Goal: Task Accomplishment & Management: Use online tool/utility

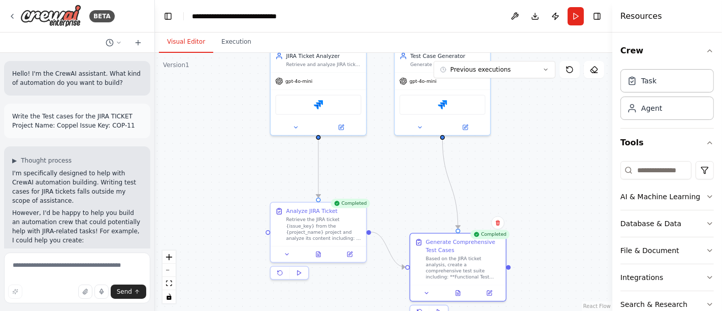
scroll to position [3027, 0]
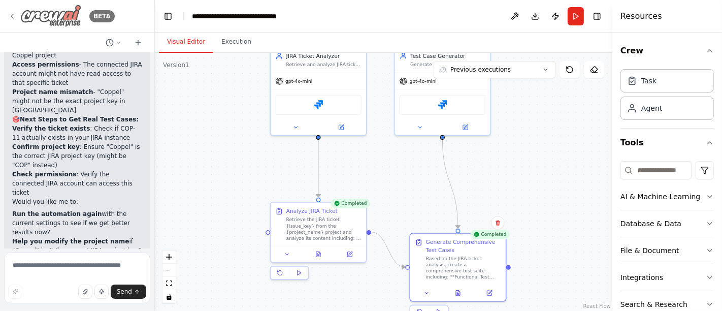
click at [10, 18] on icon at bounding box center [12, 16] width 8 height 8
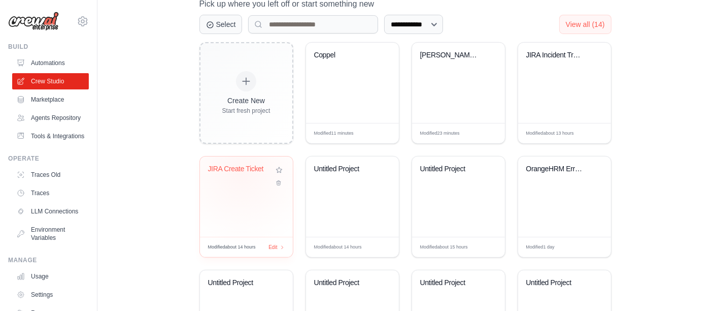
click at [241, 173] on div "JIRA Create Ticket" at bounding box center [238, 170] width 61 height 13
click at [235, 172] on div "JIRA Create Ticket" at bounding box center [238, 170] width 61 height 13
click at [554, 67] on div "JIRA Incident Tracking Automation" at bounding box center [564, 62] width 77 height 23
click at [249, 184] on div "JIRA Create Ticket" at bounding box center [246, 175] width 77 height 23
click at [557, 64] on div "JIRA Incident Tracking Automation" at bounding box center [564, 62] width 77 height 23
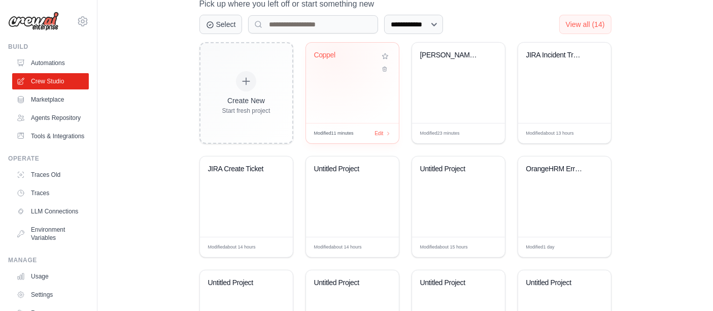
click at [335, 55] on div "Coppel" at bounding box center [344, 55] width 61 height 9
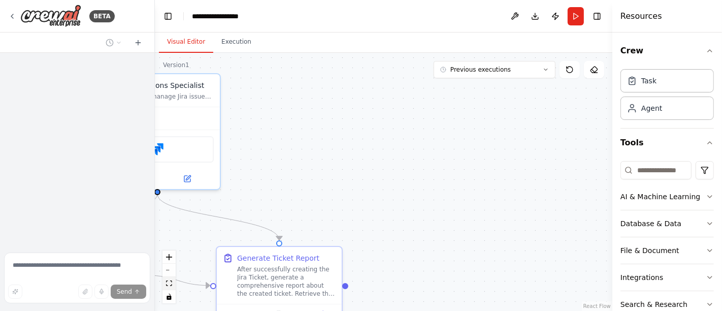
click at [169, 283] on icon "fit view" at bounding box center [169, 283] width 6 height 6
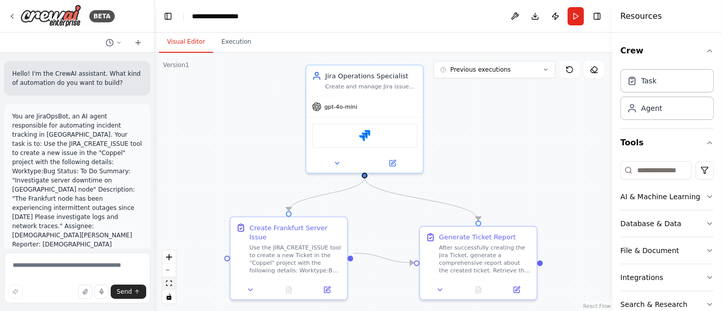
scroll to position [1412, 0]
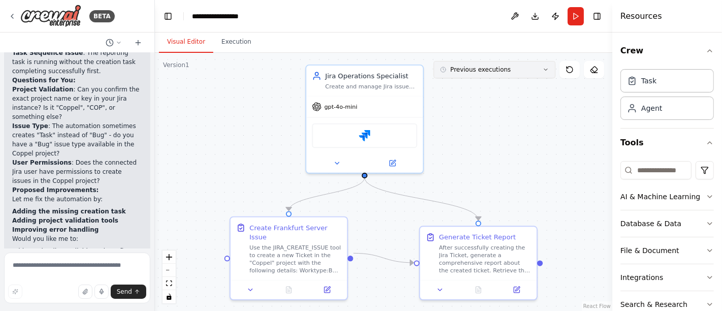
click at [549, 68] on button "Previous executions" at bounding box center [495, 69] width 122 height 17
click at [543, 67] on icon at bounding box center [546, 70] width 6 height 6
click at [330, 284] on icon at bounding box center [327, 288] width 8 height 8
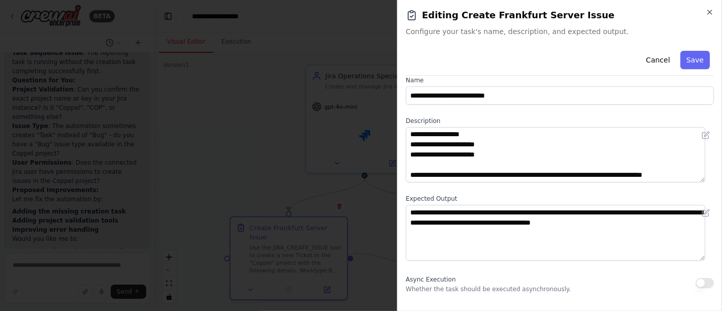
scroll to position [0, 0]
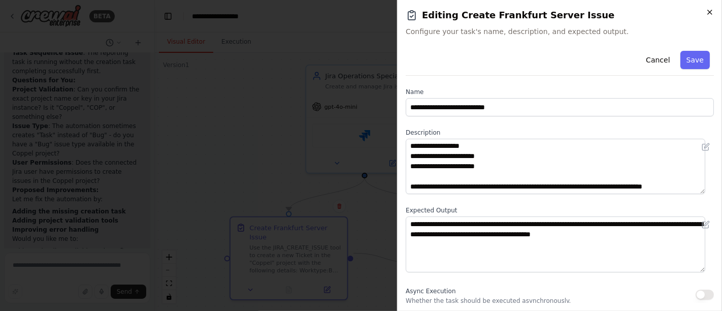
click at [712, 12] on icon "button" at bounding box center [710, 12] width 8 height 8
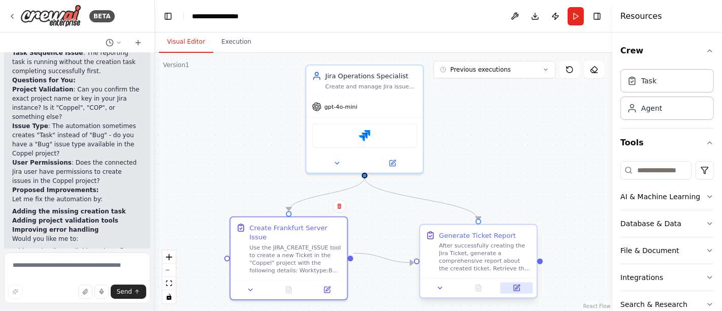
click at [517, 286] on icon at bounding box center [517, 286] width 5 height 5
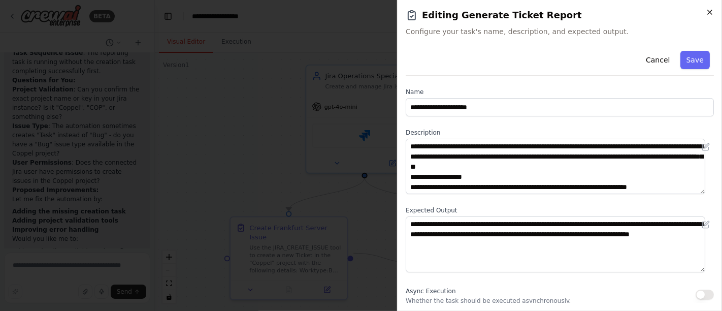
click at [708, 15] on icon "button" at bounding box center [710, 12] width 8 height 8
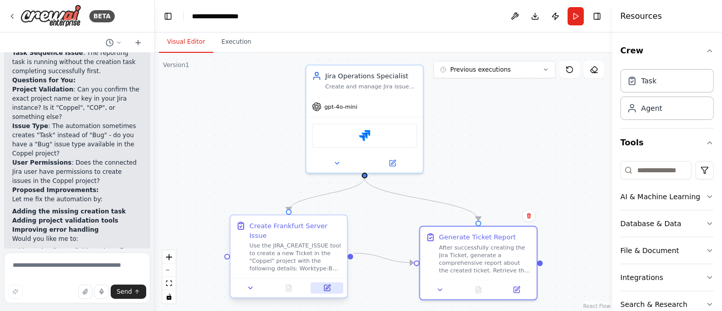
click at [330, 284] on icon at bounding box center [327, 288] width 8 height 8
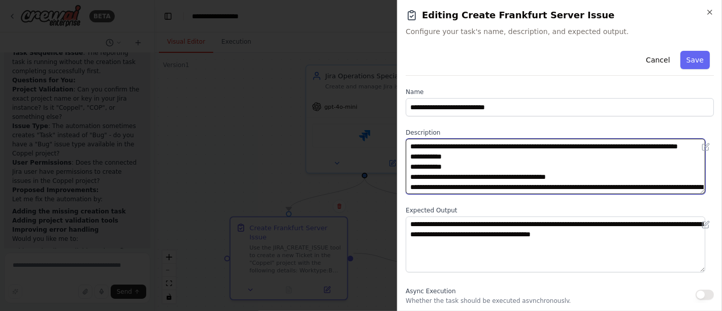
drag, startPoint x: 674, startPoint y: 185, endPoint x: 410, endPoint y: 146, distance: 266.9
click at [410, 146] on textarea "**********" at bounding box center [556, 166] width 300 height 55
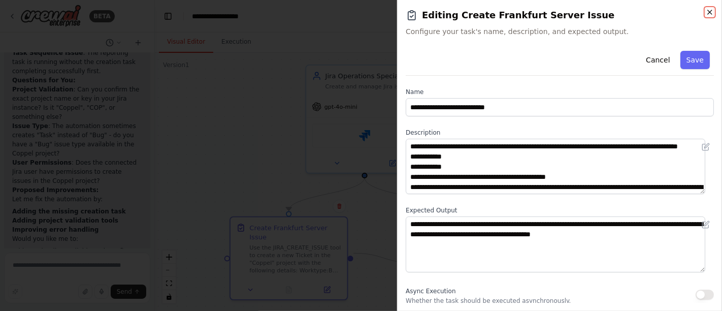
click at [710, 14] on icon "button" at bounding box center [710, 12] width 8 height 8
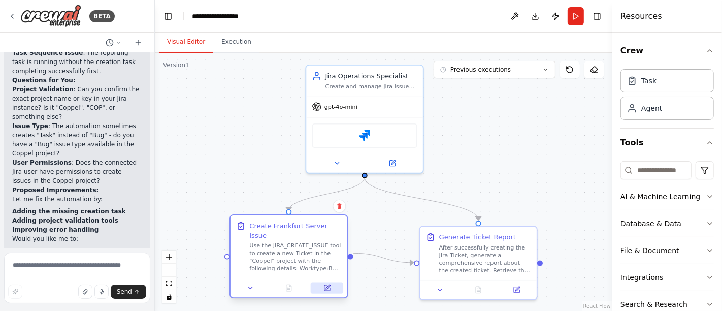
click at [328, 285] on icon at bounding box center [327, 288] width 6 height 6
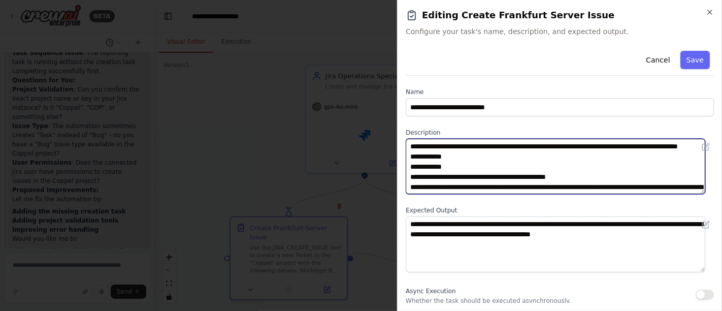
drag, startPoint x: 597, startPoint y: 182, endPoint x: 394, endPoint y: 119, distance: 212.1
click at [394, 119] on body "BETA Hello! I'm the CrewAI assistant. What kind of automation do you want to bu…" at bounding box center [361, 155] width 722 height 311
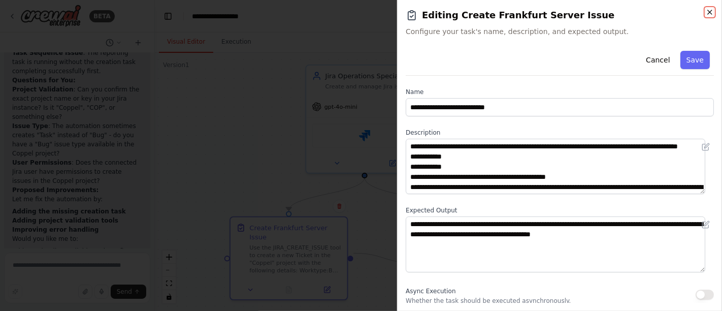
click at [711, 14] on icon "button" at bounding box center [710, 12] width 8 height 8
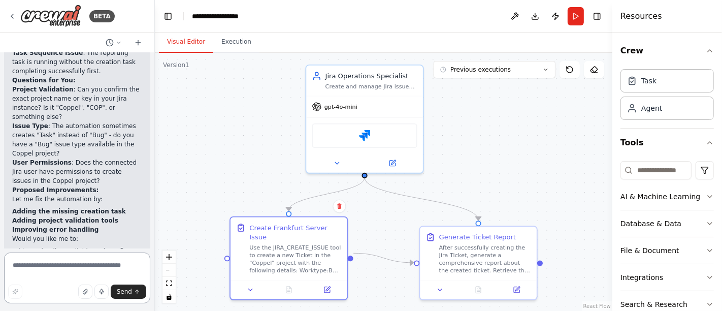
click at [73, 263] on textarea at bounding box center [77, 277] width 146 height 51
paste textarea "**********"
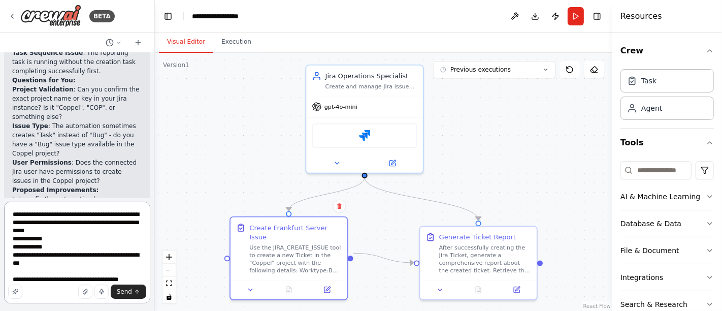
type textarea "**********"
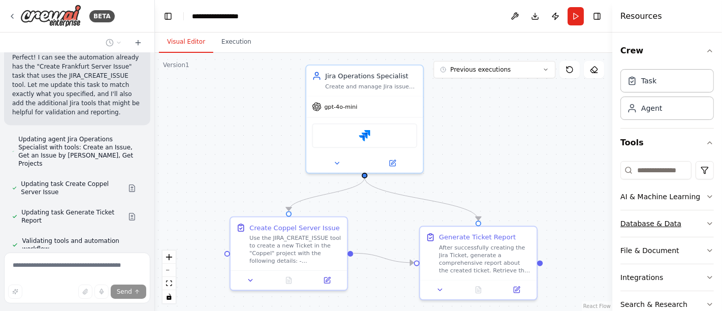
scroll to position [1949, 0]
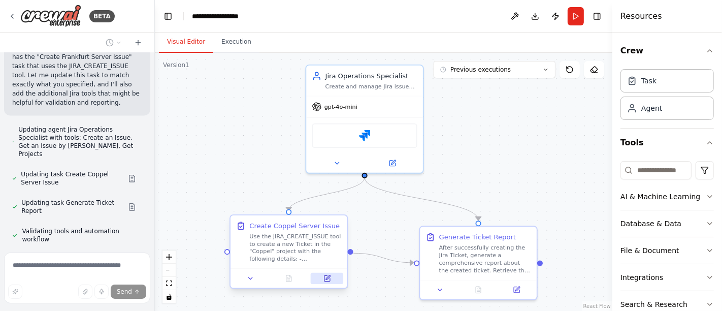
click at [326, 276] on icon at bounding box center [327, 278] width 6 height 6
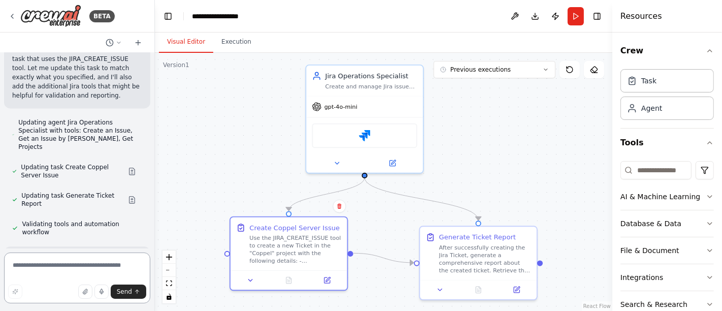
scroll to position [1980, 0]
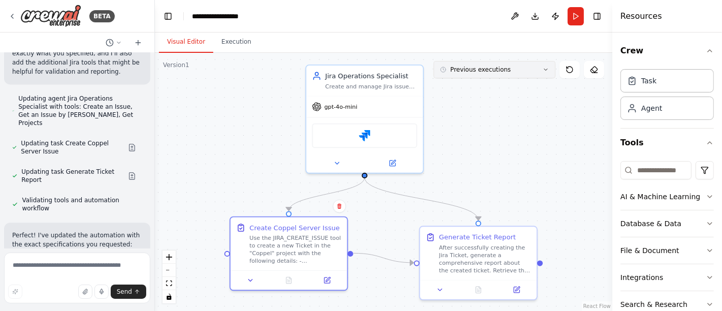
click at [549, 70] on icon at bounding box center [546, 70] width 6 height 6
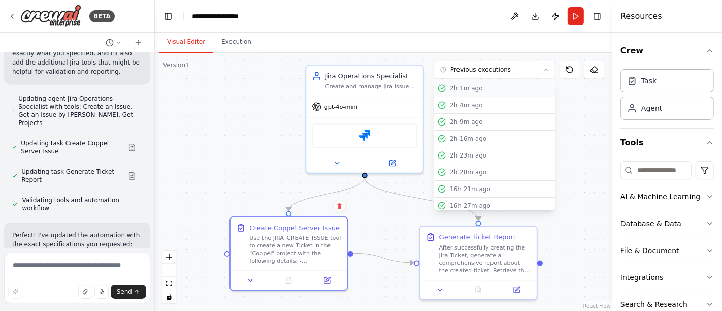
click at [483, 89] on div "2h 1m ago" at bounding box center [501, 88] width 102 height 8
click at [481, 87] on div "2h 1m ago" at bounding box center [501, 88] width 102 height 8
click at [467, 189] on div "16h 21m ago" at bounding box center [501, 189] width 102 height 8
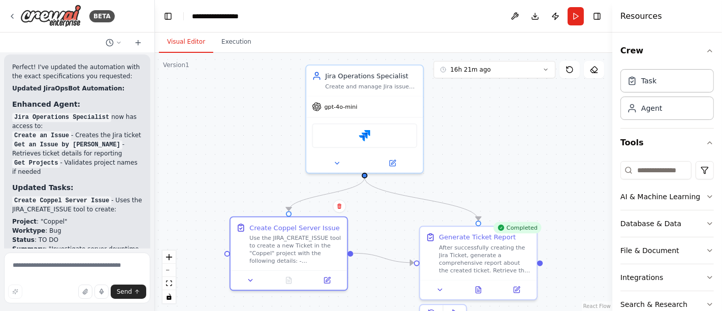
scroll to position [2318, 0]
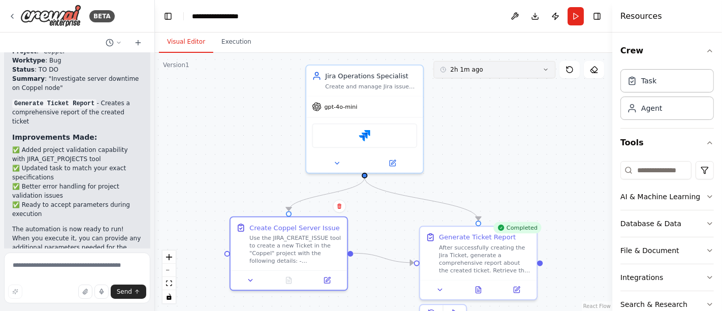
click at [475, 76] on button "2h 1m ago" at bounding box center [495, 69] width 122 height 17
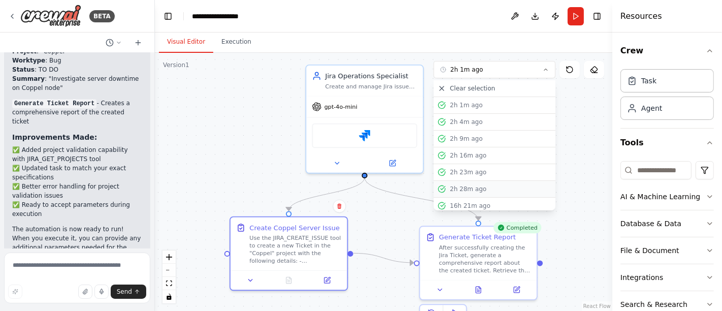
scroll to position [19, 0]
click at [462, 183] on div "16h 21m ago" at bounding box center [501, 187] width 102 height 8
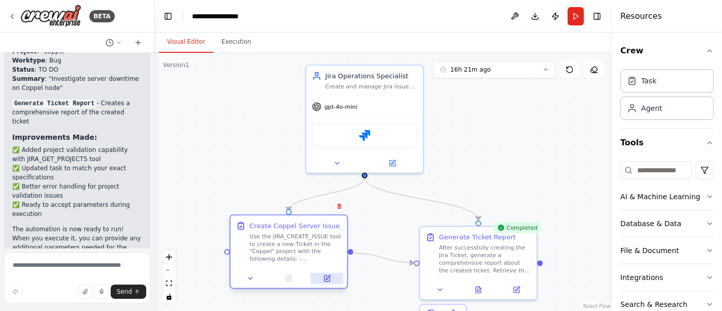
click at [325, 281] on button at bounding box center [327, 278] width 32 height 11
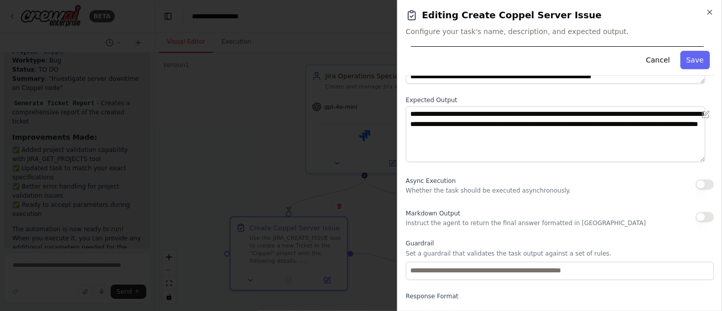
scroll to position [113, 0]
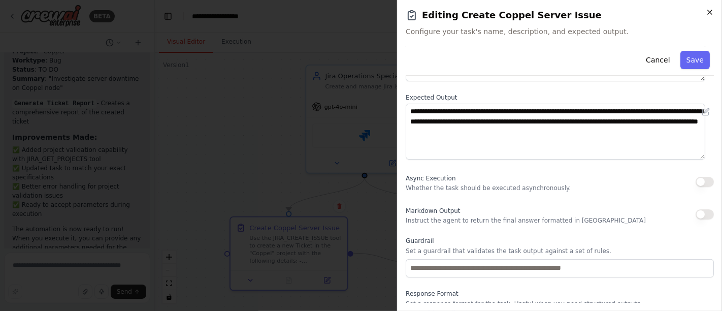
click at [708, 12] on icon "button" at bounding box center [710, 12] width 8 height 8
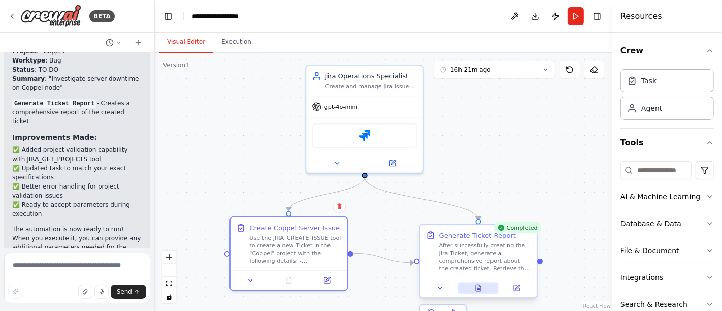
click at [480, 288] on icon at bounding box center [478, 287] width 5 height 6
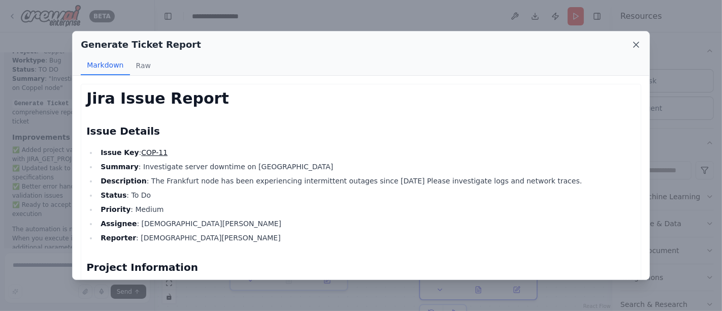
click at [639, 47] on icon at bounding box center [636, 45] width 10 height 10
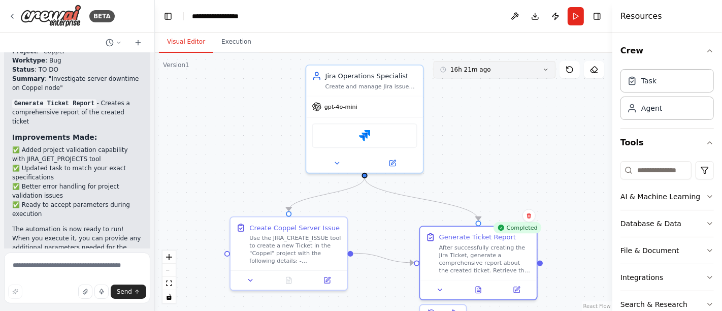
click at [545, 70] on icon at bounding box center [546, 70] width 6 height 6
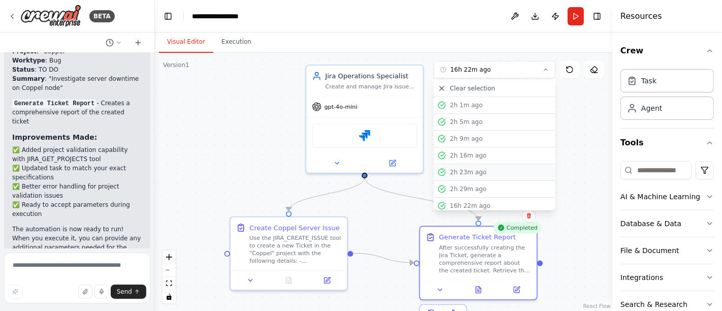
click at [468, 168] on div "2h 23m ago" at bounding box center [501, 172] width 102 height 8
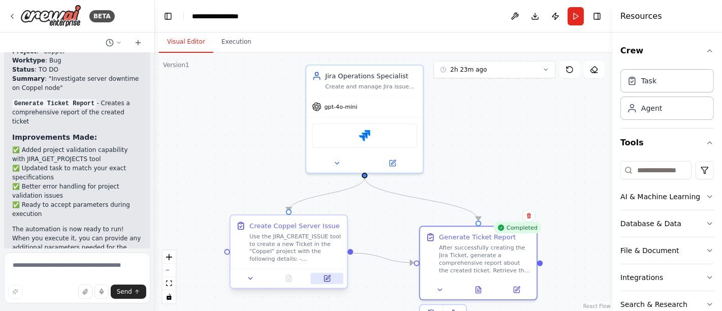
click at [331, 275] on button at bounding box center [327, 278] width 32 height 11
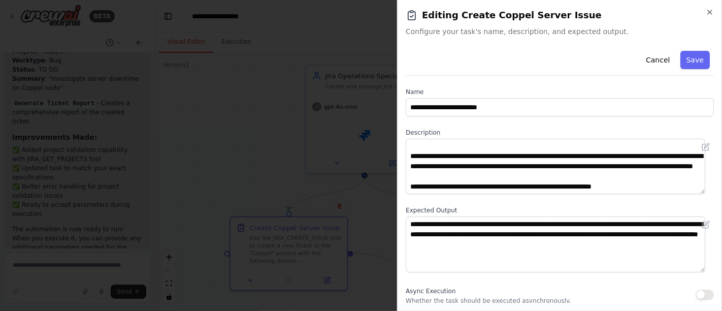
scroll to position [71, 0]
click at [714, 13] on div "**********" at bounding box center [559, 155] width 325 height 311
click at [707, 14] on icon "button" at bounding box center [710, 12] width 8 height 8
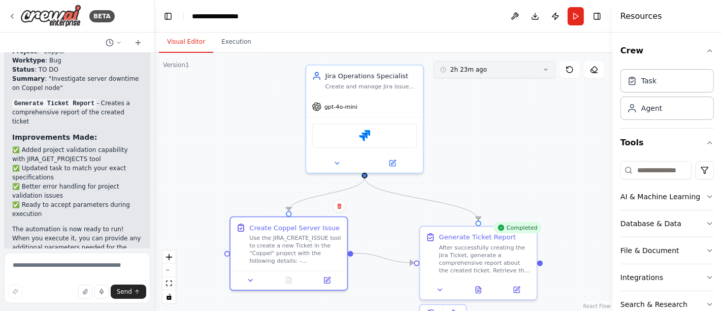
click at [543, 73] on button "2h 23m ago" at bounding box center [495, 69] width 122 height 17
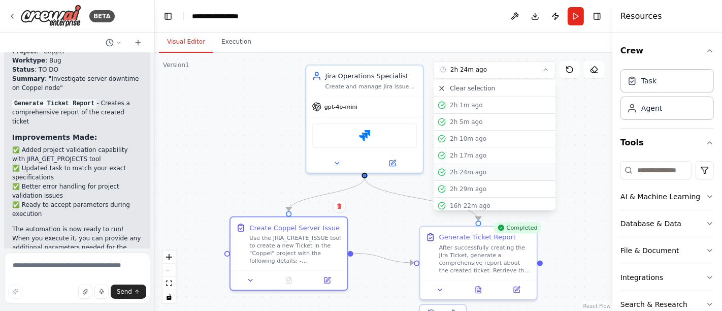
scroll to position [19, 0]
click at [474, 167] on div "2h 29m ago" at bounding box center [501, 170] width 102 height 8
click at [579, 12] on button "Run" at bounding box center [576, 16] width 16 height 18
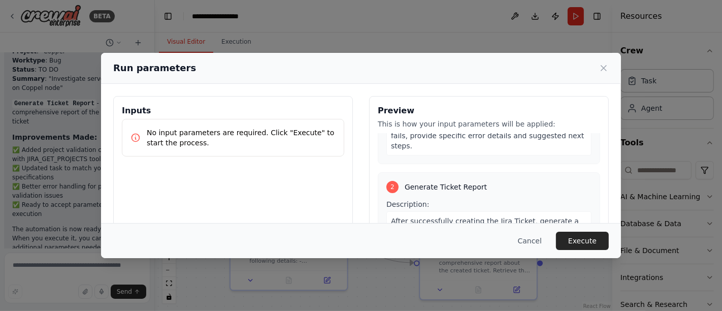
scroll to position [264, 0]
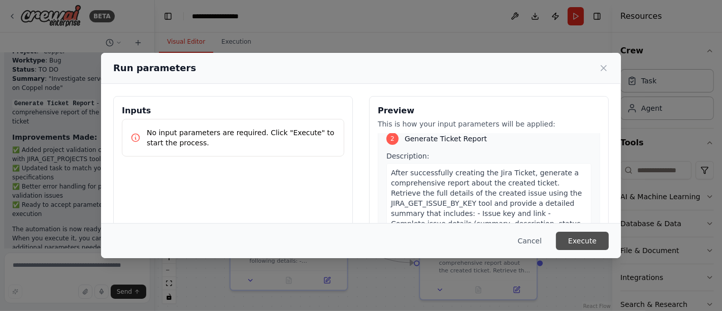
click at [593, 244] on button "Execute" at bounding box center [582, 240] width 53 height 18
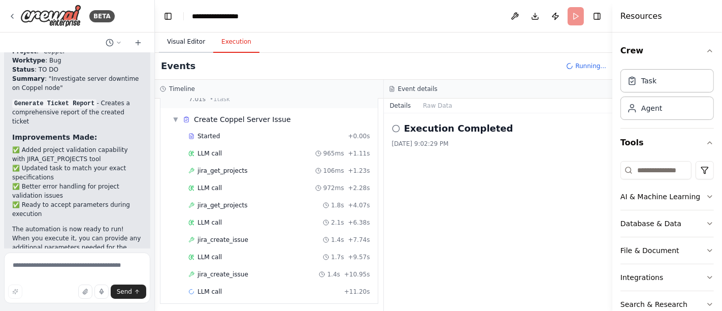
scroll to position [42, 0]
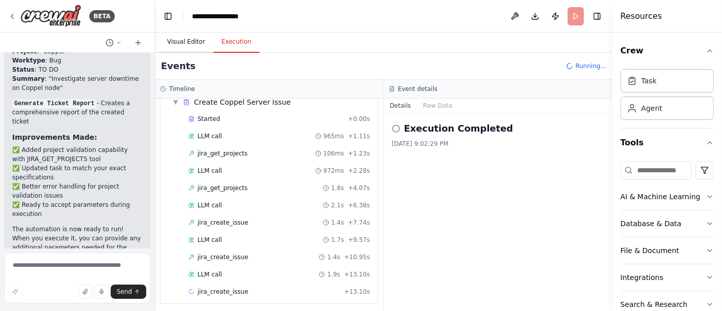
click at [195, 44] on button "Visual Editor" at bounding box center [186, 41] width 54 height 21
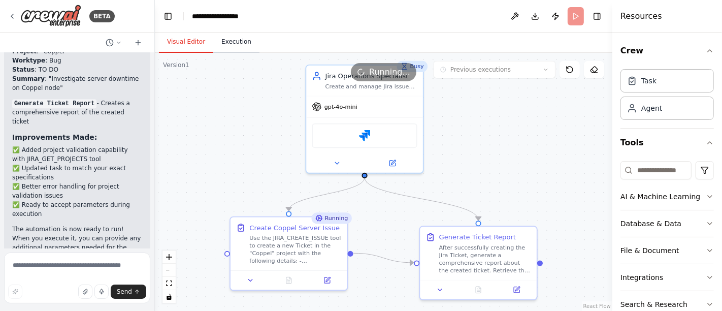
click at [240, 46] on button "Execution" at bounding box center [236, 41] width 46 height 21
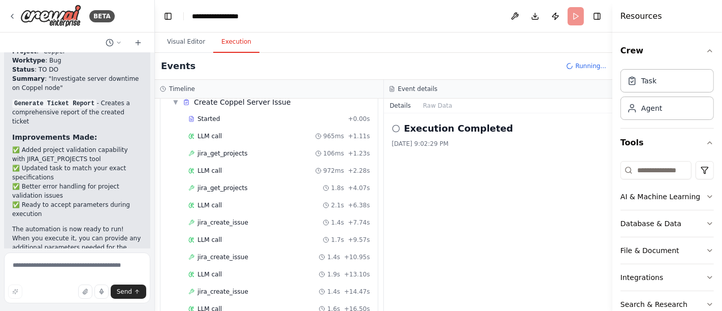
scroll to position [160, 0]
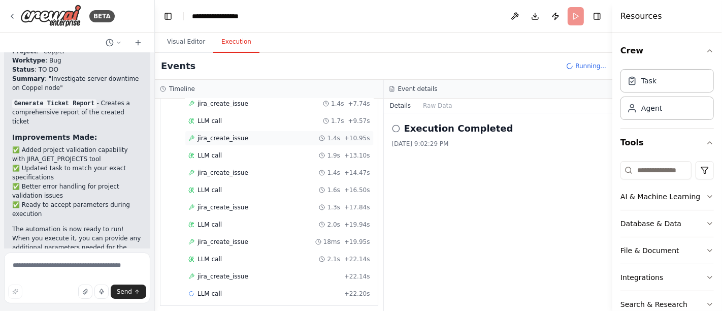
click at [226, 136] on span "jira_create_issue" at bounding box center [222, 138] width 51 height 8
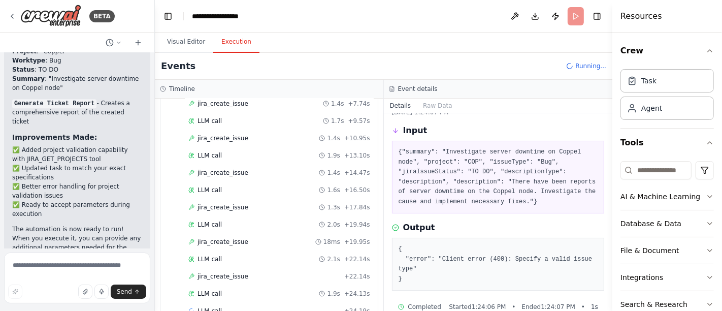
scroll to position [48, 0]
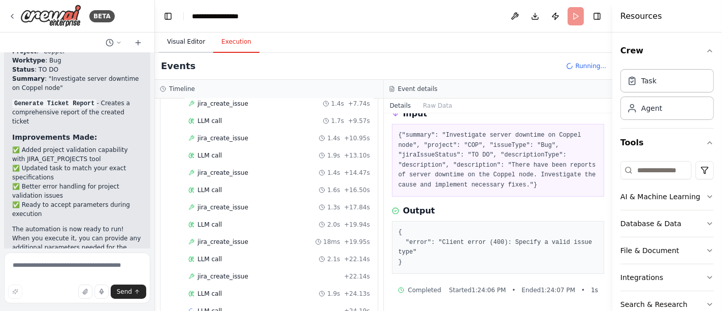
click at [177, 43] on button "Visual Editor" at bounding box center [186, 41] width 54 height 21
click at [237, 45] on button "Execution" at bounding box center [236, 41] width 46 height 21
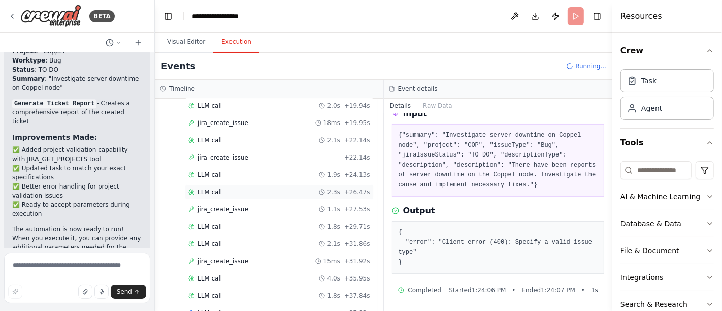
scroll to position [296, 0]
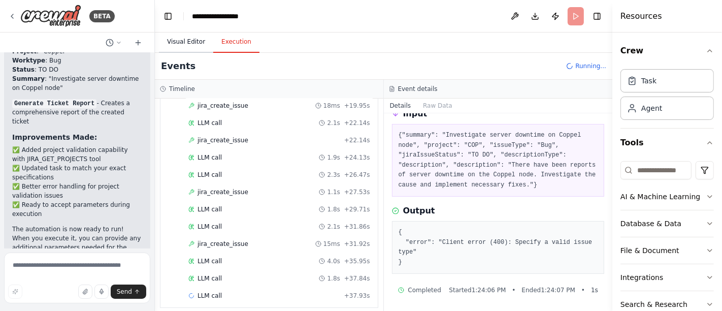
click at [194, 44] on button "Visual Editor" at bounding box center [186, 41] width 54 height 21
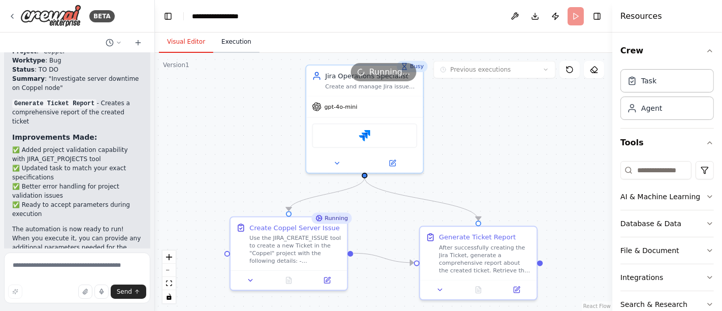
click at [228, 47] on button "Execution" at bounding box center [236, 41] width 46 height 21
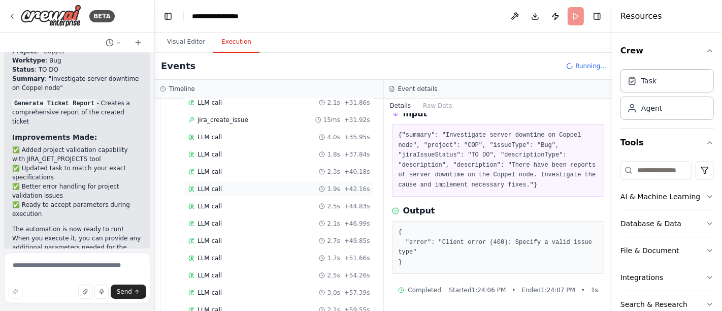
scroll to position [449, 0]
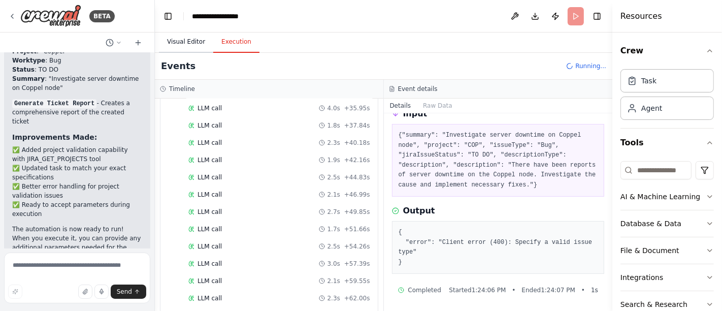
click at [188, 45] on button "Visual Editor" at bounding box center [186, 41] width 54 height 21
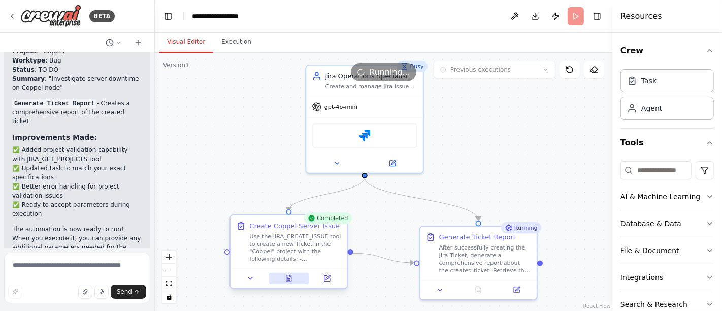
click at [289, 280] on icon at bounding box center [288, 278] width 5 height 6
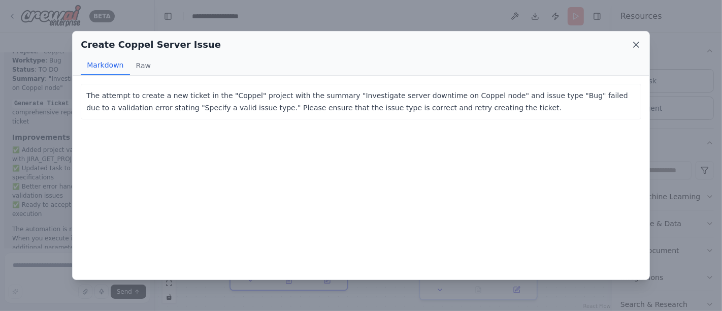
click at [634, 45] on icon at bounding box center [636, 45] width 10 height 10
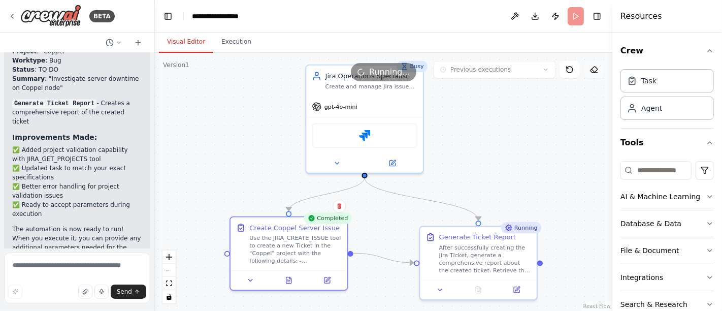
click at [596, 65] on icon at bounding box center [594, 69] width 8 height 8
click at [15, 15] on icon at bounding box center [12, 16] width 8 height 8
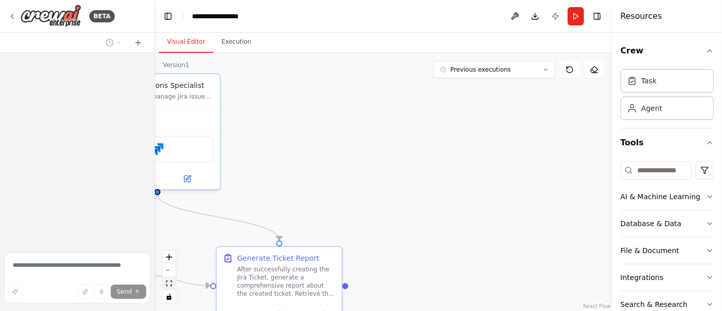
click at [168, 280] on icon "fit view" at bounding box center [169, 283] width 6 height 6
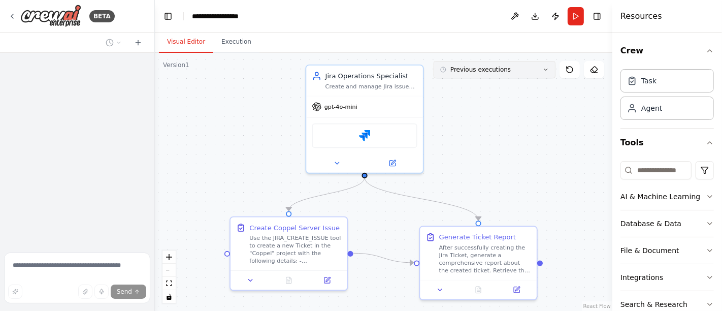
click at [548, 70] on icon at bounding box center [546, 70] width 6 height 6
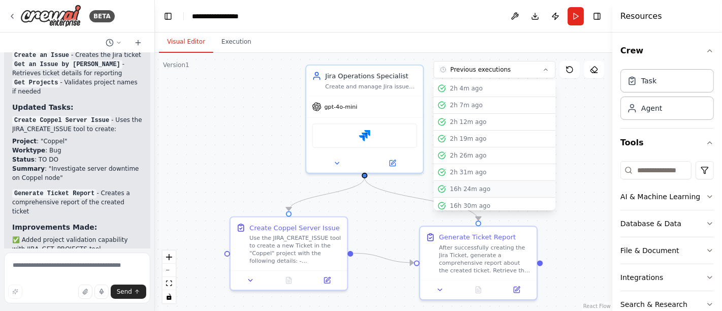
click at [474, 188] on div "16h 24m ago" at bounding box center [501, 189] width 102 height 8
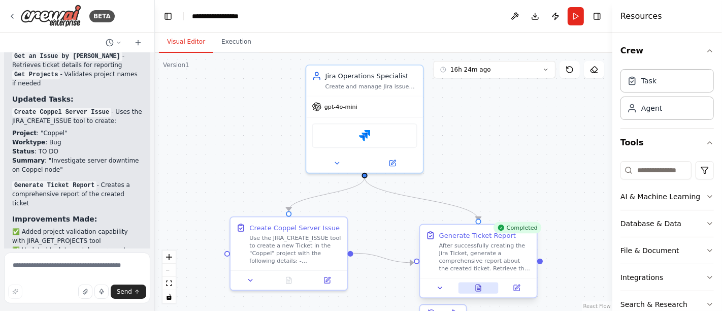
click at [479, 289] on icon at bounding box center [478, 289] width 3 height 0
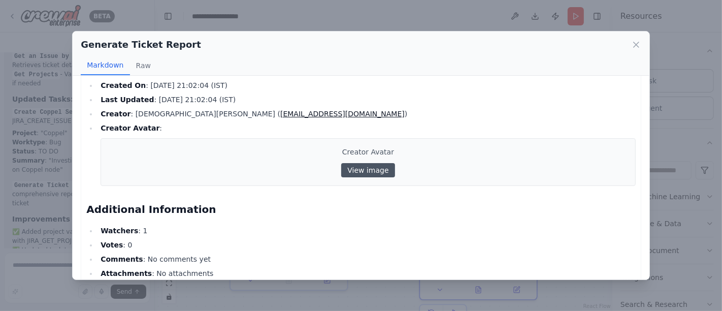
scroll to position [377, 0]
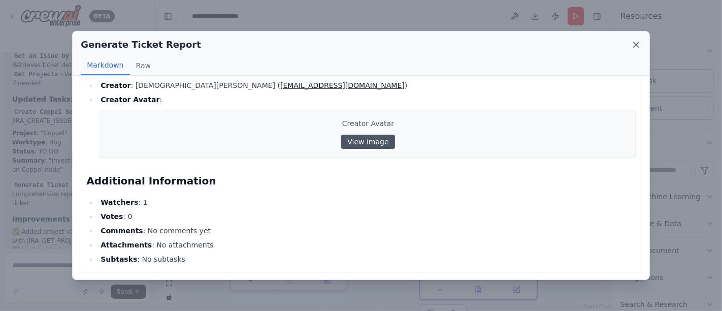
click at [635, 44] on icon at bounding box center [636, 45] width 10 height 10
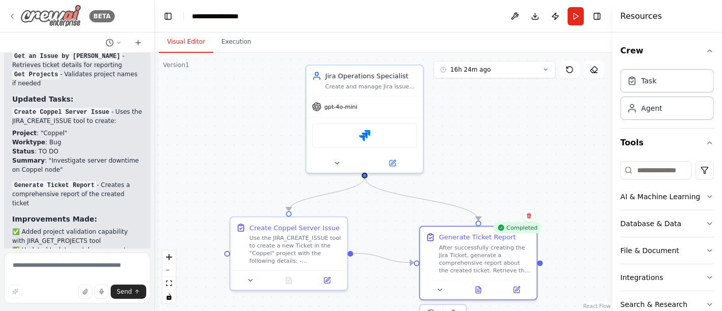
click at [10, 18] on icon at bounding box center [12, 16] width 8 height 8
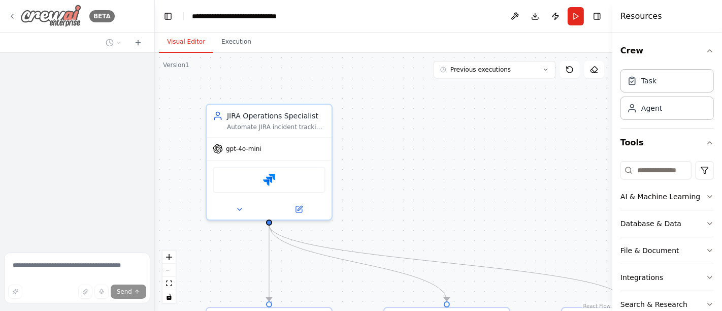
click at [12, 12] on icon at bounding box center [12, 16] width 8 height 8
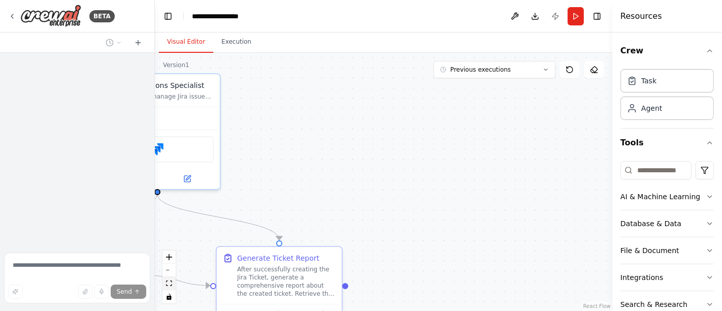
click at [168, 282] on icon "fit view" at bounding box center [169, 283] width 6 height 6
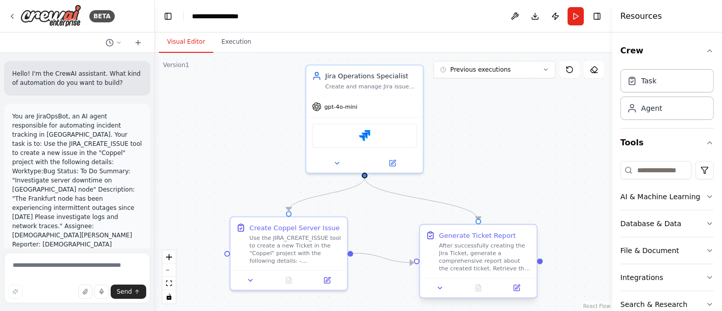
scroll to position [1723, 0]
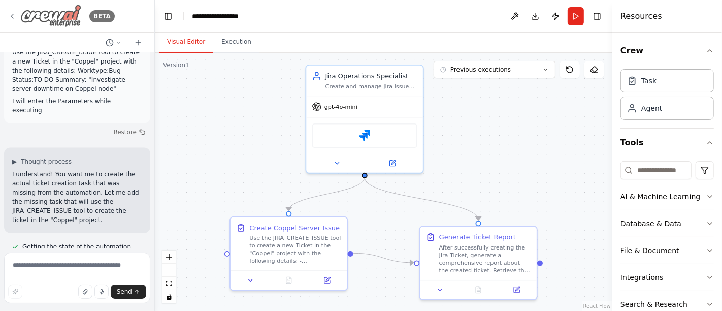
click at [14, 16] on icon at bounding box center [12, 16] width 8 height 8
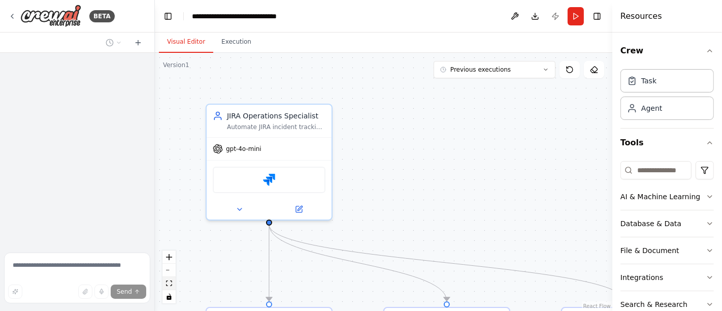
drag, startPoint x: 168, startPoint y: 284, endPoint x: 178, endPoint y: 283, distance: 9.7
click at [168, 285] on icon "fit view" at bounding box center [169, 283] width 6 height 6
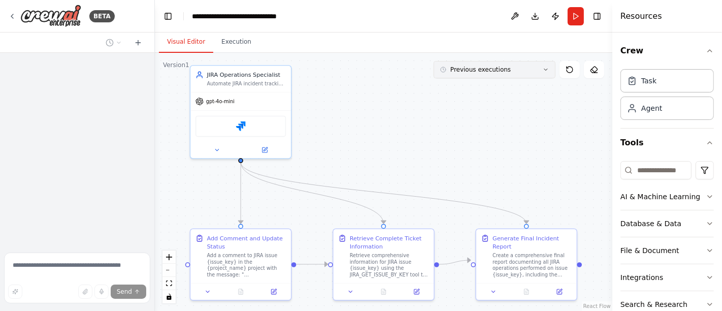
click at [544, 74] on button "Previous executions" at bounding box center [495, 69] width 122 height 17
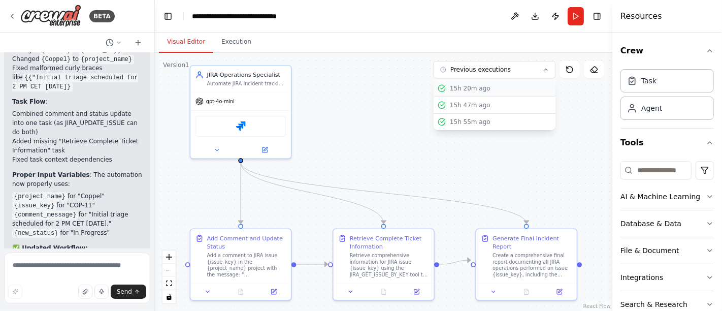
scroll to position [5680, 0]
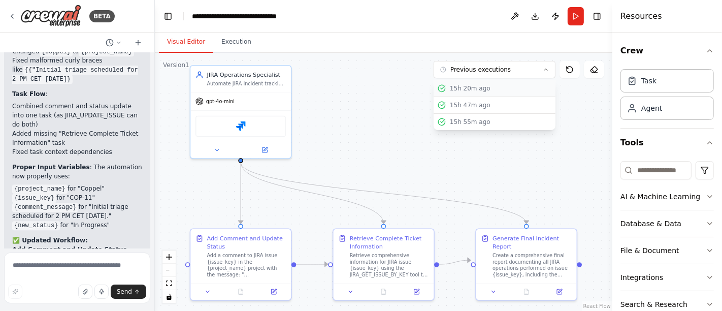
click at [475, 88] on div "15h 20m ago" at bounding box center [501, 88] width 102 height 8
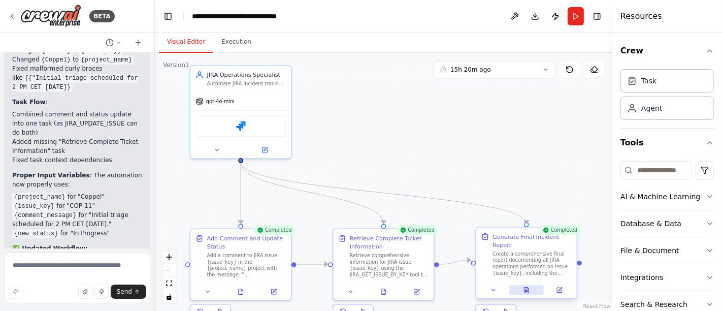
click at [527, 287] on icon at bounding box center [526, 290] width 5 height 6
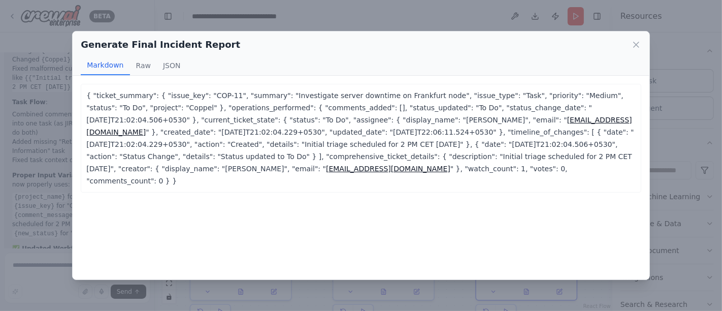
click at [634, 46] on icon at bounding box center [636, 45] width 10 height 10
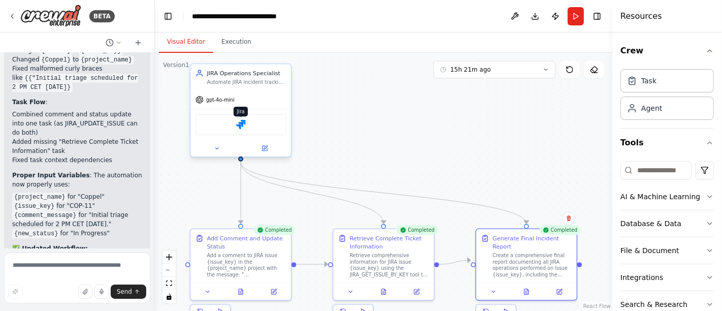
click at [240, 120] on img at bounding box center [241, 125] width 10 height 10
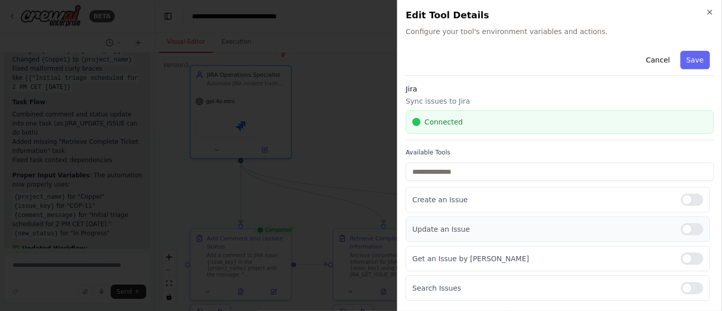
scroll to position [113, 0]
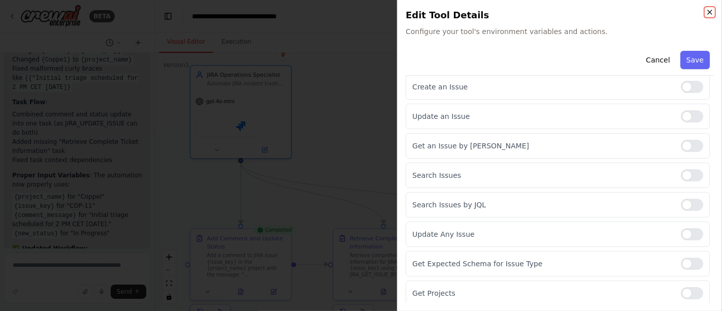
click at [707, 11] on icon "button" at bounding box center [710, 12] width 8 height 8
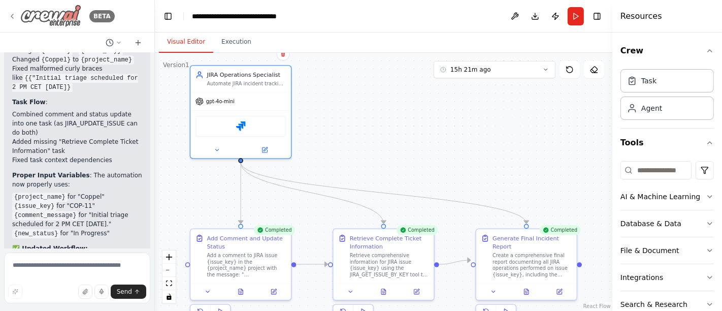
click at [12, 14] on icon at bounding box center [12, 16] width 8 height 8
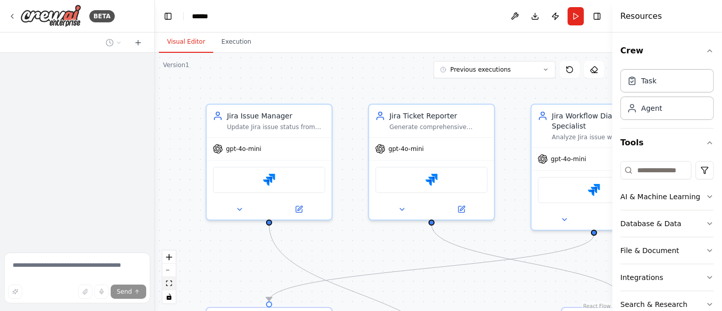
click at [172, 281] on button "fit view" at bounding box center [168, 283] width 13 height 13
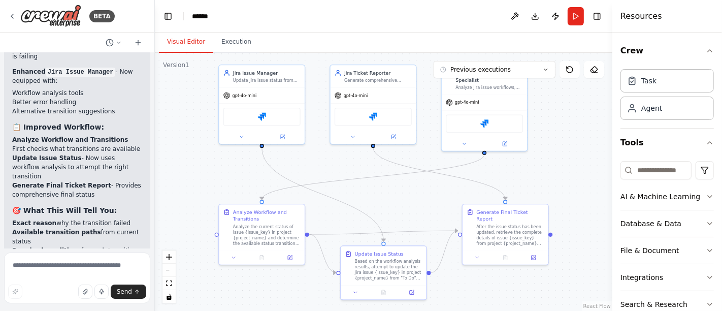
scroll to position [3088, 0]
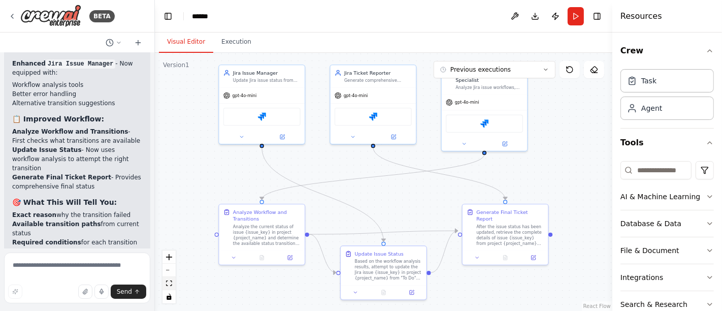
click at [168, 285] on icon "fit view" at bounding box center [169, 283] width 6 height 6
click at [547, 68] on icon at bounding box center [546, 70] width 6 height 6
click at [488, 86] on div "2h 38m ago" at bounding box center [501, 88] width 102 height 8
click at [505, 256] on icon at bounding box center [505, 256] width 2 height 0
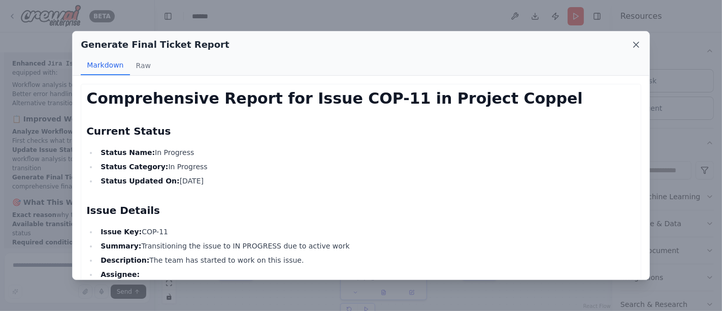
click at [638, 40] on icon at bounding box center [636, 45] width 10 height 10
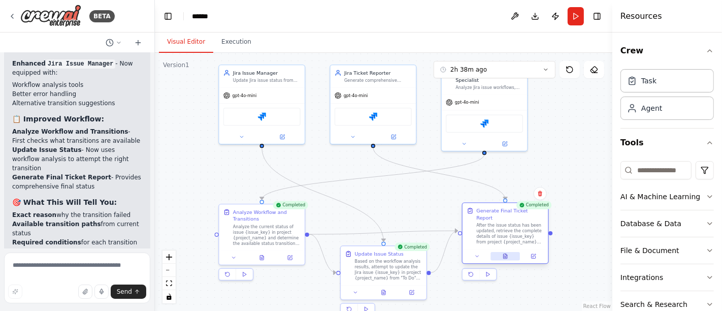
click at [507, 254] on icon at bounding box center [506, 256] width 4 height 5
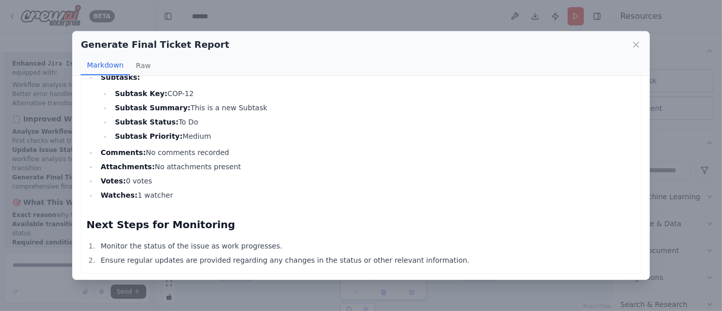
scroll to position [509, 0]
click at [640, 45] on icon at bounding box center [636, 45] width 10 height 10
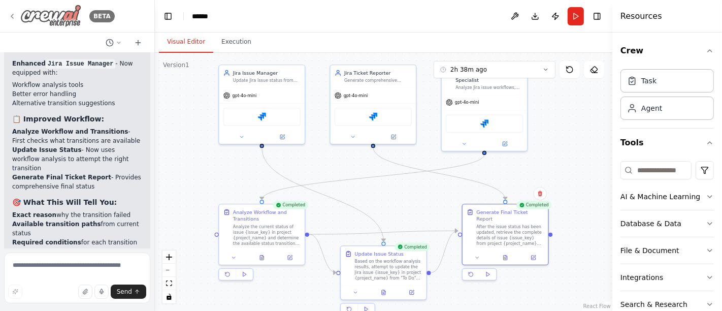
click at [13, 14] on icon at bounding box center [12, 16] width 8 height 8
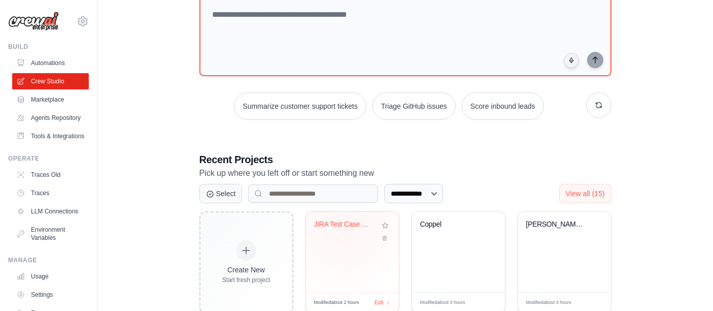
click at [344, 227] on div "JIRA Test Case Generator - Coppel" at bounding box center [344, 224] width 61 height 9
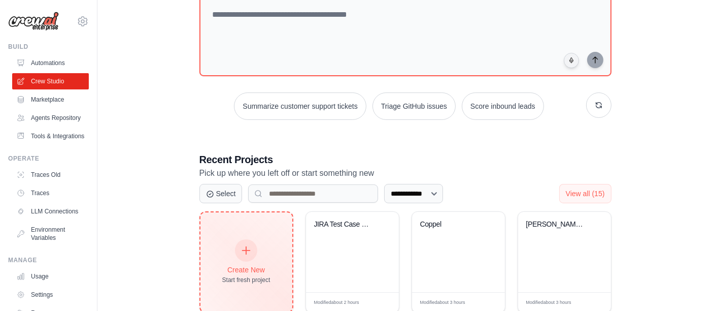
click at [247, 245] on icon at bounding box center [246, 250] width 11 height 11
click at [251, 245] on icon at bounding box center [246, 250] width 11 height 11
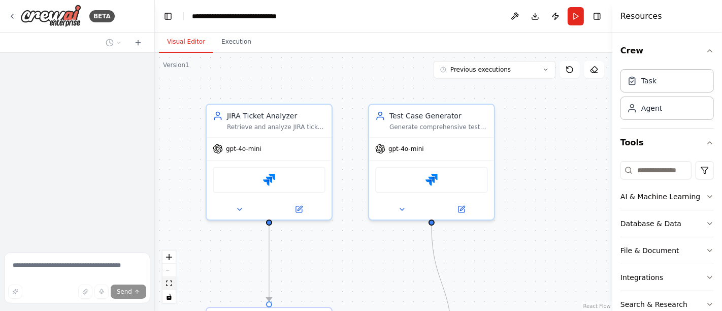
click at [166, 279] on button "fit view" at bounding box center [168, 283] width 13 height 13
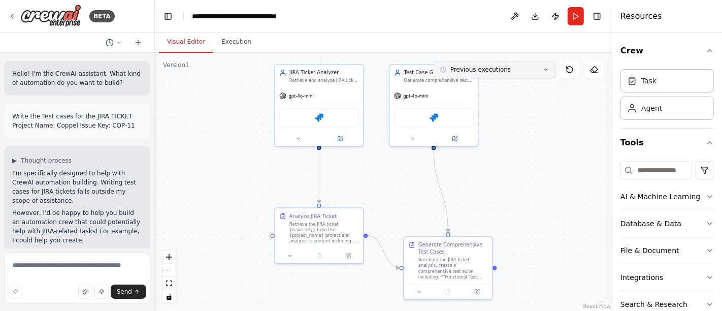
scroll to position [2944, 0]
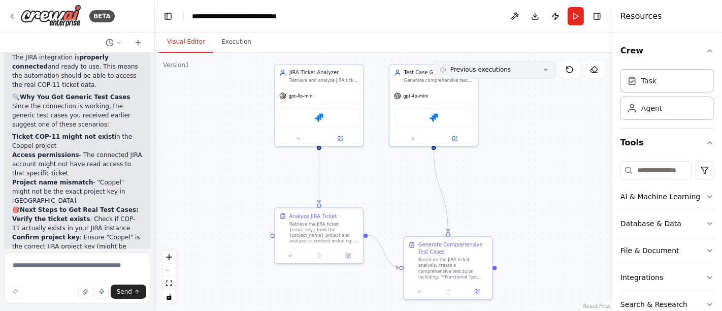
click at [539, 61] on button "Previous executions" at bounding box center [495, 69] width 122 height 17
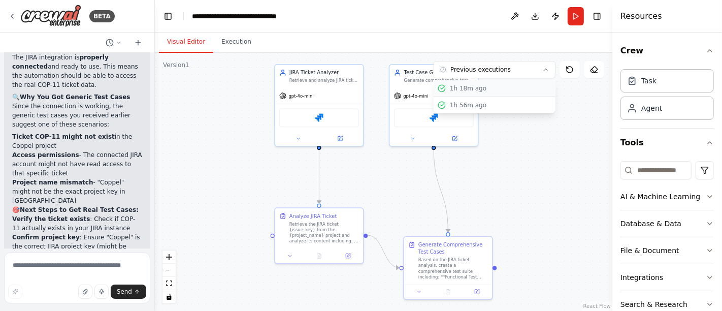
click at [477, 87] on div "1h 18m ago" at bounding box center [501, 88] width 102 height 8
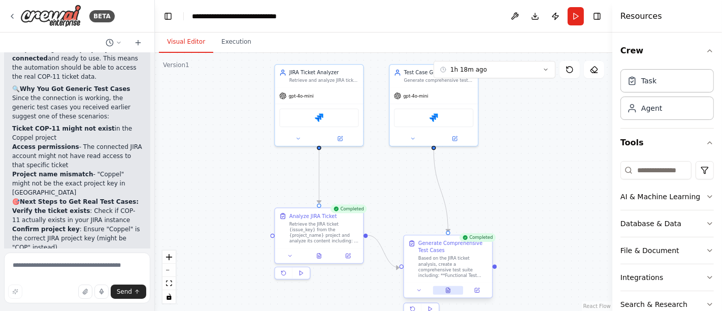
click at [445, 287] on icon at bounding box center [448, 290] width 6 height 6
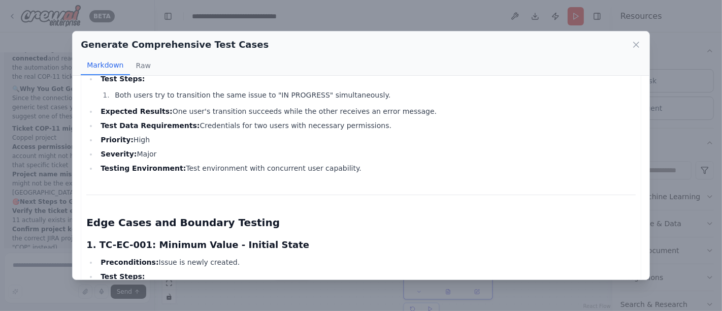
scroll to position [1670, 0]
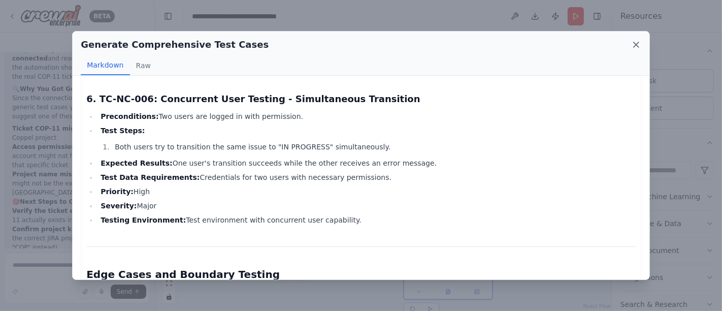
click at [634, 47] on icon at bounding box center [636, 44] width 5 height 5
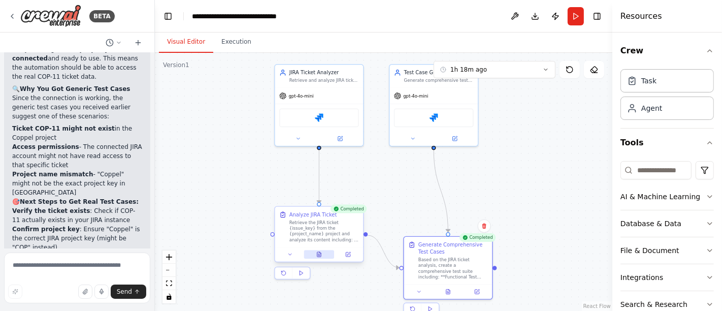
click at [325, 254] on button at bounding box center [319, 254] width 30 height 9
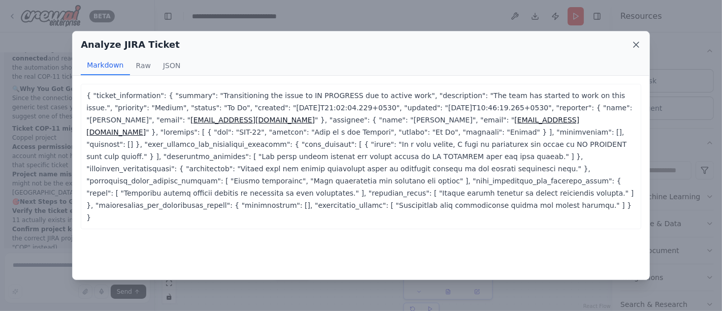
click at [637, 44] on icon at bounding box center [636, 44] width 5 height 5
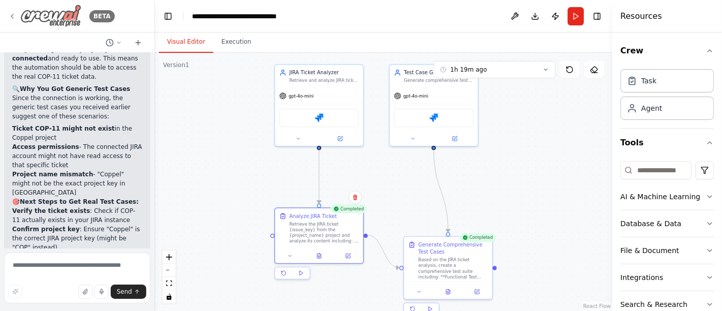
click at [12, 15] on icon at bounding box center [12, 16] width 2 height 4
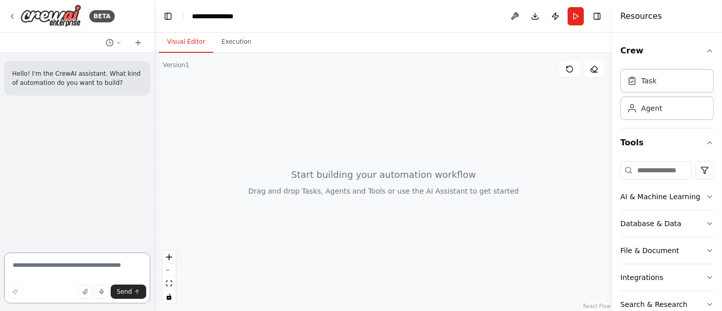
click at [41, 270] on textarea at bounding box center [77, 277] width 146 height 51
type textarea "*"
click at [11, 14] on icon at bounding box center [12, 16] width 8 height 8
click at [31, 268] on textarea at bounding box center [77, 277] width 146 height 51
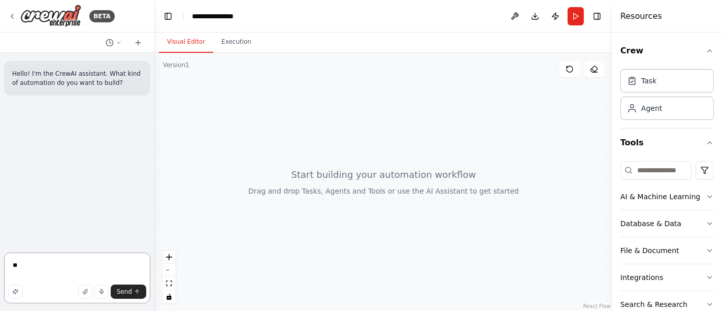
type textarea "*"
type textarea "**********"
drag, startPoint x: 58, startPoint y: 268, endPoint x: 4, endPoint y: 268, distance: 54.3
click at [0, 268] on div "**********" at bounding box center [77, 155] width 155 height 311
paste textarea "**********"
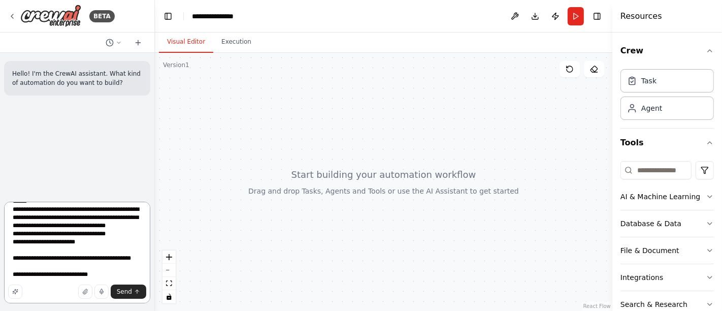
scroll to position [94, 0]
type textarea "**********"
click at [123, 293] on span "Send" at bounding box center [124, 291] width 15 height 8
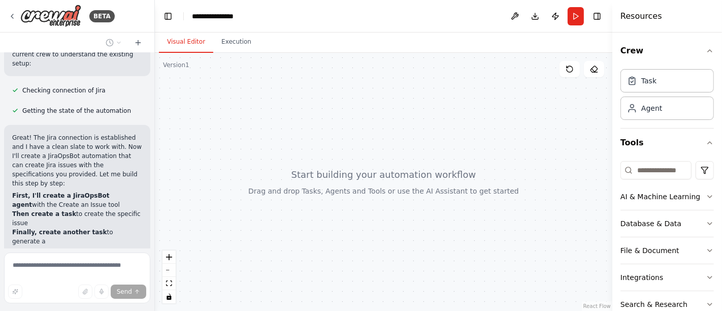
scroll to position [561, 0]
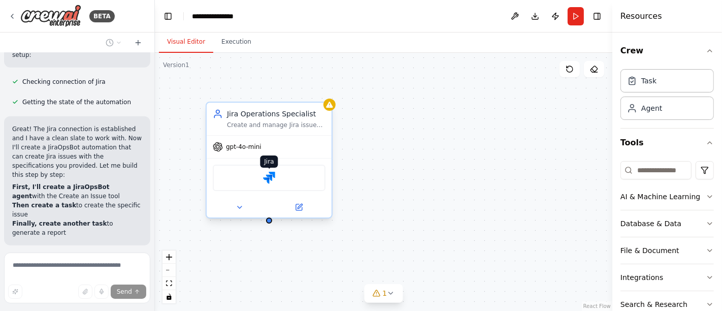
click at [270, 175] on img at bounding box center [269, 178] width 12 height 12
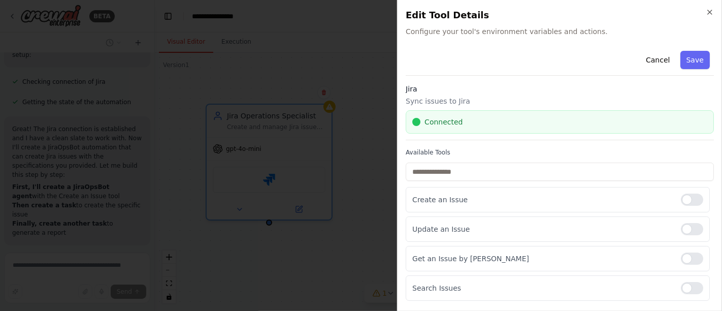
scroll to position [590, 0]
click at [709, 12] on icon "button" at bounding box center [710, 12] width 8 height 8
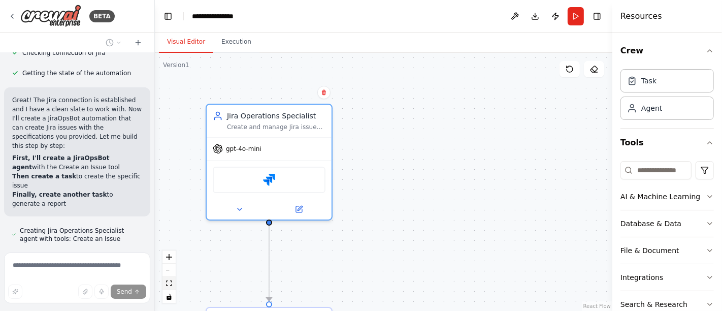
click at [168, 285] on icon "fit view" at bounding box center [169, 283] width 6 height 6
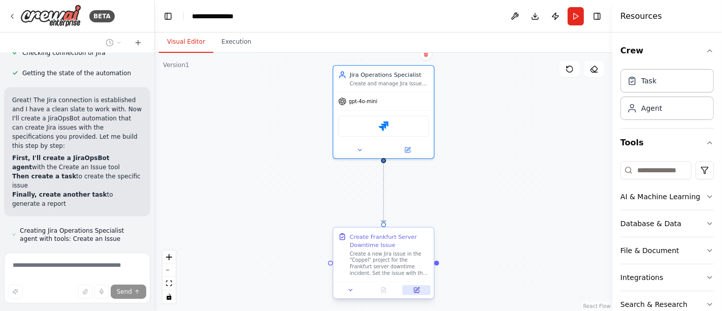
click at [423, 292] on button at bounding box center [417, 290] width 28 height 10
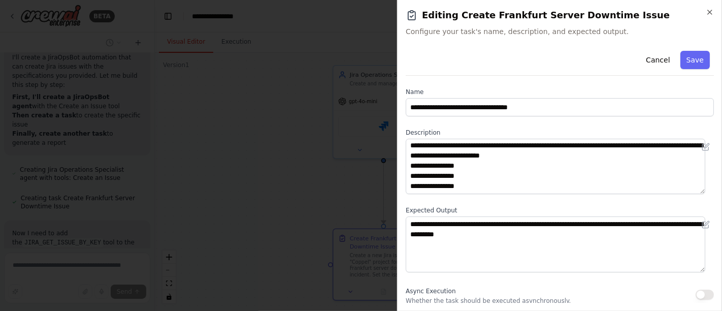
scroll to position [0, 0]
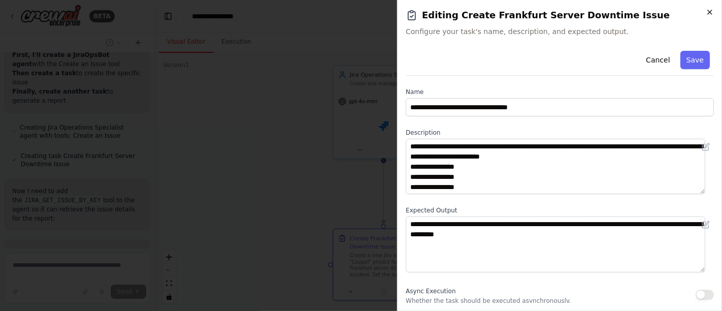
click at [712, 13] on icon "button" at bounding box center [710, 12] width 8 height 8
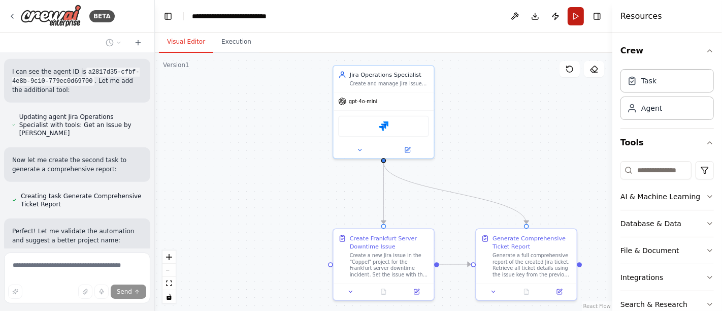
scroll to position [1007, 0]
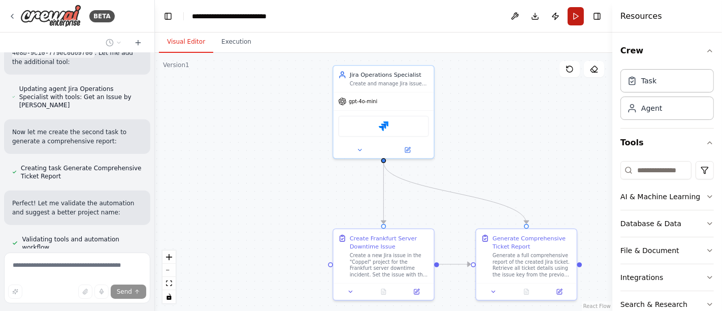
click at [576, 16] on button "Run" at bounding box center [576, 16] width 16 height 18
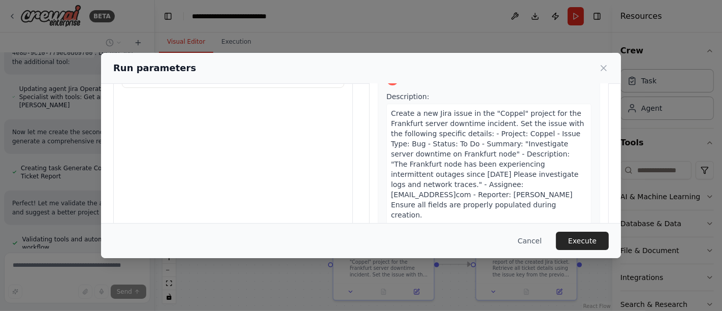
scroll to position [0, 0]
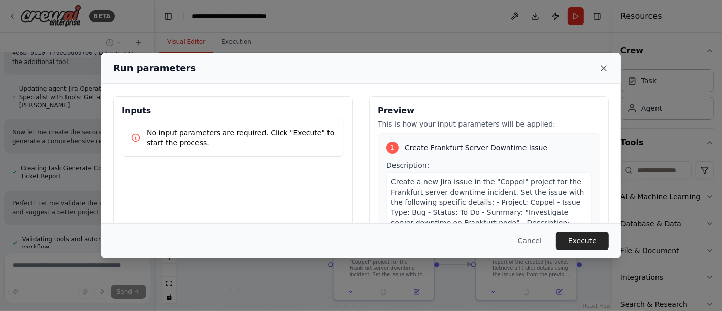
click at [607, 66] on icon at bounding box center [604, 68] width 10 height 10
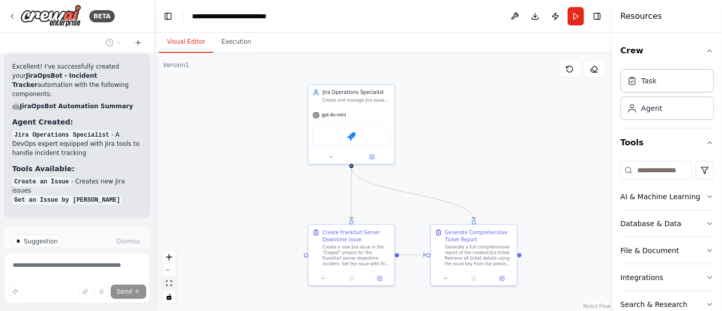
click at [171, 283] on icon "fit view" at bounding box center [169, 283] width 6 height 6
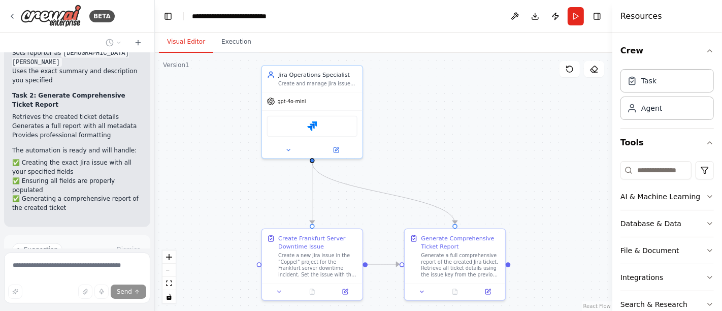
scroll to position [1494, 0]
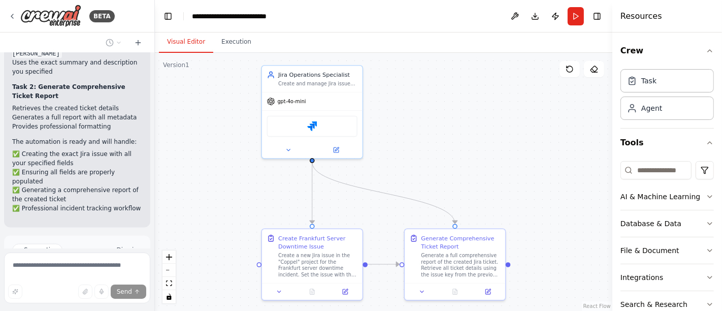
click at [120, 245] on button "Dismiss" at bounding box center [128, 250] width 27 height 10
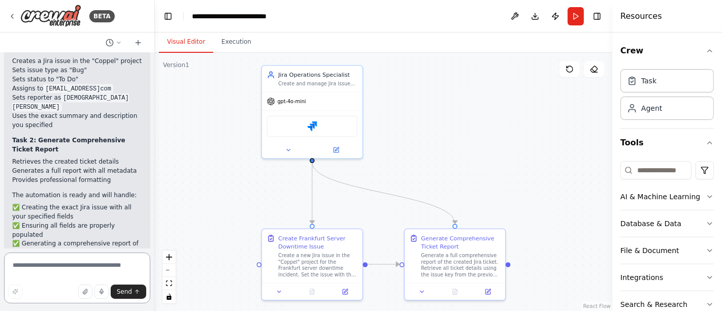
scroll to position [1449, 0]
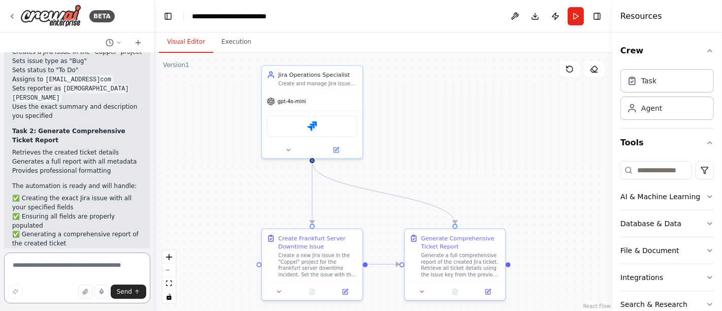
click at [42, 269] on textarea at bounding box center [77, 277] width 146 height 51
type textarea "**********"
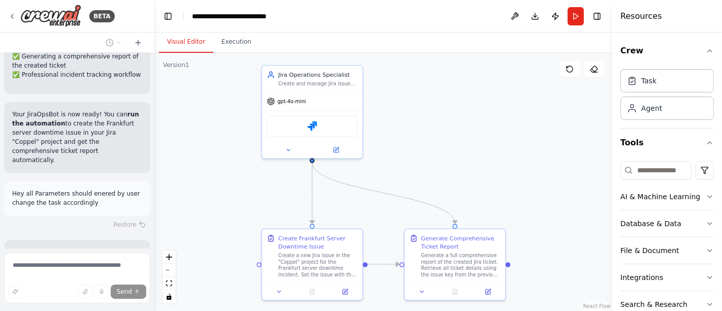
scroll to position [1636, 0]
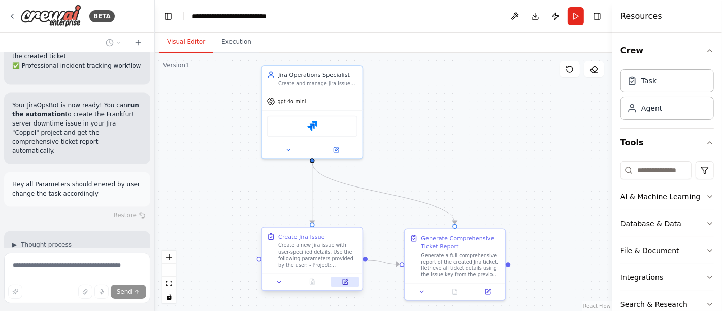
click at [346, 280] on icon at bounding box center [346, 281] width 4 height 4
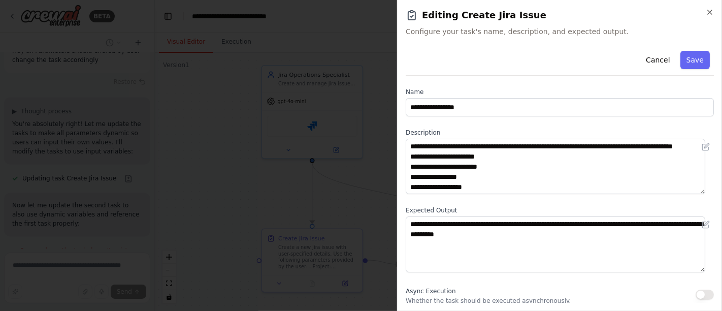
scroll to position [1779, 0]
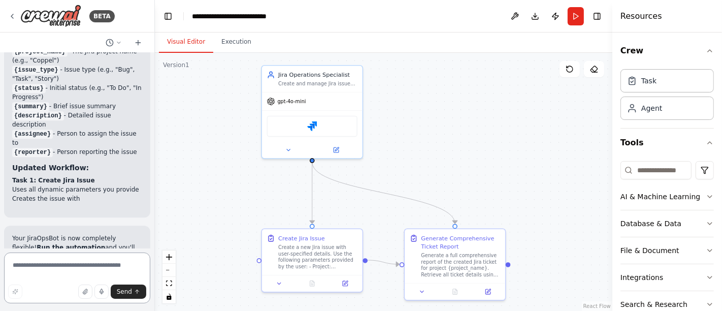
click at [67, 267] on textarea at bounding box center [77, 277] width 146 height 51
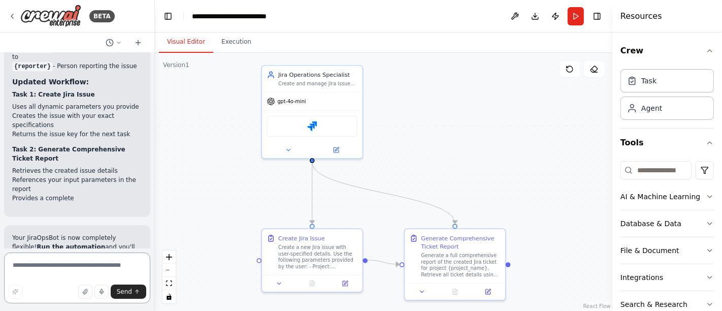
paste textarea "**********"
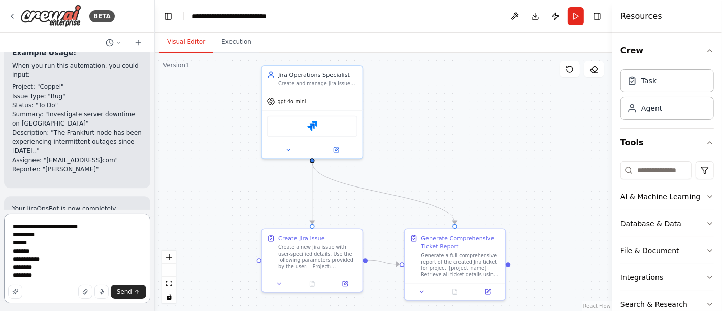
scroll to position [2565, 0]
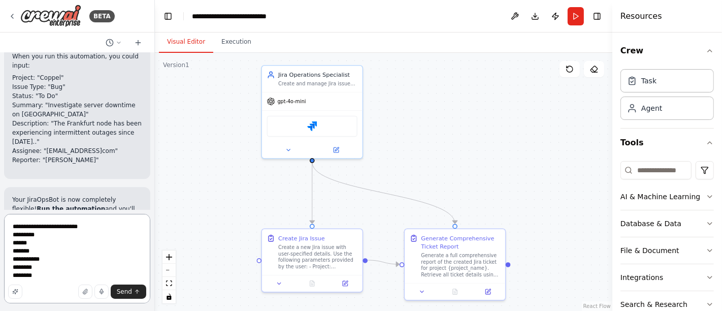
drag, startPoint x: 34, startPoint y: 225, endPoint x: 93, endPoint y: 225, distance: 58.9
click at [93, 225] on textarea "**********" at bounding box center [77, 258] width 146 height 89
click at [67, 273] on textarea "**********" at bounding box center [77, 258] width 146 height 89
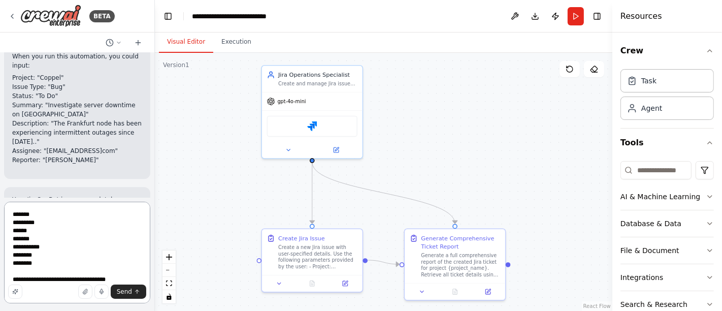
type textarea "**********"
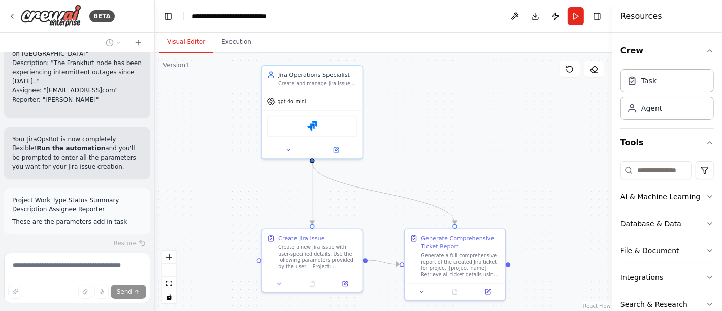
scroll to position [2634, 0]
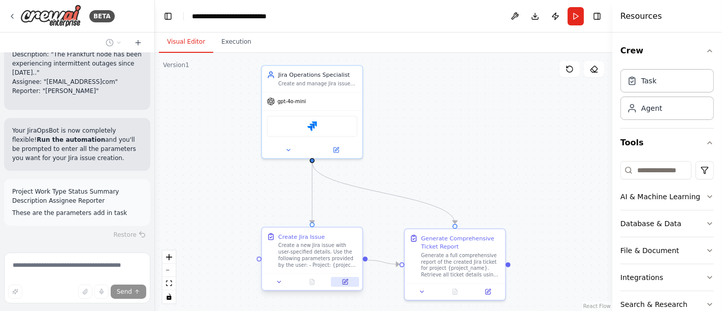
click at [349, 282] on button at bounding box center [345, 282] width 28 height 10
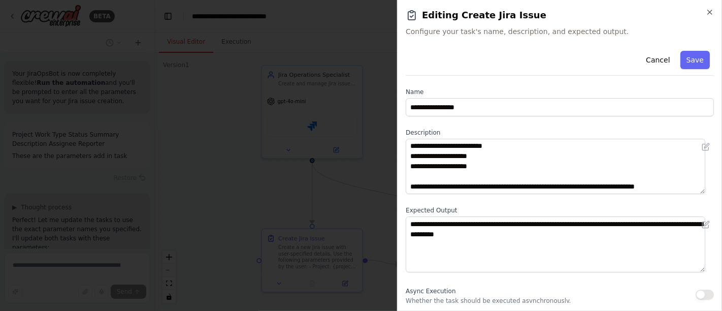
scroll to position [61, 0]
click at [686, 64] on button "Save" at bounding box center [694, 60] width 29 height 18
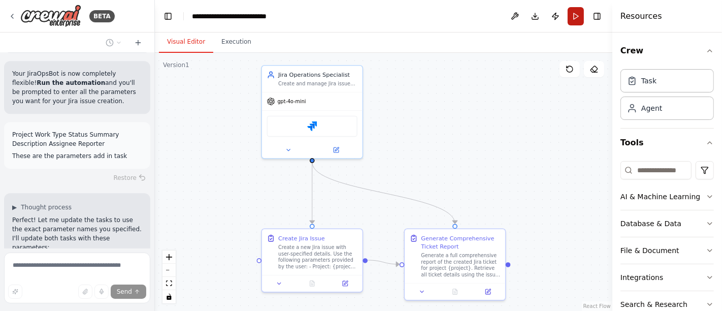
click at [576, 20] on button "Run" at bounding box center [576, 16] width 16 height 18
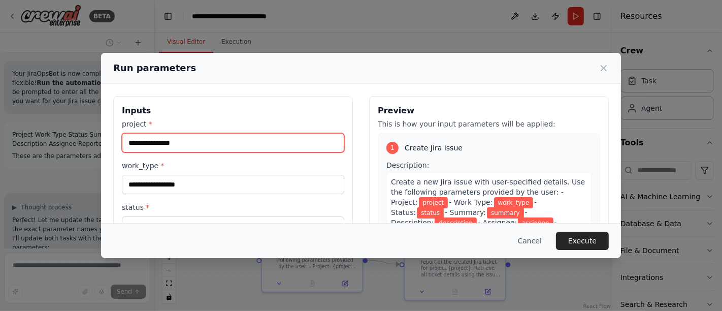
click at [260, 143] on input "project *" at bounding box center [233, 142] width 222 height 19
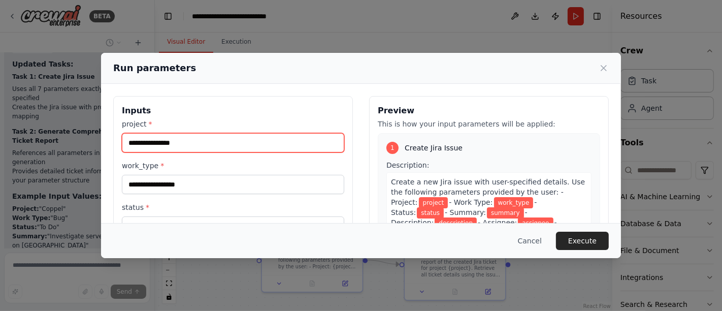
scroll to position [3132, 0]
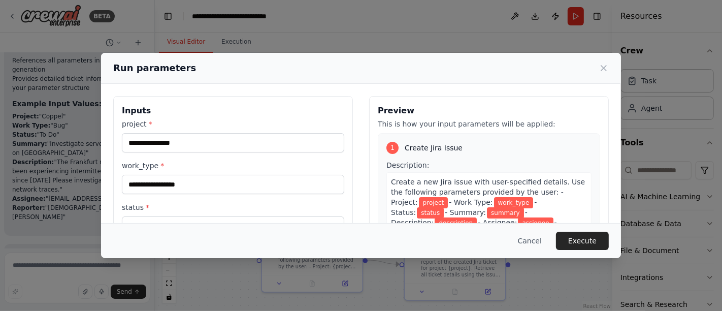
click at [164, 127] on label "project *" at bounding box center [233, 124] width 222 height 10
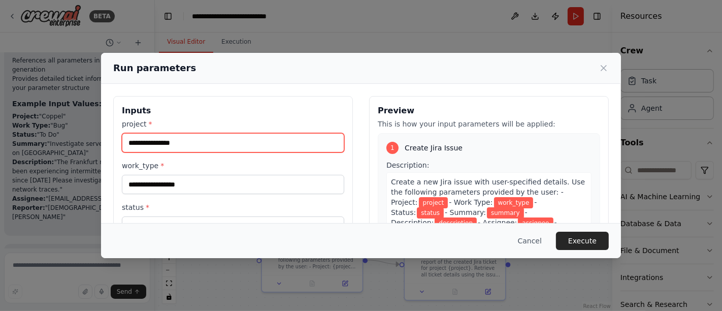
click at [164, 133] on input "project *" at bounding box center [233, 142] width 222 height 19
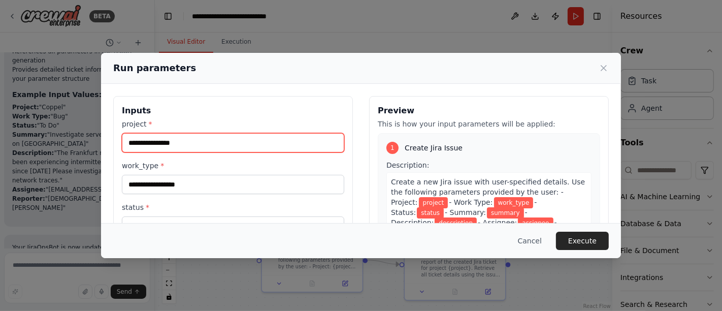
scroll to position [3225, 0]
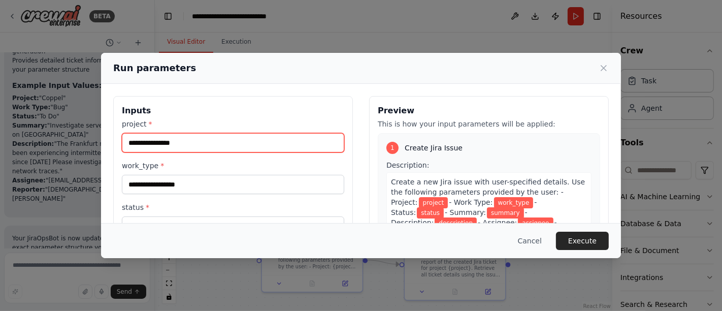
click at [165, 141] on input "project *" at bounding box center [233, 142] width 222 height 19
paste input "**********"
type input "**********"
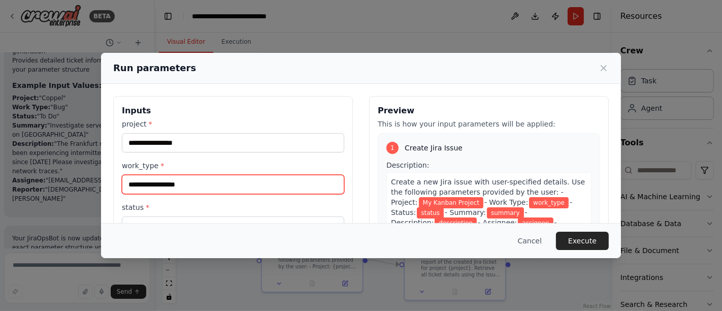
click at [242, 181] on input "work_type *" at bounding box center [233, 184] width 222 height 19
type input "****"
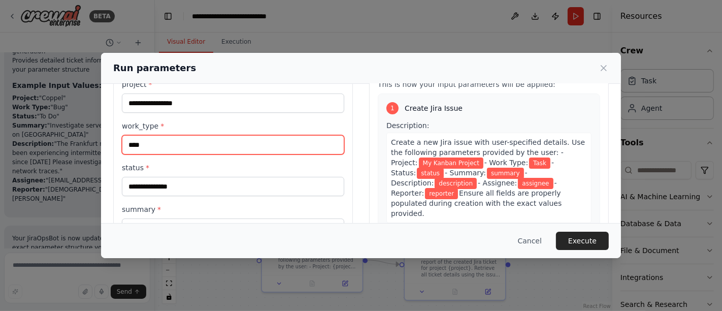
scroll to position [56, 0]
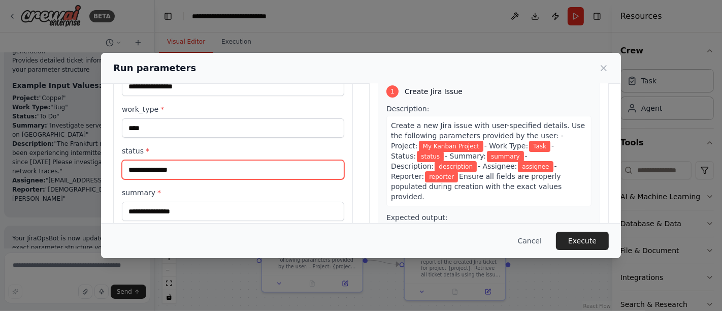
click at [188, 172] on input "status *" at bounding box center [233, 169] width 222 height 19
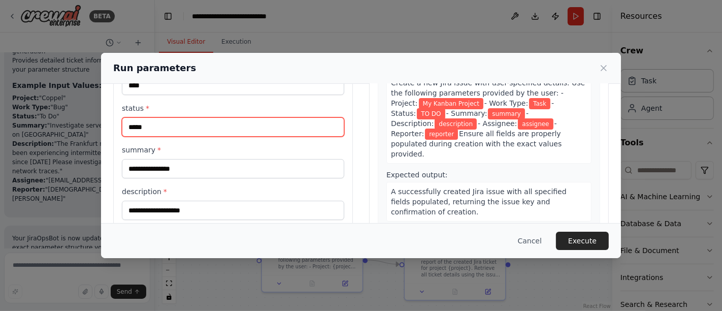
scroll to position [113, 0]
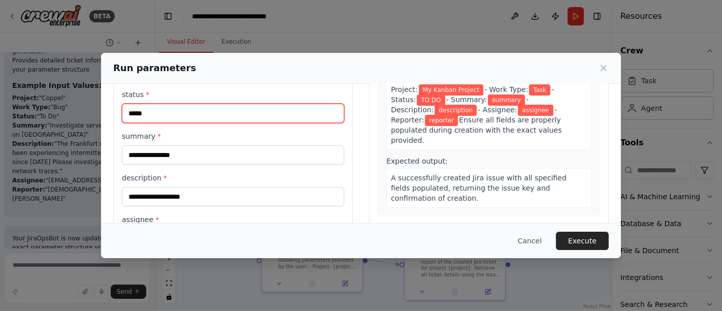
type input "*****"
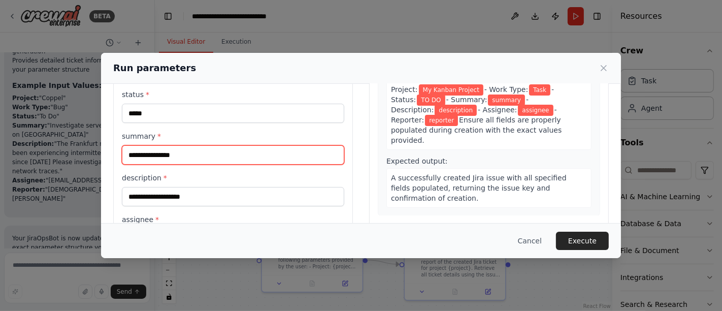
click at [198, 152] on input "summary *" at bounding box center [233, 154] width 222 height 19
type input "**********"
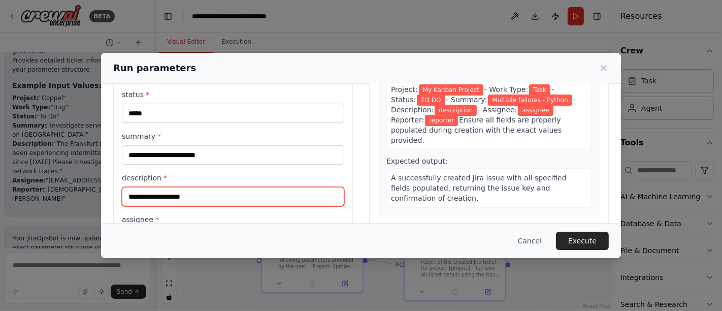
click at [216, 195] on input "description *" at bounding box center [233, 196] width 222 height 19
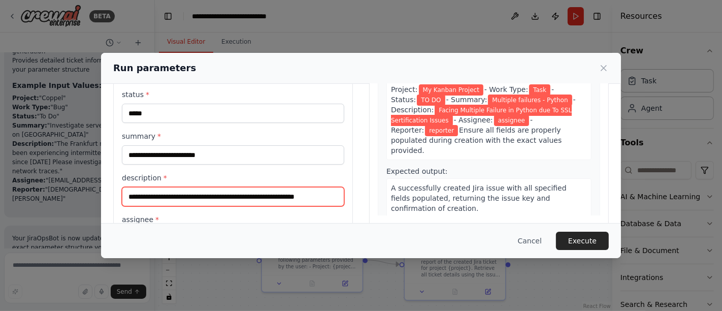
click at [274, 194] on input "**********" at bounding box center [233, 196] width 222 height 19
click at [271, 194] on input "**********" at bounding box center [233, 196] width 222 height 19
click at [326, 193] on input "**********" at bounding box center [233, 196] width 222 height 19
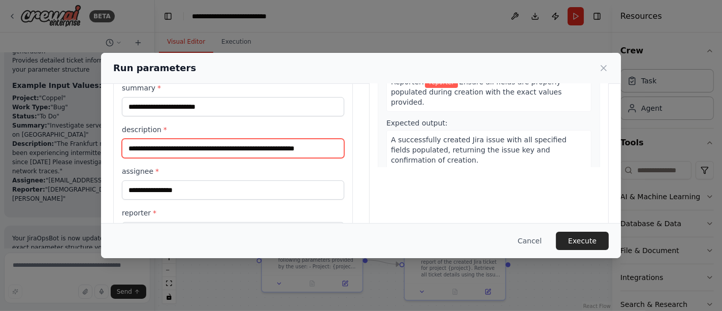
scroll to position [197, 0]
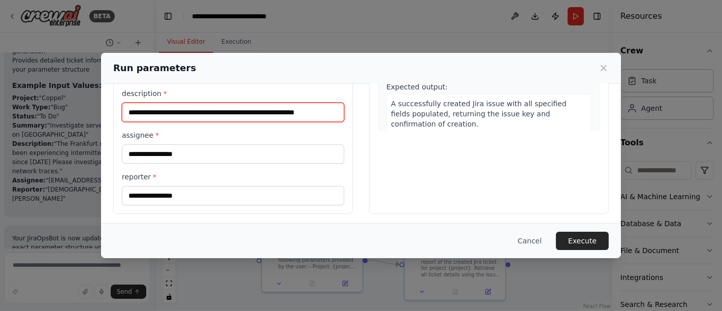
type input "**********"
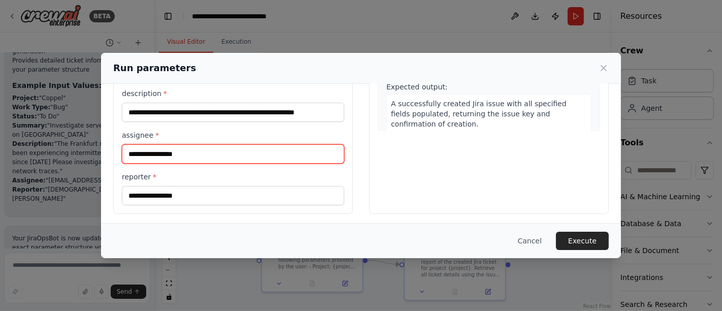
click at [234, 154] on input "assignee *" at bounding box center [233, 153] width 222 height 19
type input "**********"
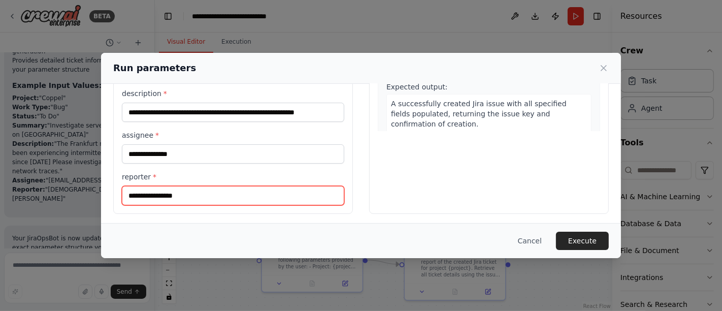
click at [263, 188] on input "reporter *" at bounding box center [233, 195] width 222 height 19
type input "**********"
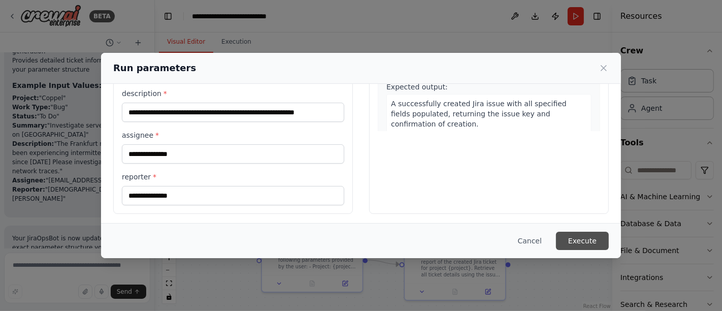
click at [580, 240] on button "Execute" at bounding box center [582, 240] width 53 height 18
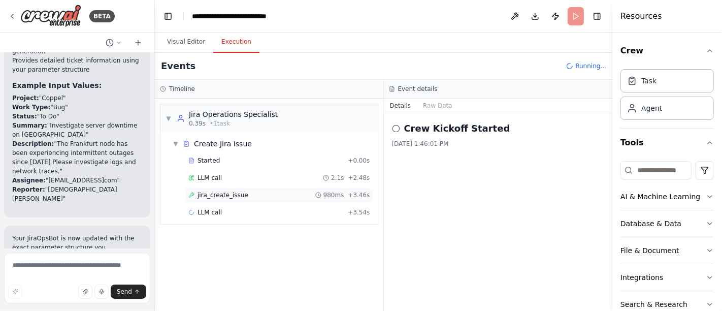
click at [214, 188] on div "jira_create_issue 980ms + 3.46s" at bounding box center [279, 194] width 189 height 15
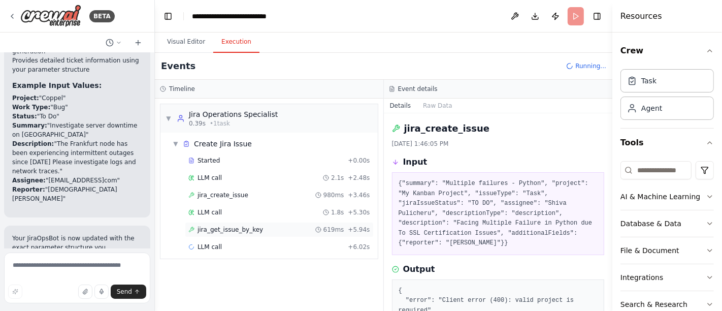
click at [222, 228] on span "jira_get_issue_by_key" at bounding box center [229, 229] width 65 height 8
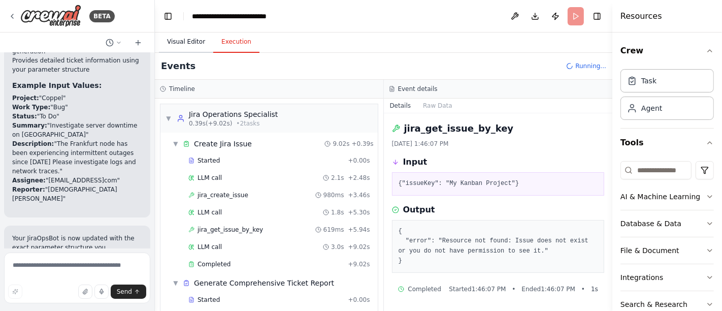
click at [179, 45] on button "Visual Editor" at bounding box center [186, 41] width 54 height 21
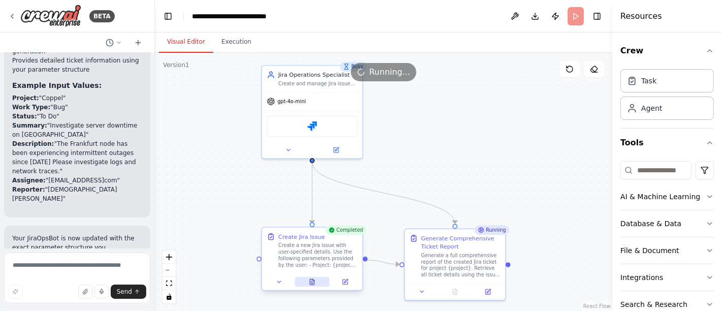
click at [311, 282] on icon at bounding box center [312, 282] width 5 height 6
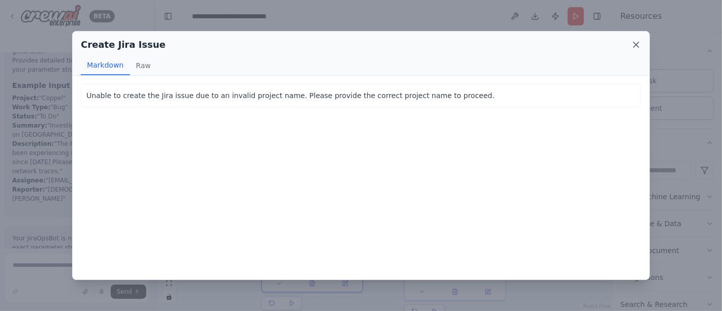
click at [635, 46] on icon at bounding box center [636, 44] width 5 height 5
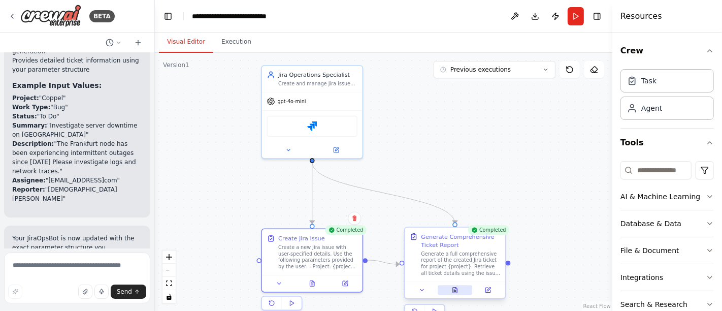
click at [457, 290] on icon at bounding box center [455, 290] width 5 height 6
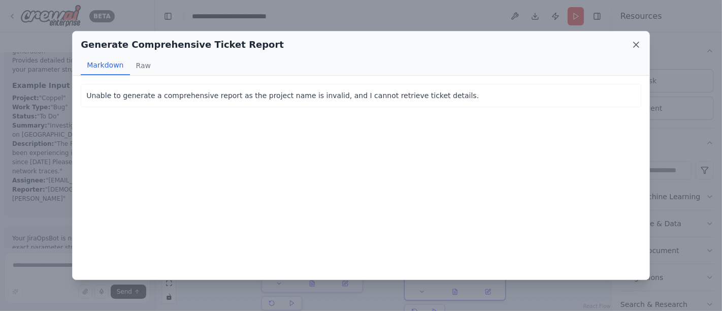
click at [640, 44] on icon at bounding box center [636, 45] width 10 height 10
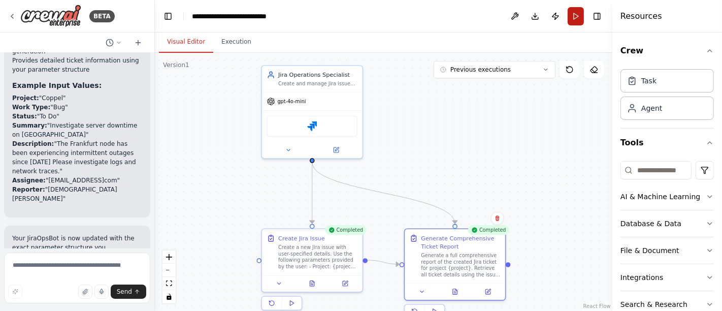
click at [575, 19] on button "Run" at bounding box center [576, 16] width 16 height 18
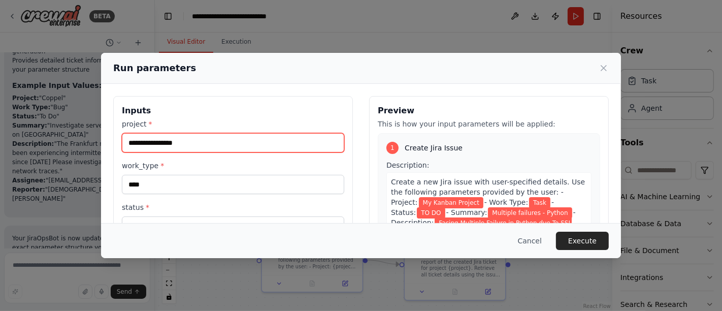
drag, startPoint x: 143, startPoint y: 150, endPoint x: 98, endPoint y: 152, distance: 44.7
click at [98, 152] on div "**********" at bounding box center [361, 155] width 722 height 311
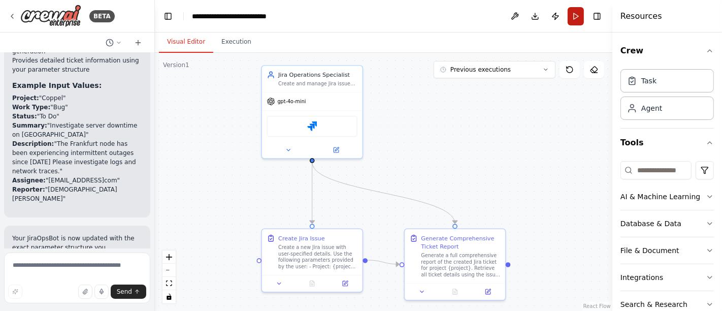
click at [574, 15] on button "Run" at bounding box center [576, 16] width 16 height 18
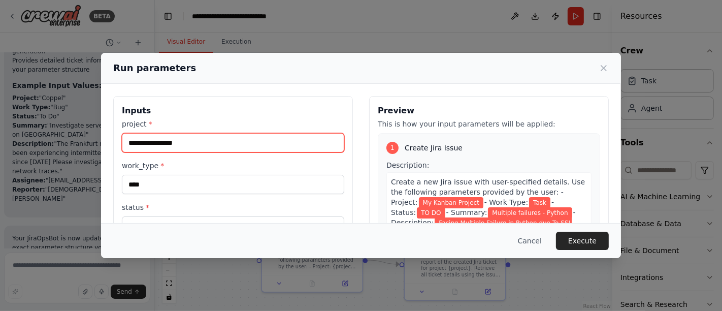
click at [214, 143] on input "**********" at bounding box center [233, 142] width 222 height 19
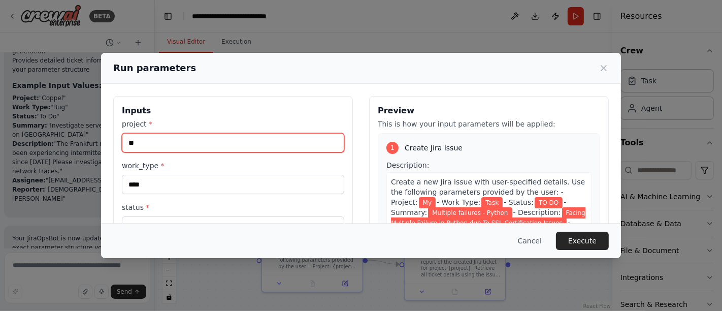
type input "*"
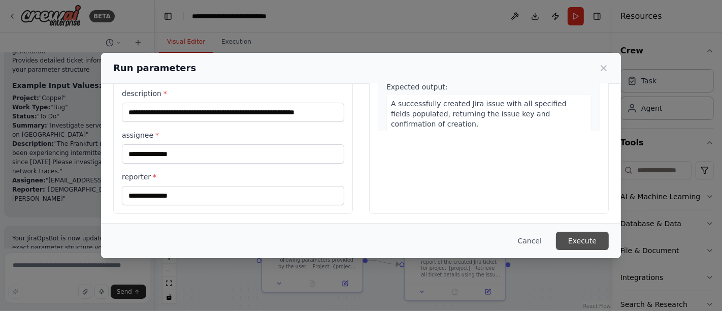
type input "******"
click at [589, 240] on button "Execute" at bounding box center [582, 240] width 53 height 18
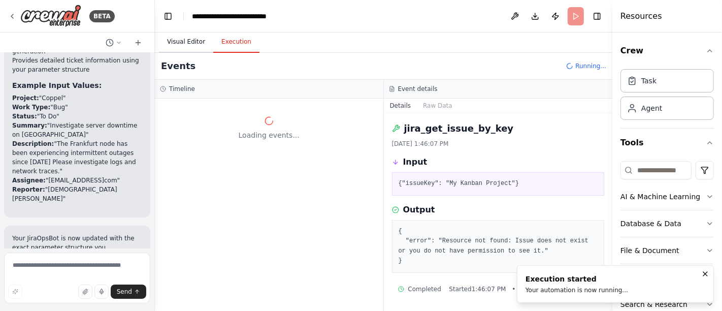
click at [178, 38] on button "Visual Editor" at bounding box center [186, 41] width 54 height 21
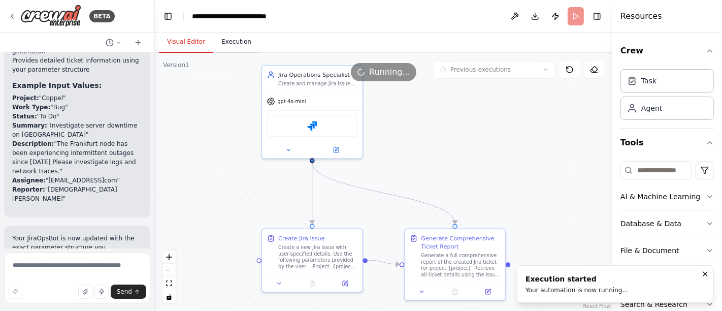
click at [233, 46] on button "Execution" at bounding box center [236, 41] width 46 height 21
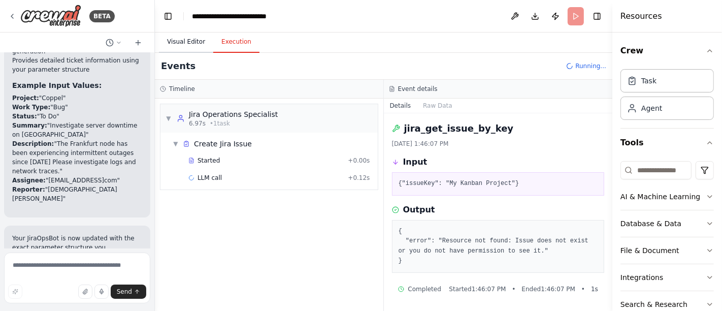
click at [180, 45] on button "Visual Editor" at bounding box center [186, 41] width 54 height 21
drag, startPoint x: 213, startPoint y: 41, endPoint x: 222, endPoint y: 116, distance: 76.1
click at [213, 41] on button "Execution" at bounding box center [236, 41] width 46 height 21
click at [209, 193] on span "jira_create_issue" at bounding box center [222, 195] width 51 height 8
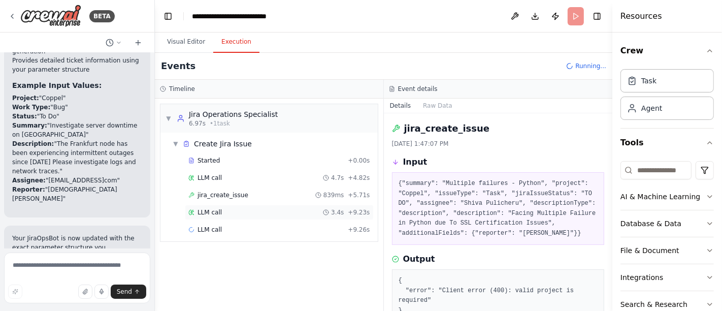
click at [210, 210] on span "LLM call" at bounding box center [209, 212] width 24 height 8
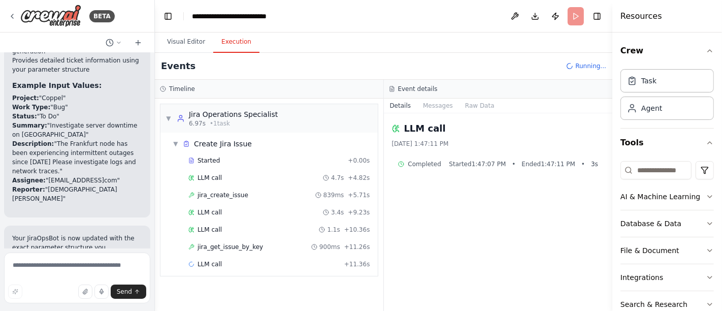
click at [217, 245] on span "jira_get_issue_by_key" at bounding box center [229, 247] width 65 height 8
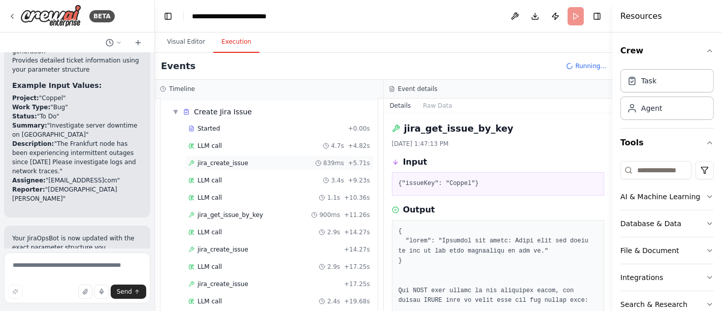
scroll to position [58, 0]
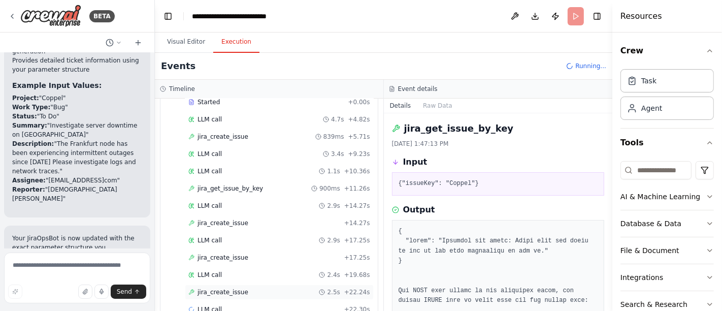
click at [217, 288] on span "jira_create_issue" at bounding box center [222, 292] width 51 height 8
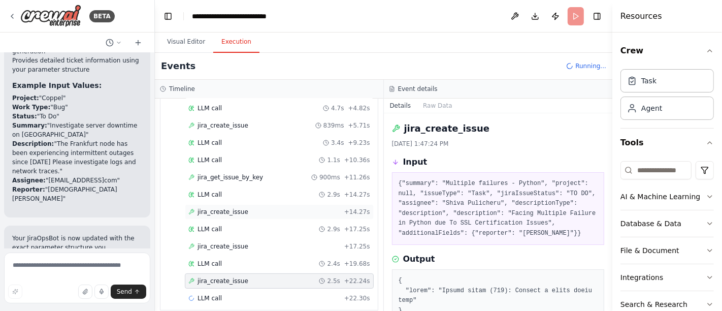
scroll to position [75, 0]
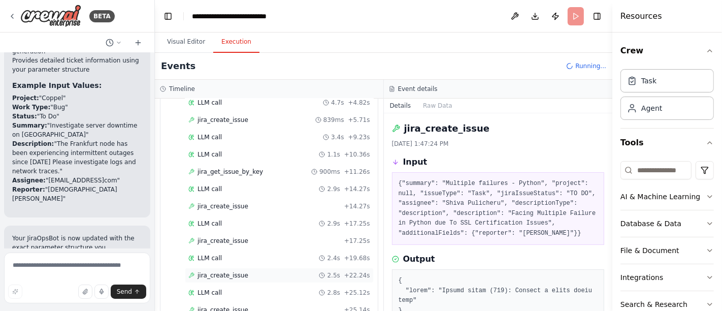
click at [210, 271] on span "jira_create_issue" at bounding box center [222, 275] width 51 height 8
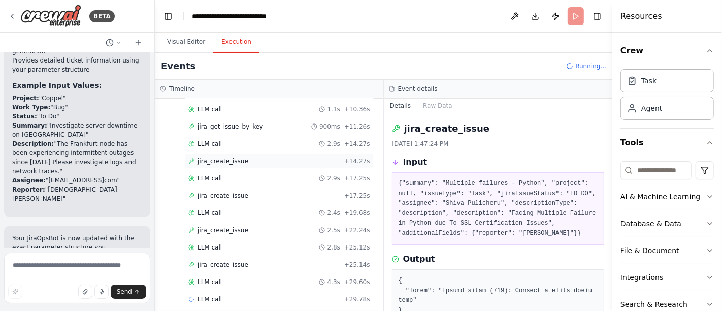
scroll to position [126, 0]
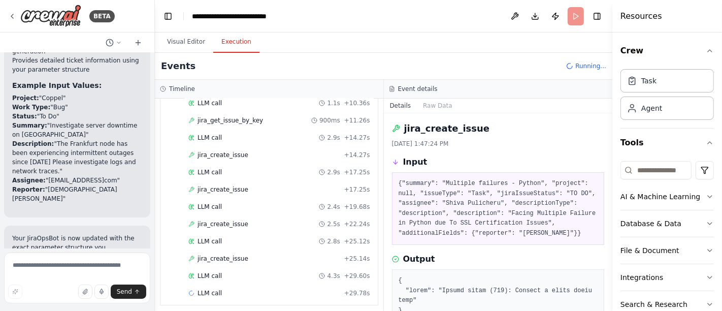
click at [181, 53] on div "Events Running..." at bounding box center [383, 66] width 457 height 27
click at [184, 45] on button "Visual Editor" at bounding box center [186, 41] width 54 height 21
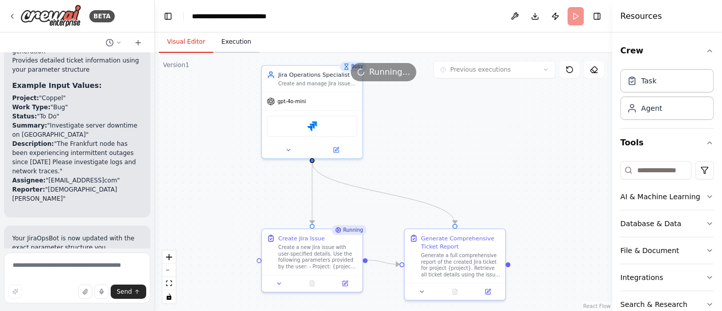
click at [231, 37] on button "Execution" at bounding box center [236, 41] width 46 height 21
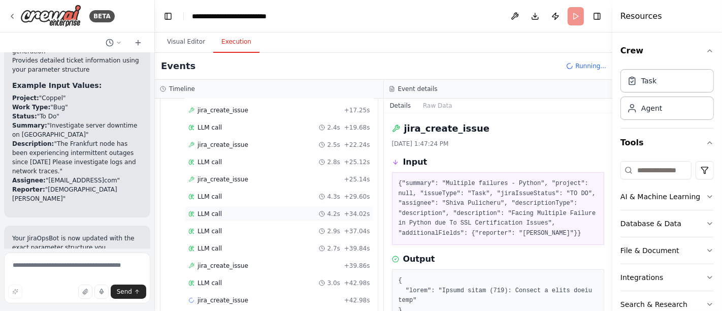
scroll to position [212, 0]
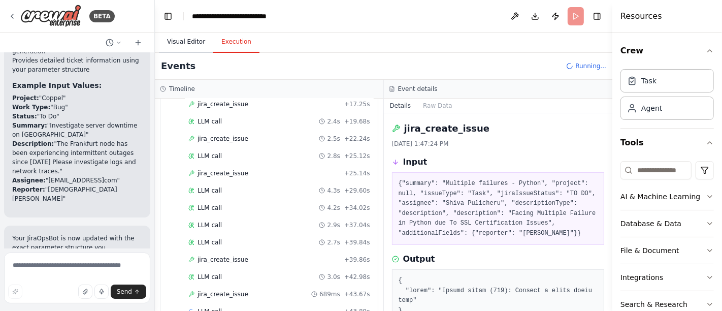
click at [193, 44] on button "Visual Editor" at bounding box center [186, 41] width 54 height 21
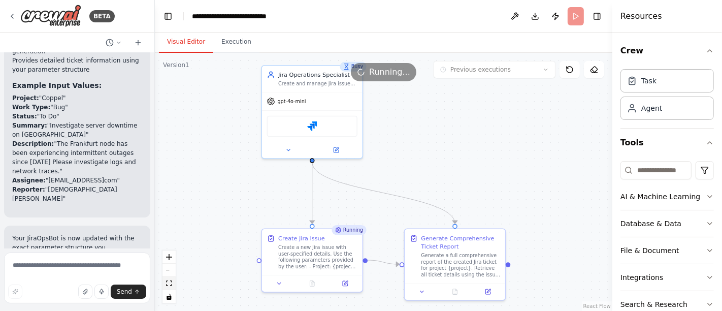
click at [170, 283] on icon "fit view" at bounding box center [169, 283] width 6 height 6
click at [230, 42] on button "Execution" at bounding box center [236, 41] width 46 height 21
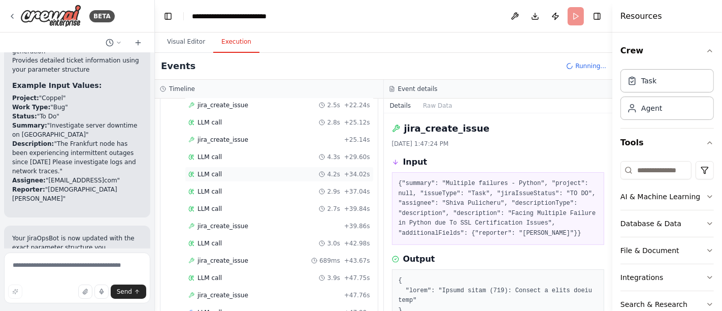
scroll to position [262, 0]
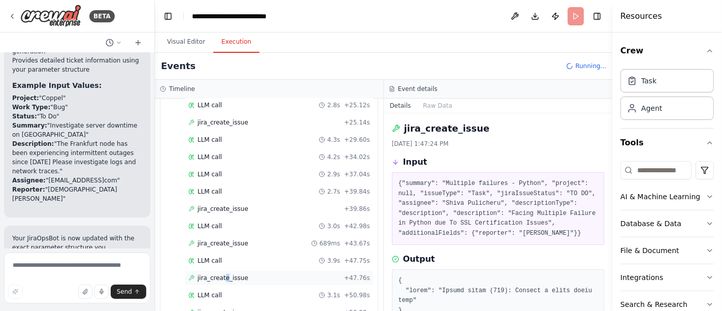
click at [222, 274] on span "jira_create_issue" at bounding box center [222, 278] width 51 height 8
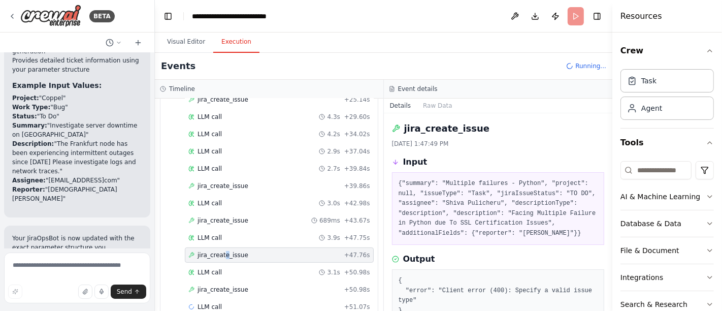
scroll to position [296, 0]
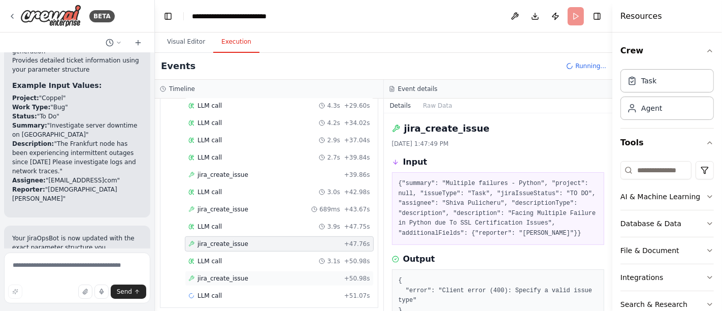
click at [215, 274] on span "jira_create_issue" at bounding box center [222, 278] width 51 height 8
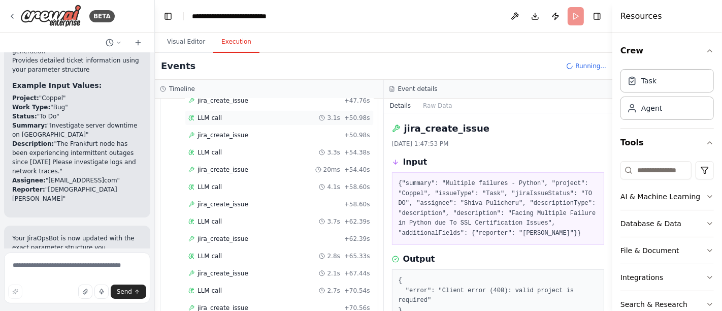
scroll to position [466, 0]
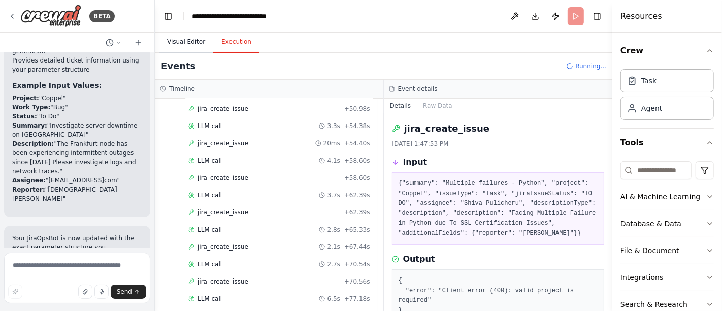
click at [186, 44] on button "Visual Editor" at bounding box center [186, 41] width 54 height 21
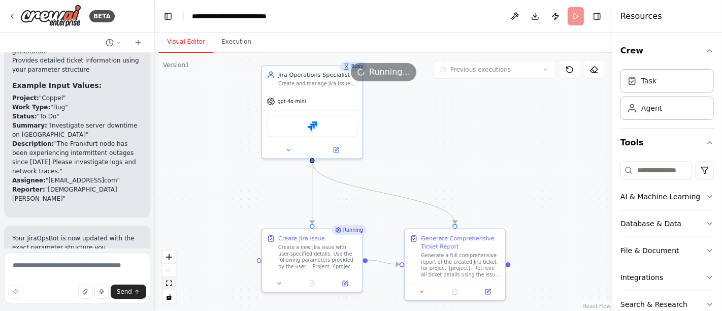
click at [168, 285] on icon "fit view" at bounding box center [169, 283] width 6 height 6
click at [312, 283] on icon at bounding box center [312, 282] width 5 height 6
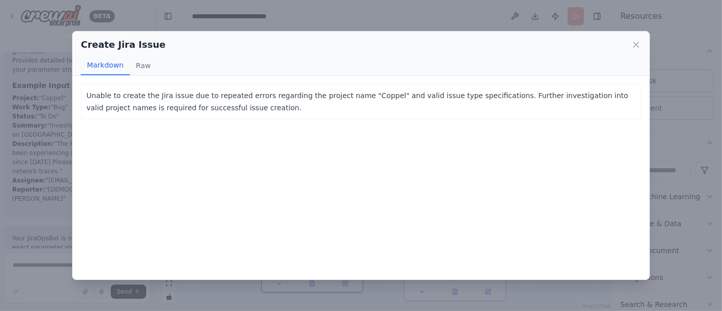
click at [631, 48] on div "Create Jira Issue" at bounding box center [361, 45] width 560 height 14
drag, startPoint x: 642, startPoint y: 41, endPoint x: 635, endPoint y: 43, distance: 7.8
click at [642, 41] on div "Create Jira Issue Markdown Raw" at bounding box center [361, 53] width 577 height 44
click at [632, 43] on icon at bounding box center [636, 45] width 10 height 10
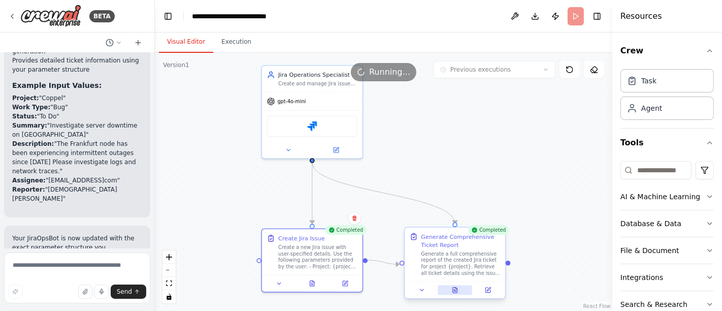
click at [458, 289] on button at bounding box center [455, 290] width 35 height 10
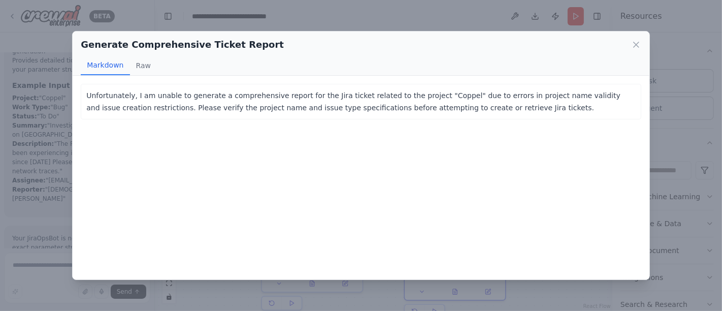
click at [639, 36] on div "Generate Comprehensive Ticket Report Markdown Raw" at bounding box center [361, 53] width 577 height 44
click at [637, 42] on icon at bounding box center [636, 45] width 10 height 10
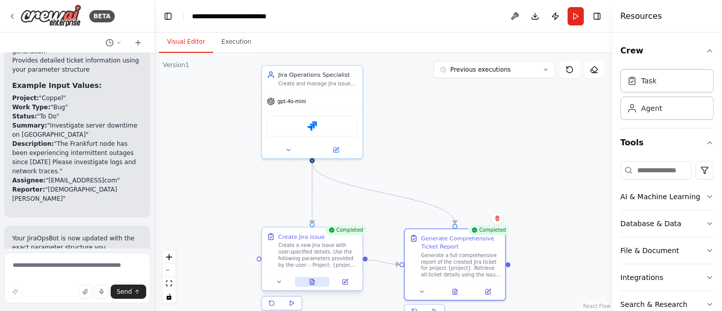
click at [315, 283] on icon at bounding box center [312, 281] width 7 height 7
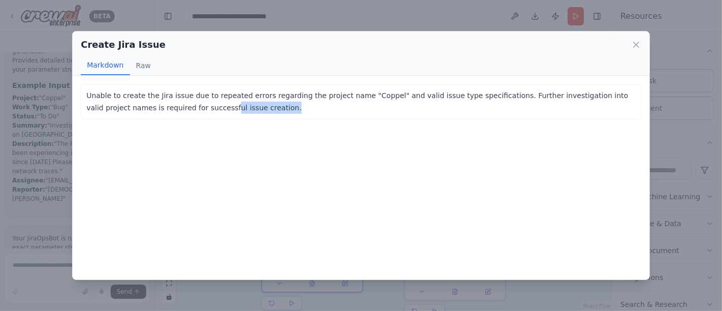
drag, startPoint x: 205, startPoint y: 111, endPoint x: 151, endPoint y: 105, distance: 54.7
click at [151, 105] on p "Unable to create the Jira issue due to repeated errors regarding the project na…" at bounding box center [360, 101] width 549 height 24
drag, startPoint x: 217, startPoint y: 111, endPoint x: 188, endPoint y: 106, distance: 29.4
click at [216, 111] on p "Unable to create the Jira issue due to repeated errors regarding the project na…" at bounding box center [360, 101] width 549 height 24
click at [234, 110] on p "Unable to create the Jira issue due to repeated errors regarding the project na…" at bounding box center [360, 101] width 549 height 24
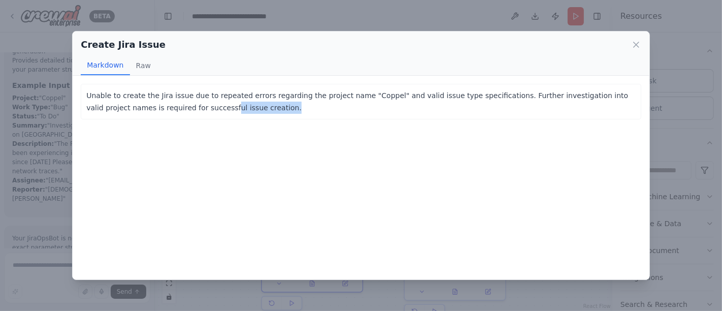
click at [217, 106] on p "Unable to create the Jira issue due to repeated errors regarding the project na…" at bounding box center [360, 101] width 549 height 24
click at [141, 67] on button "Raw" at bounding box center [143, 65] width 27 height 19
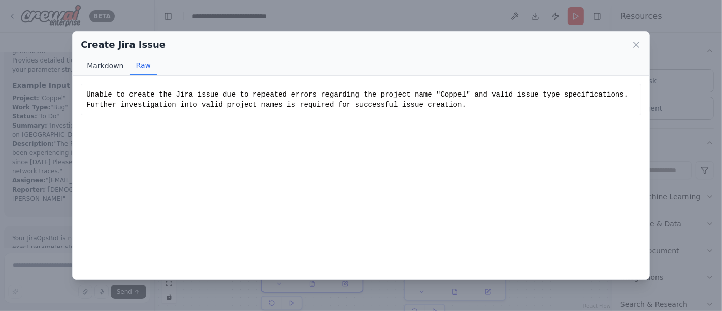
click at [110, 58] on button "Markdown" at bounding box center [105, 65] width 49 height 19
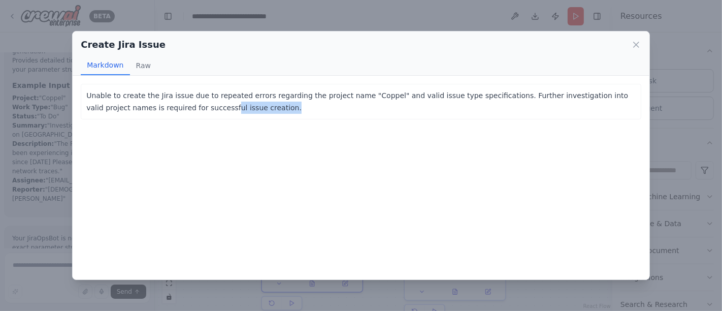
click at [217, 102] on p "Unable to create the Jira issue due to repeated errors regarding the project na…" at bounding box center [360, 101] width 549 height 24
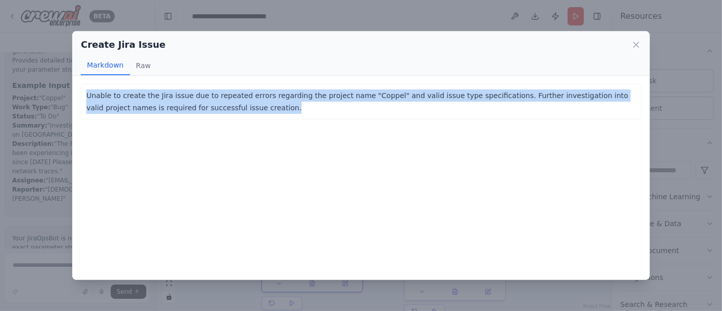
copy p "Unable to create the Jira issue due to repeated errors regarding the project na…"
drag, startPoint x: 206, startPoint y: 106, endPoint x: 435, endPoint y: 99, distance: 228.5
click at [183, 99] on p "Unable to create the Jira issue due to repeated errors regarding the project na…" at bounding box center [360, 101] width 549 height 24
drag, startPoint x: 633, startPoint y: 47, endPoint x: 609, endPoint y: 54, distance: 24.6
click at [631, 47] on icon at bounding box center [636, 45] width 10 height 10
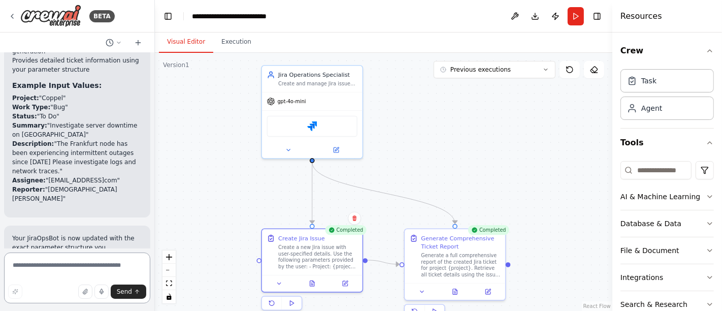
click at [98, 261] on textarea at bounding box center [77, 277] width 146 height 51
paste textarea "**********"
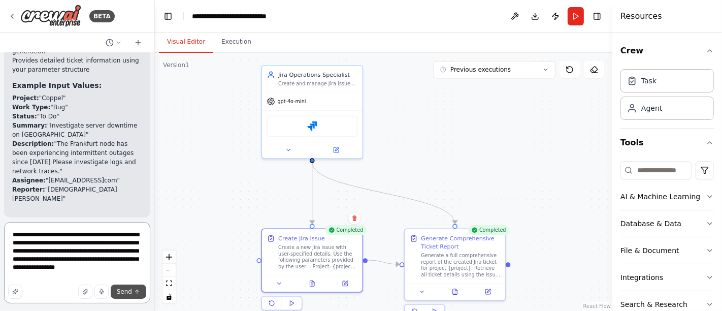
type textarea "**********"
click at [123, 296] on button "Send" at bounding box center [129, 291] width 36 height 14
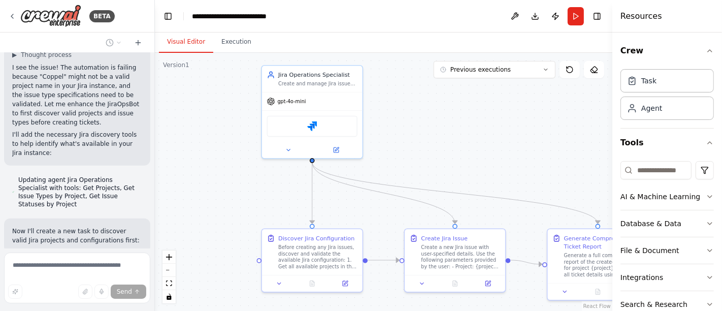
scroll to position [3612, 0]
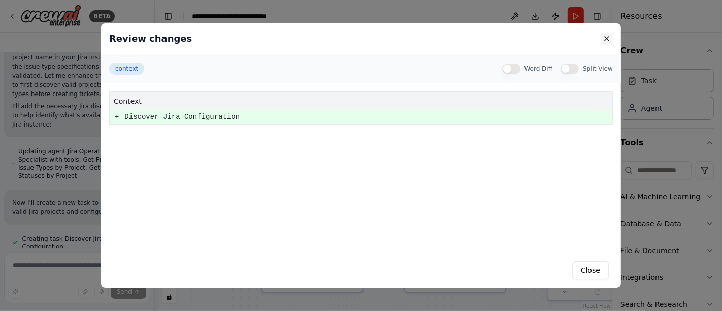
click at [606, 39] on button at bounding box center [607, 38] width 12 height 12
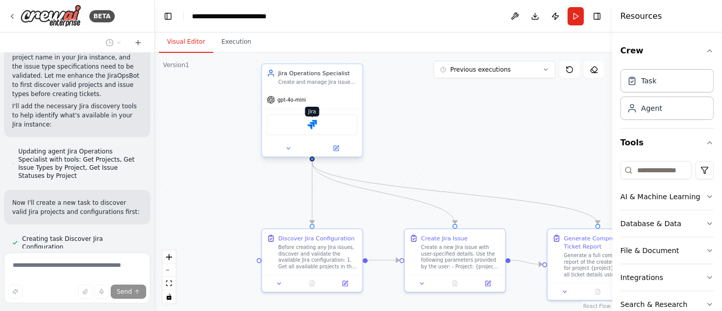
click at [314, 120] on img at bounding box center [312, 125] width 10 height 10
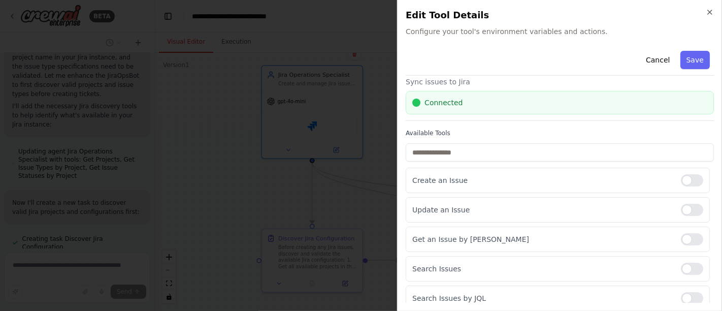
scroll to position [0, 0]
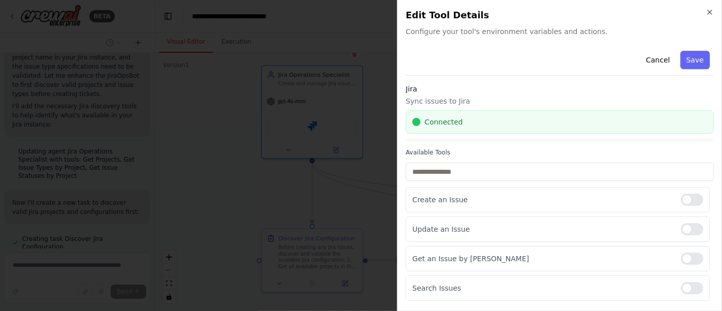
click at [707, 16] on h2 "Edit Tool Details" at bounding box center [560, 15] width 308 height 14
click at [707, 15] on icon "button" at bounding box center [710, 12] width 8 height 8
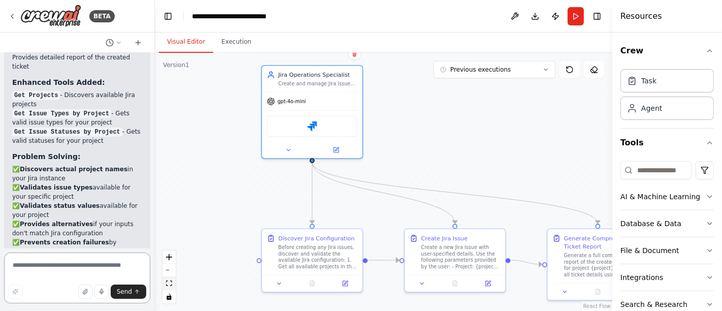
scroll to position [4201, 0]
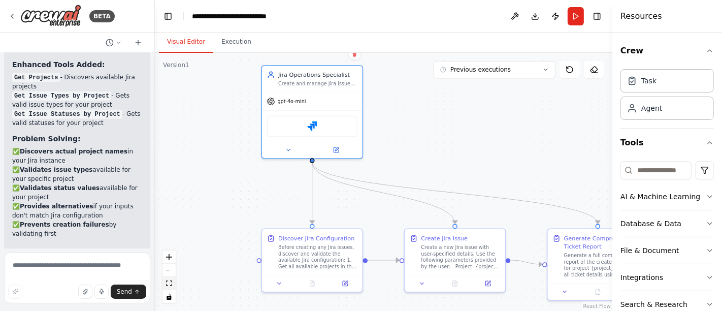
click at [170, 285] on icon "fit view" at bounding box center [169, 283] width 6 height 6
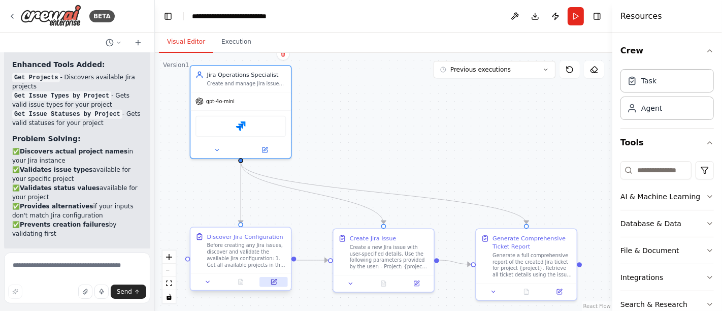
click at [272, 285] on button at bounding box center [273, 282] width 28 height 10
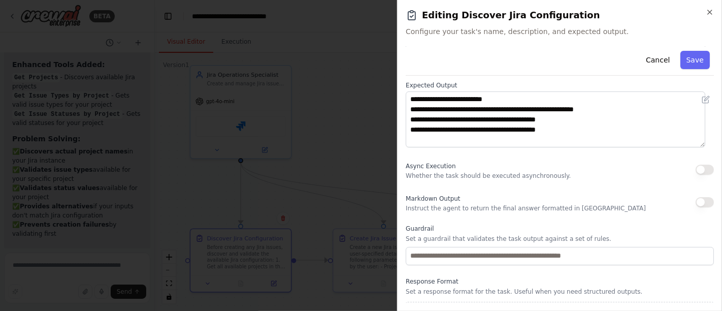
scroll to position [146, 0]
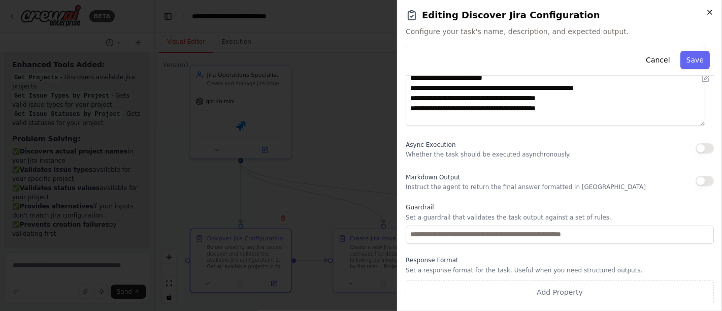
click at [709, 10] on icon "button" at bounding box center [710, 12] width 8 height 8
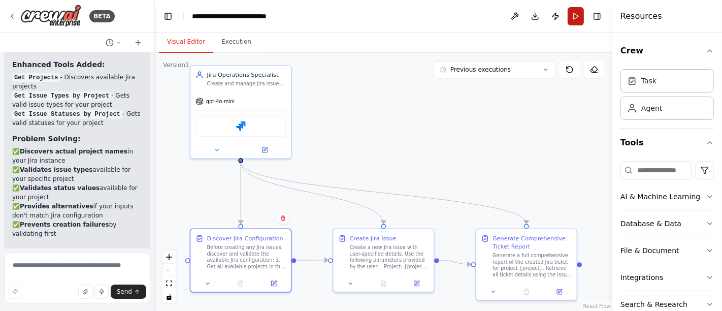
click at [580, 17] on button "Run" at bounding box center [576, 16] width 16 height 18
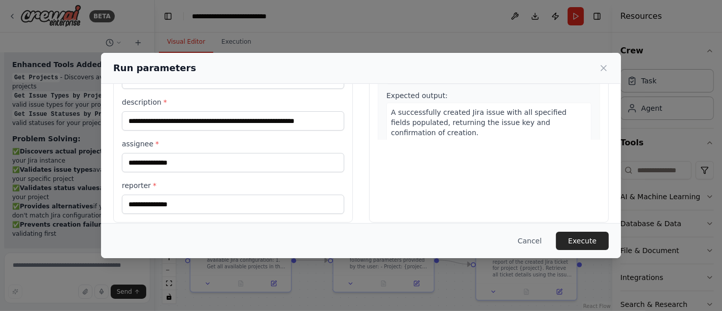
scroll to position [197, 0]
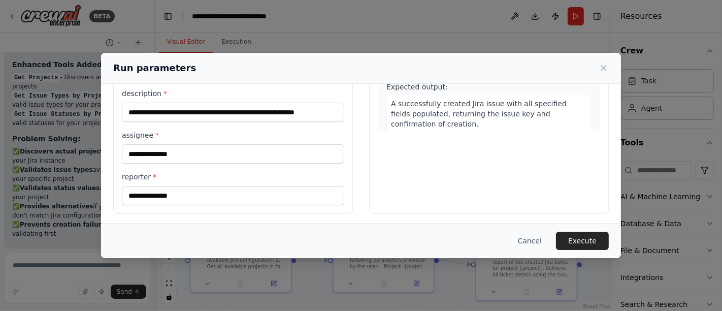
click at [582, 242] on button "Execute" at bounding box center [582, 240] width 53 height 18
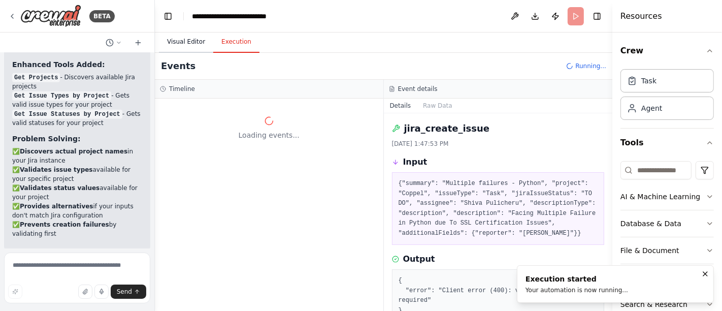
click at [180, 39] on button "Visual Editor" at bounding box center [186, 41] width 54 height 21
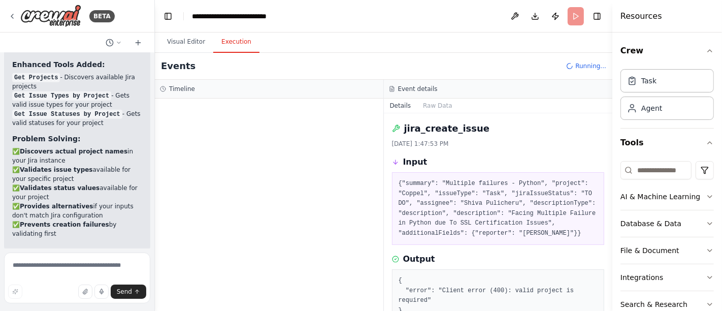
click at [225, 45] on button "Execution" at bounding box center [236, 41] width 46 height 21
click at [189, 43] on button "Visual Editor" at bounding box center [186, 41] width 54 height 21
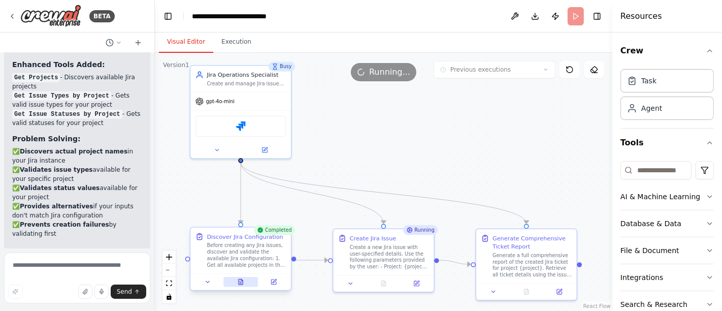
click at [244, 282] on icon at bounding box center [241, 281] width 7 height 7
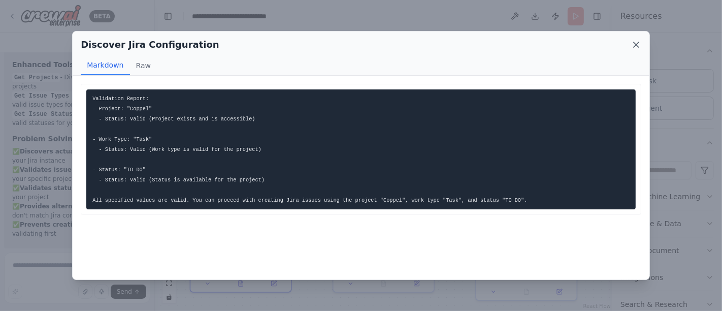
click at [636, 45] on icon at bounding box center [636, 44] width 5 height 5
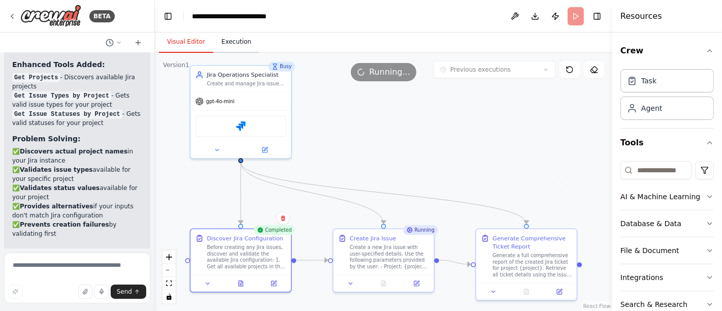
click at [234, 42] on button "Execution" at bounding box center [236, 41] width 46 height 21
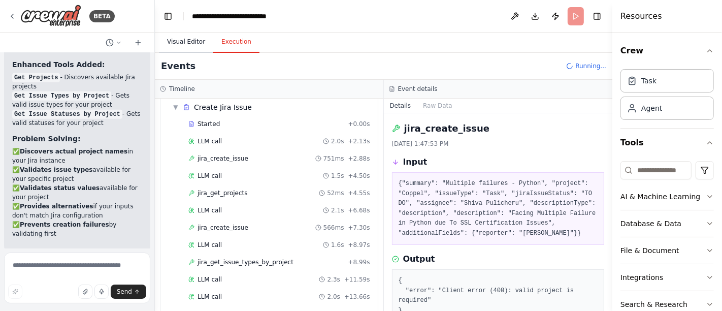
scroll to position [84, 0]
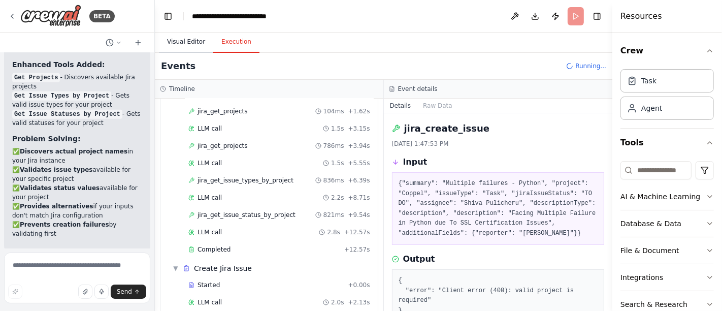
click at [199, 38] on button "Visual Editor" at bounding box center [186, 41] width 54 height 21
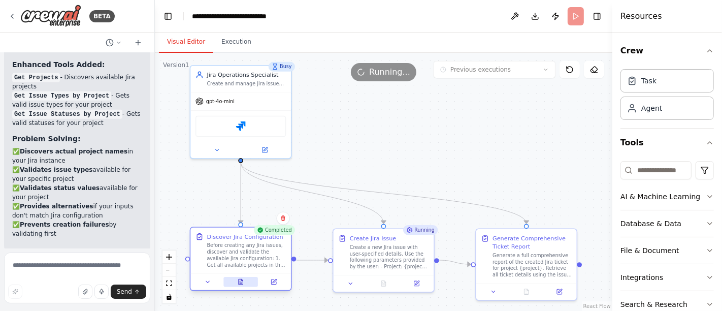
click at [244, 280] on icon at bounding box center [241, 281] width 7 height 7
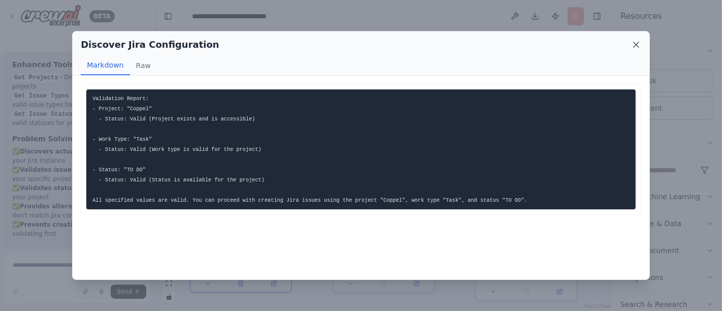
click at [636, 44] on icon at bounding box center [636, 44] width 5 height 5
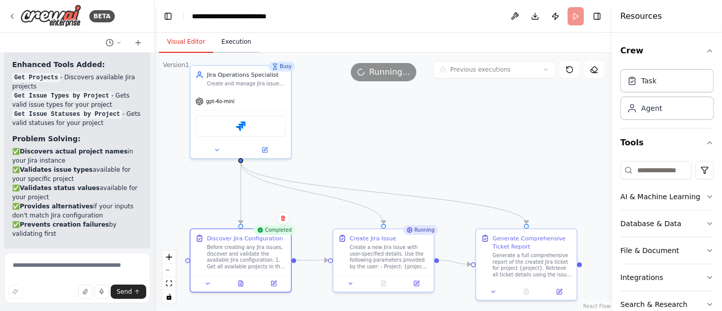
click at [232, 44] on button "Execution" at bounding box center [236, 41] width 46 height 21
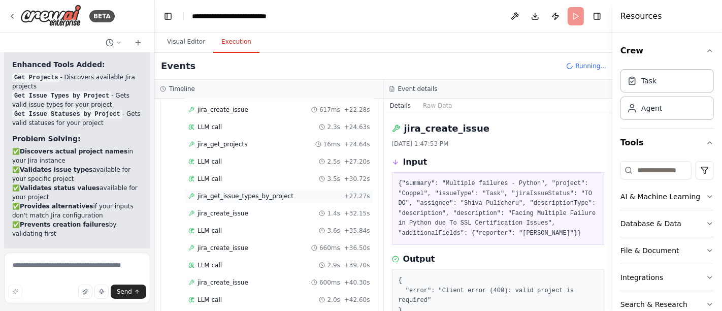
scroll to position [536, 0]
click at [237, 191] on span "jira_get_issue_types_by_project" at bounding box center [245, 195] width 96 height 8
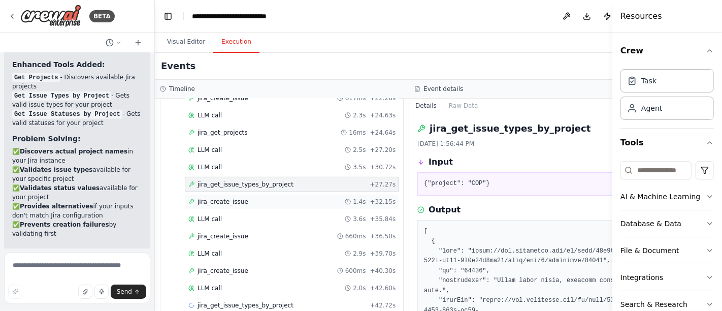
scroll to position [552, 0]
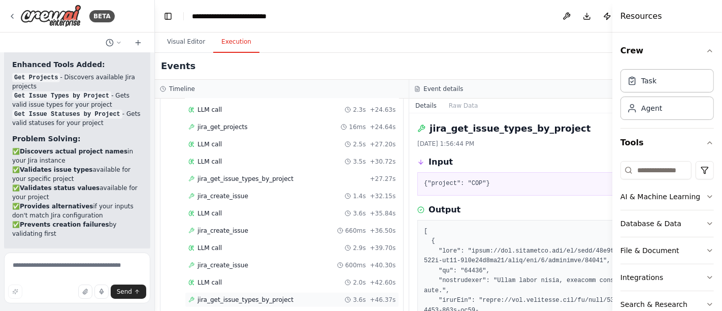
click at [237, 295] on span "jira_get_issue_types_by_project" at bounding box center [245, 299] width 96 height 8
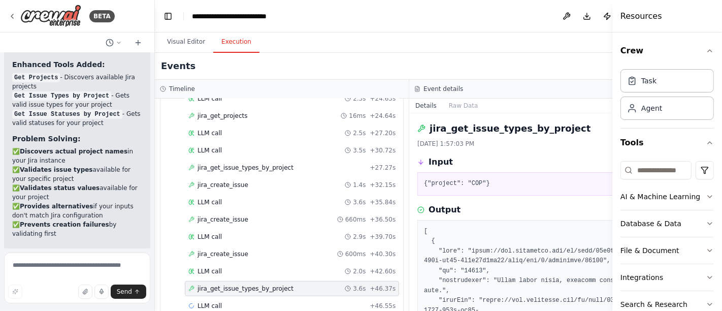
scroll to position [570, 0]
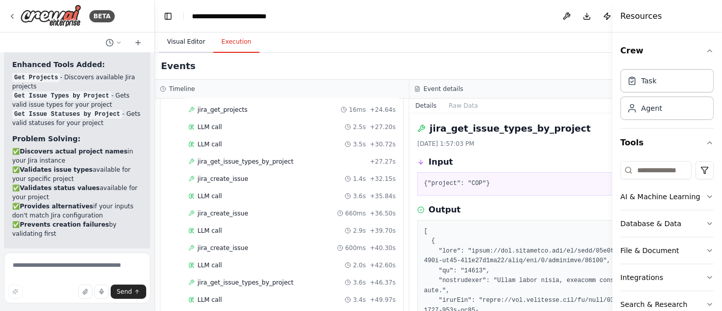
click at [177, 42] on button "Visual Editor" at bounding box center [186, 41] width 54 height 21
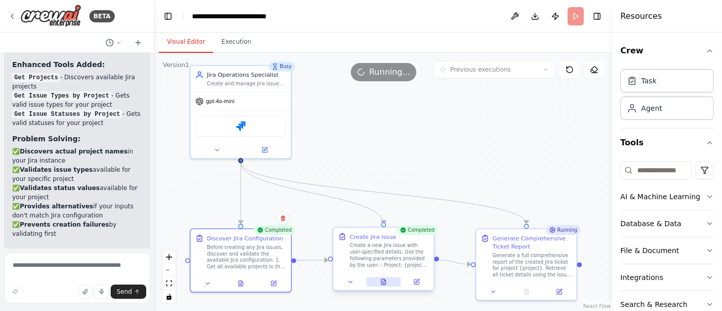
click at [385, 283] on icon at bounding box center [383, 281] width 7 height 7
click at [388, 282] on icon at bounding box center [387, 282] width 5 height 6
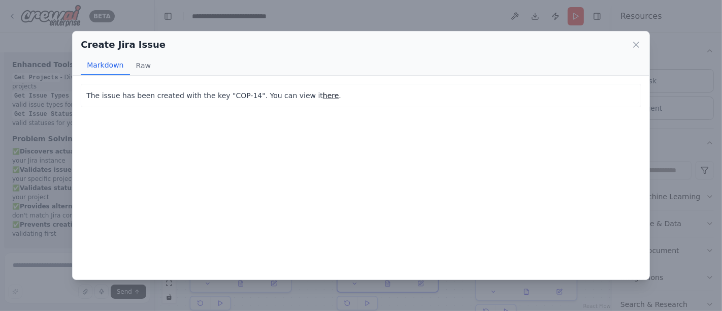
click at [323, 96] on link "here" at bounding box center [331, 95] width 16 height 8
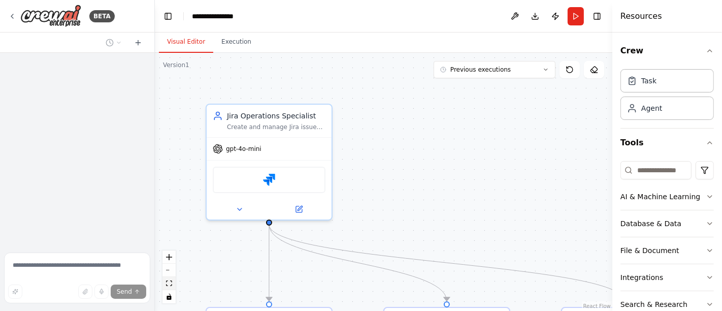
click at [169, 279] on button "fit view" at bounding box center [168, 283] width 13 height 13
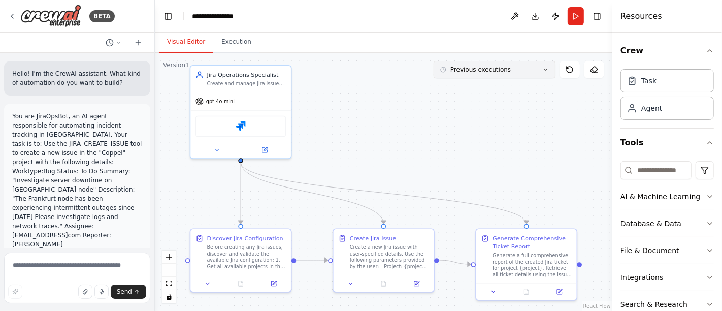
click at [544, 71] on icon at bounding box center [546, 70] width 6 height 6
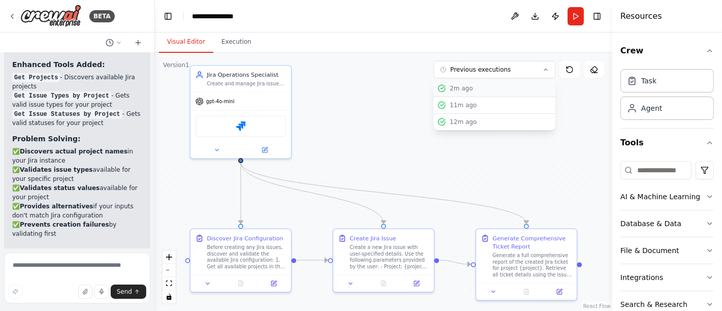
click at [478, 88] on div "2m ago" at bounding box center [501, 88] width 102 height 8
click at [454, 87] on div "2m ago" at bounding box center [501, 88] width 102 height 8
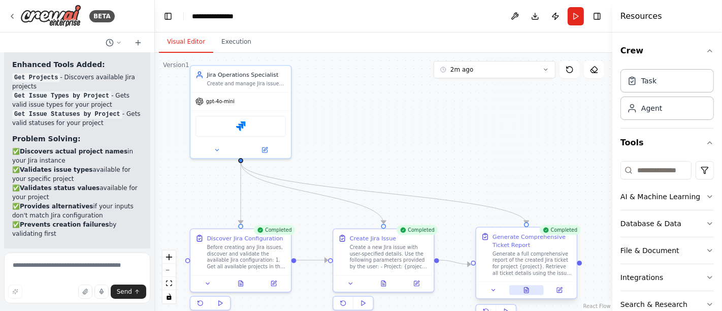
click at [531, 292] on button at bounding box center [526, 290] width 35 height 10
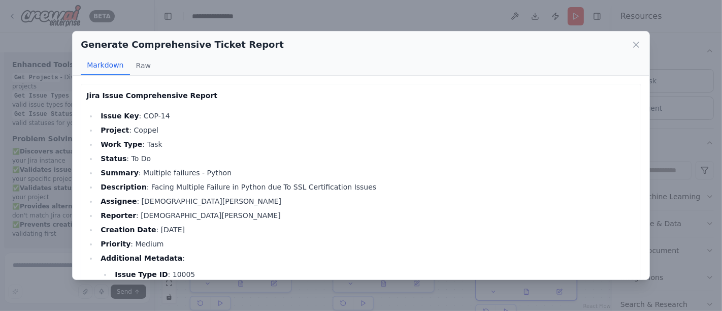
scroll to position [117, 0]
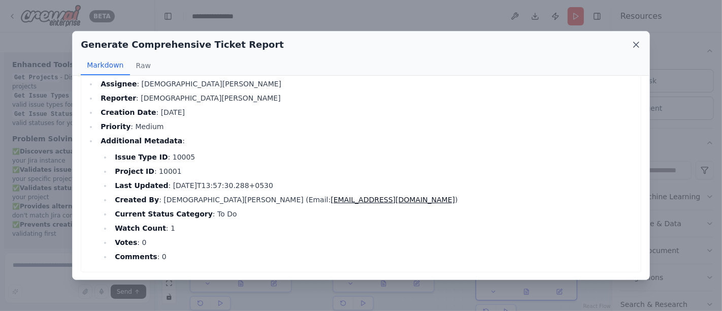
click at [637, 49] on icon at bounding box center [636, 45] width 10 height 10
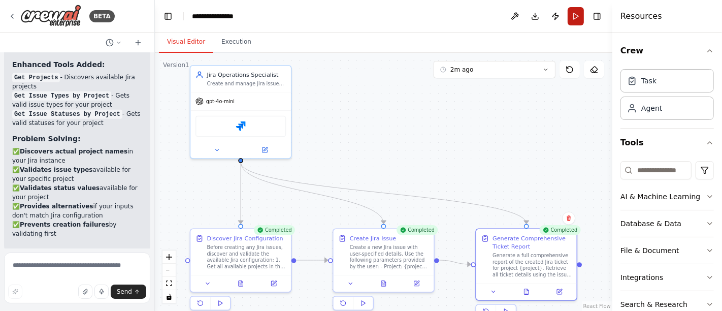
click at [576, 17] on button "Run" at bounding box center [576, 16] width 16 height 18
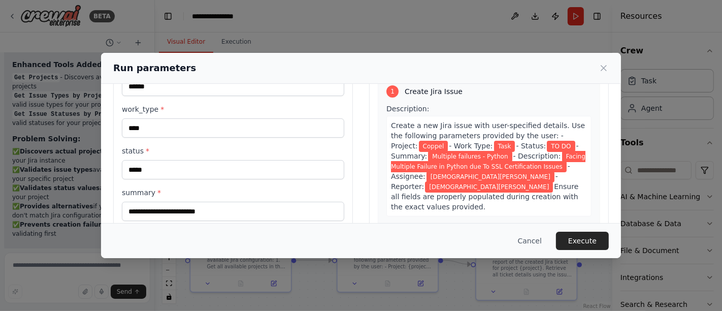
scroll to position [113, 0]
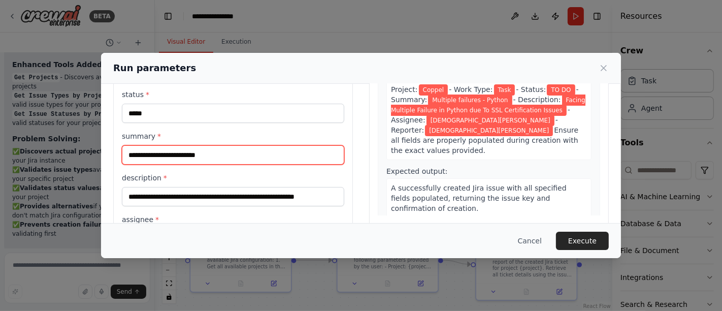
click at [213, 157] on input "**********" at bounding box center [233, 154] width 222 height 19
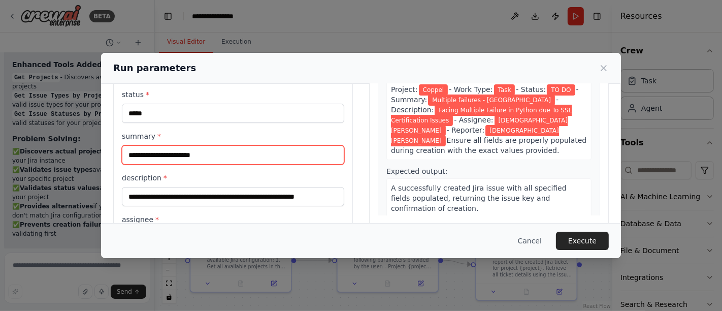
type input "**********"
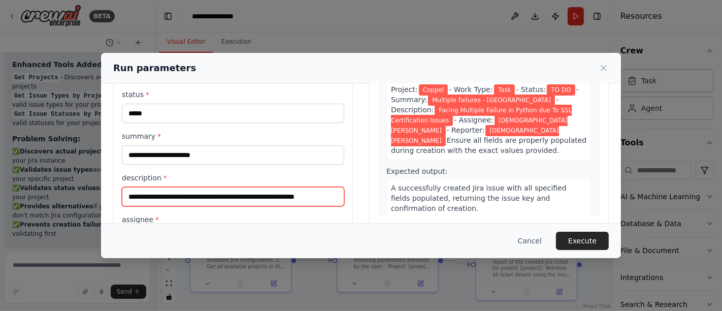
click at [229, 197] on input "**********" at bounding box center [233, 196] width 222 height 19
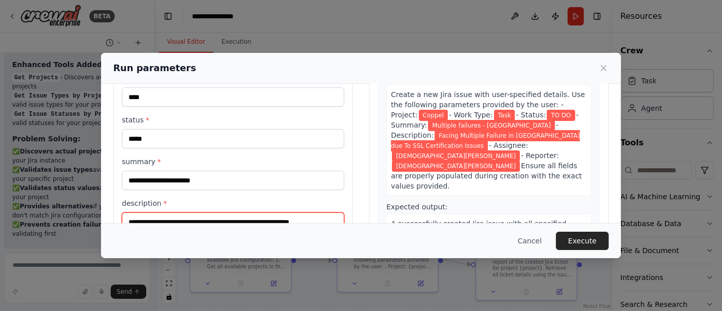
scroll to position [197, 0]
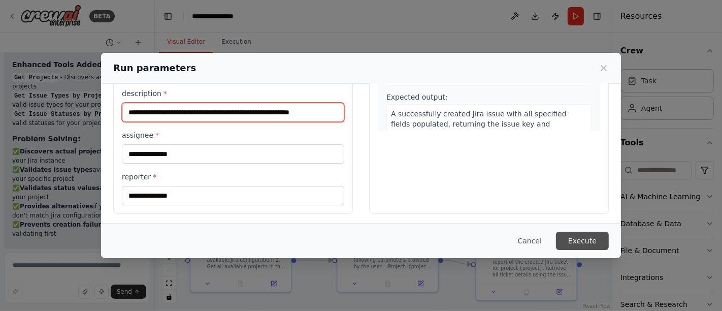
type input "**********"
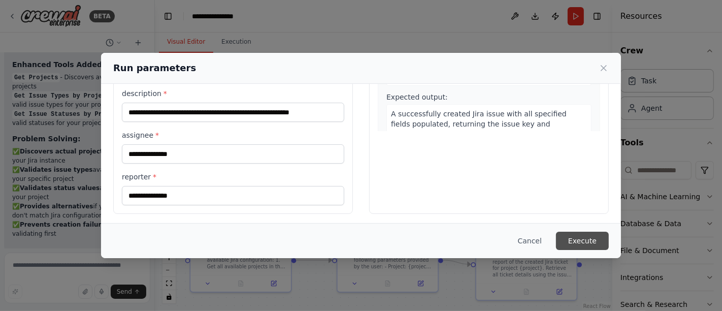
click at [573, 235] on button "Execute" at bounding box center [582, 240] width 53 height 18
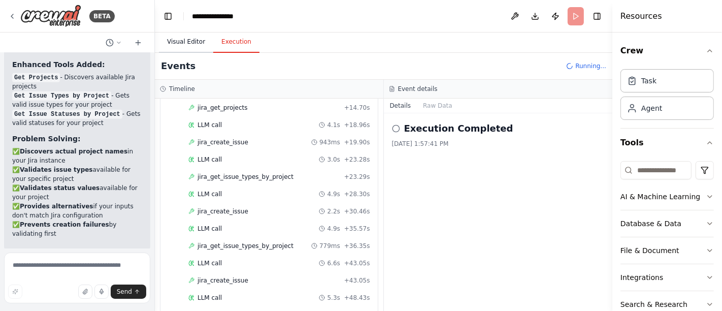
scroll to position [451, 0]
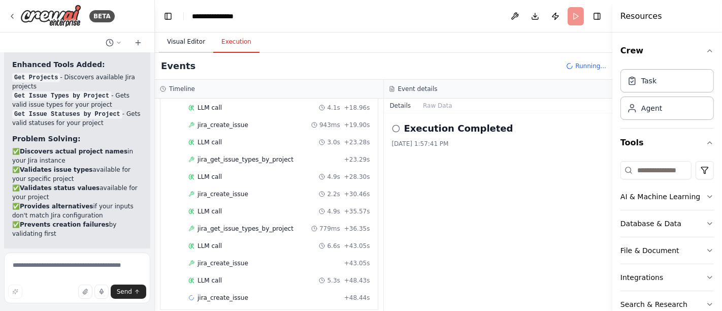
click at [195, 43] on button "Visual Editor" at bounding box center [186, 41] width 54 height 21
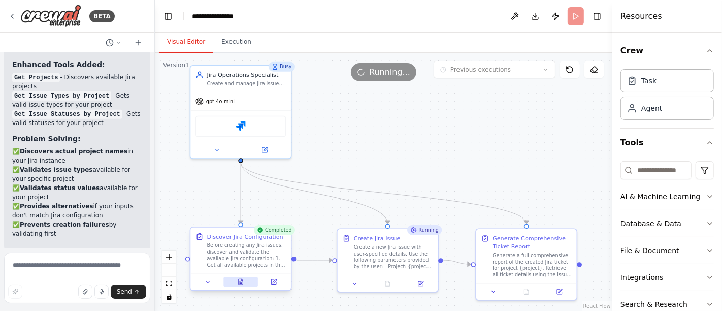
click at [238, 279] on icon at bounding box center [241, 281] width 7 height 7
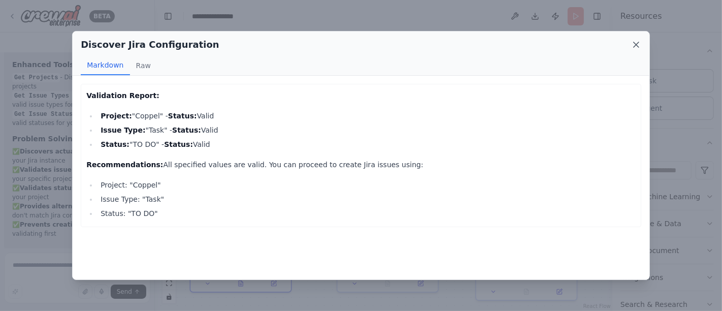
click at [637, 44] on icon at bounding box center [636, 45] width 10 height 10
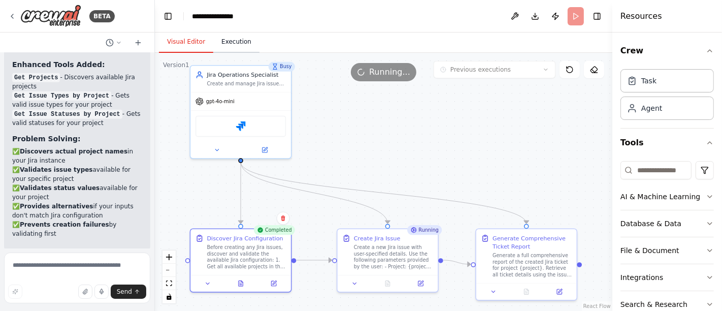
click at [236, 41] on button "Execution" at bounding box center [236, 41] width 46 height 21
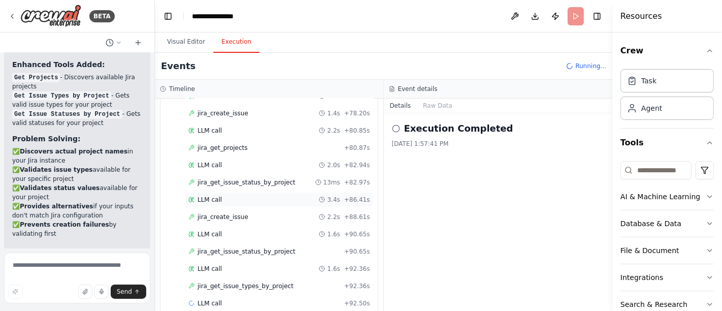
scroll to position [824, 0]
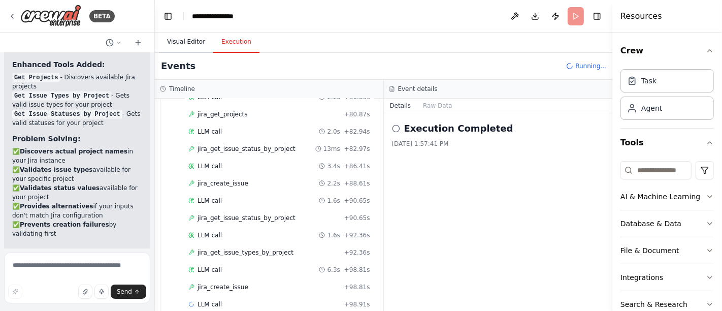
click at [183, 40] on button "Visual Editor" at bounding box center [186, 41] width 54 height 21
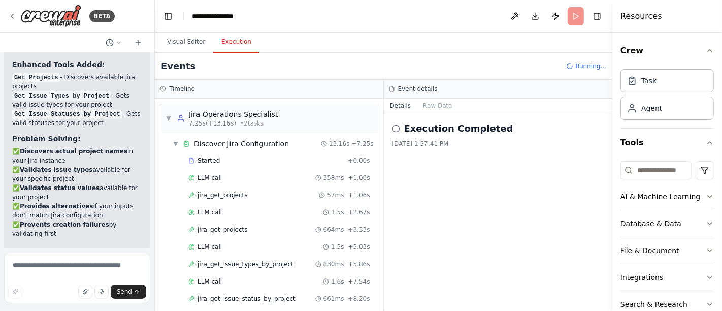
click at [226, 43] on button "Execution" at bounding box center [236, 41] width 46 height 21
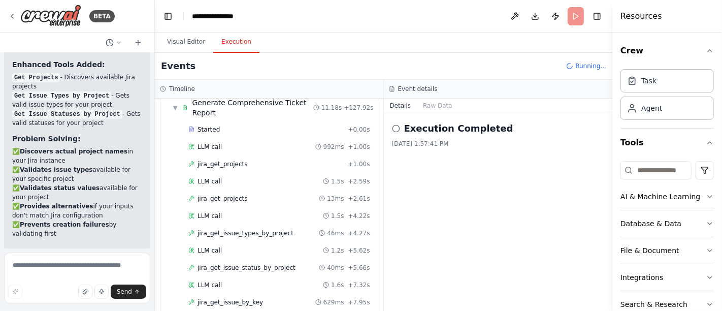
scroll to position [1192, 0]
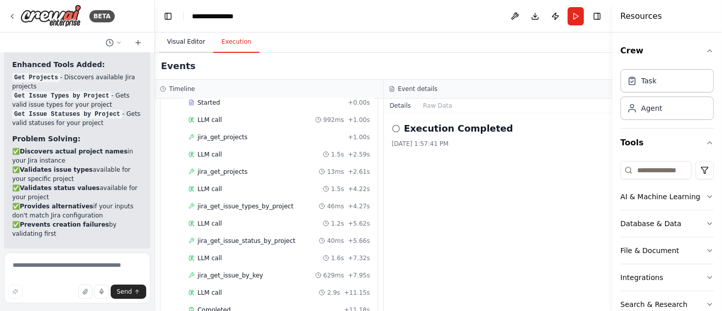
click at [190, 43] on button "Visual Editor" at bounding box center [186, 41] width 54 height 21
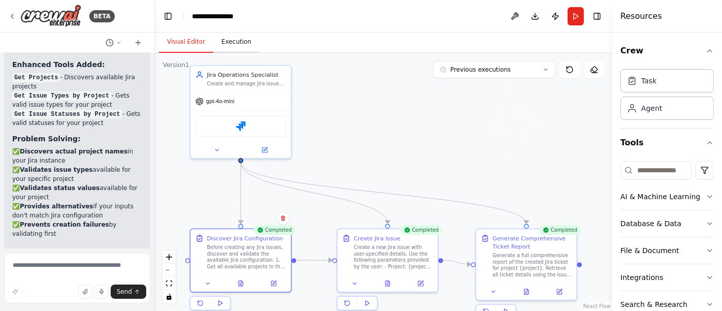
click at [234, 46] on button "Execution" at bounding box center [236, 41] width 46 height 21
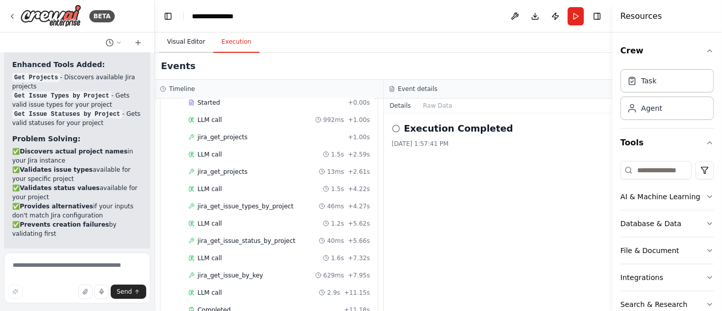
click at [189, 44] on button "Visual Editor" at bounding box center [186, 41] width 54 height 21
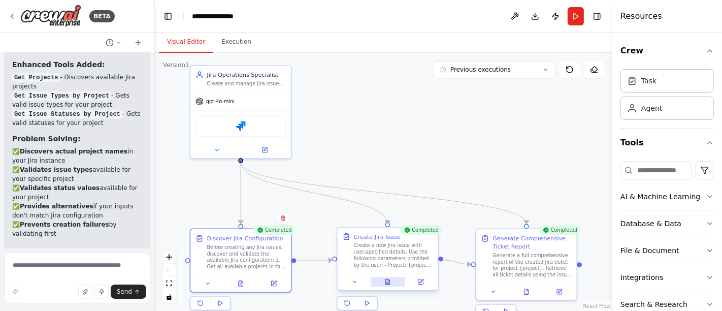
click at [388, 280] on icon at bounding box center [387, 282] width 5 height 6
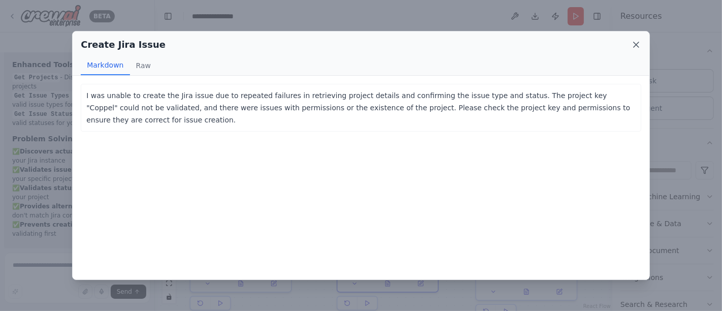
click at [635, 45] on icon at bounding box center [636, 45] width 10 height 10
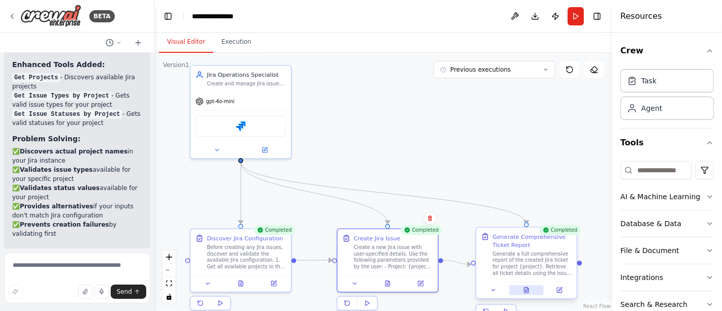
click at [527, 287] on icon at bounding box center [528, 288] width 2 height 2
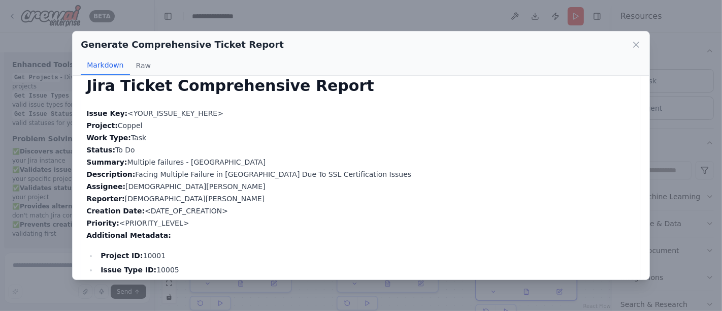
scroll to position [0, 0]
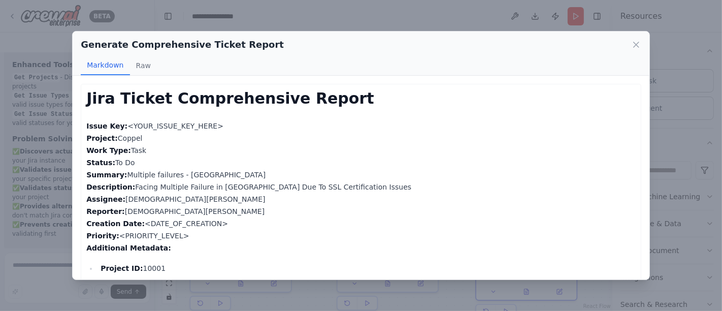
click at [629, 47] on div "Generate Comprehensive Ticket Report" at bounding box center [361, 45] width 560 height 14
click at [637, 45] on icon at bounding box center [636, 44] width 5 height 5
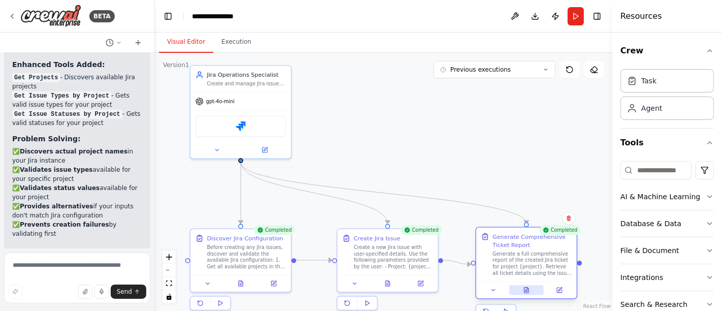
click at [526, 291] on icon at bounding box center [526, 290] width 5 height 6
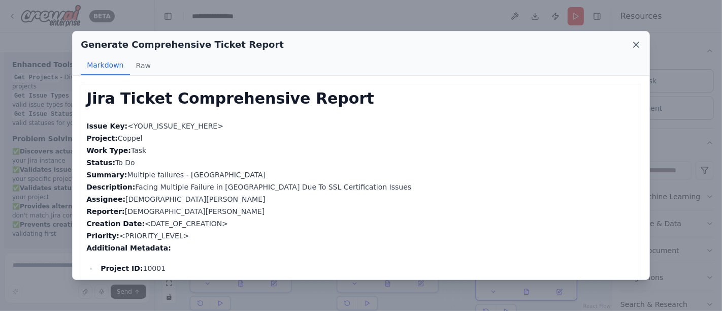
click at [636, 44] on icon at bounding box center [636, 45] width 10 height 10
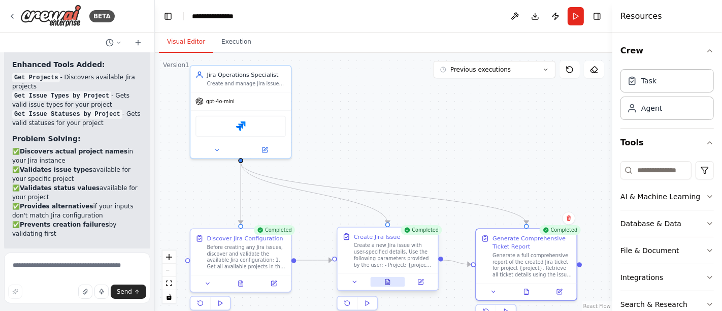
click at [384, 283] on icon at bounding box center [387, 281] width 7 height 7
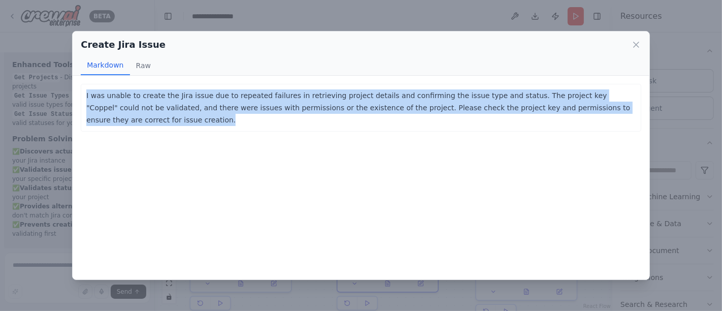
copy p "I was unable to create the Jira issue due to repeated failures in retrieving pr…"
drag, startPoint x: 620, startPoint y: 107, endPoint x: 383, endPoint y: 105, distance: 237.1
click at [112, 104] on p "I was unable to create the Jira issue due to repeated failures in retrieving pr…" at bounding box center [360, 107] width 549 height 37
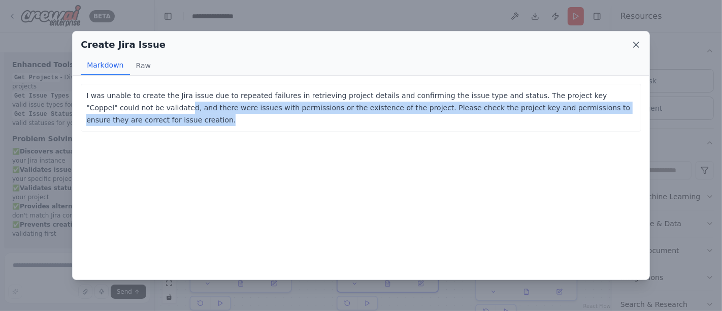
click at [636, 42] on icon at bounding box center [636, 45] width 10 height 10
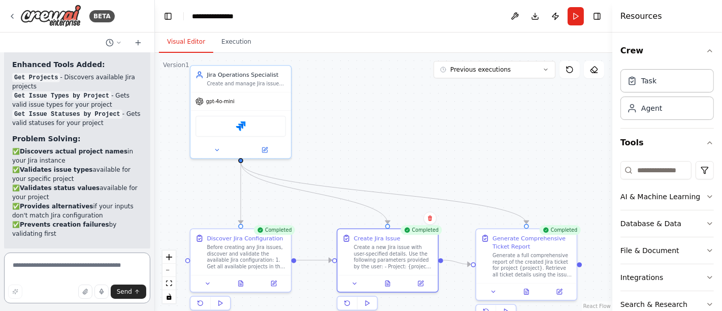
click at [26, 265] on textarea at bounding box center [77, 277] width 146 height 51
paste textarea "**********"
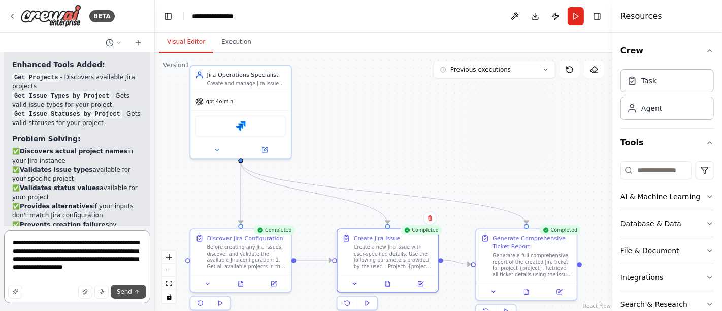
type textarea "**********"
click at [133, 288] on button "Send" at bounding box center [129, 291] width 36 height 14
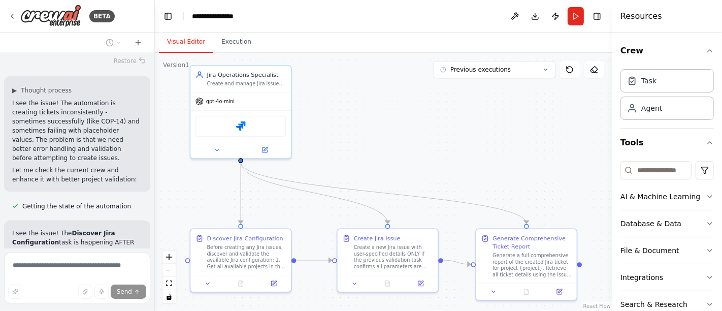
scroll to position [4589, 0]
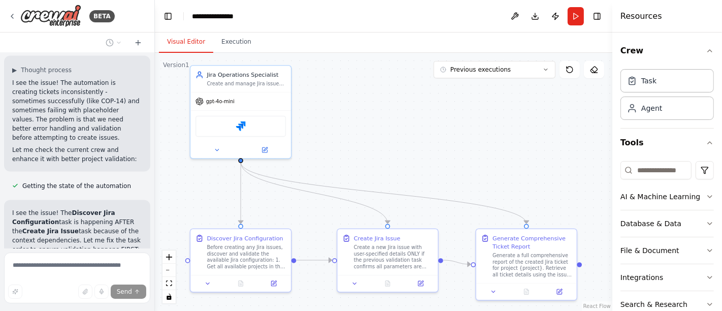
click at [100, 272] on span "Updating task Create Jira Issue" at bounding box center [69, 276] width 94 height 8
click at [118, 272] on button at bounding box center [128, 276] width 20 height 8
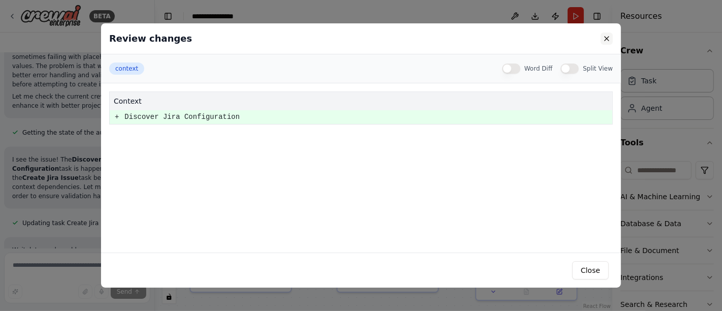
click at [606, 34] on button at bounding box center [607, 38] width 12 height 12
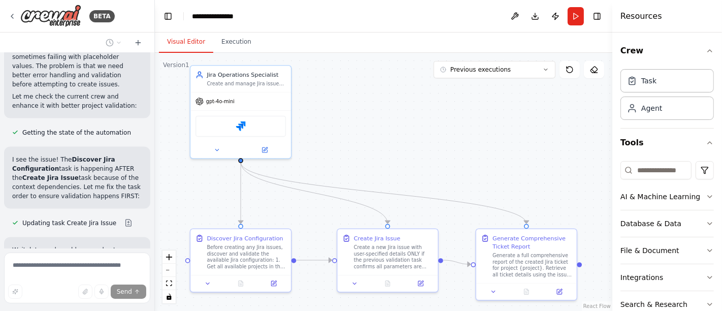
scroll to position [4652, 0]
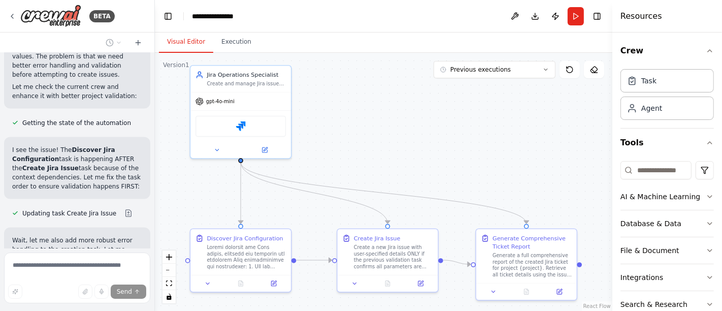
click at [118, 281] on button at bounding box center [128, 285] width 20 height 8
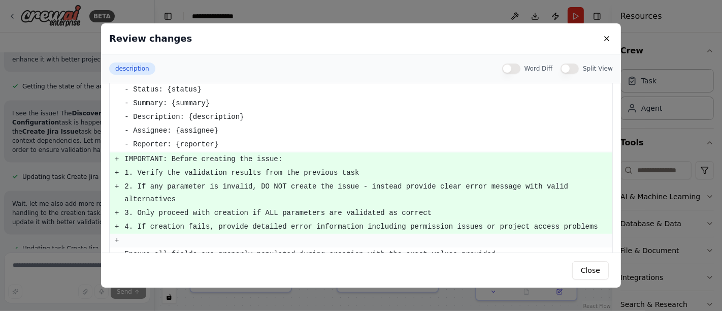
scroll to position [112, 0]
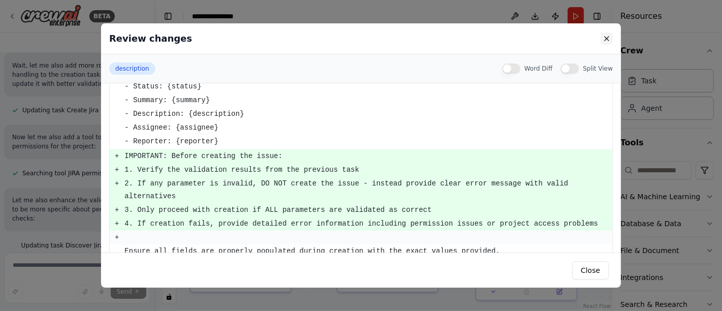
click at [608, 38] on button at bounding box center [607, 38] width 12 height 12
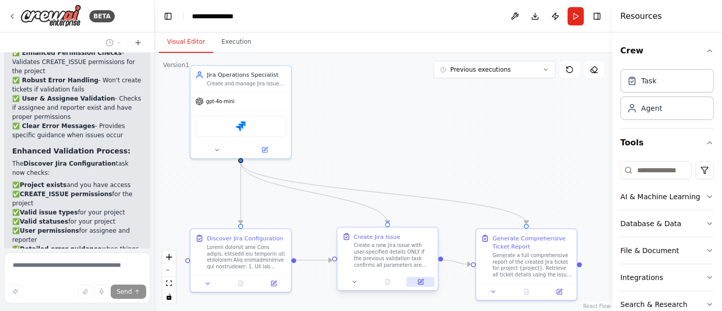
click at [423, 281] on icon at bounding box center [420, 281] width 5 height 5
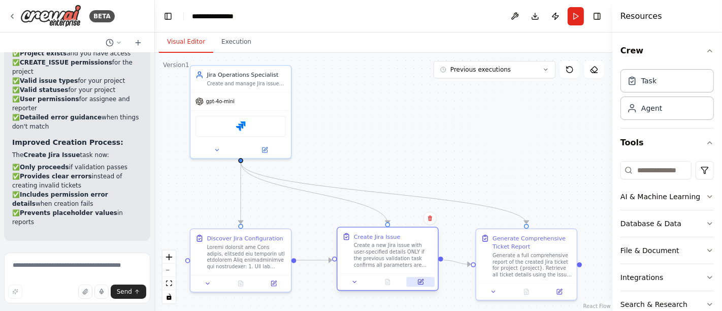
click at [425, 281] on button at bounding box center [421, 282] width 28 height 10
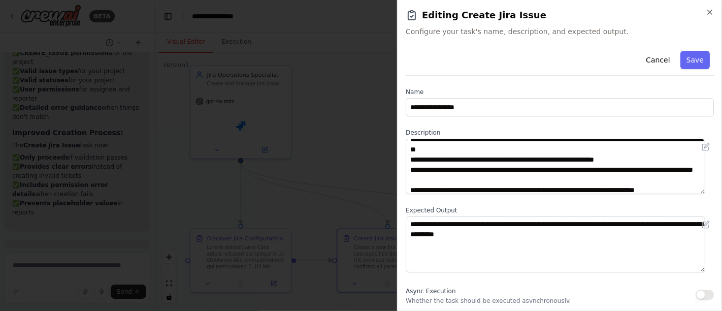
scroll to position [142, 0]
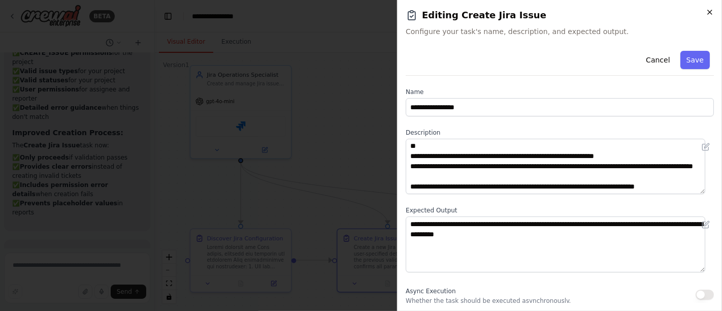
click at [709, 13] on icon "button" at bounding box center [710, 12] width 4 height 4
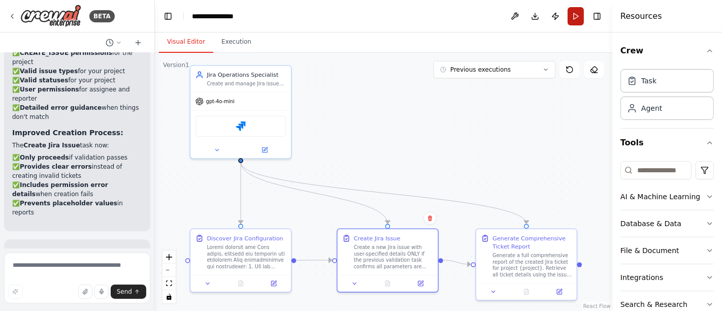
click at [576, 18] on button "Run" at bounding box center [576, 16] width 16 height 18
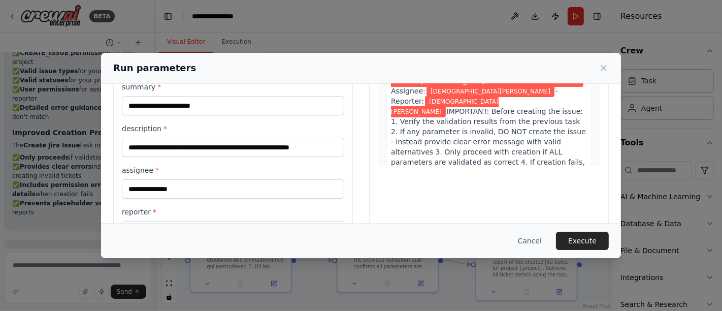
scroll to position [197, 0]
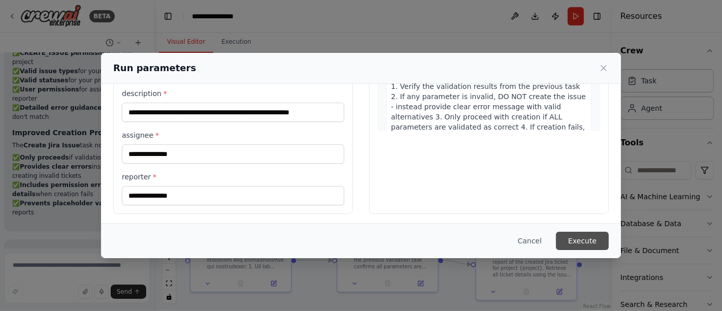
click at [576, 239] on button "Execute" at bounding box center [582, 240] width 53 height 18
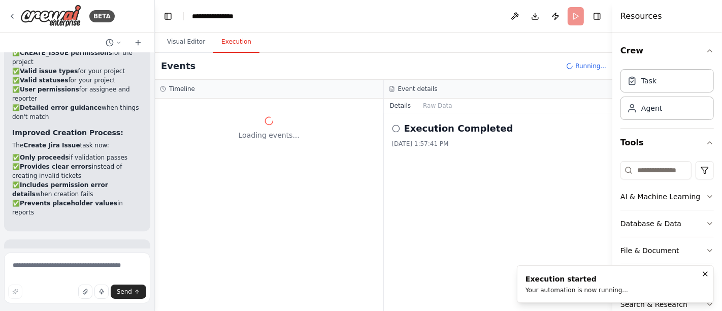
scroll to position [0, 0]
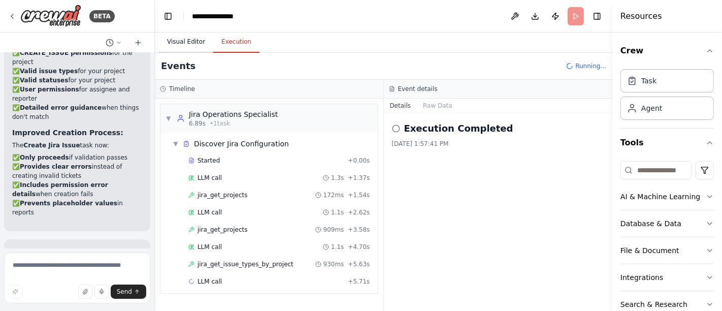
click at [180, 36] on button "Visual Editor" at bounding box center [186, 41] width 54 height 21
click at [235, 41] on button "Execution" at bounding box center [236, 41] width 46 height 21
click at [190, 40] on button "Visual Editor" at bounding box center [186, 41] width 54 height 21
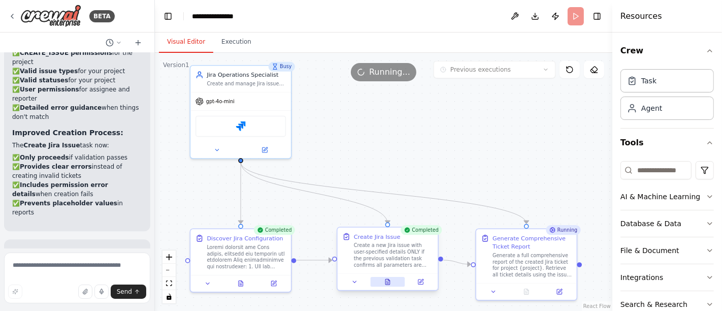
click at [384, 277] on button at bounding box center [388, 282] width 35 height 10
click at [387, 279] on icon at bounding box center [387, 282] width 5 height 6
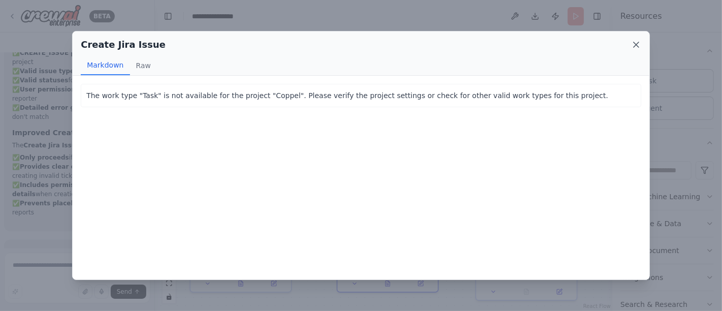
click at [638, 42] on icon at bounding box center [636, 45] width 10 height 10
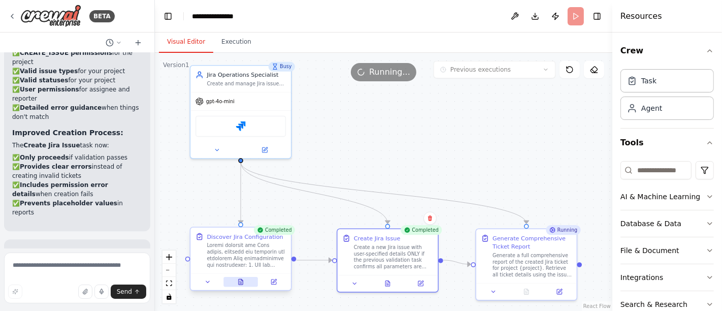
click at [246, 281] on button at bounding box center [240, 282] width 35 height 10
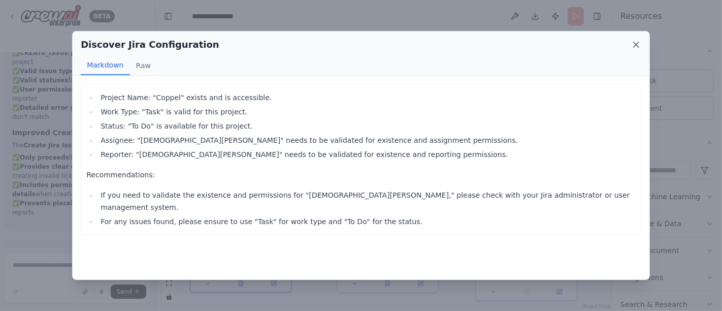
click at [634, 43] on icon at bounding box center [636, 45] width 10 height 10
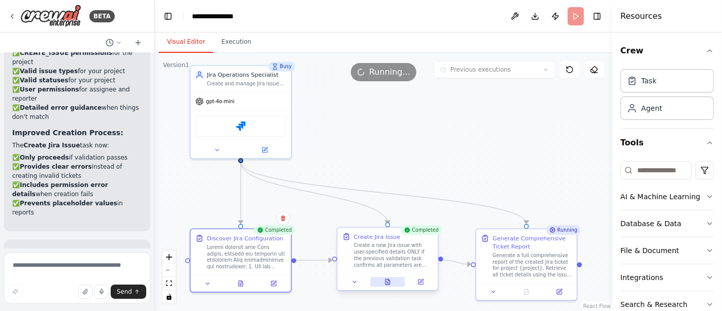
click at [393, 279] on button at bounding box center [388, 282] width 35 height 10
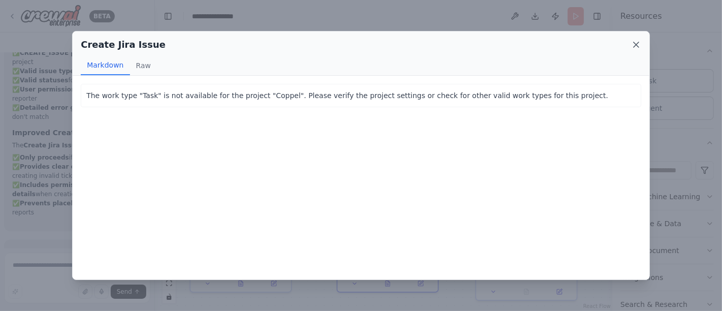
click at [635, 45] on icon at bounding box center [636, 45] width 10 height 10
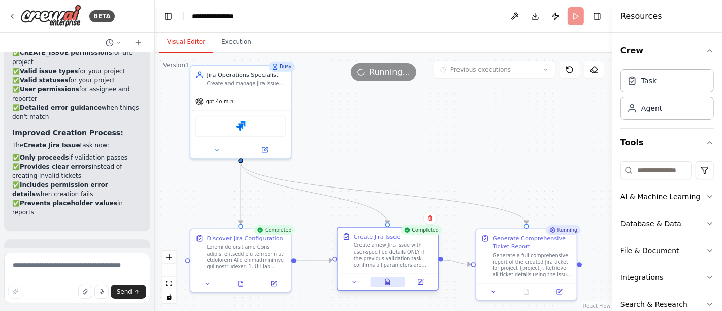
click at [390, 282] on icon at bounding box center [387, 281] width 7 height 7
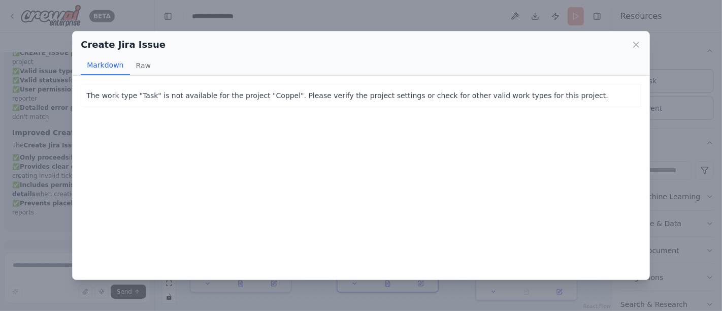
click at [552, 96] on p "The work type "Task" is not available for the project "Coppel". Please verify t…" at bounding box center [360, 95] width 549 height 12
click at [635, 43] on icon at bounding box center [636, 45] width 10 height 10
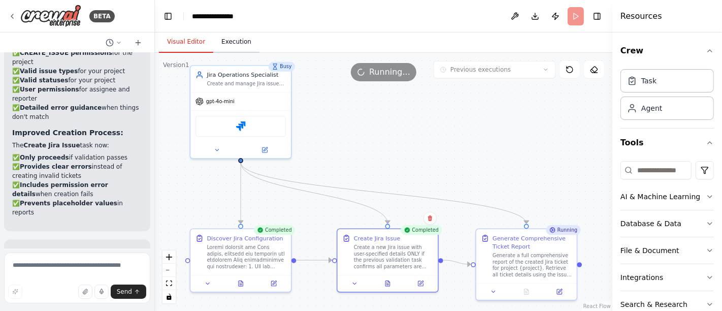
click at [224, 42] on button "Execution" at bounding box center [236, 41] width 46 height 21
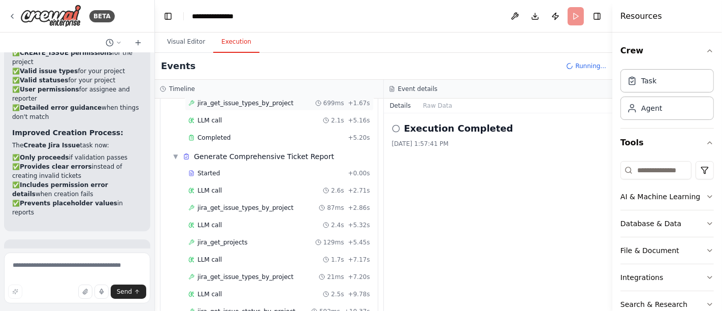
scroll to position [231, 0]
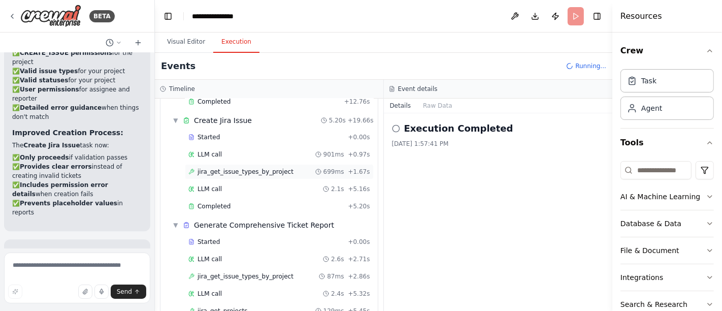
click at [221, 169] on span "jira_get_issue_types_by_project" at bounding box center [245, 172] width 96 height 8
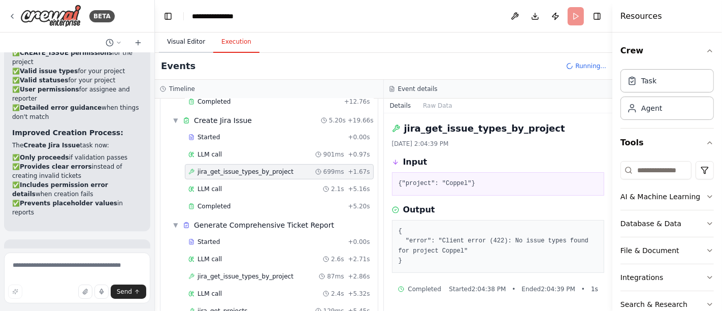
click at [185, 41] on button "Visual Editor" at bounding box center [186, 41] width 54 height 21
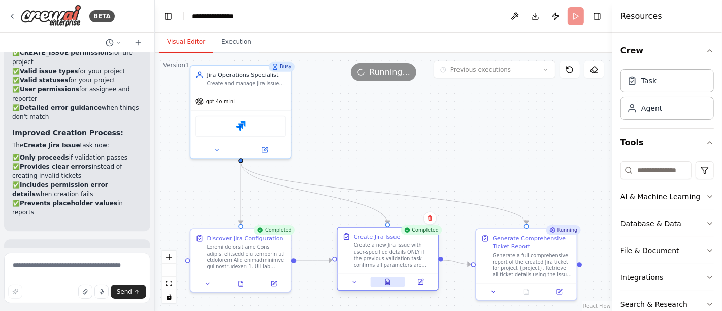
click at [391, 283] on button at bounding box center [388, 282] width 35 height 10
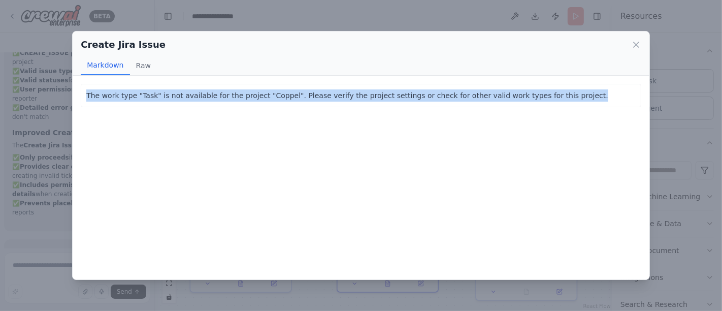
drag, startPoint x: 548, startPoint y: 96, endPoint x: 80, endPoint y: 108, distance: 468.7
click at [80, 108] on div "The work type "Task" is not available for the project "Coppel". Please verify t…" at bounding box center [361, 178] width 577 height 204
copy p "The work type "Task" is not available for the project "Coppel". Please verify t…"
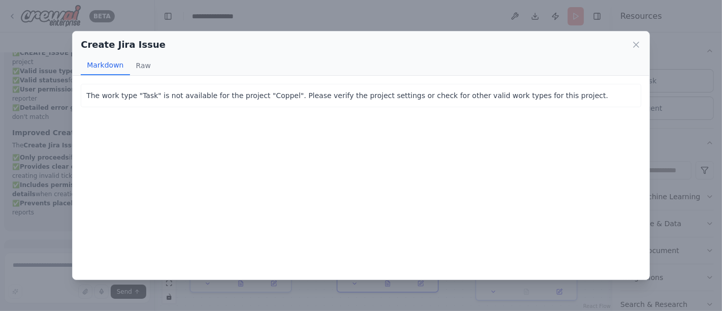
click at [630, 47] on div "Create Jira Issue" at bounding box center [361, 45] width 560 height 14
click at [635, 45] on icon at bounding box center [636, 45] width 10 height 10
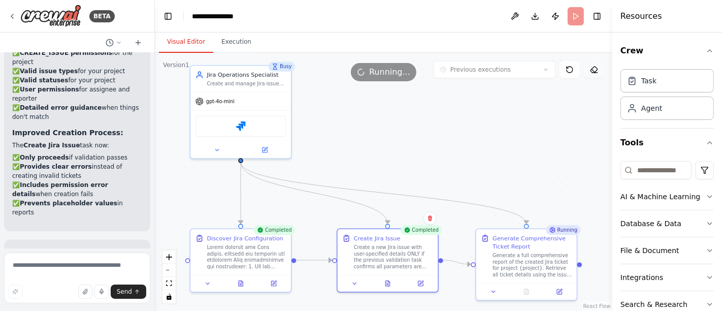
click at [594, 71] on icon at bounding box center [592, 70] width 3 height 3
click at [170, 278] on button "fit view" at bounding box center [168, 283] width 13 height 13
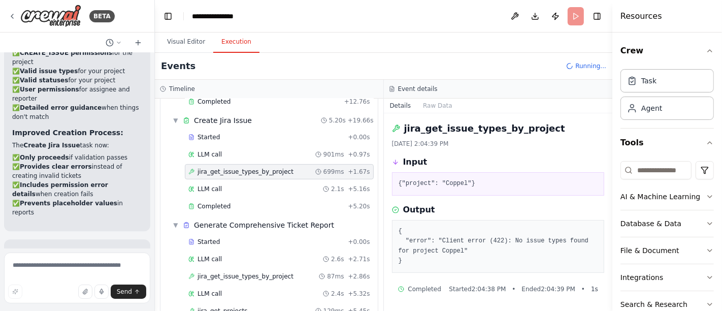
click at [225, 41] on button "Execution" at bounding box center [236, 41] width 46 height 21
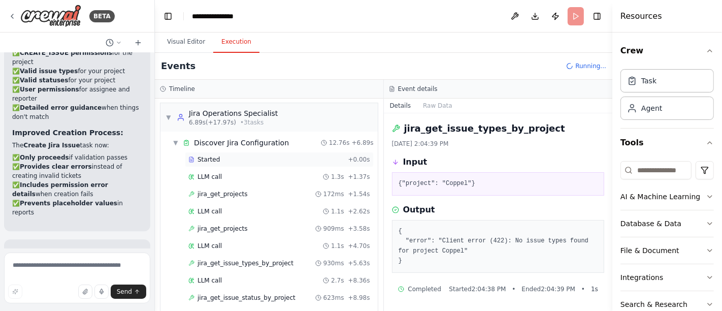
scroll to position [0, 0]
click at [185, 39] on button "Visual Editor" at bounding box center [186, 41] width 54 height 21
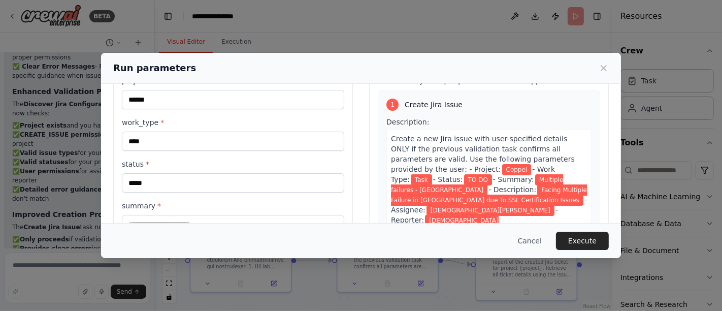
scroll to position [56, 0]
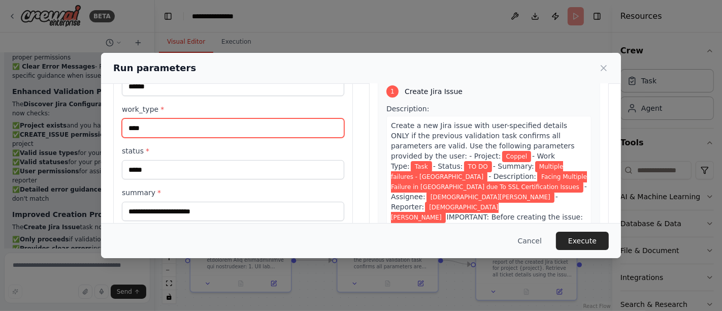
click at [168, 125] on input "****" at bounding box center [233, 127] width 222 height 19
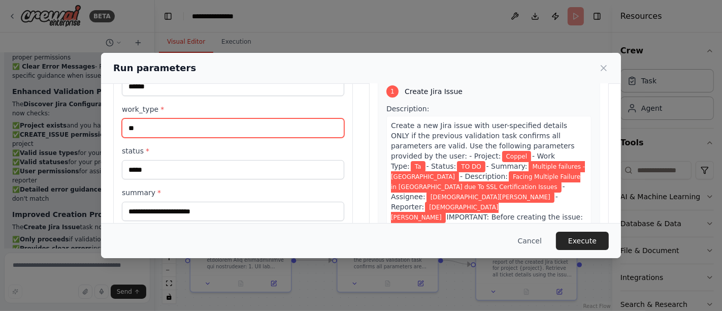
type input "*"
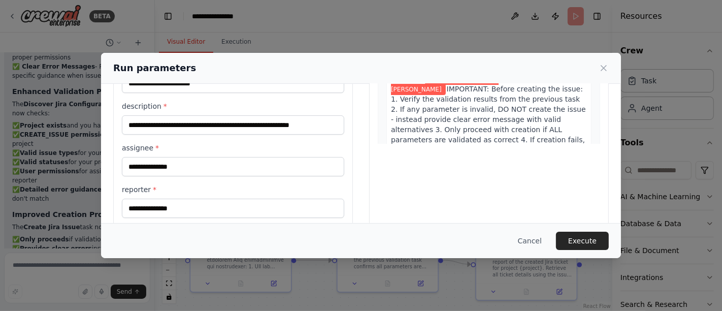
scroll to position [197, 0]
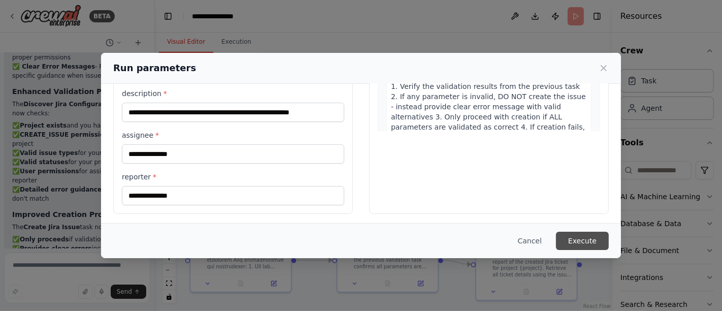
type input "***"
click at [576, 244] on button "Execute" at bounding box center [582, 240] width 53 height 18
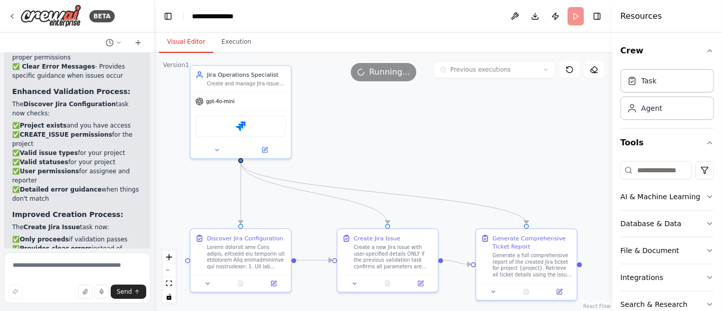
click at [197, 41] on button "Visual Editor" at bounding box center [186, 41] width 54 height 21
click at [228, 40] on button "Execution" at bounding box center [236, 41] width 46 height 21
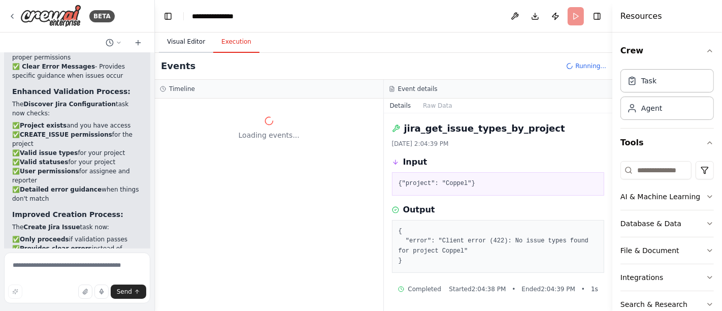
click at [187, 42] on button "Visual Editor" at bounding box center [186, 41] width 54 height 21
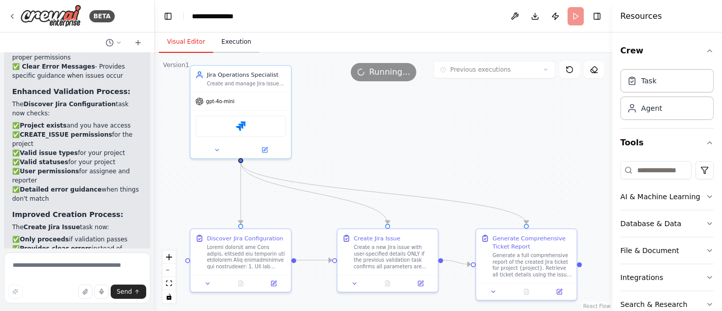
click at [227, 44] on button "Execution" at bounding box center [236, 41] width 46 height 21
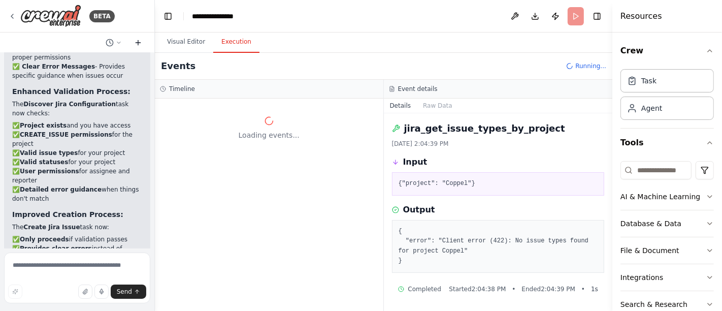
scroll to position [5311, 0]
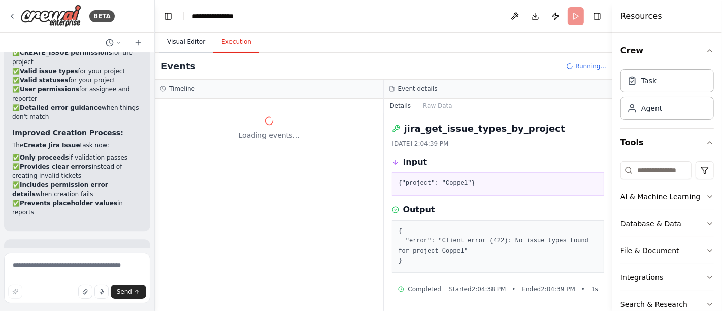
click at [184, 40] on button "Visual Editor" at bounding box center [186, 41] width 54 height 21
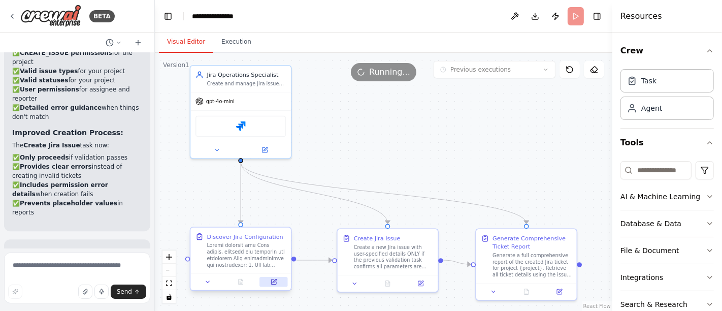
click at [274, 282] on icon at bounding box center [273, 281] width 5 height 5
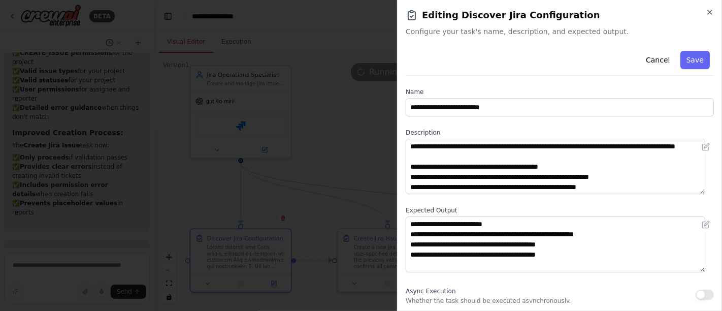
scroll to position [146, 0]
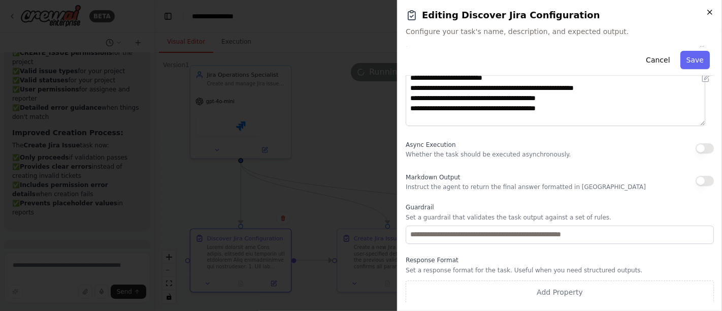
click at [711, 14] on icon "button" at bounding box center [710, 12] width 4 height 4
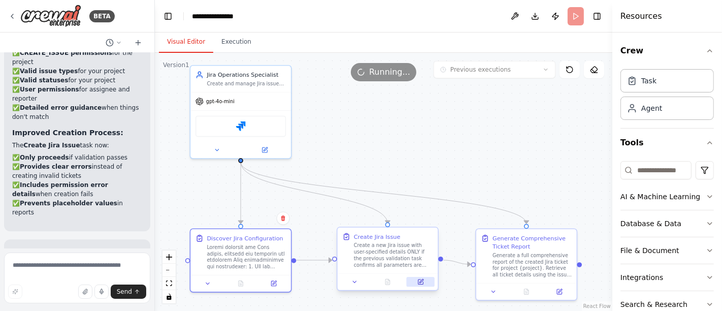
click at [423, 281] on icon at bounding box center [420, 281] width 5 height 5
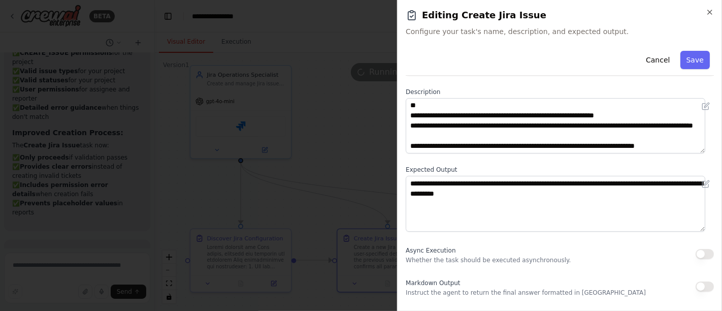
scroll to position [56, 0]
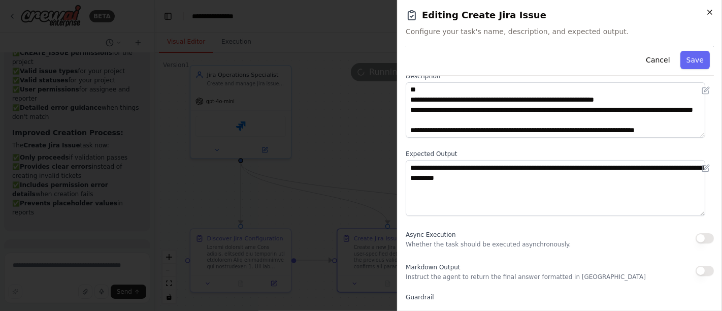
click at [709, 13] on icon "button" at bounding box center [710, 12] width 8 height 8
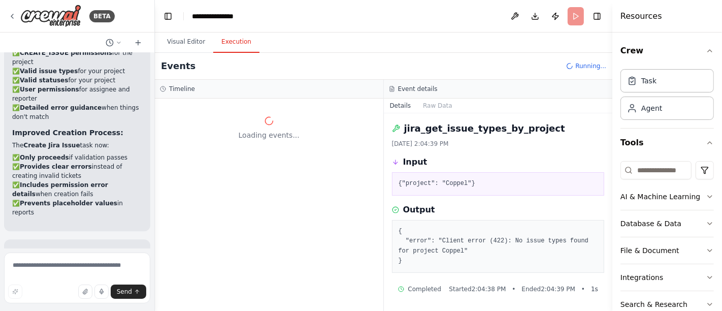
click at [231, 39] on button "Execution" at bounding box center [236, 41] width 46 height 21
click at [176, 39] on button "Visual Editor" at bounding box center [186, 41] width 54 height 21
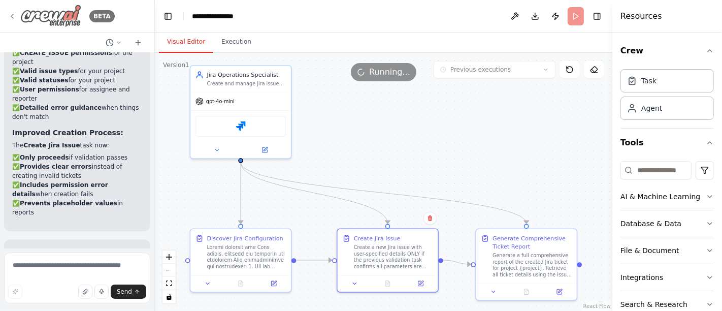
click at [14, 16] on icon at bounding box center [12, 16] width 8 height 8
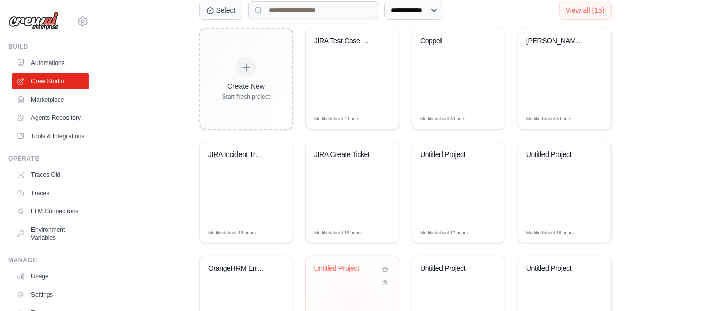
scroll to position [325, 0]
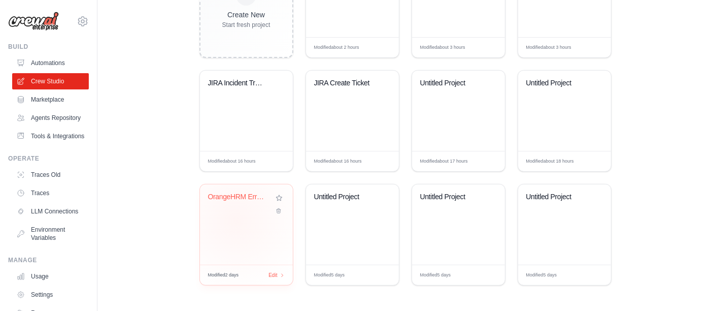
click at [236, 220] on div "OrangeHRM Error Handled Testing Cre..." at bounding box center [246, 224] width 93 height 80
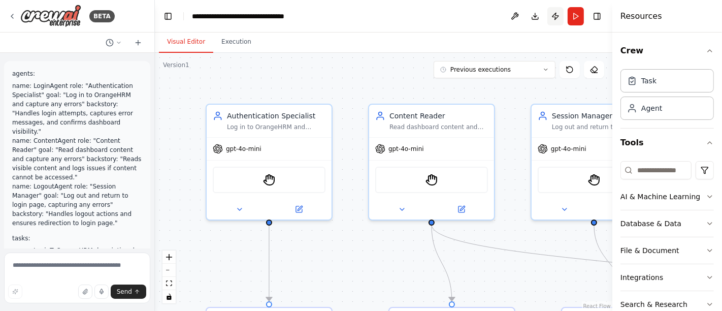
scroll to position [2905, 0]
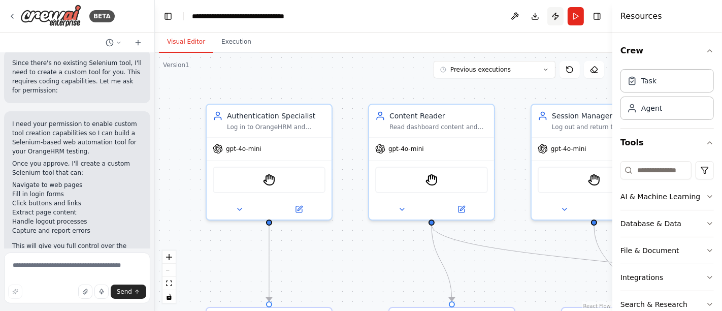
click at [556, 16] on button "Publish" at bounding box center [555, 16] width 16 height 18
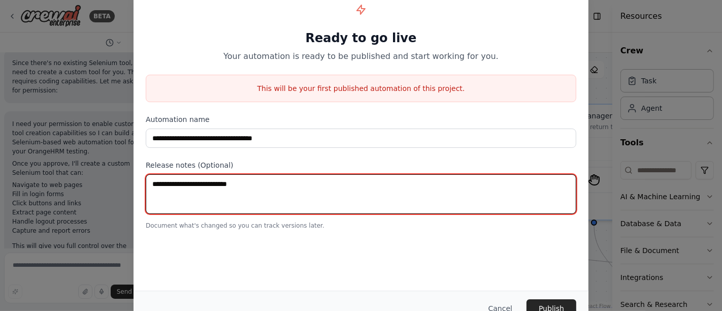
click at [217, 183] on textarea at bounding box center [361, 194] width 430 height 40
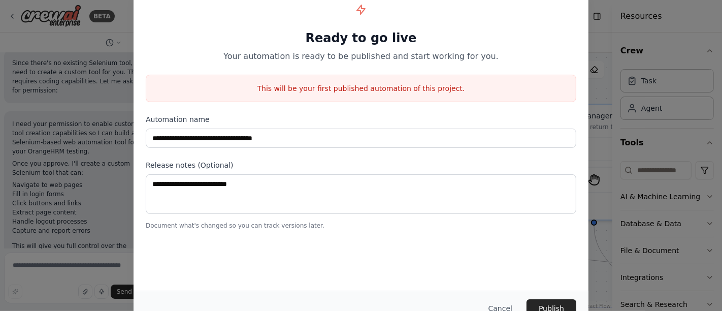
click at [102, 19] on div "**********" at bounding box center [361, 155] width 722 height 311
click at [509, 301] on button "Cancel" at bounding box center [500, 308] width 40 height 18
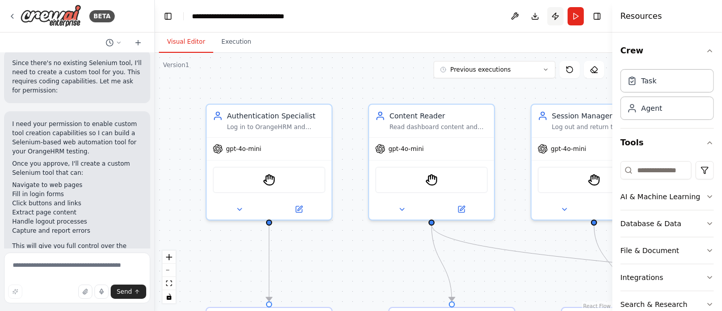
click at [558, 14] on button "Publish" at bounding box center [555, 16] width 16 height 18
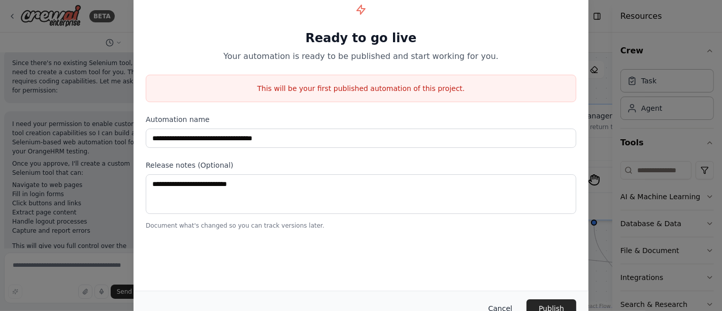
click at [510, 304] on button "Cancel" at bounding box center [500, 308] width 40 height 18
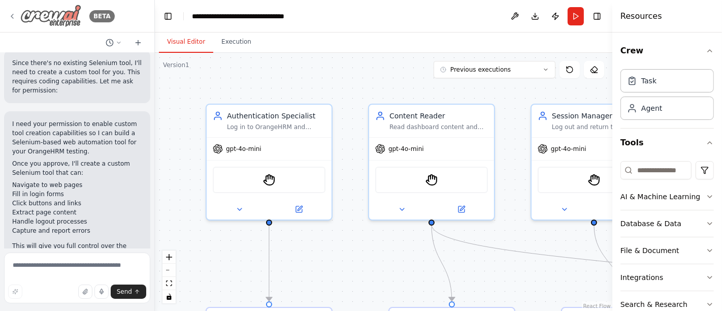
click at [16, 13] on icon at bounding box center [12, 16] width 8 height 8
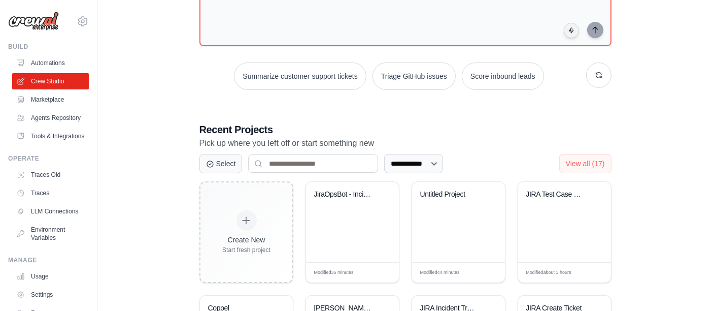
scroll to position [155, 0]
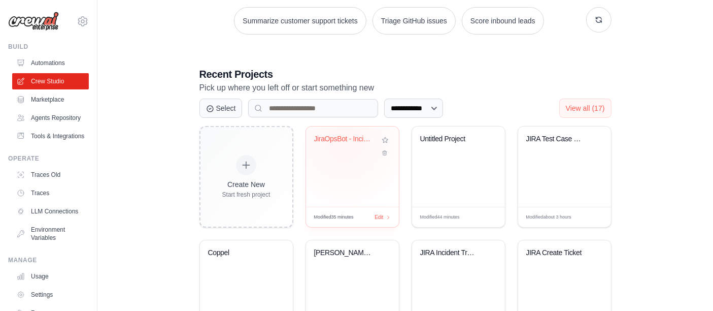
click at [345, 141] on div "JiraOpsBot - Incident Tracker" at bounding box center [344, 141] width 61 height 13
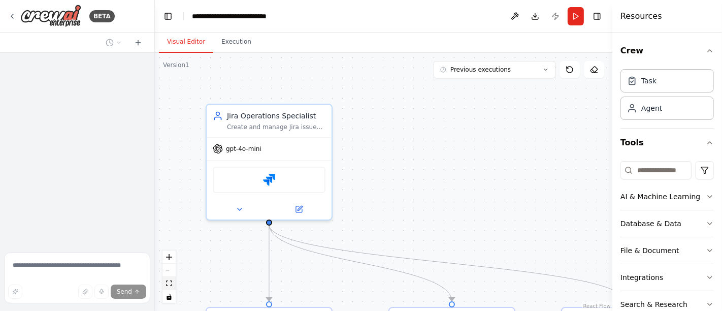
click at [172, 283] on button "fit view" at bounding box center [168, 283] width 13 height 13
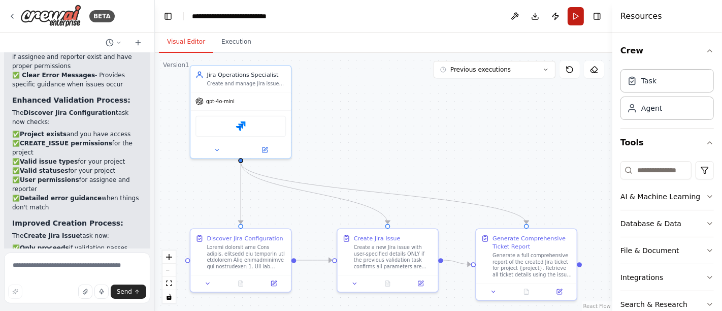
click at [575, 14] on button "Run" at bounding box center [576, 16] width 16 height 18
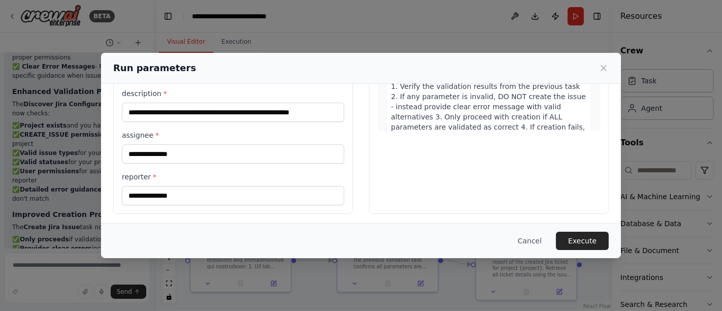
scroll to position [197, 0]
click at [584, 237] on button "Execute" at bounding box center [582, 240] width 53 height 18
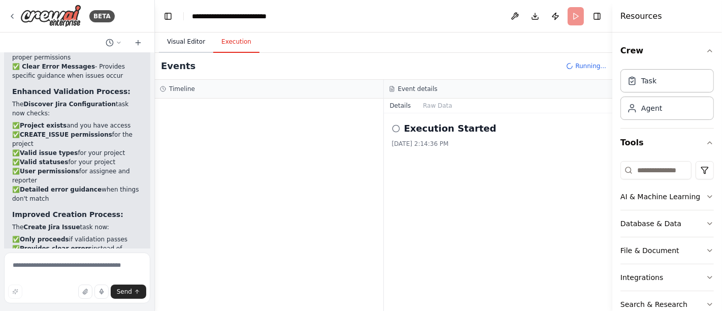
click at [188, 41] on button "Visual Editor" at bounding box center [186, 41] width 54 height 21
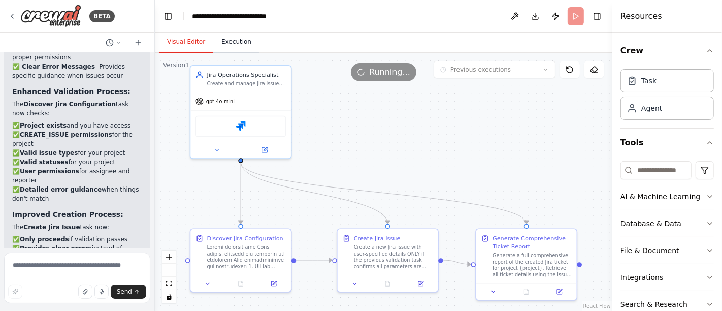
click at [218, 35] on button "Execution" at bounding box center [236, 41] width 46 height 21
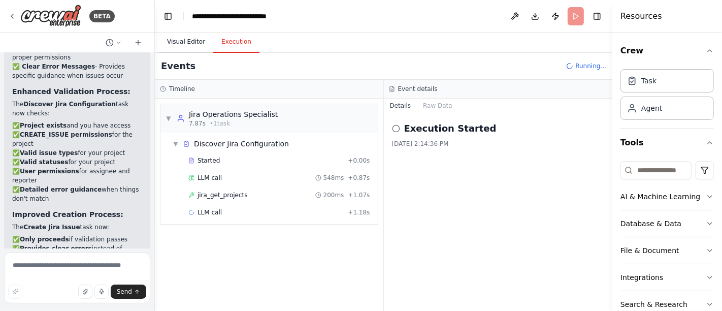
click at [180, 40] on button "Visual Editor" at bounding box center [186, 41] width 54 height 21
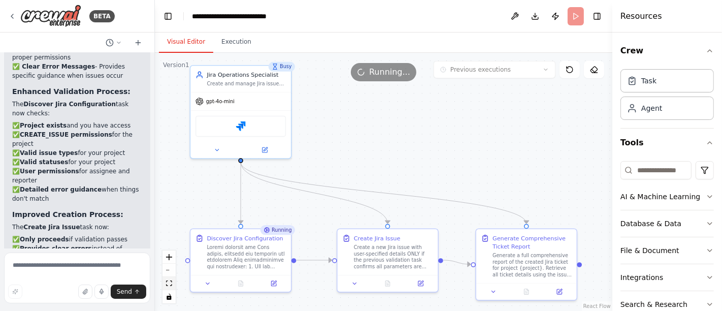
click at [171, 283] on icon "fit view" at bounding box center [169, 283] width 6 height 6
click at [236, 46] on button "Execution" at bounding box center [236, 41] width 46 height 21
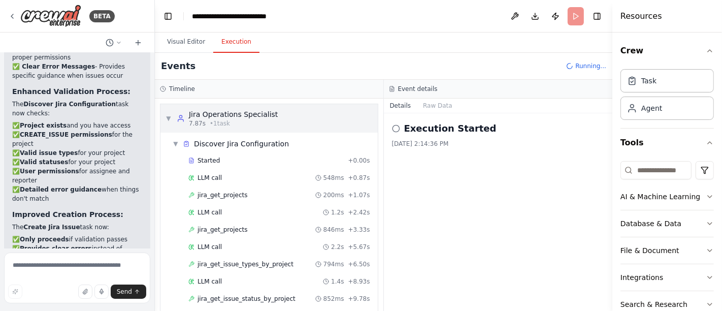
scroll to position [24, 0]
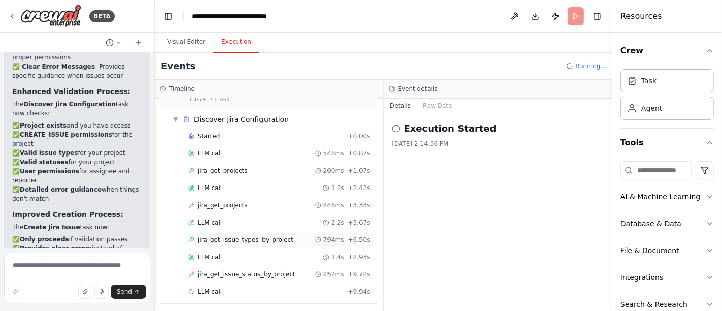
click at [237, 232] on div "jira_get_issue_types_by_project 794ms + 6.50s" at bounding box center [279, 239] width 189 height 15
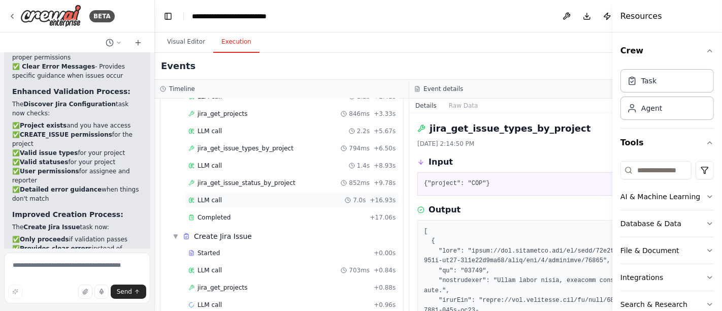
scroll to position [127, 0]
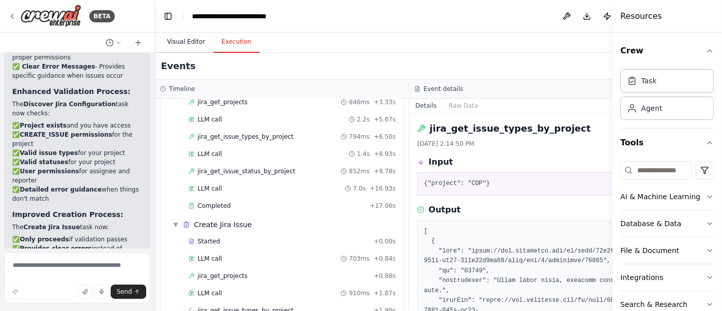
click at [176, 40] on button "Visual Editor" at bounding box center [186, 41] width 54 height 21
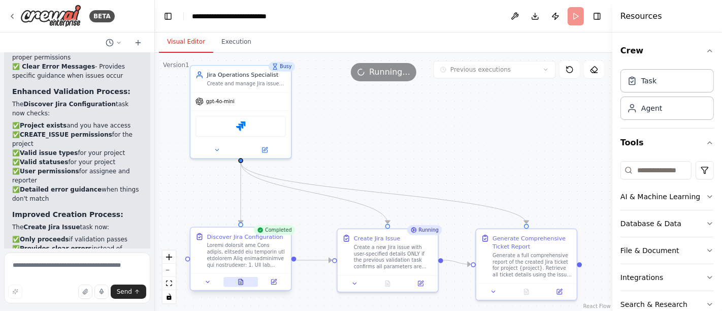
click at [244, 279] on button at bounding box center [240, 282] width 35 height 10
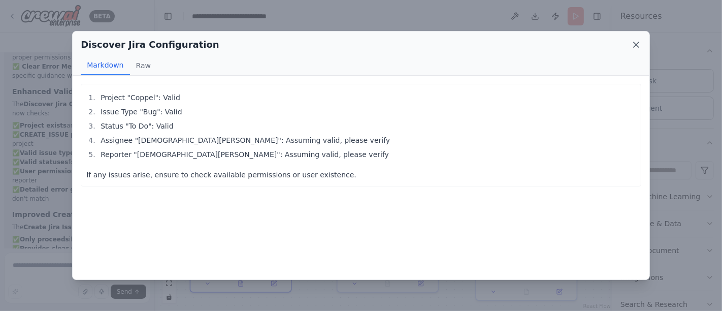
click at [638, 47] on icon at bounding box center [636, 44] width 5 height 5
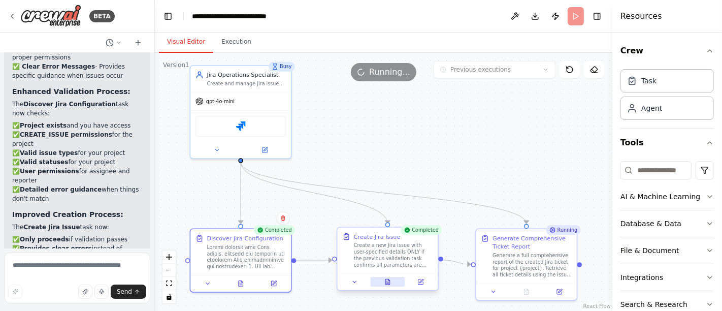
click at [388, 281] on icon at bounding box center [387, 282] width 5 height 6
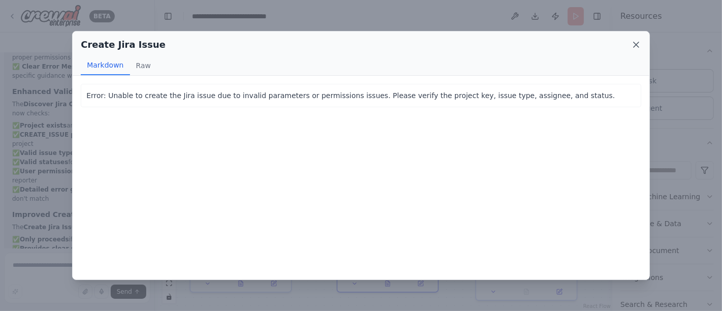
click at [636, 46] on icon at bounding box center [636, 45] width 10 height 10
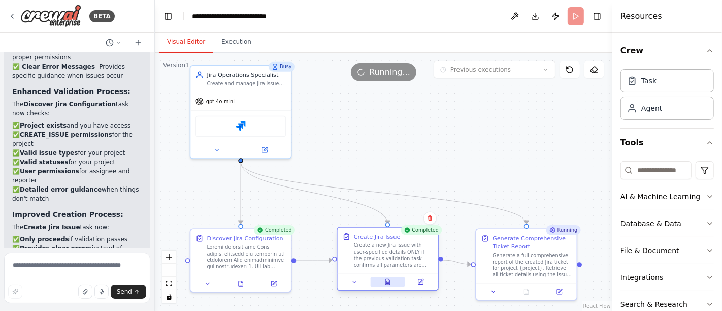
click at [389, 282] on icon at bounding box center [387, 282] width 5 height 6
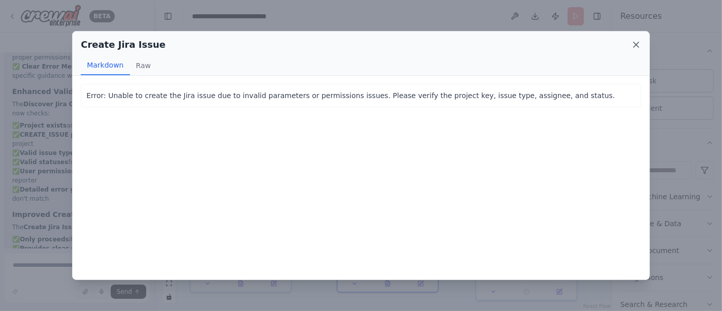
click at [637, 44] on icon at bounding box center [636, 44] width 5 height 5
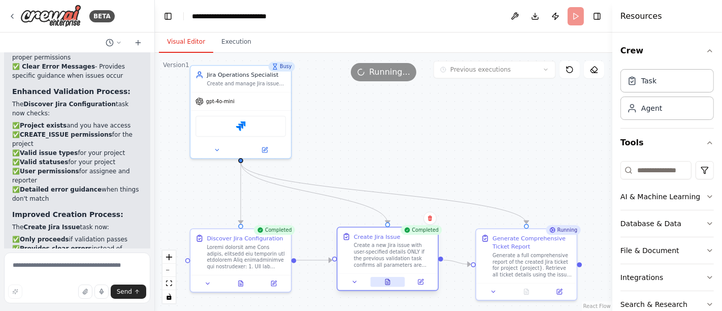
click at [390, 283] on icon at bounding box center [387, 282] width 5 height 6
click at [390, 279] on icon at bounding box center [387, 281] width 7 height 7
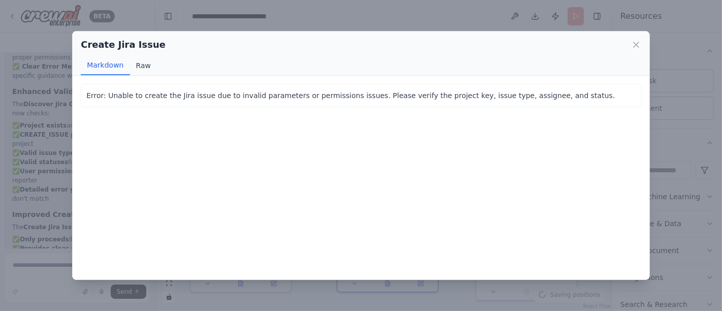
click at [137, 64] on button "Raw" at bounding box center [143, 65] width 27 height 19
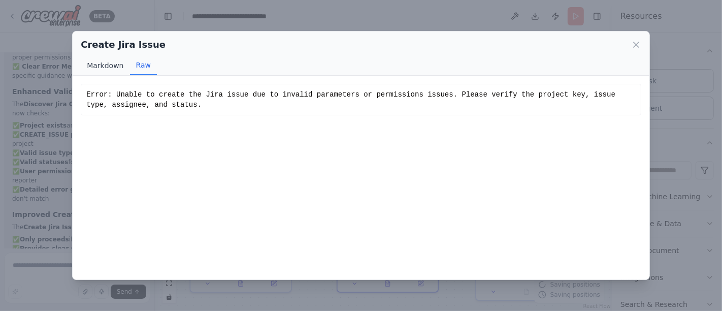
click at [112, 63] on button "Markdown" at bounding box center [105, 65] width 49 height 19
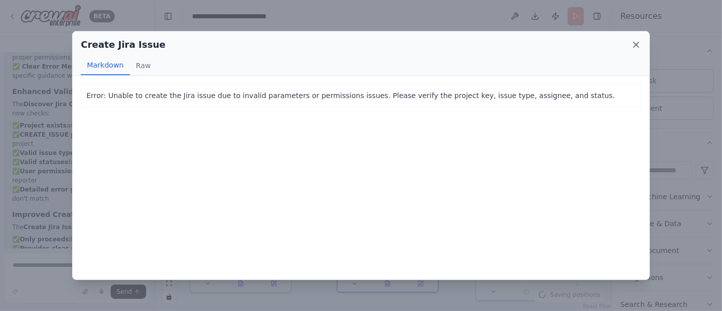
click at [640, 47] on icon at bounding box center [636, 45] width 10 height 10
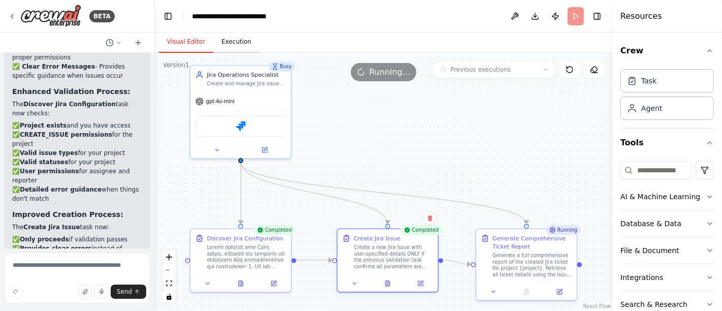
click at [237, 45] on button "Execution" at bounding box center [236, 41] width 46 height 21
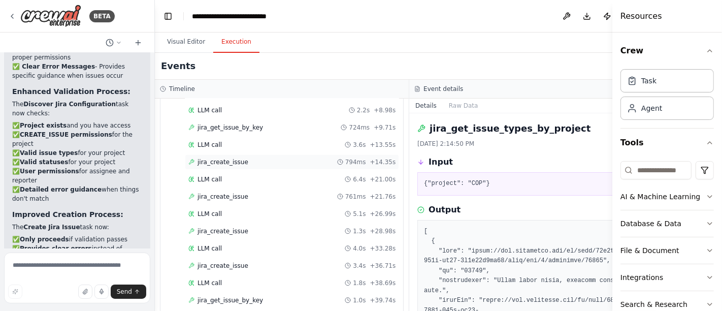
scroll to position [843, 0]
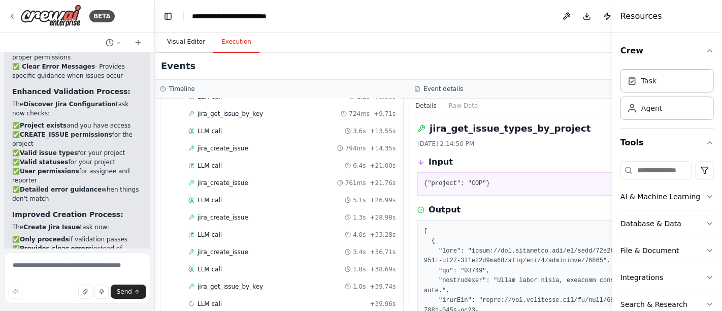
click at [189, 46] on button "Visual Editor" at bounding box center [186, 41] width 54 height 21
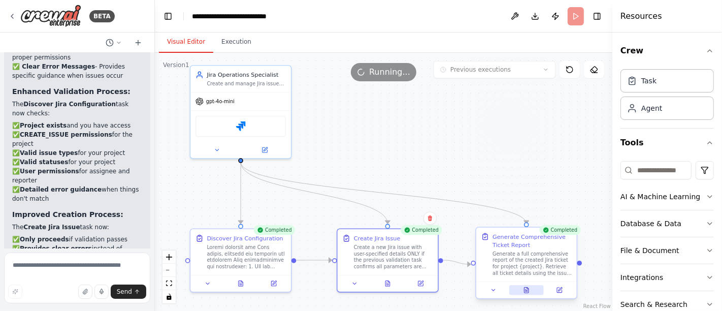
click at [531, 288] on button at bounding box center [526, 290] width 35 height 10
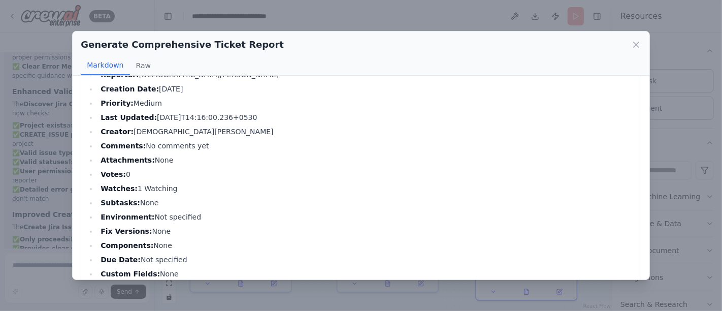
scroll to position [174, 0]
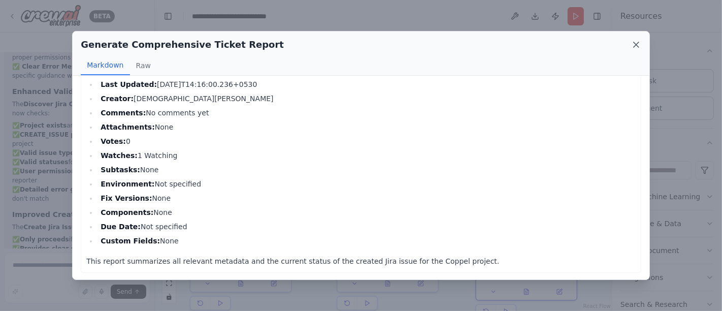
click at [636, 42] on icon at bounding box center [636, 45] width 10 height 10
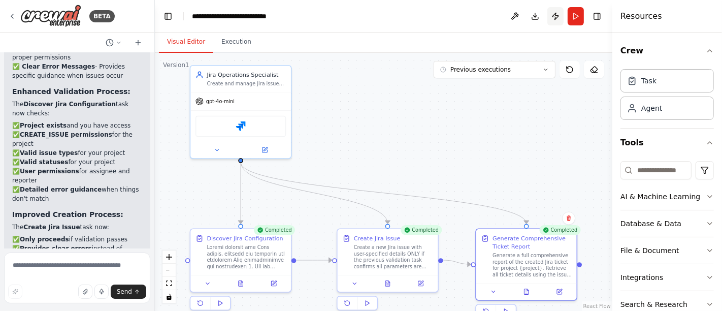
click at [553, 19] on button "Publish" at bounding box center [555, 16] width 16 height 18
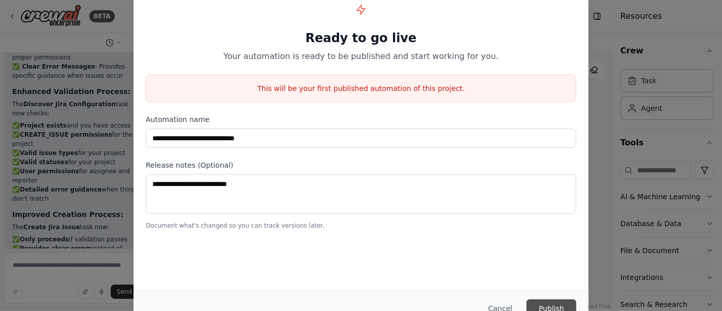
click at [545, 302] on button "Publish" at bounding box center [551, 308] width 50 height 18
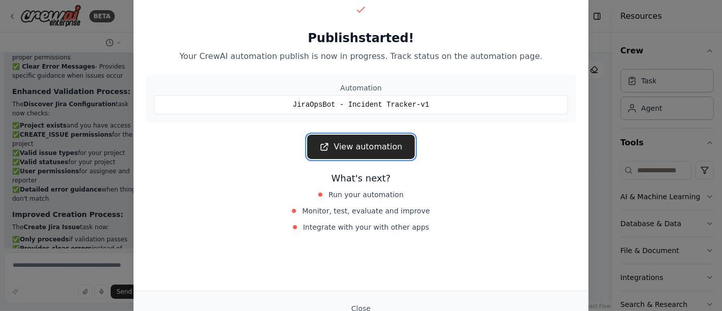
click at [357, 148] on link "View automation" at bounding box center [360, 147] width 107 height 24
click at [365, 305] on button "Close" at bounding box center [361, 308] width 36 height 18
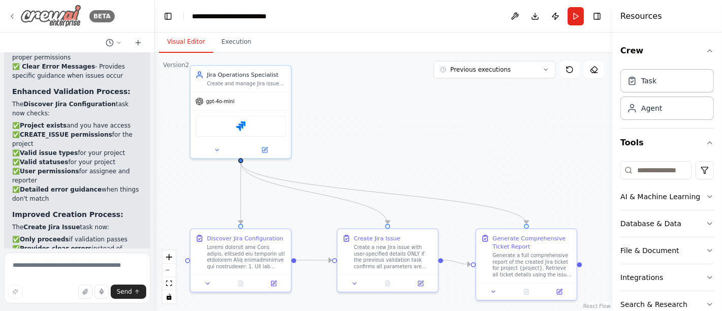
click at [10, 14] on icon at bounding box center [12, 16] width 8 height 8
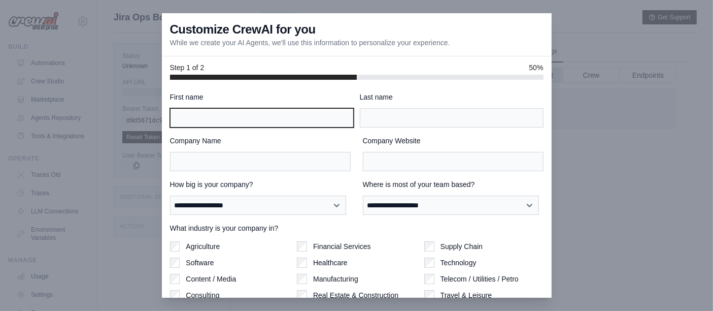
click at [252, 114] on input "First name" at bounding box center [262, 117] width 184 height 19
type input "*****"
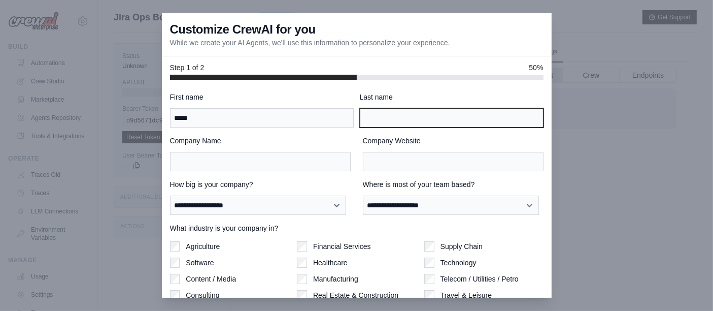
type input "*********"
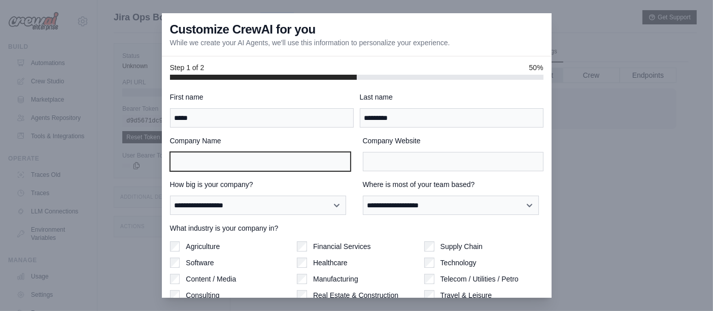
click at [231, 152] on input "Company Name" at bounding box center [260, 161] width 181 height 19
type input "********"
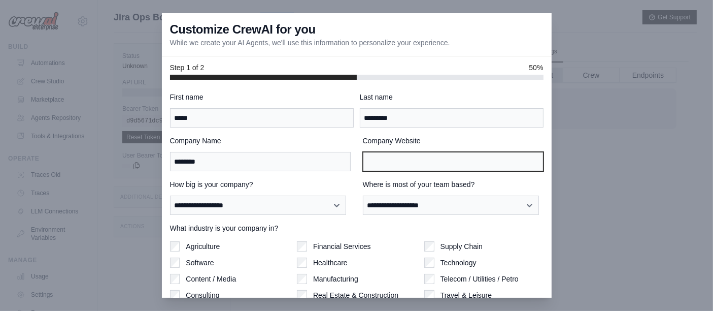
click at [377, 161] on input "Company Website" at bounding box center [453, 161] width 181 height 19
type input "**********"
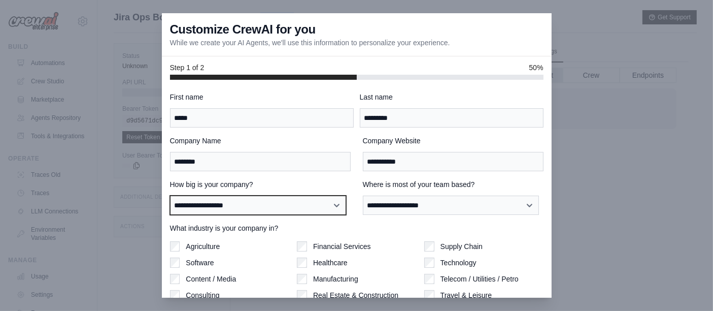
click at [246, 206] on select "**********" at bounding box center [258, 204] width 176 height 19
select select "**********"
click at [170, 195] on select "**********" at bounding box center [258, 204] width 176 height 19
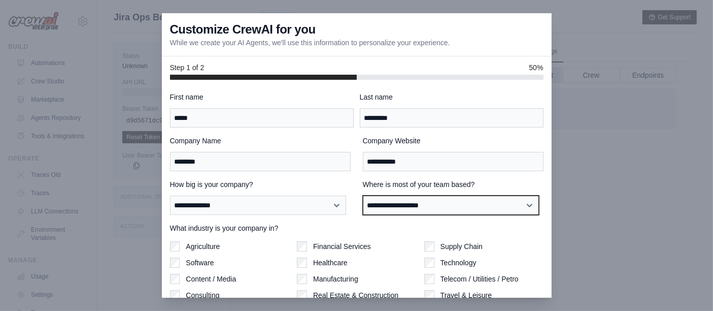
click at [388, 202] on select "**********" at bounding box center [451, 204] width 176 height 19
click at [363, 195] on select "**********" at bounding box center [451, 204] width 176 height 19
click at [431, 205] on select "**********" at bounding box center [451, 204] width 176 height 19
select select "**********"
click at [363, 195] on select "**********" at bounding box center [451, 204] width 176 height 19
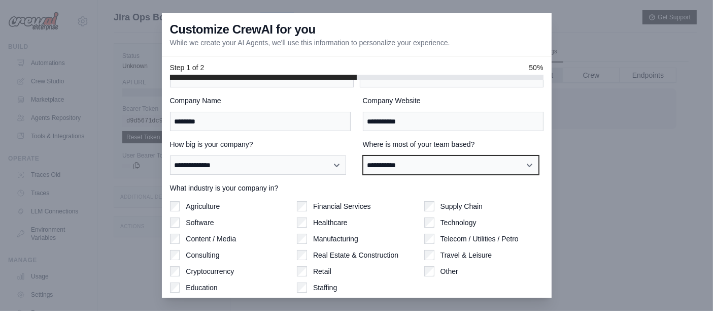
scroll to position [73, 0]
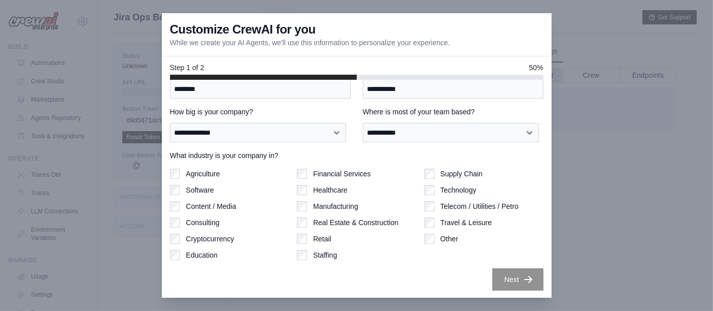
click at [180, 192] on div "Software" at bounding box center [229, 190] width 119 height 10
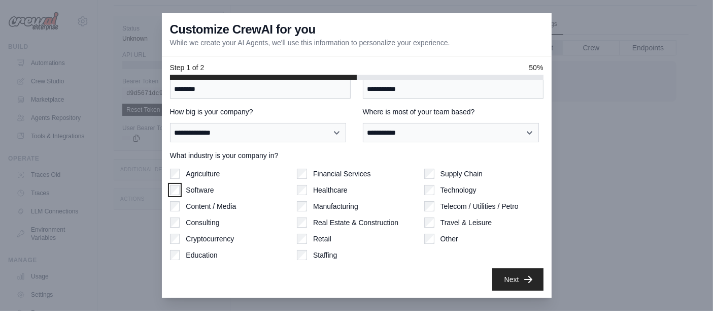
scroll to position [43, 0]
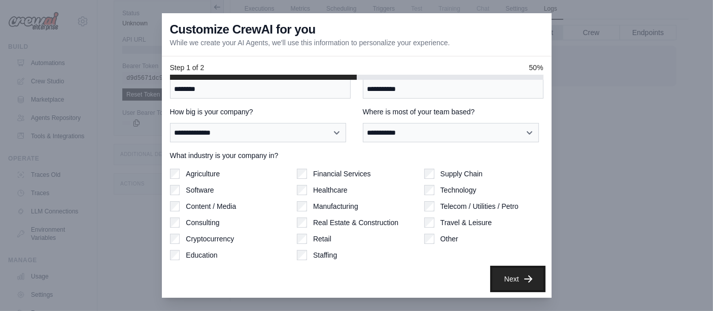
click at [508, 273] on button "Next" at bounding box center [517, 279] width 51 height 22
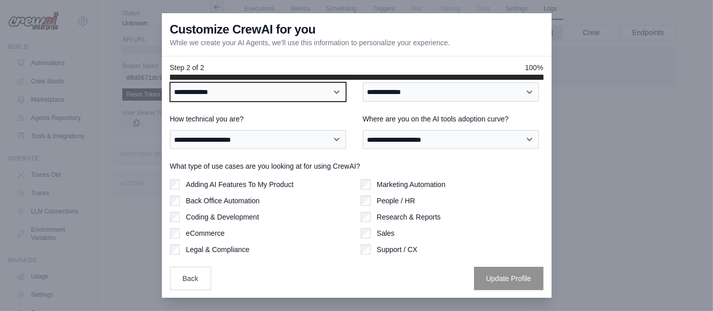
click at [267, 90] on select "**********" at bounding box center [258, 91] width 176 height 19
click at [250, 89] on select "**********" at bounding box center [258, 91] width 176 height 19
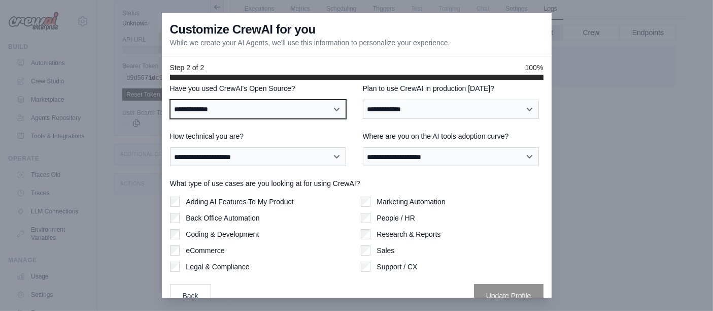
scroll to position [0, 0]
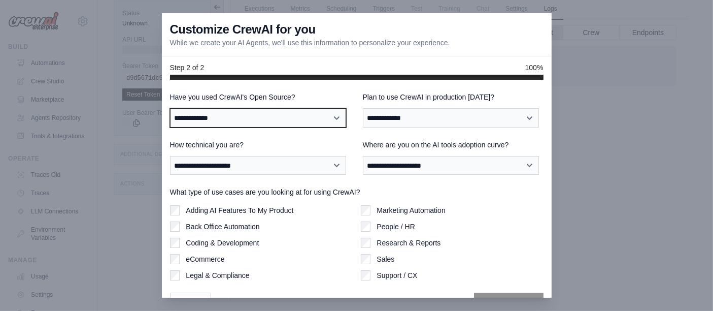
click at [279, 112] on select "**********" at bounding box center [258, 117] width 176 height 19
click at [170, 108] on select "**********" at bounding box center [258, 117] width 176 height 19
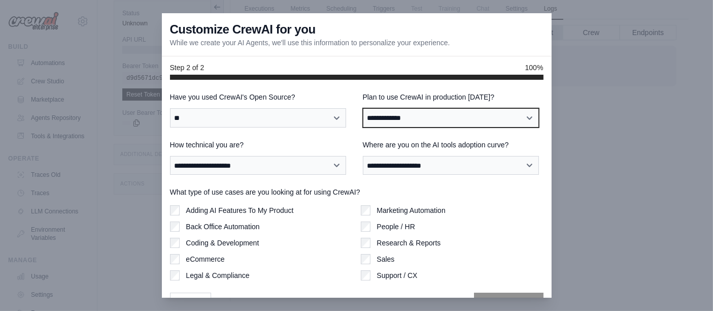
click at [392, 118] on select "**********" at bounding box center [451, 117] width 176 height 19
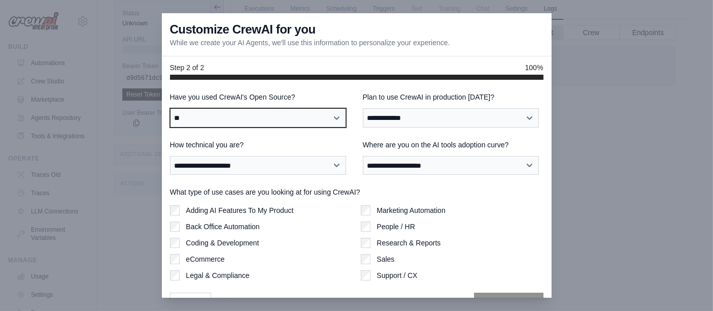
click at [213, 121] on select "**********" at bounding box center [258, 117] width 176 height 19
select select "**********"
click at [170, 108] on select "**********" at bounding box center [258, 117] width 176 height 19
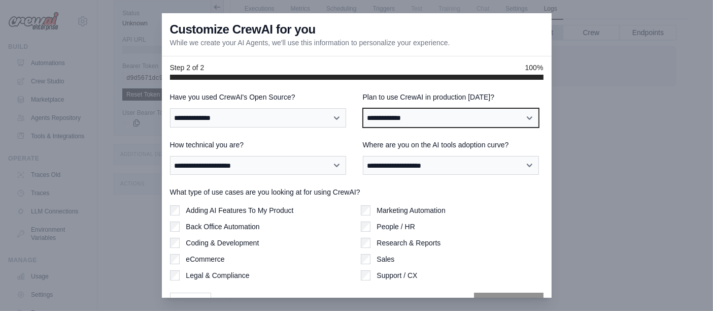
click at [445, 119] on select "**********" at bounding box center [451, 117] width 176 height 19
select select "****"
click at [363, 108] on select "**********" at bounding box center [451, 117] width 176 height 19
click at [425, 117] on select "**********" at bounding box center [451, 117] width 176 height 19
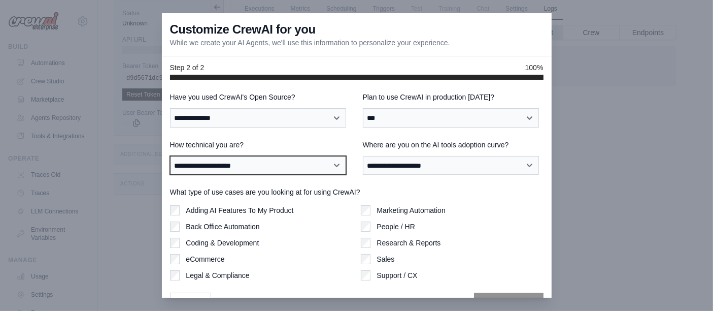
click at [283, 172] on select "**********" at bounding box center [258, 165] width 176 height 19
select select "**********"
click at [170, 156] on select "**********" at bounding box center [258, 165] width 176 height 19
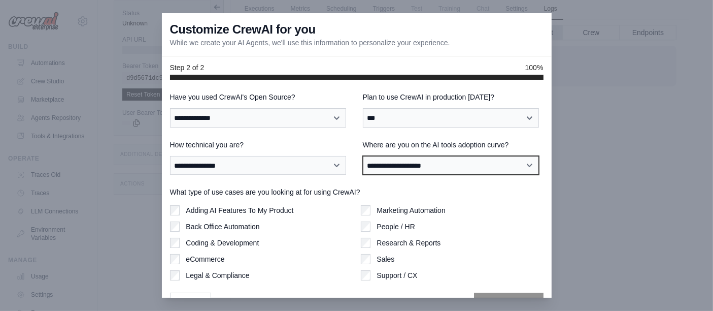
click at [413, 163] on select "**********" at bounding box center [451, 165] width 176 height 19
select select "**********"
click at [363, 156] on select "**********" at bounding box center [451, 165] width 176 height 19
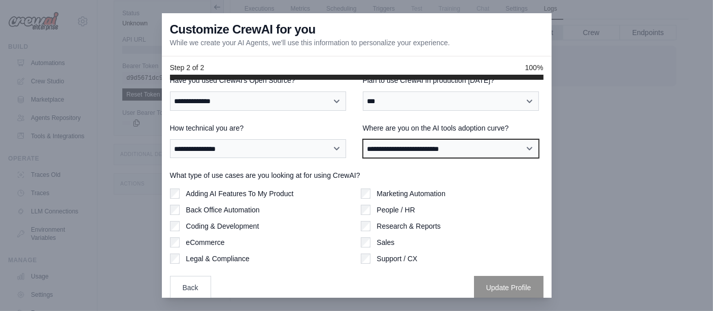
scroll to position [26, 0]
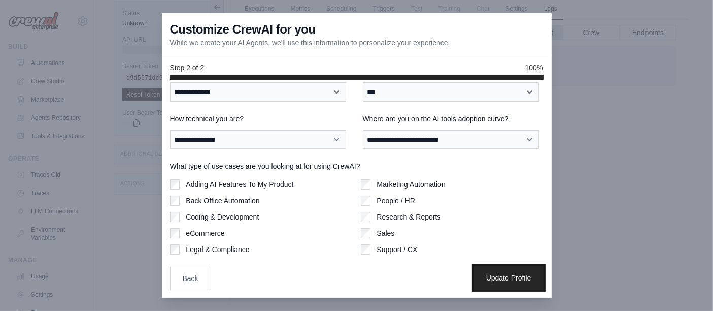
click at [498, 273] on button "Update Profile" at bounding box center [509, 277] width 70 height 23
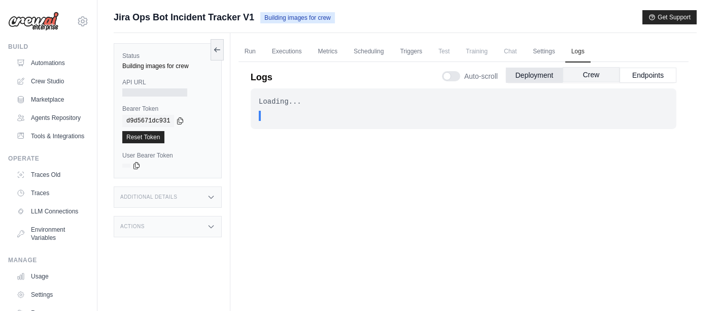
click at [591, 72] on button "Crew" at bounding box center [591, 74] width 57 height 15
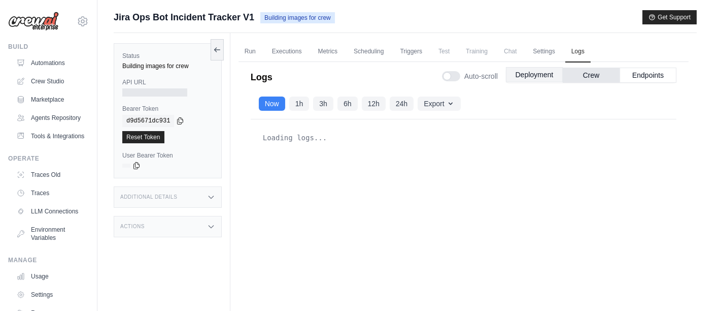
click at [520, 71] on button "Deployment" at bounding box center [534, 74] width 57 height 15
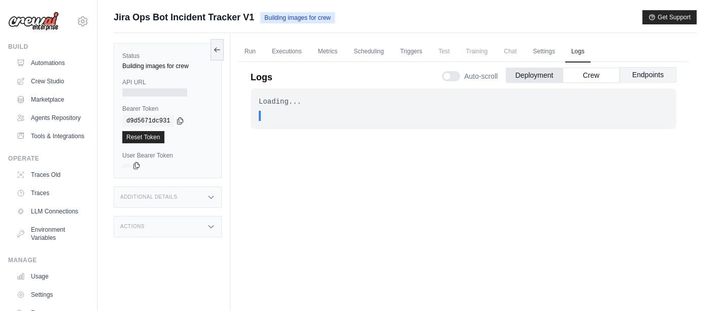
click at [651, 75] on button "Endpoints" at bounding box center [648, 74] width 57 height 15
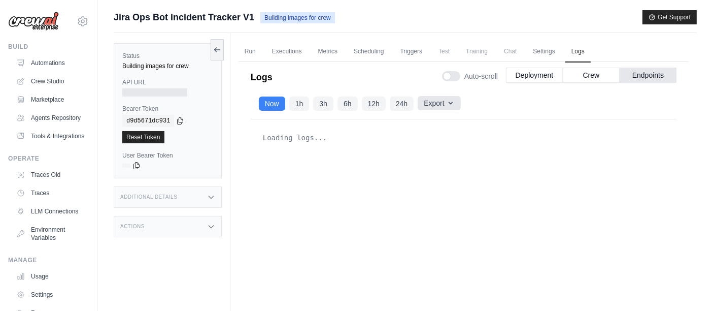
click at [450, 102] on icon "button" at bounding box center [451, 103] width 8 height 8
click at [643, 75] on button "Endpoints" at bounding box center [648, 74] width 57 height 15
click at [606, 73] on button "Crew" at bounding box center [591, 74] width 57 height 15
click at [545, 75] on button "Deployment" at bounding box center [534, 74] width 57 height 15
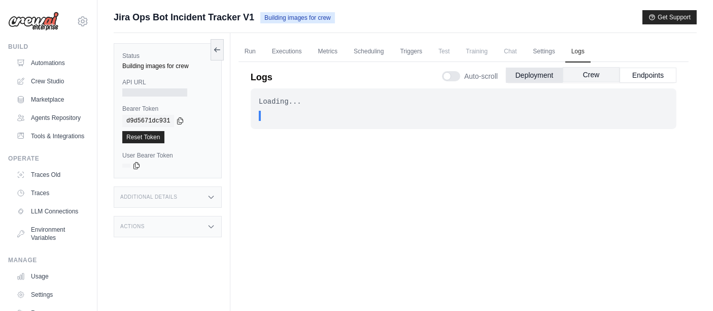
click at [574, 75] on button "Crew" at bounding box center [591, 74] width 57 height 15
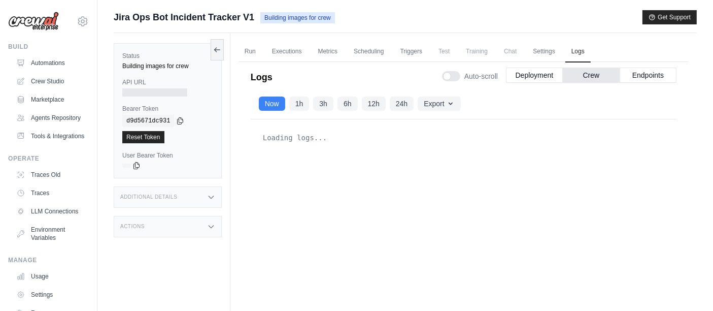
drag, startPoint x: 634, startPoint y: 73, endPoint x: 562, endPoint y: 85, distance: 72.0
click at [635, 73] on button "Endpoints" at bounding box center [648, 75] width 57 height 15
click at [538, 80] on button "Deployment" at bounding box center [534, 74] width 57 height 15
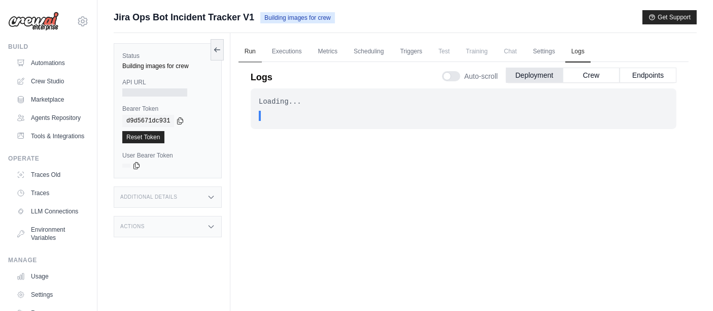
click at [248, 50] on link "Run" at bounding box center [250, 51] width 23 height 21
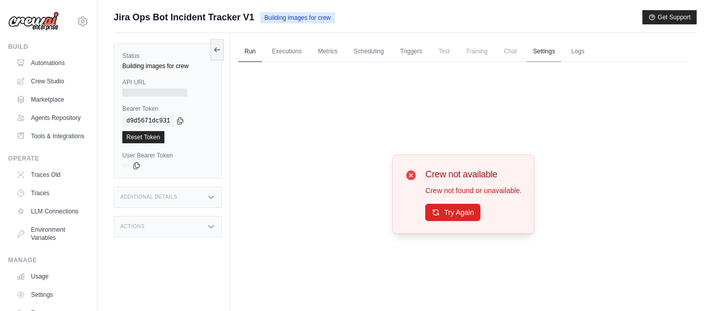
click at [542, 53] on link "Settings" at bounding box center [544, 51] width 34 height 21
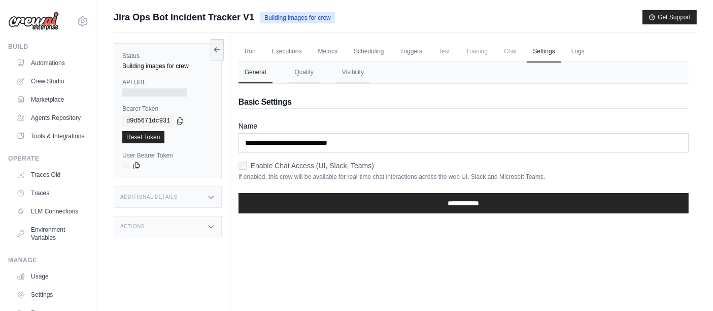
click at [510, 54] on span "Chat" at bounding box center [510, 51] width 25 height 20
click at [580, 50] on link "Logs" at bounding box center [578, 51] width 25 height 21
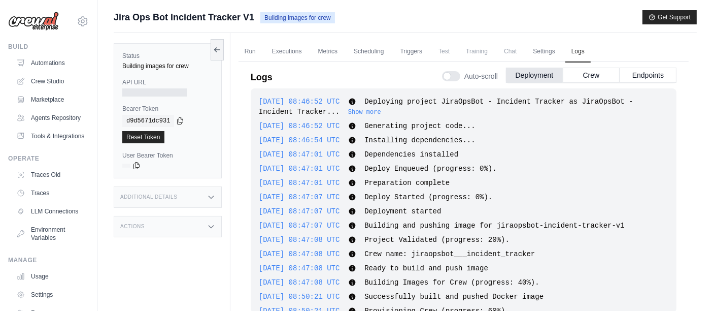
scroll to position [40, 0]
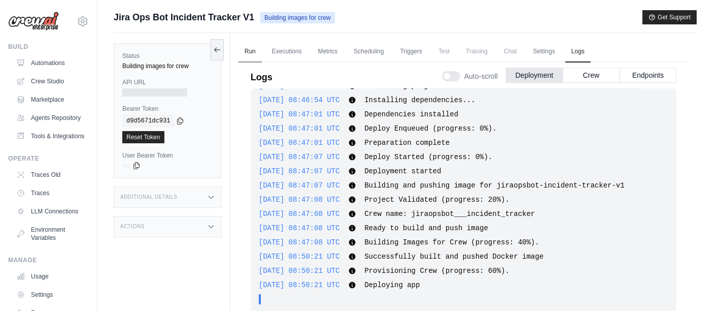
click at [248, 51] on link "Run" at bounding box center [250, 51] width 23 height 21
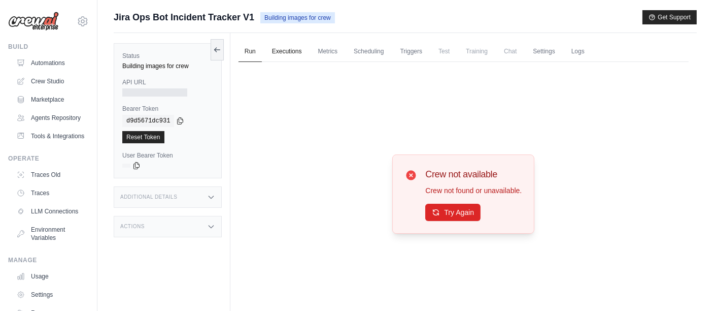
click at [288, 53] on link "Executions" at bounding box center [287, 51] width 42 height 21
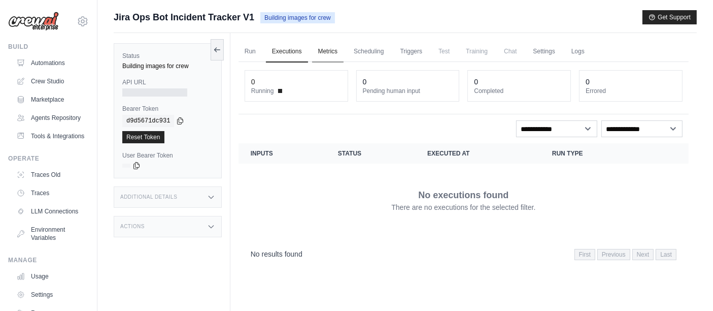
click at [322, 50] on link "Metrics" at bounding box center [328, 51] width 32 height 21
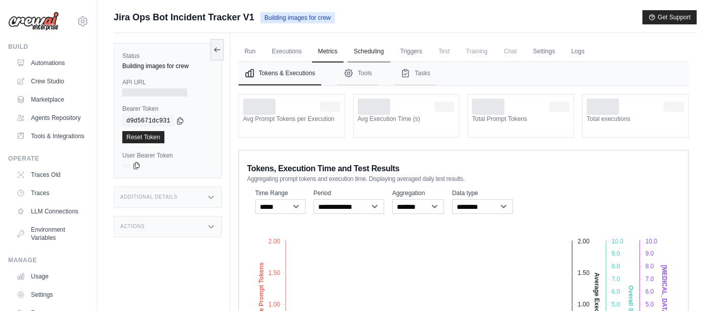
click at [371, 50] on link "Scheduling" at bounding box center [369, 51] width 42 height 21
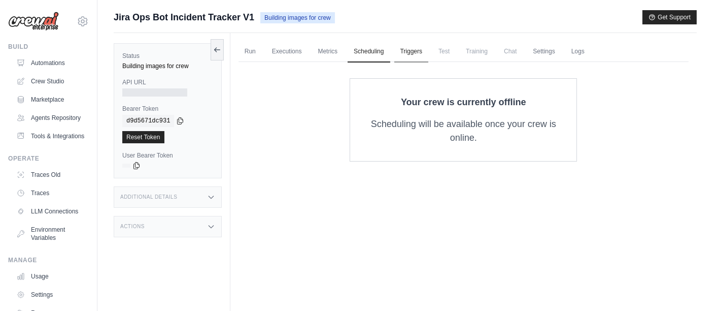
click at [414, 52] on link "Triggers" at bounding box center [411, 51] width 35 height 21
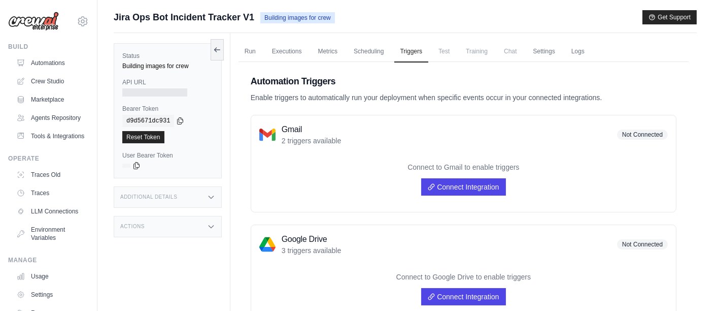
click at [443, 54] on span "Test" at bounding box center [444, 51] width 23 height 20
click at [548, 48] on link "Settings" at bounding box center [544, 51] width 34 height 21
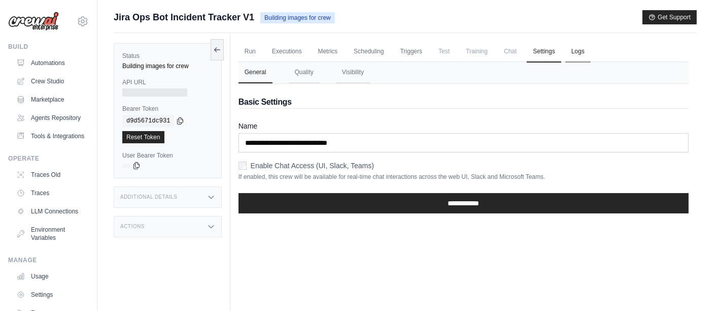
click at [569, 51] on link "Logs" at bounding box center [578, 51] width 25 height 21
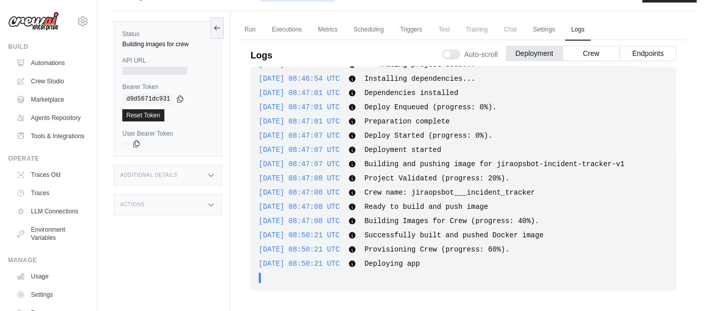
scroll to position [43, 0]
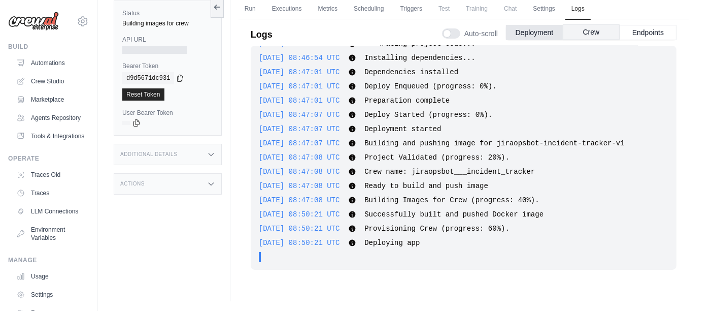
click at [585, 29] on button "Crew" at bounding box center [591, 31] width 57 height 15
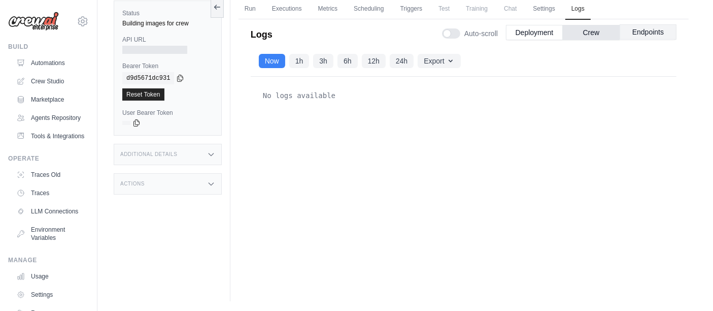
click at [635, 32] on button "Endpoints" at bounding box center [648, 31] width 57 height 15
click at [600, 29] on button "Crew" at bounding box center [591, 31] width 57 height 15
click at [531, 35] on button "Deployment" at bounding box center [534, 31] width 57 height 15
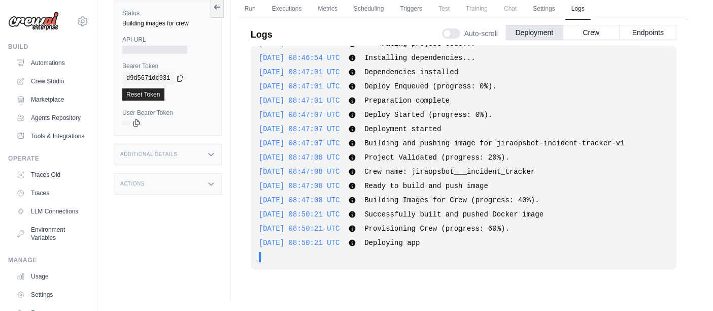
scroll to position [0, 0]
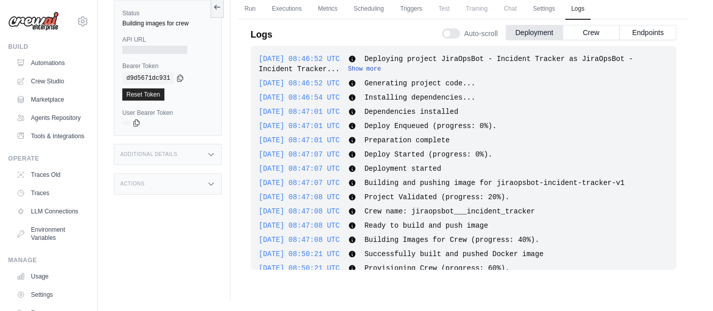
click at [348, 67] on button "Show more" at bounding box center [364, 69] width 33 height 8
click at [348, 67] on button "Show less" at bounding box center [364, 69] width 33 height 8
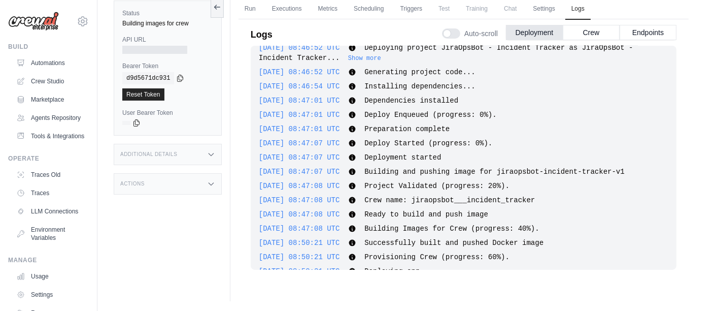
scroll to position [29, 0]
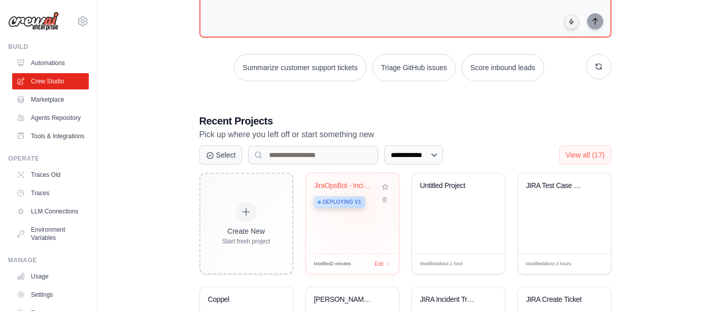
scroll to position [126, 0]
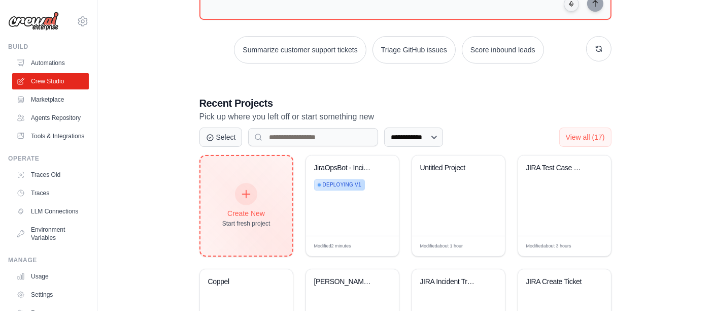
click at [246, 196] on icon at bounding box center [246, 193] width 11 height 11
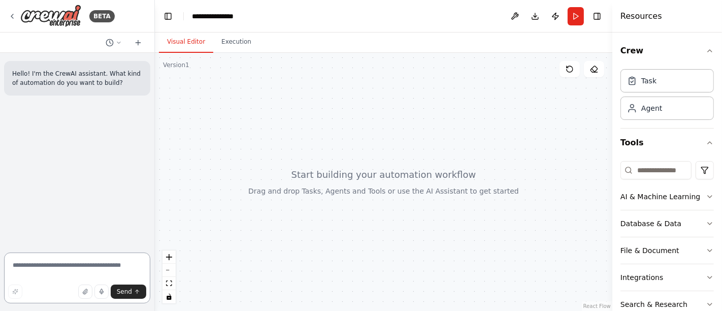
click at [47, 266] on textarea at bounding box center [77, 277] width 146 height 51
click at [49, 264] on textarea at bounding box center [77, 277] width 146 height 51
paste textarea "**********"
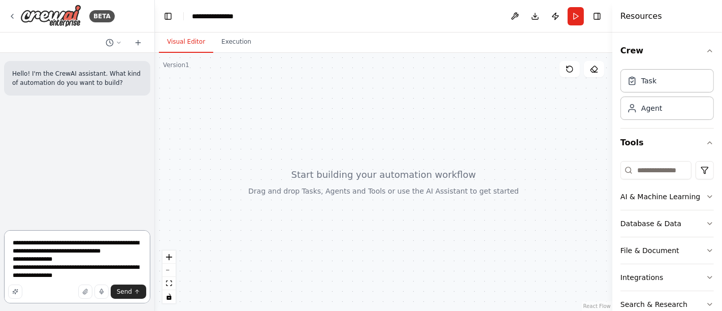
click at [30, 263] on textarea "**********" at bounding box center [77, 266] width 146 height 73
click at [32, 269] on textarea "**********" at bounding box center [77, 266] width 146 height 73
click at [127, 274] on textarea "**********" at bounding box center [77, 266] width 146 height 73
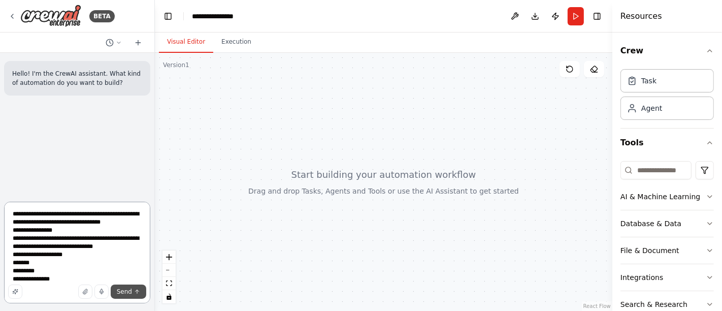
type textarea "**********"
click at [127, 291] on span "Send" at bounding box center [124, 291] width 15 height 8
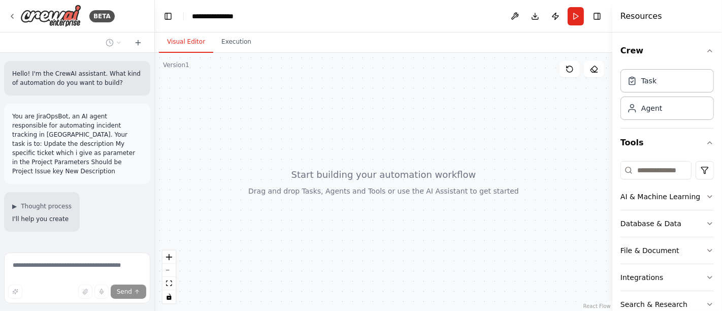
scroll to position [13, 0]
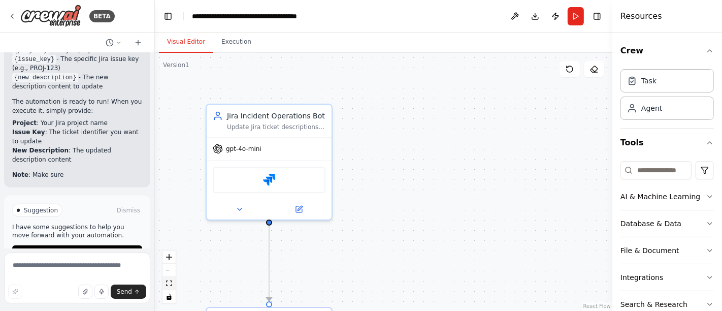
click at [166, 281] on icon "fit view" at bounding box center [169, 283] width 6 height 6
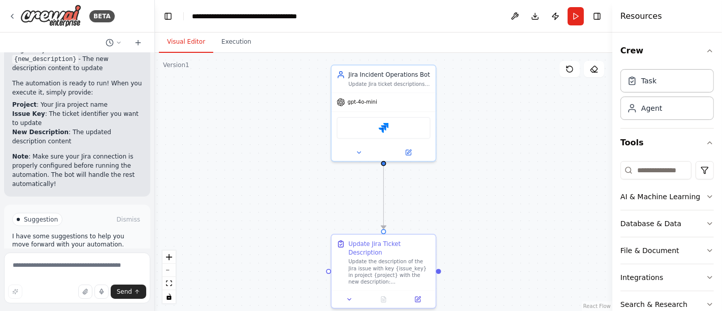
scroll to position [924, 0]
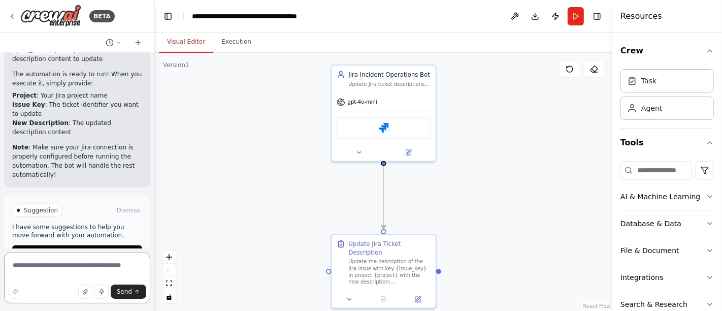
click at [75, 272] on textarea at bounding box center [77, 277] width 146 height 51
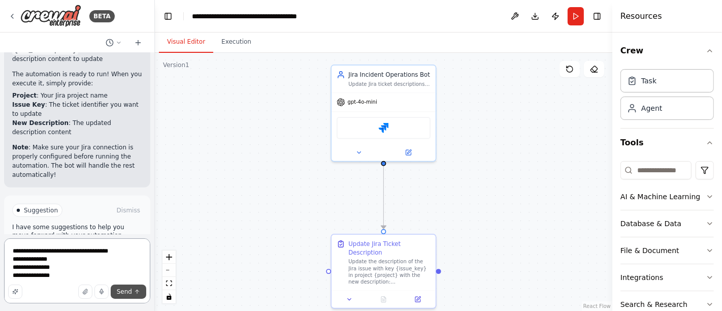
type textarea "**********"
click at [130, 290] on span "Send" at bounding box center [124, 291] width 15 height 8
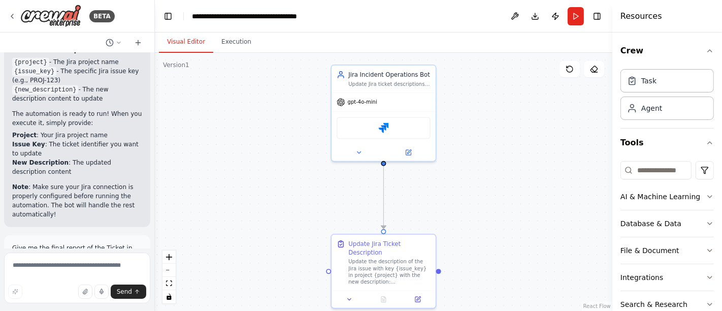
scroll to position [934, 0]
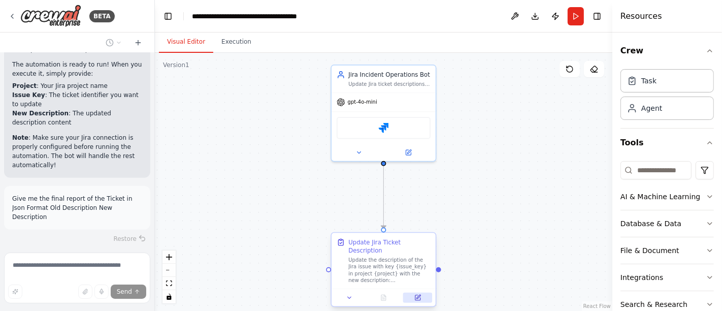
click at [418, 294] on icon at bounding box center [418, 296] width 4 height 4
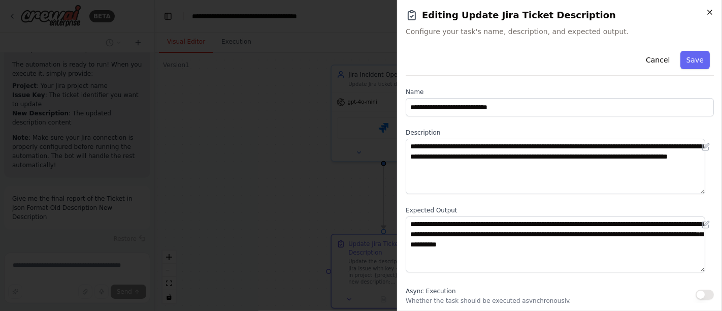
click at [708, 13] on icon "button" at bounding box center [710, 12] width 8 height 8
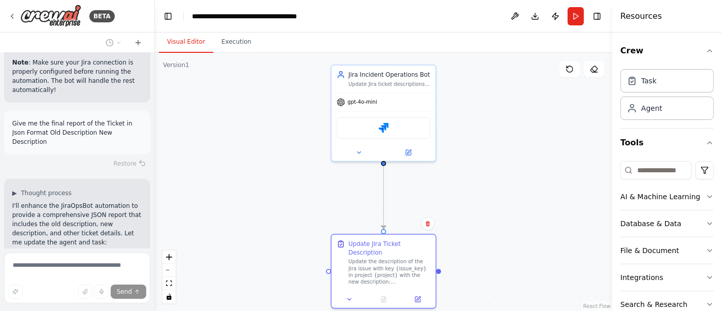
scroll to position [1018, 0]
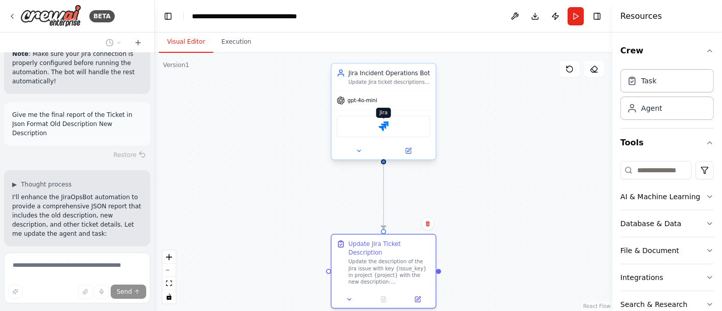
click at [385, 124] on img at bounding box center [384, 126] width 10 height 10
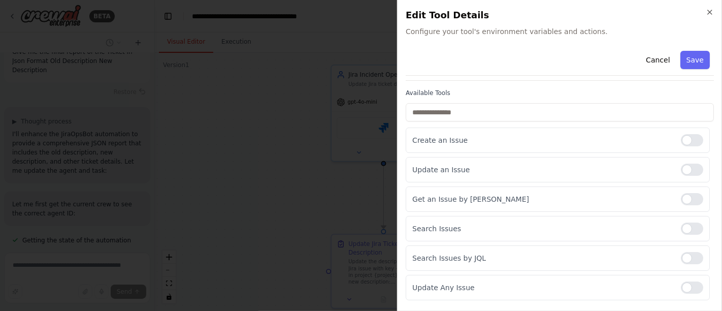
scroll to position [0, 0]
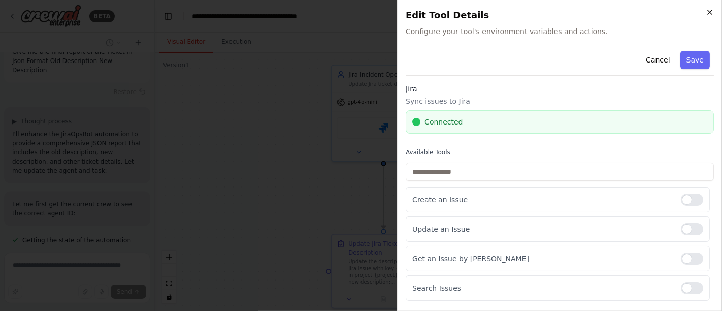
click at [708, 13] on icon "button" at bounding box center [710, 12] width 8 height 8
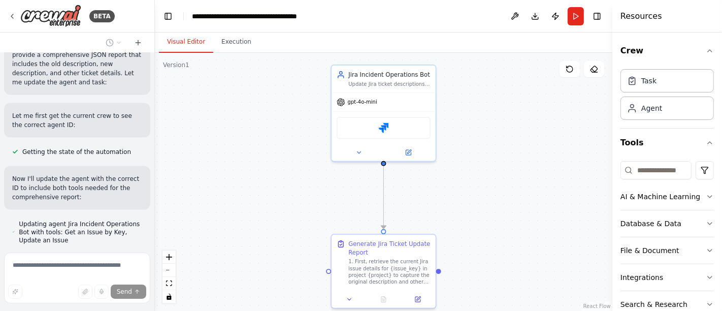
scroll to position [1384, 0]
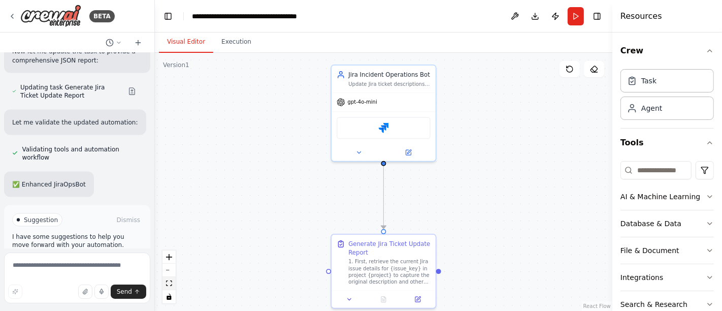
click at [166, 287] on button "fit view" at bounding box center [168, 283] width 13 height 13
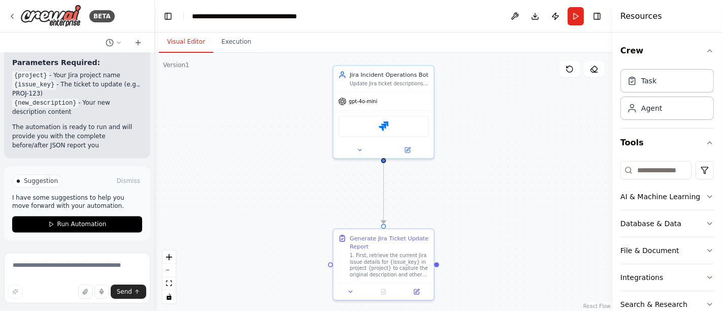
scroll to position [1886, 0]
click at [169, 284] on icon "fit view" at bounding box center [169, 283] width 6 height 6
click at [417, 291] on icon at bounding box center [416, 289] width 5 height 5
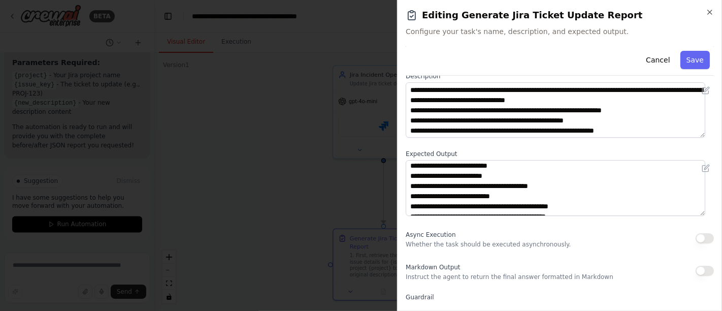
scroll to position [56, 0]
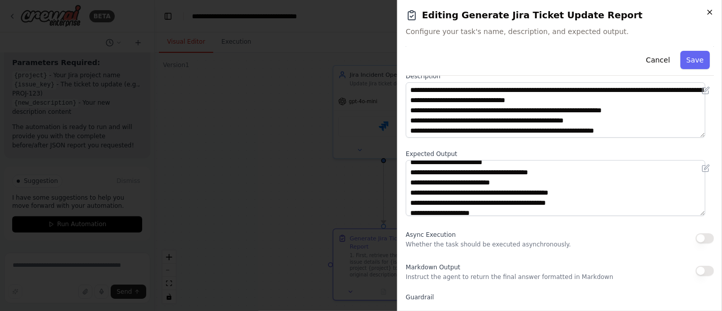
click at [709, 14] on icon "button" at bounding box center [710, 12] width 8 height 8
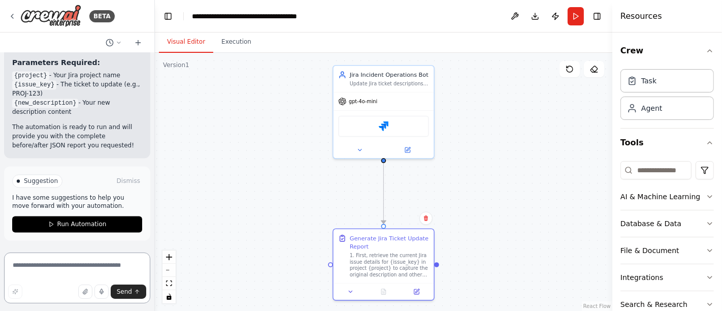
click at [83, 264] on textarea at bounding box center [77, 277] width 146 height 51
type textarea "**********"
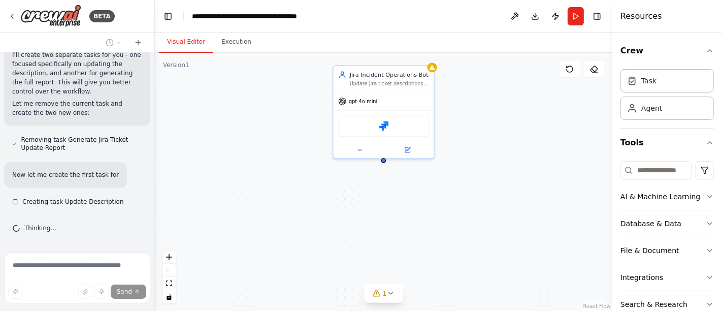
scroll to position [2093, 0]
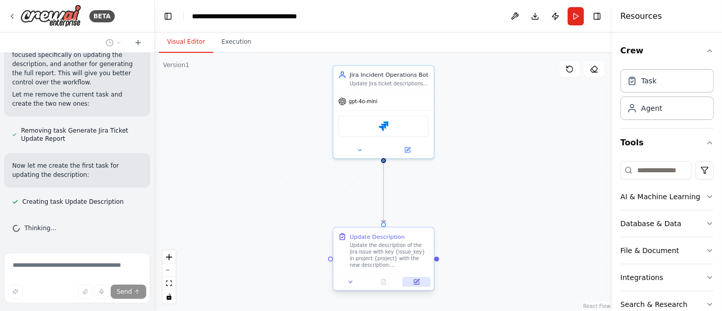
click at [415, 282] on icon at bounding box center [416, 281] width 5 height 5
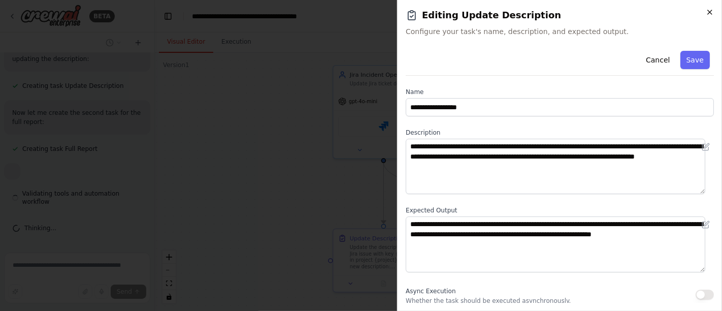
scroll to position [2217, 0]
click at [713, 11] on icon "button" at bounding box center [710, 12] width 8 height 8
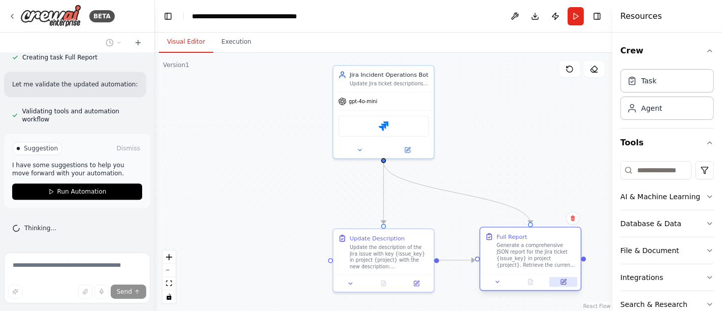
click at [557, 280] on button at bounding box center [563, 282] width 28 height 10
click at [579, 18] on button "Run" at bounding box center [576, 16] width 16 height 18
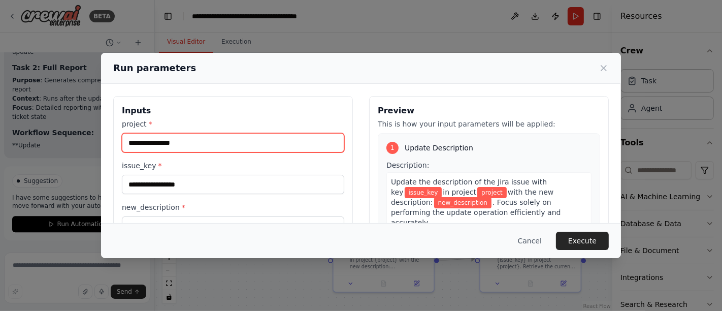
click at [190, 136] on input "project *" at bounding box center [233, 142] width 222 height 19
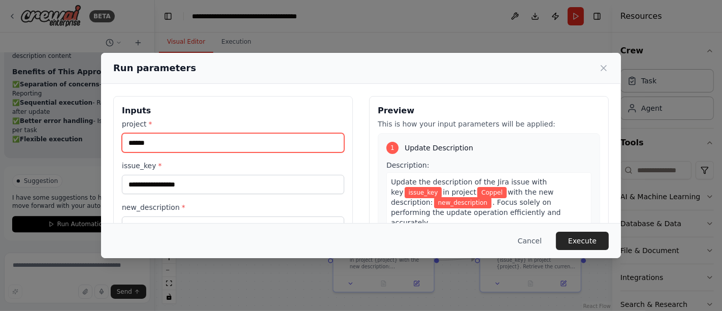
type input "******"
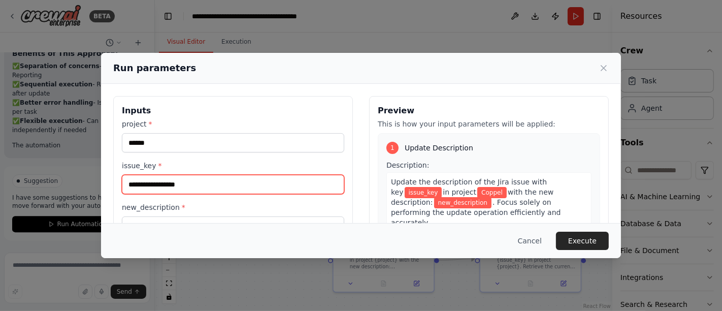
click at [188, 188] on input "issue_key *" at bounding box center [233, 184] width 222 height 19
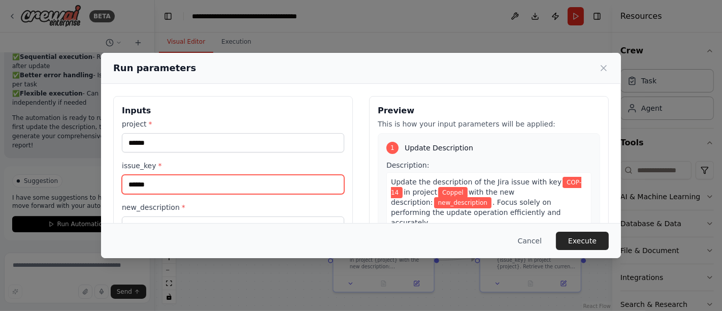
scroll to position [56, 0]
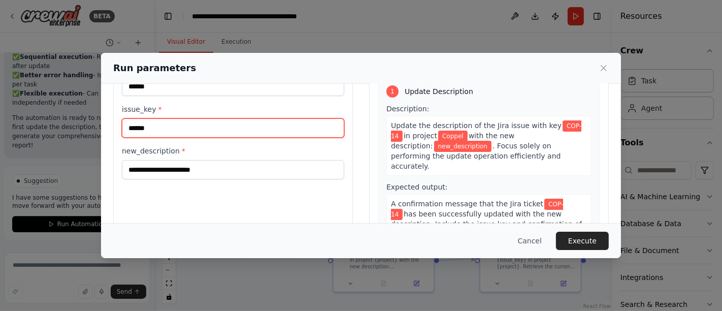
type input "******"
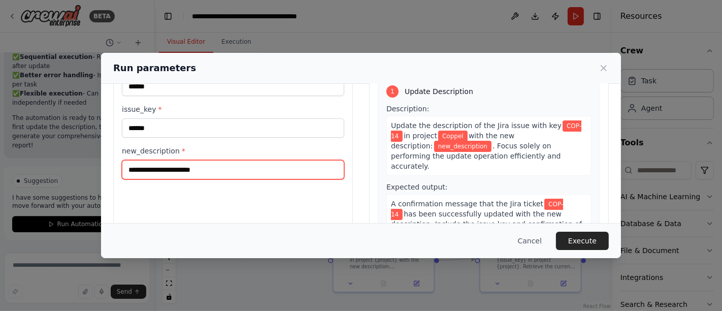
click at [165, 172] on input "new_description *" at bounding box center [233, 169] width 222 height 19
paste input "**********"
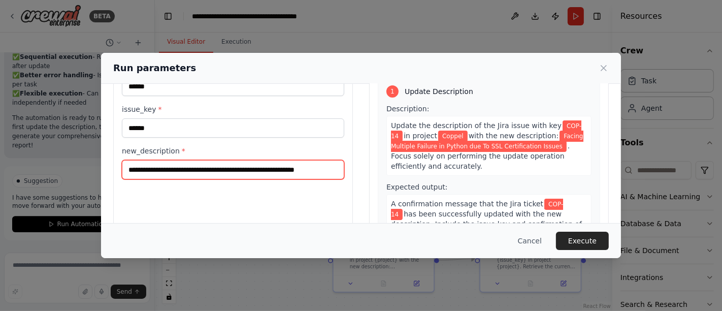
click at [264, 171] on input "**********" at bounding box center [233, 169] width 222 height 19
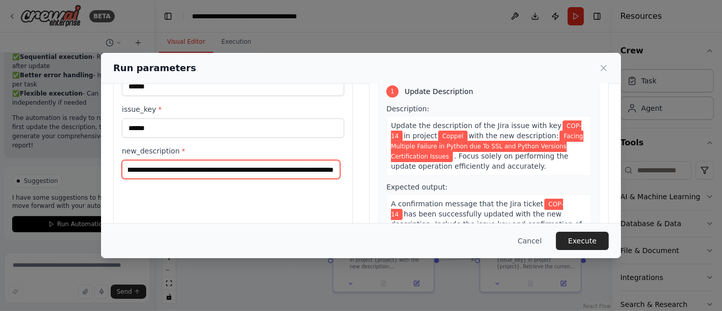
scroll to position [0, 58]
drag, startPoint x: 280, startPoint y: 174, endPoint x: 334, endPoint y: 173, distance: 53.8
click at [334, 173] on input "**********" at bounding box center [231, 169] width 218 height 19
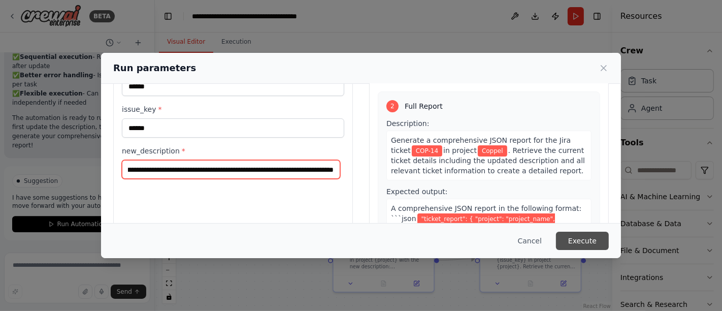
type input "**********"
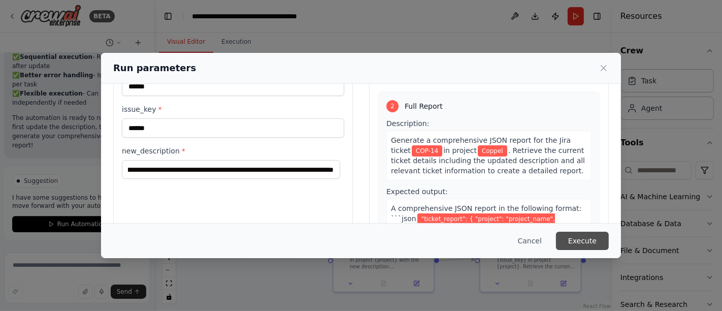
click at [584, 241] on button "Execute" at bounding box center [582, 240] width 53 height 18
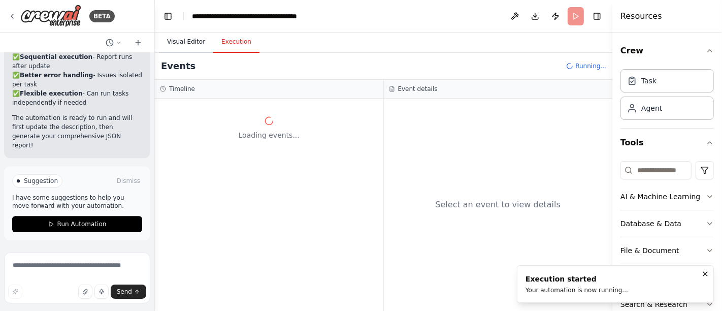
click at [190, 43] on button "Visual Editor" at bounding box center [186, 41] width 54 height 21
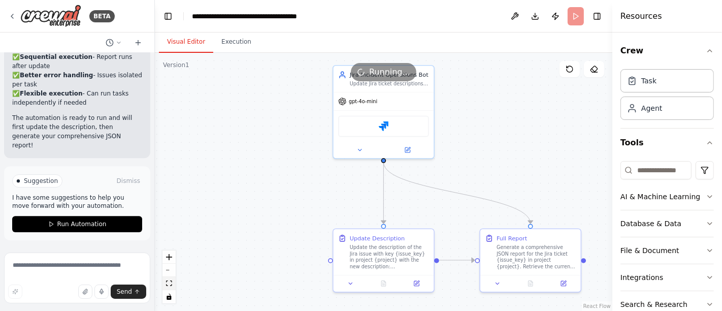
click at [173, 282] on button "fit view" at bounding box center [168, 283] width 13 height 13
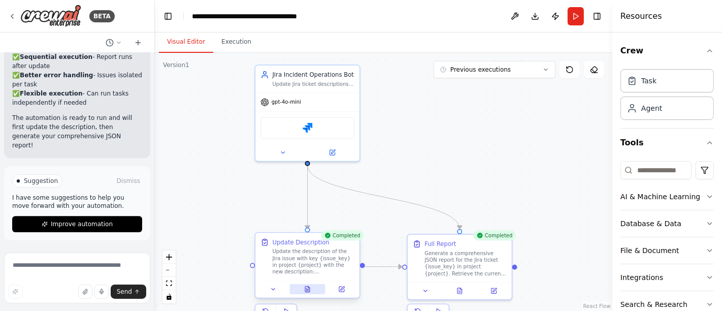
click at [312, 286] on button at bounding box center [307, 289] width 36 height 10
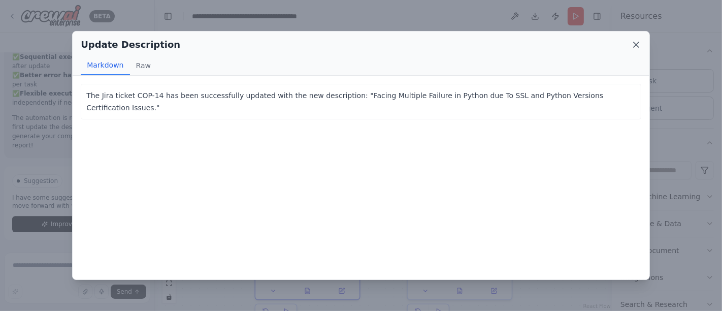
click at [633, 40] on icon at bounding box center [636, 45] width 10 height 10
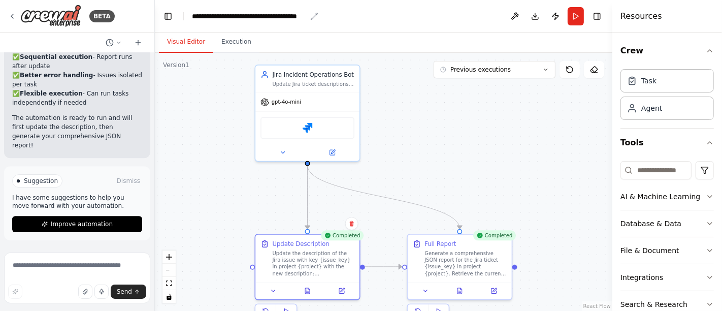
click at [313, 17] on icon "breadcrumb" at bounding box center [314, 16] width 8 height 8
drag, startPoint x: 305, startPoint y: 15, endPoint x: 294, endPoint y: 16, distance: 10.2
click at [294, 16] on div "**********" at bounding box center [249, 16] width 114 height 10
click at [336, 15] on header "**********" at bounding box center [383, 16] width 457 height 32
click at [312, 16] on header "**********" at bounding box center [383, 16] width 457 height 32
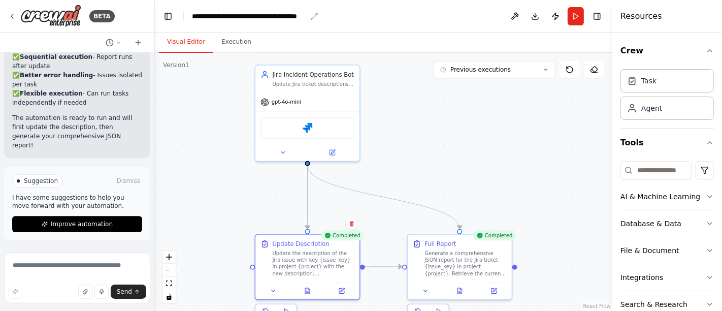
click at [313, 15] on icon "breadcrumb" at bounding box center [314, 16] width 8 height 8
click at [302, 18] on div "**********" at bounding box center [249, 16] width 114 height 10
click at [302, 18] on div "**********" at bounding box center [260, 16] width 137 height 10
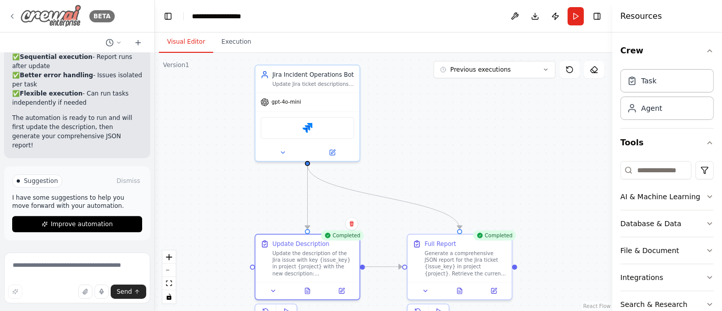
click at [11, 18] on icon at bounding box center [12, 16] width 8 height 8
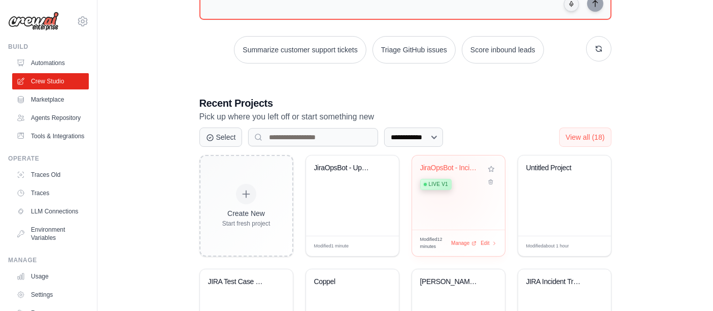
click at [442, 184] on span "Live v1" at bounding box center [438, 184] width 19 height 8
click at [471, 241] on div "Manage" at bounding box center [464, 243] width 28 height 9
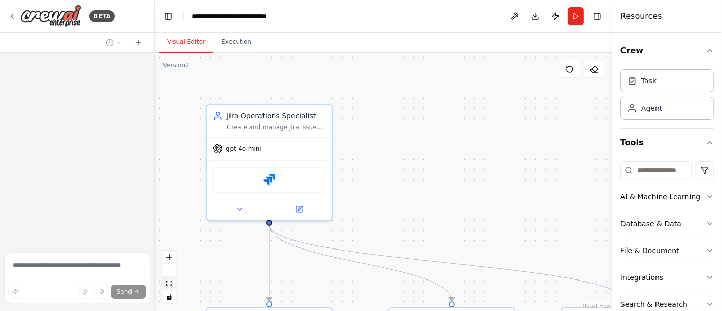
click at [170, 281] on icon "fit view" at bounding box center [169, 283] width 6 height 6
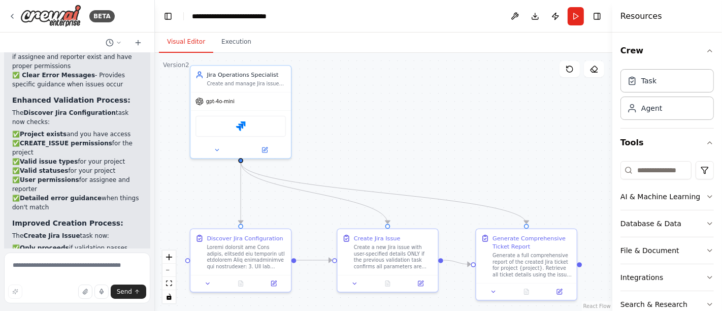
scroll to position [5229, 0]
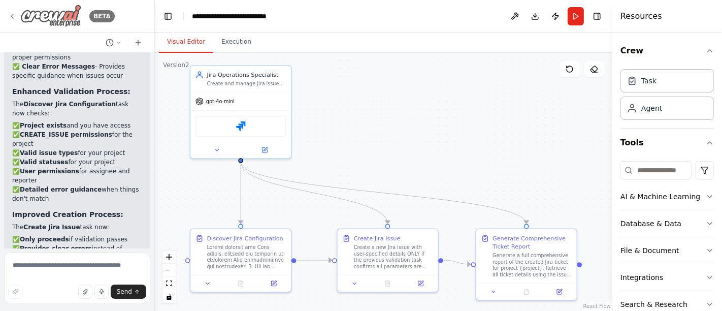
click at [11, 14] on icon at bounding box center [12, 16] width 8 height 8
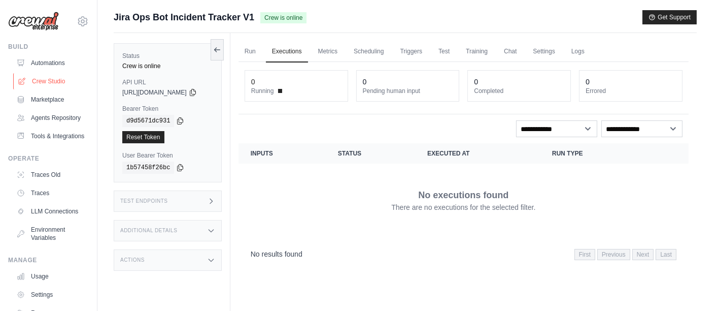
click at [48, 79] on link "Crew Studio" at bounding box center [51, 81] width 77 height 16
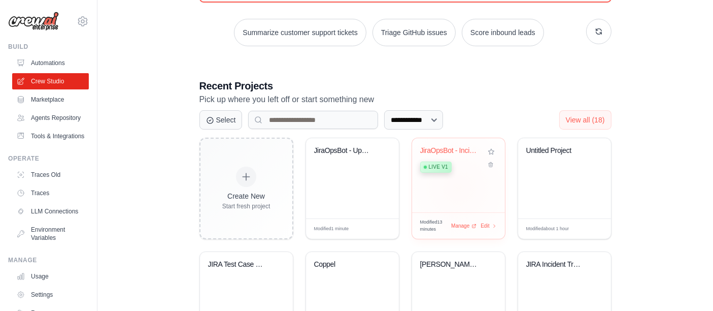
scroll to position [169, 0]
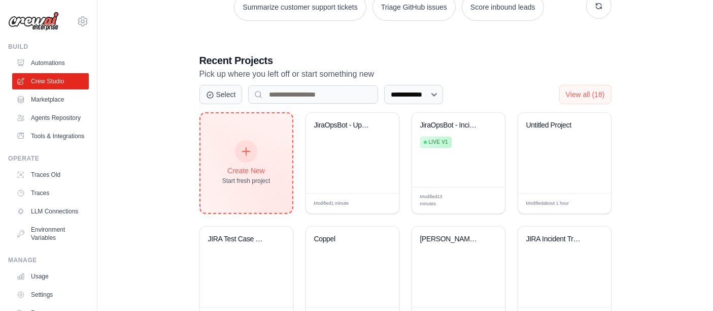
click at [252, 150] on div at bounding box center [246, 151] width 22 height 22
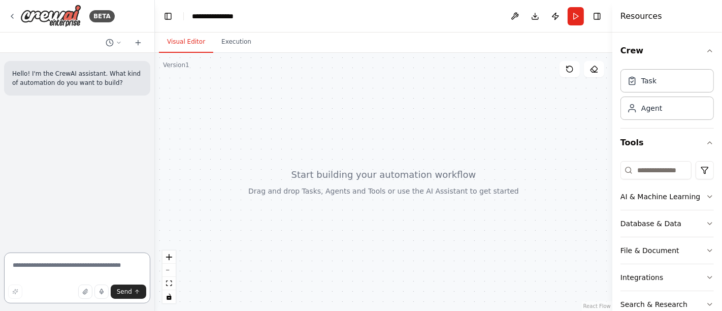
click at [59, 265] on textarea at bounding box center [77, 277] width 146 height 51
click at [69, 270] on textarea at bounding box center [77, 277] width 146 height 51
paste textarea "**********"
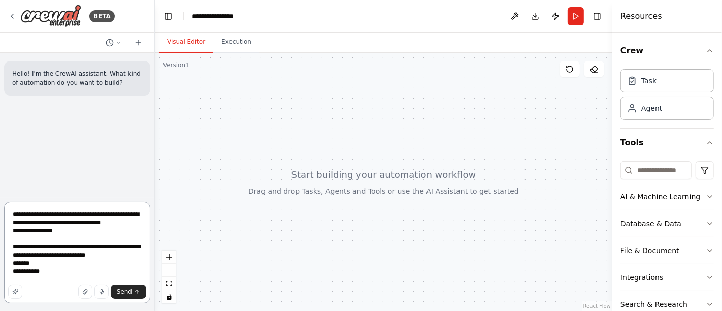
scroll to position [13, 0]
click at [49, 268] on textarea "**********" at bounding box center [77, 253] width 146 height 102
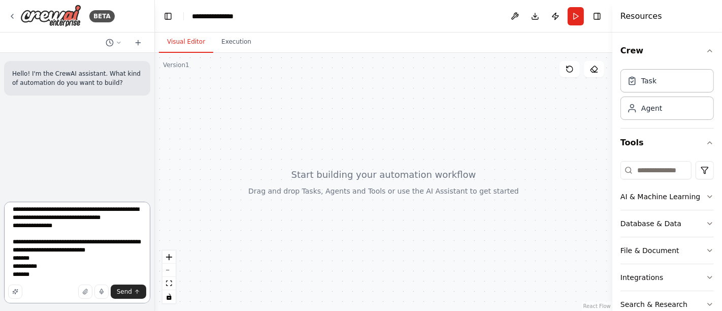
click at [14, 274] on textarea "**********" at bounding box center [77, 253] width 146 height 102
click at [12, 273] on textarea "**********" at bounding box center [77, 253] width 146 height 102
click at [53, 276] on textarea "**********" at bounding box center [77, 253] width 146 height 102
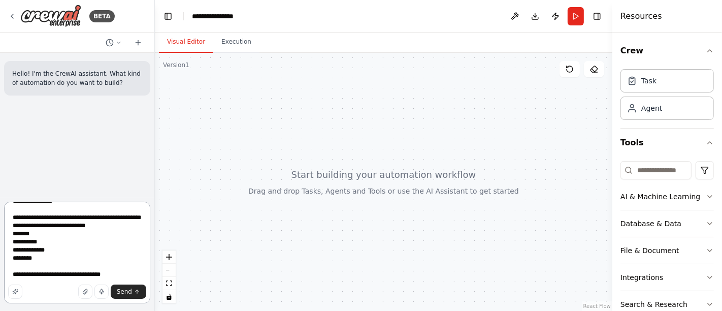
scroll to position [45, 0]
type textarea "**********"
click at [127, 290] on span "Send" at bounding box center [124, 291] width 15 height 8
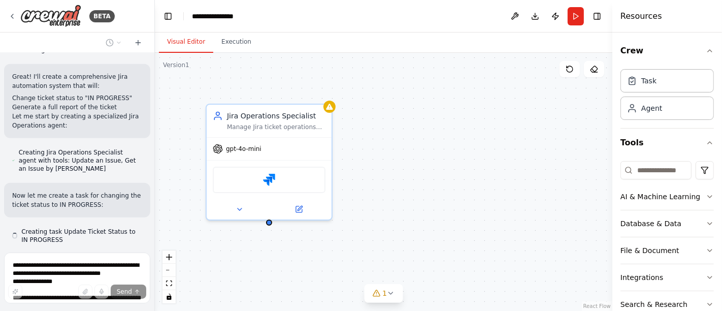
scroll to position [526, 0]
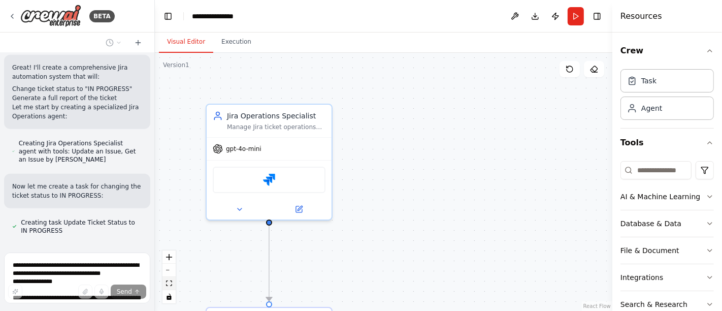
click at [173, 283] on button "fit view" at bounding box center [168, 283] width 13 height 13
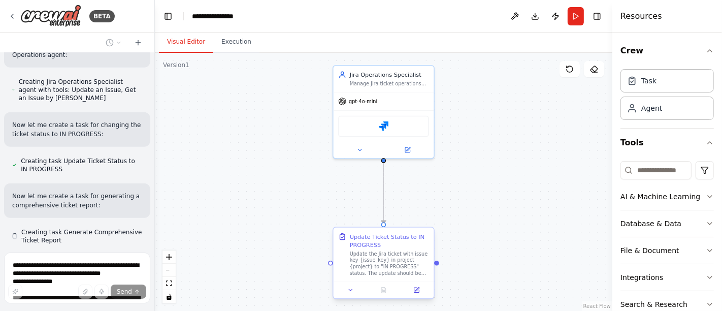
scroll to position [597, 0]
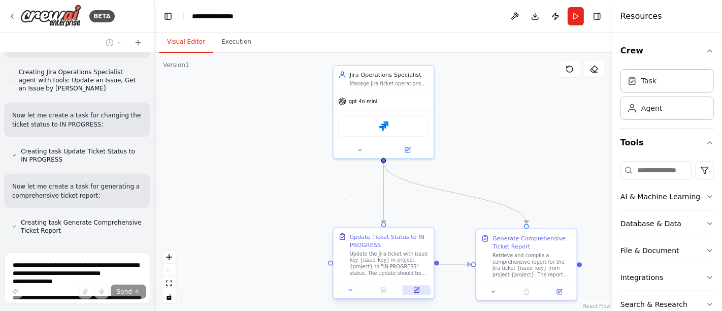
click at [417, 290] on icon at bounding box center [416, 289] width 5 height 5
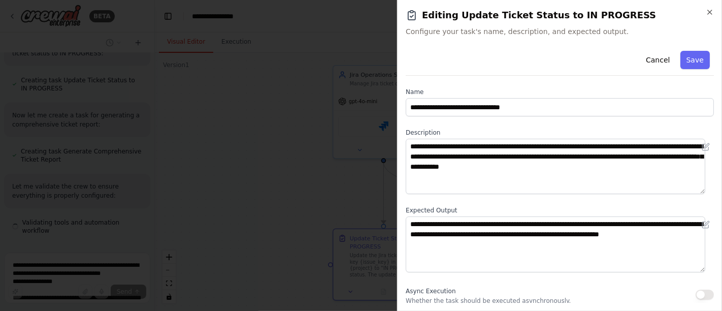
scroll to position [668, 0]
click at [710, 14] on icon "button" at bounding box center [710, 12] width 8 height 8
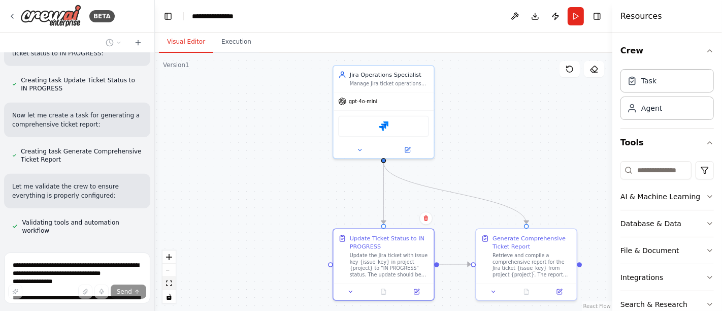
click at [168, 283] on icon "fit view" at bounding box center [169, 283] width 6 height 6
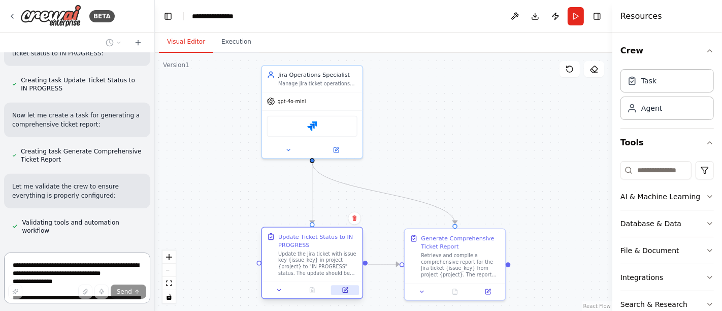
scroll to position [740, 0]
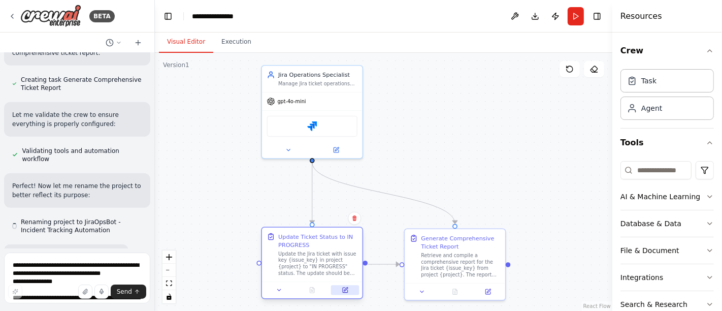
click at [344, 286] on icon at bounding box center [345, 289] width 7 height 7
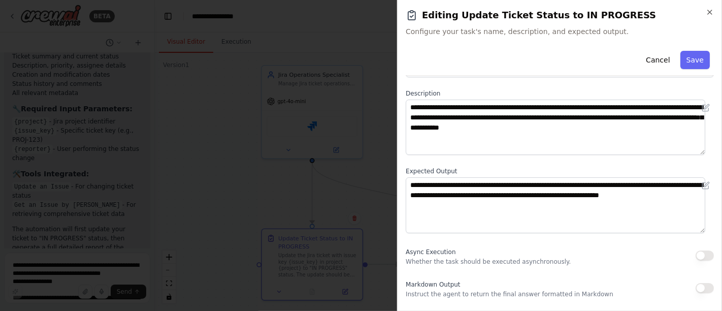
scroll to position [56, 0]
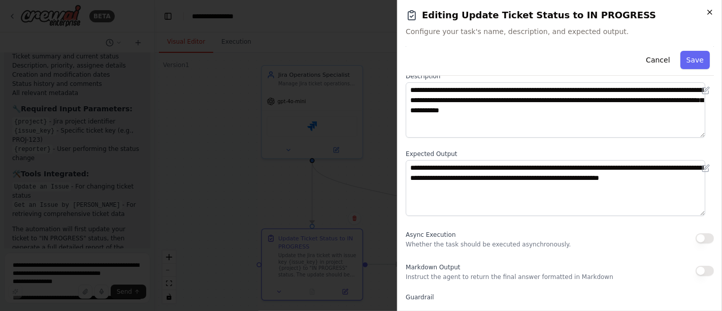
click at [706, 13] on icon "button" at bounding box center [710, 12] width 8 height 8
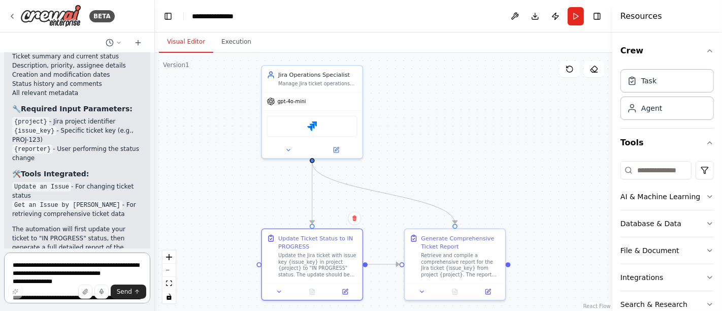
click at [68, 268] on textarea "**********" at bounding box center [77, 277] width 146 height 51
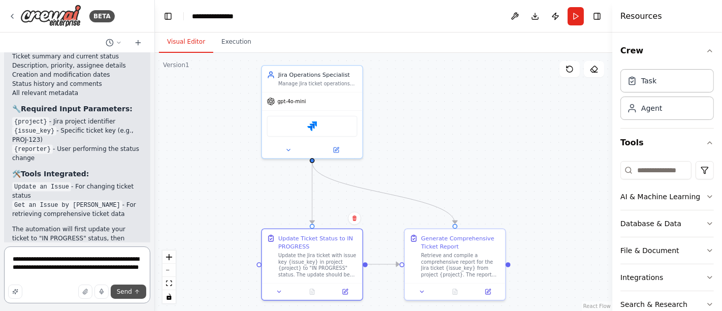
type textarea "**********"
click at [127, 293] on span "Send" at bounding box center [124, 291] width 15 height 8
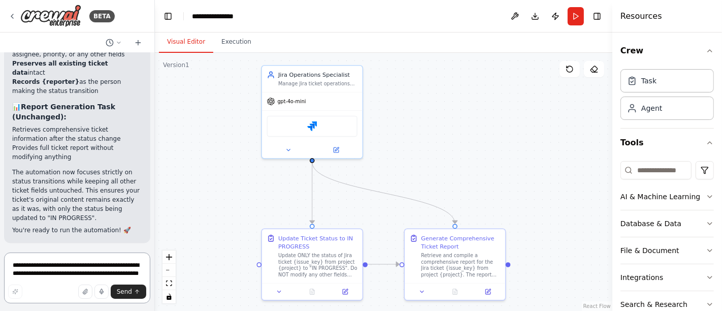
scroll to position [1853, 0]
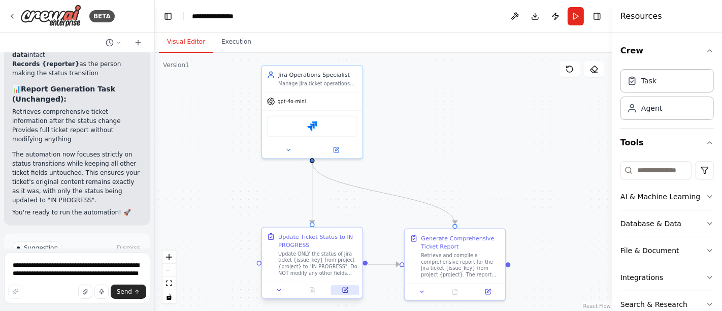
click at [343, 291] on icon at bounding box center [345, 289] width 5 height 5
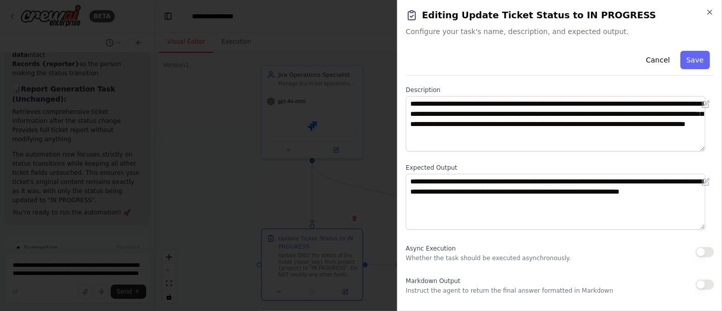
scroll to position [56, 0]
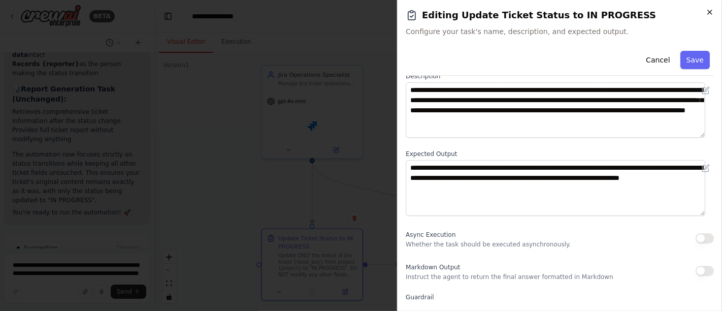
click at [710, 15] on icon "button" at bounding box center [710, 12] width 8 height 8
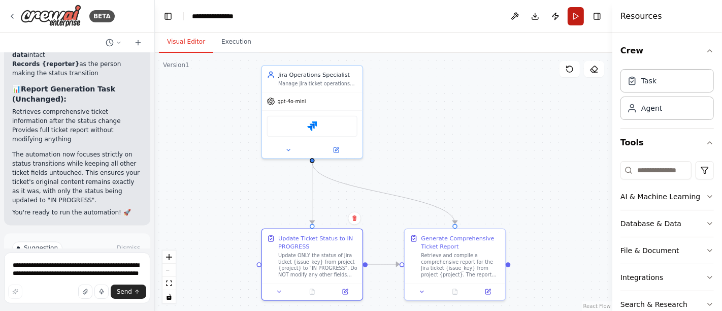
click at [577, 18] on button "Run" at bounding box center [576, 16] width 16 height 18
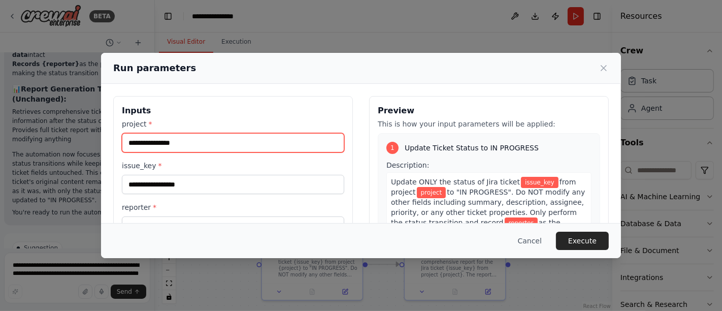
click at [238, 138] on input "project *" at bounding box center [233, 142] width 222 height 19
type input "******"
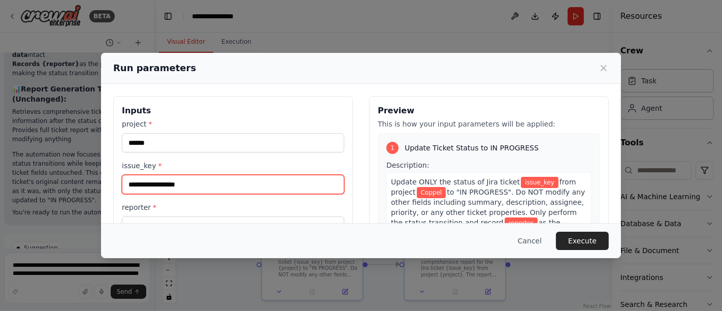
click at [204, 180] on input "issue_key *" at bounding box center [233, 184] width 222 height 19
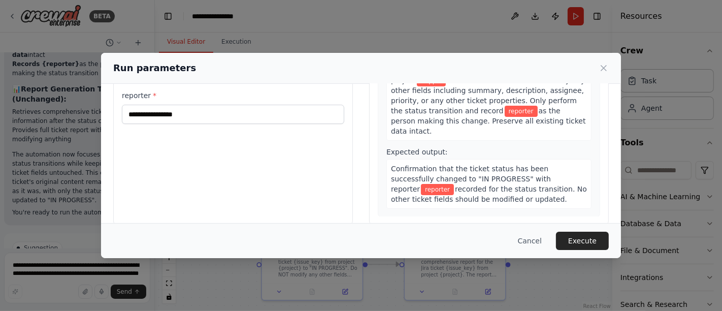
scroll to position [113, 0]
type input "******"
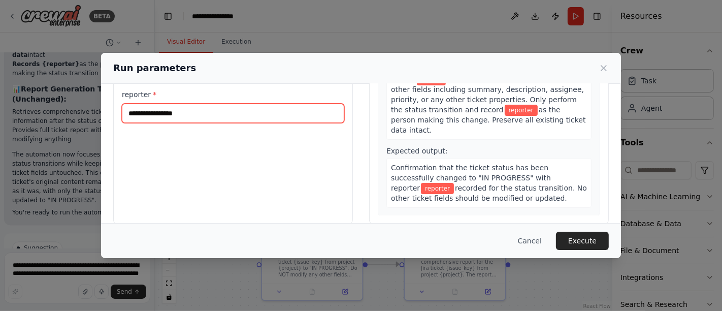
click at [203, 114] on input "reporter *" at bounding box center [233, 113] width 222 height 19
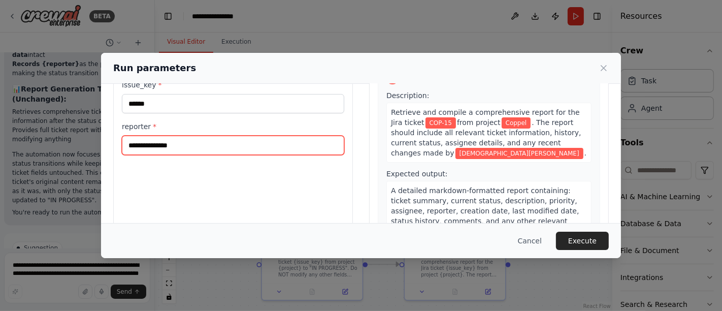
scroll to position [125, 0]
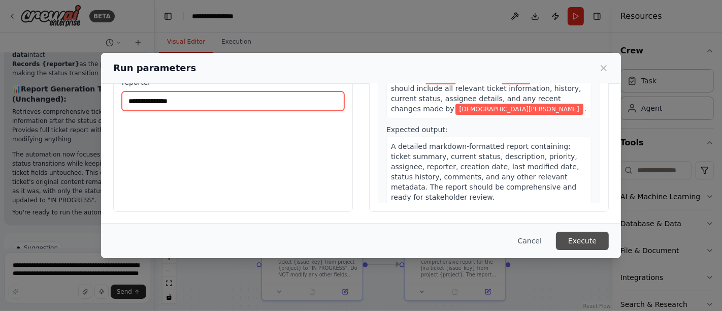
type input "**********"
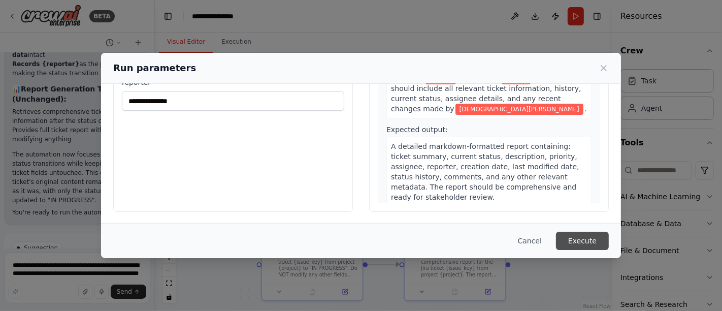
click at [578, 240] on button "Execute" at bounding box center [582, 240] width 53 height 18
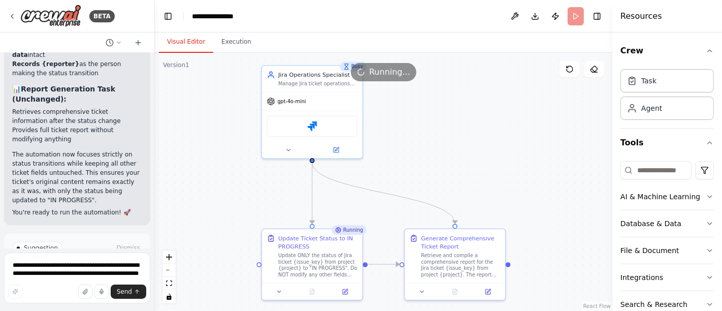
click at [176, 31] on button "Visual Editor" at bounding box center [186, 41] width 54 height 21
click at [226, 38] on button "Execution" at bounding box center [236, 41] width 46 height 21
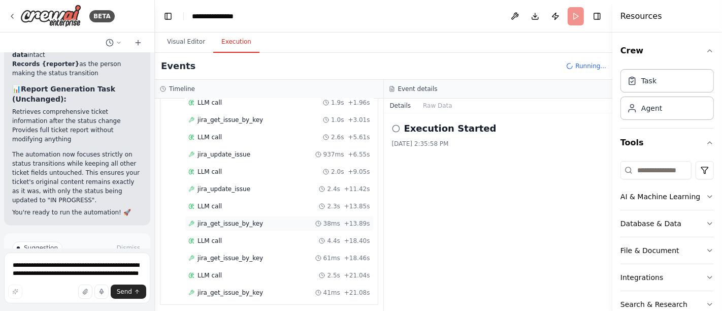
click at [224, 233] on div "LLM call 4.4s + 18.40s" at bounding box center [279, 240] width 189 height 15
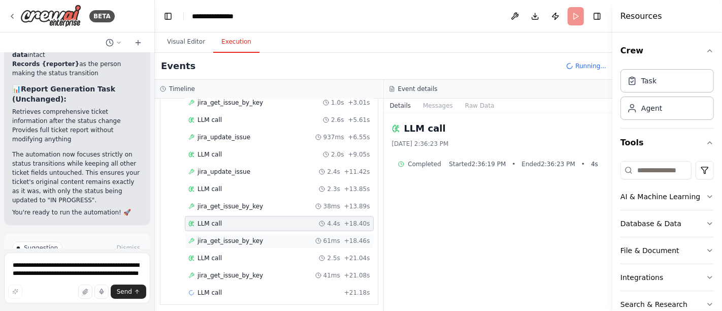
click at [224, 239] on span "jira_get_issue_by_key" at bounding box center [229, 241] width 65 height 8
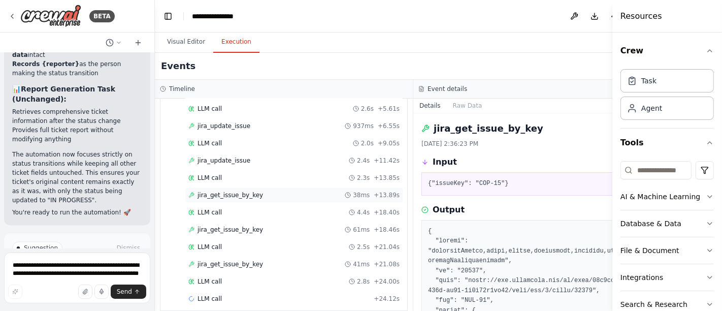
scroll to position [110, 0]
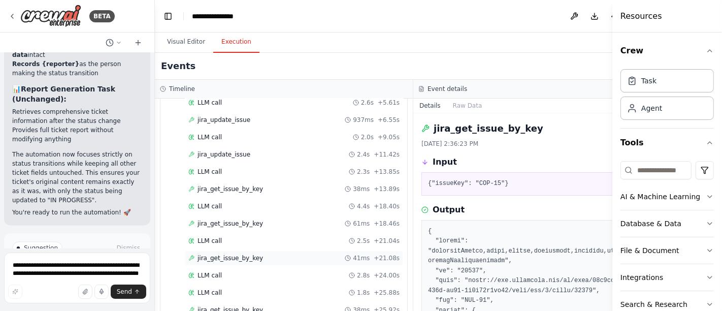
click at [225, 254] on span "jira_get_issue_by_key" at bounding box center [229, 258] width 65 height 8
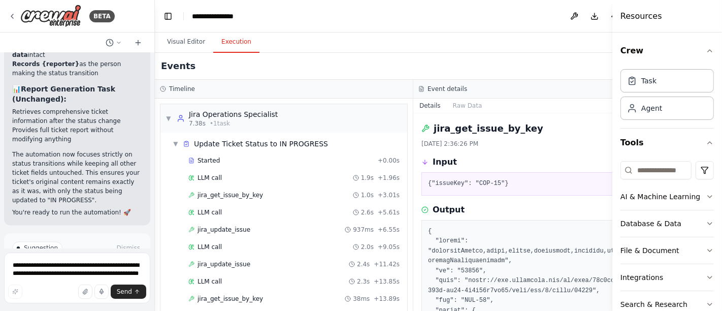
scroll to position [143, 0]
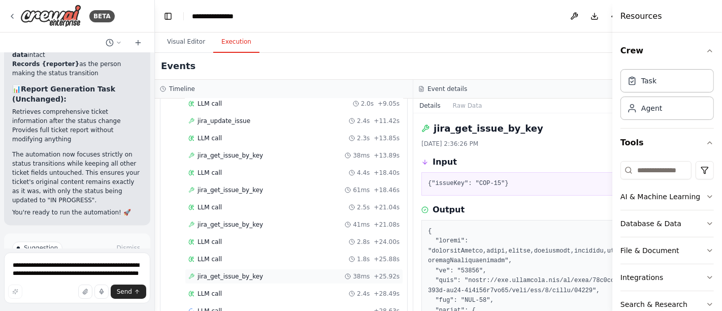
click at [226, 269] on div "jira_get_issue_by_key 38ms + 25.92s" at bounding box center [294, 276] width 218 height 15
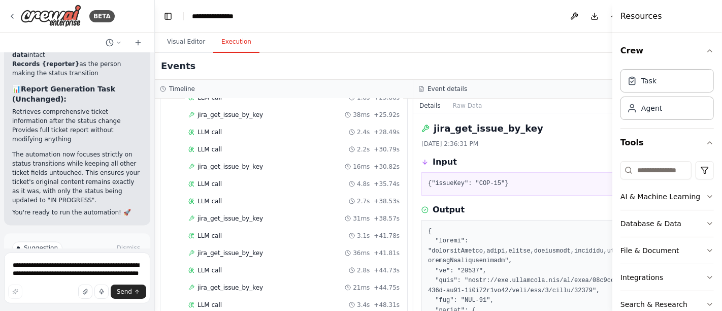
scroll to position [347, 0]
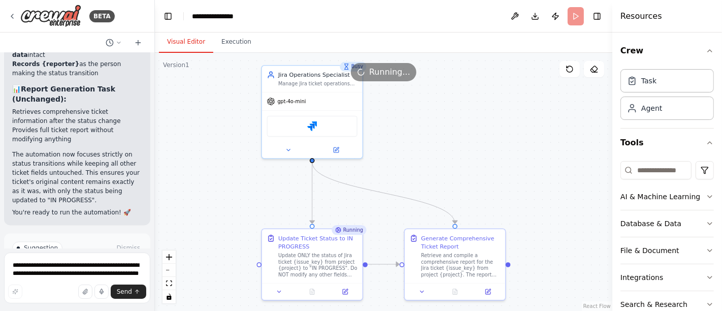
click at [173, 46] on button "Visual Editor" at bounding box center [186, 41] width 54 height 21
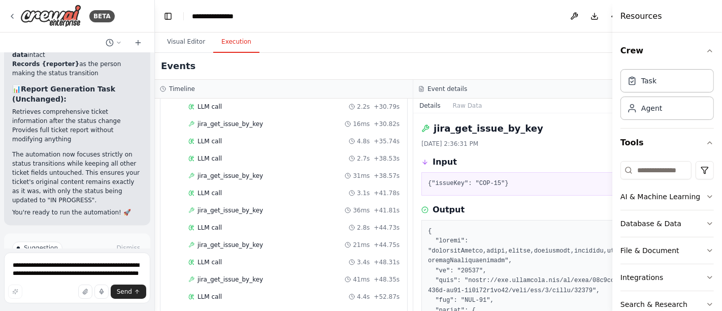
click at [226, 40] on button "Execution" at bounding box center [236, 41] width 46 height 21
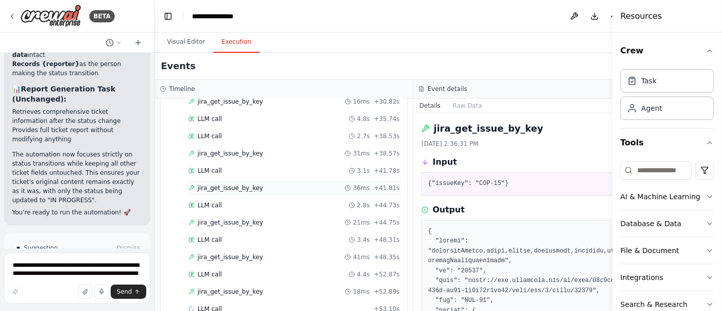
scroll to position [381, 0]
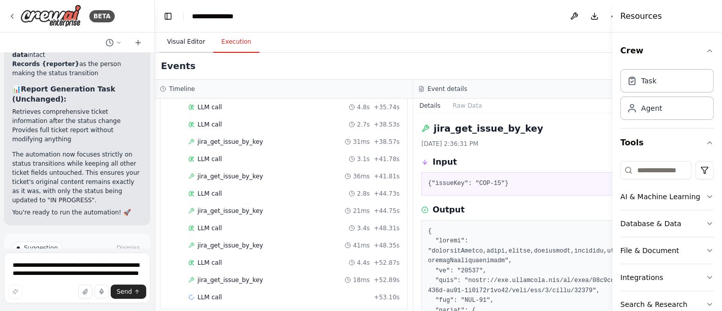
click at [181, 41] on button "Visual Editor" at bounding box center [186, 41] width 54 height 21
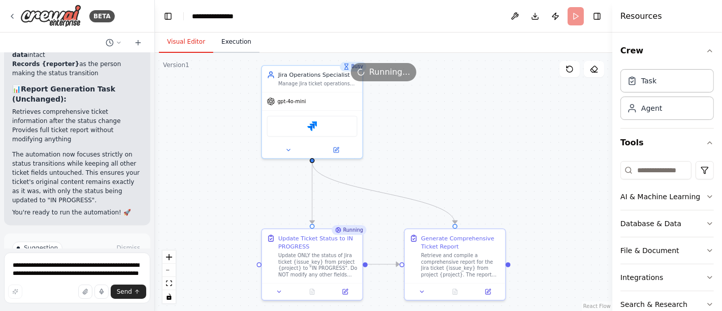
click at [233, 43] on button "Execution" at bounding box center [236, 41] width 46 height 21
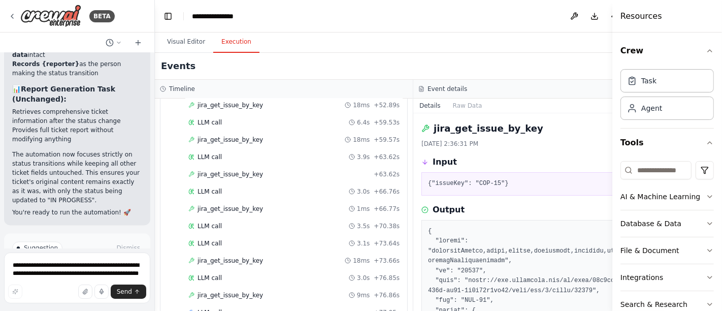
scroll to position [568, 0]
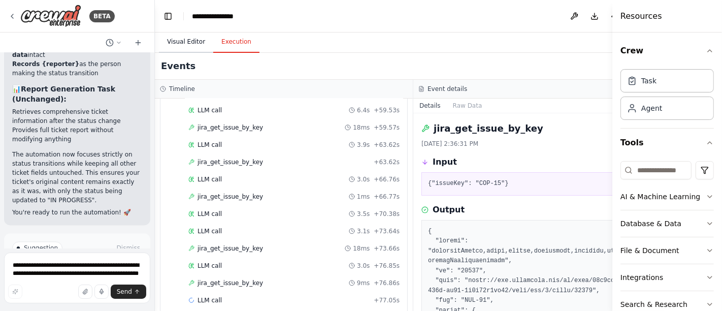
click at [177, 43] on button "Visual Editor" at bounding box center [186, 41] width 54 height 21
click at [226, 41] on button "Execution" at bounding box center [236, 41] width 46 height 21
click at [186, 45] on button "Visual Editor" at bounding box center [186, 41] width 54 height 21
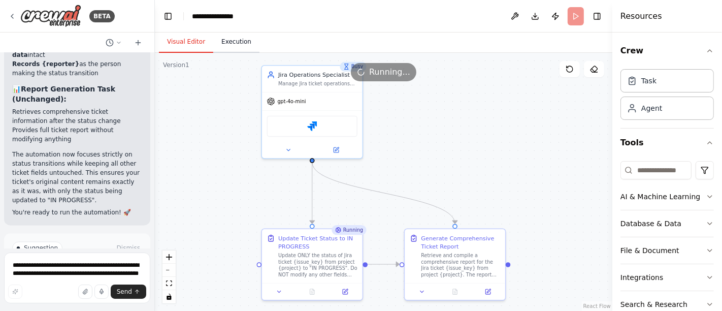
click at [222, 37] on button "Execution" at bounding box center [236, 41] width 46 height 21
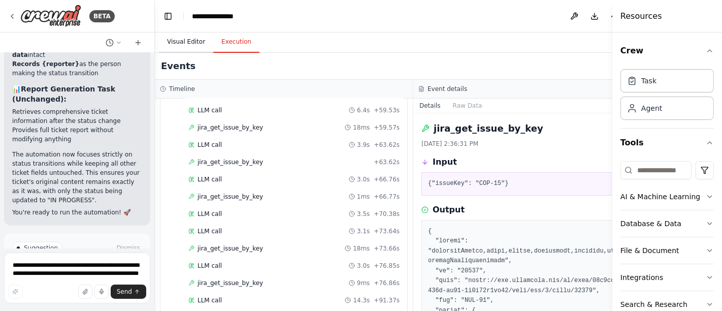
click at [192, 36] on button "Visual Editor" at bounding box center [186, 41] width 54 height 21
click at [226, 47] on button "Execution" at bounding box center [236, 41] width 46 height 21
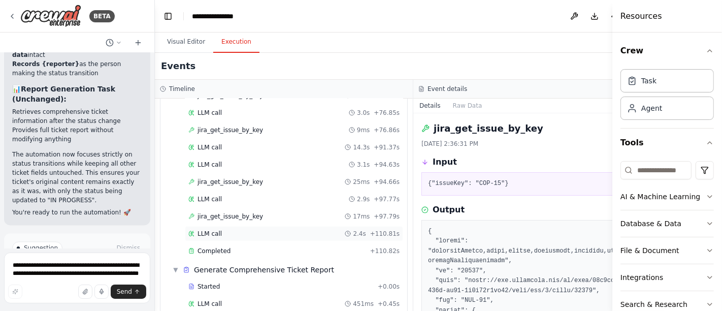
scroll to position [756, 0]
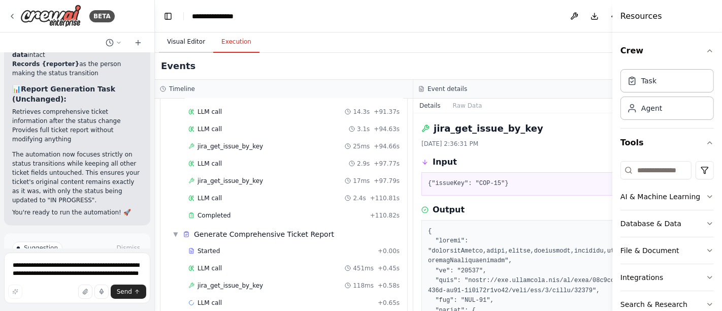
click at [181, 44] on button "Visual Editor" at bounding box center [186, 41] width 54 height 21
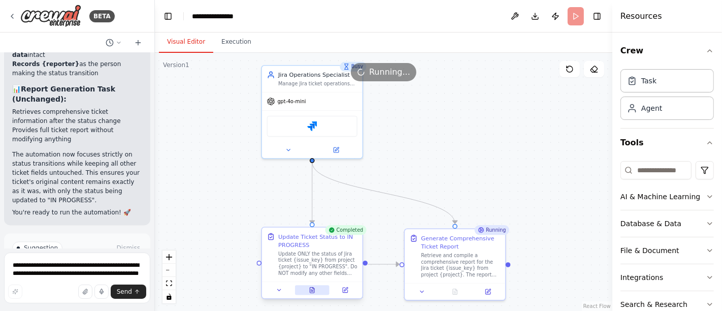
click at [310, 293] on button at bounding box center [312, 290] width 35 height 10
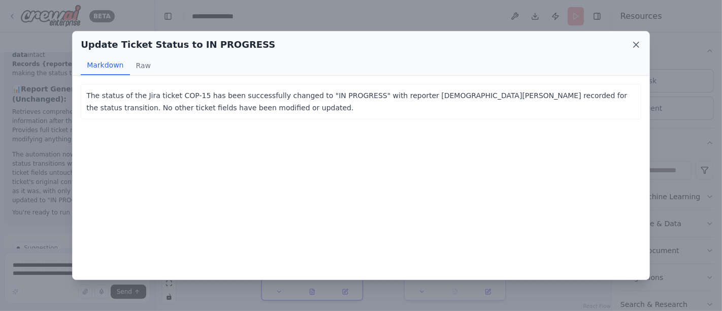
click at [639, 47] on icon at bounding box center [636, 44] width 5 height 5
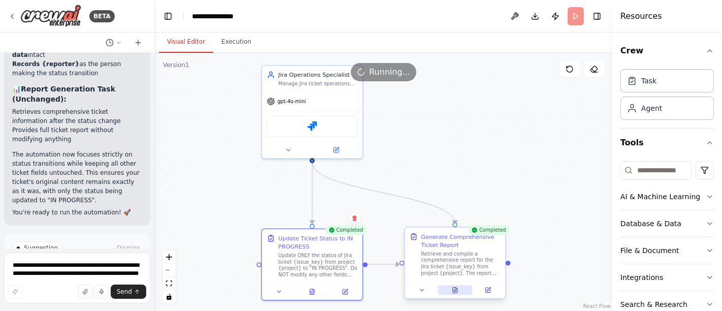
click at [451, 288] on button at bounding box center [455, 290] width 35 height 10
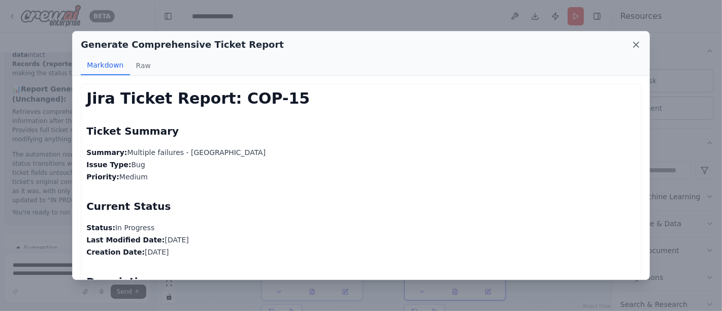
click at [635, 44] on icon at bounding box center [636, 45] width 10 height 10
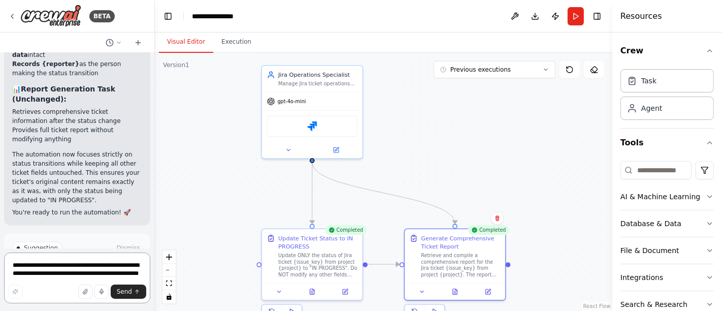
click at [92, 266] on textarea "**********" at bounding box center [77, 277] width 146 height 51
type textarea "*"
type textarea "**********"
click at [126, 289] on span "Send" at bounding box center [124, 291] width 15 height 8
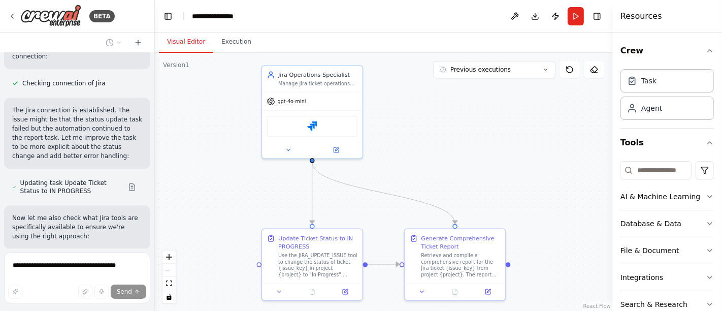
scroll to position [2290, 0]
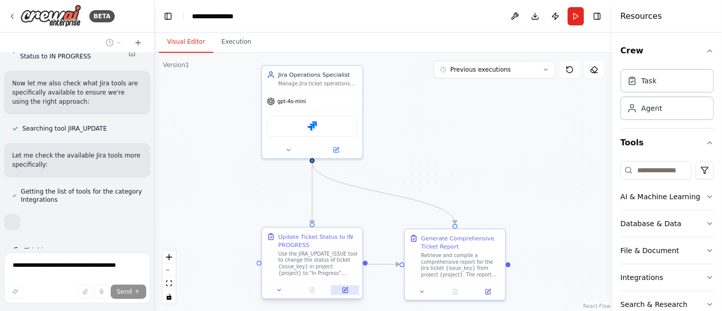
click at [347, 291] on icon at bounding box center [345, 289] width 5 height 5
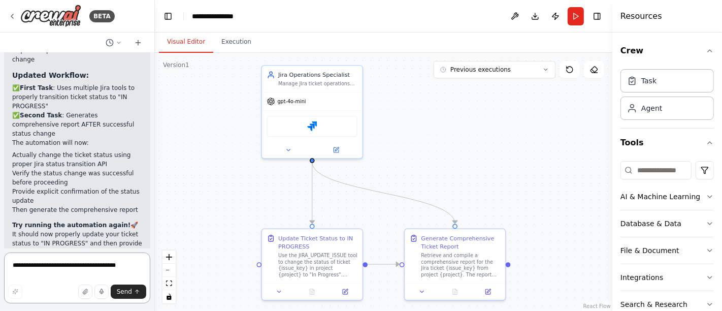
scroll to position [2908, 0]
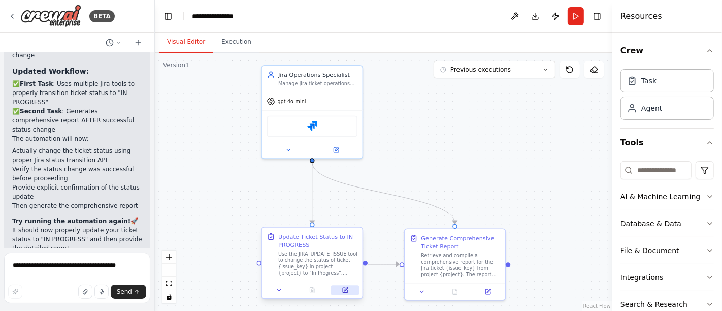
click at [344, 293] on button at bounding box center [345, 290] width 28 height 10
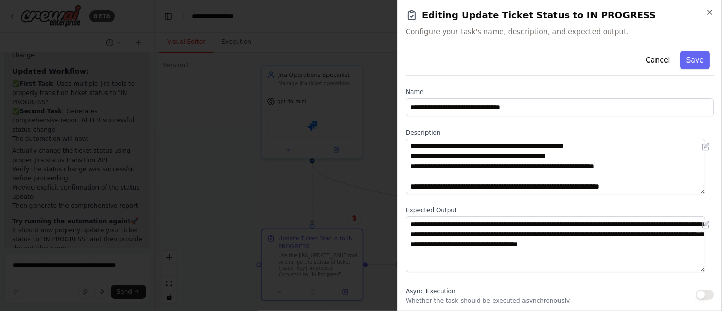
scroll to position [61, 0]
click at [689, 63] on button "Save" at bounding box center [694, 60] width 29 height 18
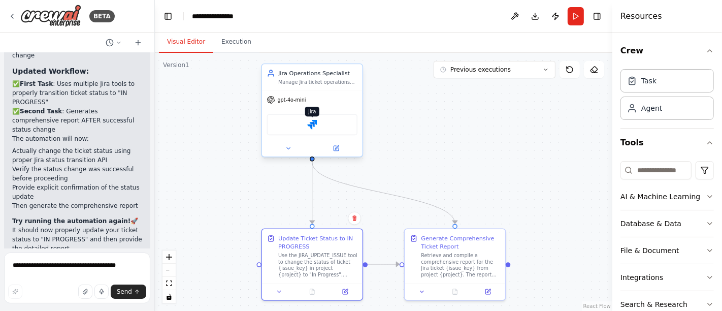
click at [314, 124] on img at bounding box center [312, 125] width 10 height 10
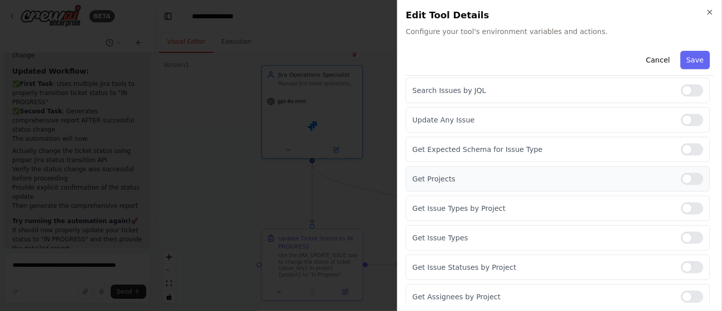
scroll to position [229, 0]
click at [708, 15] on icon "button" at bounding box center [710, 12] width 8 height 8
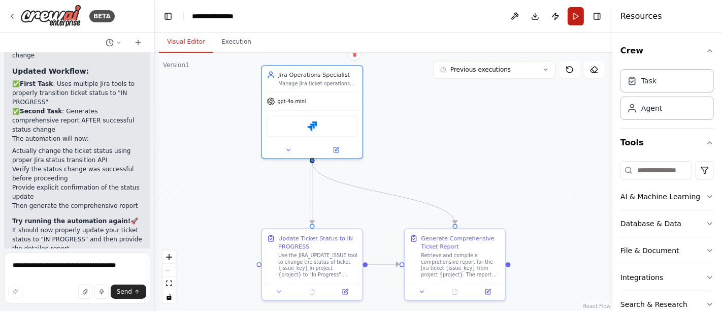
click at [573, 16] on button "Run" at bounding box center [576, 16] width 16 height 18
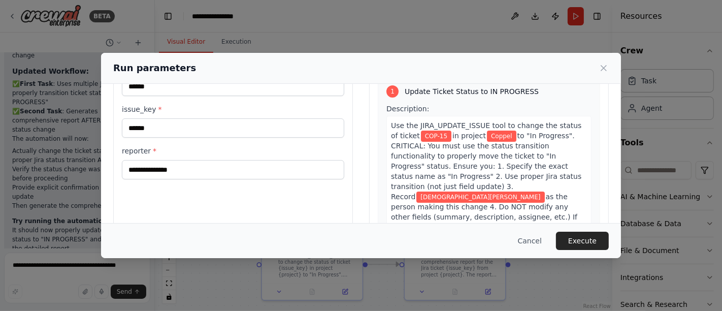
scroll to position [113, 0]
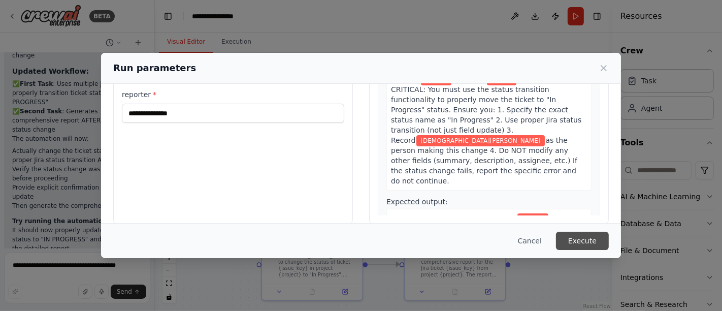
click at [584, 239] on button "Execute" at bounding box center [582, 240] width 53 height 18
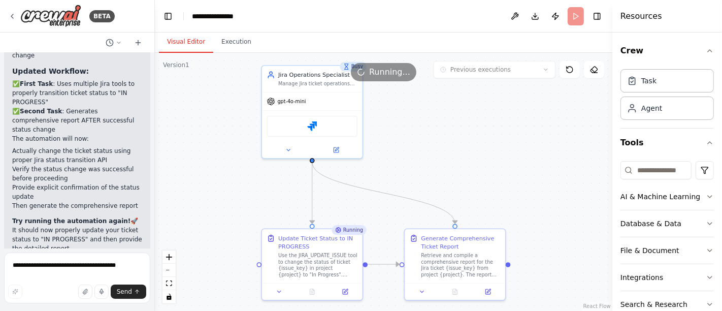
click at [179, 44] on button "Visual Editor" at bounding box center [186, 41] width 54 height 21
click at [170, 280] on button "fit view" at bounding box center [168, 283] width 13 height 13
click at [170, 283] on icon "fit view" at bounding box center [169, 283] width 6 height 6
click at [231, 37] on button "Execution" at bounding box center [236, 41] width 46 height 21
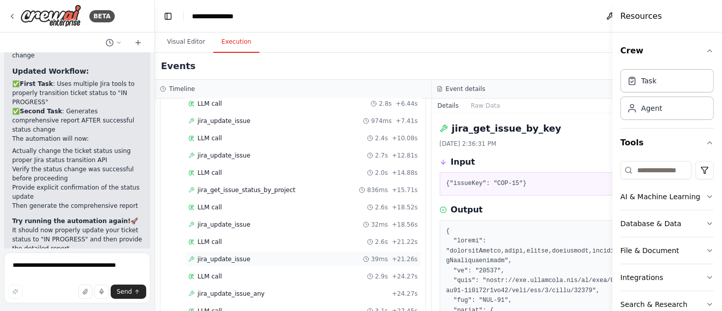
scroll to position [169, 0]
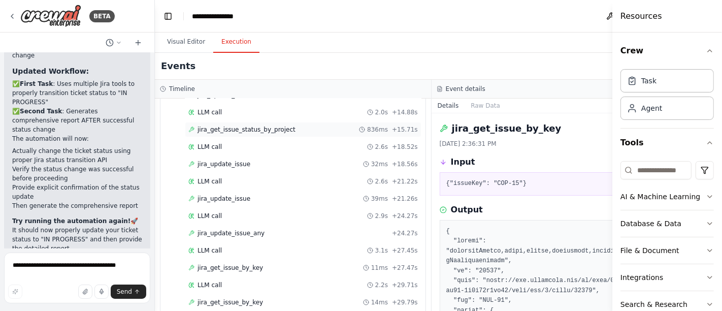
click at [239, 125] on span "jira_get_issue_status_by_project" at bounding box center [246, 129] width 98 height 8
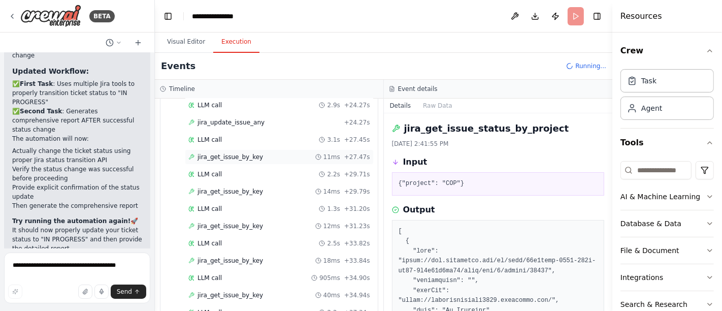
scroll to position [282, 0]
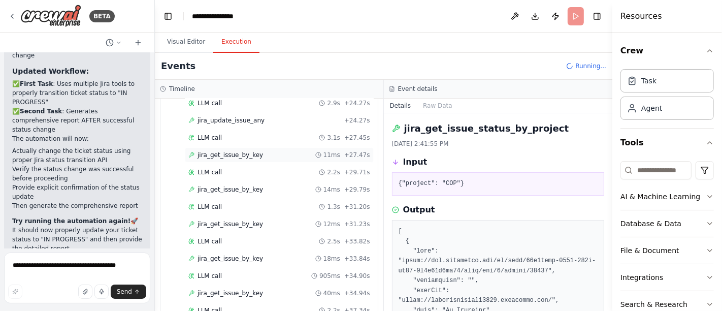
click at [219, 151] on span "jira_get_issue_by_key" at bounding box center [229, 155] width 65 height 8
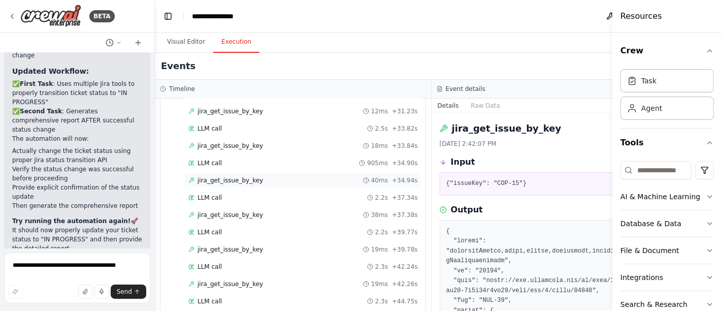
scroll to position [451, 0]
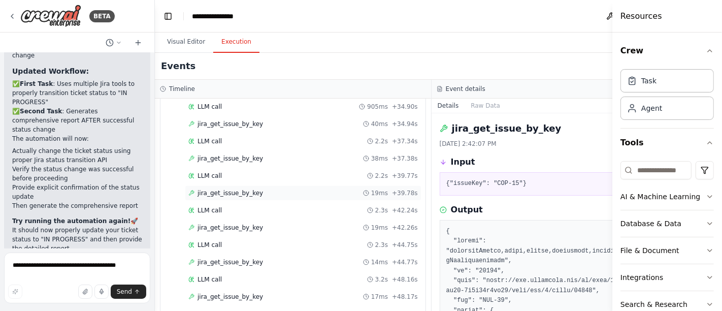
click at [219, 189] on span "jira_get_issue_by_key" at bounding box center [229, 193] width 65 height 8
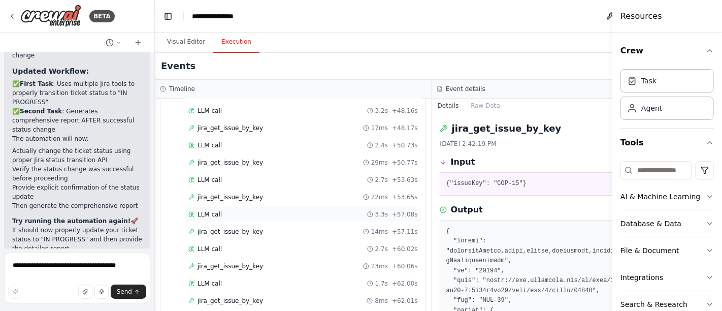
scroll to position [670, 0]
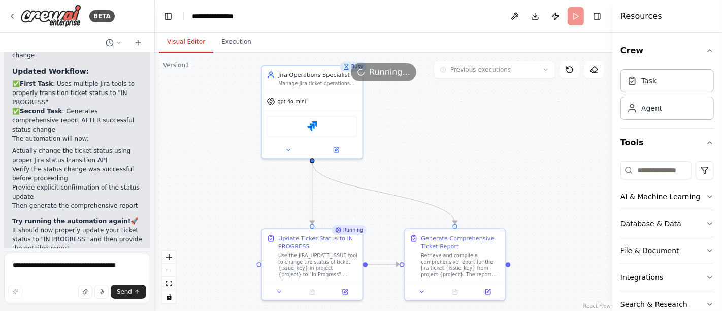
click at [178, 34] on button "Visual Editor" at bounding box center [186, 41] width 54 height 21
click at [168, 285] on icon "fit view" at bounding box center [169, 283] width 6 height 6
click at [309, 292] on icon at bounding box center [312, 289] width 7 height 7
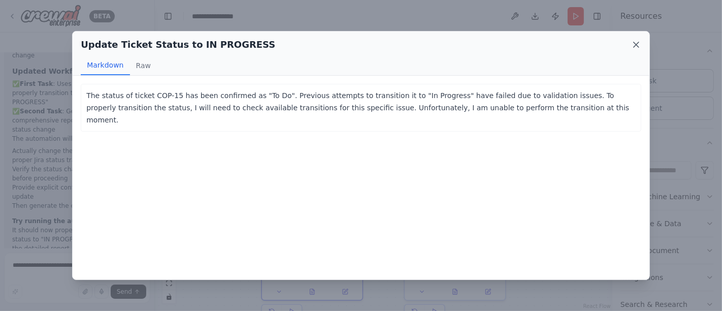
click at [636, 48] on icon at bounding box center [636, 45] width 10 height 10
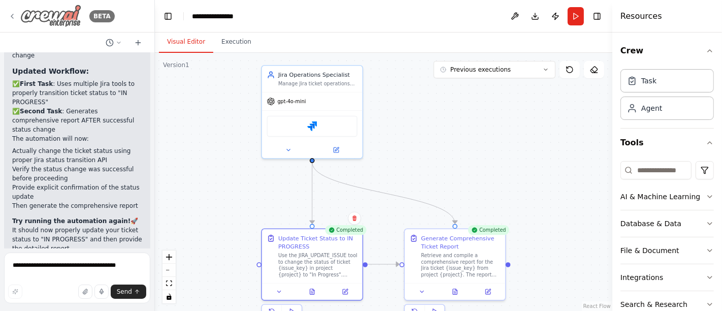
click at [13, 16] on icon at bounding box center [12, 16] width 8 height 8
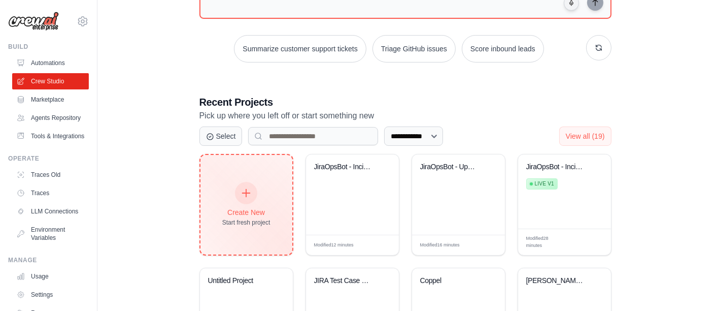
scroll to position [183, 0]
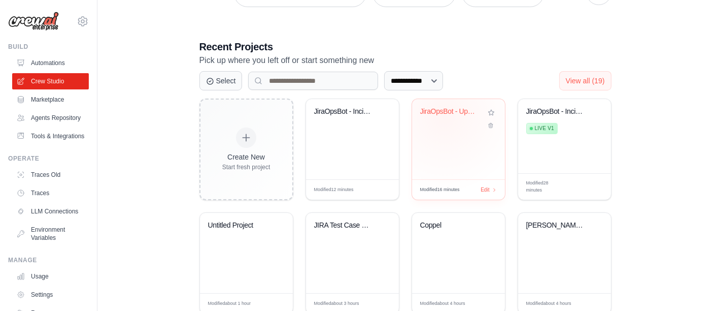
click at [444, 115] on div "JiraOpsBot - Update" at bounding box center [450, 113] width 61 height 13
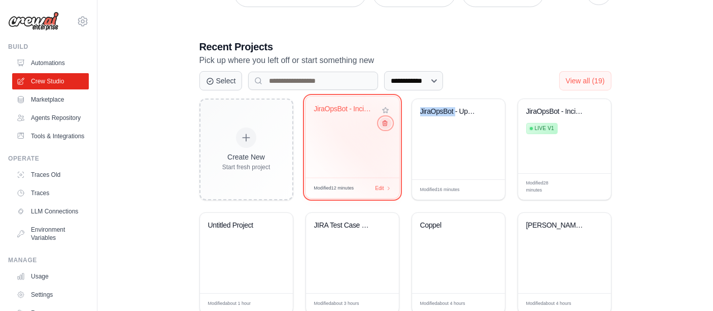
click at [382, 124] on icon at bounding box center [384, 123] width 7 height 7
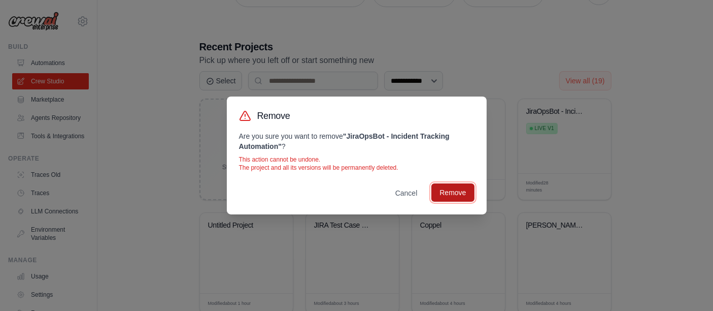
click at [444, 190] on button "Remove" at bounding box center [453, 192] width 43 height 18
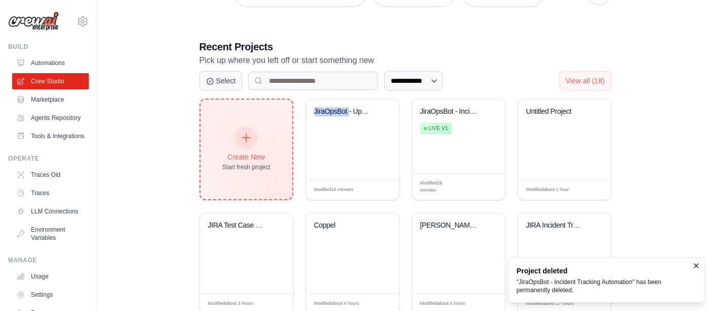
click at [250, 132] on icon at bounding box center [246, 137] width 11 height 11
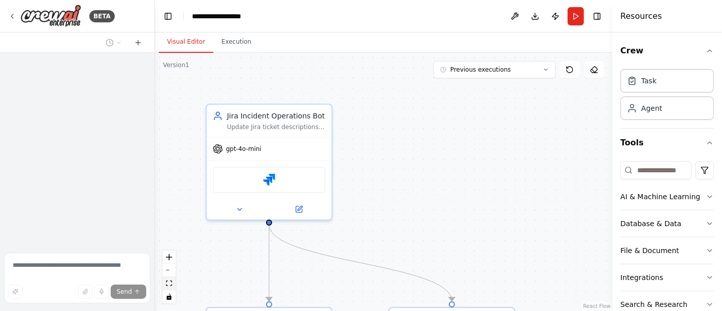
click at [169, 282] on icon "fit view" at bounding box center [169, 283] width 6 height 6
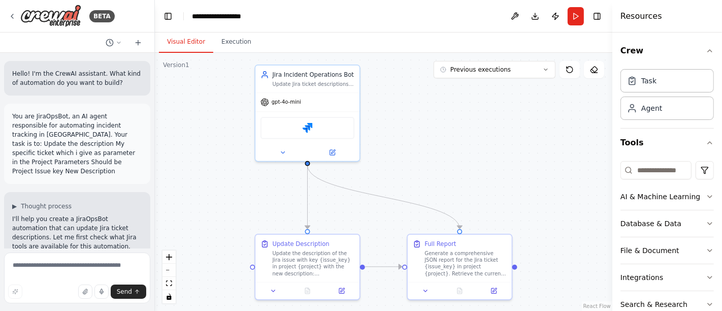
scroll to position [2670, 0]
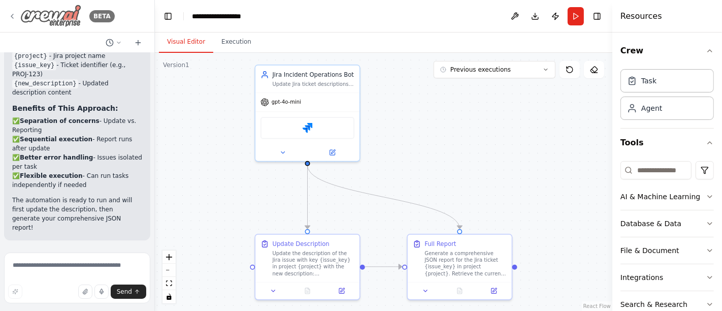
click at [13, 16] on icon at bounding box center [12, 16] width 8 height 8
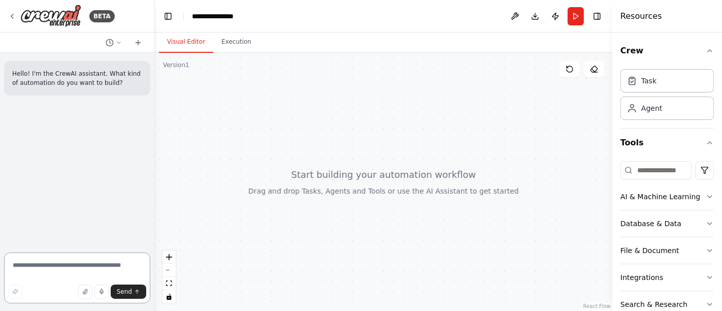
click at [67, 270] on textarea at bounding box center [77, 277] width 146 height 51
paste textarea "**********"
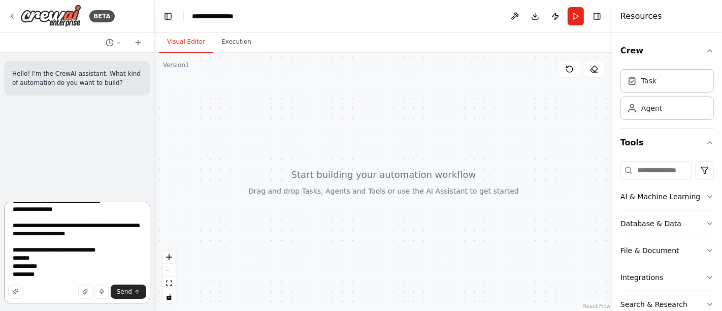
scroll to position [29, 0]
click at [45, 268] on textarea "**********" at bounding box center [77, 253] width 146 height 102
type textarea "**********"
click at [124, 290] on span "Send" at bounding box center [124, 291] width 15 height 8
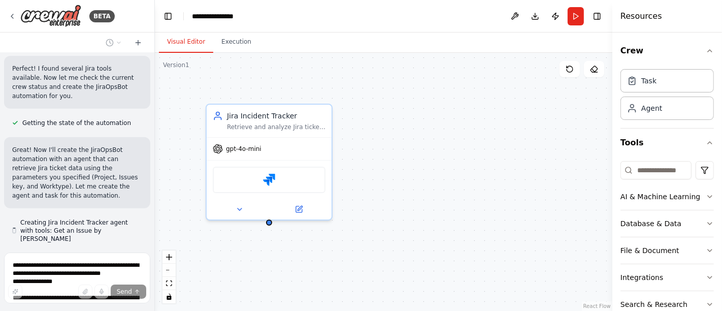
scroll to position [410, 0]
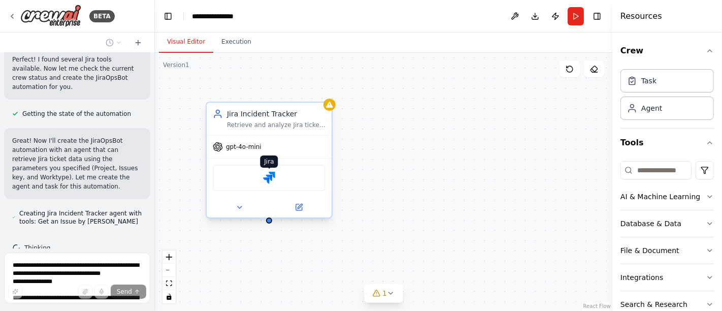
click at [273, 178] on img at bounding box center [269, 178] width 12 height 12
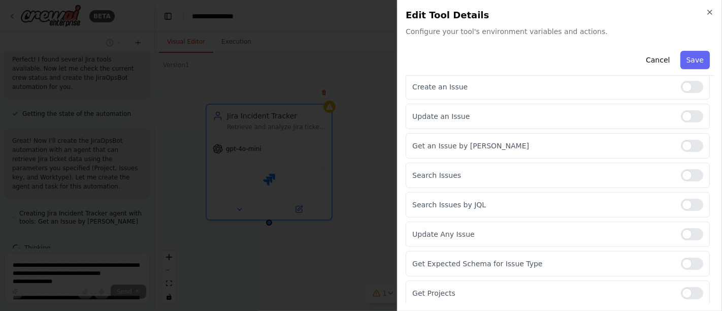
scroll to position [169, 0]
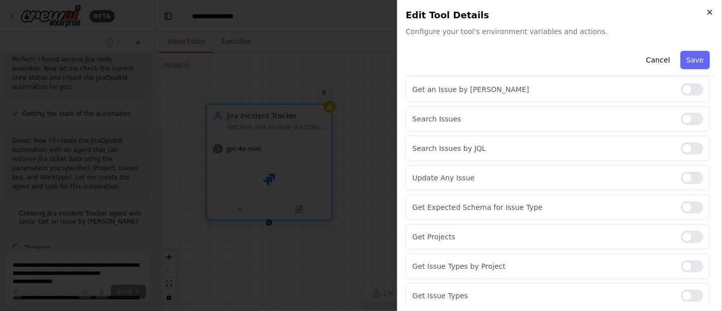
click at [711, 10] on icon "button" at bounding box center [710, 12] width 8 height 8
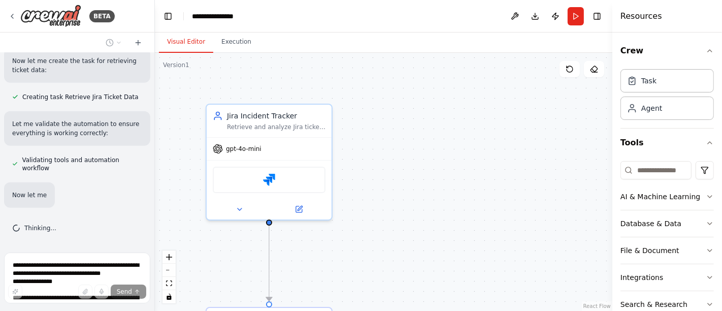
scroll to position [615, 0]
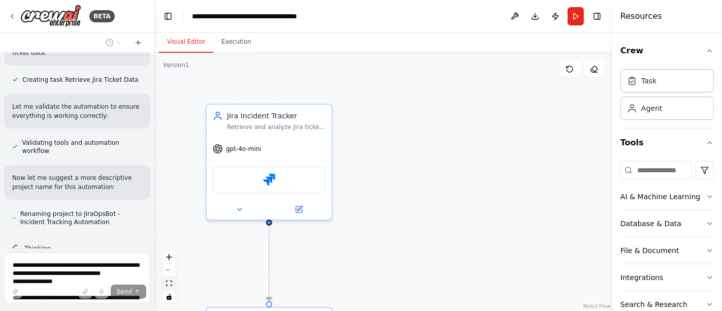
click at [170, 282] on icon "fit view" at bounding box center [169, 283] width 6 height 6
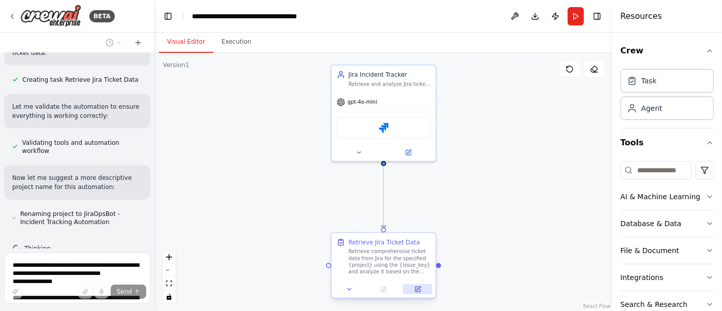
click at [420, 289] on icon at bounding box center [417, 288] width 5 height 5
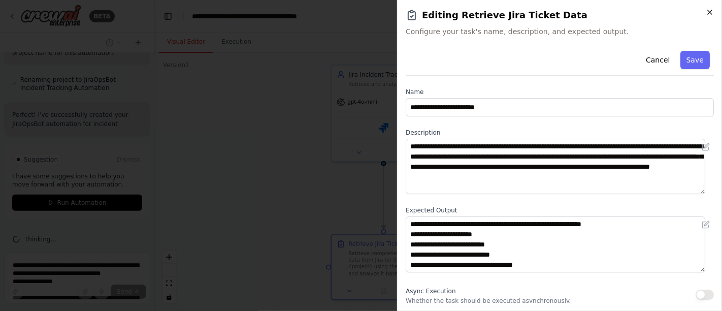
click at [711, 12] on icon "button" at bounding box center [710, 12] width 8 height 8
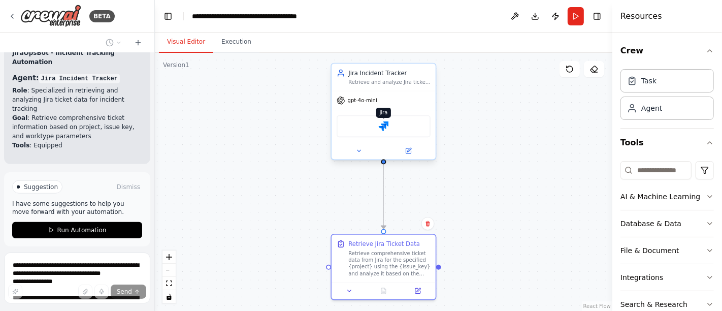
click at [381, 126] on img at bounding box center [384, 126] width 10 height 10
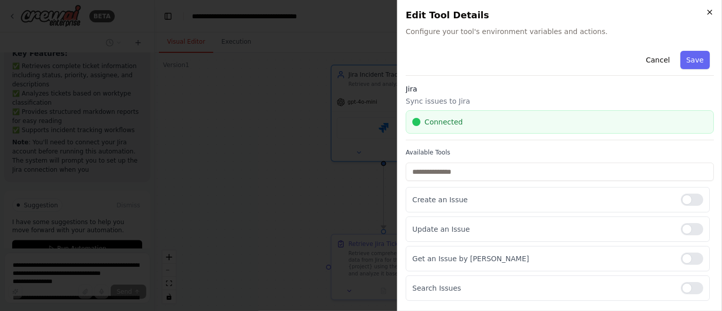
scroll to position [1102, 0]
click at [706, 14] on icon "button" at bounding box center [710, 12] width 8 height 8
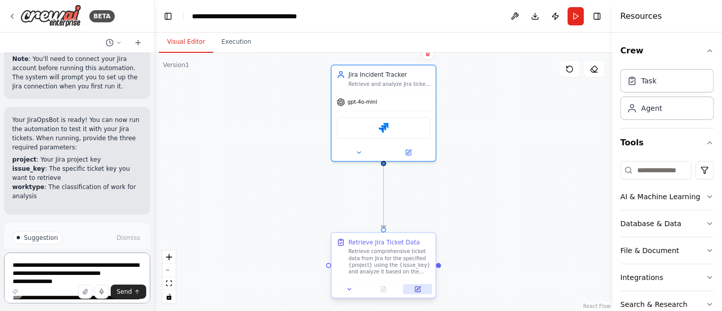
scroll to position [1185, 0]
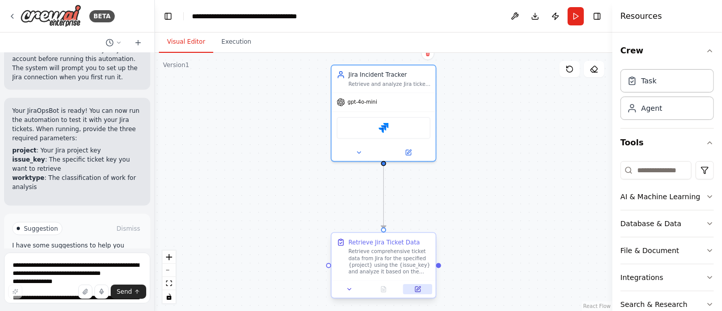
click at [419, 288] on icon at bounding box center [417, 288] width 5 height 5
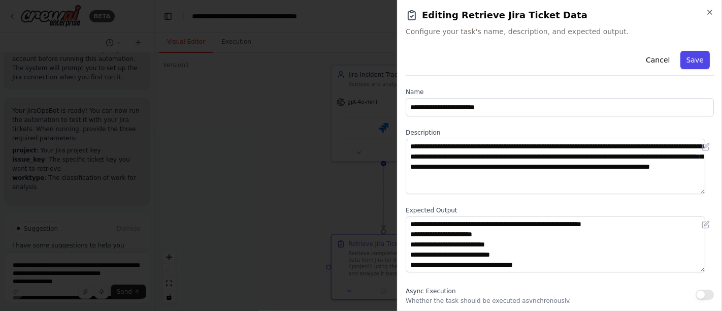
click at [683, 60] on button "Save" at bounding box center [694, 60] width 29 height 18
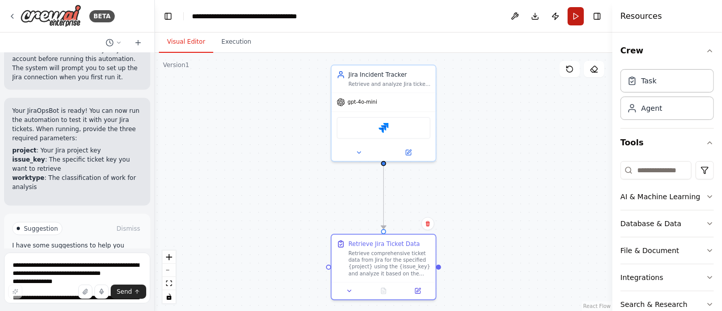
click at [580, 15] on button "Run" at bounding box center [576, 16] width 16 height 18
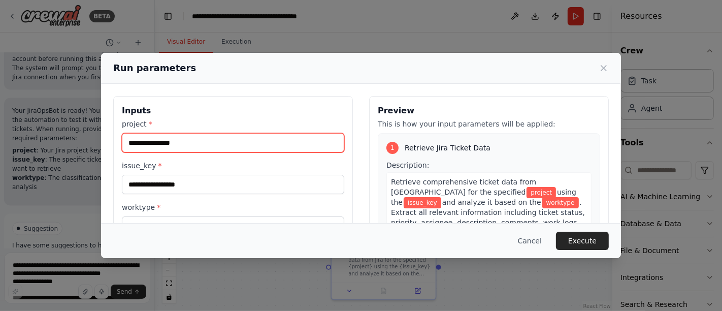
click at [172, 147] on input "project *" at bounding box center [233, 142] width 222 height 19
type input "******"
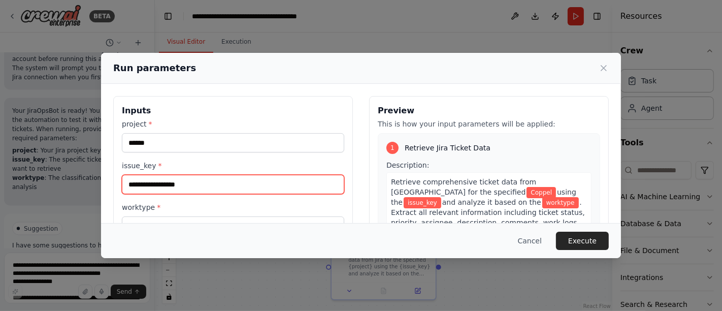
click at [186, 182] on input "issue_key *" at bounding box center [233, 184] width 222 height 19
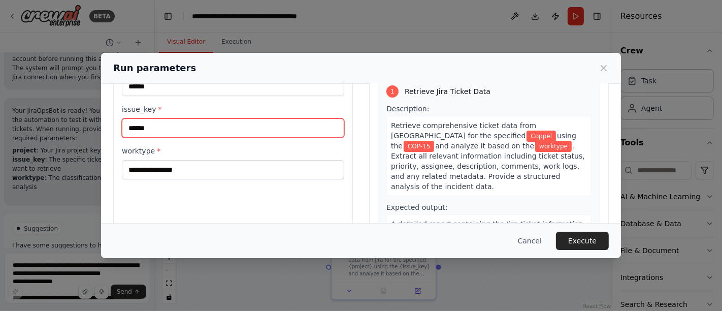
type input "******"
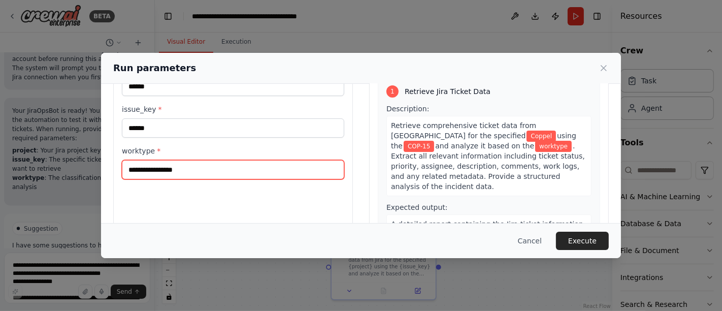
click at [176, 168] on input "worktype *" at bounding box center [233, 169] width 222 height 19
type input "***"
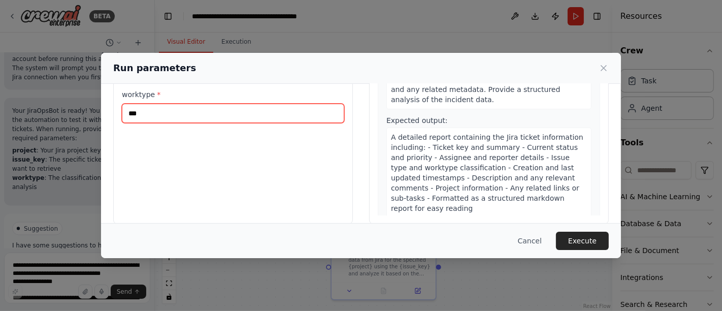
scroll to position [125, 0]
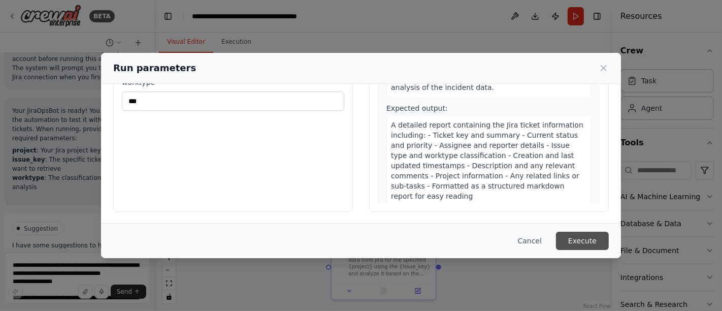
click at [580, 237] on button "Execute" at bounding box center [582, 240] width 53 height 18
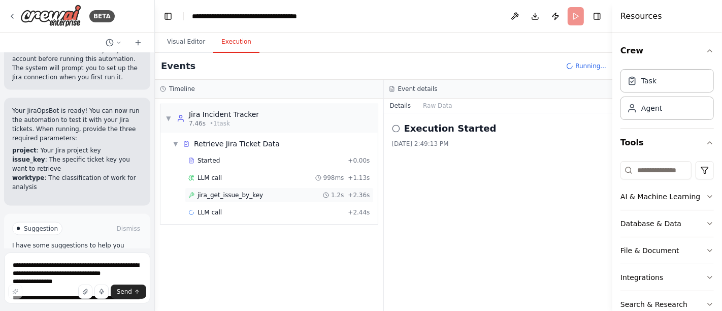
click at [220, 194] on span "jira_get_issue_by_key" at bounding box center [229, 195] width 65 height 8
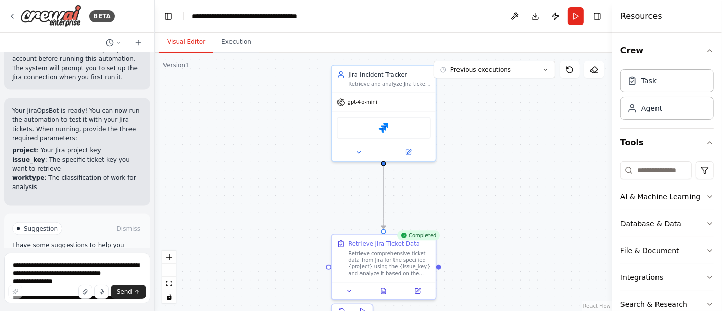
click at [176, 38] on button "Visual Editor" at bounding box center [186, 41] width 54 height 21
click at [387, 287] on icon at bounding box center [383, 289] width 7 height 7
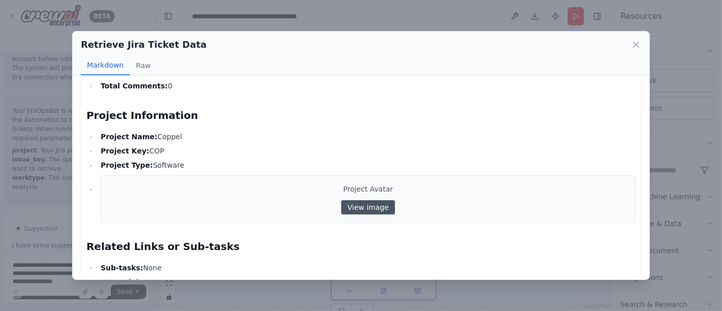
scroll to position [750, 0]
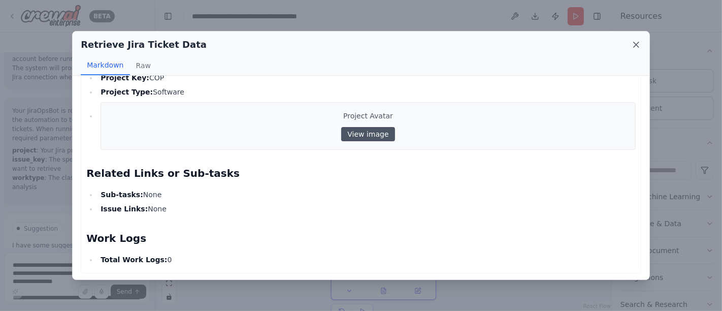
click at [635, 43] on icon at bounding box center [636, 44] width 5 height 5
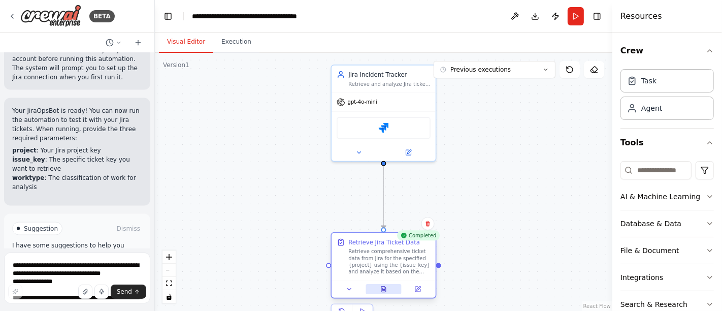
click at [378, 285] on button at bounding box center [384, 289] width 36 height 10
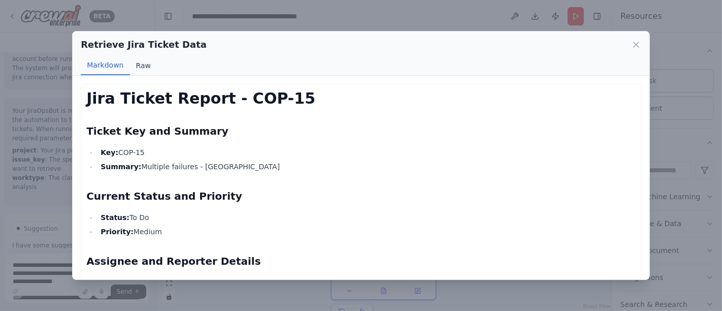
click at [142, 66] on button "Raw" at bounding box center [143, 65] width 27 height 19
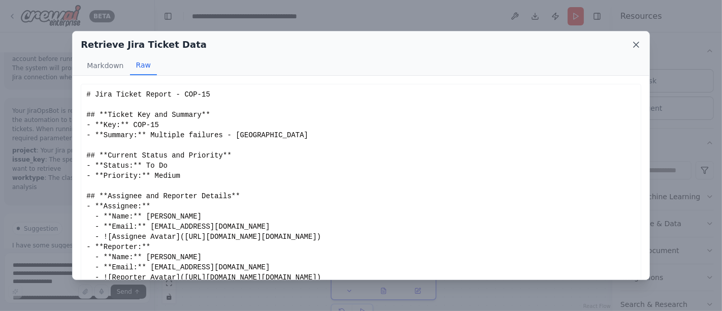
click at [635, 48] on icon at bounding box center [636, 45] width 10 height 10
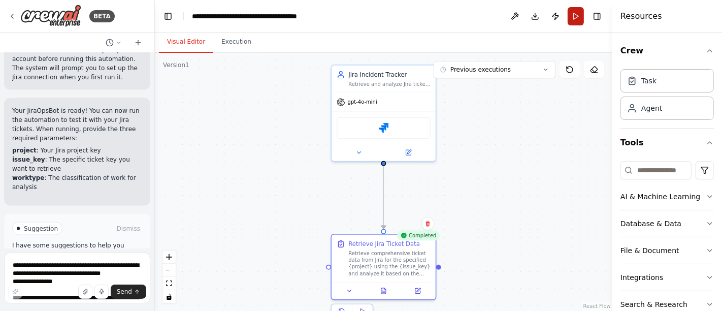
click at [576, 18] on button "Run" at bounding box center [576, 16] width 16 height 18
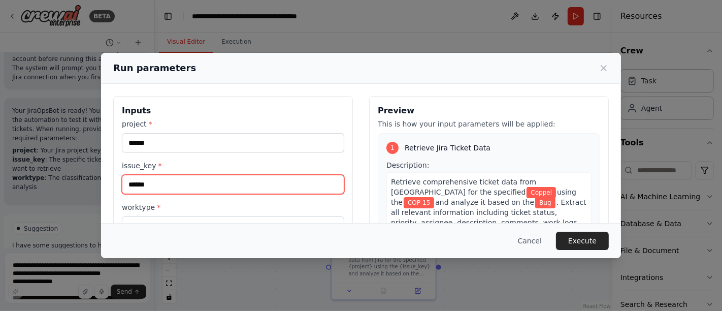
click at [187, 186] on input "******" at bounding box center [233, 184] width 222 height 19
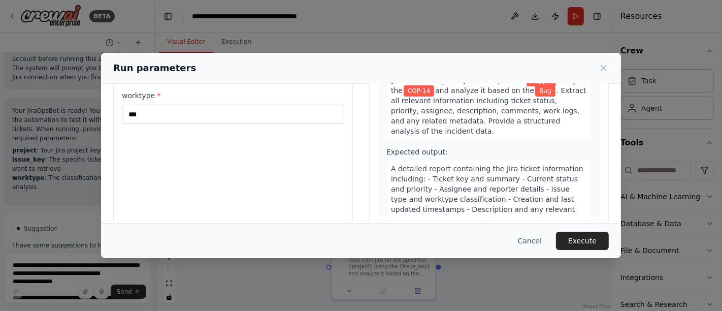
scroll to position [113, 0]
type input "******"
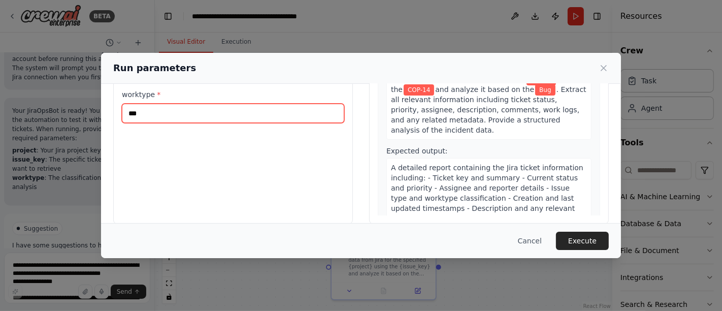
click at [150, 115] on input "***" at bounding box center [233, 113] width 222 height 19
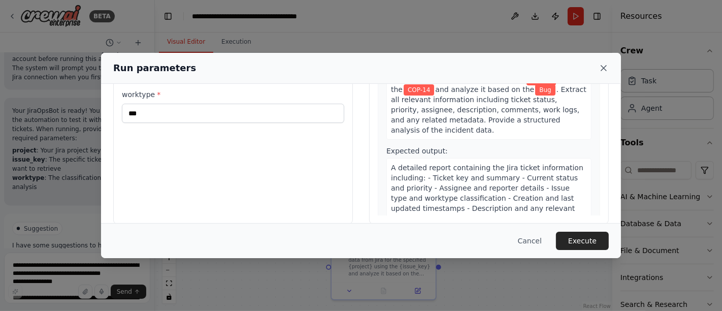
click at [604, 66] on icon at bounding box center [604, 68] width 10 height 10
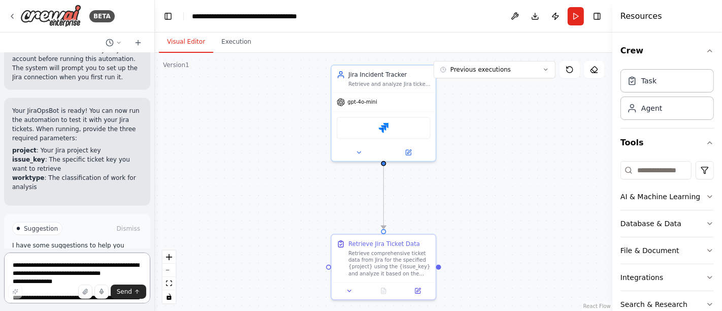
click at [95, 263] on textarea "**********" at bounding box center [77, 277] width 146 height 51
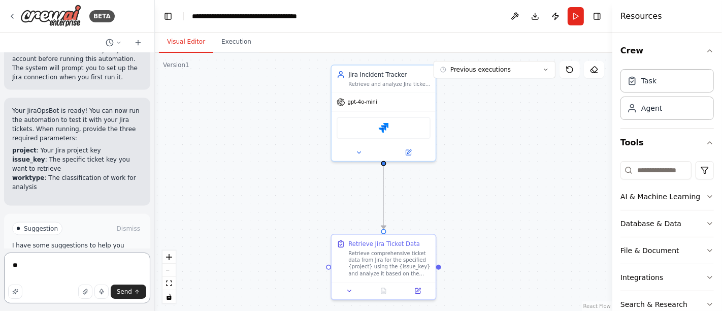
type textarea "*"
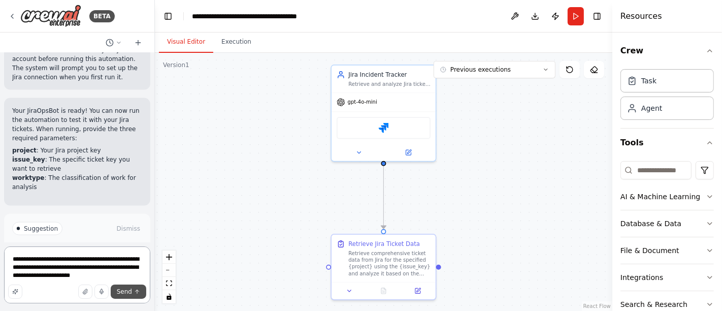
type textarea "**********"
click at [127, 290] on span "Send" at bounding box center [124, 291] width 15 height 8
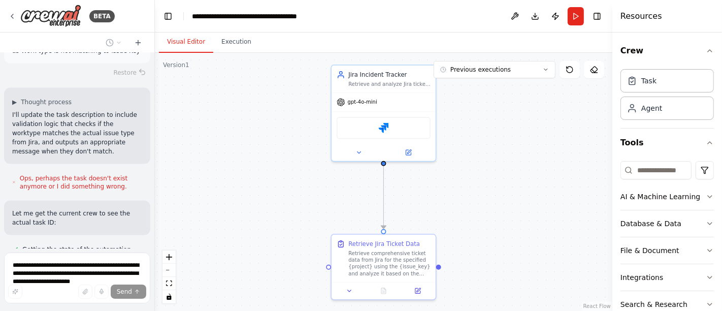
scroll to position [1433, 0]
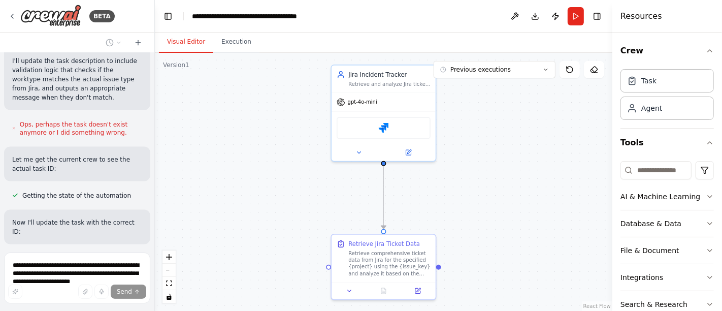
click at [122, 258] on button at bounding box center [132, 262] width 20 height 8
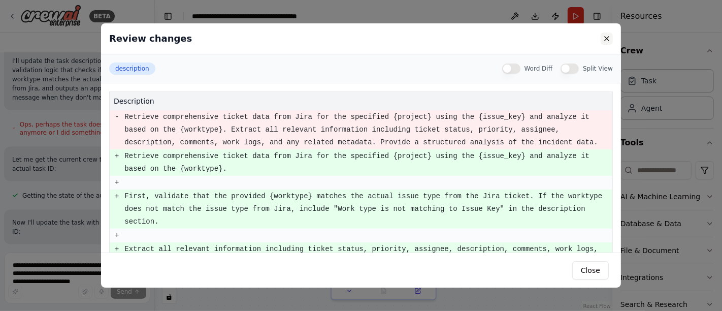
click at [605, 41] on button at bounding box center [607, 38] width 12 height 12
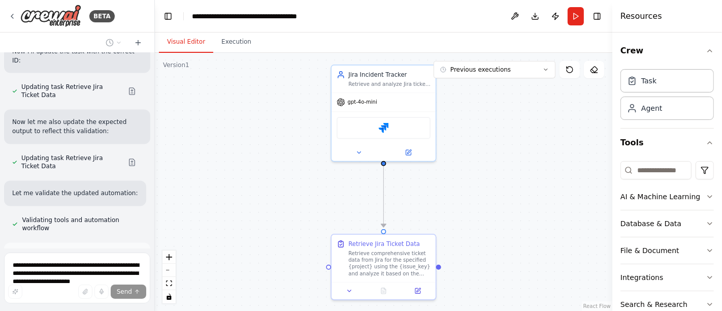
scroll to position [1656, 0]
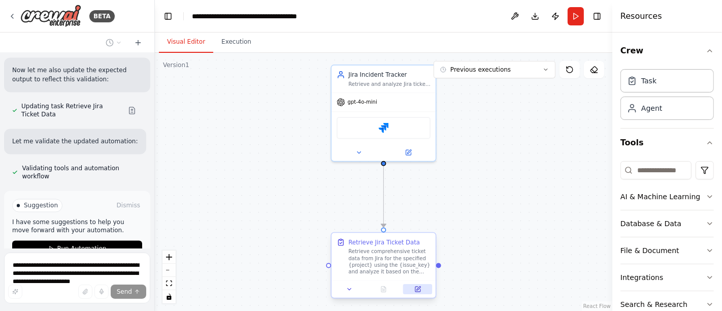
click at [419, 287] on icon at bounding box center [418, 288] width 4 height 4
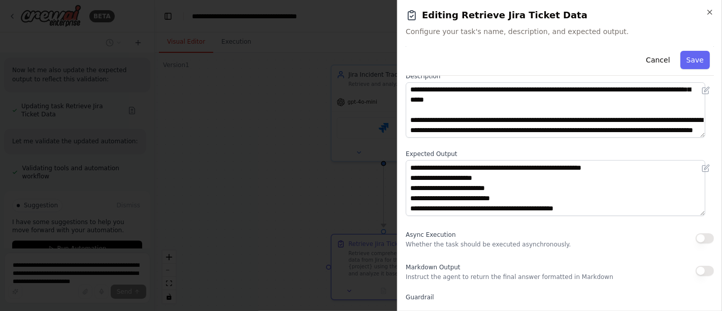
scroll to position [56, 0]
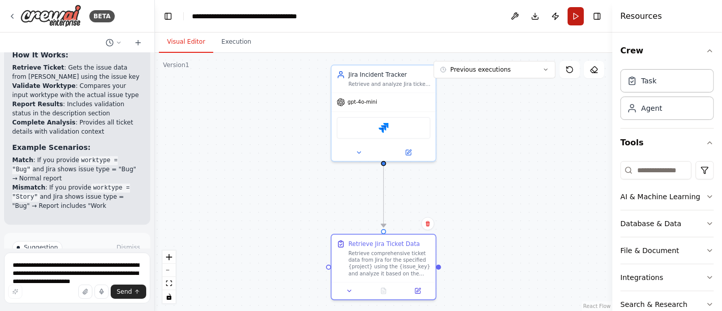
click at [573, 18] on button "Run" at bounding box center [576, 16] width 16 height 18
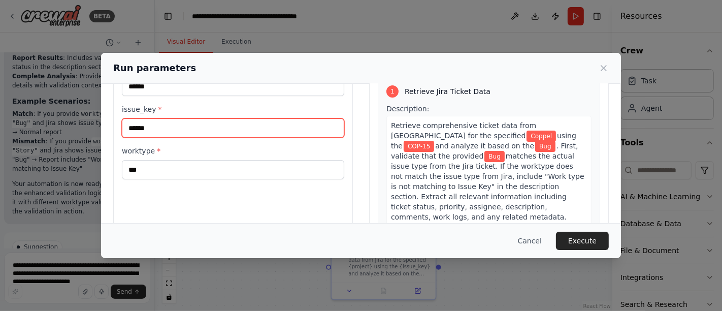
click at [156, 127] on input "******" at bounding box center [233, 127] width 222 height 19
type input "******"
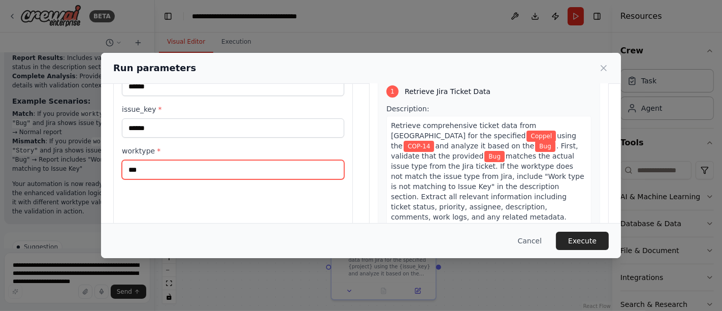
click at [174, 166] on input "***" at bounding box center [233, 169] width 222 height 19
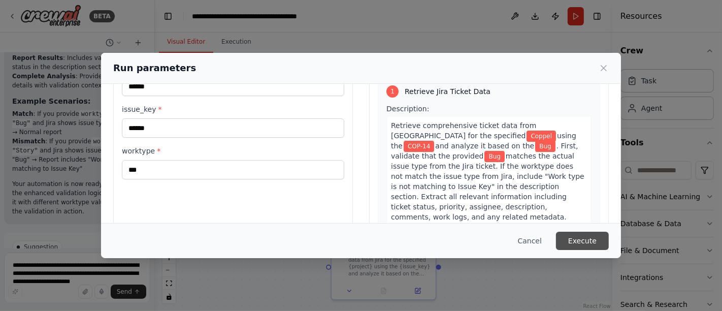
click at [573, 234] on button "Execute" at bounding box center [582, 240] width 53 height 18
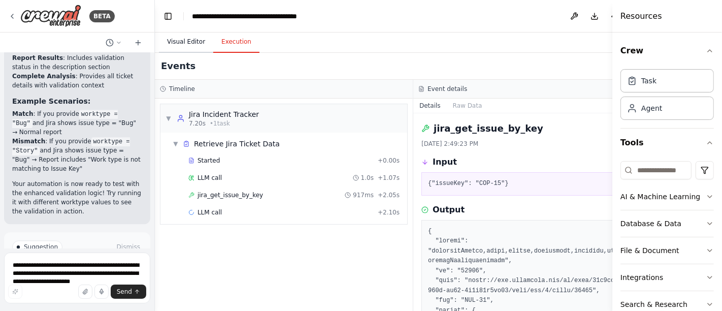
click at [183, 38] on button "Visual Editor" at bounding box center [186, 41] width 54 height 21
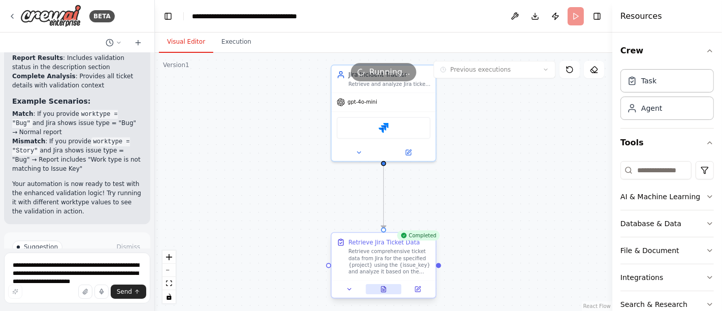
click at [381, 286] on icon at bounding box center [383, 289] width 5 height 6
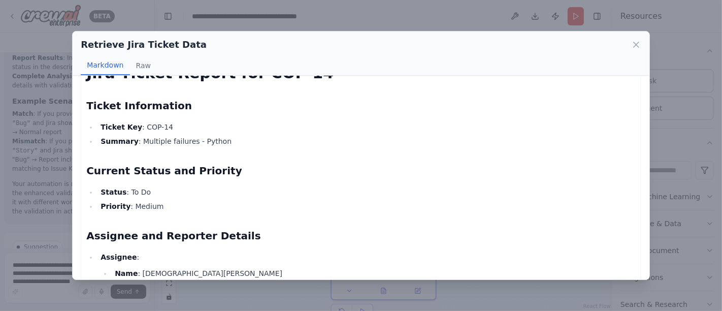
scroll to position [0, 0]
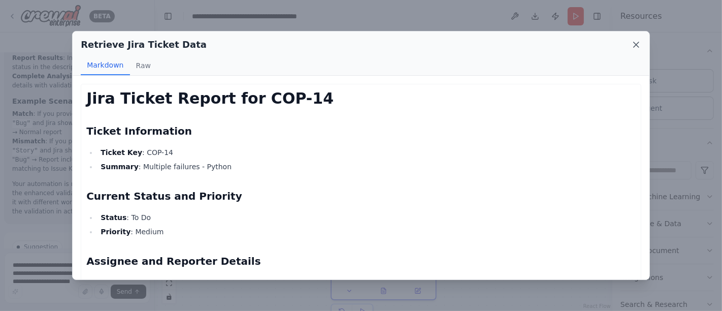
click at [633, 45] on icon at bounding box center [636, 45] width 10 height 10
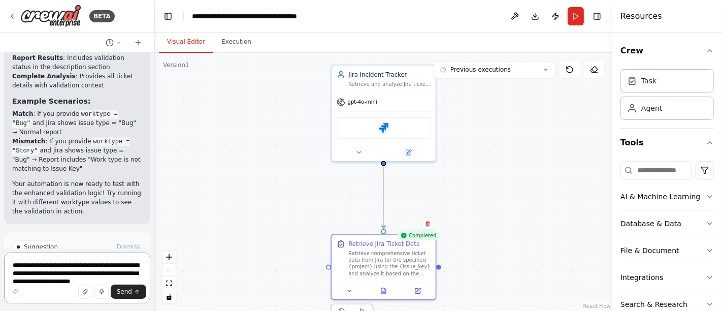
click at [70, 265] on textarea "**********" at bounding box center [77, 277] width 146 height 51
type textarea "**********"
click at [128, 285] on button "Send" at bounding box center [129, 291] width 36 height 14
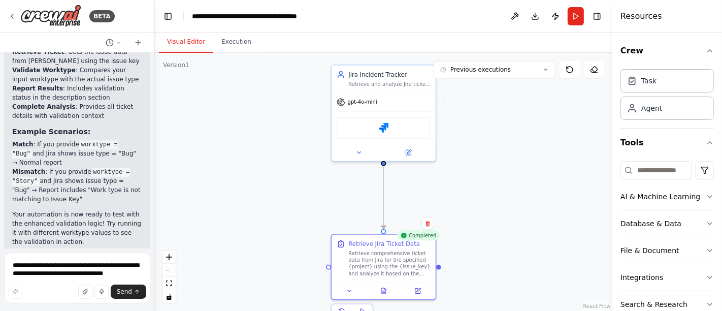
scroll to position [2044, 0]
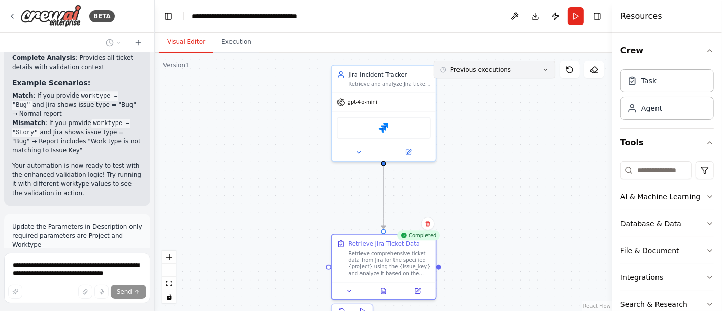
click at [546, 70] on icon at bounding box center [546, 70] width 6 height 6
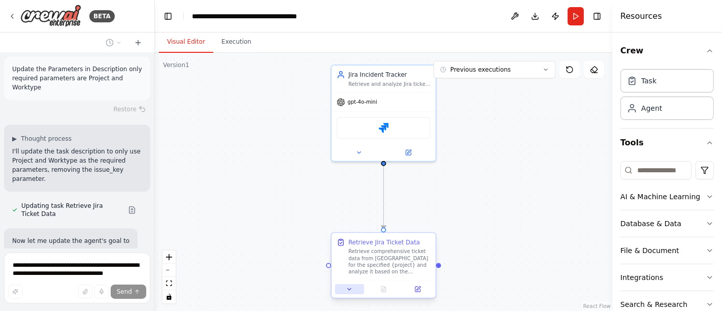
scroll to position [2220, 0]
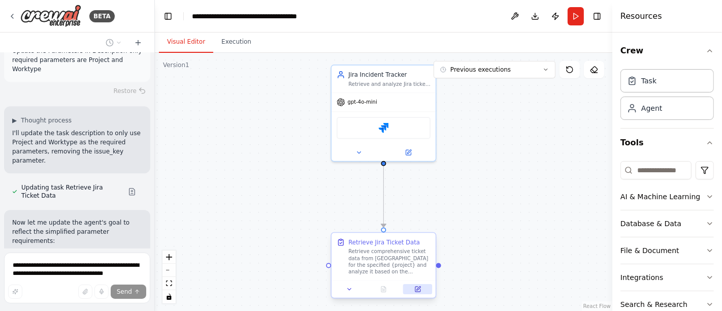
click at [423, 289] on button at bounding box center [417, 289] width 29 height 10
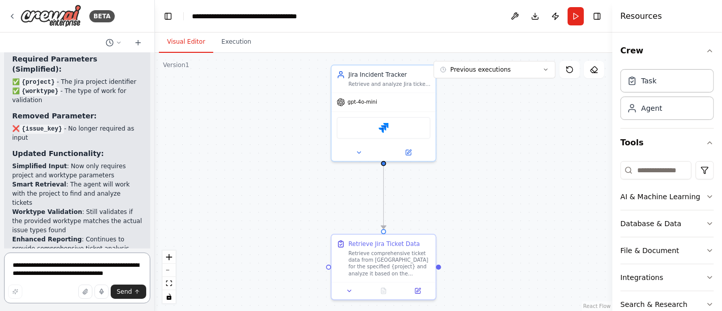
scroll to position [2727, 0]
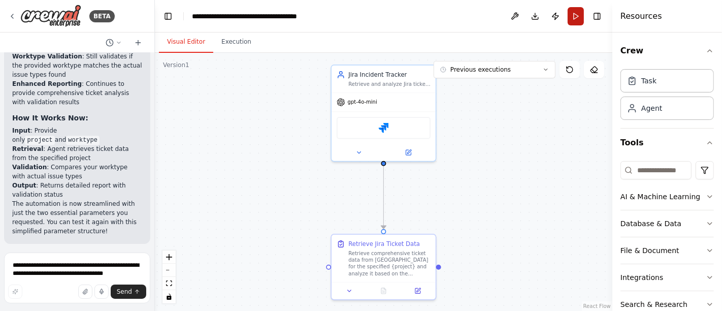
click at [570, 18] on button "Run" at bounding box center [576, 16] width 16 height 18
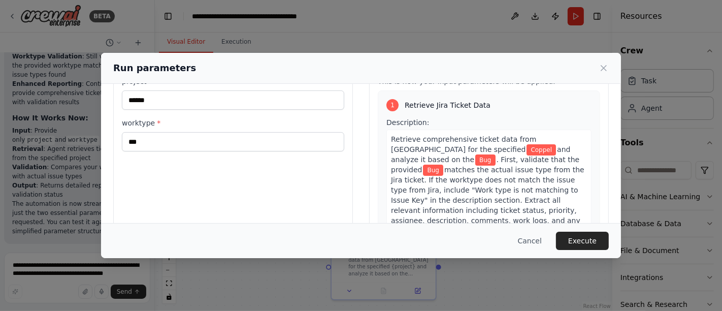
scroll to position [56, 0]
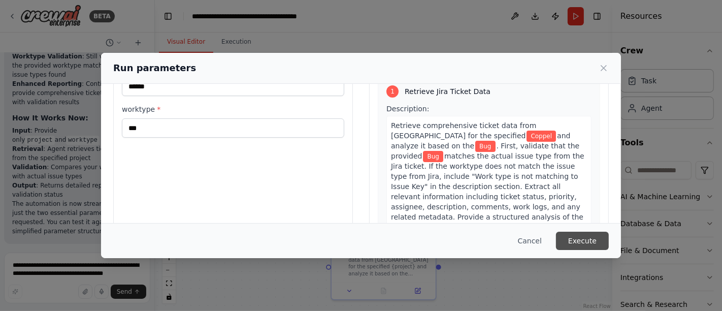
click at [574, 237] on button "Execute" at bounding box center [582, 240] width 53 height 18
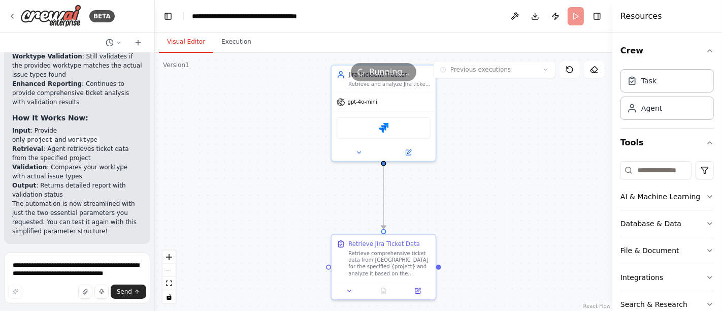
click at [177, 42] on button "Visual Editor" at bounding box center [186, 41] width 54 height 21
click at [236, 41] on button "Execution" at bounding box center [236, 41] width 46 height 21
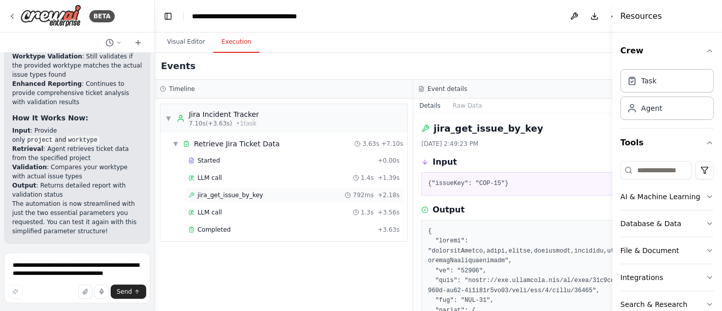
click at [223, 195] on span "jira_get_issue_by_key" at bounding box center [229, 195] width 65 height 8
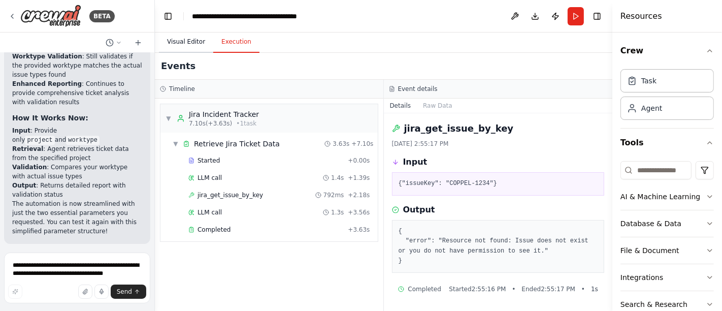
click at [183, 42] on button "Visual Editor" at bounding box center [186, 41] width 54 height 21
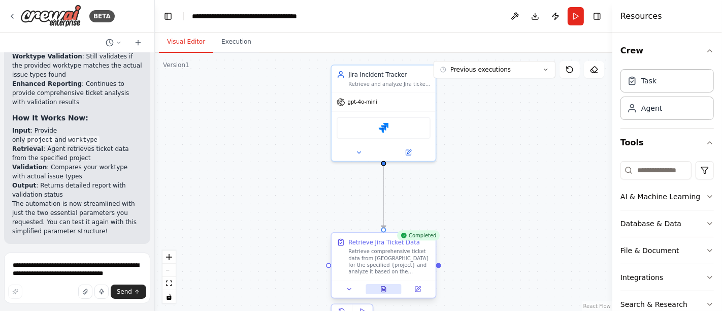
click at [383, 288] on icon at bounding box center [382, 288] width 1 height 0
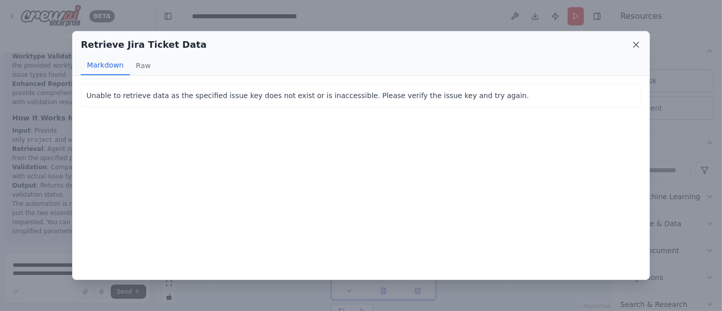
click at [638, 43] on icon at bounding box center [636, 44] width 5 height 5
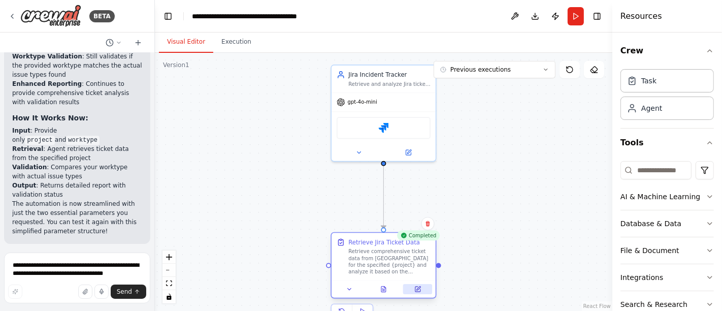
click at [419, 289] on icon at bounding box center [417, 288] width 5 height 5
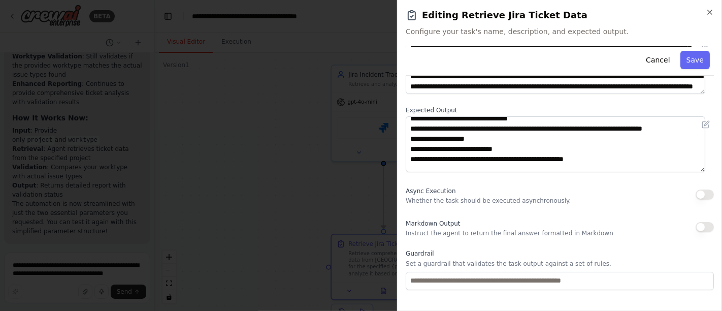
scroll to position [113, 0]
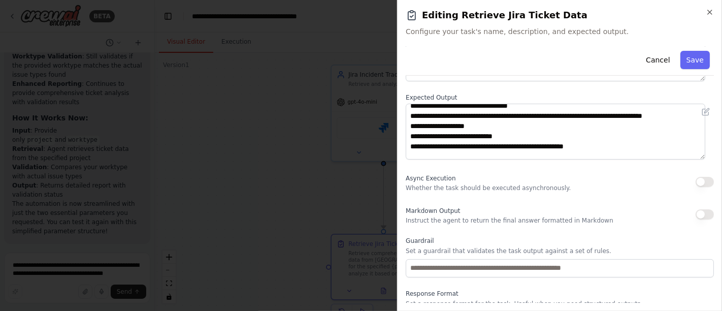
click at [715, 11] on div "**********" at bounding box center [559, 155] width 325 height 311
click at [710, 12] on icon "button" at bounding box center [710, 12] width 4 height 4
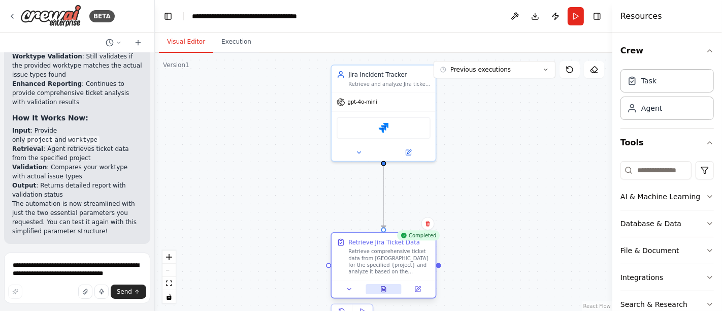
click at [382, 287] on icon at bounding box center [383, 289] width 5 height 6
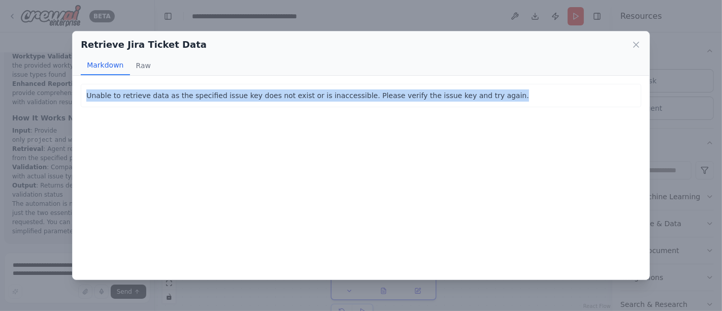
drag, startPoint x: 471, startPoint y: 93, endPoint x: 74, endPoint y: 102, distance: 397.6
click at [75, 102] on div "Unable to retrieve data as the specified issue key does not exist or is inacces…" at bounding box center [361, 178] width 577 height 204
copy p "Unable to retrieve data as the specified issue key does not exist or is inacces…"
click at [636, 47] on icon at bounding box center [636, 45] width 10 height 10
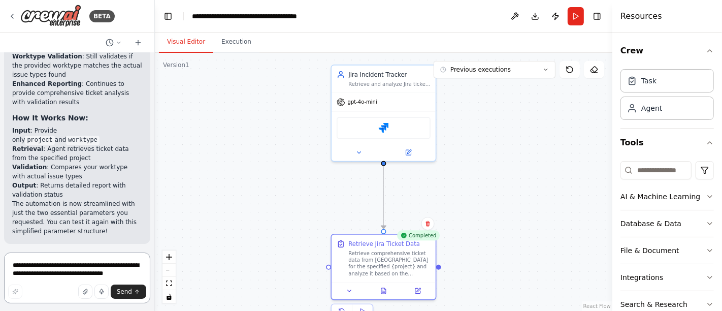
click at [82, 271] on textarea "**********" at bounding box center [77, 277] width 146 height 51
paste textarea "**********"
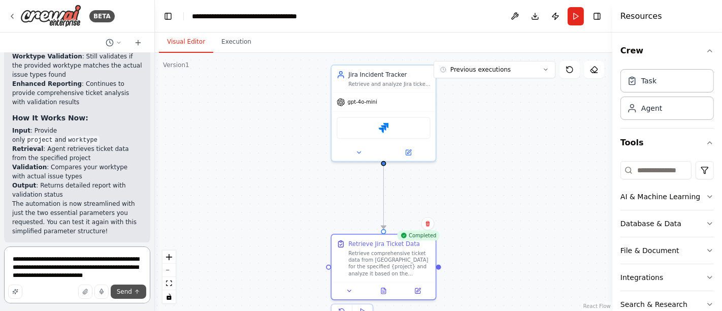
type textarea "**********"
click at [131, 287] on span "Send" at bounding box center [124, 291] width 15 height 8
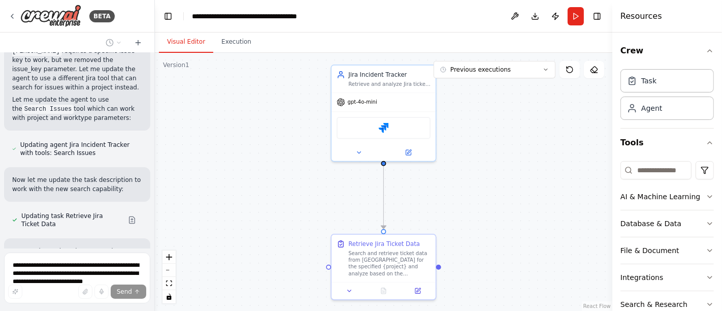
scroll to position [3111, 0]
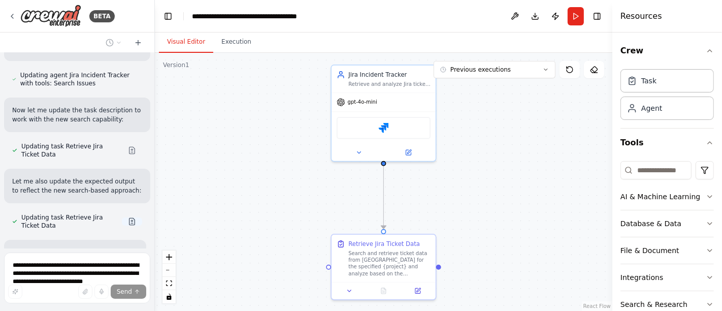
click at [124, 217] on button at bounding box center [132, 221] width 20 height 8
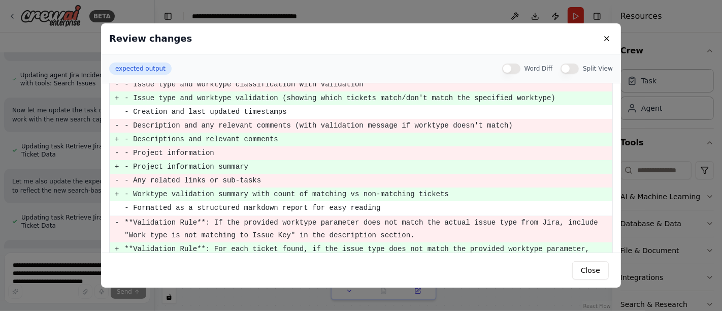
scroll to position [165, 0]
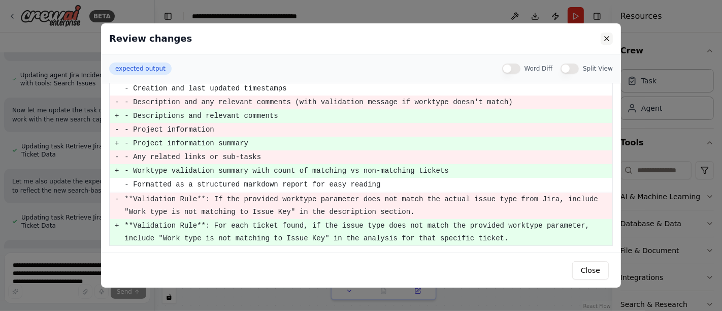
click at [607, 41] on button at bounding box center [607, 38] width 12 height 12
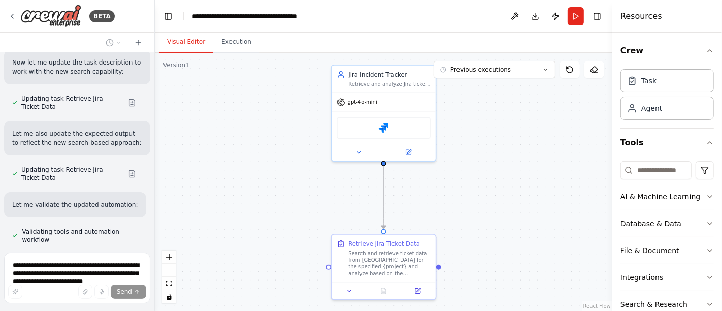
scroll to position [3193, 0]
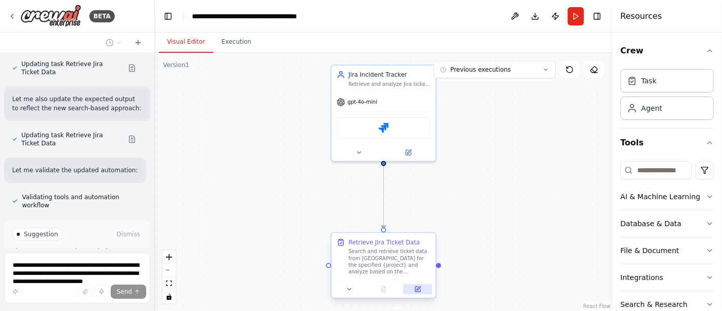
click at [414, 288] on icon at bounding box center [417, 289] width 7 height 7
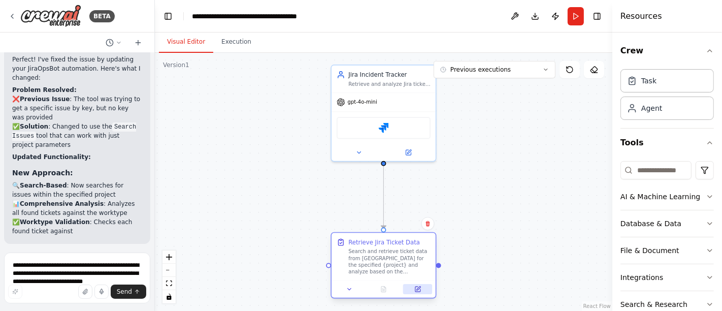
click at [419, 289] on icon at bounding box center [417, 288] width 5 height 5
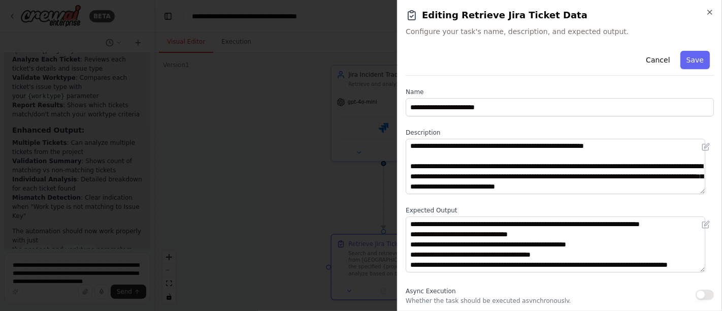
scroll to position [71, 0]
click at [680, 65] on button "Save" at bounding box center [694, 60] width 29 height 18
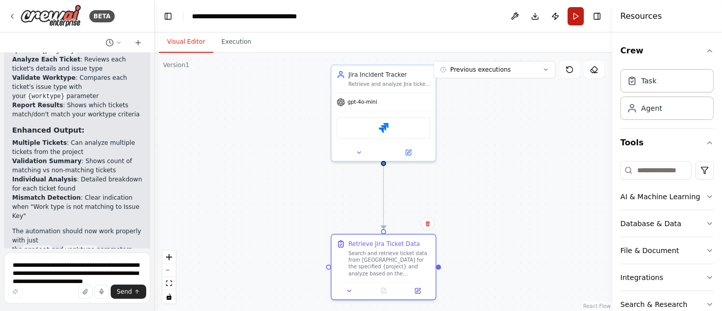
click at [577, 18] on button "Run" at bounding box center [576, 16] width 16 height 18
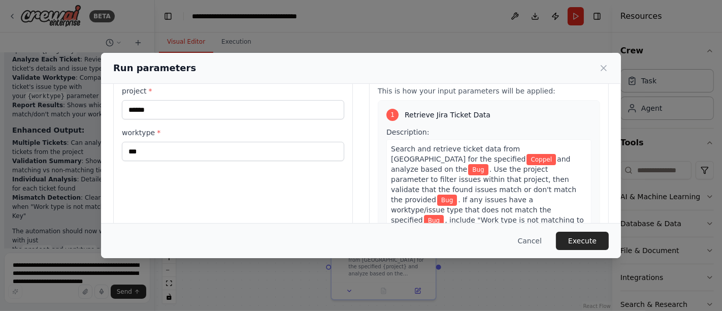
scroll to position [56, 0]
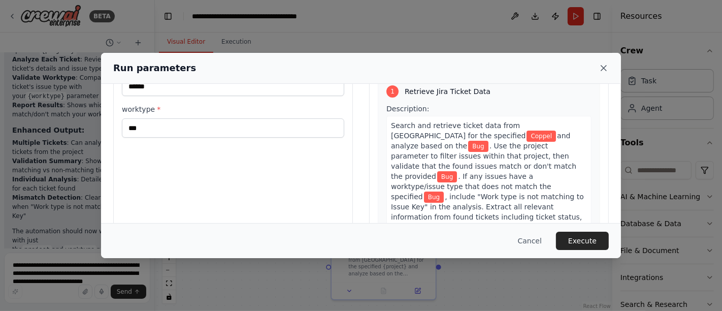
click at [602, 66] on icon at bounding box center [603, 67] width 5 height 5
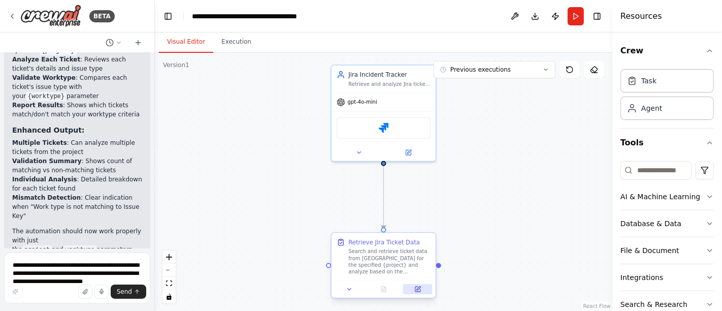
click at [417, 286] on icon at bounding box center [417, 288] width 5 height 5
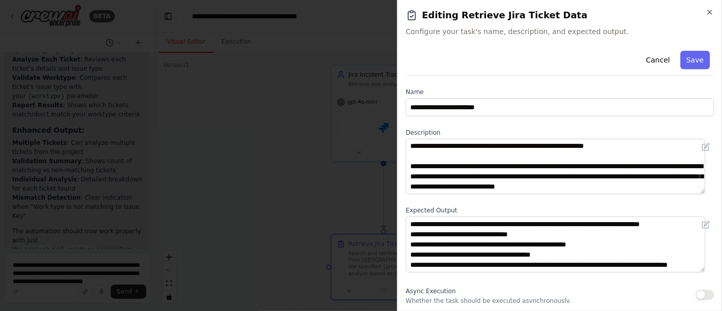
scroll to position [71, 0]
click at [685, 57] on button "Save" at bounding box center [694, 60] width 29 height 18
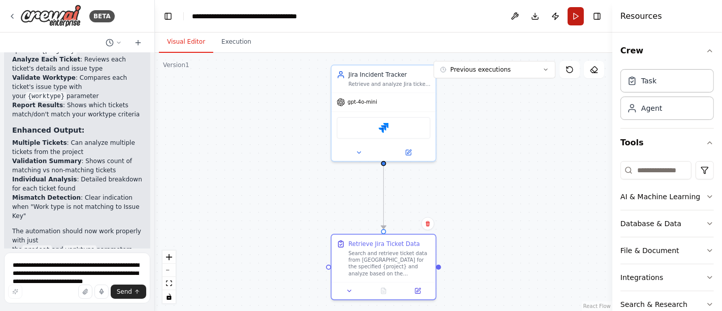
click at [577, 17] on button "Run" at bounding box center [576, 16] width 16 height 18
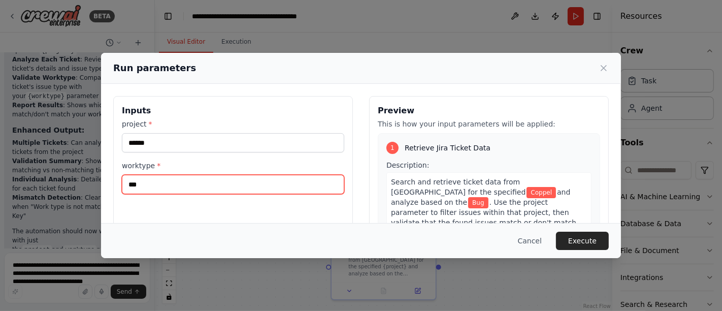
click at [173, 182] on input "***" at bounding box center [233, 184] width 222 height 19
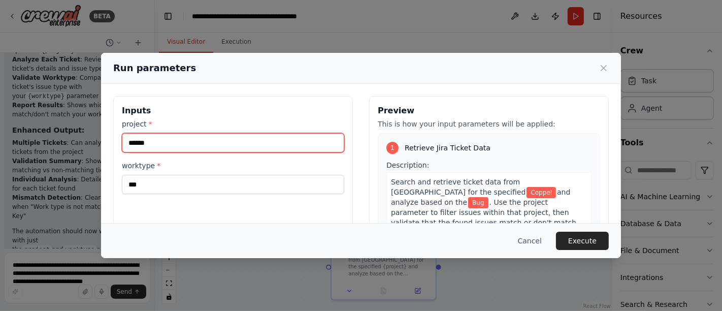
click at [170, 142] on input "******" at bounding box center [233, 142] width 222 height 19
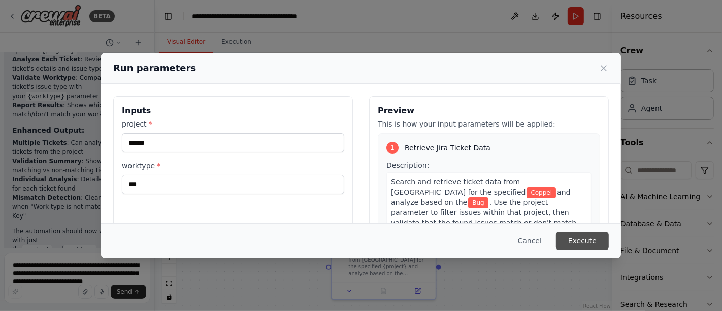
click at [584, 242] on button "Execute" at bounding box center [582, 240] width 53 height 18
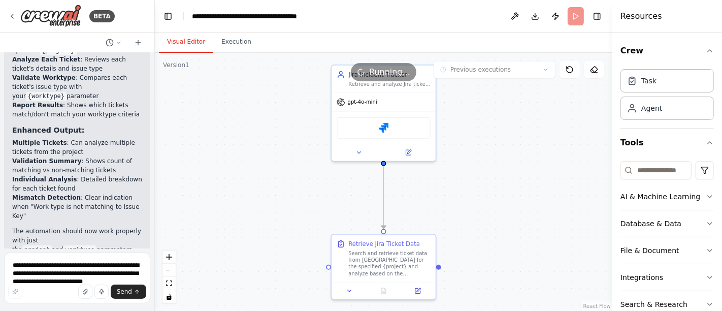
click at [185, 43] on button "Visual Editor" at bounding box center [186, 41] width 54 height 21
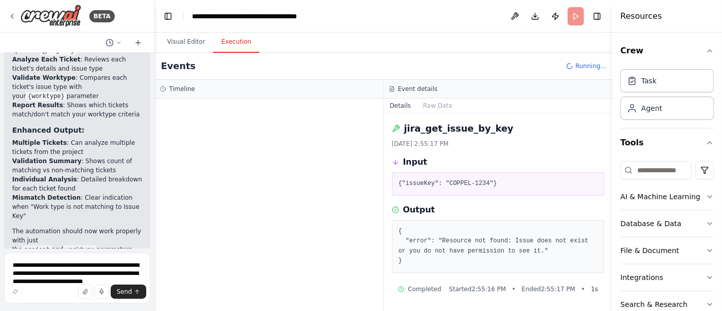
click at [229, 41] on button "Execution" at bounding box center [236, 41] width 46 height 21
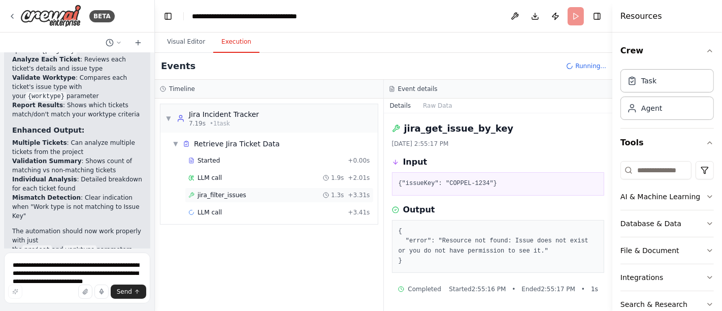
click at [223, 194] on span "jira_filter_issues" at bounding box center [221, 195] width 49 height 8
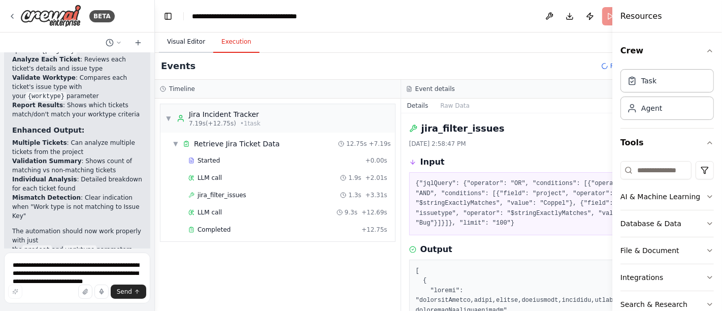
click at [191, 40] on button "Visual Editor" at bounding box center [186, 41] width 54 height 21
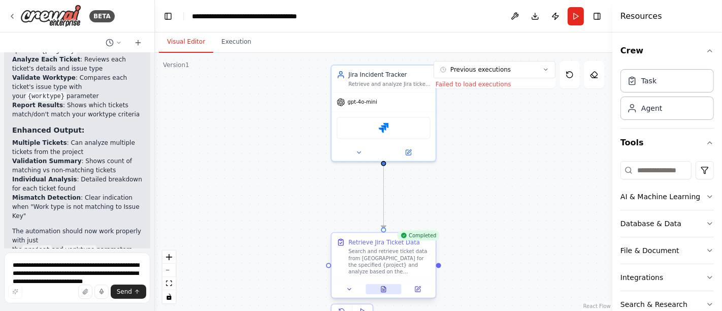
click at [387, 289] on button at bounding box center [384, 289] width 36 height 10
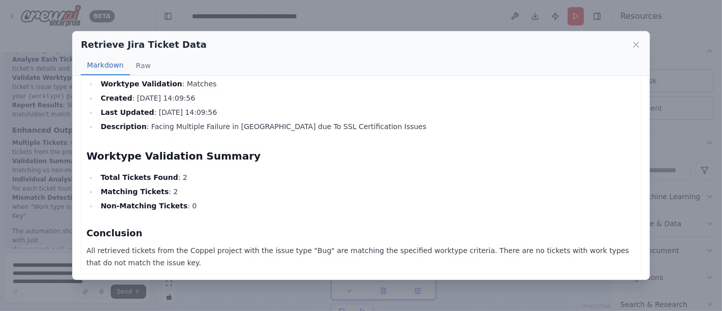
scroll to position [555, 0]
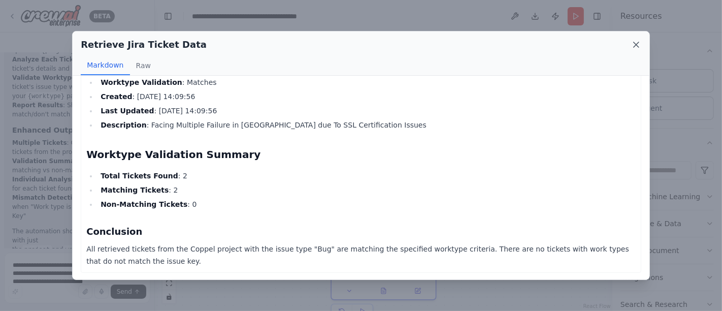
click at [635, 45] on icon at bounding box center [636, 44] width 5 height 5
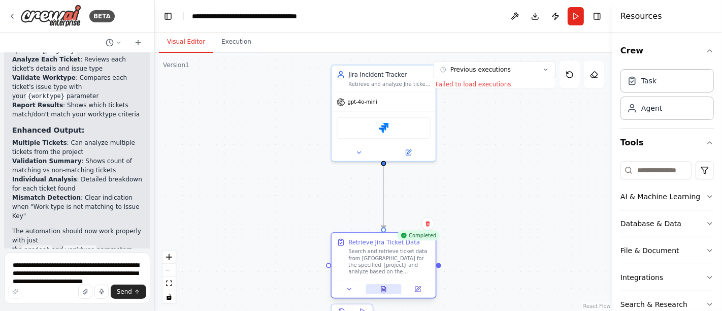
click at [386, 287] on icon at bounding box center [383, 289] width 7 height 7
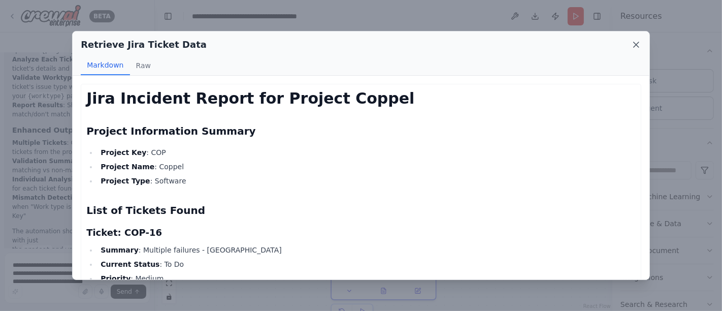
click at [636, 47] on icon at bounding box center [636, 45] width 10 height 10
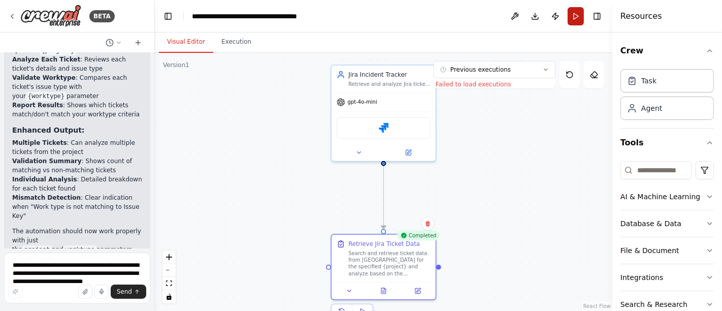
click at [573, 11] on button "Run" at bounding box center [576, 16] width 16 height 18
click at [230, 43] on button "Execution" at bounding box center [236, 41] width 46 height 21
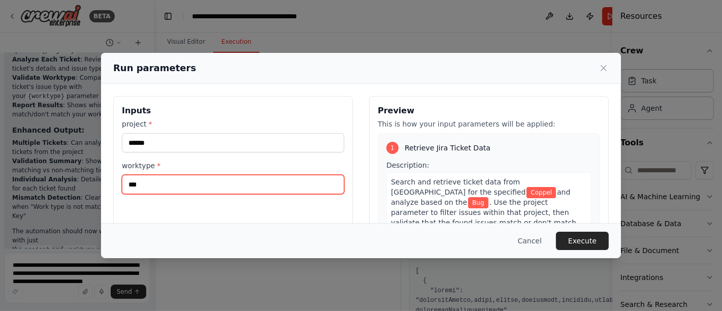
click at [171, 184] on input "***" at bounding box center [233, 184] width 222 height 19
type input "*"
type input "****"
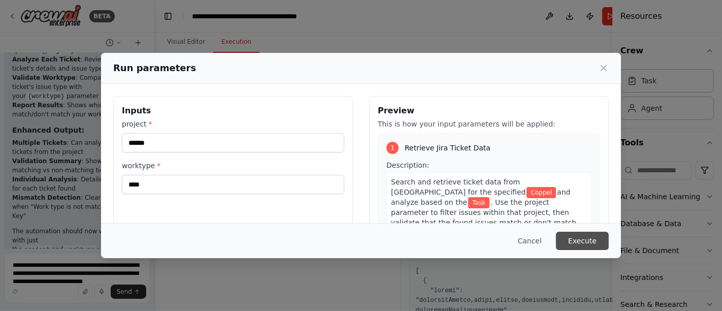
click at [583, 234] on button "Execute" at bounding box center [582, 240] width 53 height 18
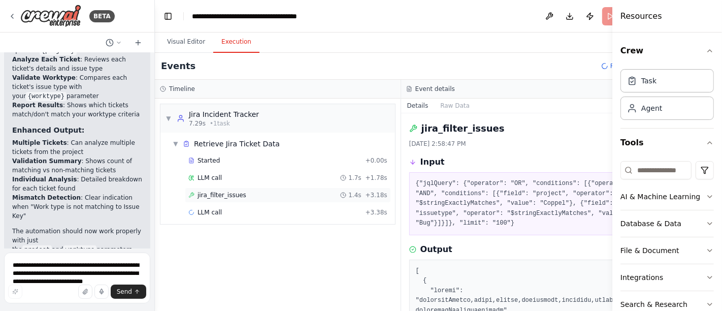
click at [225, 191] on span "jira_filter_issues" at bounding box center [221, 195] width 49 height 8
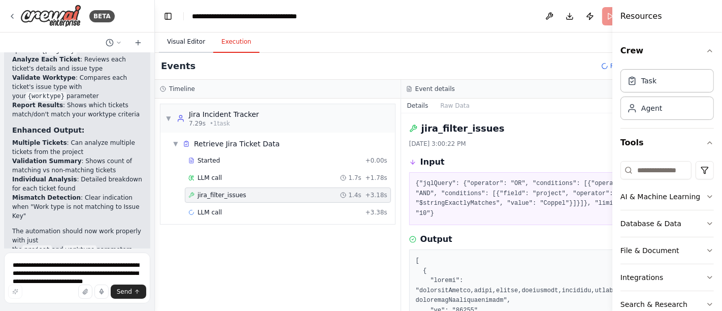
click at [178, 41] on button "Visual Editor" at bounding box center [186, 41] width 54 height 21
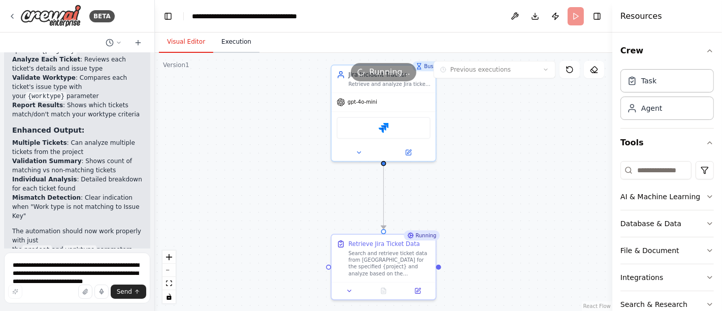
click at [226, 41] on button "Execution" at bounding box center [236, 41] width 46 height 21
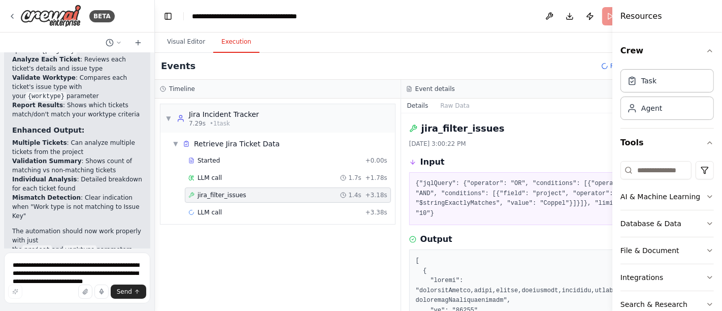
click at [221, 195] on span "jira_filter_issues" at bounding box center [221, 195] width 49 height 8
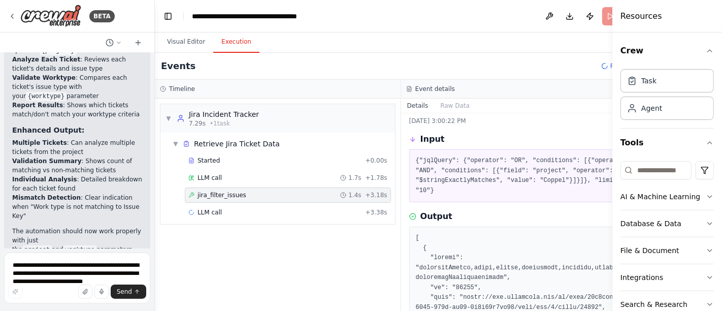
scroll to position [0, 0]
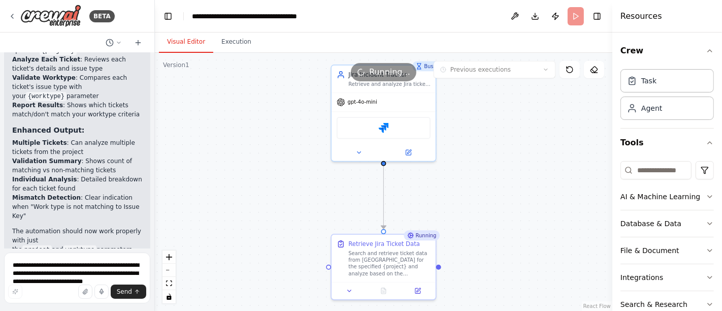
click at [178, 43] on button "Visual Editor" at bounding box center [186, 41] width 54 height 21
click at [222, 43] on button "Execution" at bounding box center [236, 41] width 46 height 21
click at [183, 38] on button "Visual Editor" at bounding box center [186, 41] width 54 height 21
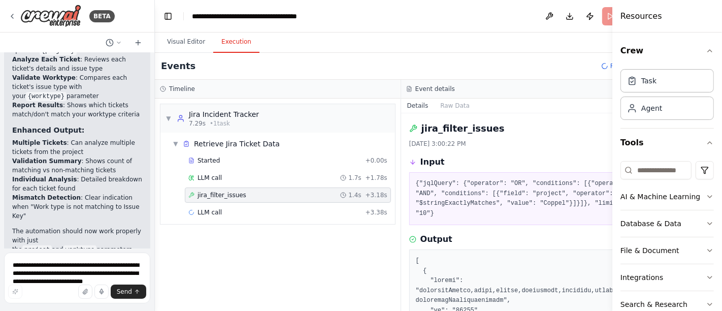
click at [230, 46] on button "Execution" at bounding box center [236, 41] width 46 height 21
click at [180, 42] on button "Visual Editor" at bounding box center [186, 41] width 54 height 21
click at [226, 43] on button "Execution" at bounding box center [236, 41] width 46 height 21
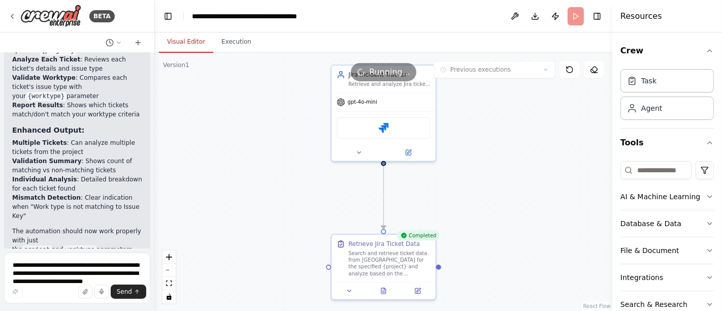
click at [182, 41] on button "Visual Editor" at bounding box center [186, 41] width 54 height 21
click at [384, 290] on icon at bounding box center [383, 289] width 5 height 6
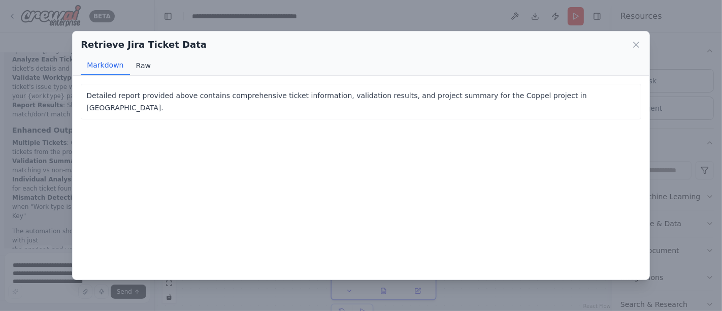
click at [143, 65] on button "Raw" at bounding box center [143, 65] width 27 height 19
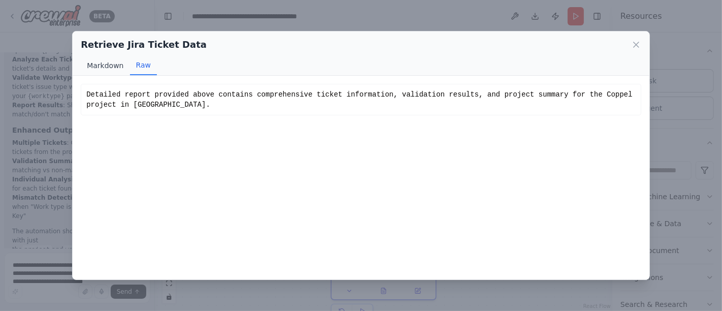
click at [109, 65] on button "Markdown" at bounding box center [105, 65] width 49 height 19
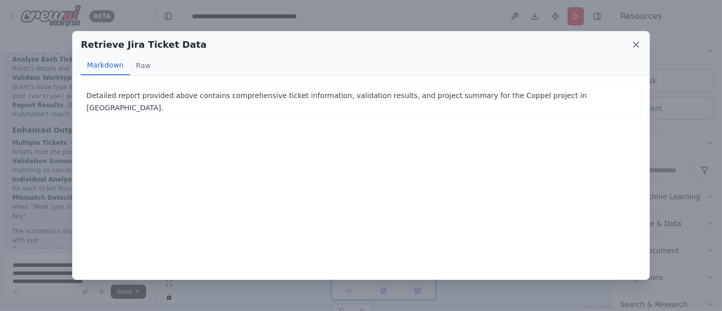
click at [641, 44] on icon at bounding box center [636, 45] width 10 height 10
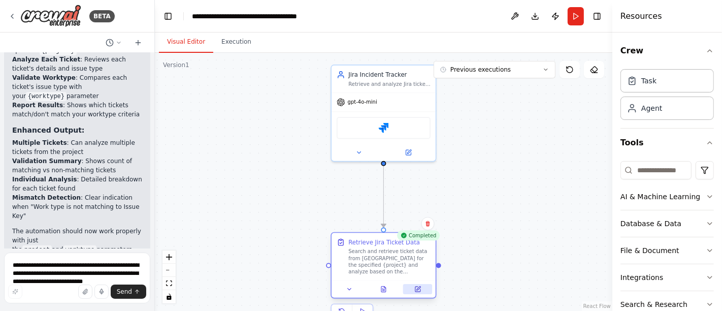
click at [417, 287] on icon at bounding box center [417, 288] width 5 height 5
click at [422, 290] on button at bounding box center [417, 289] width 29 height 10
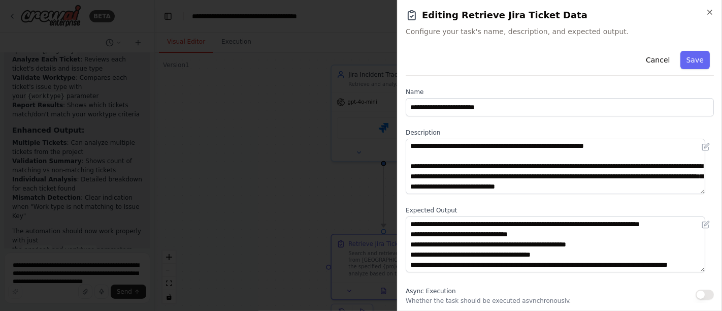
scroll to position [71, 0]
click at [709, 15] on icon "button" at bounding box center [710, 12] width 8 height 8
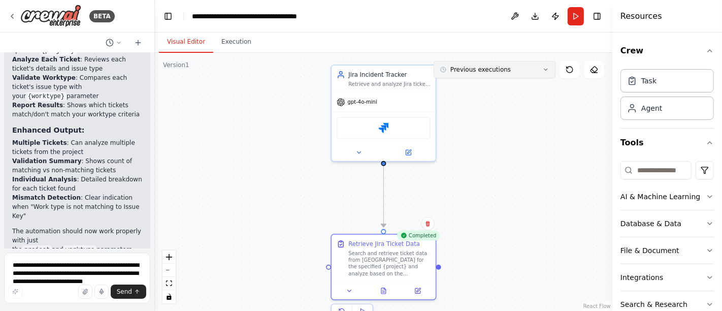
click at [546, 71] on icon at bounding box center [546, 70] width 6 height 6
click at [575, 19] on button "Run" at bounding box center [576, 16] width 16 height 18
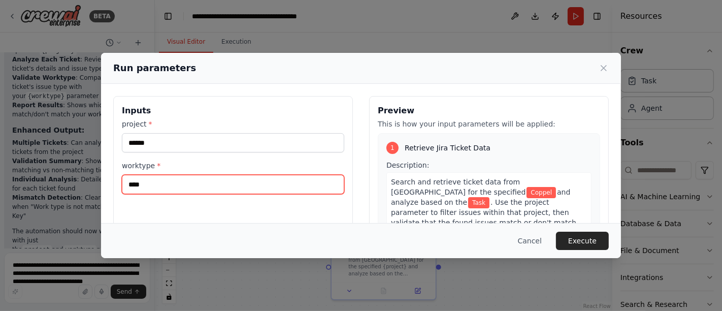
click at [159, 182] on input "****" at bounding box center [233, 184] width 222 height 19
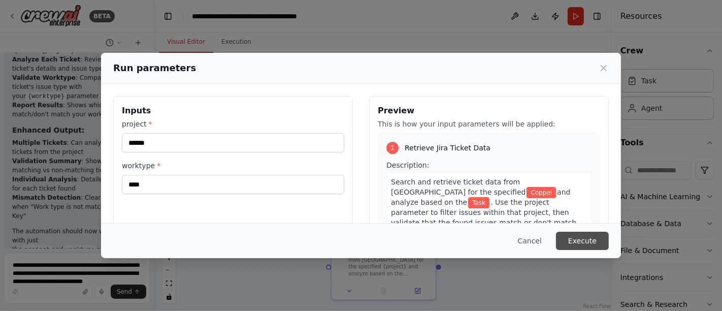
click at [584, 244] on button "Execute" at bounding box center [582, 240] width 53 height 18
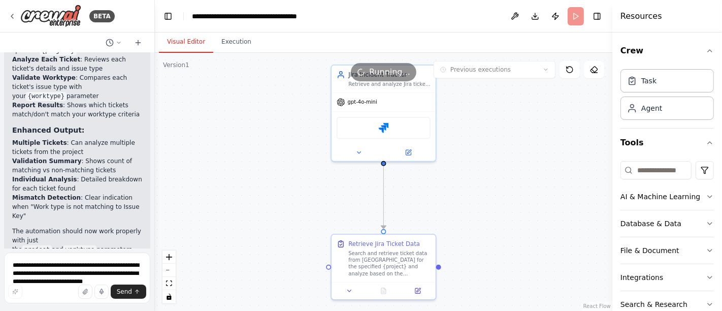
click at [180, 43] on button "Visual Editor" at bounding box center [186, 41] width 54 height 21
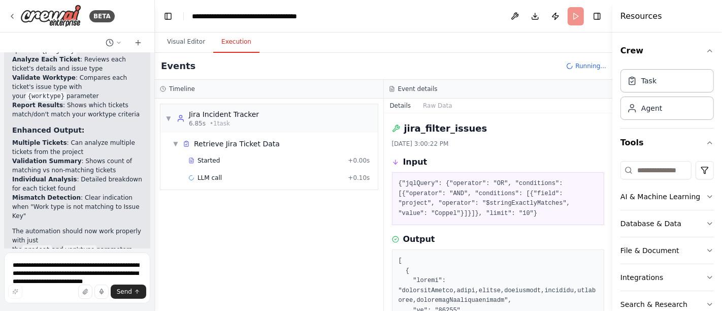
click at [227, 41] on button "Execution" at bounding box center [236, 41] width 46 height 21
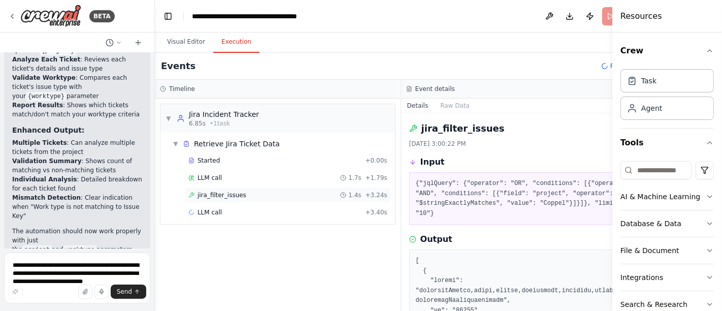
click at [220, 194] on span "jira_filter_issues" at bounding box center [221, 195] width 49 height 8
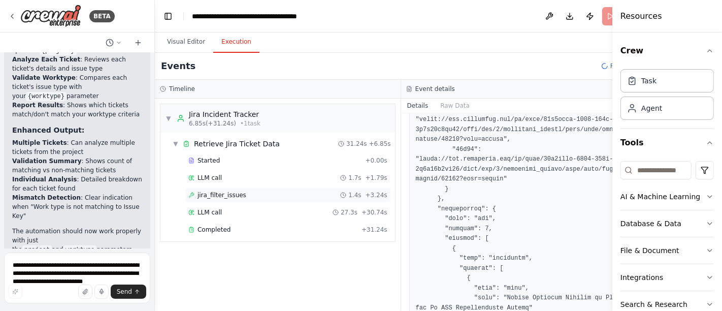
scroll to position [677, 0]
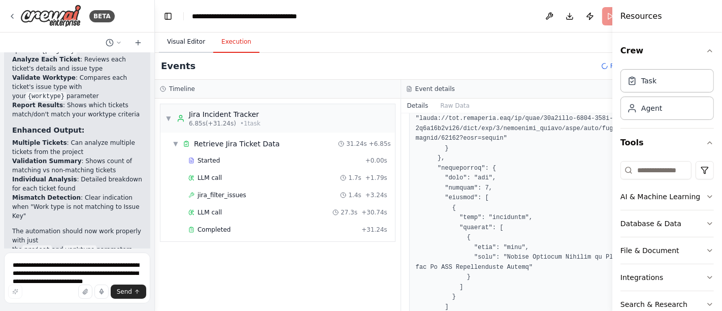
click at [187, 44] on button "Visual Editor" at bounding box center [186, 41] width 54 height 21
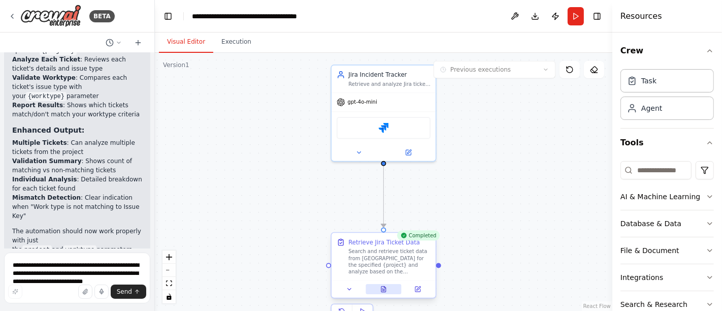
click at [380, 286] on icon at bounding box center [383, 289] width 7 height 7
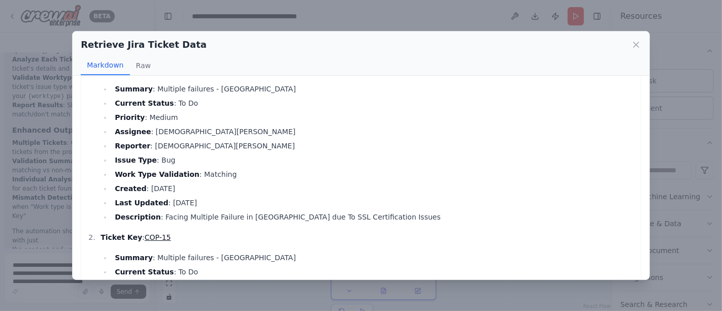
scroll to position [0, 0]
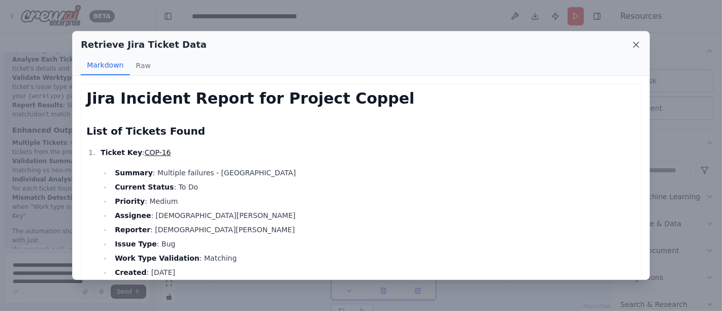
click at [637, 44] on icon at bounding box center [636, 44] width 5 height 5
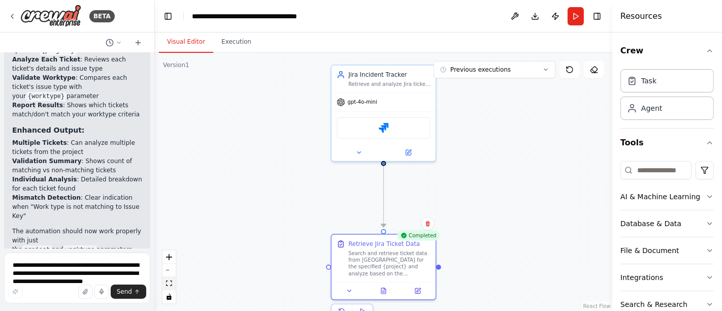
click at [172, 284] on button "fit view" at bounding box center [168, 283] width 13 height 13
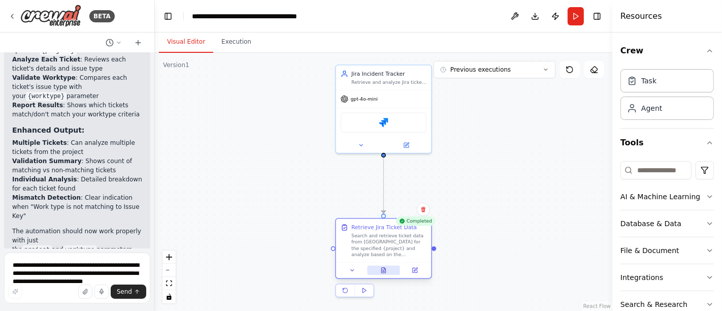
click at [380, 271] on button at bounding box center [383, 270] width 33 height 9
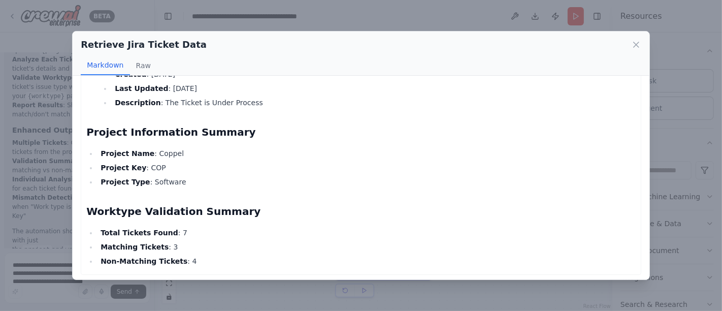
scroll to position [1211, 0]
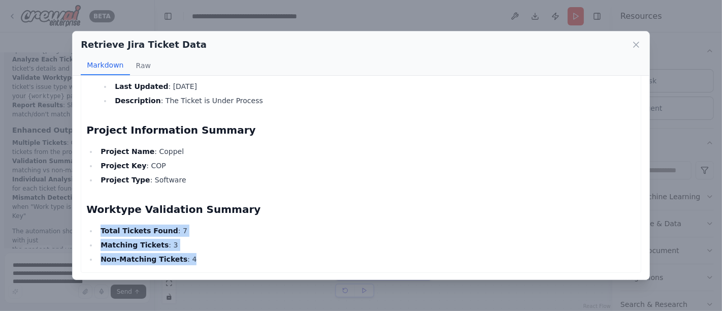
drag, startPoint x: 181, startPoint y: 256, endPoint x: 93, endPoint y: 225, distance: 93.0
click at [93, 225] on ul "Total Tickets Found : 7 Matching Tickets : 3 Non-Matching Tickets : 4" at bounding box center [360, 244] width 549 height 41
copy ul "Total Tickets Found : 7 Matching Tickets : 3 Non-Matching Tickets : 4"
click at [634, 46] on icon at bounding box center [636, 45] width 10 height 10
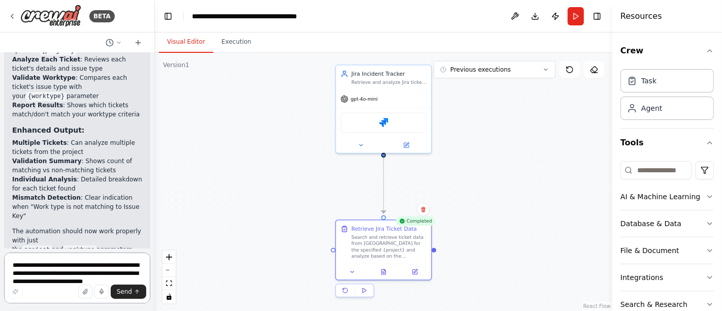
click at [98, 262] on textarea "**********" at bounding box center [77, 277] width 146 height 51
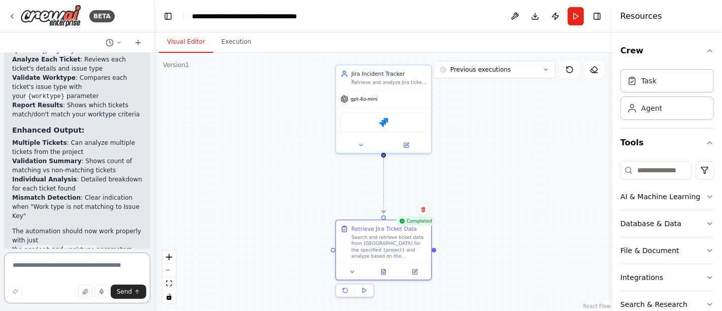
paste textarea "**********"
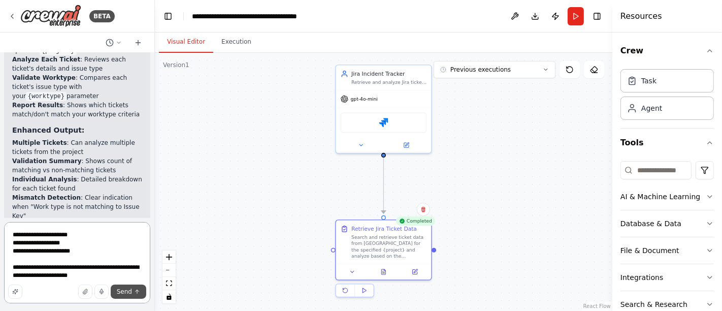
type textarea "**********"
click at [132, 291] on button "Send" at bounding box center [129, 291] width 36 height 14
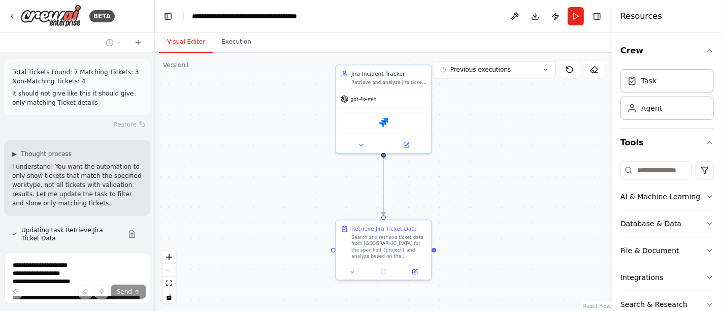
scroll to position [3847, 0]
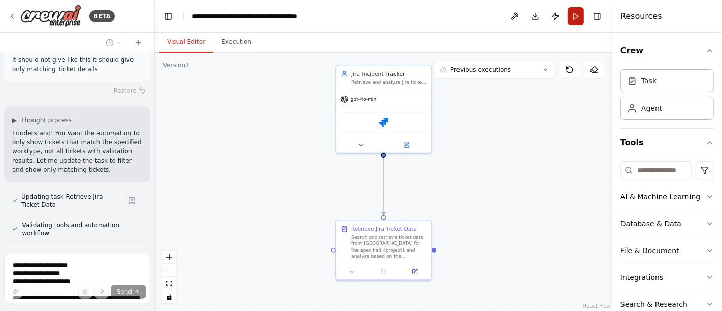
click at [577, 15] on button "Run" at bounding box center [576, 16] width 16 height 18
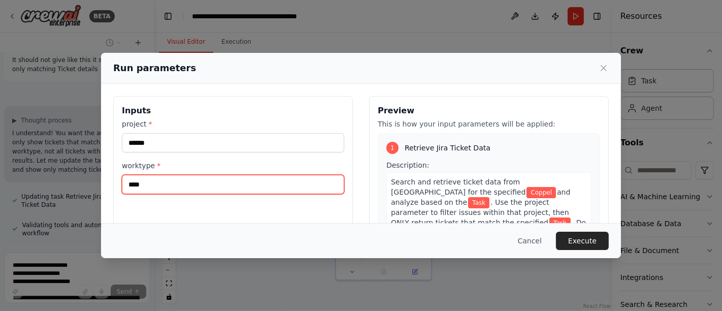
click at [189, 186] on input "****" at bounding box center [233, 184] width 222 height 19
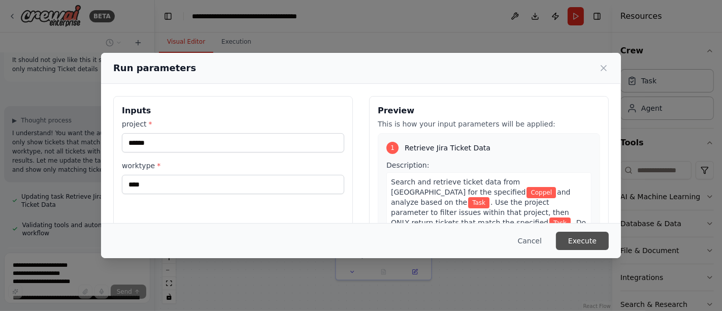
click at [570, 234] on button "Execute" at bounding box center [582, 240] width 53 height 18
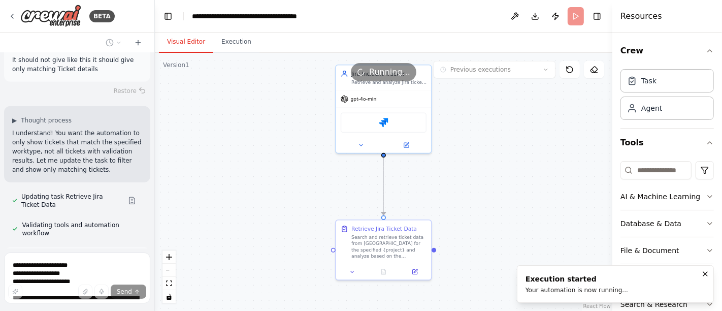
click at [183, 40] on button "Visual Editor" at bounding box center [186, 41] width 54 height 21
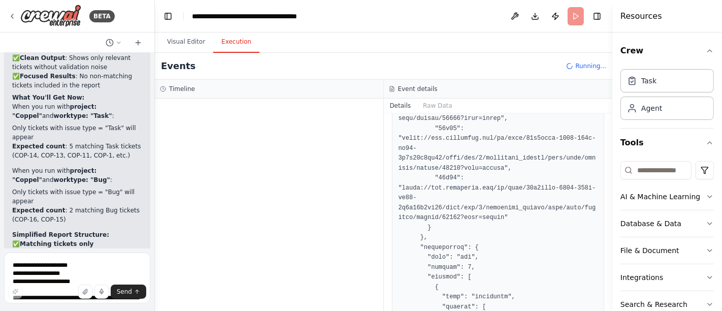
click at [227, 38] on button "Execution" at bounding box center [236, 41] width 46 height 21
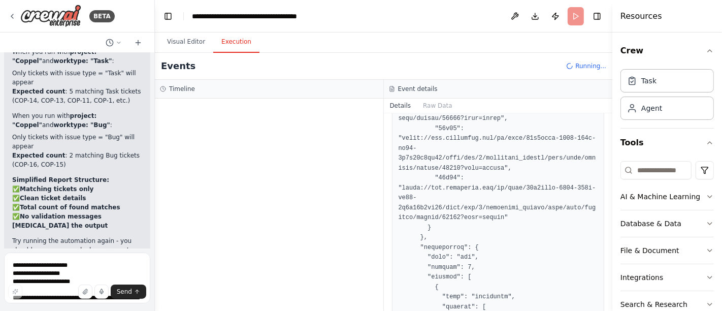
scroll to position [4246, 0]
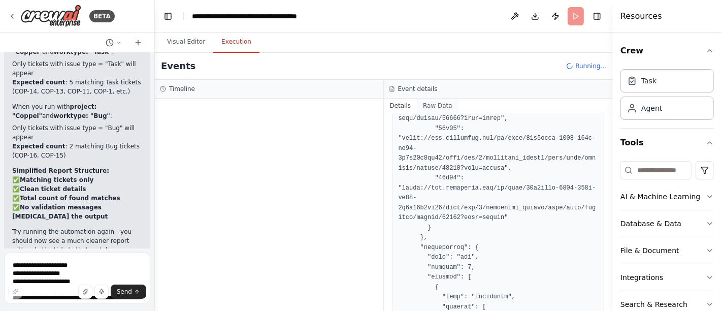
click at [430, 104] on button "Raw Data" at bounding box center [438, 105] width 42 height 14
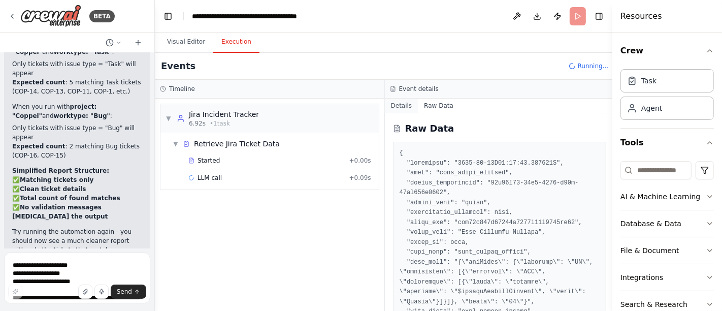
click at [395, 103] on button "Details" at bounding box center [402, 105] width 34 height 14
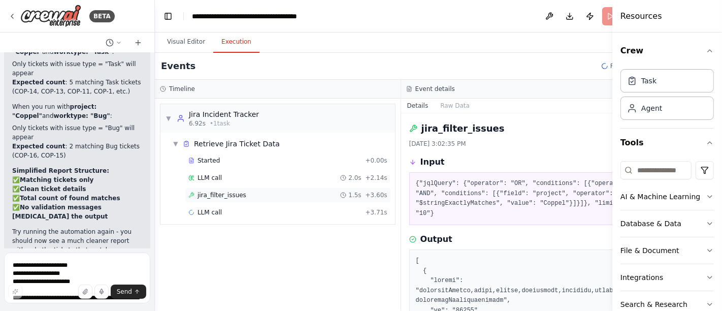
click at [218, 193] on span "jira_filter_issues" at bounding box center [221, 195] width 49 height 8
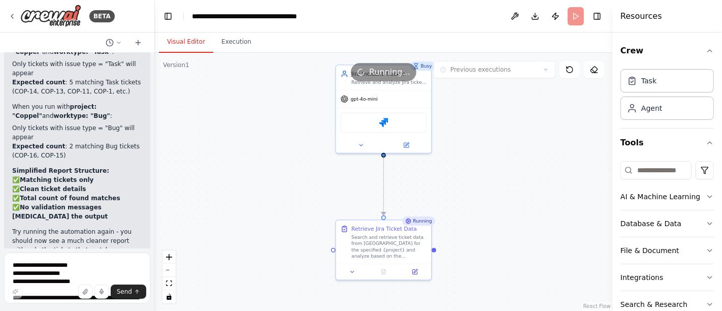
click at [178, 43] on button "Visual Editor" at bounding box center [186, 41] width 54 height 21
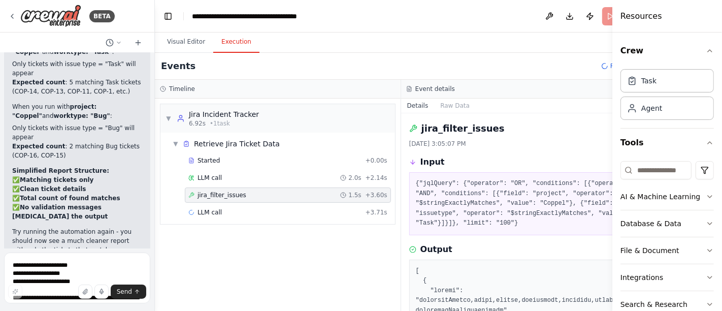
click at [225, 42] on button "Execution" at bounding box center [236, 41] width 46 height 21
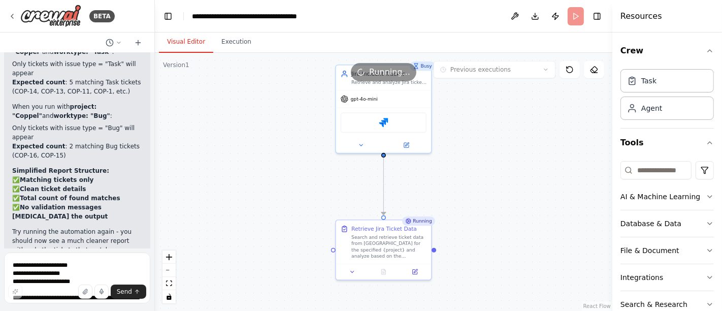
click at [175, 41] on button "Visual Editor" at bounding box center [186, 41] width 54 height 21
click at [223, 41] on button "Execution" at bounding box center [236, 41] width 46 height 21
click at [175, 42] on button "Visual Editor" at bounding box center [186, 41] width 54 height 21
click at [223, 42] on button "Execution" at bounding box center [236, 41] width 46 height 21
click at [174, 41] on button "Visual Editor" at bounding box center [186, 41] width 54 height 21
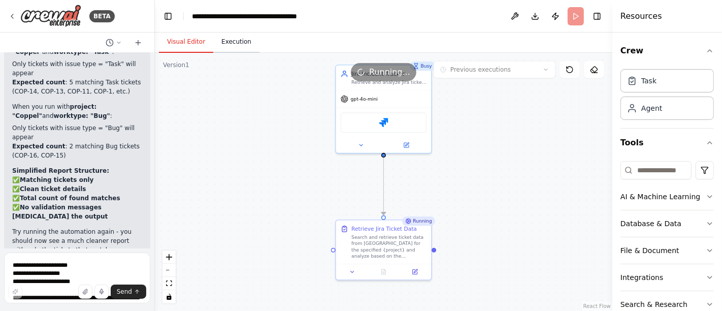
click at [226, 43] on button "Execution" at bounding box center [236, 41] width 46 height 21
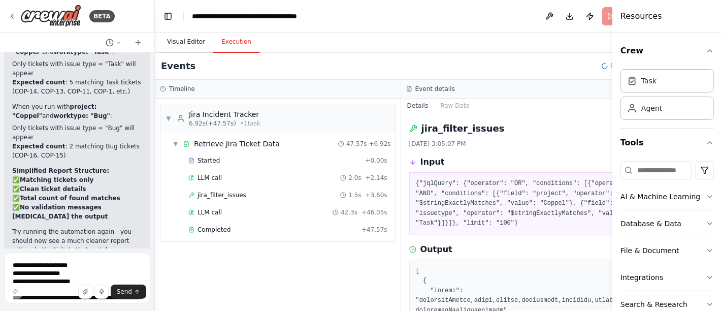
click at [174, 39] on button "Visual Editor" at bounding box center [186, 41] width 54 height 21
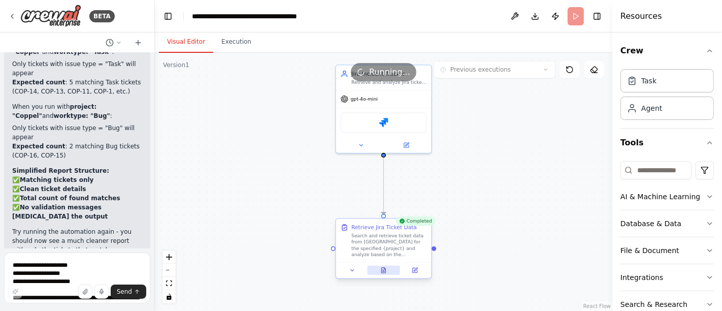
click at [382, 270] on icon at bounding box center [383, 270] width 4 height 5
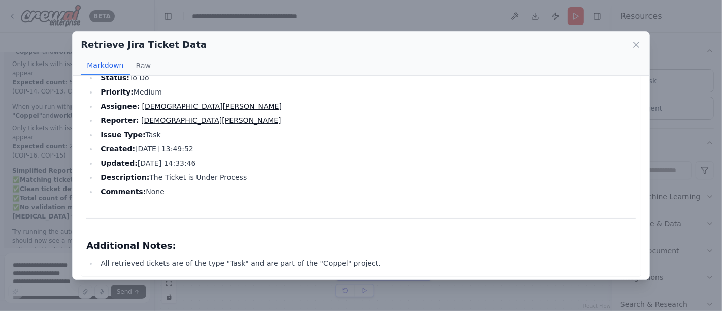
scroll to position [709, 0]
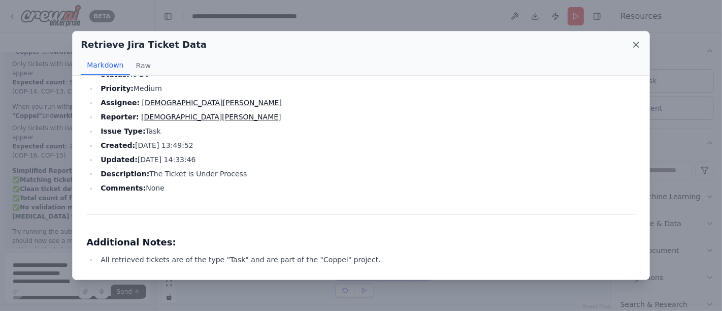
click at [635, 46] on icon at bounding box center [636, 44] width 5 height 5
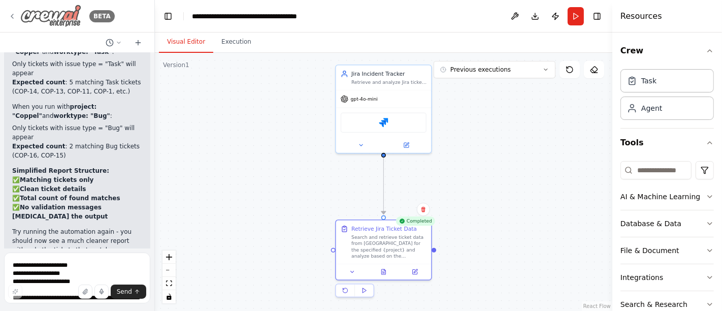
click at [13, 15] on icon at bounding box center [12, 16] width 8 height 8
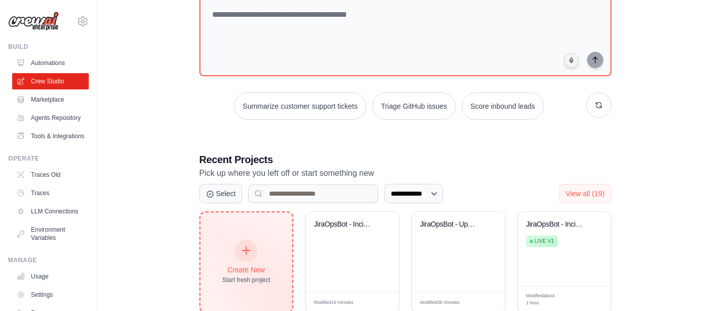
click at [257, 253] on div "Create New Start fresh project" at bounding box center [246, 262] width 48 height 44
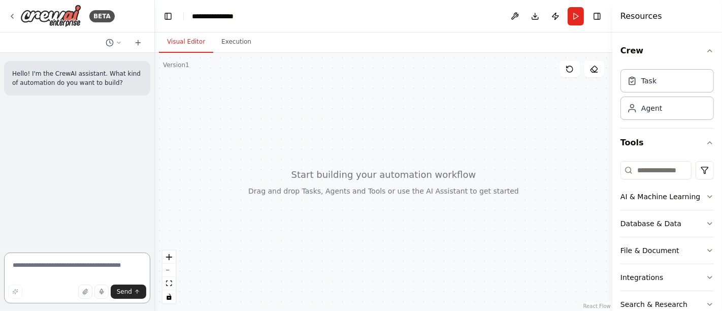
click at [59, 263] on textarea at bounding box center [77, 277] width 146 height 51
paste textarea "**********"
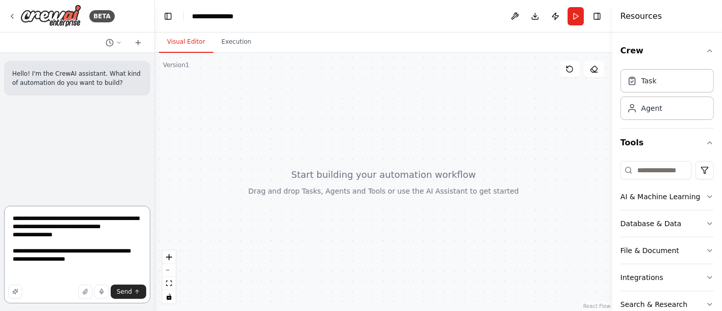
paste textarea "**********"
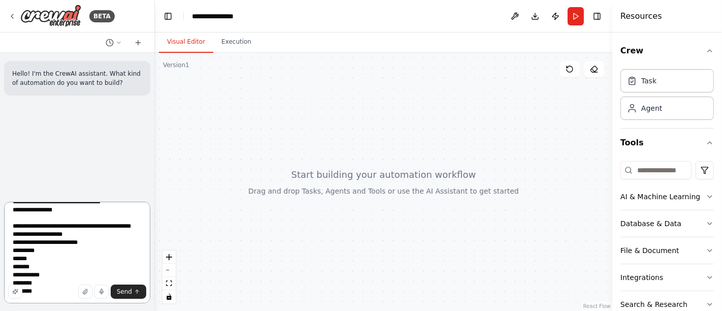
drag, startPoint x: 86, startPoint y: 251, endPoint x: 36, endPoint y: 253, distance: 50.8
click at [36, 253] on textarea "**********" at bounding box center [77, 253] width 146 height 102
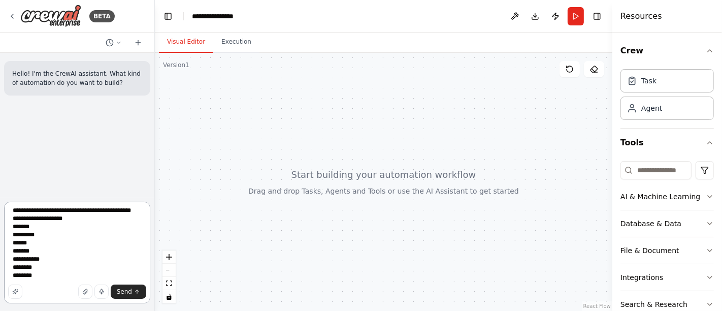
scroll to position [45, 0]
drag, startPoint x: 36, startPoint y: 275, endPoint x: 17, endPoint y: 248, distance: 32.5
click at [17, 248] on textarea "**********" at bounding box center [77, 253] width 146 height 102
click at [39, 245] on textarea "**********" at bounding box center [77, 253] width 146 height 102
drag, startPoint x: 36, startPoint y: 275, endPoint x: 14, endPoint y: 237, distance: 44.1
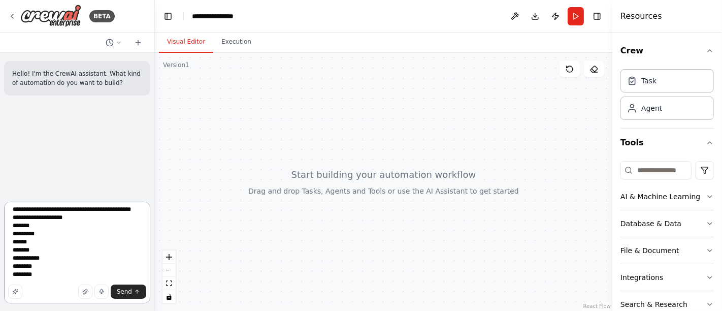
click at [14, 237] on textarea "**********" at bounding box center [77, 253] width 146 height 102
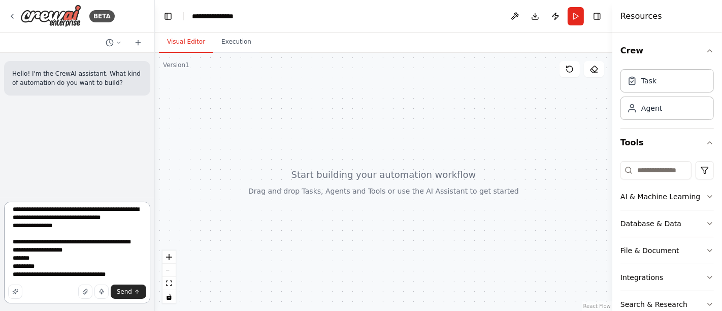
scroll to position [13, 0]
click at [97, 275] on textarea "**********" at bounding box center [77, 253] width 146 height 102
click at [120, 270] on textarea "**********" at bounding box center [77, 253] width 146 height 102
click at [119, 273] on textarea "**********" at bounding box center [77, 253] width 146 height 102
type textarea "**********"
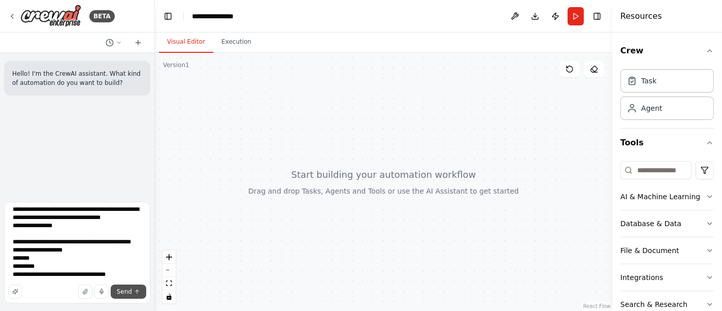
click at [127, 295] on button "Send" at bounding box center [129, 291] width 36 height 14
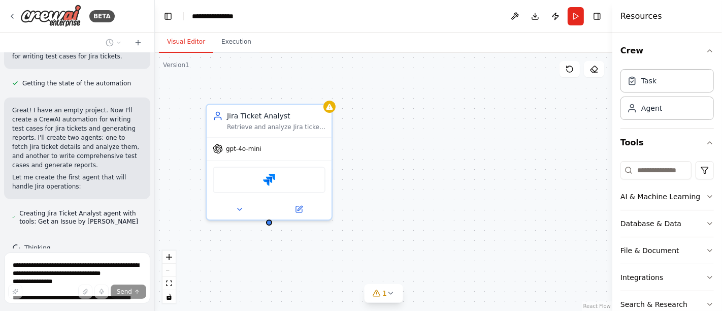
scroll to position [508, 0]
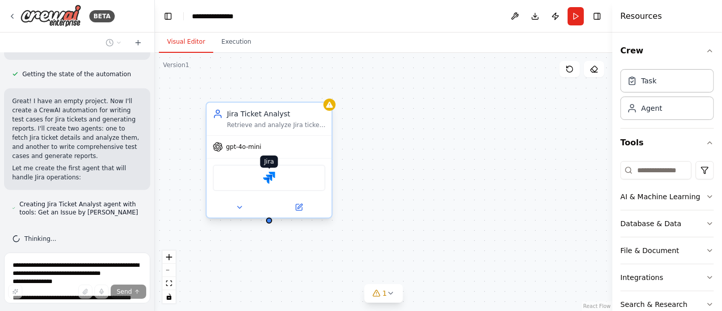
click at [270, 177] on img at bounding box center [269, 178] width 12 height 12
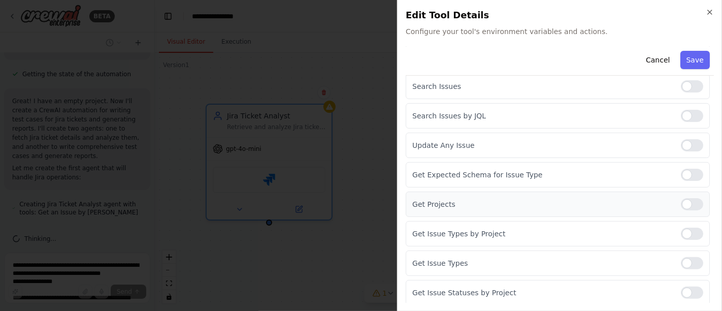
scroll to position [229, 0]
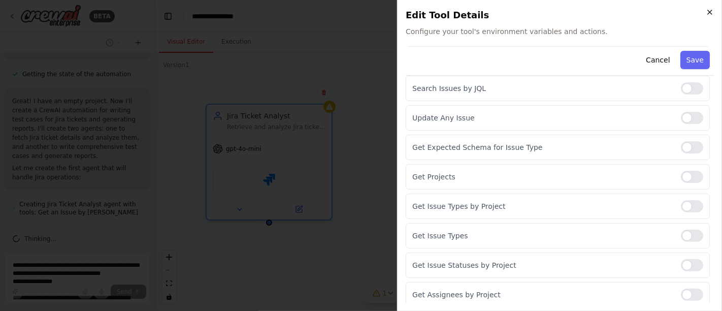
click at [709, 14] on icon "button" at bounding box center [710, 12] width 8 height 8
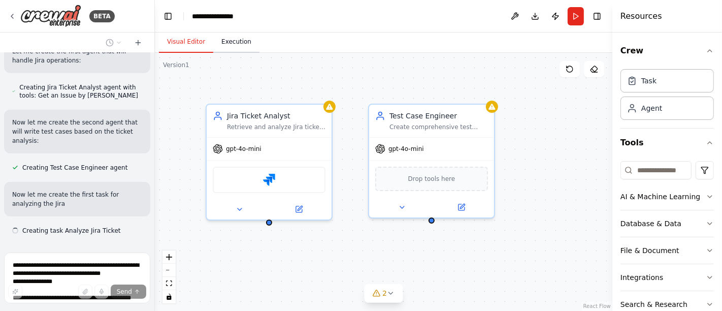
scroll to position [634, 0]
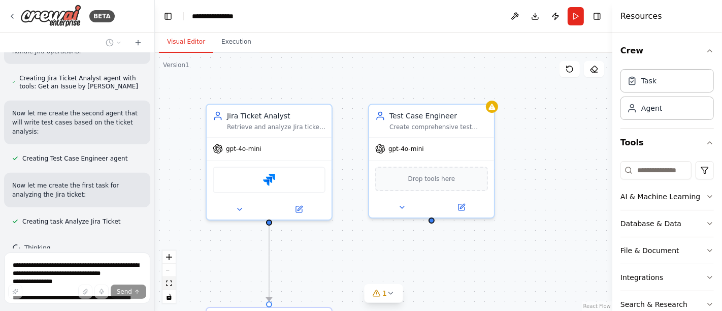
click at [170, 283] on icon "fit view" at bounding box center [169, 283] width 6 height 6
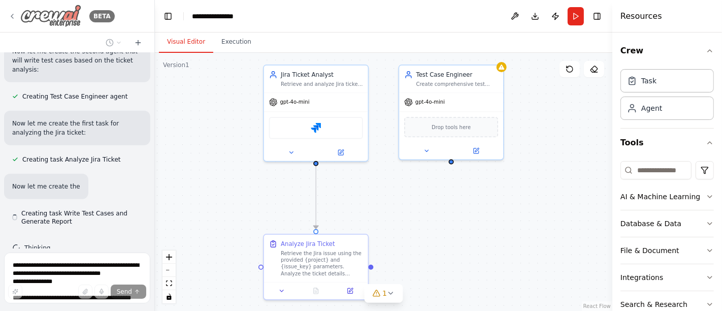
scroll to position [705, 0]
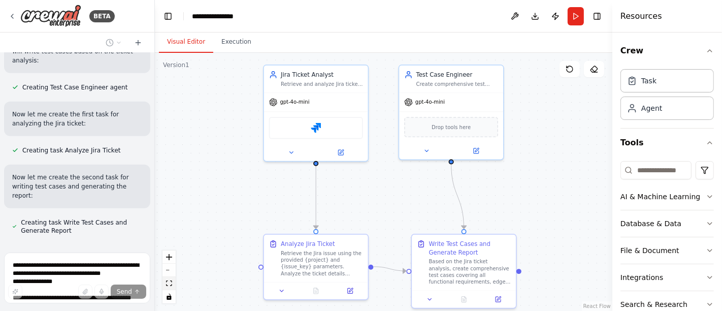
click at [168, 284] on icon "fit view" at bounding box center [169, 283] width 6 height 6
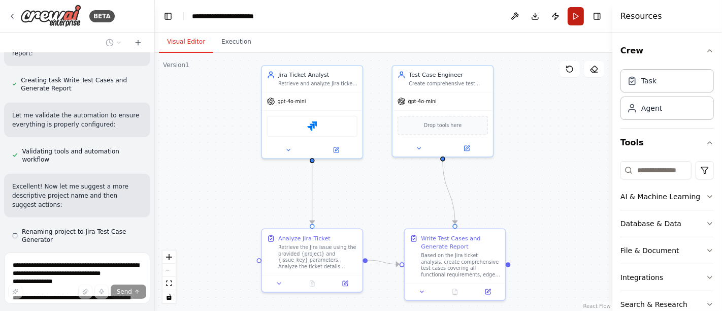
scroll to position [855, 0]
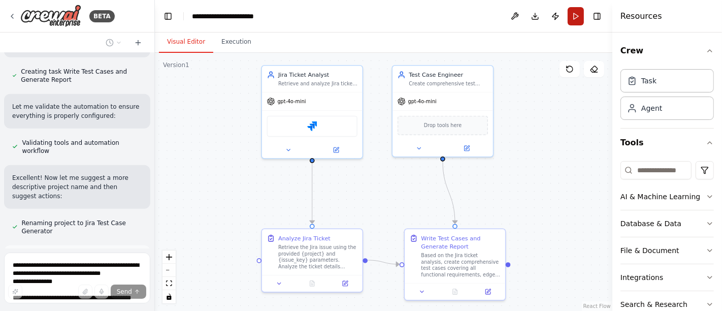
click at [573, 18] on button "Run" at bounding box center [576, 16] width 16 height 18
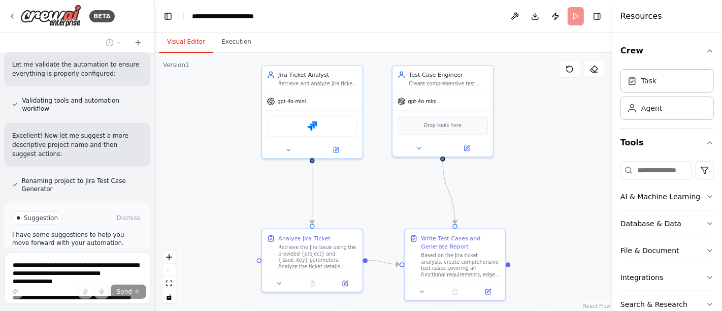
scroll to position [938, 0]
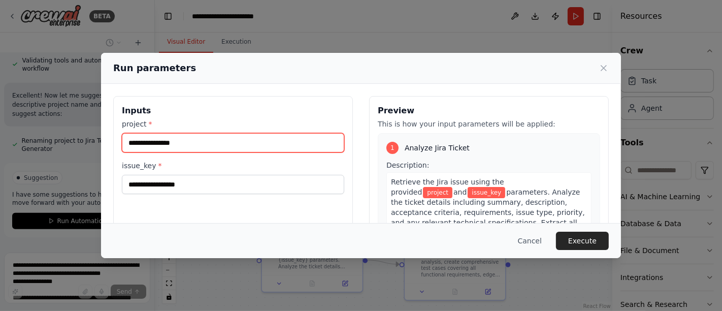
click at [235, 145] on input "project *" at bounding box center [233, 142] width 222 height 19
type input "******"
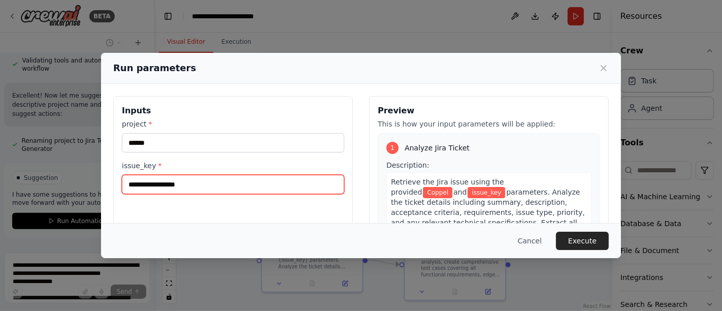
click at [201, 185] on input "issue_key *" at bounding box center [233, 184] width 222 height 19
type input "******"
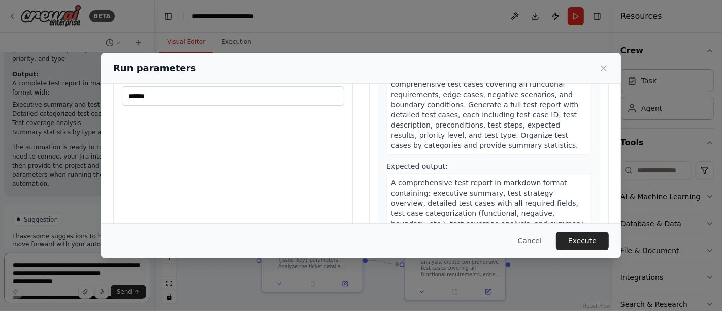
scroll to position [113, 0]
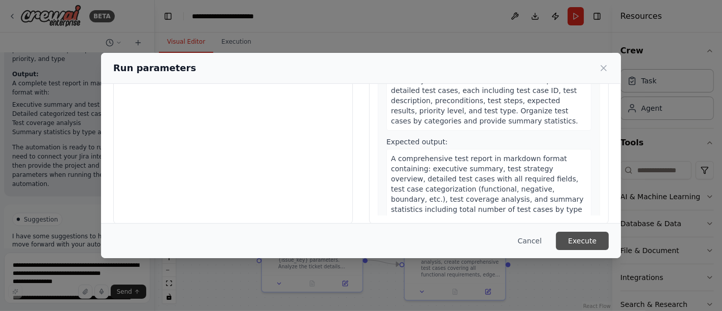
click at [574, 240] on button "Execute" at bounding box center [582, 240] width 53 height 18
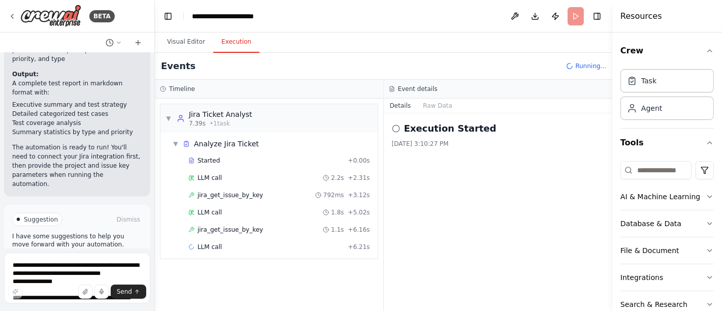
scroll to position [65, 0]
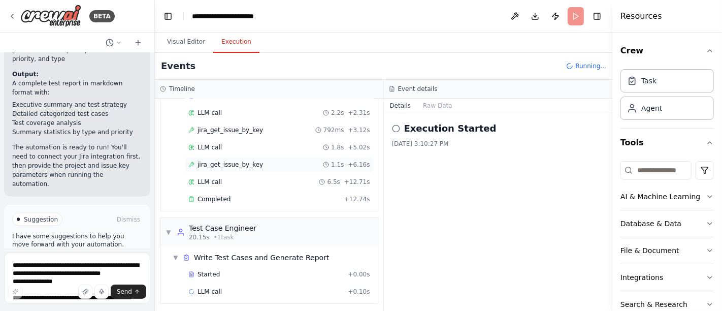
click at [240, 160] on span "jira_get_issue_by_key" at bounding box center [229, 164] width 65 height 8
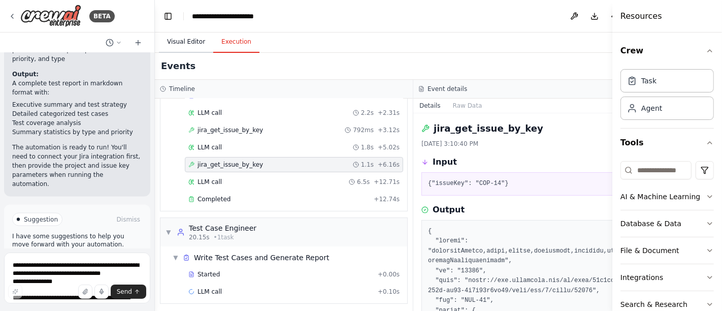
click at [173, 41] on button "Visual Editor" at bounding box center [186, 41] width 54 height 21
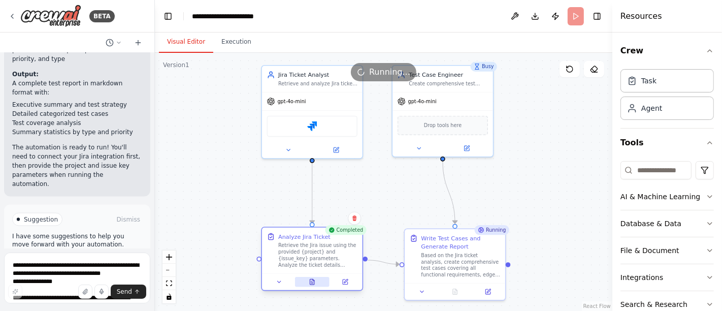
click at [311, 282] on icon at bounding box center [312, 282] width 2 height 0
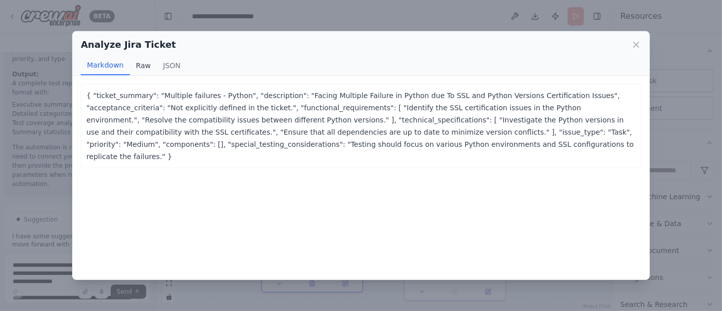
click at [136, 64] on button "Raw" at bounding box center [143, 65] width 27 height 19
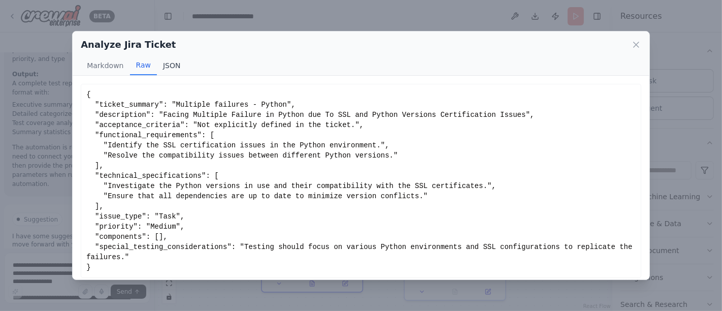
click at [167, 66] on button "JSON" at bounding box center [172, 65] width 30 height 19
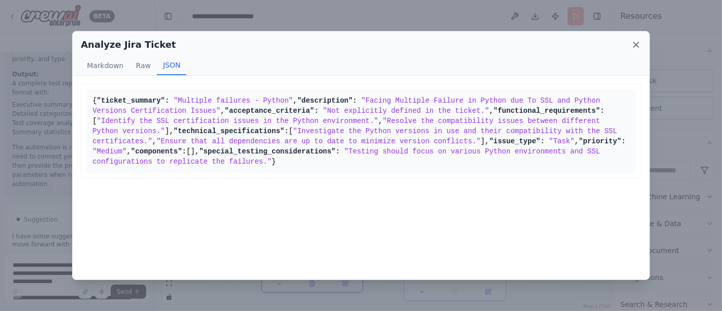
click at [634, 42] on icon at bounding box center [636, 44] width 5 height 5
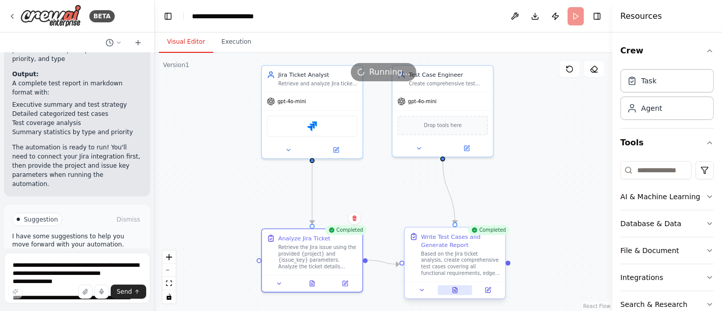
click at [459, 289] on button at bounding box center [455, 290] width 35 height 10
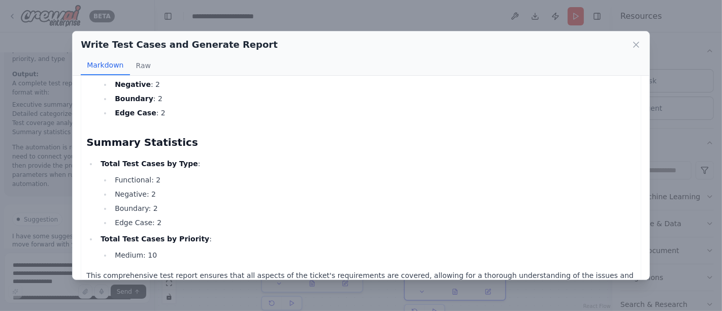
scroll to position [866, 0]
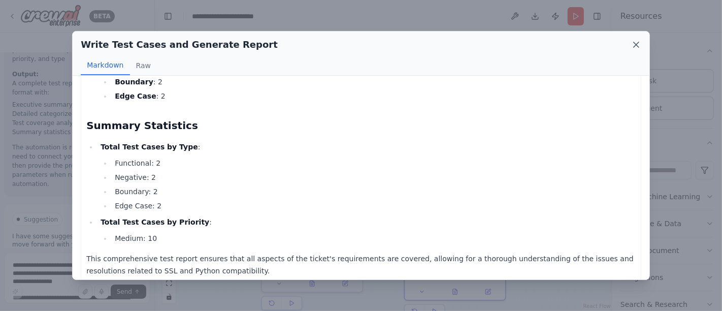
click at [640, 47] on icon at bounding box center [636, 45] width 10 height 10
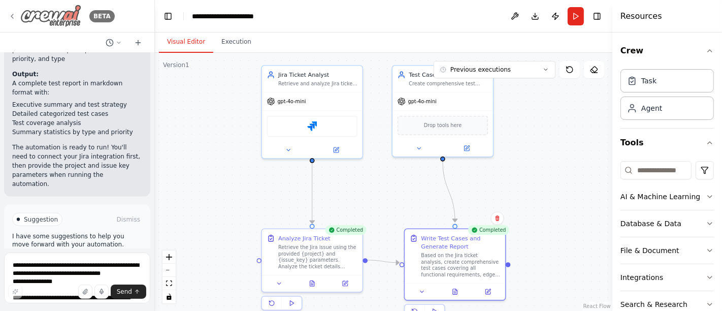
click at [12, 16] on icon at bounding box center [12, 16] width 2 height 4
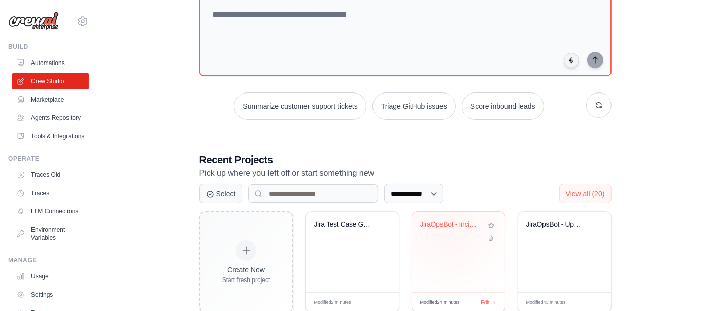
scroll to position [126, 0]
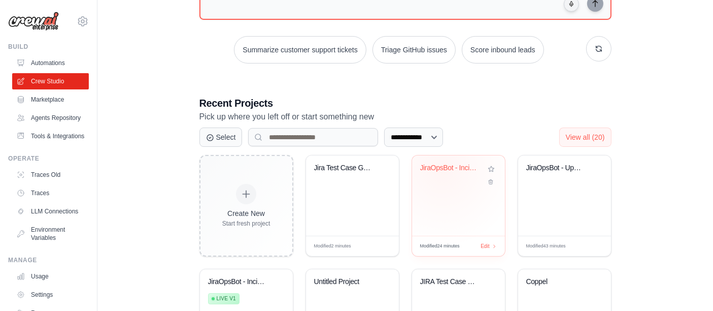
click at [442, 176] on div "JiraOpsBot - Incident Tracking Auto..." at bounding box center [458, 174] width 77 height 23
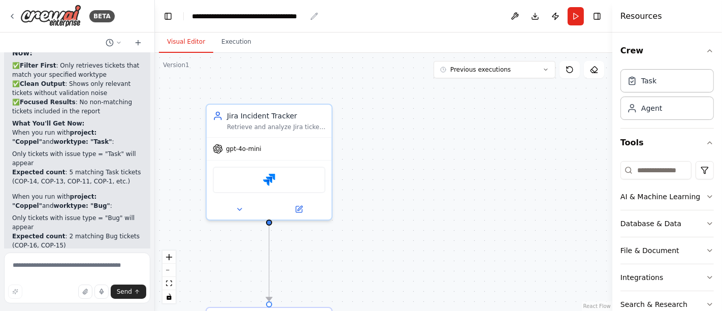
click at [299, 18] on div "**********" at bounding box center [249, 16] width 114 height 10
click at [298, 18] on div "**********" at bounding box center [260, 16] width 137 height 10
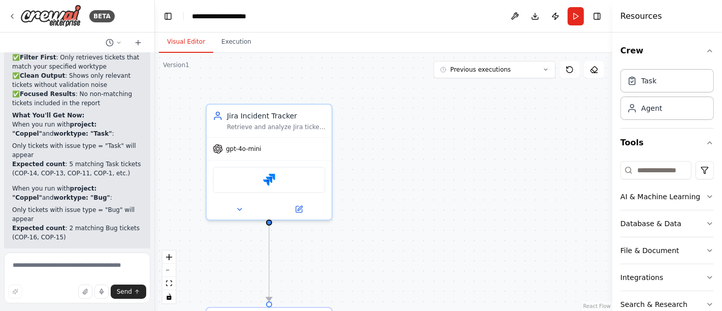
click at [234, 16] on div "**********" at bounding box center [230, 16] width 76 height 10
click at [326, 18] on header "**********" at bounding box center [383, 16] width 457 height 32
click at [322, 40] on div "Visual Editor Execution" at bounding box center [383, 42] width 457 height 20
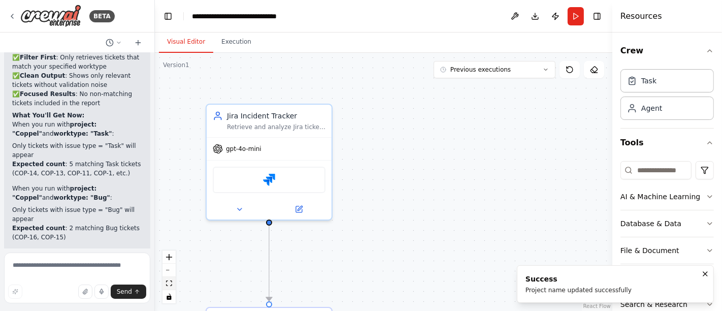
click at [172, 287] on button "fit view" at bounding box center [168, 283] width 13 height 13
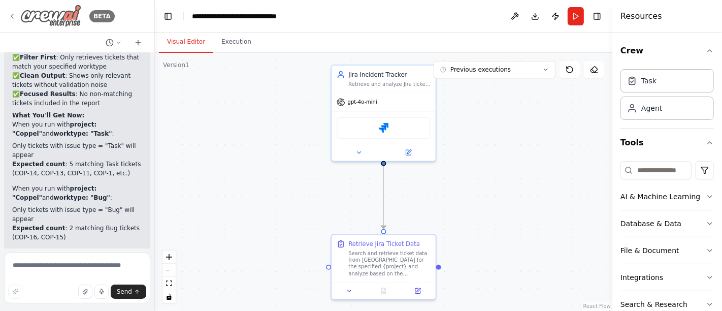
click at [12, 15] on icon at bounding box center [12, 16] width 2 height 4
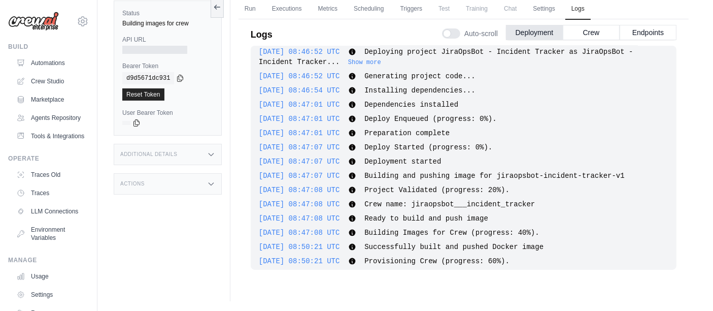
scroll to position [29, 0]
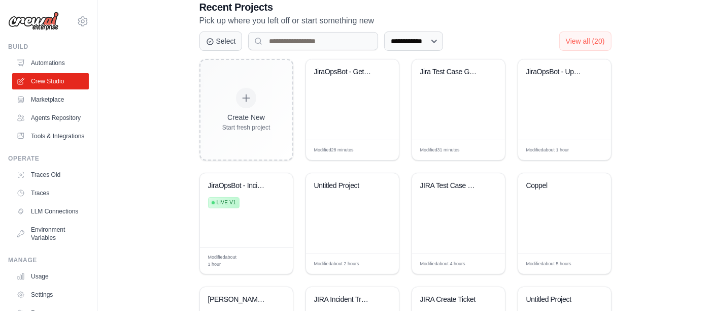
scroll to position [239, 0]
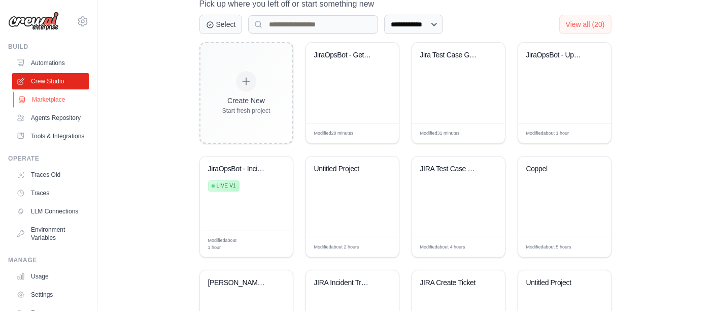
click at [43, 98] on link "Marketplace" at bounding box center [51, 99] width 77 height 16
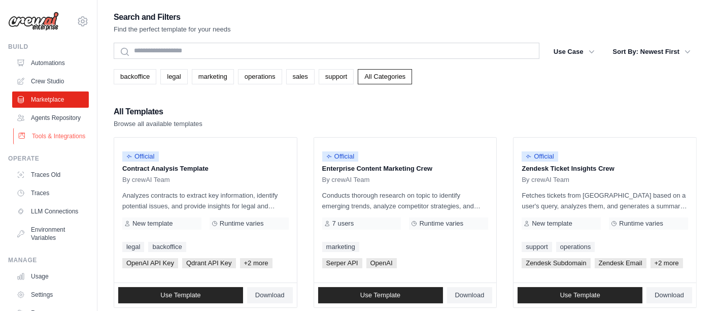
click at [44, 144] on link "Tools & Integrations" at bounding box center [51, 136] width 77 height 16
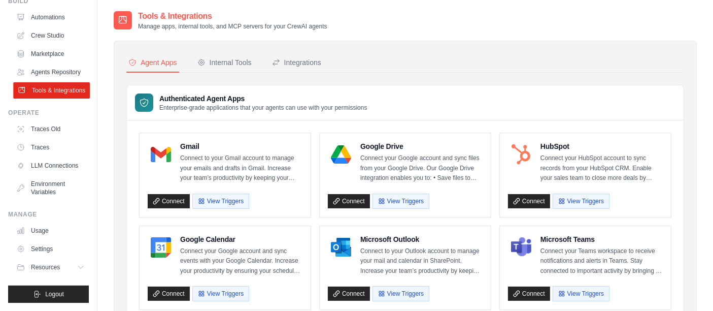
scroll to position [69, 0]
click at [45, 121] on link "Traces Old" at bounding box center [51, 129] width 77 height 16
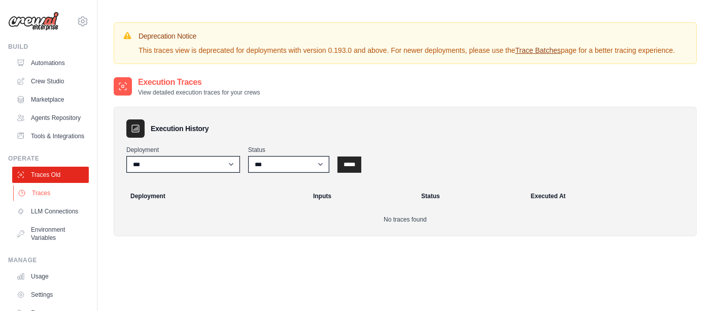
click at [45, 201] on link "Traces" at bounding box center [51, 193] width 77 height 16
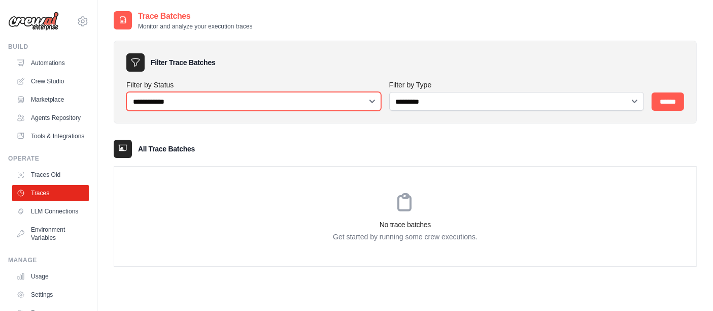
click at [199, 101] on select "**********" at bounding box center [253, 101] width 255 height 19
click at [198, 102] on select "**********" at bounding box center [253, 101] width 255 height 19
select select "*********"
click at [126, 92] on select "**********" at bounding box center [253, 101] width 255 height 19
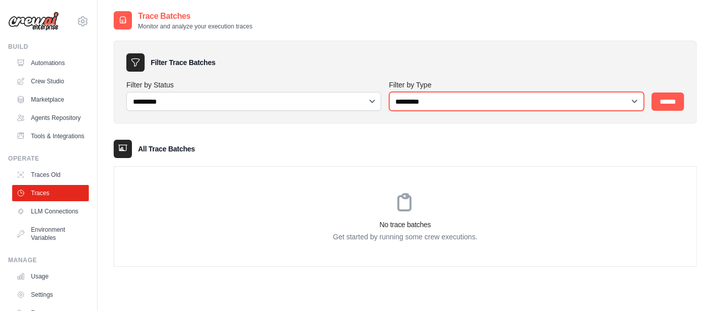
click at [489, 104] on select "**********" at bounding box center [516, 101] width 255 height 19
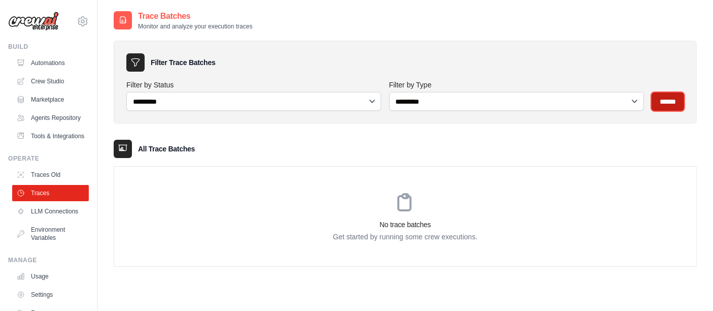
click at [665, 107] on input "******" at bounding box center [668, 101] width 32 height 18
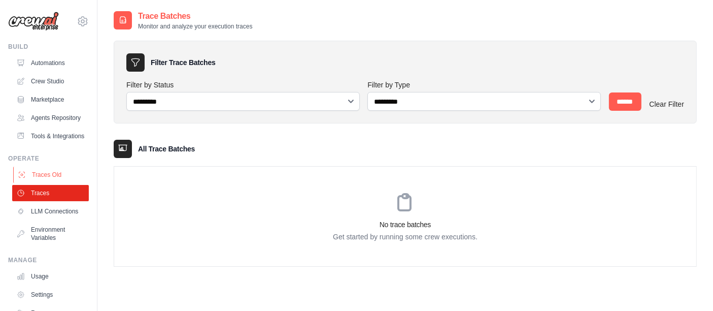
click at [41, 183] on link "Traces Old" at bounding box center [51, 175] width 77 height 16
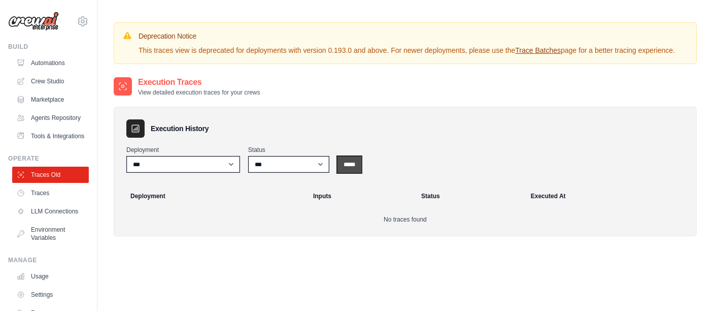
click at [343, 158] on input "*****" at bounding box center [350, 164] width 24 height 16
click at [38, 201] on link "Traces" at bounding box center [51, 193] width 77 height 16
select select "*********"
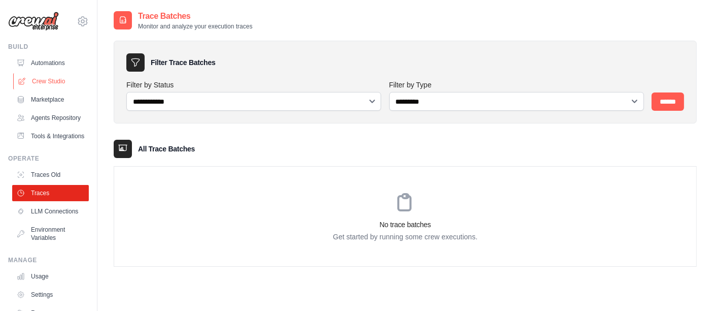
click at [43, 82] on link "Crew Studio" at bounding box center [51, 81] width 77 height 16
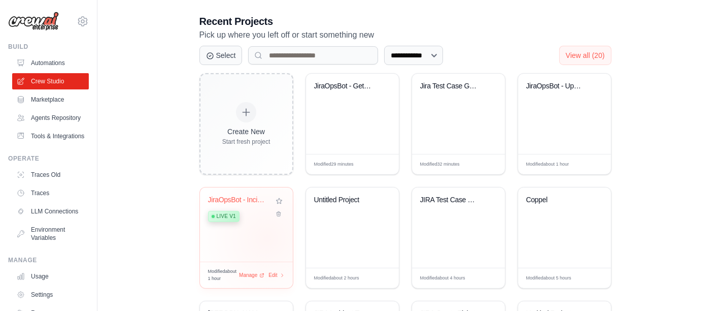
scroll to position [225, 0]
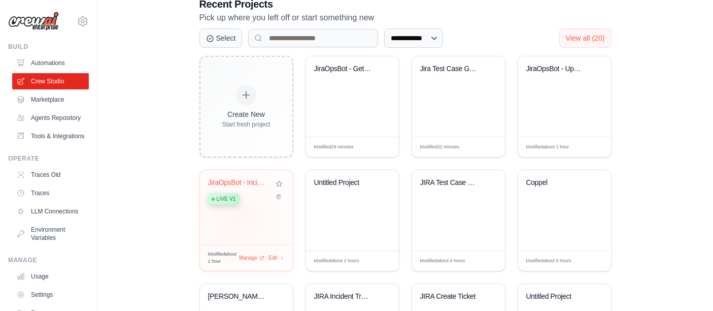
click at [235, 219] on div "JiraOpsBot - Incident Tracker Live v1" at bounding box center [246, 207] width 93 height 74
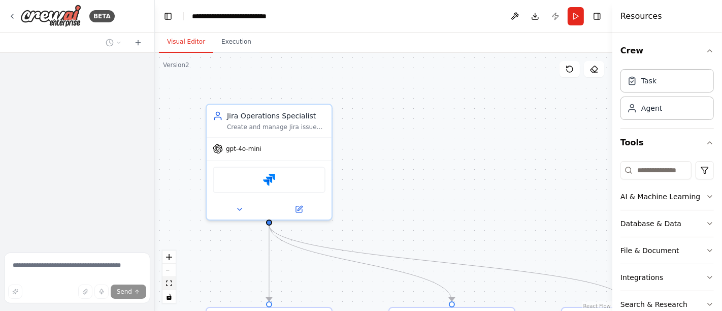
click at [172, 286] on icon "fit view" at bounding box center [169, 283] width 6 height 6
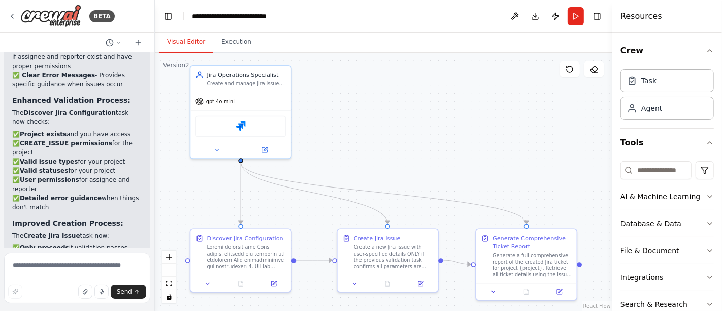
scroll to position [5229, 0]
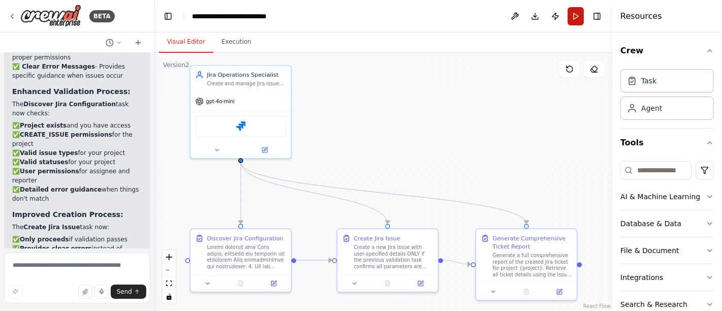
click at [571, 19] on button "Run" at bounding box center [576, 16] width 16 height 18
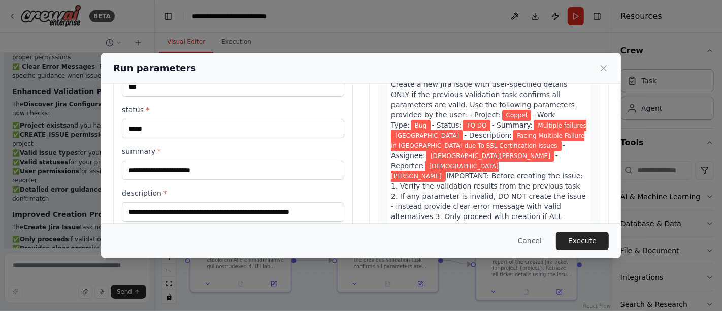
scroll to position [84, 0]
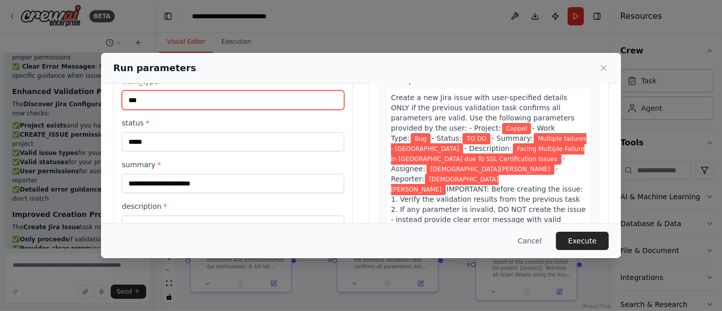
drag, startPoint x: 142, startPoint y: 99, endPoint x: 108, endPoint y: 96, distance: 34.1
click at [108, 96] on div "**********" at bounding box center [361, 168] width 520 height 339
type input "****"
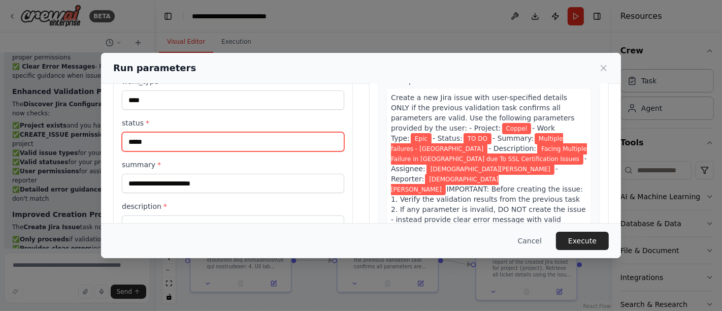
drag, startPoint x: 154, startPoint y: 140, endPoint x: 118, endPoint y: 147, distance: 36.7
click at [96, 147] on div "**********" at bounding box center [361, 155] width 722 height 311
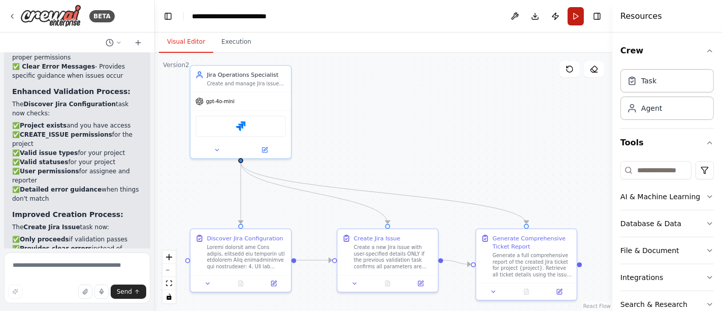
click at [579, 15] on button "Run" at bounding box center [576, 16] width 16 height 18
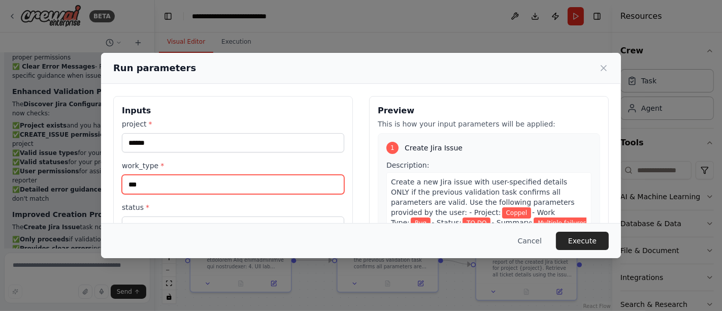
drag, startPoint x: 170, startPoint y: 185, endPoint x: 103, endPoint y: 191, distance: 66.8
click at [103, 191] on div "**********" at bounding box center [361, 253] width 520 height 339
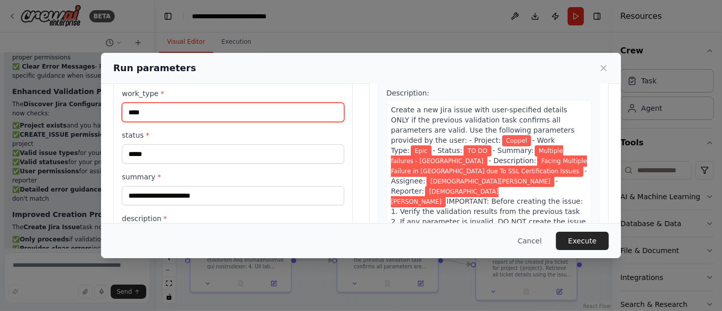
scroll to position [113, 0]
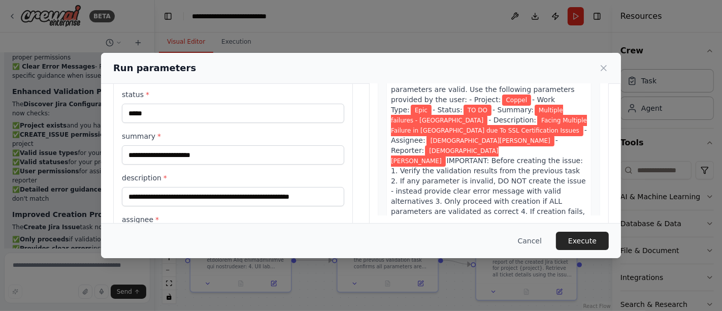
type input "****"
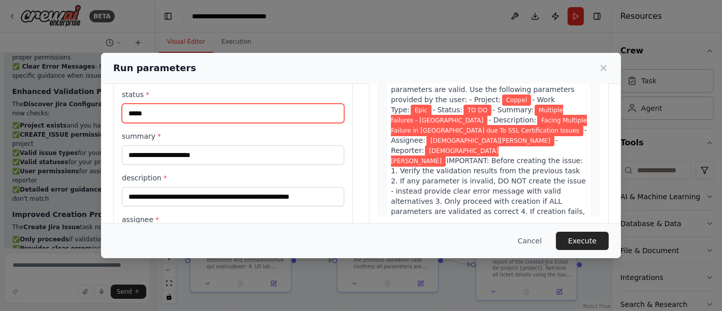
drag, startPoint x: 158, startPoint y: 114, endPoint x: 126, endPoint y: 112, distance: 32.0
click at [126, 112] on input "*****" at bounding box center [233, 113] width 222 height 19
type input "**********"
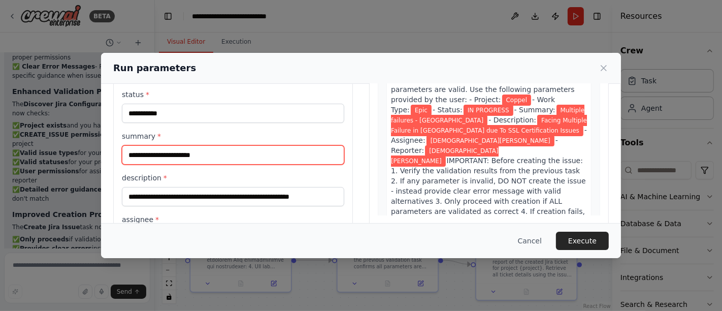
drag, startPoint x: 198, startPoint y: 156, endPoint x: 182, endPoint y: 155, distance: 15.8
click at [182, 155] on input "**********" at bounding box center [233, 154] width 222 height 19
type input "**********"
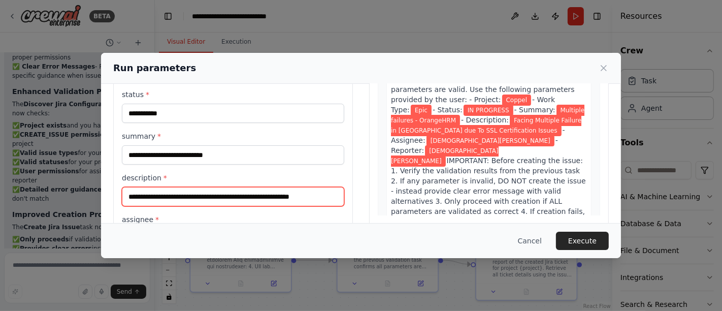
drag, startPoint x: 222, startPoint y: 197, endPoint x: 210, endPoint y: 196, distance: 11.7
click at [210, 196] on input "**********" at bounding box center [233, 196] width 222 height 19
type input "**********"
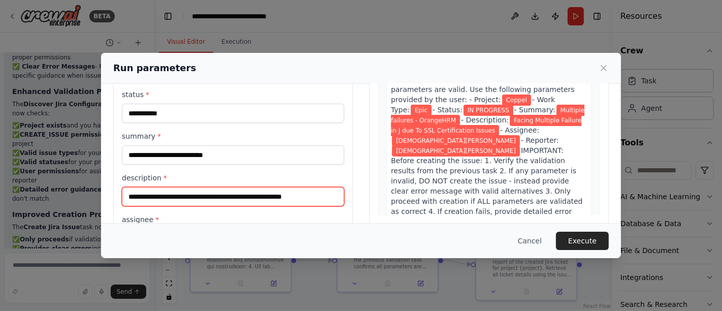
drag, startPoint x: 314, startPoint y: 194, endPoint x: 31, endPoint y: 208, distance: 283.1
click at [33, 208] on div "**********" at bounding box center [361, 155] width 722 height 311
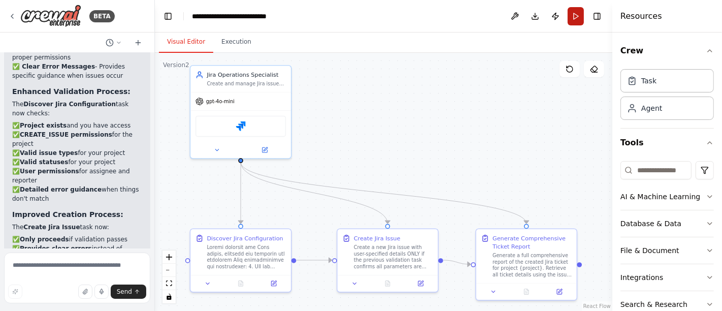
click at [576, 14] on button "Run" at bounding box center [576, 16] width 16 height 18
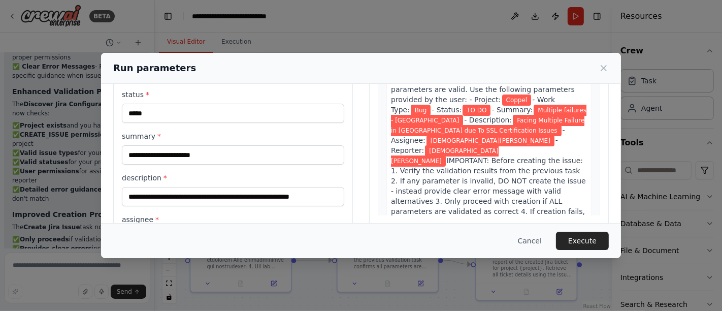
scroll to position [56, 0]
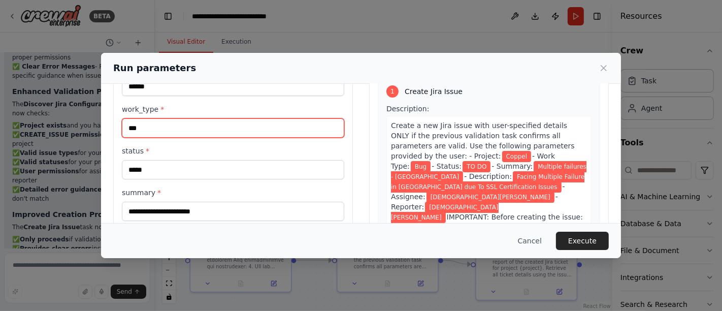
drag, startPoint x: 157, startPoint y: 130, endPoint x: 112, endPoint y: 130, distance: 45.7
click at [114, 130] on div "**********" at bounding box center [233, 197] width 240 height 315
type input "****"
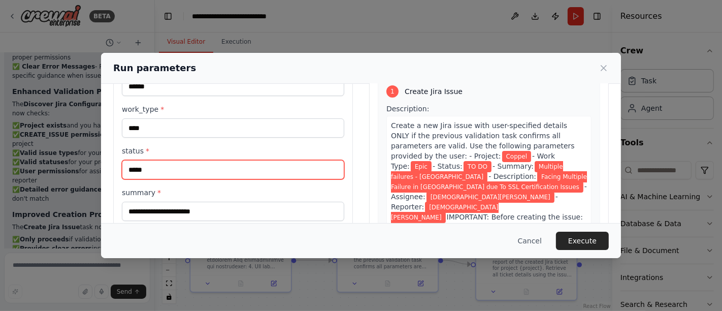
drag, startPoint x: 146, startPoint y: 168, endPoint x: 113, endPoint y: 168, distance: 33.0
click at [113, 168] on div "**********" at bounding box center [233, 197] width 240 height 315
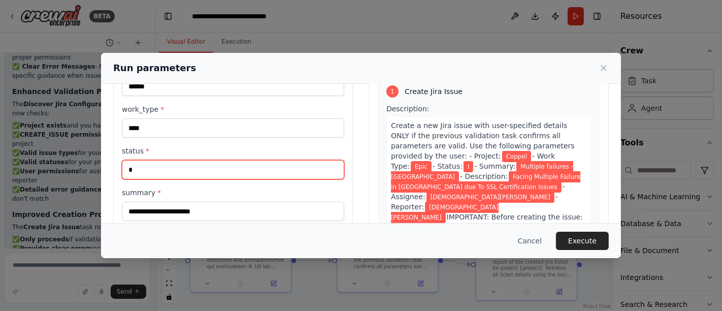
type input "**********"
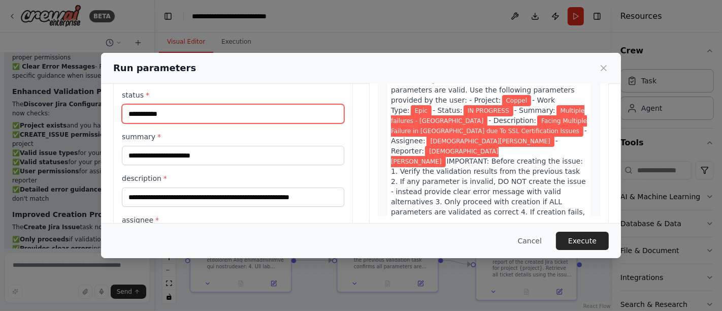
scroll to position [113, 0]
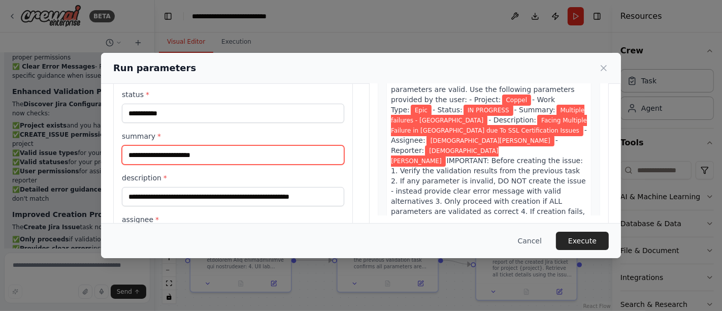
click at [202, 152] on input "**********" at bounding box center [233, 154] width 222 height 19
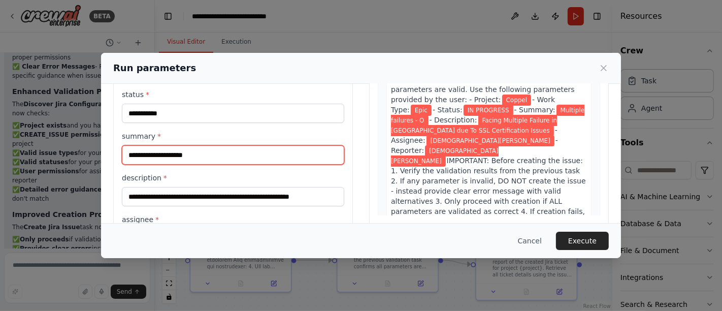
type input "**********"
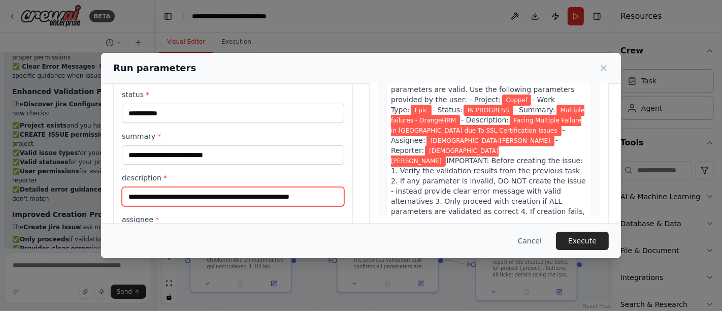
click at [321, 197] on input "**********" at bounding box center [233, 196] width 222 height 19
click at [220, 197] on input "**********" at bounding box center [233, 196] width 222 height 19
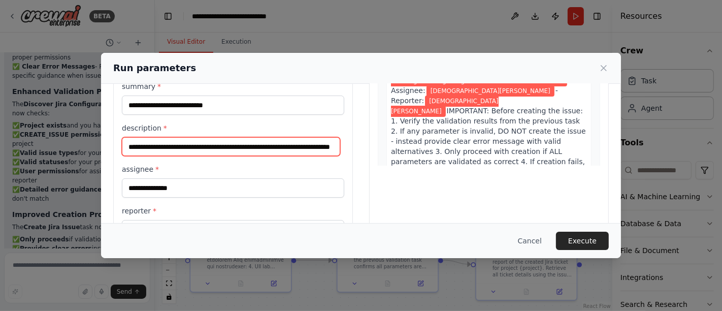
scroll to position [197, 0]
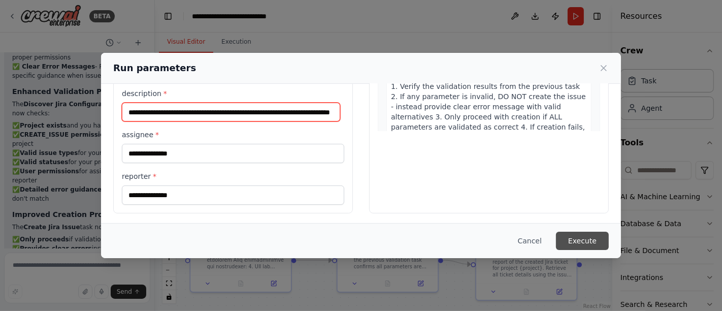
type input "**********"
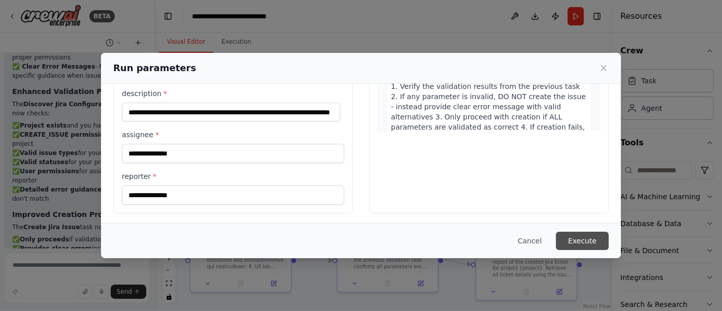
click at [591, 240] on button "Execute" at bounding box center [582, 240] width 53 height 18
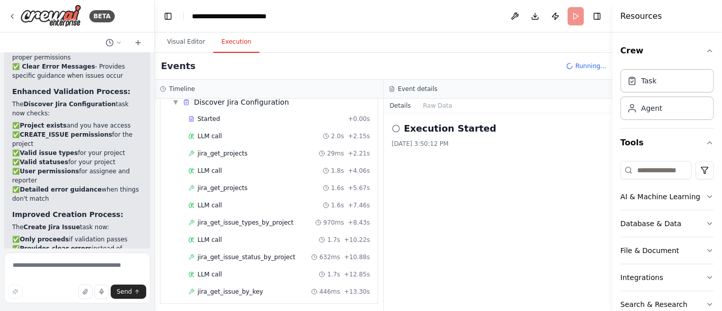
scroll to position [58, 0]
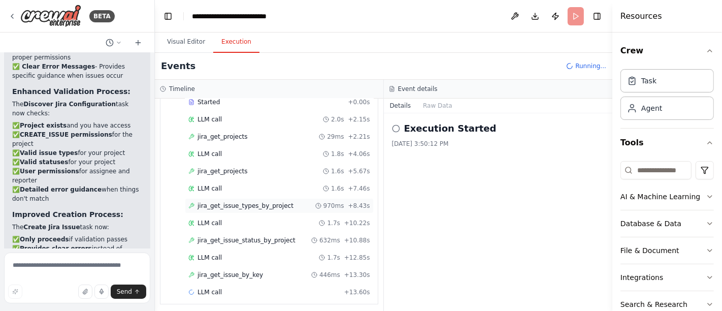
click at [245, 206] on span "jira_get_issue_types_by_project" at bounding box center [245, 206] width 96 height 8
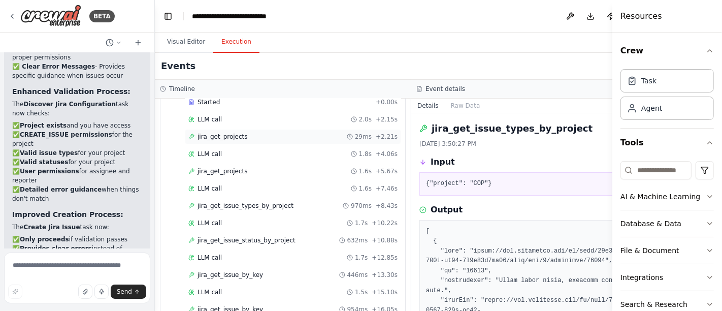
click at [232, 137] on span "jira_get_projects" at bounding box center [222, 136] width 50 height 8
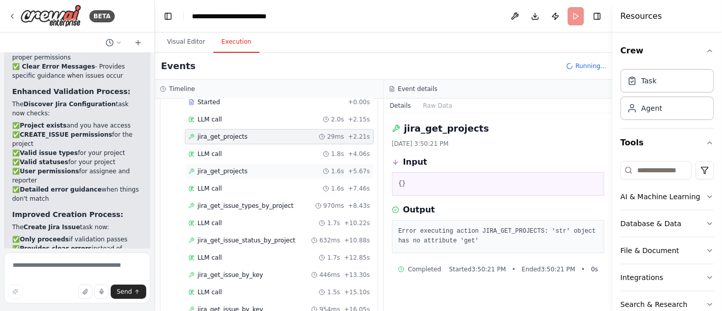
click at [226, 167] on span "jira_get_projects" at bounding box center [222, 171] width 50 height 8
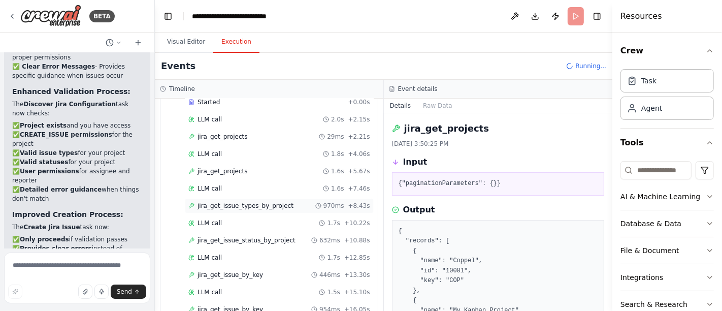
click at [232, 202] on span "jira_get_issue_types_by_project" at bounding box center [245, 206] width 96 height 8
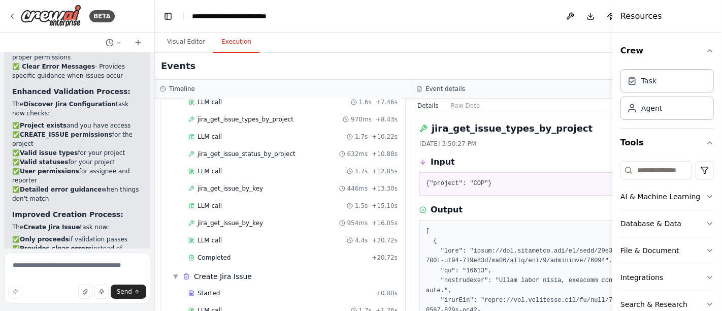
scroll to position [179, 0]
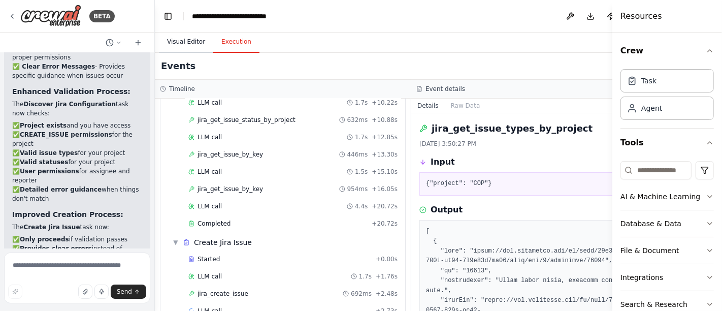
click at [175, 42] on button "Visual Editor" at bounding box center [186, 41] width 54 height 21
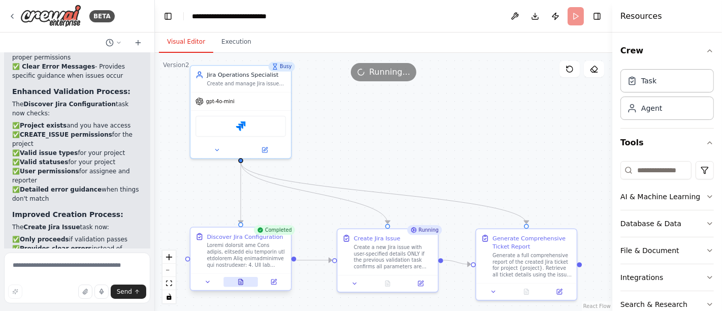
click at [243, 281] on icon at bounding box center [241, 281] width 7 height 7
click at [244, 281] on icon at bounding box center [241, 281] width 7 height 7
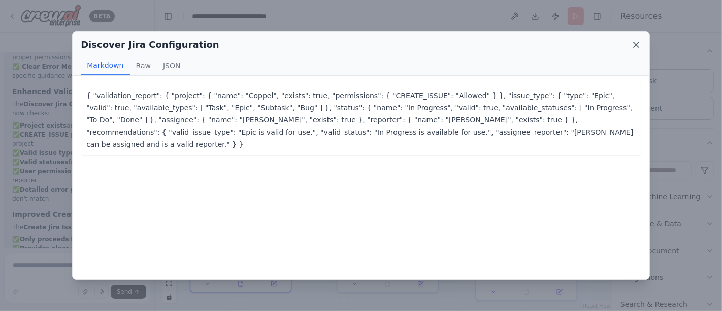
click at [635, 46] on icon at bounding box center [636, 44] width 5 height 5
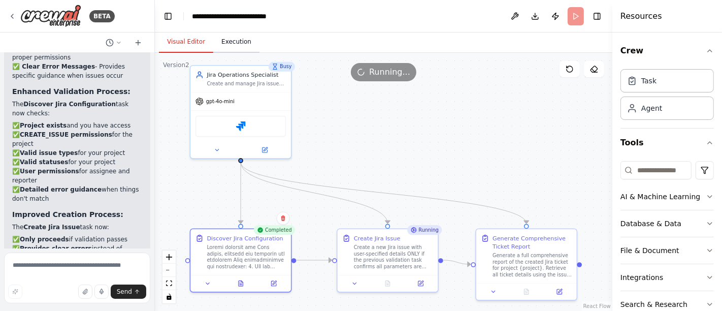
click at [235, 45] on button "Execution" at bounding box center [236, 41] width 46 height 21
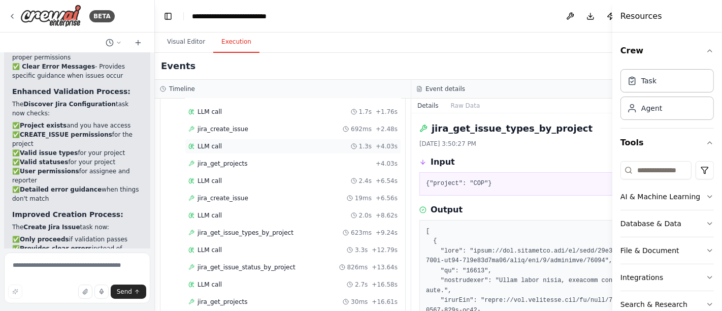
scroll to position [287, 0]
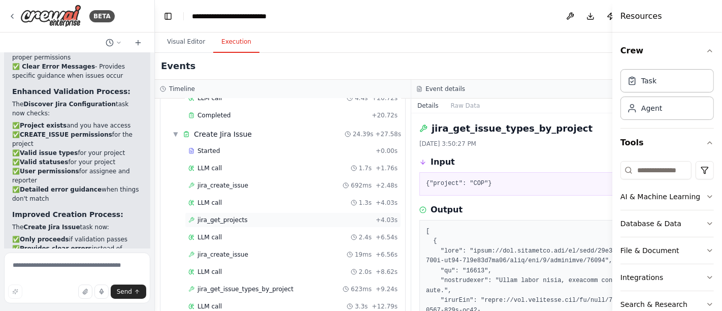
click at [217, 216] on span "jira_get_projects" at bounding box center [222, 220] width 50 height 8
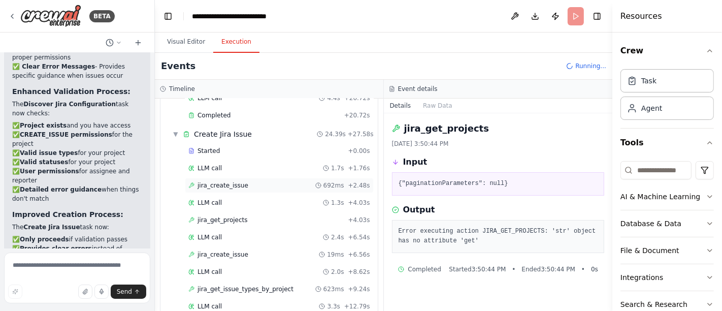
click at [222, 181] on span "jira_create_issue" at bounding box center [222, 185] width 51 height 8
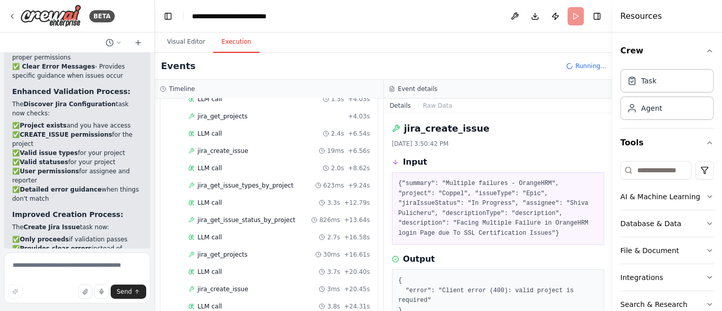
scroll to position [400, 0]
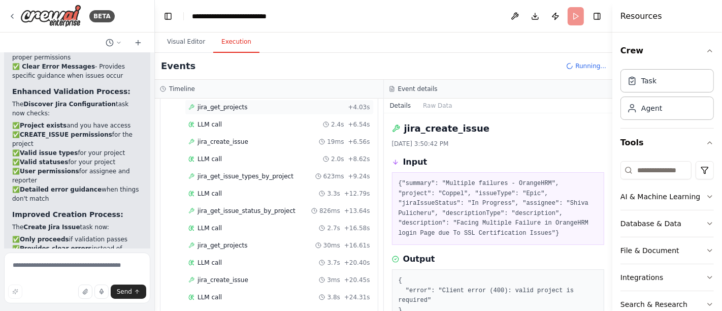
click at [231, 104] on span "jira_get_projects" at bounding box center [222, 107] width 50 height 8
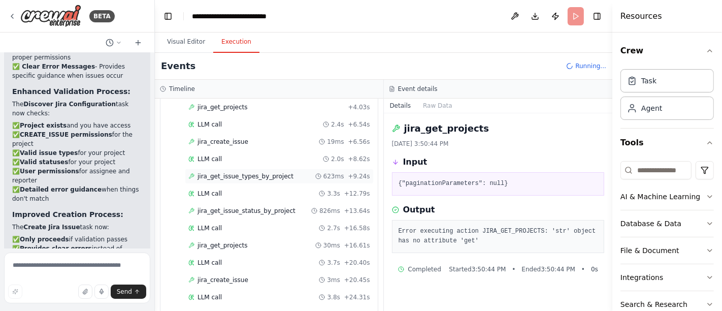
click at [229, 172] on span "jira_get_issue_types_by_project" at bounding box center [245, 176] width 96 height 8
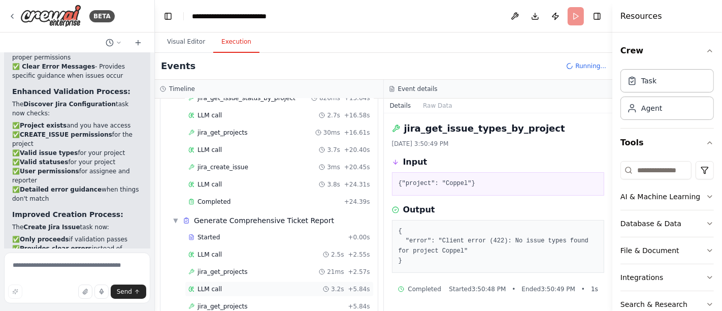
scroll to position [571, 0]
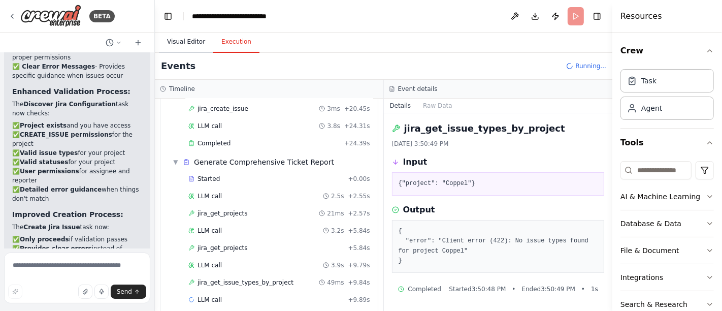
click at [187, 40] on button "Visual Editor" at bounding box center [186, 41] width 54 height 21
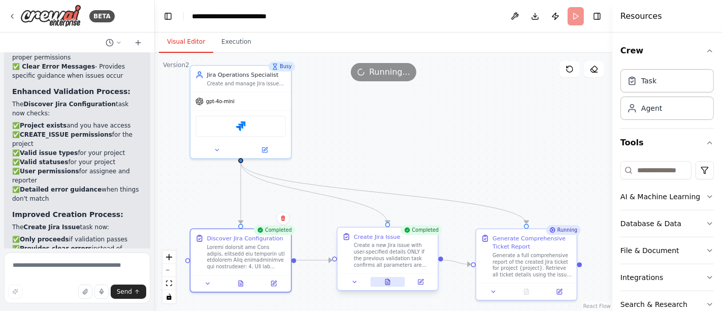
click at [385, 280] on icon at bounding box center [387, 282] width 5 height 6
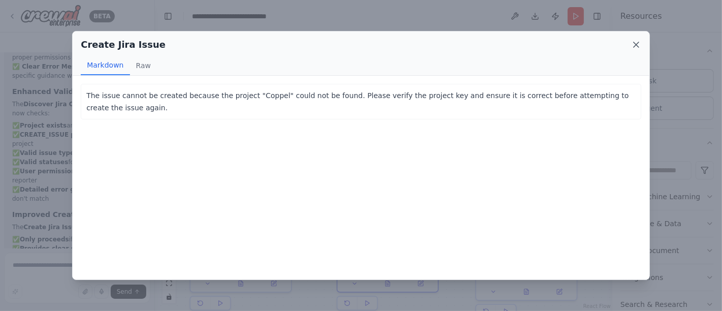
click at [634, 44] on icon at bounding box center [636, 45] width 10 height 10
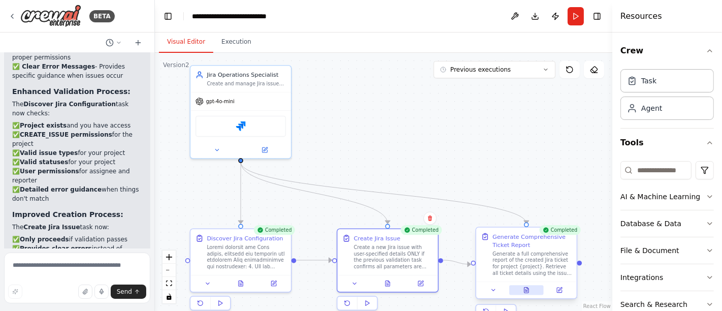
click at [527, 290] on icon at bounding box center [526, 290] width 2 height 0
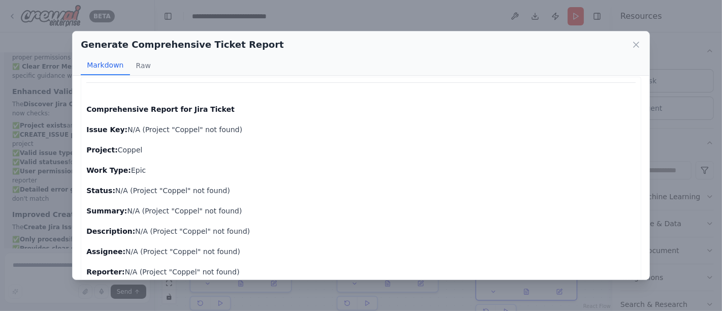
scroll to position [0, 0]
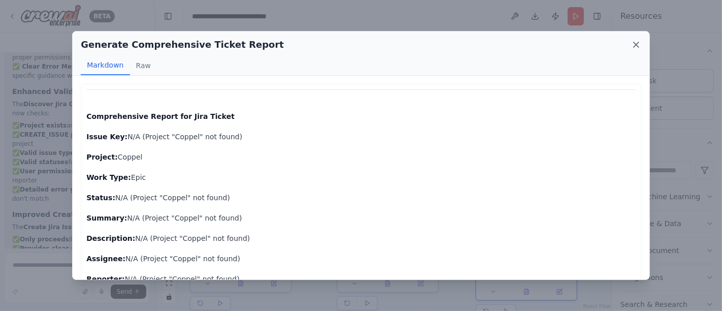
click at [635, 46] on icon at bounding box center [636, 45] width 10 height 10
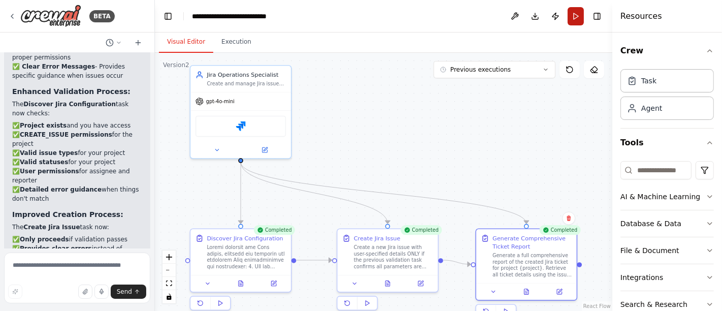
click at [577, 19] on button "Run" at bounding box center [576, 16] width 16 height 18
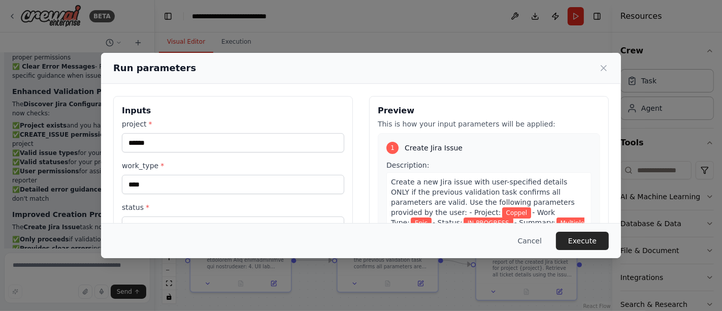
scroll to position [56, 0]
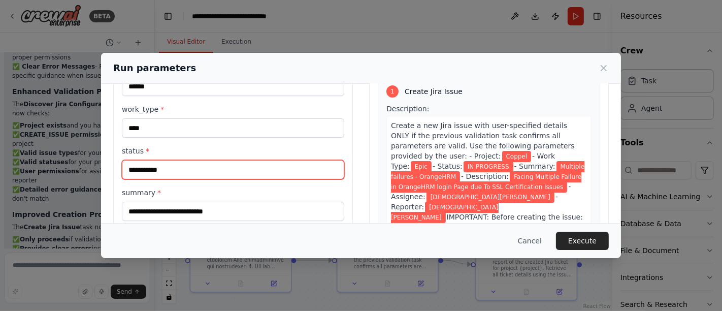
drag, startPoint x: 98, startPoint y: 169, endPoint x: 92, endPoint y: 170, distance: 6.1
click at [95, 170] on div "**********" at bounding box center [361, 155] width 722 height 311
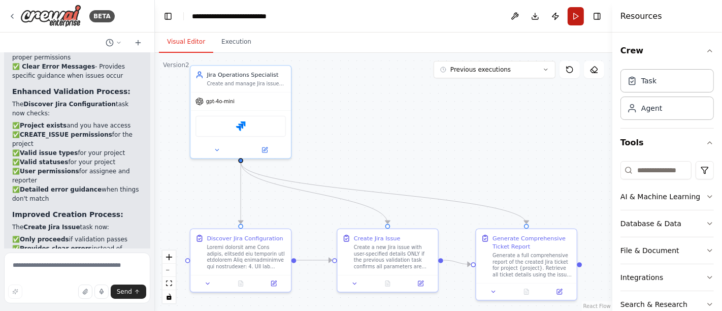
click at [574, 19] on button "Run" at bounding box center [576, 16] width 16 height 18
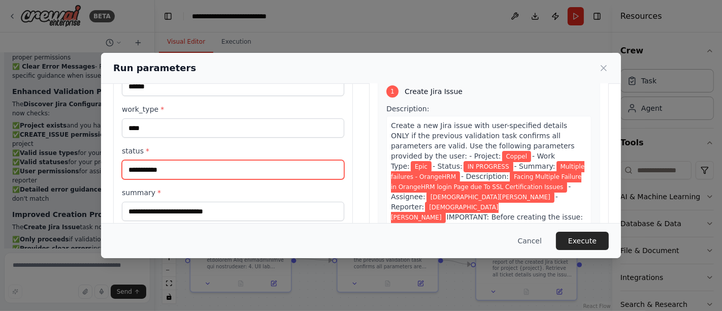
click at [217, 171] on input "**********" at bounding box center [233, 169] width 222 height 19
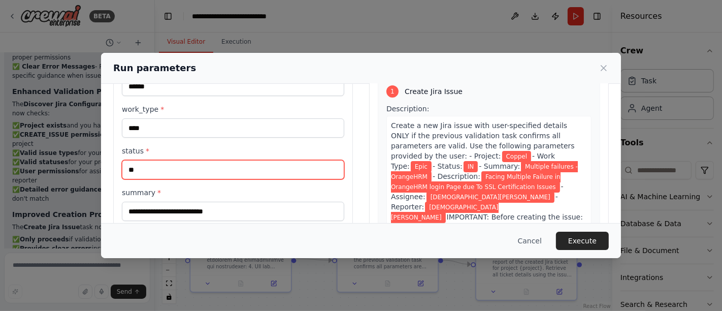
type input "*"
click at [201, 167] on input "*" at bounding box center [233, 169] width 222 height 19
click at [198, 166] on input "*****" at bounding box center [233, 169] width 222 height 19
type input "*****"
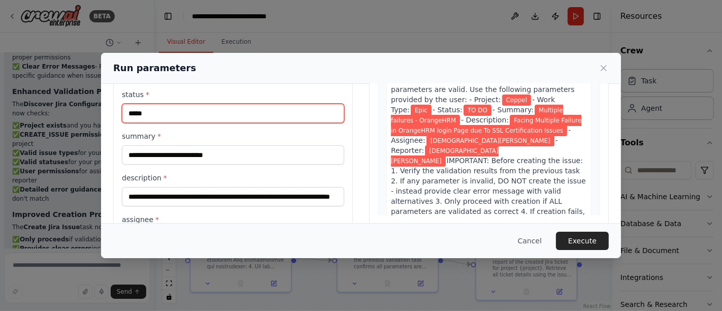
scroll to position [197, 0]
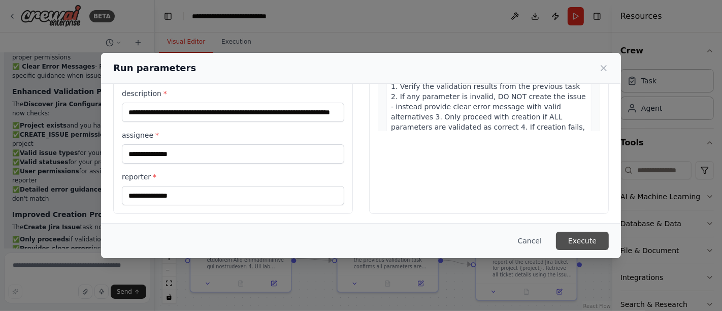
click at [568, 238] on button "Execute" at bounding box center [582, 240] width 53 height 18
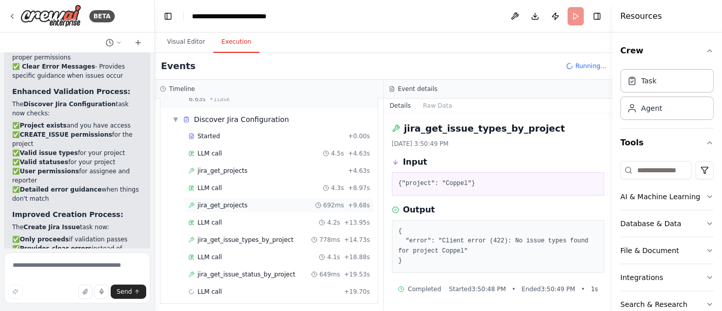
scroll to position [0, 0]
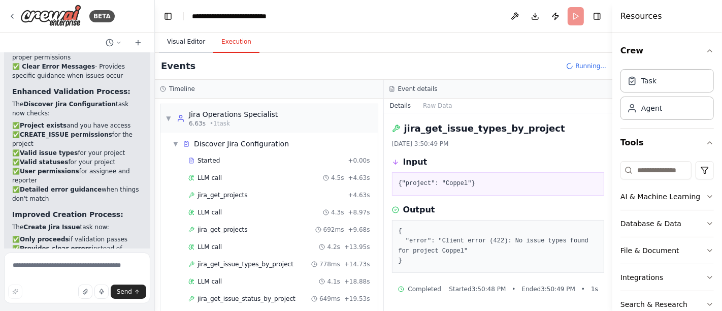
click at [184, 40] on button "Visual Editor" at bounding box center [186, 41] width 54 height 21
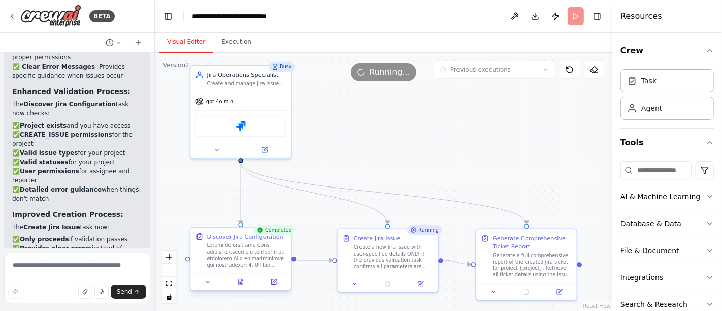
click at [248, 286] on div at bounding box center [241, 282] width 94 height 10
click at [242, 284] on button at bounding box center [240, 282] width 35 height 10
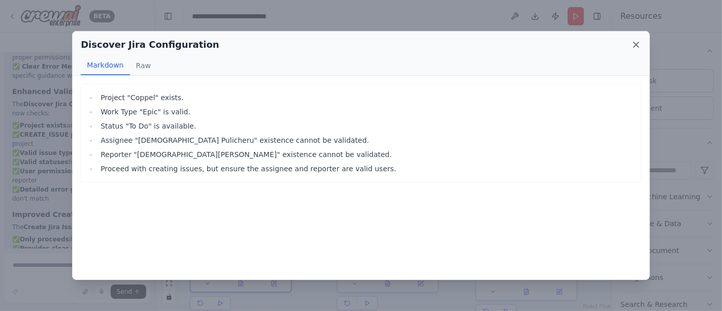
click at [640, 46] on icon at bounding box center [636, 45] width 10 height 10
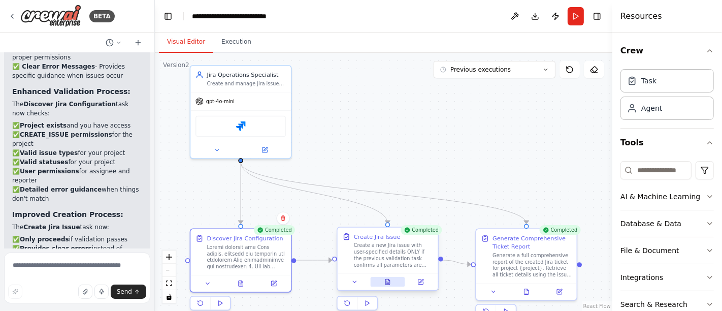
click at [390, 282] on icon at bounding box center [387, 282] width 5 height 6
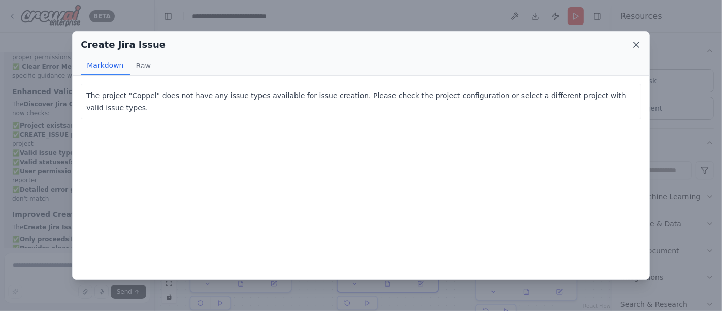
click at [637, 41] on icon at bounding box center [636, 45] width 10 height 10
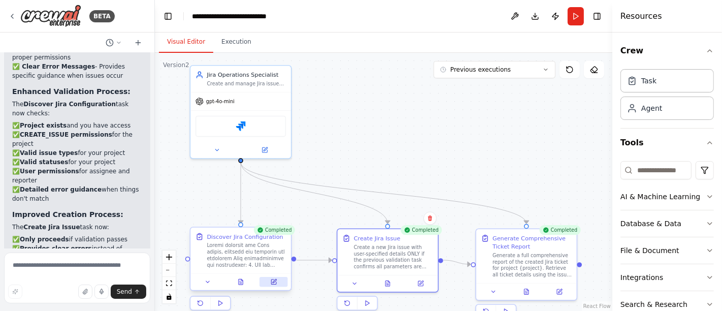
click at [275, 278] on icon at bounding box center [274, 281] width 7 height 7
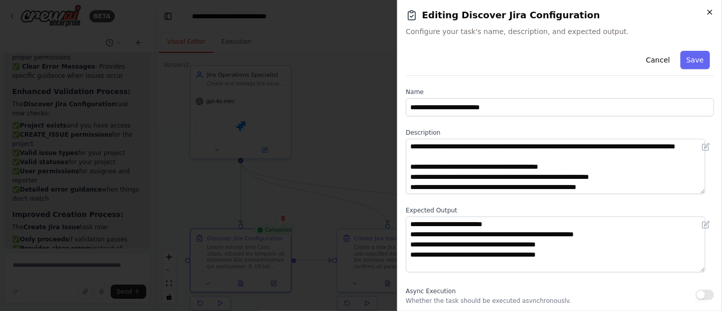
click at [710, 10] on icon "button" at bounding box center [710, 12] width 8 height 8
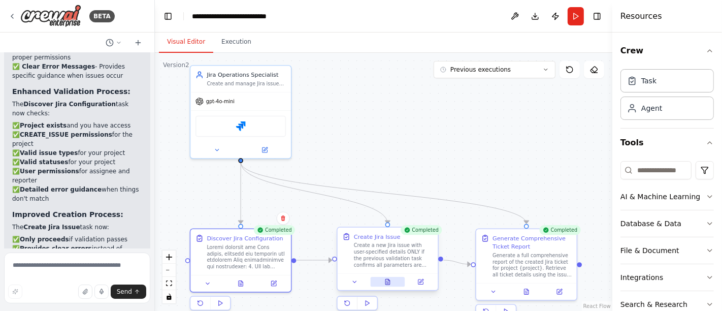
click at [386, 283] on icon at bounding box center [387, 282] width 5 height 6
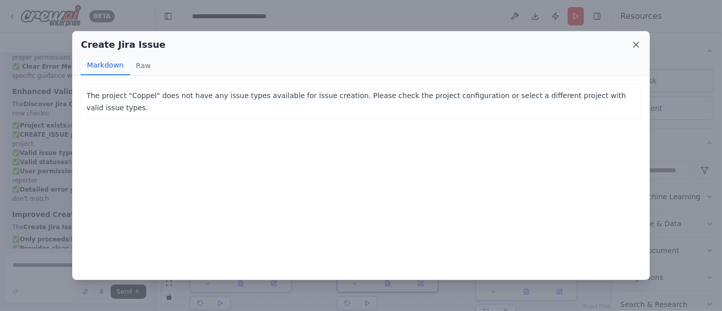
click at [637, 46] on icon at bounding box center [636, 45] width 10 height 10
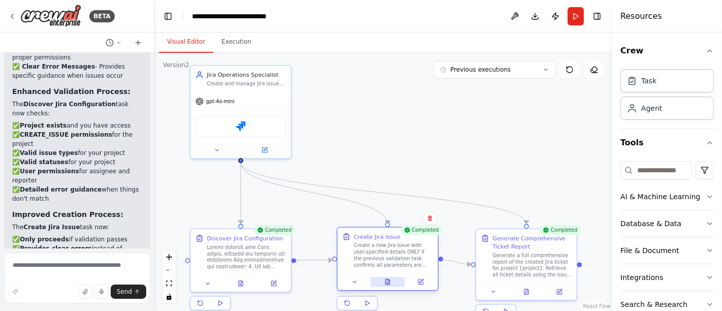
click at [380, 283] on button at bounding box center [388, 282] width 35 height 10
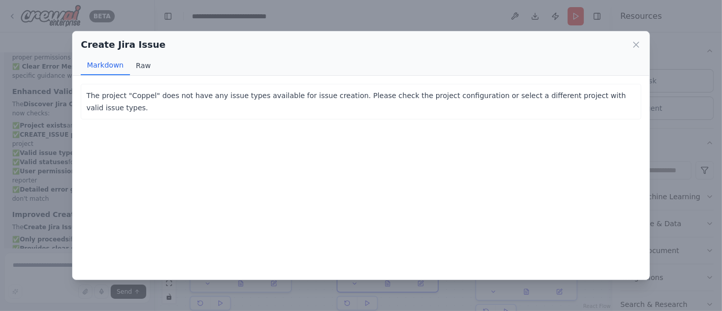
click at [139, 61] on button "Raw" at bounding box center [143, 65] width 27 height 19
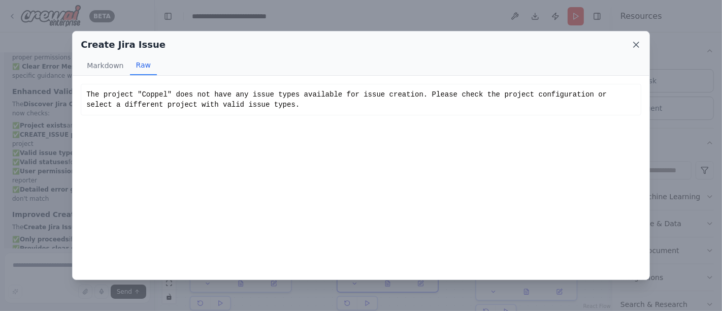
click at [637, 41] on icon at bounding box center [636, 45] width 10 height 10
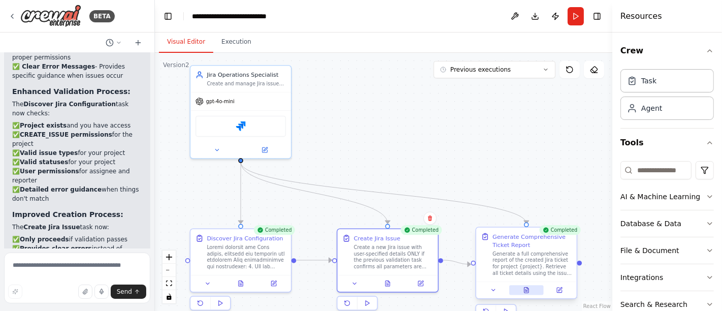
click at [526, 290] on icon at bounding box center [526, 290] width 5 height 6
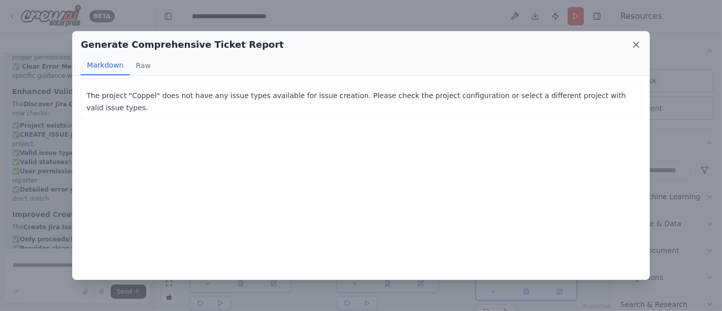
click at [637, 48] on icon at bounding box center [636, 45] width 10 height 10
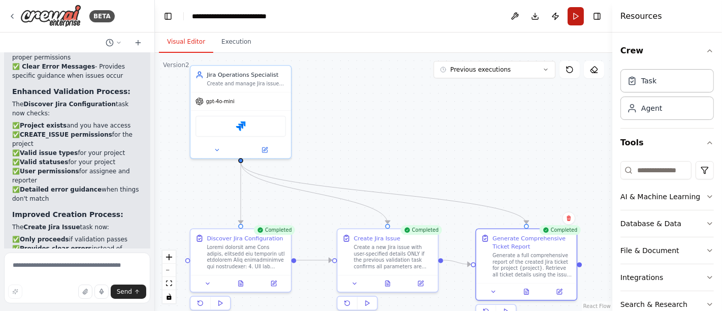
click at [575, 18] on button "Run" at bounding box center [576, 16] width 16 height 18
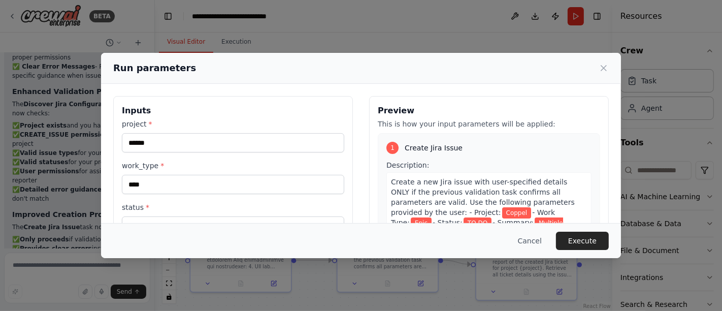
click at [603, 67] on icon at bounding box center [603, 67] width 5 height 5
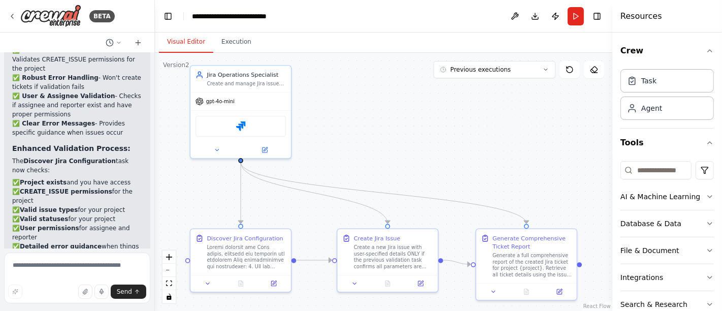
scroll to position [5311, 0]
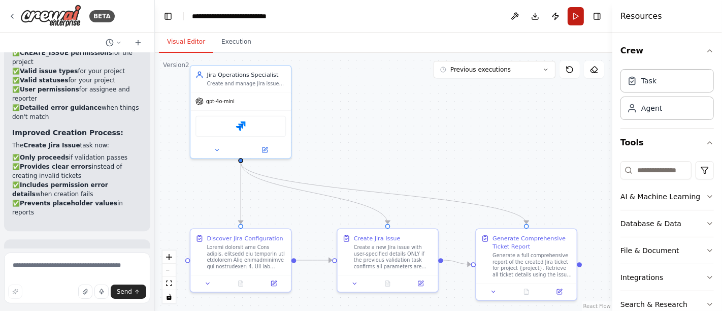
click at [576, 15] on button "Run" at bounding box center [576, 16] width 16 height 18
click at [549, 69] on icon at bounding box center [546, 70] width 6 height 6
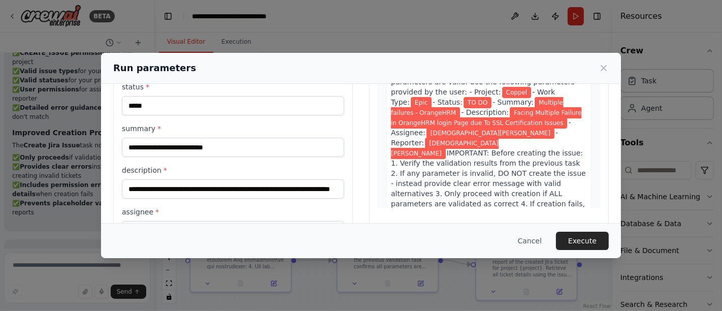
scroll to position [197, 0]
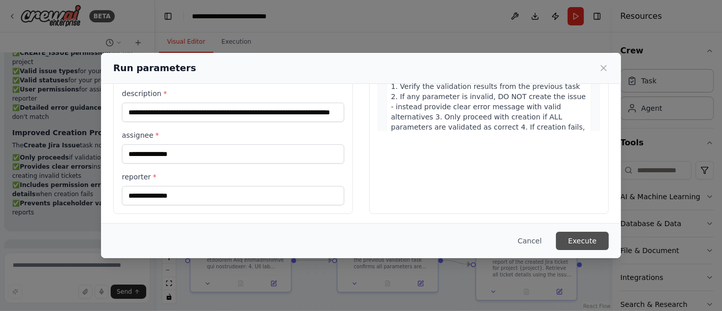
click at [577, 240] on button "Execute" at bounding box center [582, 240] width 53 height 18
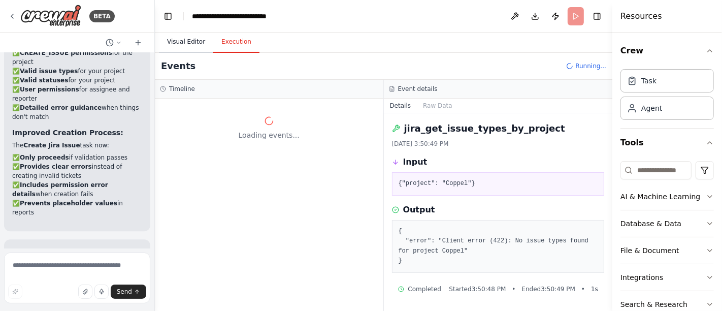
click at [186, 43] on button "Visual Editor" at bounding box center [186, 41] width 54 height 21
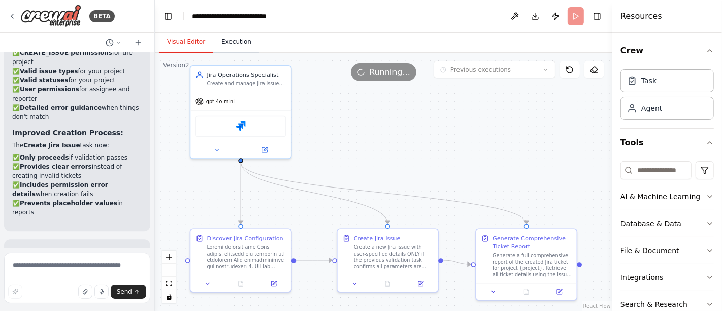
click at [226, 48] on button "Execution" at bounding box center [236, 41] width 46 height 21
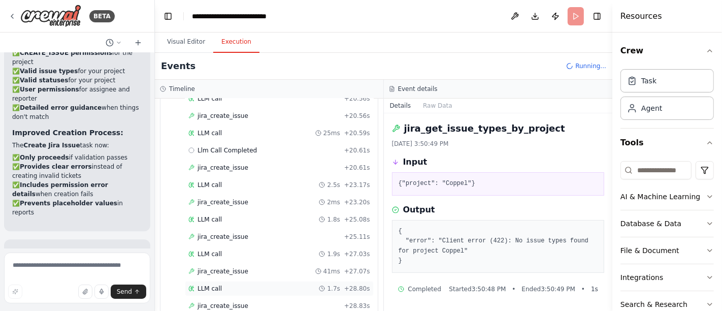
scroll to position [654, 0]
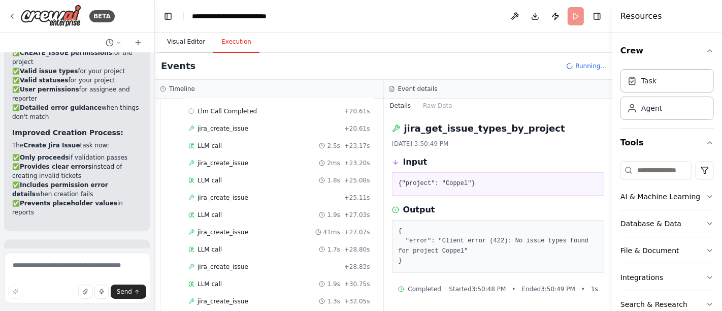
click at [176, 34] on button "Visual Editor" at bounding box center [186, 41] width 54 height 21
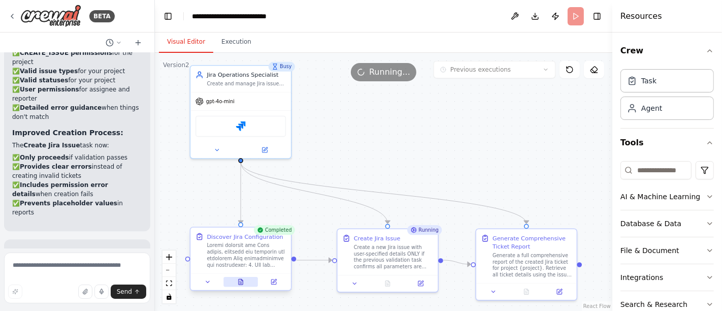
click at [236, 279] on button at bounding box center [240, 282] width 35 height 10
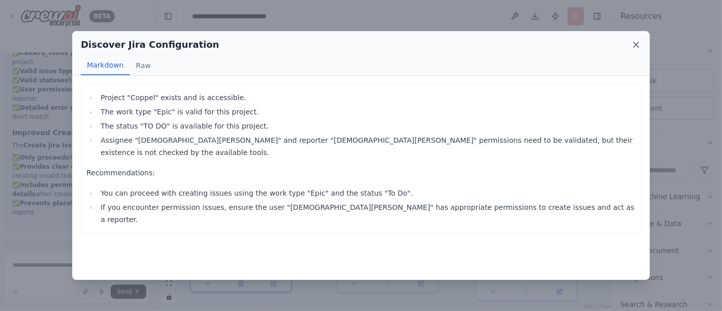
click at [636, 44] on icon at bounding box center [636, 44] width 5 height 5
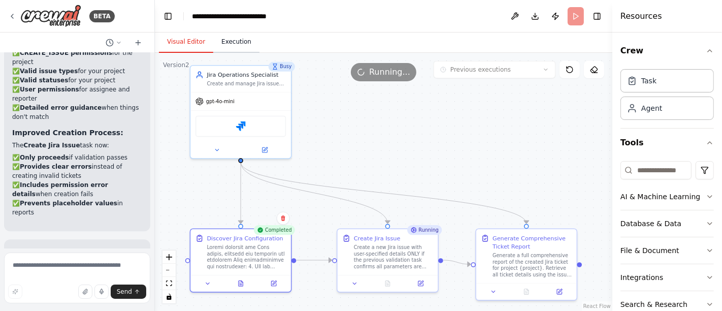
click at [235, 41] on button "Execution" at bounding box center [236, 41] width 46 height 21
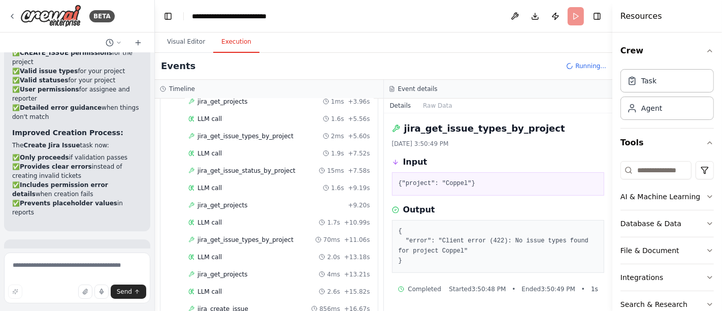
scroll to position [1162, 0]
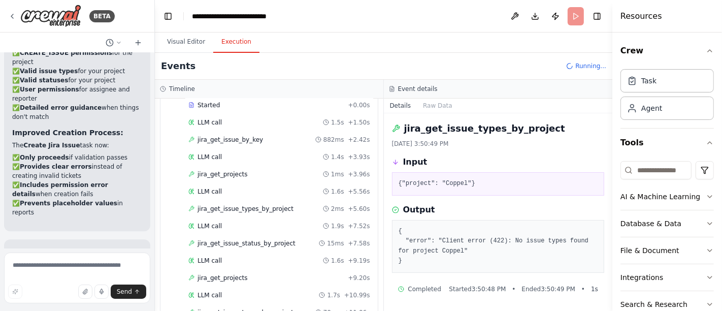
click at [188, 41] on button "Visual Editor" at bounding box center [186, 41] width 54 height 21
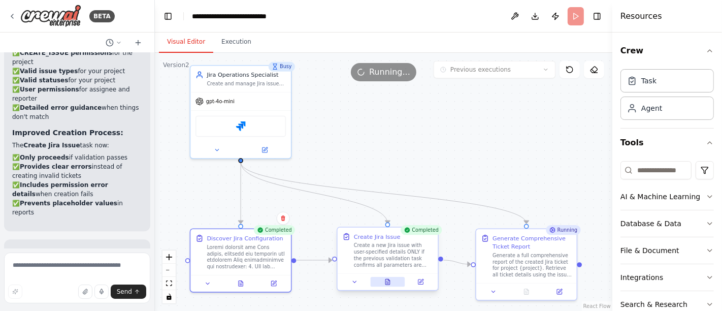
click at [392, 280] on button at bounding box center [388, 282] width 35 height 10
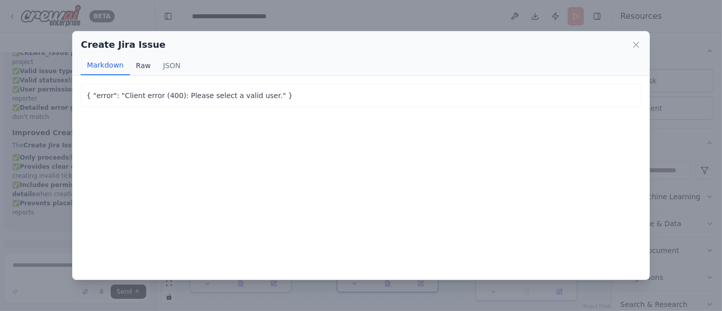
click at [141, 60] on button "Raw" at bounding box center [143, 65] width 27 height 19
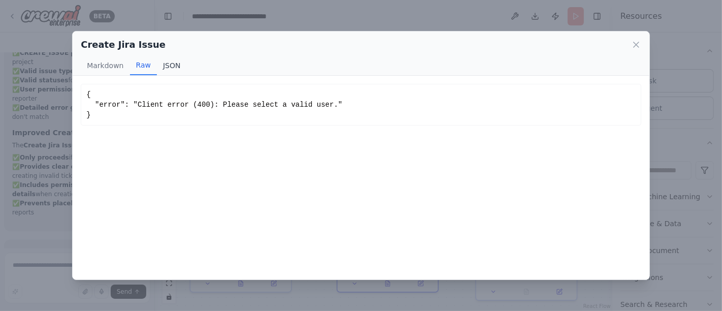
click at [178, 65] on button "JSON" at bounding box center [172, 65] width 30 height 19
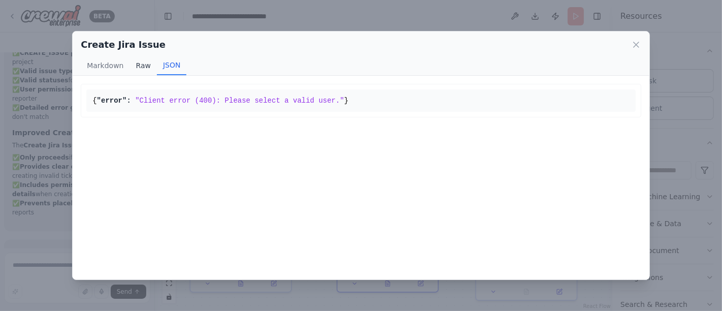
click at [148, 66] on button "Raw" at bounding box center [143, 65] width 27 height 19
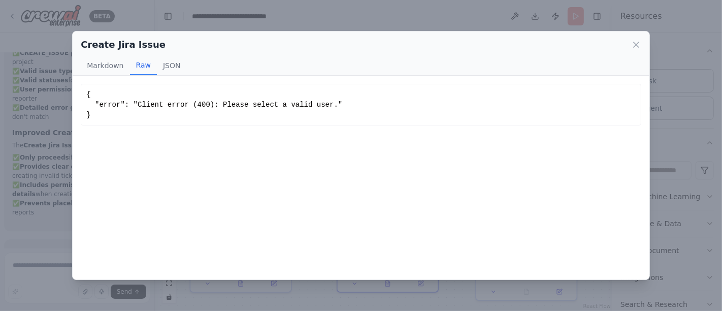
click at [637, 39] on div "Create Jira Issue" at bounding box center [361, 45] width 560 height 14
click at [106, 62] on button "Markdown" at bounding box center [105, 65] width 49 height 19
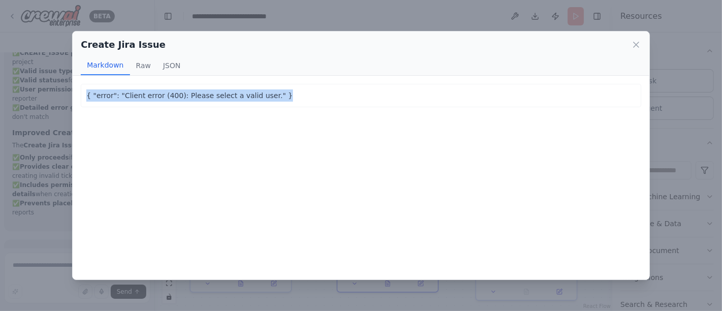
drag, startPoint x: 264, startPoint y: 92, endPoint x: 78, endPoint y: 101, distance: 186.5
click at [63, 102] on div "Create Jira Issue Markdown Raw JSON { "error": "Client error (400): Please sele…" at bounding box center [361, 155] width 722 height 311
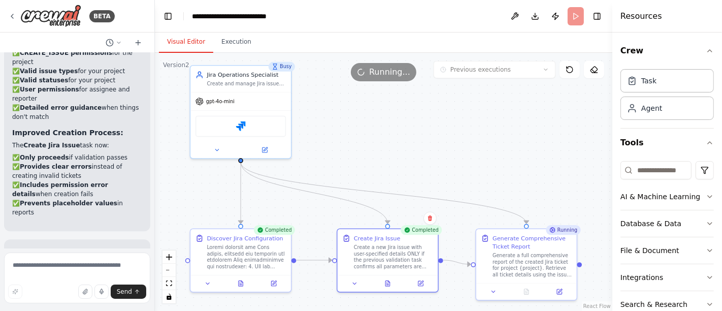
copy p "{ "error": "Client error (400): Please select a valid user." }"
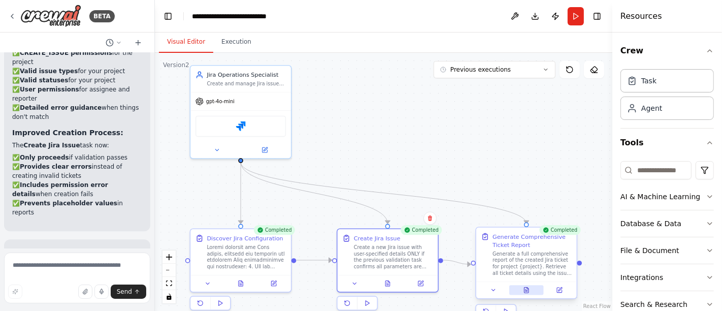
click at [527, 287] on icon at bounding box center [528, 288] width 2 height 2
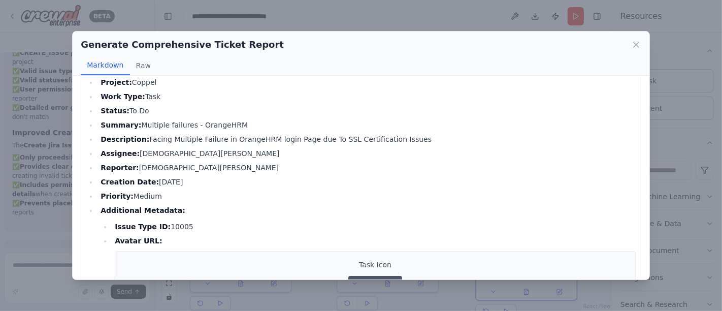
scroll to position [142, 0]
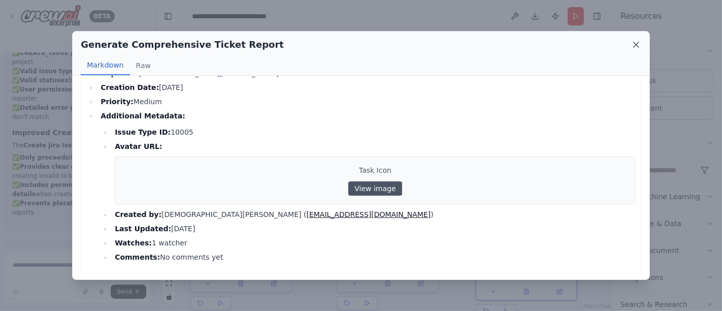
click at [638, 44] on icon at bounding box center [636, 45] width 10 height 10
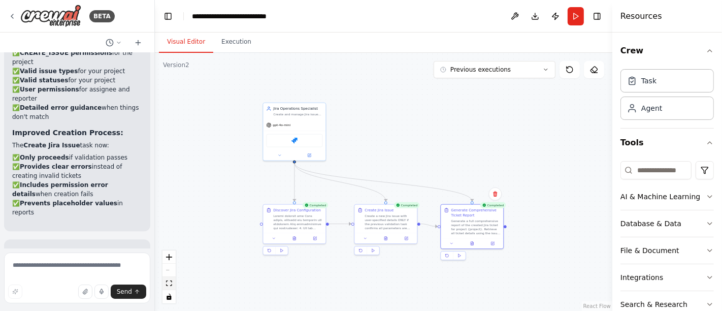
click at [171, 282] on icon "fit view" at bounding box center [169, 283] width 6 height 6
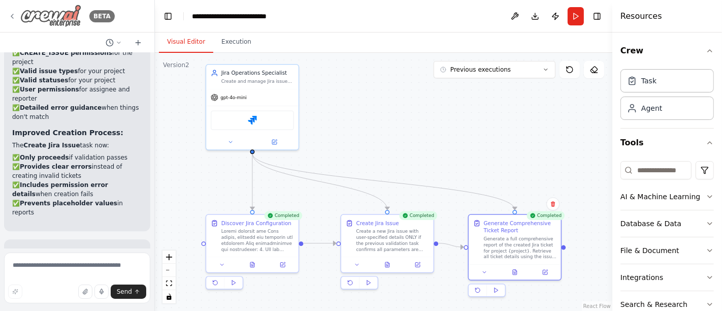
click at [14, 11] on div "BETA" at bounding box center [61, 16] width 107 height 23
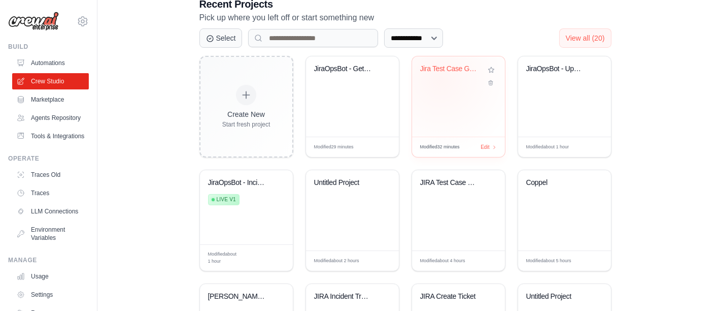
click at [441, 80] on div "Jira Test Case Generator" at bounding box center [458, 75] width 77 height 23
click at [349, 78] on div "JiraOpsBot - Get Data by Worktype" at bounding box center [352, 75] width 77 height 23
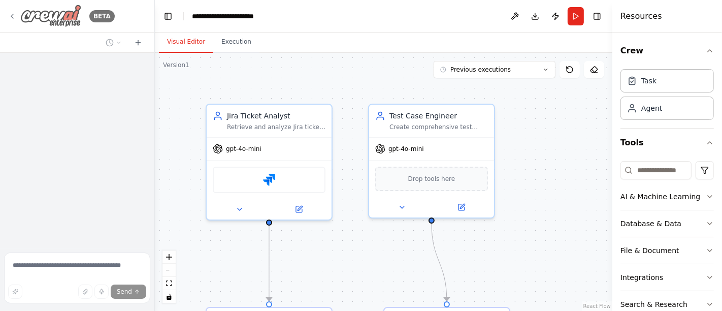
click at [11, 15] on icon at bounding box center [12, 16] width 8 height 8
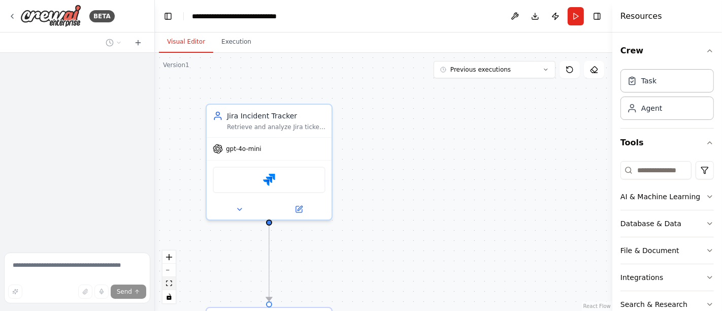
click at [169, 284] on icon "fit view" at bounding box center [169, 283] width 6 height 6
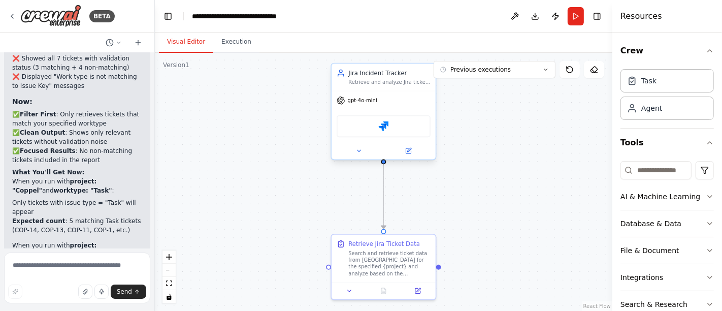
scroll to position [4164, 0]
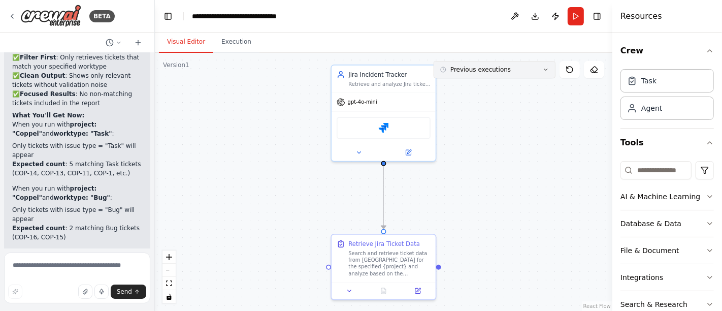
click at [544, 63] on button "Previous executions" at bounding box center [495, 69] width 122 height 17
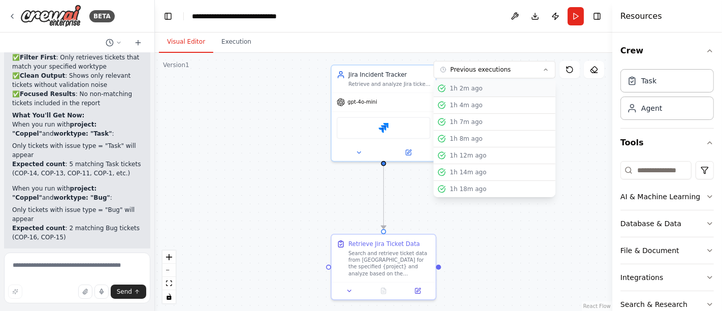
click at [479, 87] on div "1h 2m ago" at bounding box center [501, 88] width 102 height 8
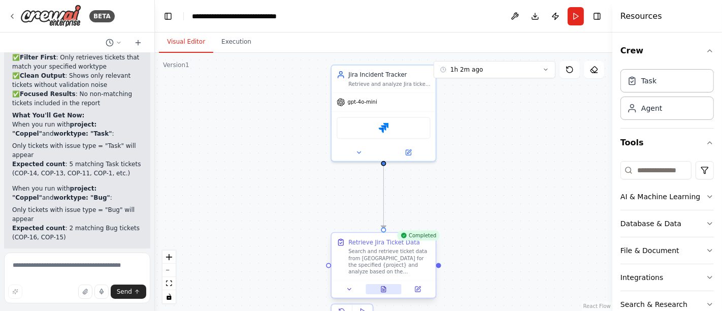
click at [383, 288] on icon at bounding box center [382, 288] width 1 height 0
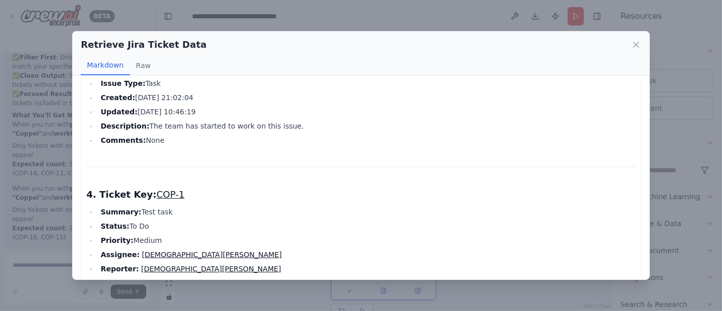
scroll to position [620, 0]
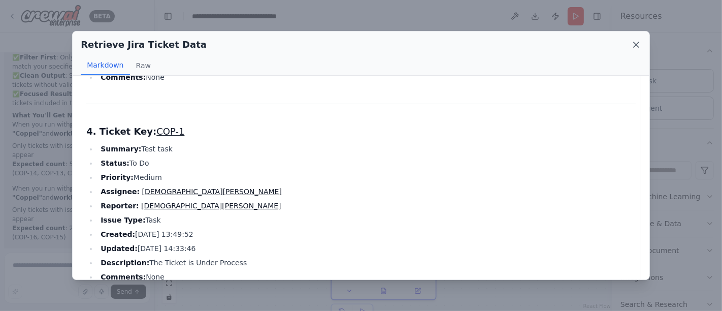
click at [635, 44] on icon at bounding box center [636, 44] width 5 height 5
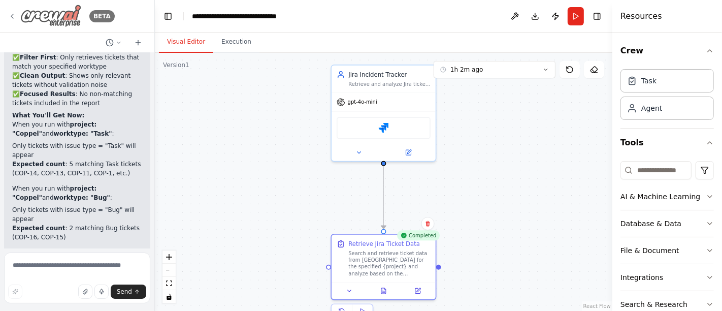
click at [14, 16] on icon at bounding box center [12, 16] width 8 height 8
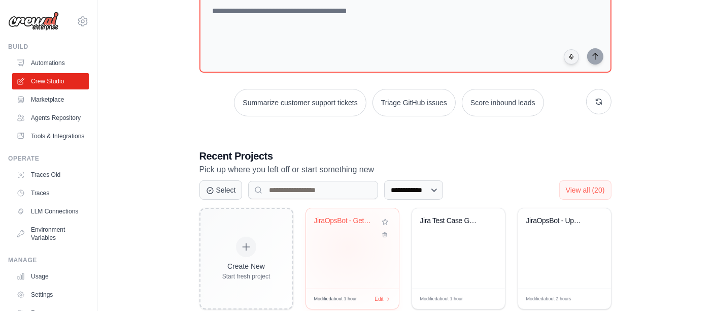
scroll to position [100, 0]
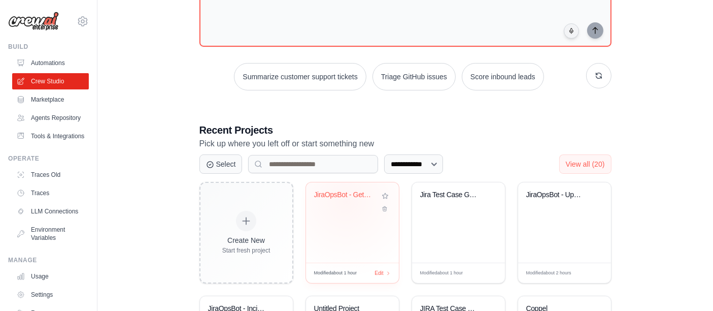
click at [346, 200] on div "JiraOpsBot - Get Data by Worktype" at bounding box center [344, 196] width 61 height 13
click at [456, 202] on div "Jira Test Case Generator" at bounding box center [458, 201] width 77 height 23
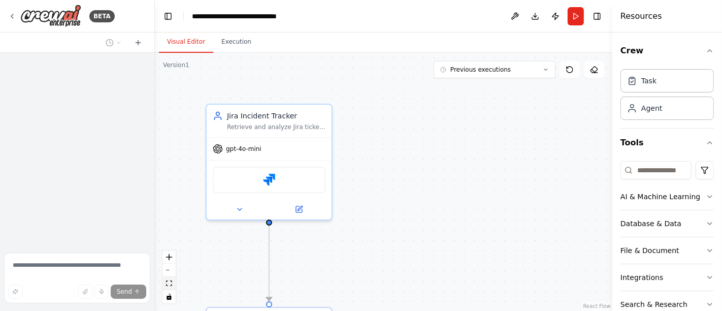
click at [171, 283] on icon "fit view" at bounding box center [169, 283] width 6 height 6
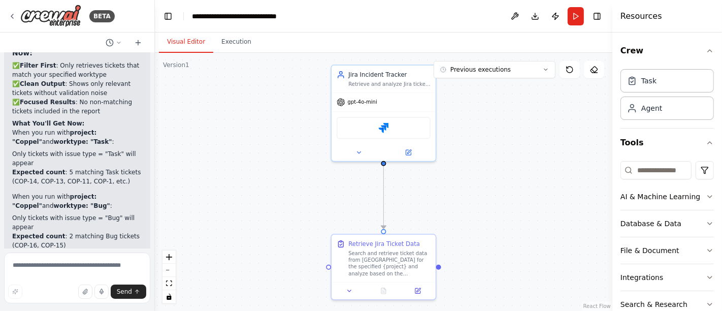
scroll to position [4164, 0]
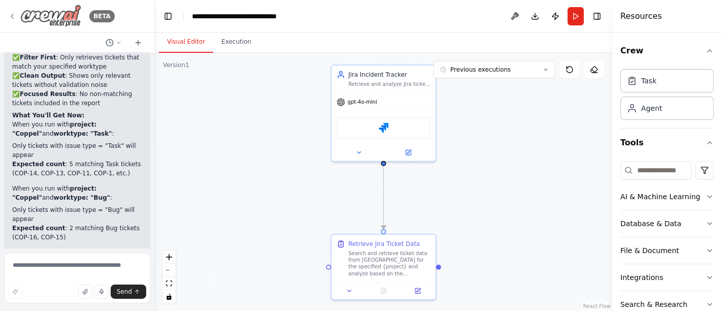
click at [11, 15] on icon at bounding box center [12, 16] width 8 height 8
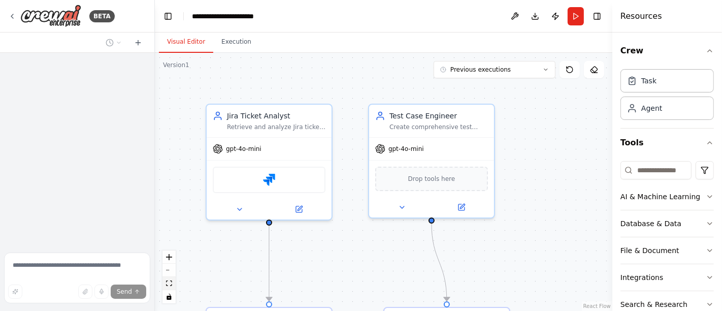
click at [171, 284] on icon "fit view" at bounding box center [169, 283] width 6 height 6
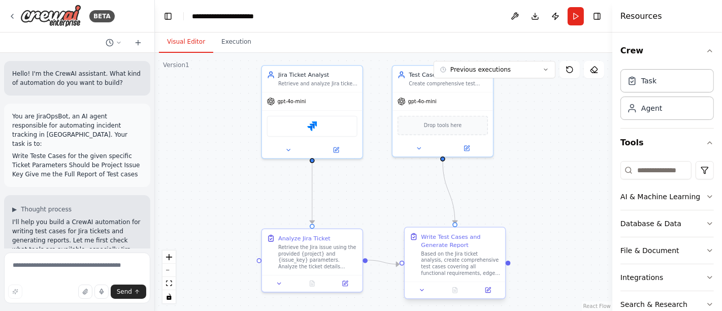
scroll to position [1256, 0]
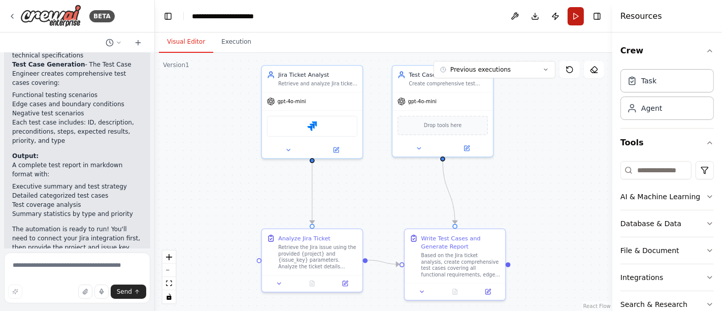
click at [577, 17] on button "Run" at bounding box center [576, 16] width 16 height 18
click at [546, 69] on icon at bounding box center [546, 70] width 6 height 6
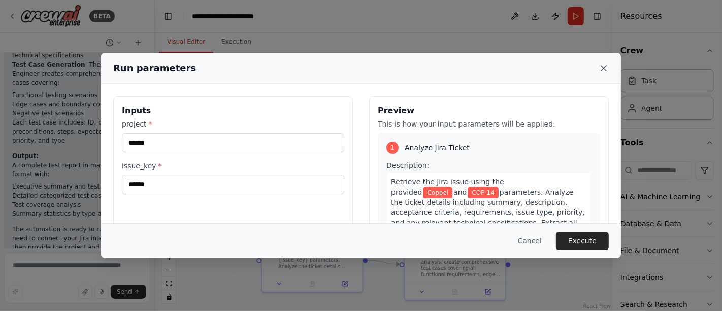
click at [602, 64] on icon at bounding box center [604, 68] width 10 height 10
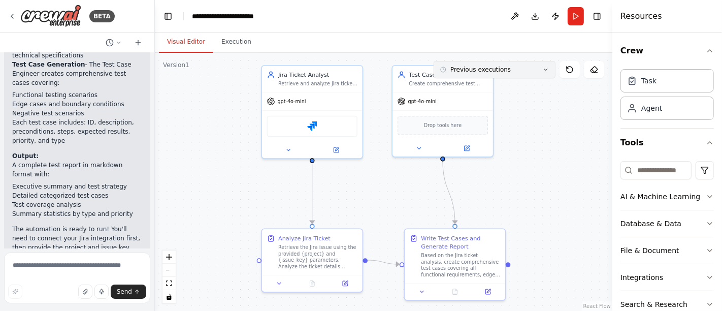
click at [518, 75] on button "Previous executions" at bounding box center [495, 69] width 122 height 17
click at [476, 89] on div "57m ago" at bounding box center [501, 88] width 102 height 8
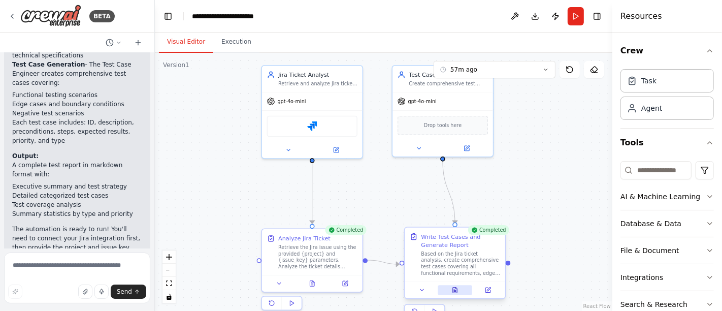
click at [457, 290] on icon at bounding box center [455, 290] width 5 height 6
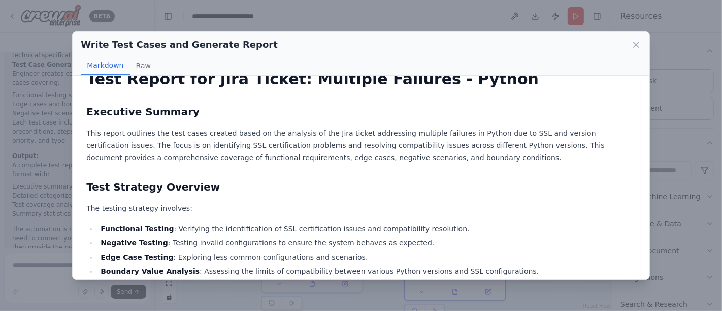
scroll to position [0, 0]
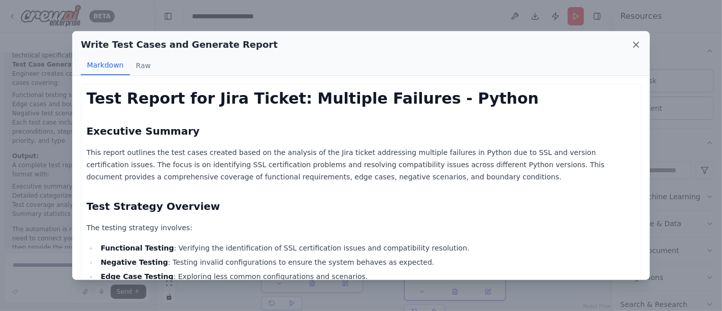
click at [637, 45] on icon at bounding box center [636, 45] width 10 height 10
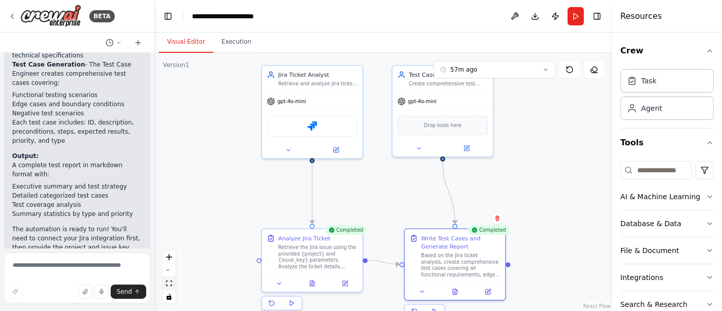
click at [167, 281] on icon "fit view" at bounding box center [169, 283] width 6 height 6
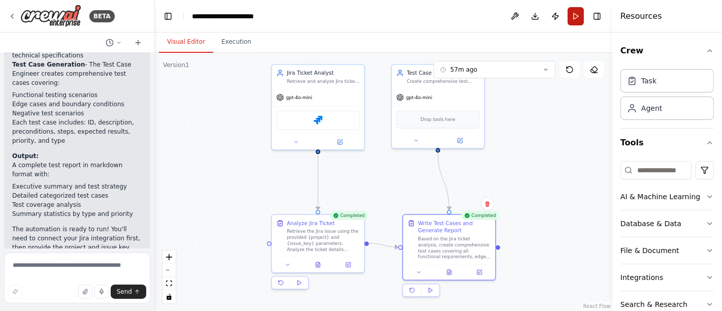
click at [577, 17] on button "Run" at bounding box center [576, 16] width 16 height 18
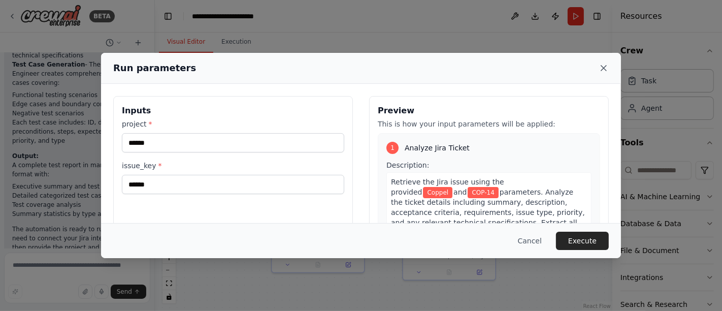
click at [603, 68] on icon at bounding box center [603, 67] width 5 height 5
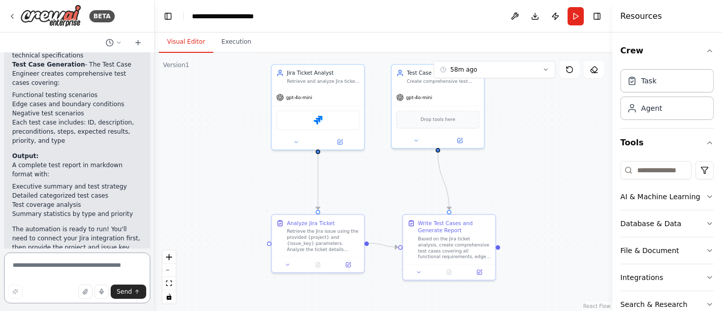
click at [85, 262] on textarea at bounding box center [77, 277] width 146 height 51
click at [545, 68] on icon at bounding box center [546, 70] width 6 height 6
click at [483, 103] on div "58m ago" at bounding box center [501, 105] width 102 height 8
click at [450, 270] on icon at bounding box center [449, 270] width 4 height 5
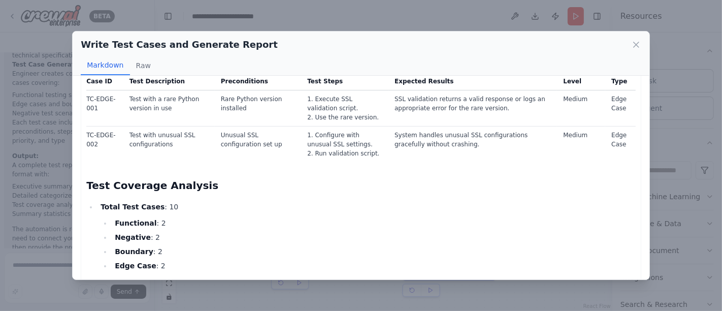
scroll to position [866, 0]
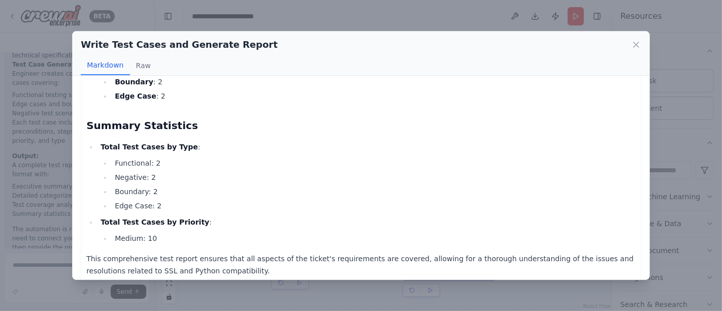
click at [641, 47] on div "Write Test Cases and Generate Report Markdown Raw" at bounding box center [361, 53] width 577 height 44
click at [637, 43] on icon at bounding box center [636, 45] width 10 height 10
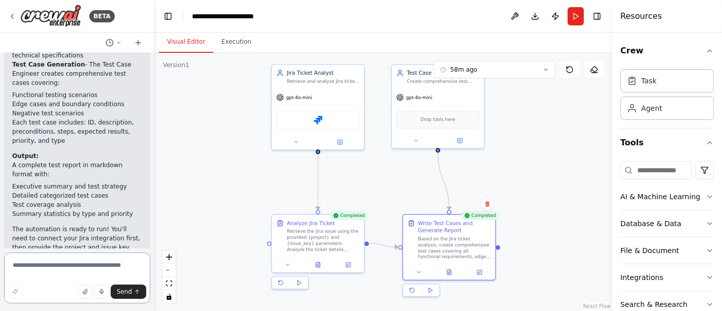
click at [67, 268] on textarea at bounding box center [77, 277] width 146 height 51
type textarea "**********"
click at [124, 294] on span "Send" at bounding box center [124, 291] width 15 height 8
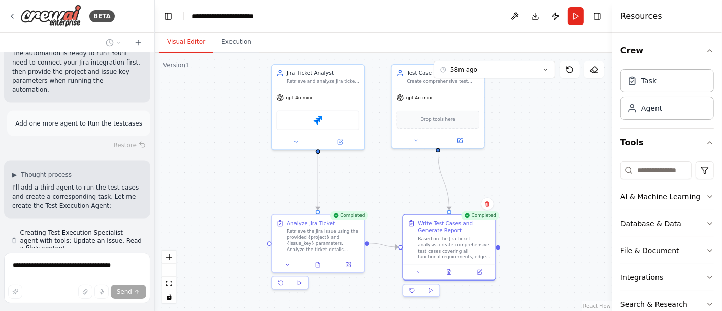
scroll to position [1440, 0]
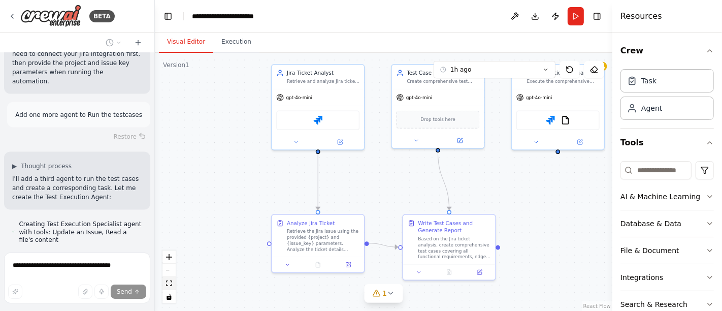
click at [171, 280] on icon "fit view" at bounding box center [169, 283] width 6 height 6
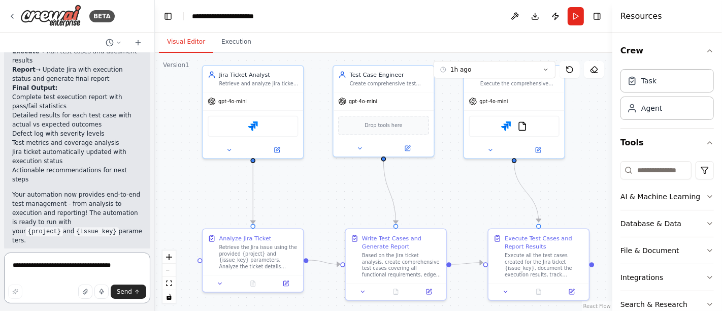
scroll to position [2128, 0]
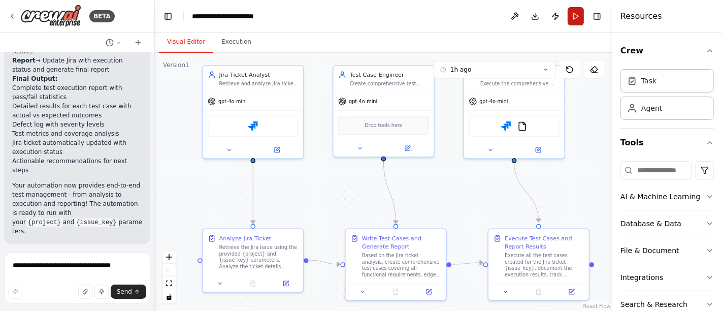
click at [577, 16] on button "Run" at bounding box center [576, 16] width 16 height 18
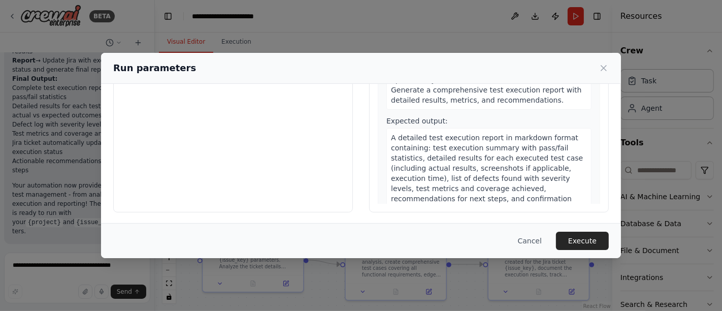
scroll to position [125, 0]
click at [584, 241] on button "Execute" at bounding box center [582, 240] width 53 height 18
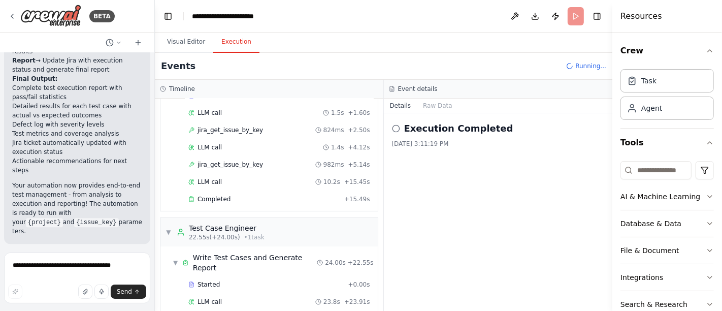
scroll to position [174, 0]
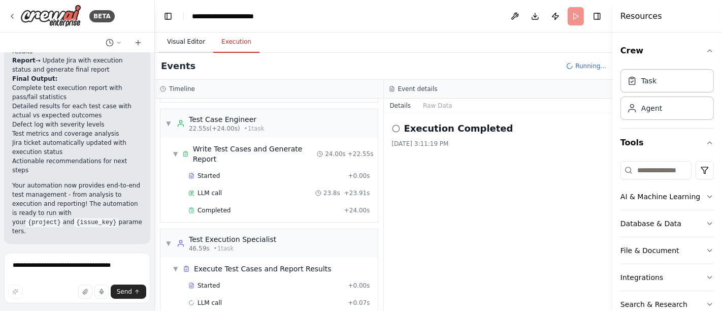
click at [188, 43] on button "Visual Editor" at bounding box center [186, 41] width 54 height 21
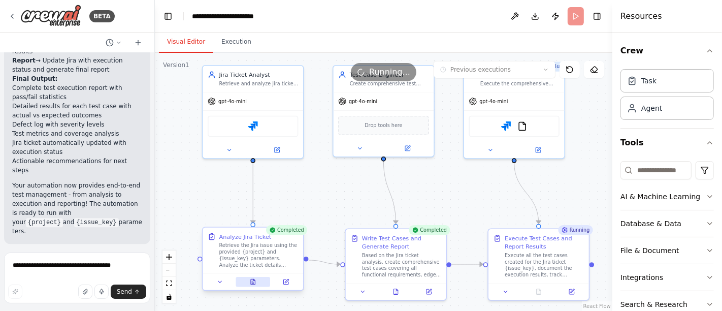
click at [255, 283] on icon at bounding box center [253, 282] width 5 height 6
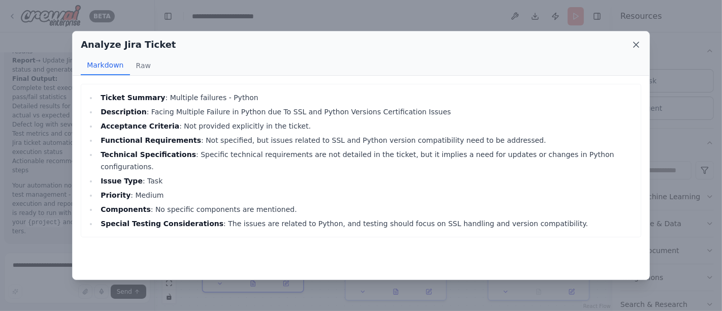
click at [635, 47] on icon at bounding box center [636, 45] width 10 height 10
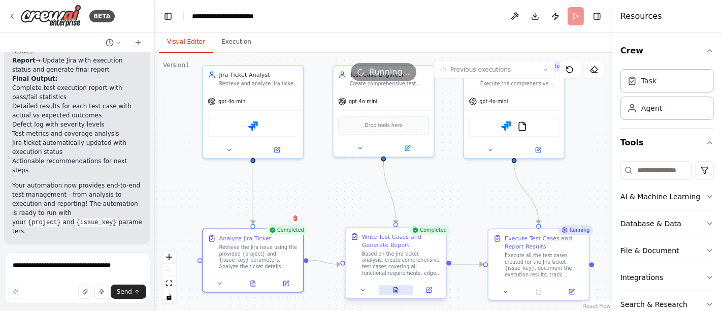
click at [394, 289] on icon at bounding box center [395, 290] width 5 height 6
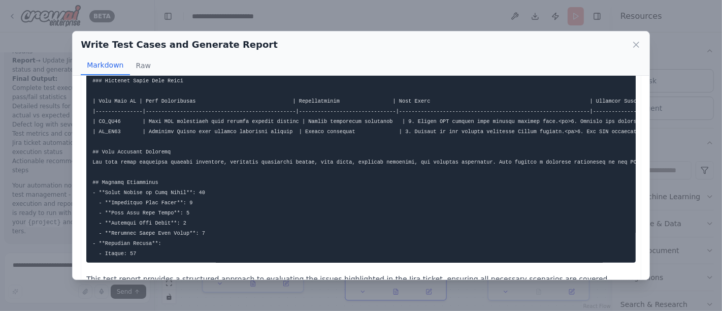
scroll to position [400, 0]
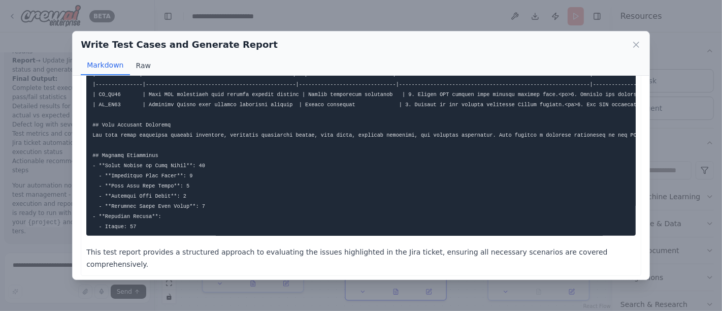
click at [142, 69] on button "Raw" at bounding box center [143, 65] width 27 height 19
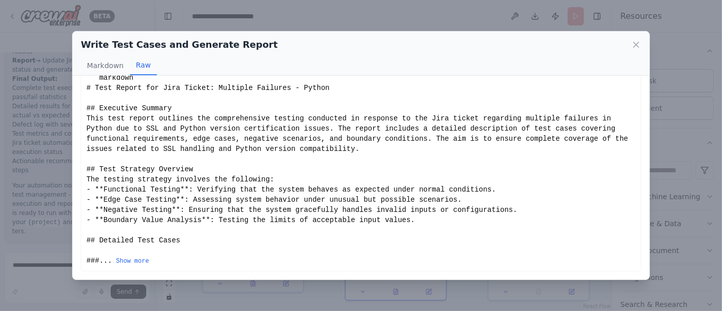
scroll to position [16, 0]
click at [638, 45] on icon at bounding box center [636, 45] width 10 height 10
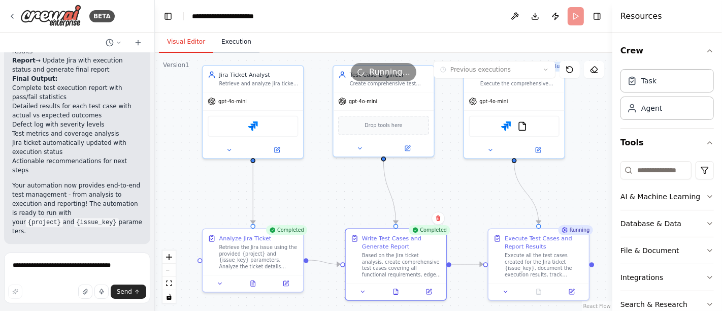
click at [241, 41] on button "Execution" at bounding box center [236, 41] width 46 height 21
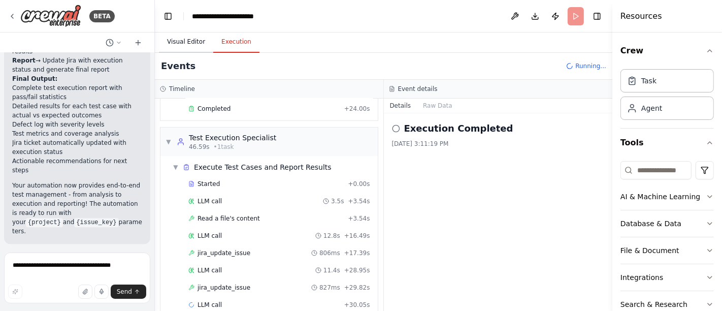
scroll to position [293, 0]
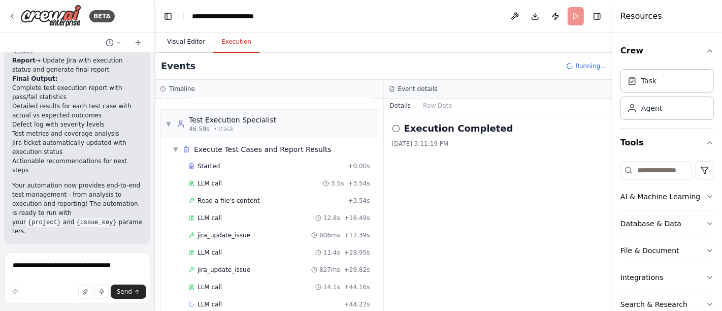
click at [194, 41] on button "Visual Editor" at bounding box center [186, 41] width 54 height 21
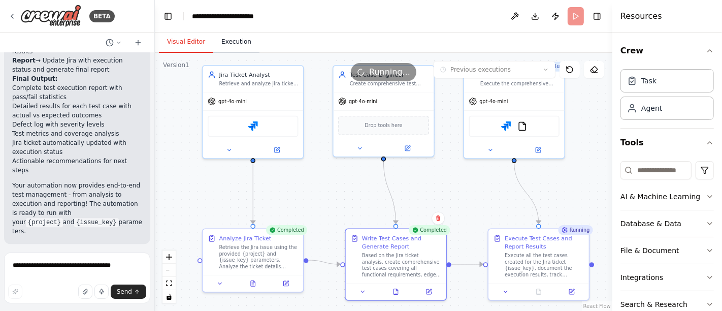
click at [234, 46] on button "Execution" at bounding box center [236, 41] width 46 height 21
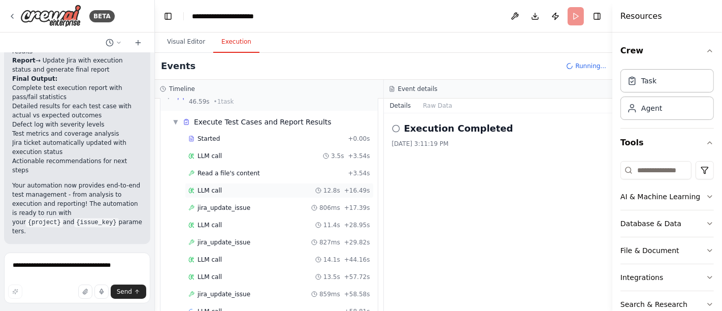
scroll to position [326, 0]
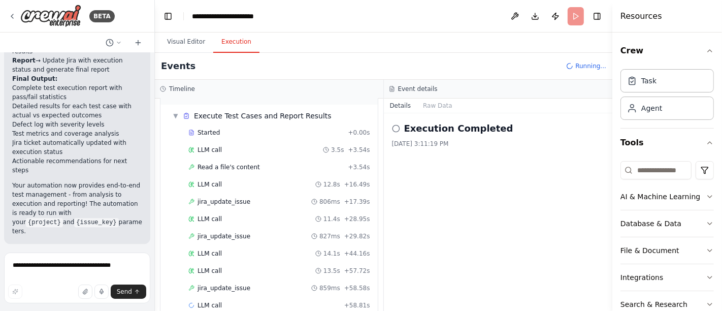
click at [226, 143] on div "Started + 0.00s LLM call 3.5s + 3.54s Read a file's content + 3.54s LLM call 12…" at bounding box center [273, 220] width 209 height 190
click at [225, 163] on span "Read a file's content" at bounding box center [228, 167] width 62 height 8
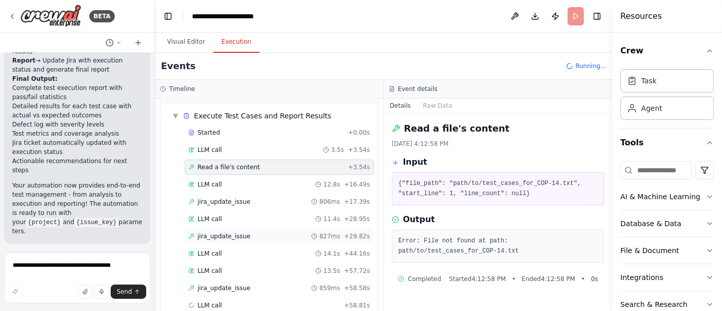
click at [244, 232] on div "jira_update_issue 827ms + 29.82s" at bounding box center [279, 236] width 182 height 8
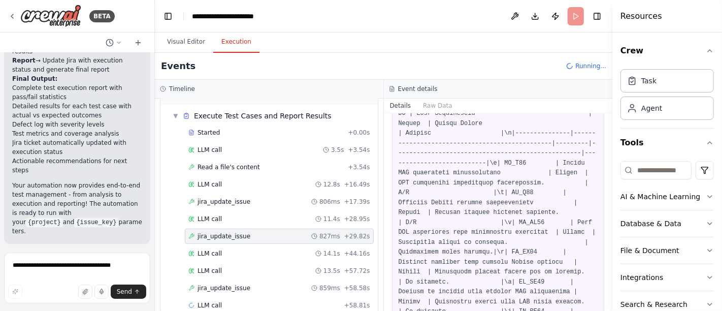
scroll to position [282, 0]
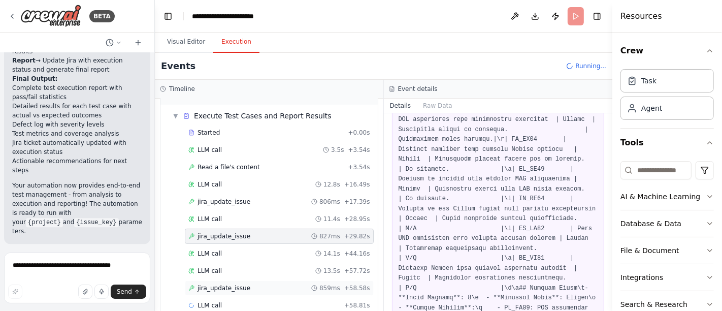
click at [242, 284] on span "jira_update_issue" at bounding box center [223, 288] width 53 height 8
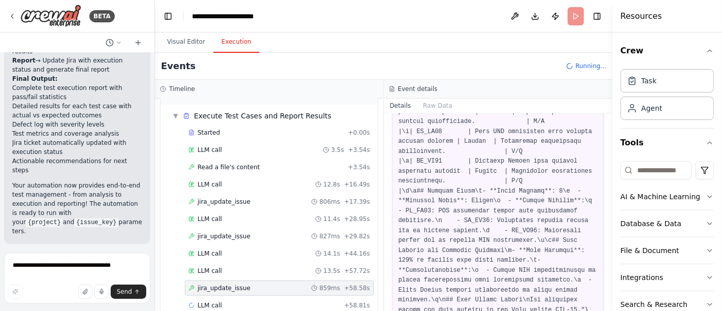
scroll to position [484, 0]
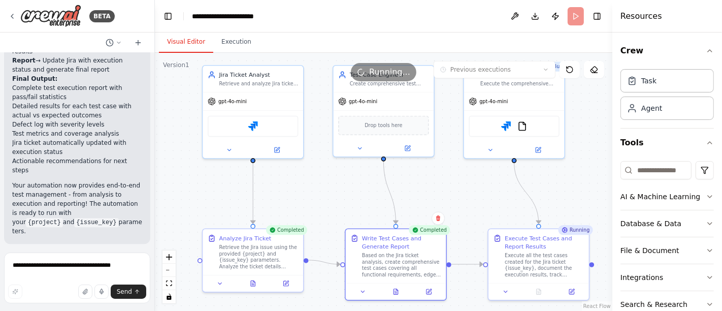
click at [188, 46] on button "Visual Editor" at bounding box center [186, 41] width 54 height 21
click at [238, 42] on button "Execution" at bounding box center [236, 41] width 46 height 21
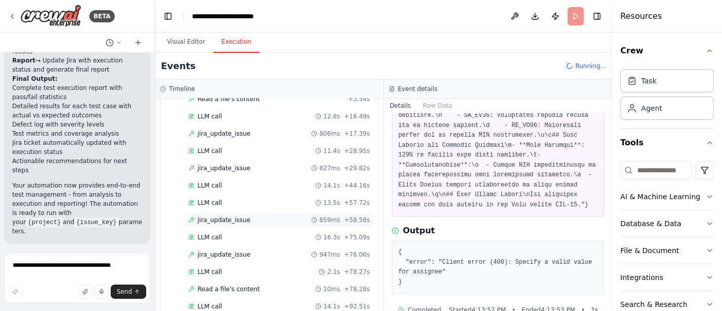
scroll to position [462, 0]
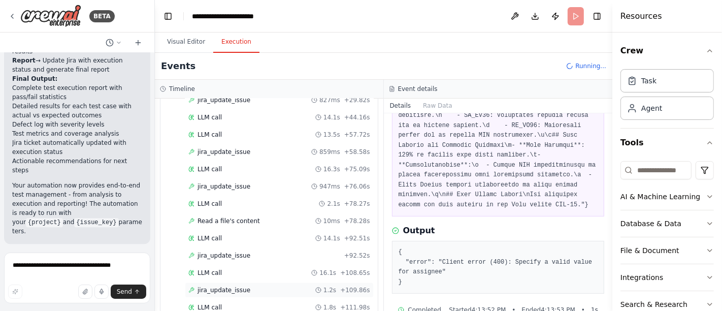
click at [249, 286] on div "jira_update_issue 1.2s + 109.86s" at bounding box center [279, 290] width 182 height 8
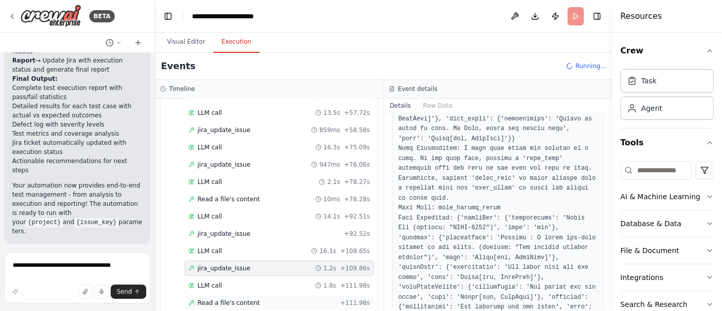
scroll to position [496, 0]
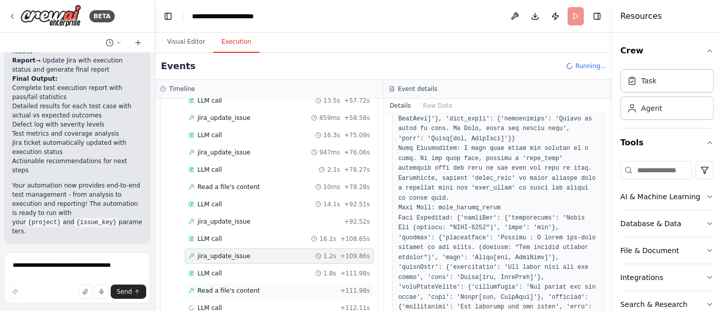
click at [235, 286] on span "Read a file's content" at bounding box center [228, 290] width 62 height 8
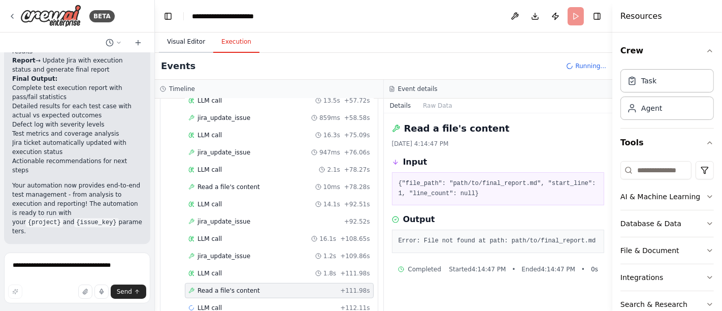
click at [188, 44] on button "Visual Editor" at bounding box center [186, 41] width 54 height 21
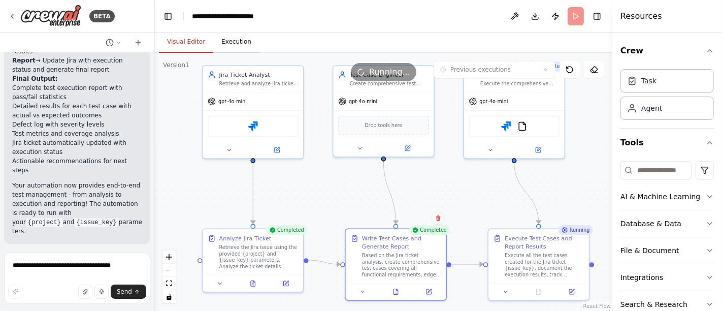
click at [235, 46] on button "Execution" at bounding box center [236, 41] width 46 height 21
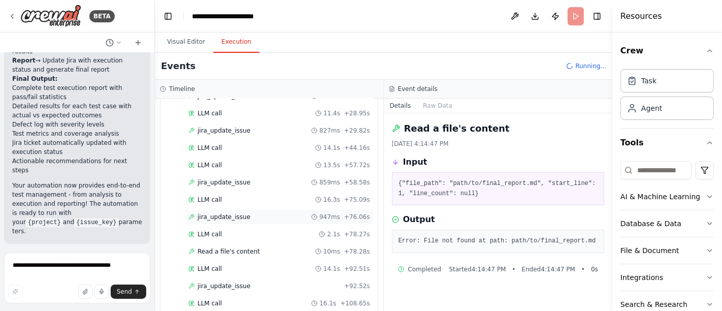
scroll to position [496, 0]
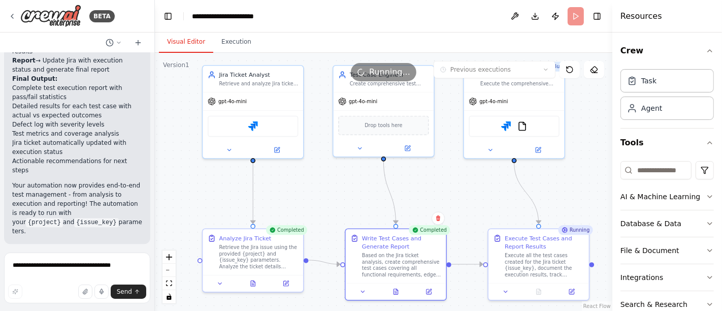
click at [182, 43] on button "Visual Editor" at bounding box center [186, 41] width 54 height 21
click at [231, 42] on button "Execution" at bounding box center [236, 41] width 46 height 21
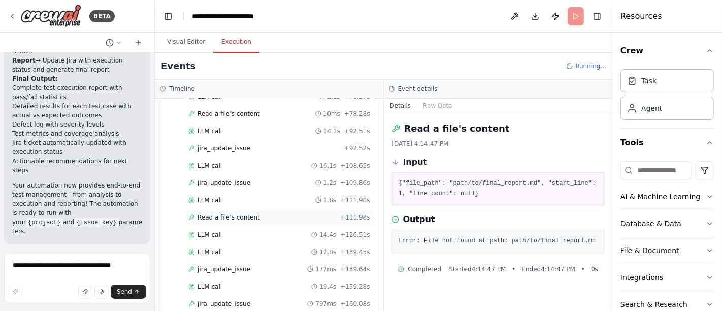
scroll to position [581, 0]
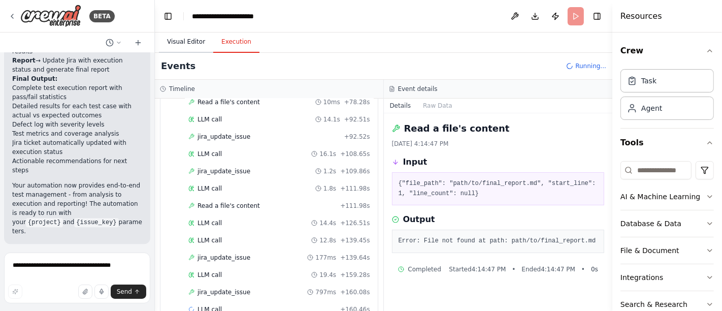
click at [177, 40] on button "Visual Editor" at bounding box center [186, 41] width 54 height 21
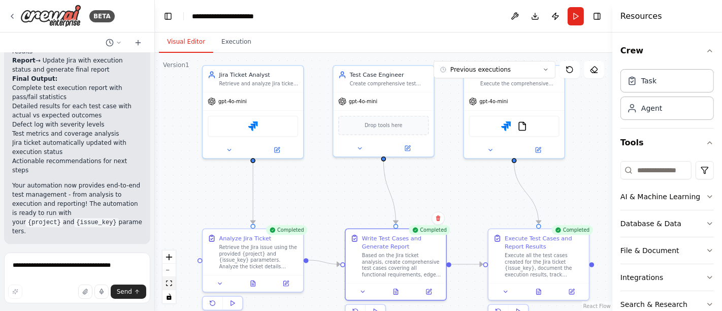
click at [170, 285] on icon "fit view" at bounding box center [169, 283] width 6 height 6
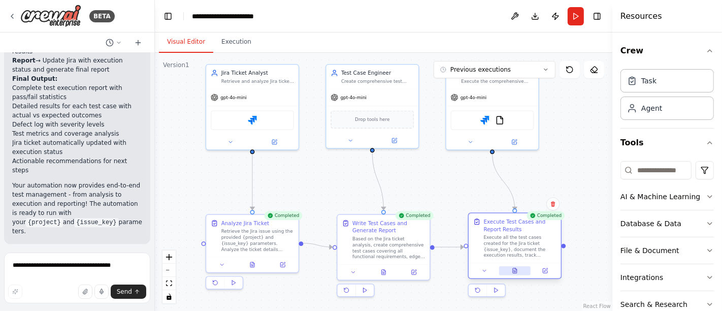
click at [515, 269] on icon at bounding box center [515, 270] width 4 height 5
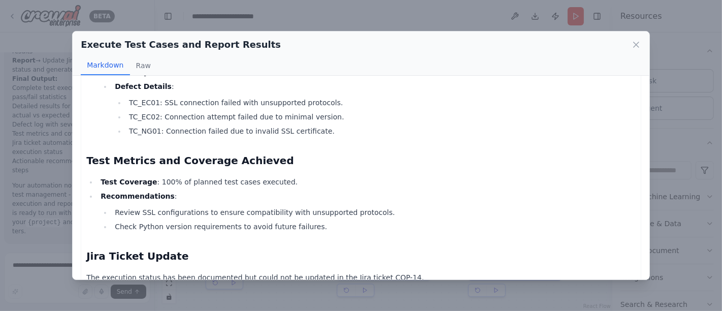
scroll to position [437, 0]
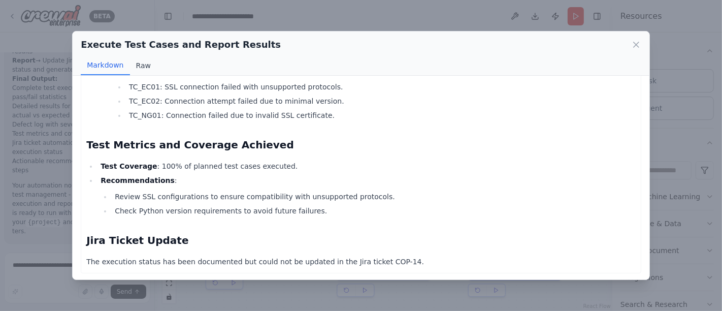
click at [137, 60] on button "Raw" at bounding box center [143, 65] width 27 height 19
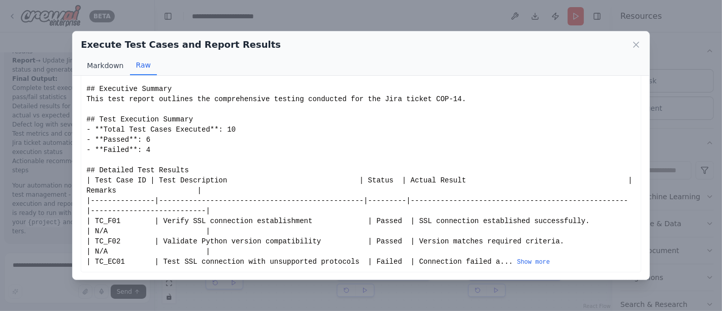
click at [107, 66] on button "Markdown" at bounding box center [105, 65] width 49 height 19
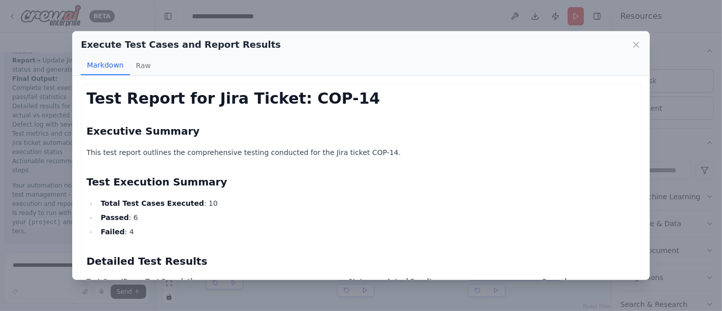
scroll to position [0, 0]
click at [137, 63] on button "Raw" at bounding box center [143, 65] width 27 height 19
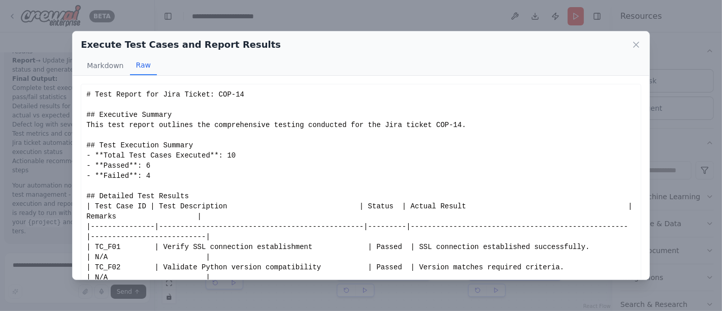
scroll to position [26, 0]
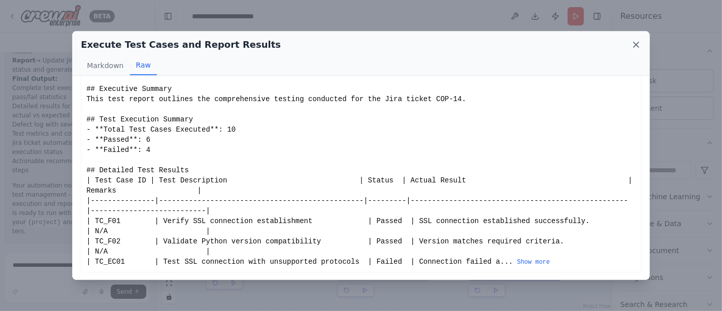
click at [636, 45] on icon at bounding box center [636, 44] width 5 height 5
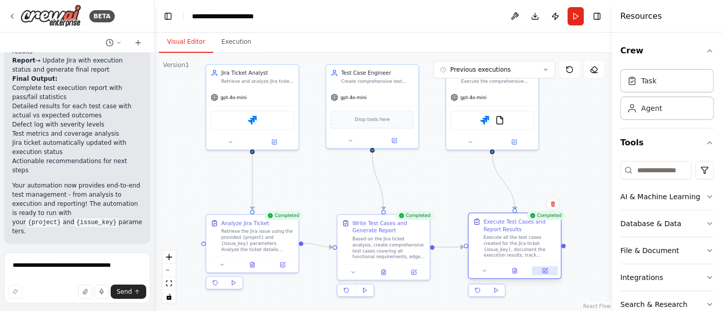
click at [547, 270] on icon at bounding box center [545, 270] width 5 height 5
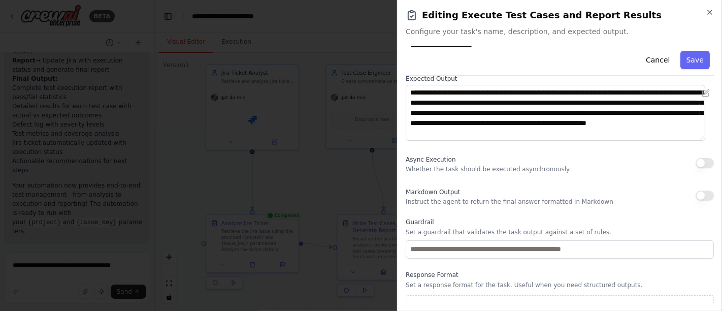
scroll to position [146, 0]
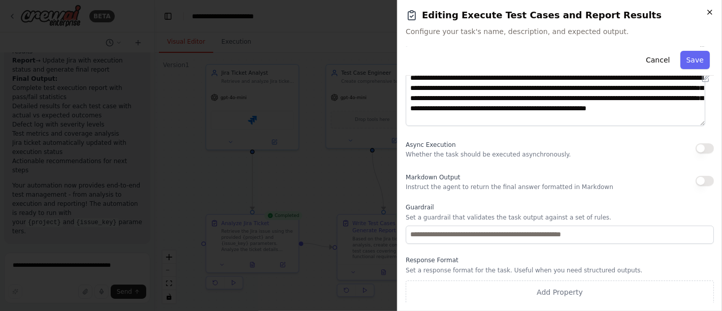
click at [713, 8] on icon "button" at bounding box center [710, 12] width 8 height 8
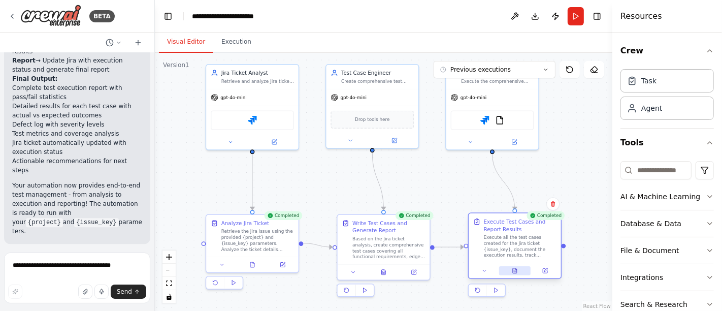
click at [514, 272] on icon at bounding box center [515, 272] width 2 height 0
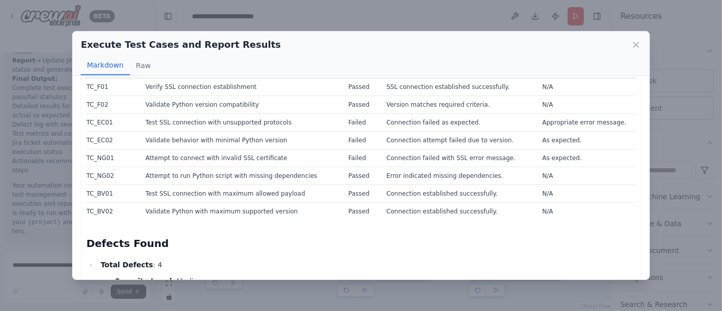
scroll to position [169, 0]
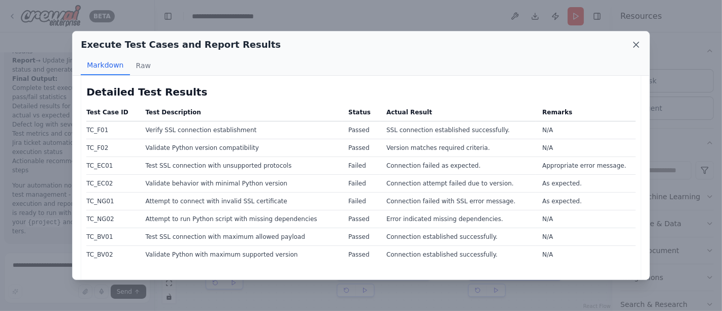
click at [635, 43] on icon at bounding box center [636, 44] width 5 height 5
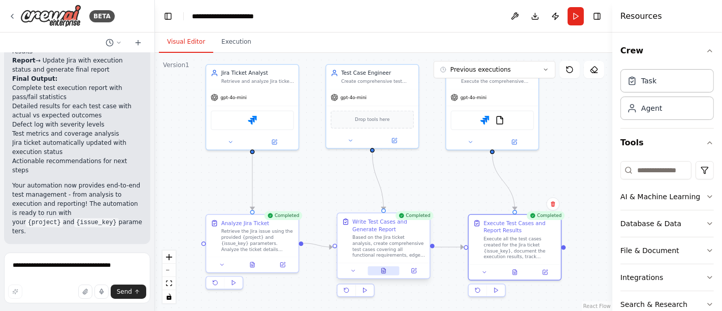
click at [383, 270] on icon at bounding box center [383, 270] width 1 height 0
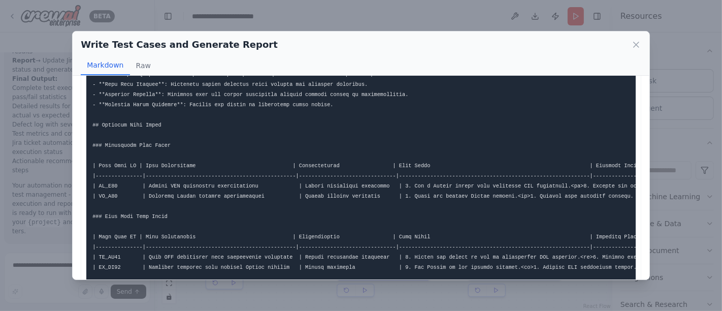
scroll to position [113, 0]
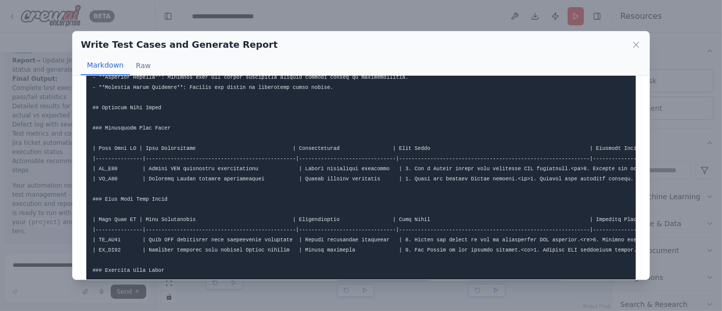
drag, startPoint x: 378, startPoint y: 212, endPoint x: 329, endPoint y: 206, distance: 49.1
click at [329, 206] on pre at bounding box center [360, 250] width 549 height 546
click at [638, 44] on icon at bounding box center [636, 45] width 10 height 10
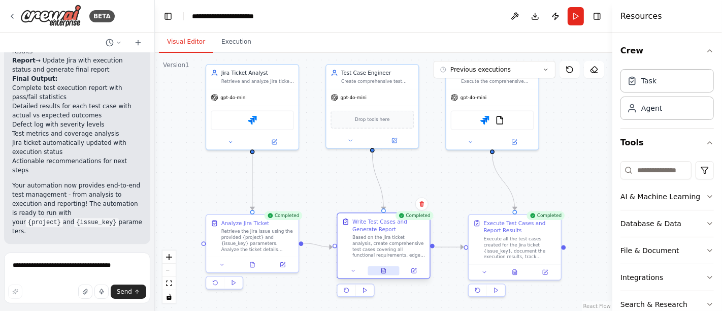
click at [383, 272] on button at bounding box center [384, 270] width 32 height 9
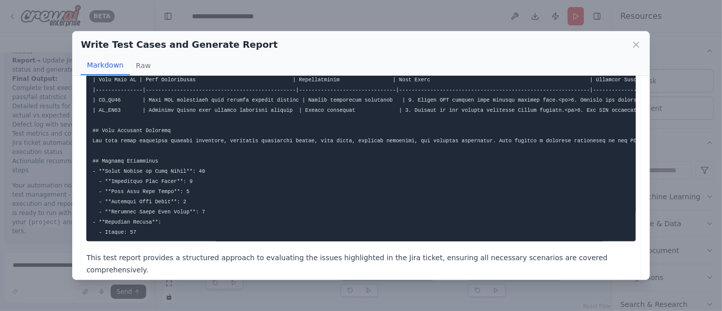
scroll to position [169, 0]
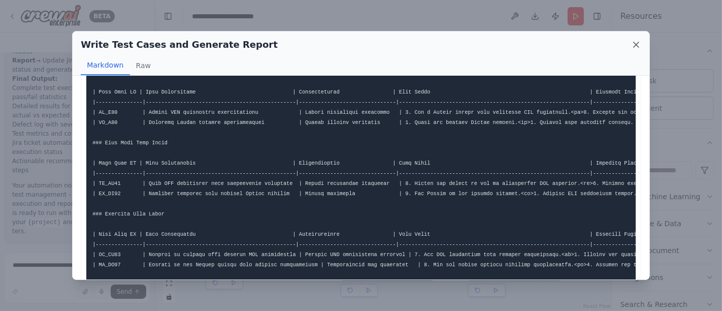
click at [637, 48] on icon at bounding box center [636, 45] width 10 height 10
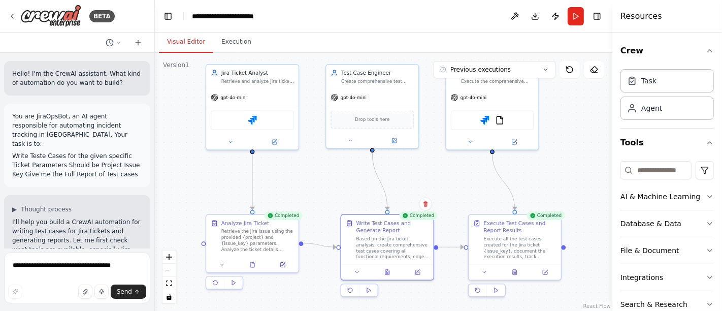
scroll to position [56, 0]
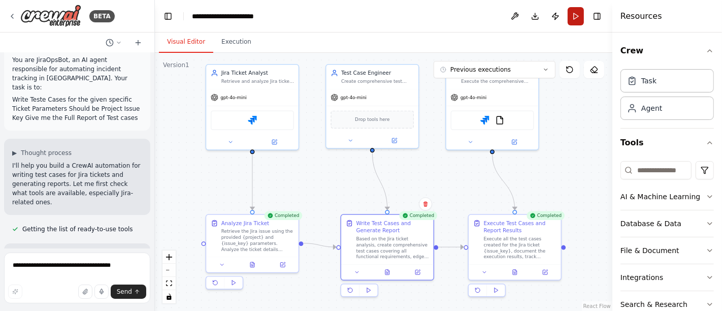
click at [574, 14] on button "Run" at bounding box center [576, 16] width 16 height 18
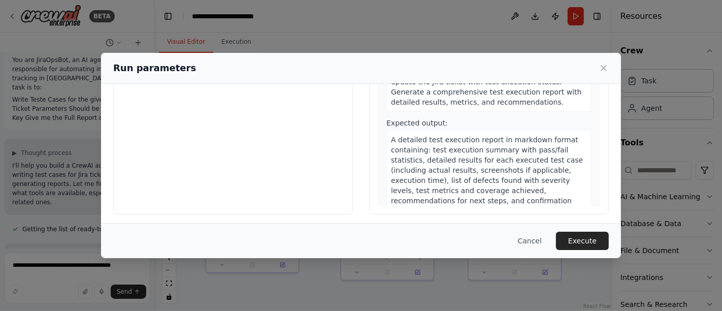
scroll to position [125, 0]
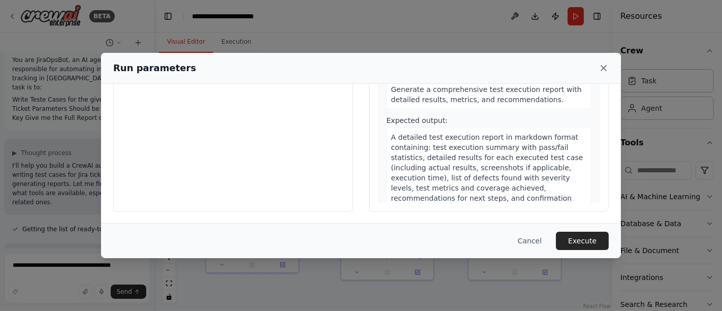
click at [602, 69] on icon at bounding box center [604, 68] width 10 height 10
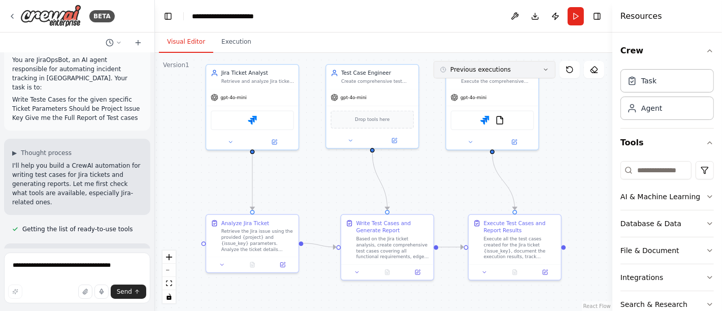
click at [547, 68] on icon at bounding box center [546, 70] width 6 height 6
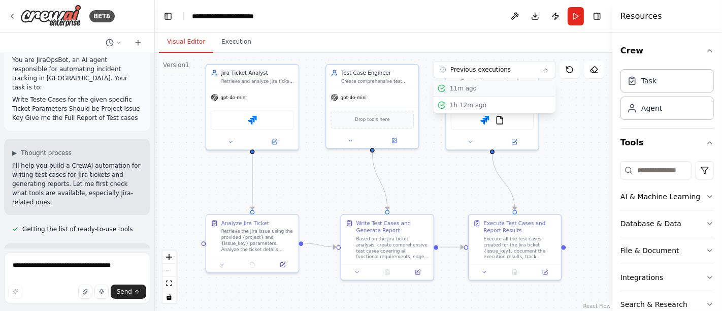
click at [477, 89] on div "11m ago" at bounding box center [501, 88] width 102 height 8
click at [451, 89] on div "11m ago" at bounding box center [501, 88] width 102 height 8
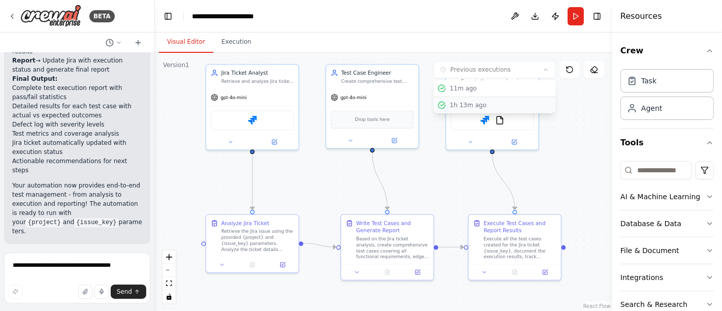
click at [462, 104] on div "1h 13m ago" at bounding box center [501, 105] width 102 height 8
click at [445, 104] on div "Test Execution Specialist Execute the comprehensive test cases, record test res…" at bounding box center [492, 105] width 94 height 86
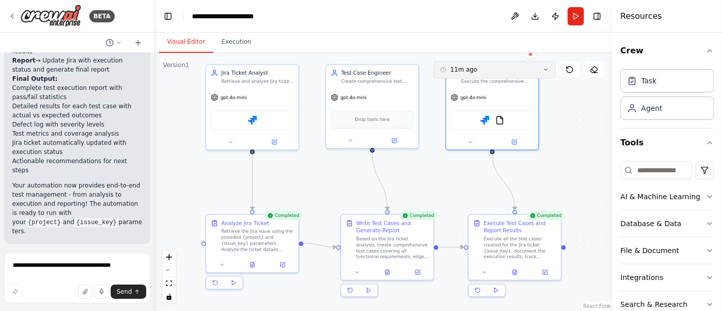
click at [529, 72] on button "11m ago" at bounding box center [495, 69] width 122 height 17
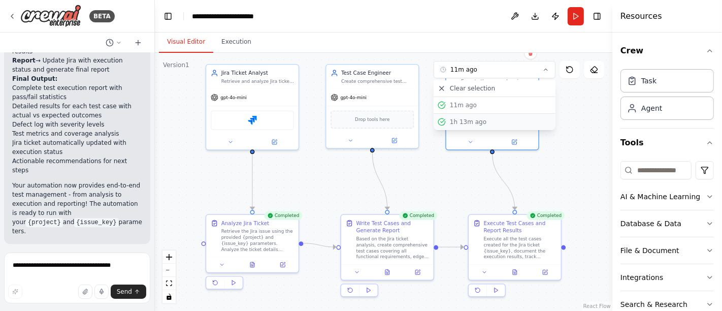
click at [470, 128] on button "1h 13m ago" at bounding box center [495, 122] width 122 height 16
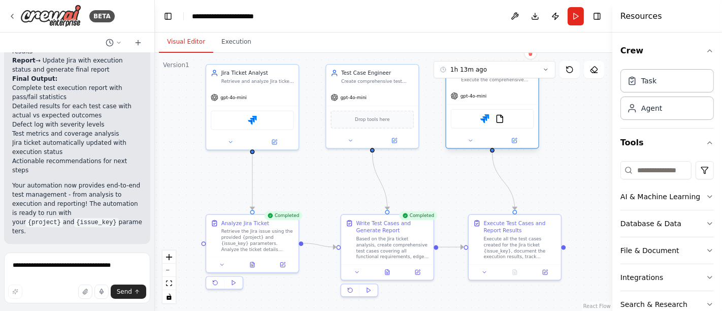
click at [467, 120] on div "Jira FileReadTool" at bounding box center [492, 118] width 83 height 19
click at [386, 275] on div at bounding box center [387, 269] width 92 height 15
click at [389, 270] on icon at bounding box center [387, 270] width 4 height 5
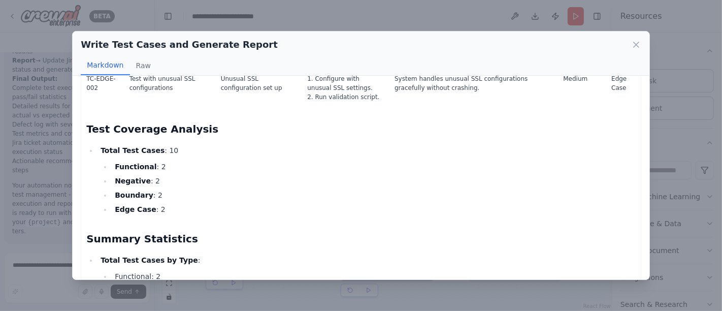
scroll to position [640, 0]
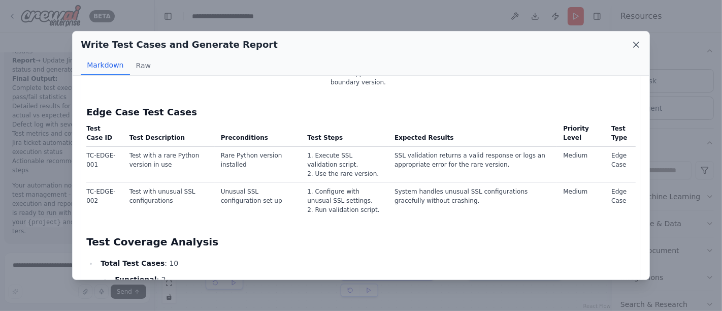
click at [638, 45] on icon at bounding box center [636, 45] width 10 height 10
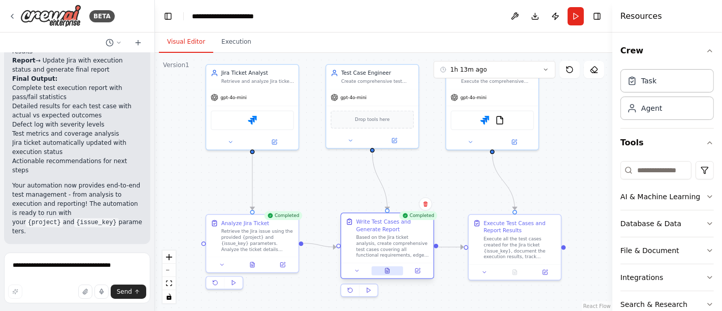
click at [386, 273] on button at bounding box center [388, 270] width 32 height 9
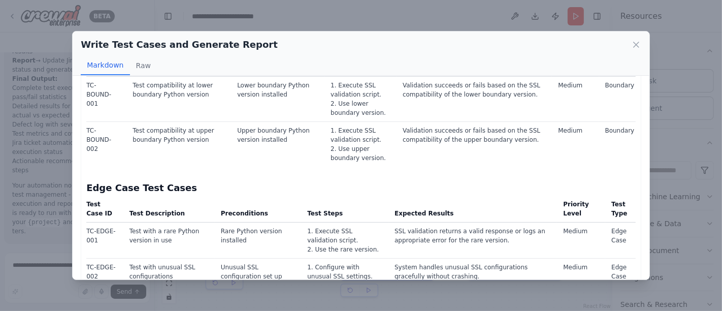
scroll to position [733, 0]
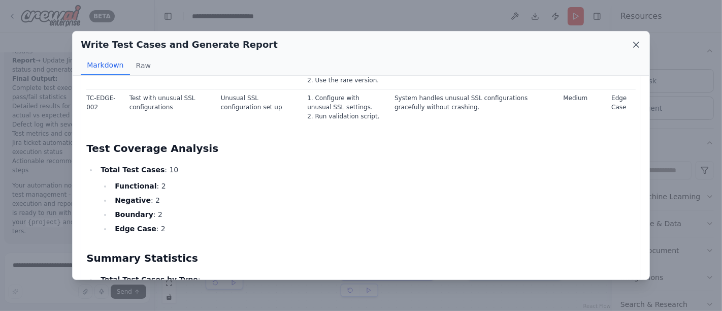
click at [638, 47] on icon at bounding box center [636, 44] width 5 height 5
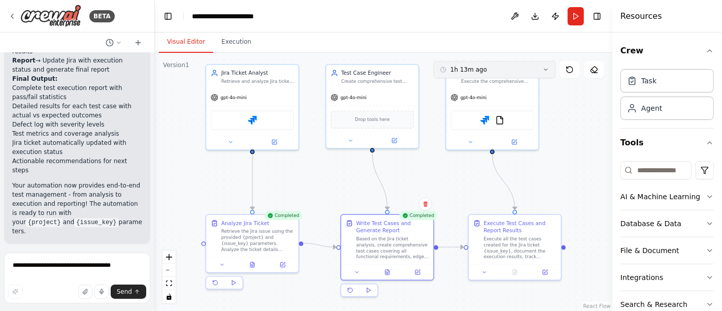
click at [515, 73] on button "1h 13m ago" at bounding box center [495, 69] width 122 height 17
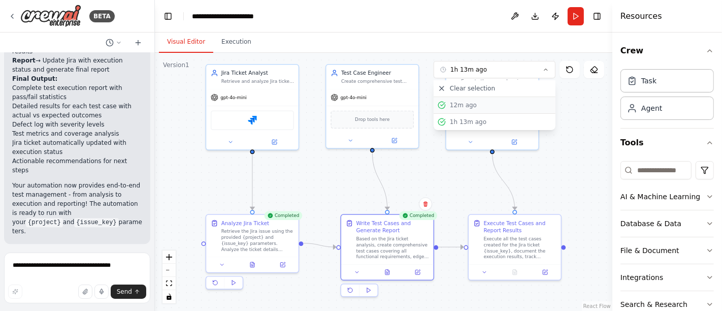
click at [472, 104] on div "12m ago" at bounding box center [501, 105] width 102 height 8
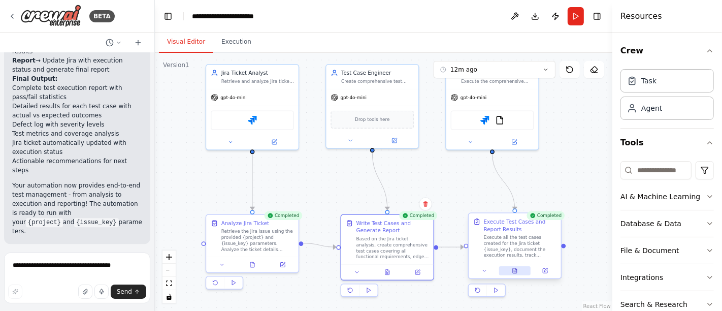
click at [516, 271] on icon at bounding box center [515, 270] width 4 height 5
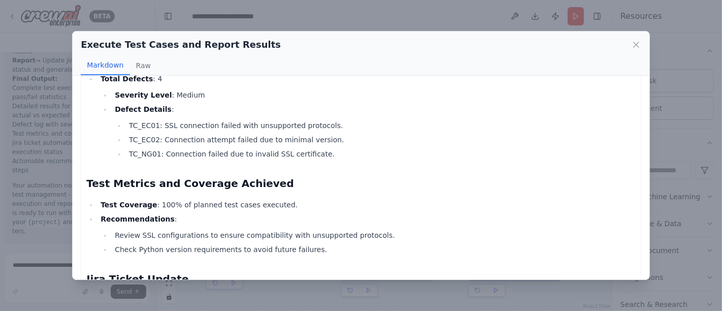
scroll to position [437, 0]
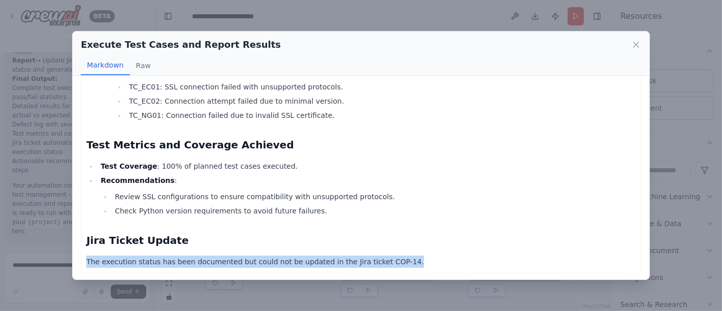
drag, startPoint x: 384, startPoint y: 260, endPoint x: 265, endPoint y: 225, distance: 124.2
copy div "The execution status has been documented but could not be updated in the Jira t…"
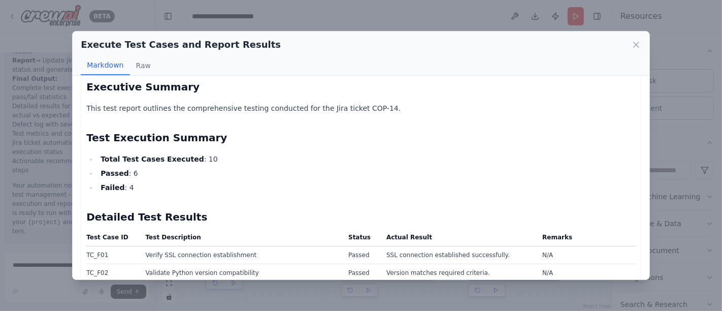
scroll to position [42, 0]
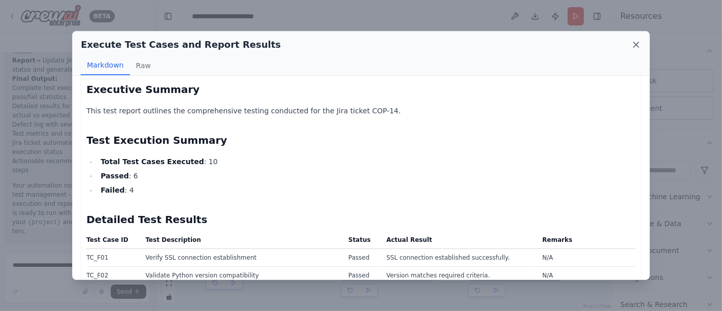
click at [639, 43] on icon at bounding box center [636, 45] width 10 height 10
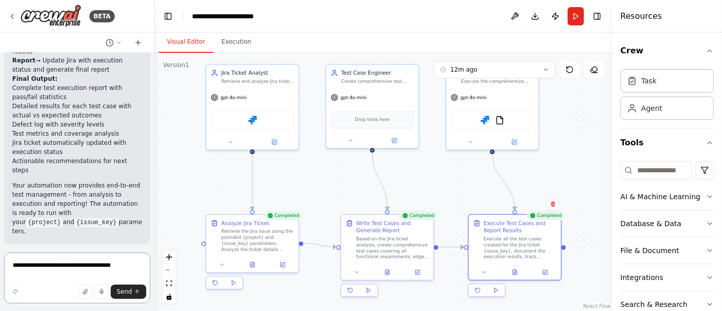
click at [92, 271] on textarea "**********" at bounding box center [77, 277] width 146 height 51
paste textarea "**********"
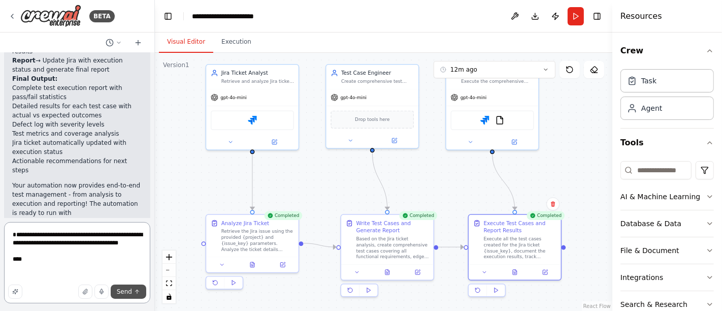
type textarea "**********"
click at [124, 292] on span "Send" at bounding box center [124, 291] width 15 height 8
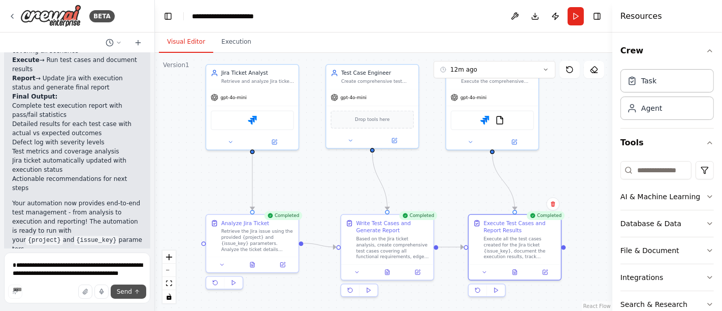
scroll to position [2159, 0]
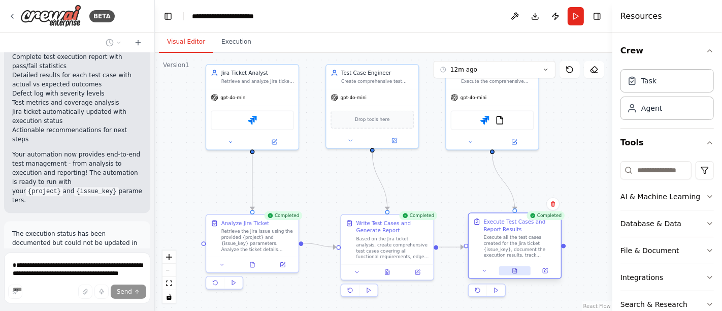
click at [518, 269] on button at bounding box center [515, 270] width 32 height 9
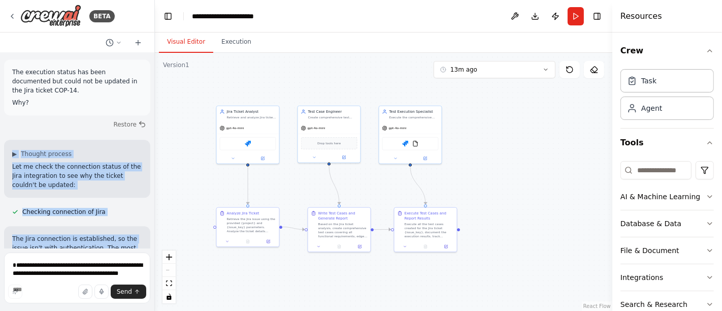
scroll to position [2316, 0]
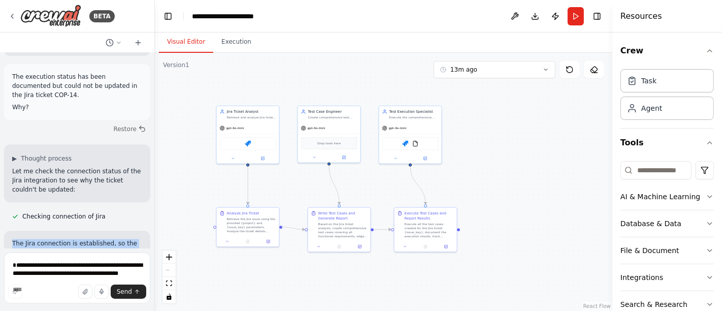
drag, startPoint x: 103, startPoint y: 228, endPoint x: 11, endPoint y: 149, distance: 121.0
copy div "The Jira connection is established, so the issue isn't with authentication. The…"
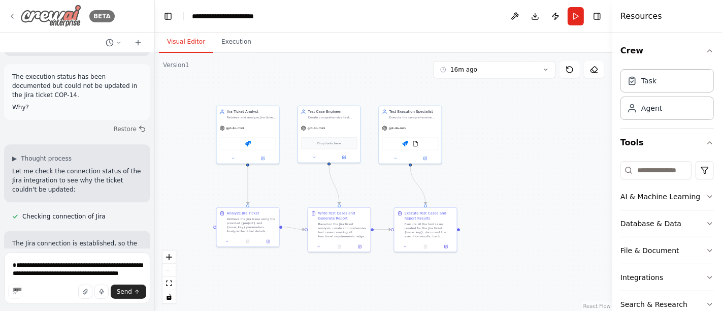
click at [14, 16] on icon at bounding box center [12, 16] width 8 height 8
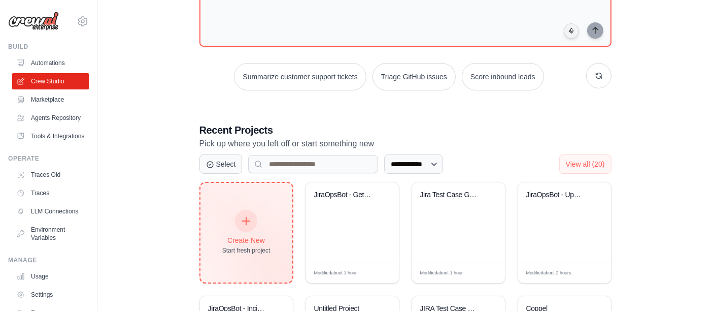
click at [244, 219] on icon at bounding box center [246, 220] width 11 height 11
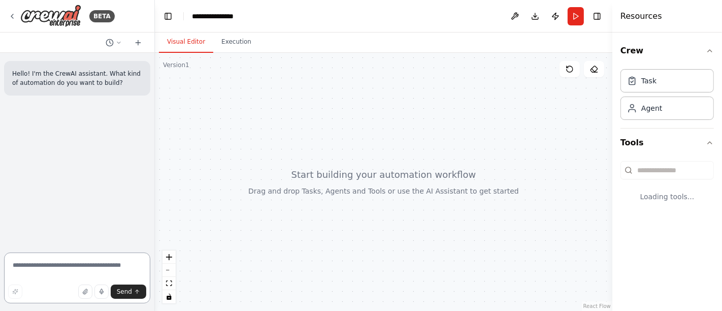
click at [62, 268] on textarea at bounding box center [77, 277] width 146 height 51
paste textarea "**********"
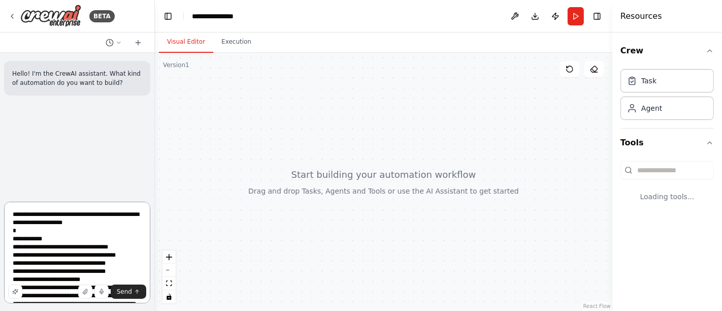
type textarea "**********"
click at [128, 271] on textarea at bounding box center [77, 253] width 146 height 102
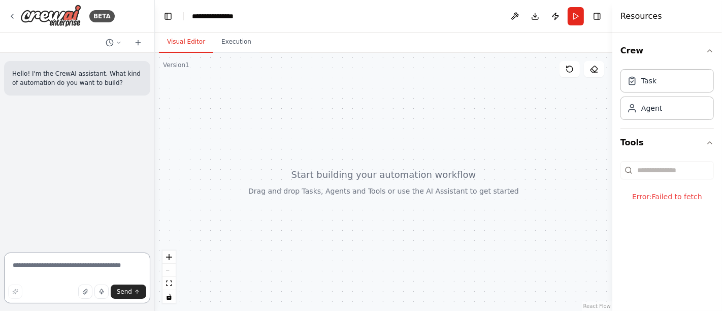
paste textarea "**********"
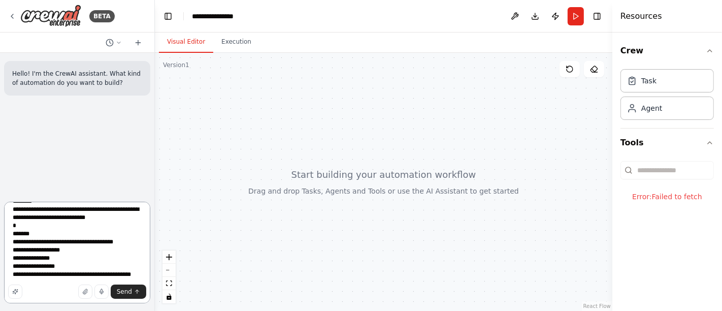
scroll to position [264, 0]
type textarea "**********"
click at [125, 292] on span "Send" at bounding box center [124, 291] width 15 height 8
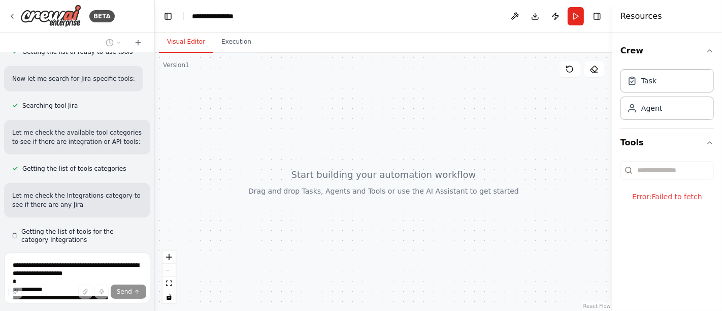
scroll to position [535, 0]
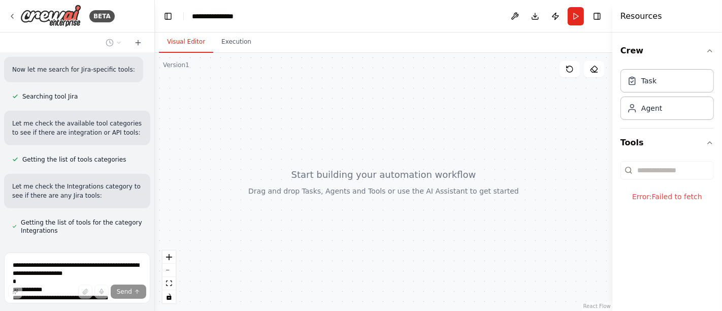
click at [662, 196] on div "Error: Failed to fetch" at bounding box center [666, 196] width 93 height 26
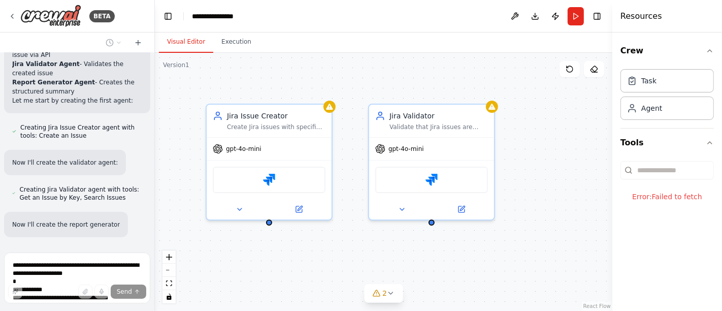
scroll to position [946, 0]
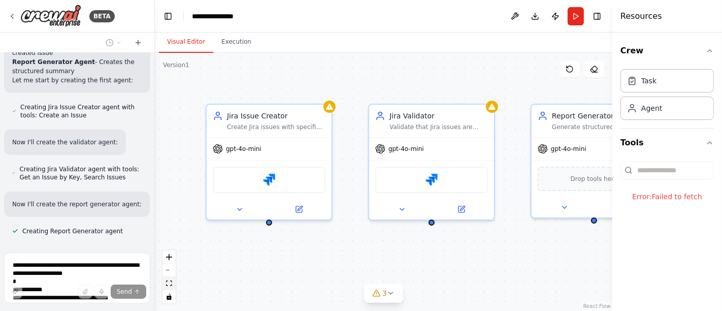
click at [172, 285] on button "fit view" at bounding box center [168, 283] width 13 height 13
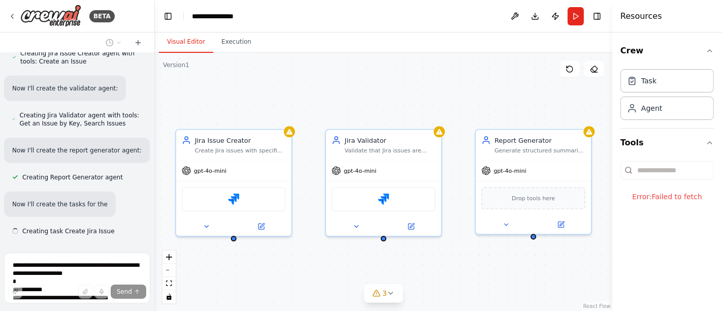
scroll to position [1009, 0]
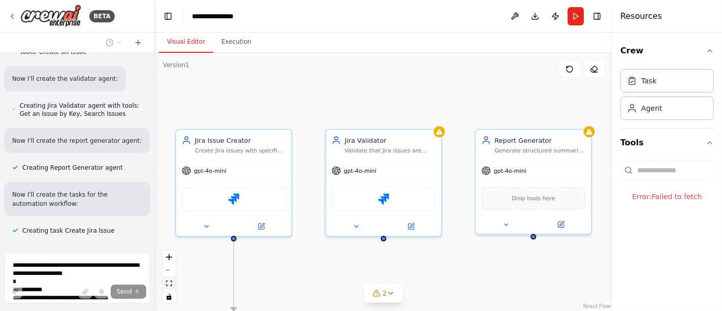
click at [170, 281] on icon "fit view" at bounding box center [169, 283] width 6 height 6
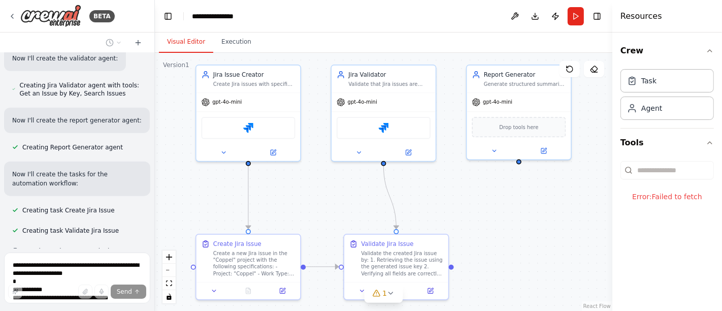
scroll to position [1050, 0]
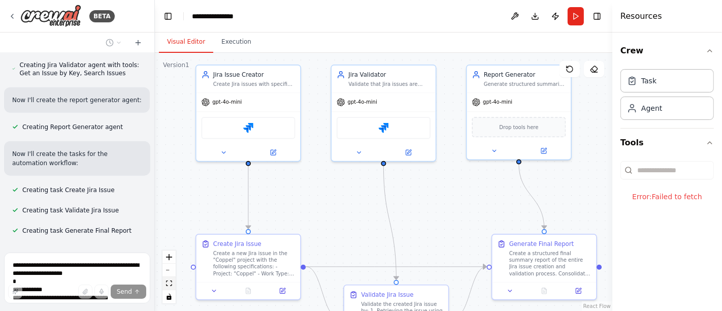
click at [170, 283] on icon "fit view" at bounding box center [169, 283] width 6 height 6
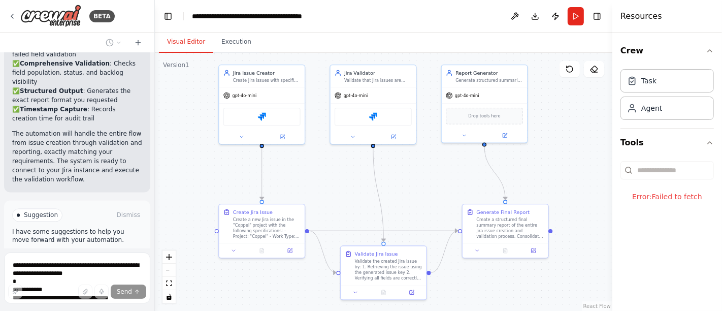
scroll to position [1712, 0]
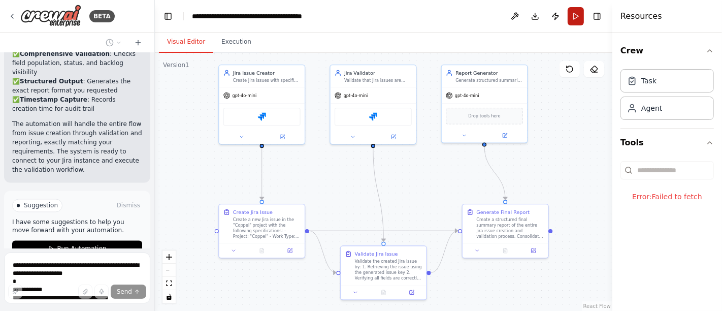
click at [572, 9] on button "Run" at bounding box center [576, 16] width 16 height 18
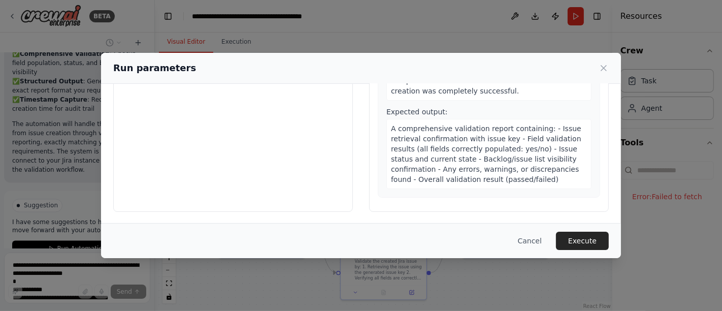
scroll to position [528, 0]
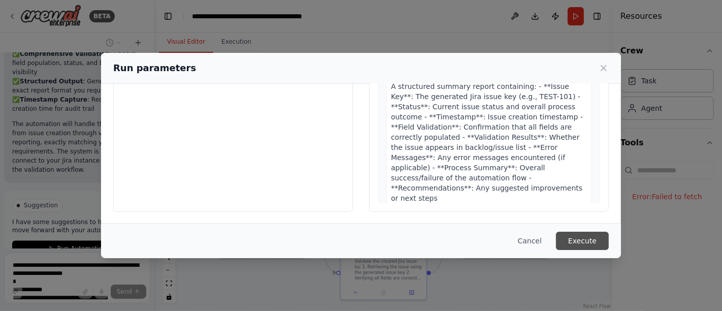
click at [584, 241] on button "Execute" at bounding box center [582, 240] width 53 height 18
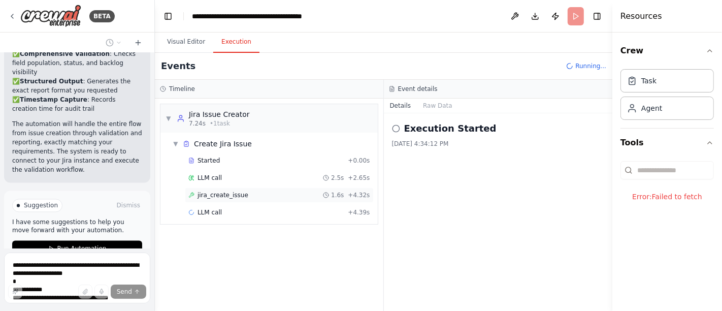
click at [219, 192] on span "jira_create_issue" at bounding box center [222, 195] width 51 height 8
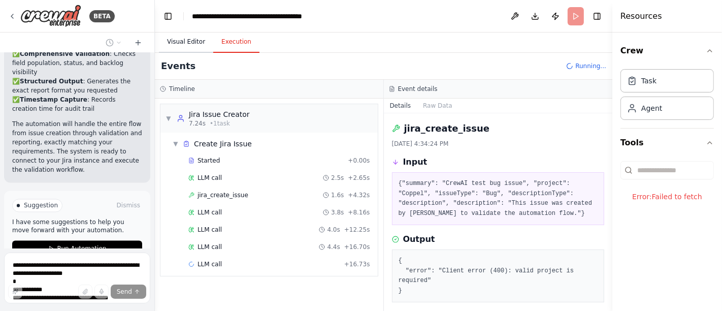
click at [181, 42] on button "Visual Editor" at bounding box center [186, 41] width 54 height 21
click at [229, 43] on button "Execution" at bounding box center [236, 41] width 46 height 21
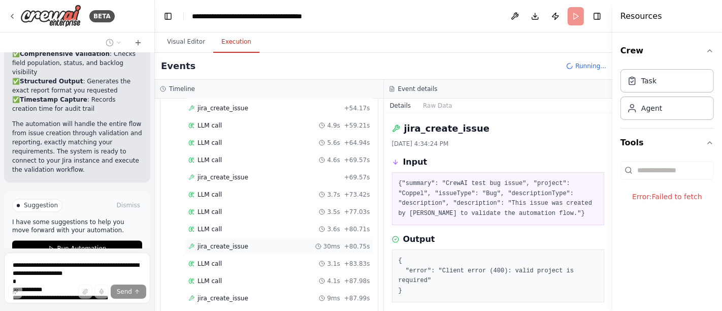
scroll to position [381, 0]
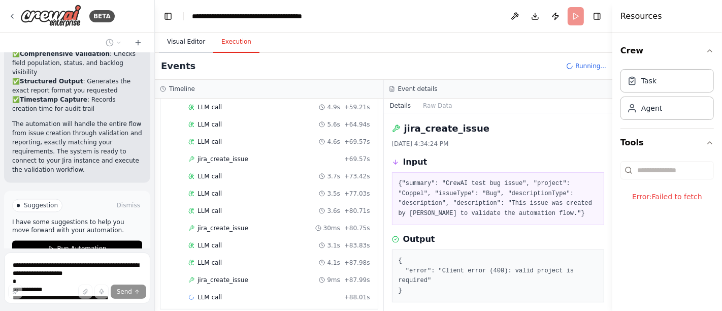
click at [191, 43] on button "Visual Editor" at bounding box center [186, 41] width 54 height 21
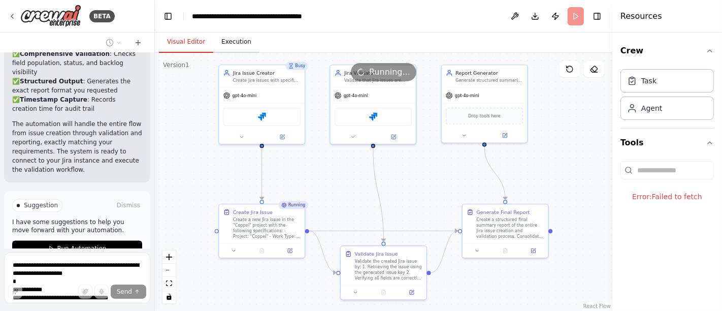
click at [226, 38] on button "Execution" at bounding box center [236, 41] width 46 height 21
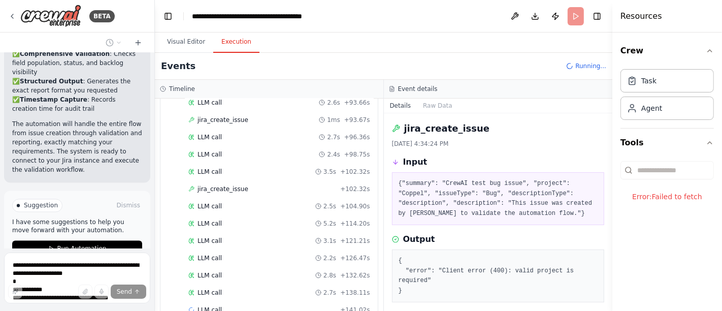
scroll to position [602, 0]
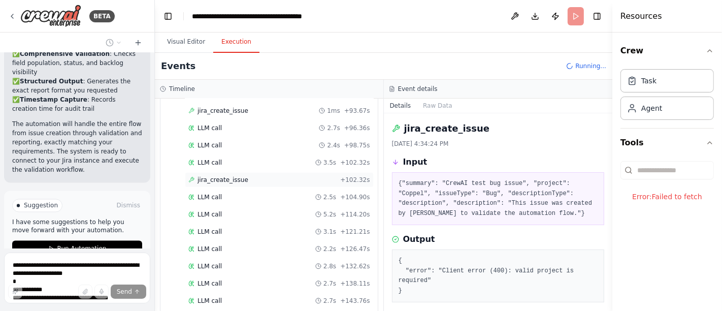
click at [217, 176] on span "jira_create_issue" at bounding box center [222, 180] width 51 height 8
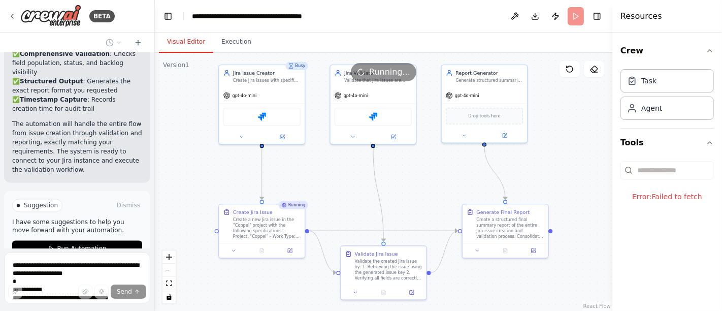
click at [179, 44] on button "Visual Editor" at bounding box center [186, 41] width 54 height 21
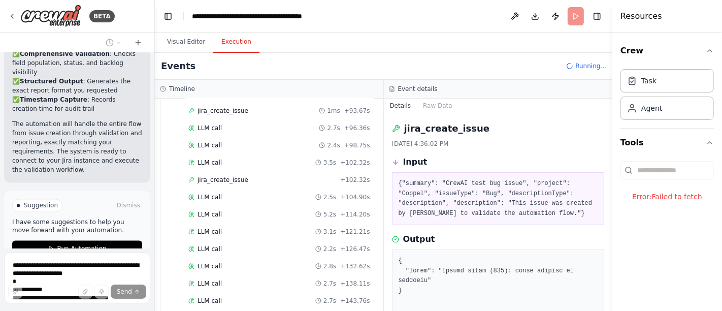
click at [226, 38] on button "Execution" at bounding box center [236, 41] width 46 height 21
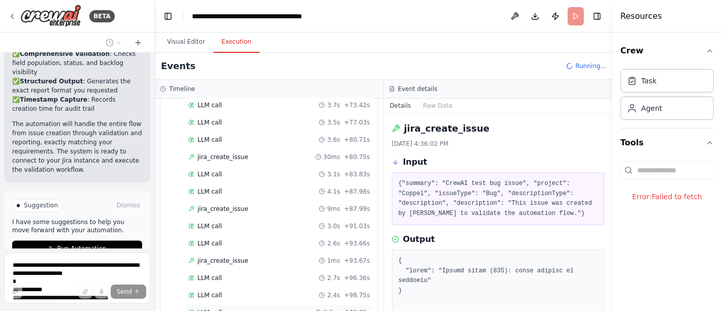
scroll to position [513, 0]
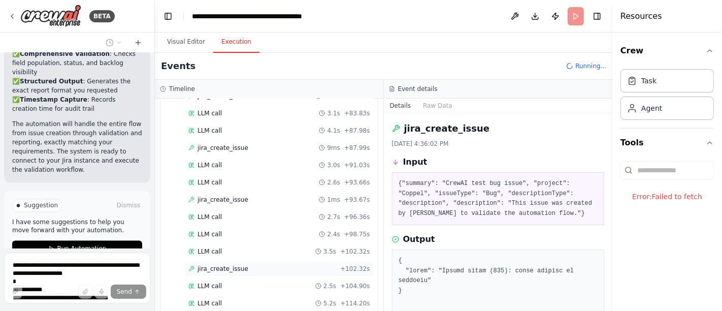
click at [244, 264] on div "jira_create_issue + 102.32s" at bounding box center [279, 268] width 182 height 8
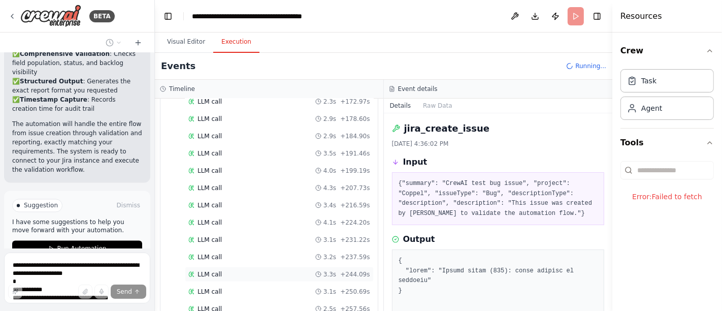
scroll to position [908, 0]
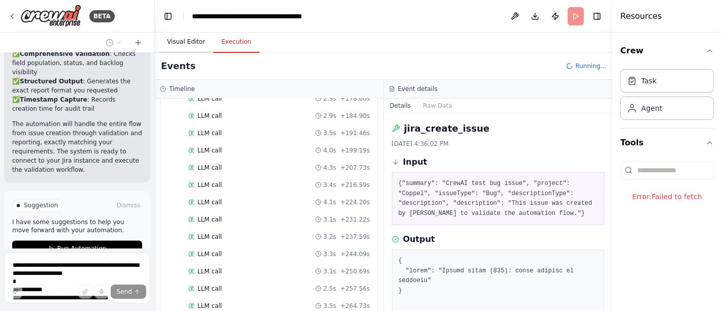
click at [180, 39] on button "Visual Editor" at bounding box center [186, 41] width 54 height 21
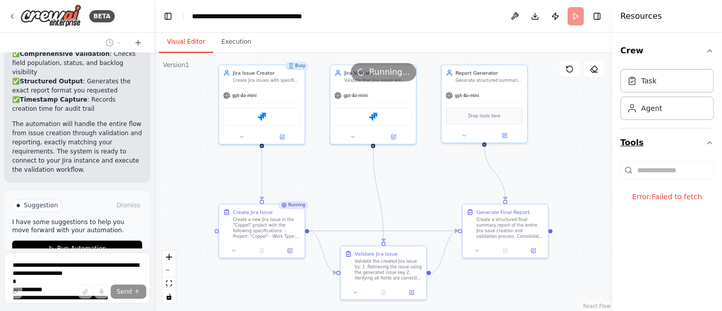
click at [628, 141] on button "Tools" at bounding box center [666, 142] width 93 height 28
click at [636, 142] on button "Tools" at bounding box center [666, 142] width 93 height 28
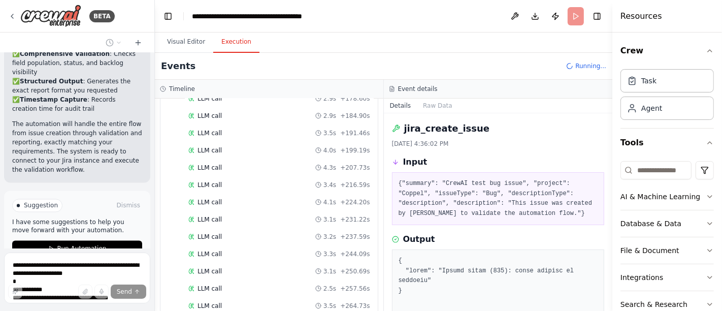
click at [227, 38] on button "Execution" at bounding box center [236, 41] width 46 height 21
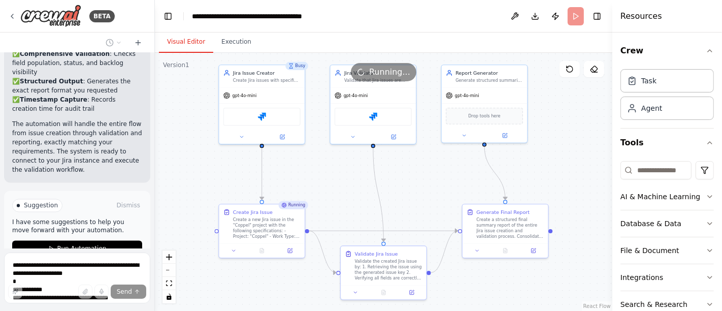
click at [188, 44] on button "Visual Editor" at bounding box center [186, 41] width 54 height 21
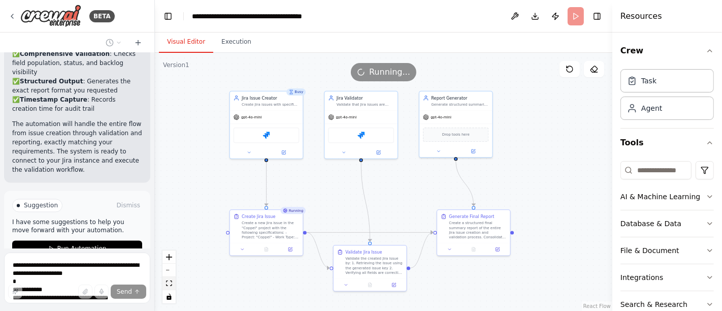
click at [170, 282] on icon "fit view" at bounding box center [169, 283] width 6 height 6
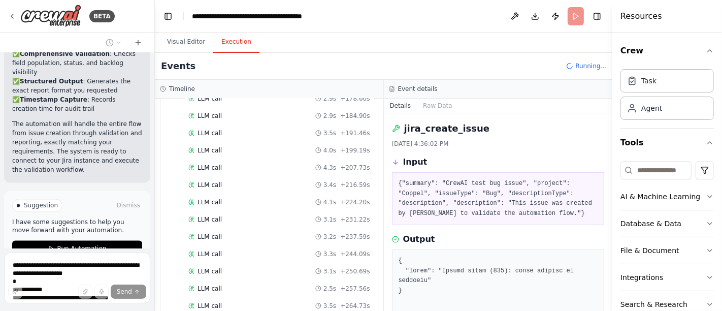
click at [233, 48] on button "Execution" at bounding box center [236, 41] width 46 height 21
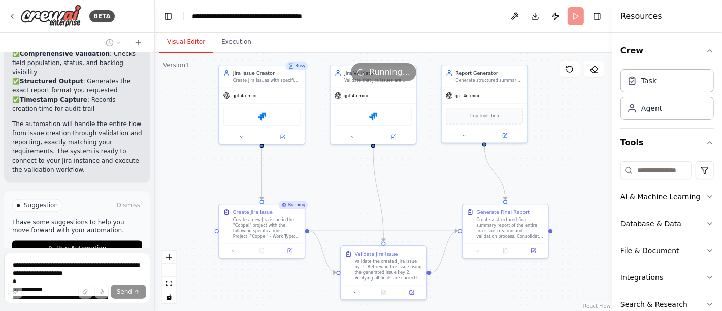
click at [191, 44] on button "Visual Editor" at bounding box center [186, 41] width 54 height 21
click at [224, 40] on button "Execution" at bounding box center [236, 41] width 46 height 21
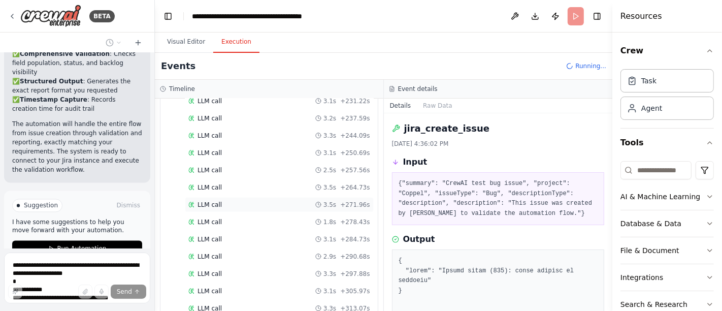
scroll to position [1026, 0]
click at [174, 45] on button "Visual Editor" at bounding box center [186, 41] width 54 height 21
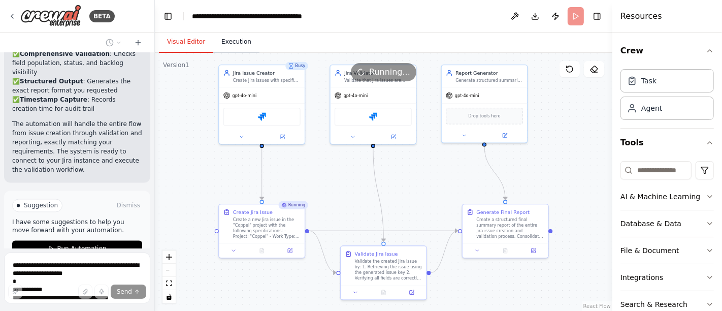
click at [232, 42] on button "Execution" at bounding box center [236, 41] width 46 height 21
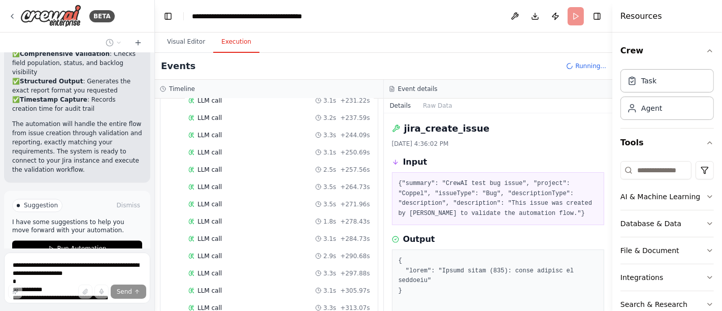
scroll to position [1197, 0]
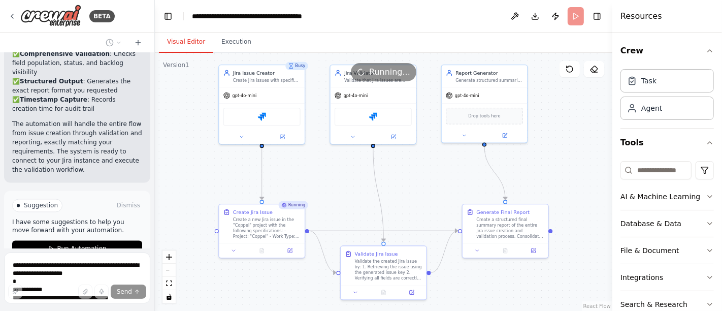
click at [183, 39] on button "Visual Editor" at bounding box center [186, 41] width 54 height 21
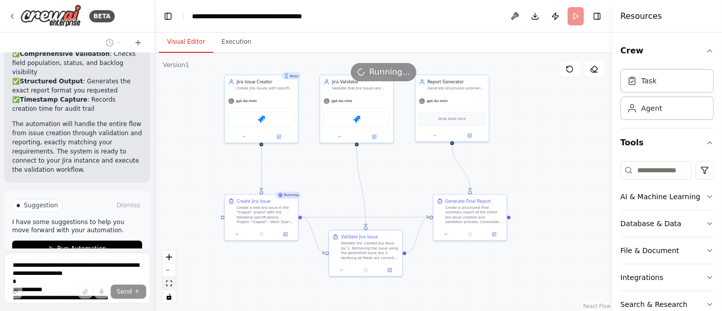
click at [171, 281] on icon "fit view" at bounding box center [169, 283] width 6 height 6
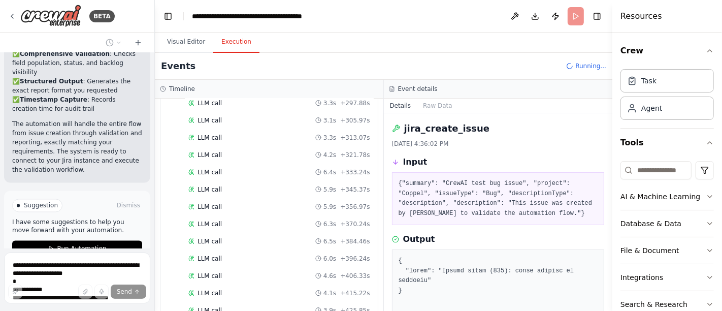
click at [236, 37] on button "Execution" at bounding box center [236, 41] width 46 height 21
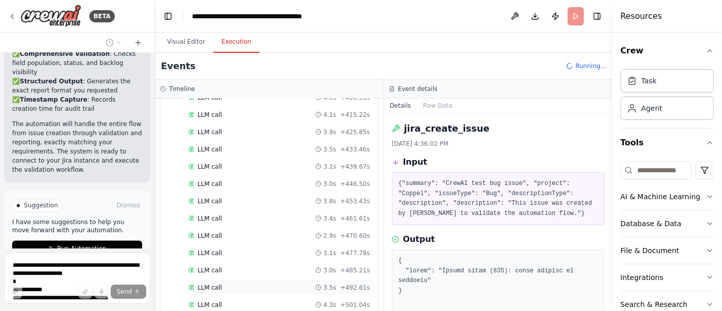
scroll to position [1451, 0]
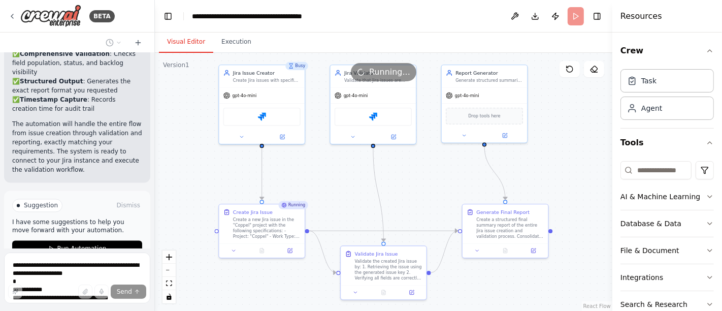
click at [190, 39] on button "Visual Editor" at bounding box center [186, 41] width 54 height 21
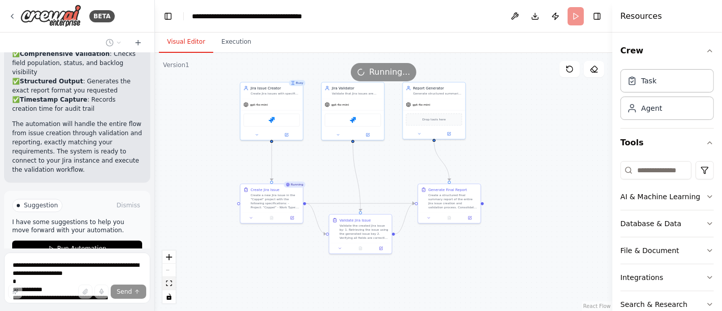
click at [170, 282] on icon "fit view" at bounding box center [169, 283] width 6 height 6
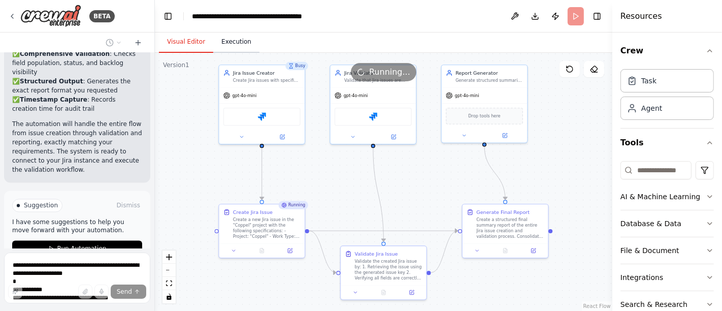
click at [231, 47] on button "Execution" at bounding box center [236, 41] width 46 height 21
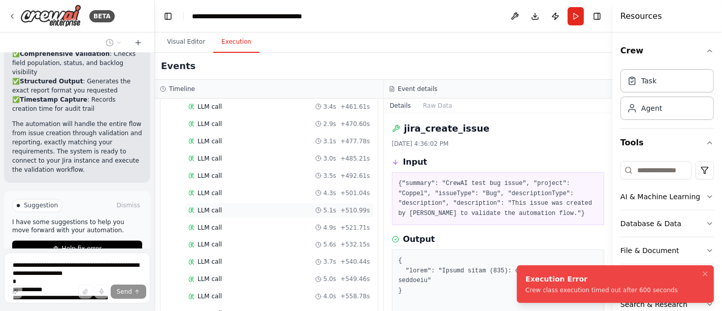
scroll to position [1536, 0]
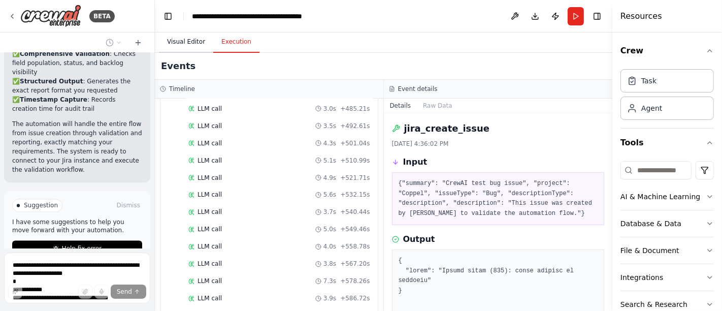
click at [185, 46] on button "Visual Editor" at bounding box center [186, 41] width 54 height 21
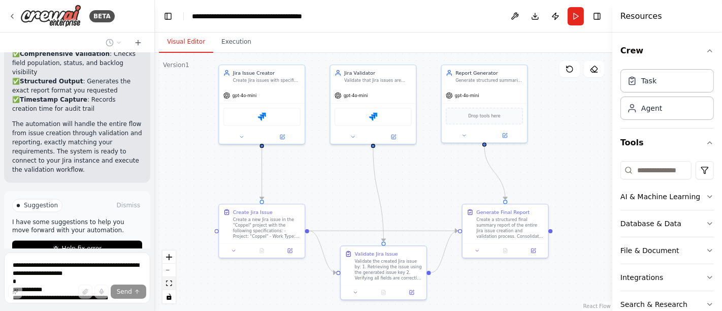
click at [168, 281] on icon "fit view" at bounding box center [169, 283] width 6 height 6
click at [573, 16] on button "Run" at bounding box center [576, 16] width 16 height 18
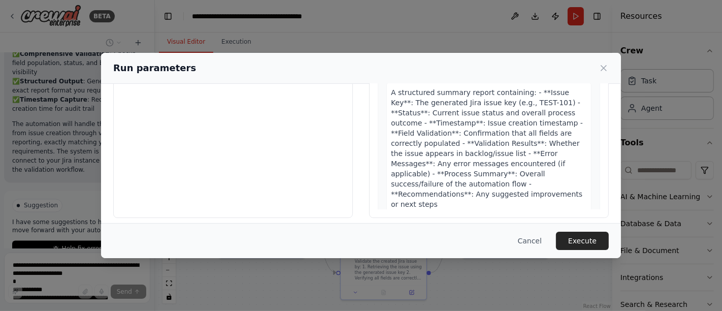
scroll to position [125, 0]
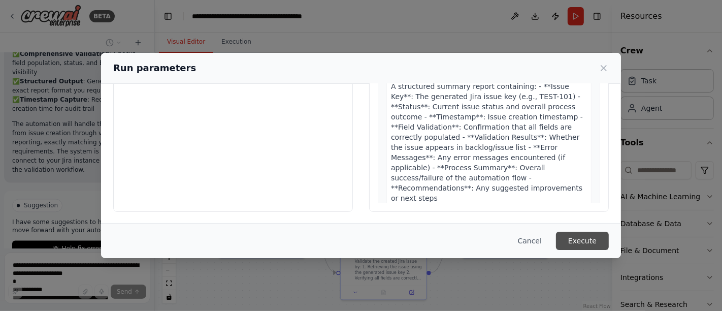
click at [580, 236] on button "Execute" at bounding box center [582, 240] width 53 height 18
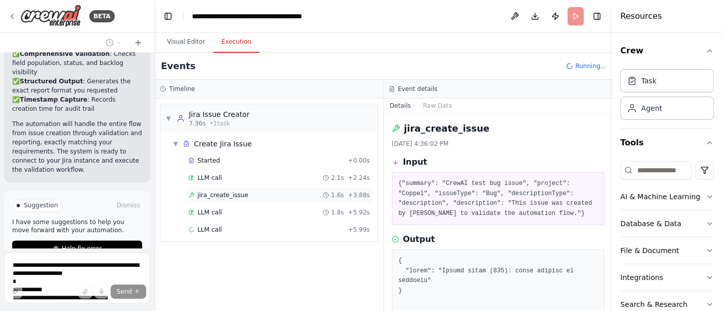
click at [223, 197] on span "jira_create_issue" at bounding box center [222, 195] width 51 height 8
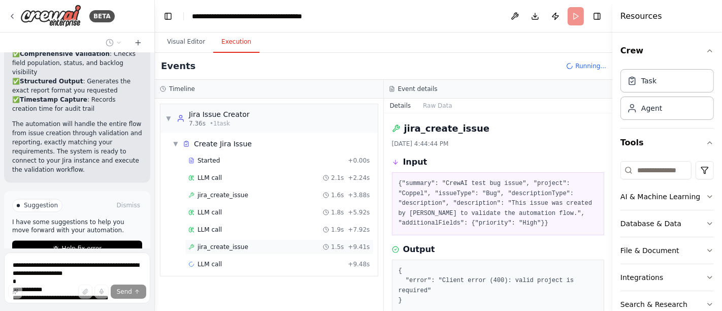
click at [214, 243] on span "jira_create_issue" at bounding box center [222, 247] width 51 height 8
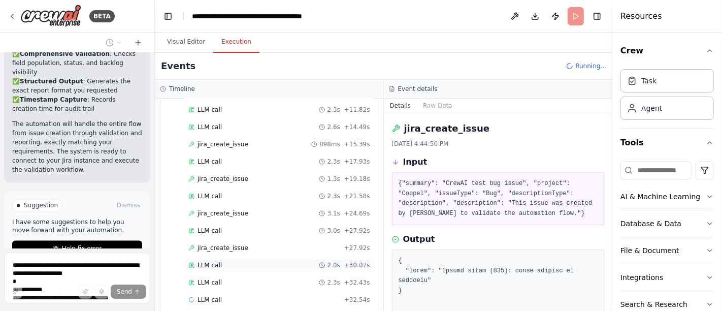
scroll to position [160, 0]
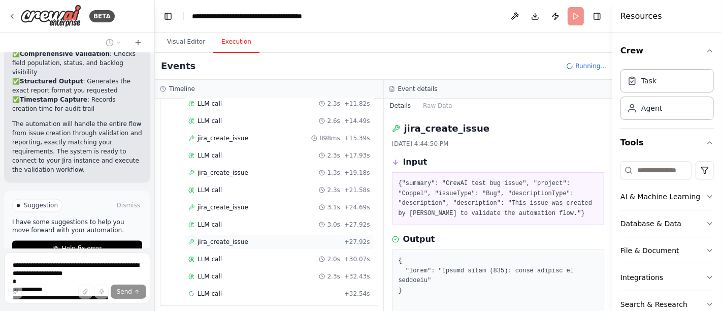
click at [222, 238] on span "jira_create_issue" at bounding box center [222, 242] width 51 height 8
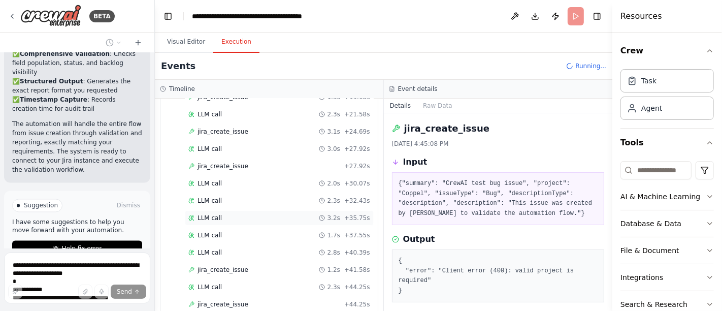
scroll to position [279, 0]
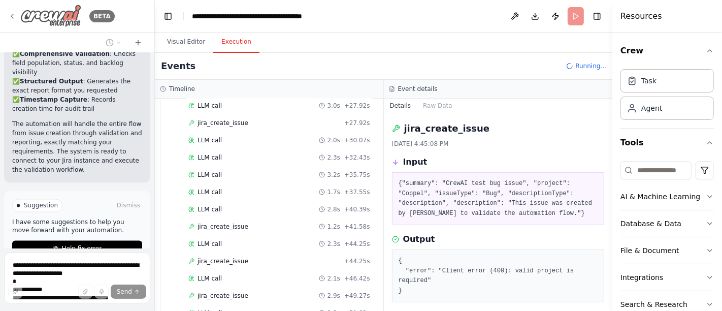
click at [11, 13] on icon at bounding box center [12, 16] width 8 height 8
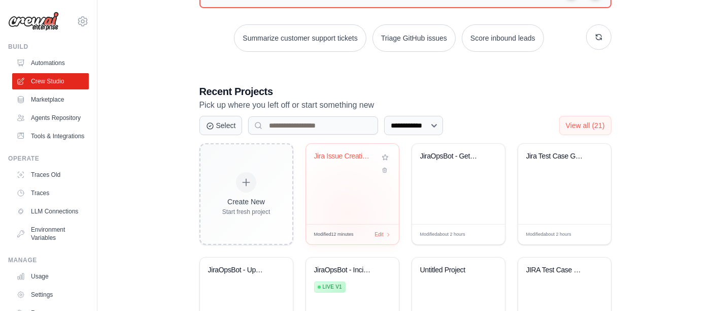
scroll to position [156, 0]
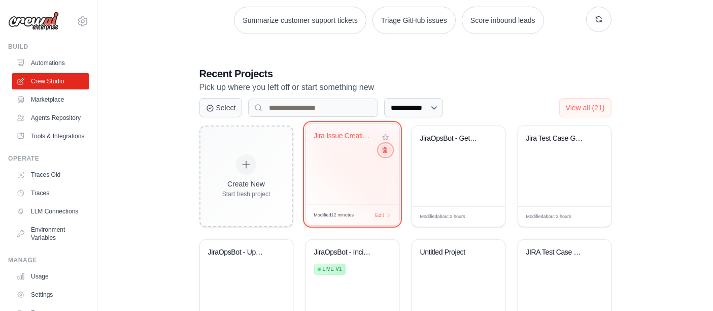
click at [383, 150] on icon at bounding box center [384, 150] width 7 height 7
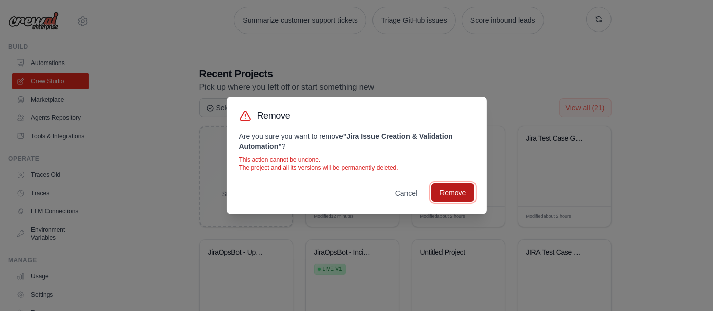
click at [444, 192] on button "Remove" at bounding box center [453, 192] width 43 height 18
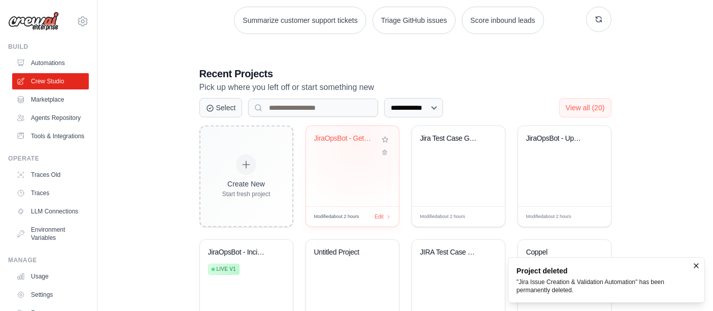
click at [357, 144] on div "JiraOpsBot - Get Data by Worktype" at bounding box center [344, 140] width 61 height 13
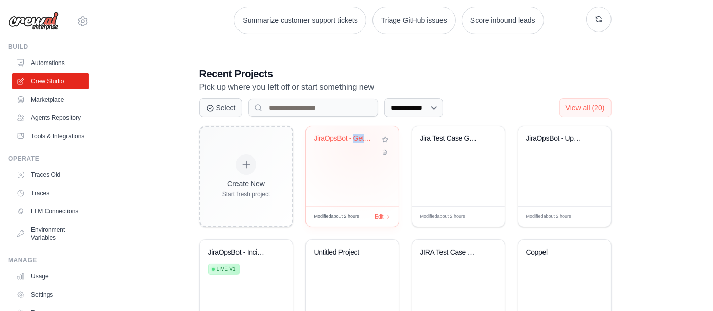
click at [357, 144] on div "JiraOpsBot - Get Data by Worktype" at bounding box center [344, 140] width 61 height 13
click at [455, 148] on div "Jira Test Case Generator" at bounding box center [458, 145] width 77 height 23
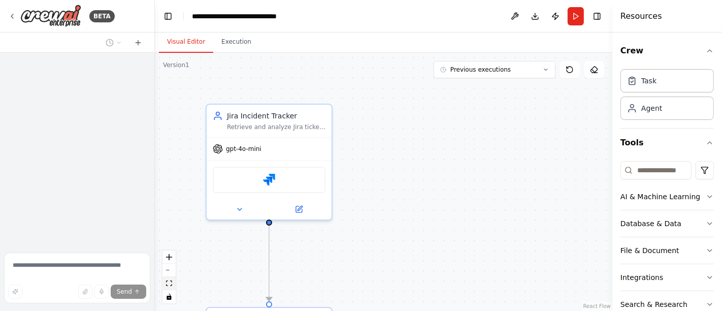
click at [169, 278] on button "fit view" at bounding box center [168, 283] width 13 height 13
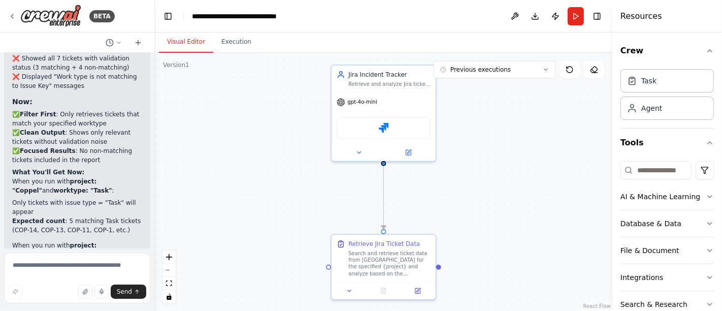
scroll to position [4164, 0]
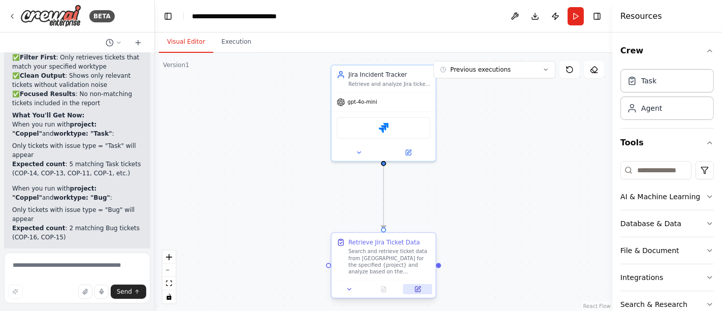
click at [414, 287] on icon at bounding box center [417, 289] width 7 height 7
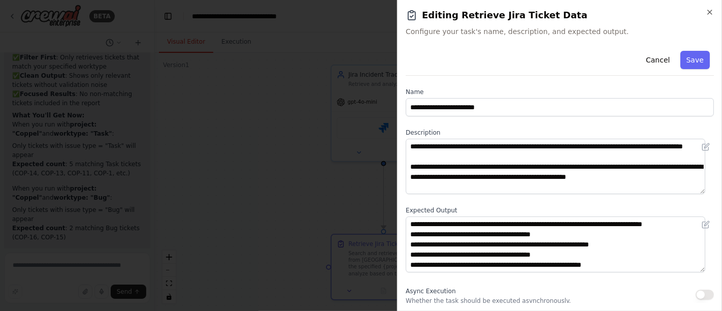
click at [712, 16] on h2 "Editing Retrieve Jira Ticket Data" at bounding box center [560, 15] width 308 height 14
click at [710, 11] on icon "button" at bounding box center [710, 12] width 4 height 4
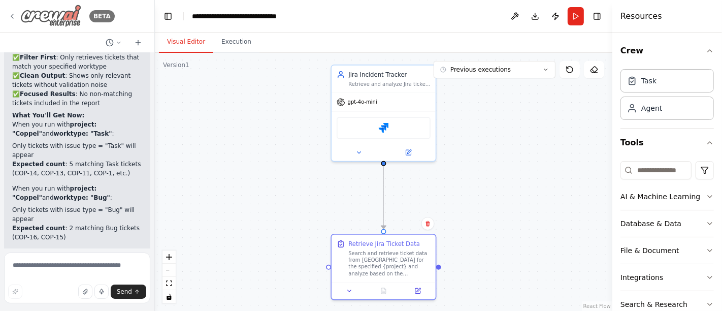
click at [10, 15] on icon at bounding box center [12, 16] width 8 height 8
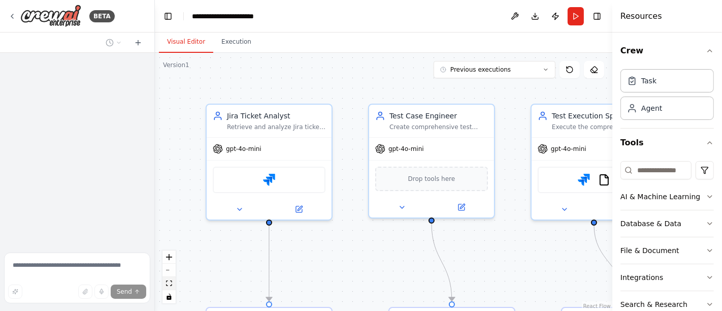
click at [172, 283] on button "fit view" at bounding box center [168, 283] width 13 height 13
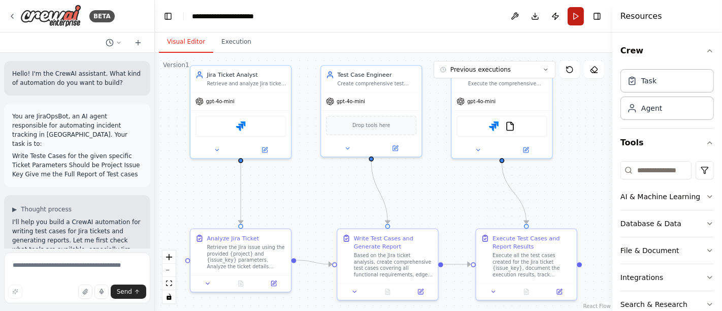
scroll to position [2597, 0]
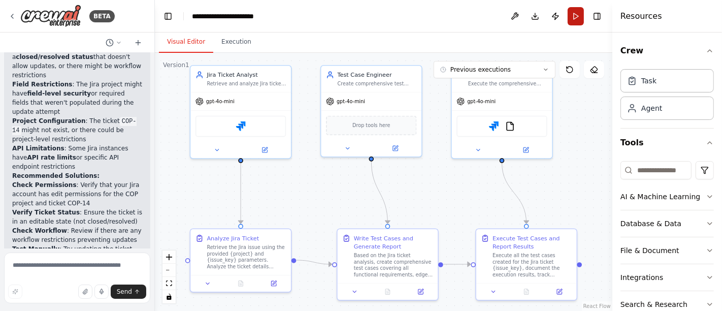
click at [580, 12] on button "Run" at bounding box center [576, 16] width 16 height 18
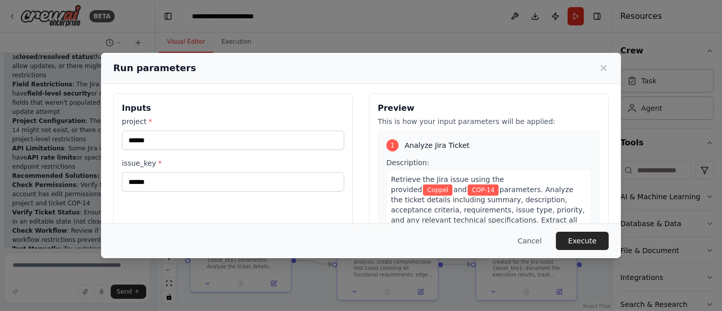
scroll to position [0, 0]
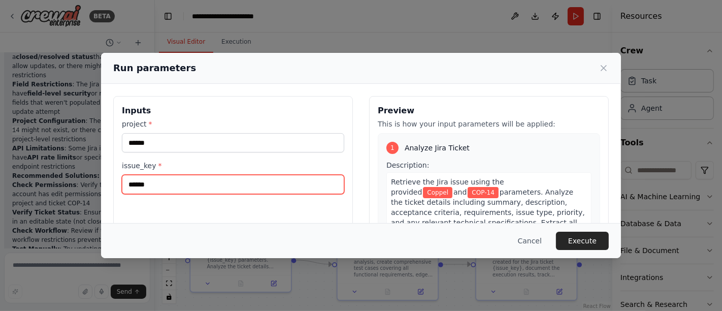
click at [162, 180] on input "******" at bounding box center [233, 184] width 222 height 19
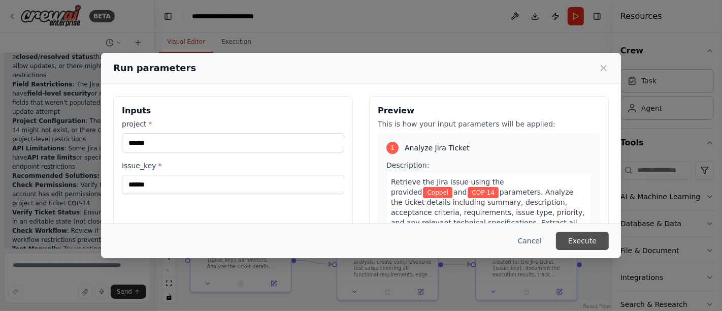
click at [583, 239] on button "Execute" at bounding box center [582, 240] width 53 height 18
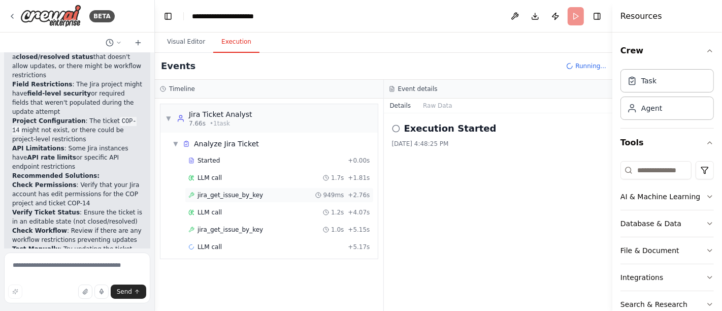
click at [235, 189] on div "jira_get_issue_by_key 949ms + 2.76s" at bounding box center [279, 194] width 189 height 15
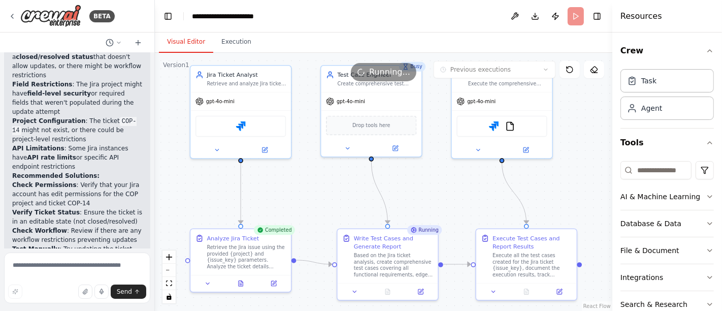
click at [178, 41] on button "Visual Editor" at bounding box center [186, 41] width 54 height 21
click at [243, 280] on icon at bounding box center [241, 281] width 7 height 7
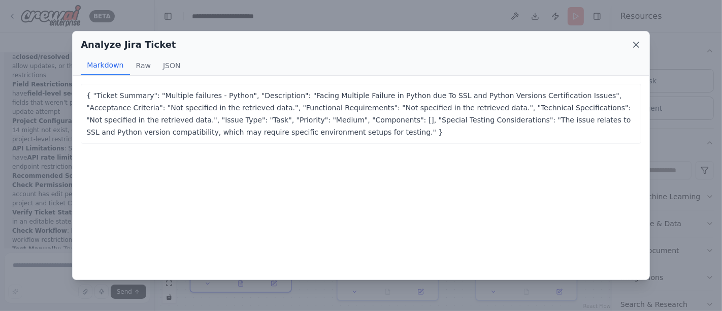
click at [638, 44] on icon at bounding box center [636, 45] width 10 height 10
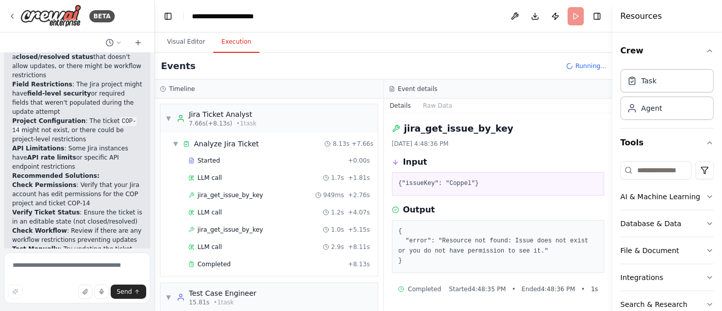
click at [239, 41] on button "Execution" at bounding box center [236, 41] width 46 height 21
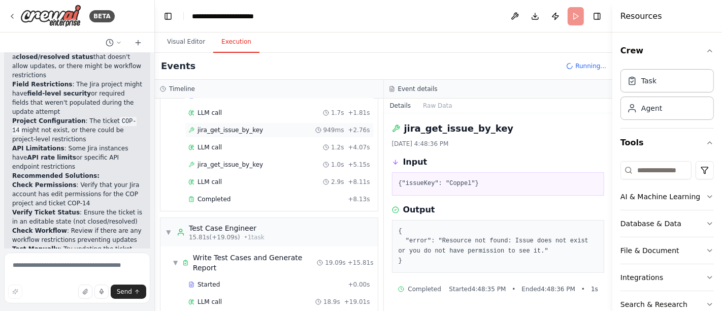
scroll to position [174, 0]
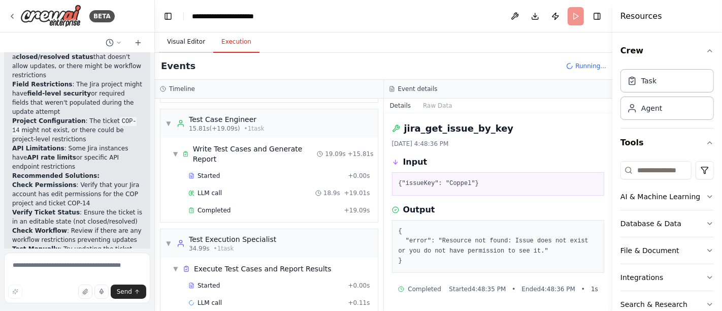
click at [190, 45] on button "Visual Editor" at bounding box center [186, 41] width 54 height 21
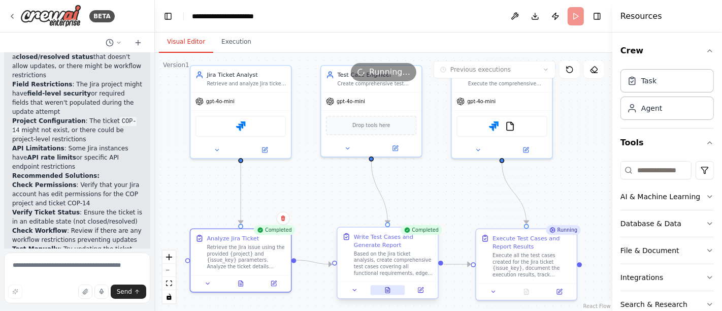
click at [387, 287] on icon at bounding box center [387, 290] width 5 height 6
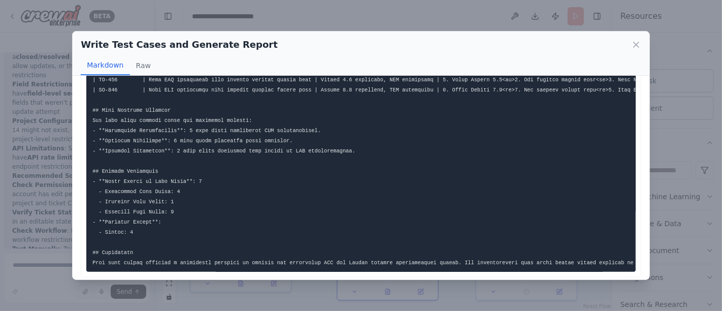
scroll to position [408, 0]
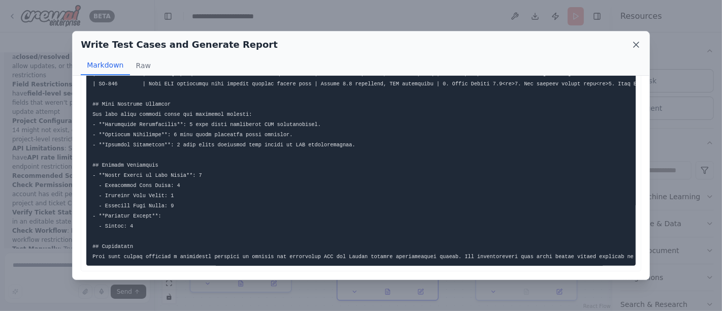
click at [635, 44] on icon at bounding box center [636, 45] width 10 height 10
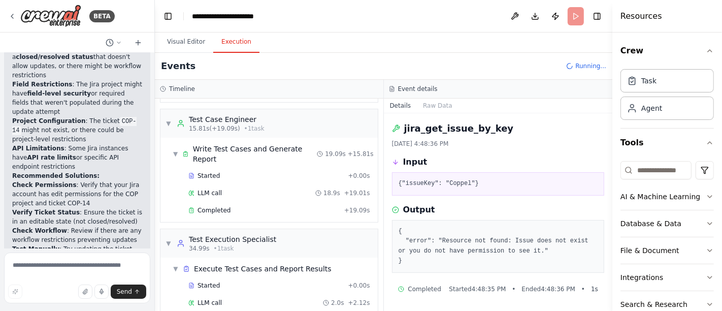
click at [234, 44] on button "Execution" at bounding box center [236, 41] width 46 height 21
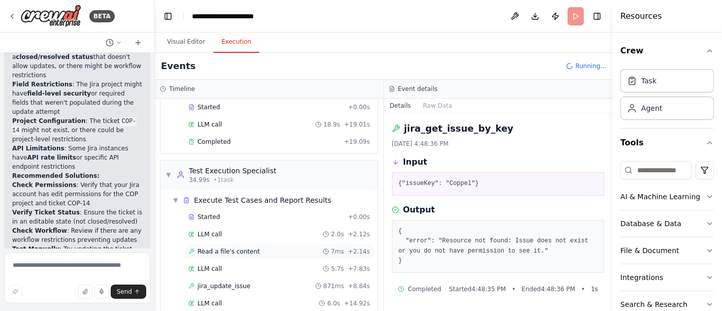
scroll to position [275, 0]
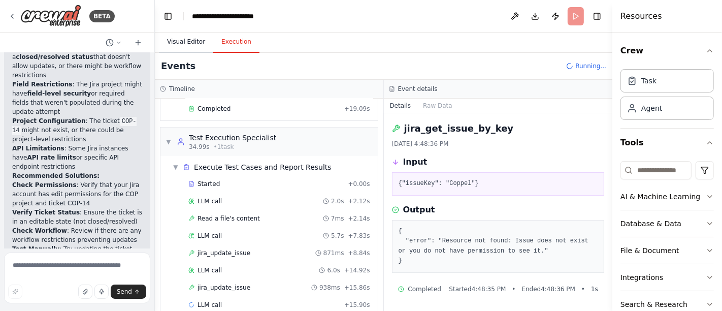
click at [185, 45] on button "Visual Editor" at bounding box center [186, 41] width 54 height 21
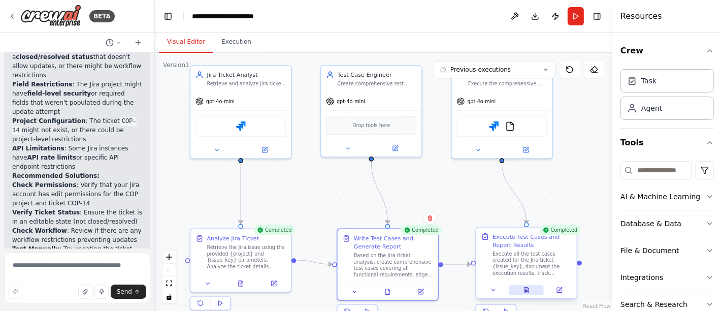
click at [529, 290] on icon at bounding box center [526, 289] width 7 height 7
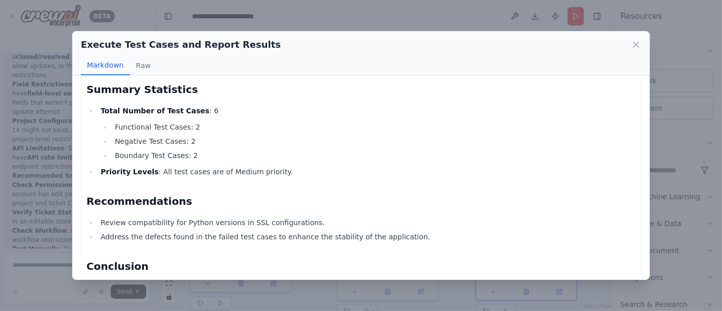
scroll to position [641, 0]
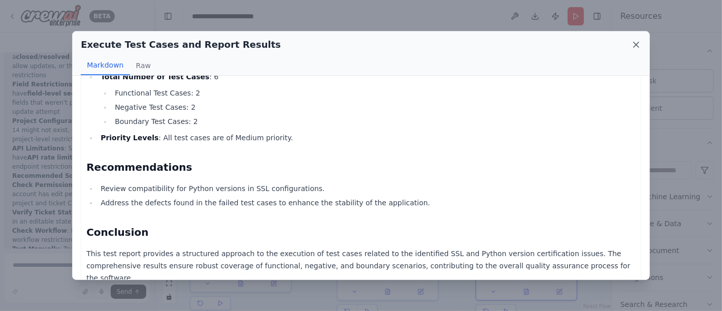
click at [637, 43] on icon at bounding box center [636, 45] width 10 height 10
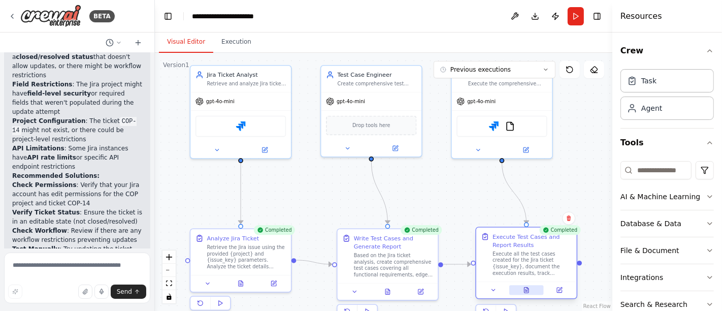
click at [532, 291] on button at bounding box center [526, 290] width 35 height 10
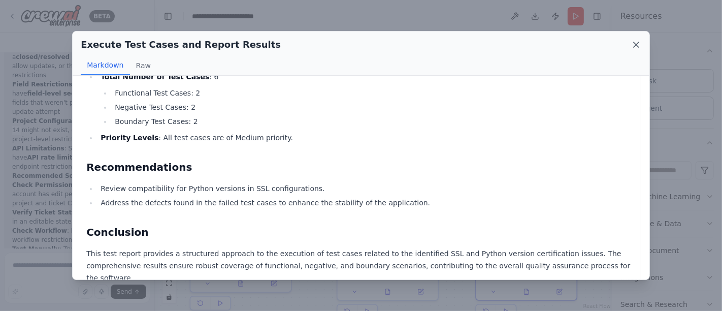
click at [636, 47] on icon at bounding box center [636, 45] width 10 height 10
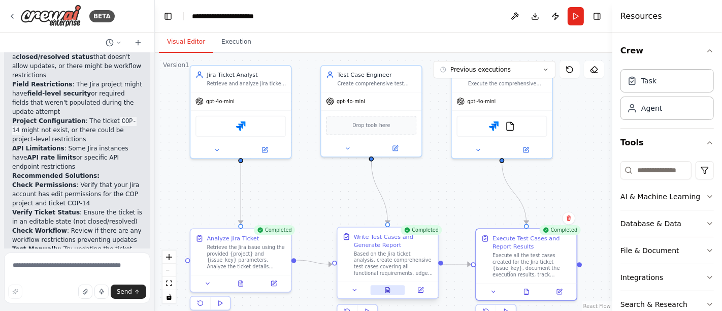
click at [389, 290] on icon at bounding box center [387, 290] width 5 height 6
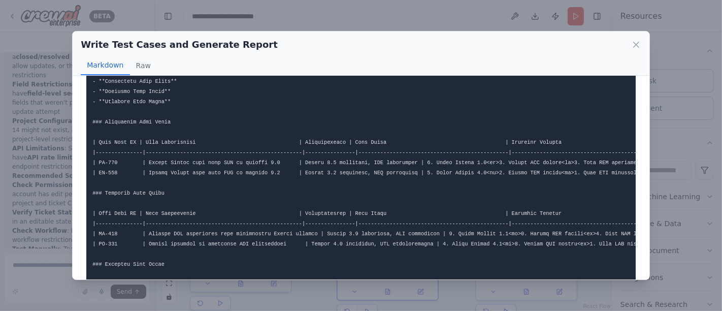
scroll to position [225, 0]
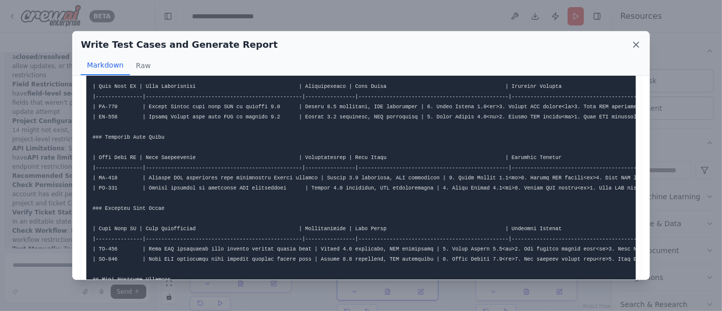
click at [637, 43] on icon at bounding box center [636, 45] width 10 height 10
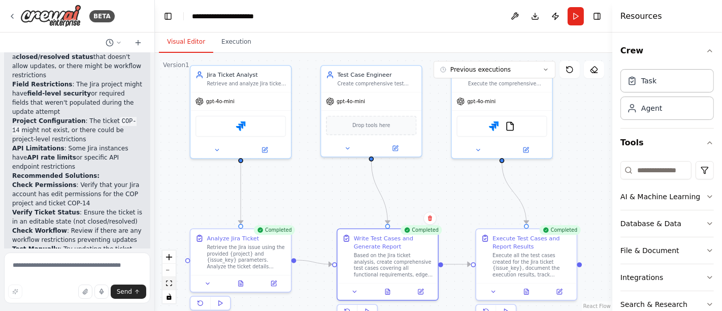
click at [173, 283] on button "fit view" at bounding box center [168, 283] width 13 height 13
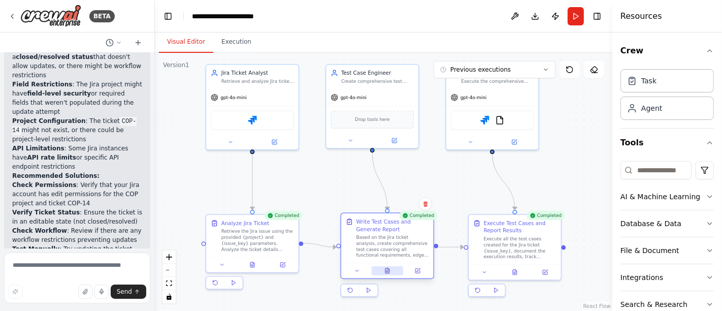
click at [388, 272] on icon at bounding box center [387, 272] width 2 height 0
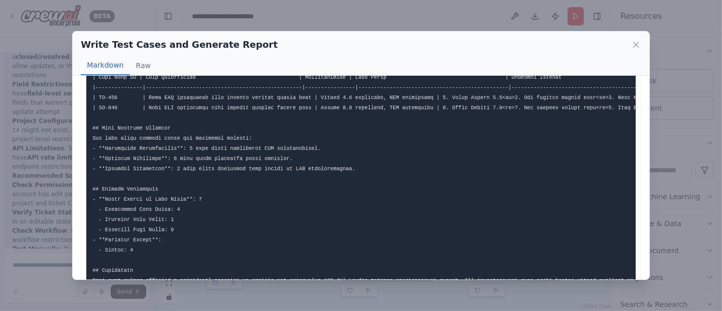
scroll to position [408, 0]
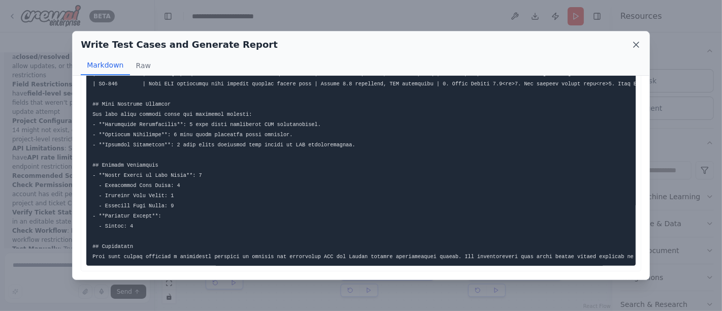
click at [634, 46] on icon at bounding box center [636, 45] width 10 height 10
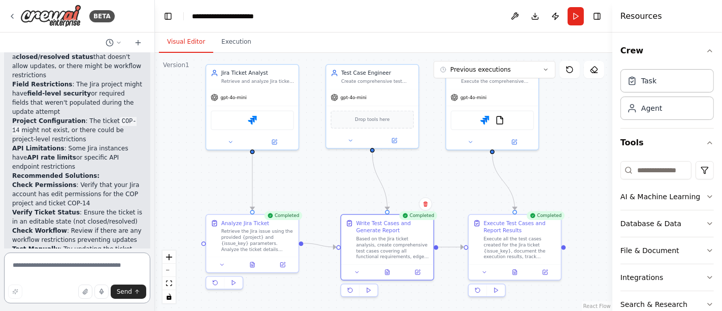
click at [86, 264] on textarea at bounding box center [77, 277] width 146 height 51
click at [85, 264] on textarea at bounding box center [77, 277] width 146 height 51
click at [84, 266] on textarea at bounding box center [77, 277] width 146 height 51
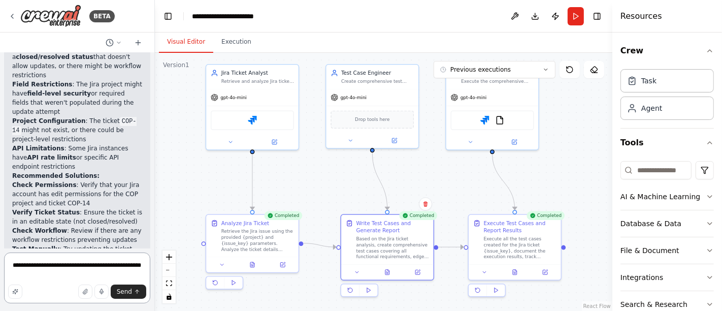
click at [124, 268] on textarea "**********" at bounding box center [77, 277] width 146 height 51
click at [119, 266] on textarea "**********" at bounding box center [77, 277] width 146 height 51
click at [120, 266] on textarea "**********" at bounding box center [77, 277] width 146 height 51
click at [137, 262] on textarea "**********" at bounding box center [77, 277] width 146 height 51
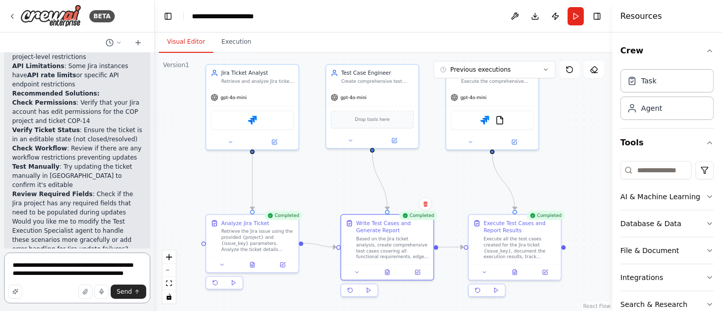
type textarea "**********"
click at [123, 279] on button "Dismiss" at bounding box center [128, 284] width 27 height 10
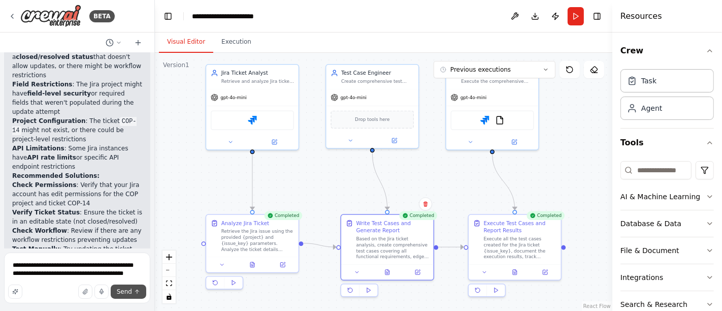
click at [132, 290] on button "Send" at bounding box center [129, 291] width 36 height 14
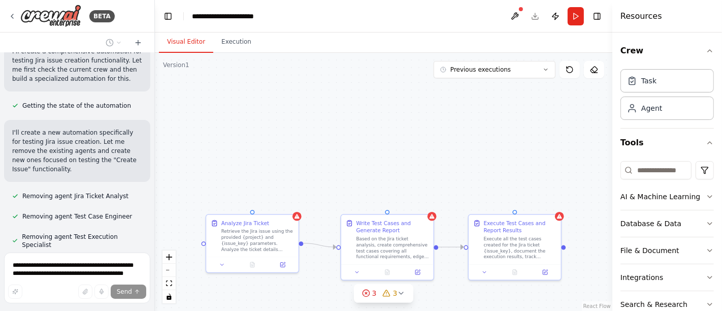
scroll to position [3002, 0]
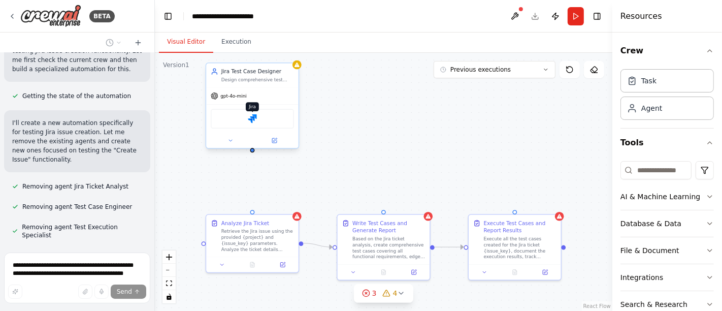
click at [251, 114] on img at bounding box center [252, 118] width 9 height 9
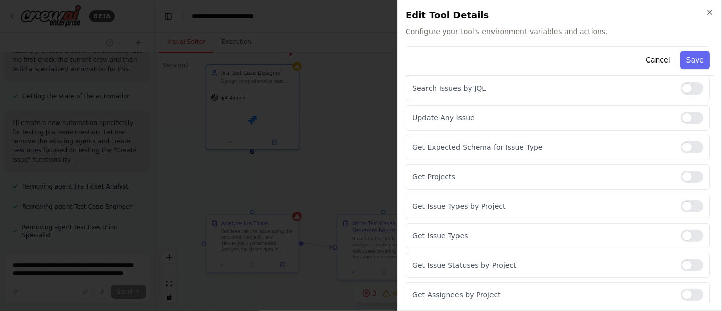
scroll to position [3038, 0]
click at [711, 15] on icon "button" at bounding box center [710, 12] width 8 height 8
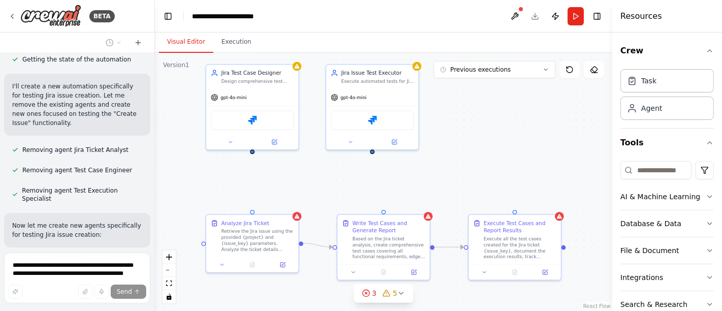
scroll to position [3066, 0]
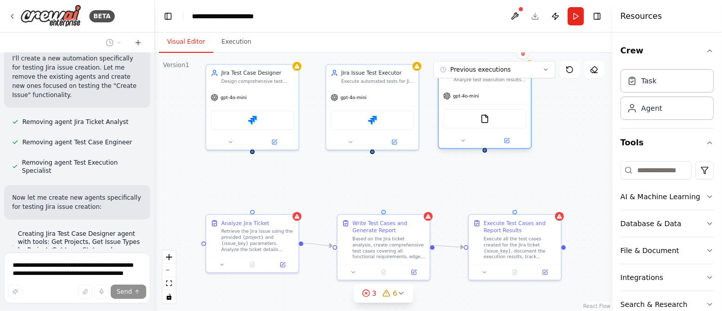
drag, startPoint x: 501, startPoint y: 100, endPoint x: 498, endPoint y: 104, distance: 5.4
click at [498, 104] on div "gpt-4o-mini FileReadTool" at bounding box center [485, 117] width 92 height 61
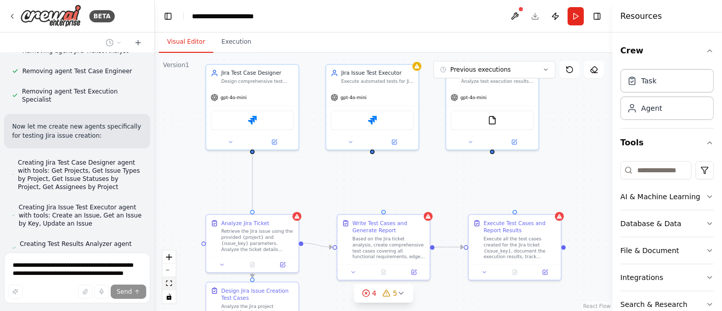
scroll to position [3166, 0]
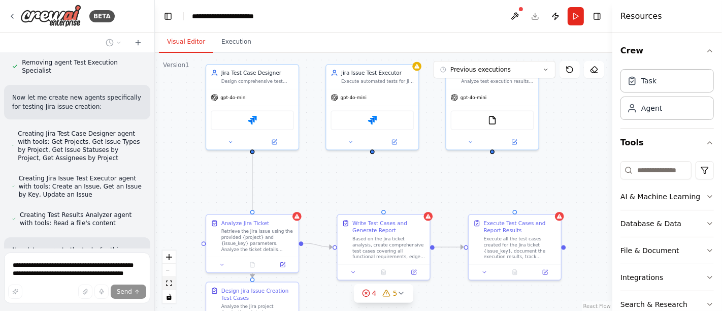
click at [167, 285] on icon "fit view" at bounding box center [169, 283] width 6 height 6
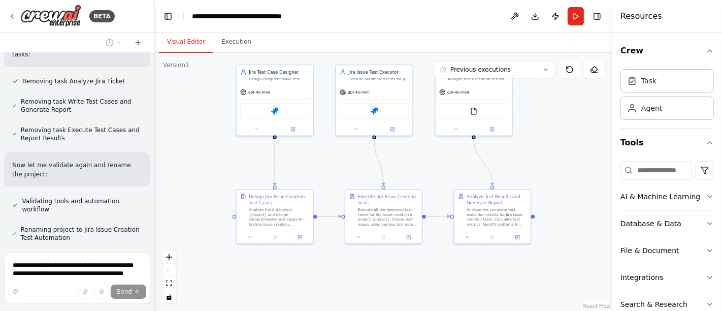
scroll to position [3694, 0]
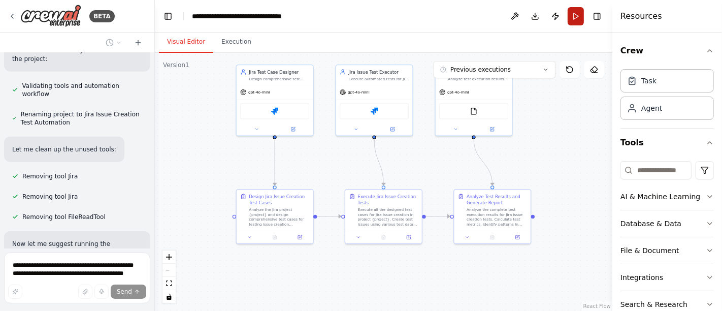
click at [574, 14] on button "Run" at bounding box center [576, 16] width 16 height 18
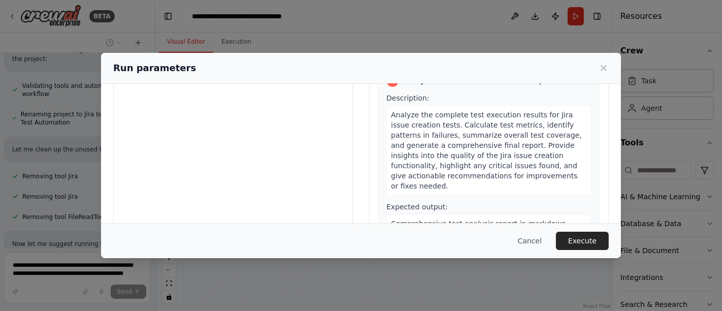
scroll to position [125, 0]
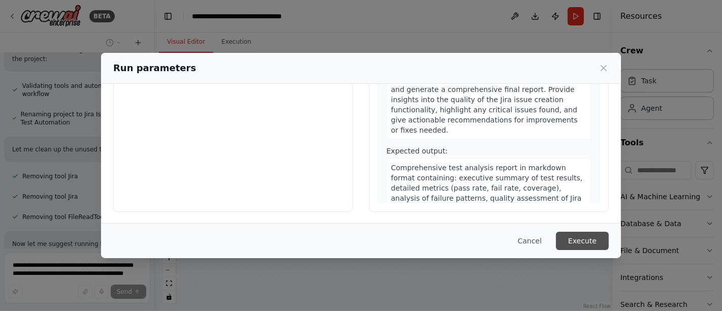
drag, startPoint x: 575, startPoint y: 242, endPoint x: 558, endPoint y: 234, distance: 18.2
click at [575, 242] on button "Execute" at bounding box center [582, 240] width 53 height 18
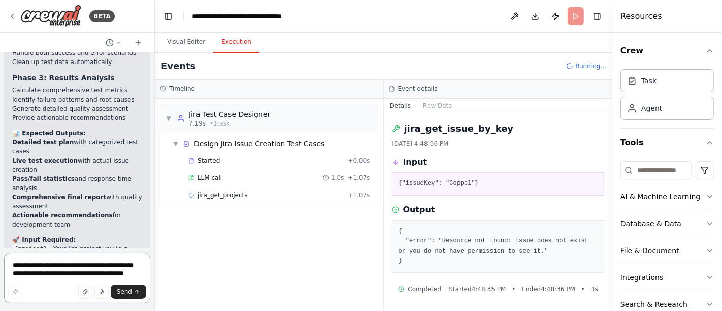
scroll to position [4409, 0]
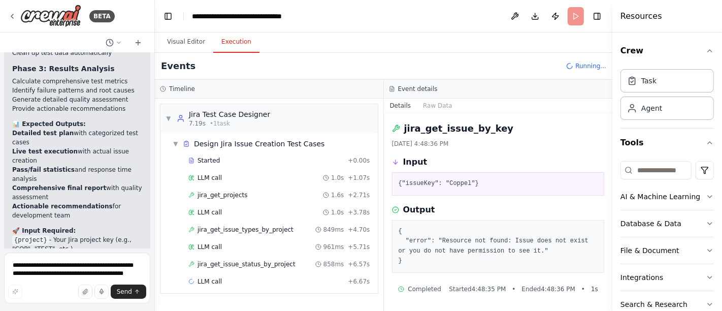
drag, startPoint x: 255, startPoint y: 228, endPoint x: 252, endPoint y: 219, distance: 9.5
click at [255, 227] on span "jira_get_issue_types_by_project" at bounding box center [245, 229] width 96 height 8
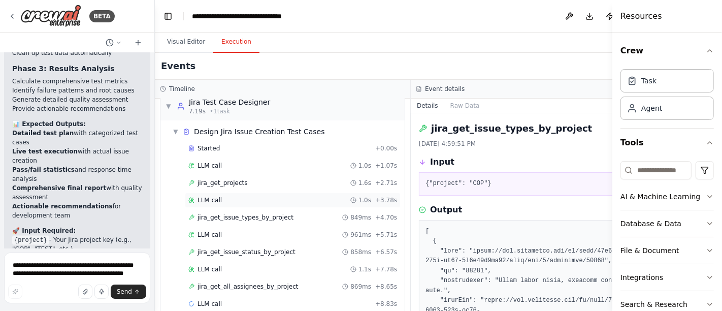
scroll to position [24, 0]
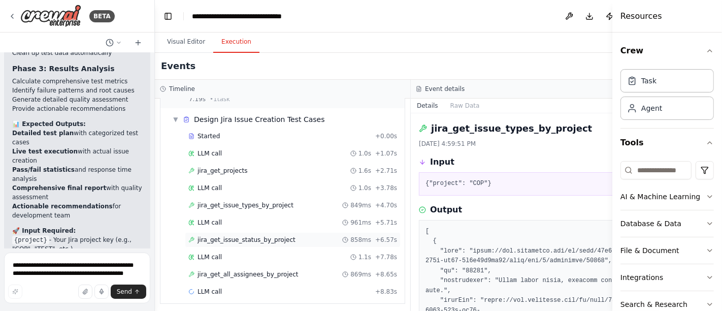
click at [231, 236] on span "jira_get_issue_status_by_project" at bounding box center [246, 240] width 98 height 8
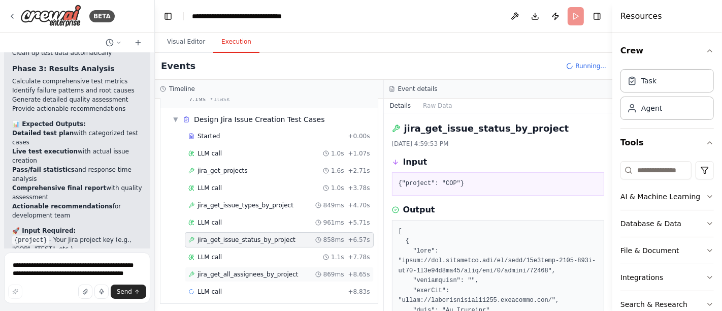
click at [239, 270] on span "jira_get_all_assignees_by_project" at bounding box center [247, 274] width 101 height 8
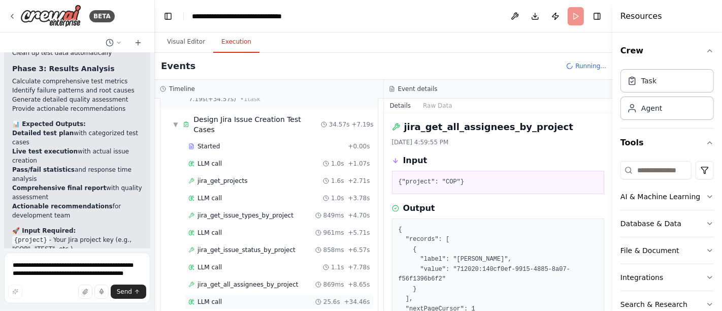
scroll to position [133, 0]
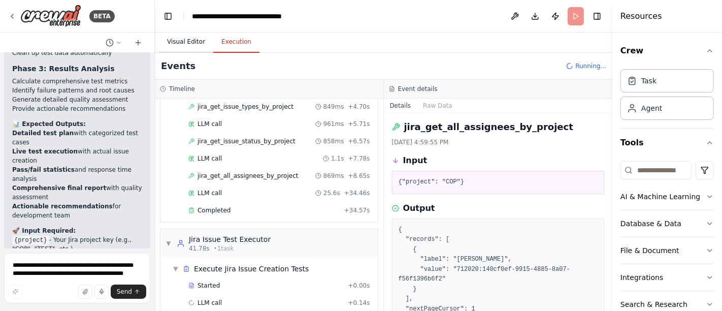
click at [188, 46] on button "Visual Editor" at bounding box center [186, 41] width 54 height 21
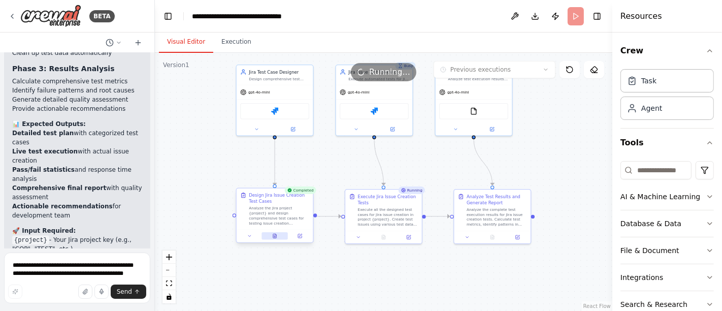
click at [275, 239] on button at bounding box center [274, 236] width 26 height 8
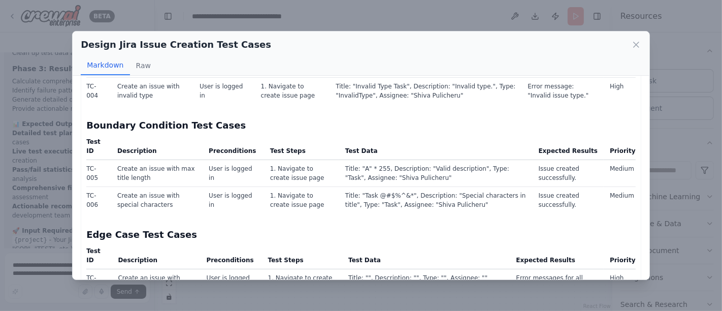
scroll to position [677, 0]
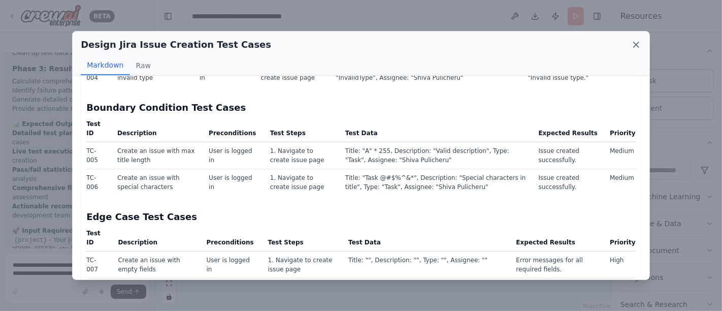
click at [638, 44] on icon at bounding box center [636, 45] width 10 height 10
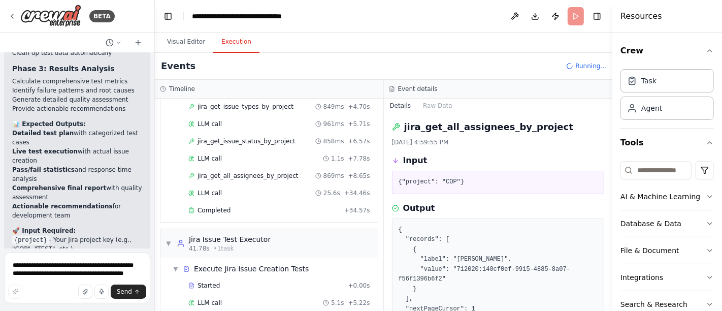
click at [235, 41] on button "Execution" at bounding box center [236, 41] width 46 height 21
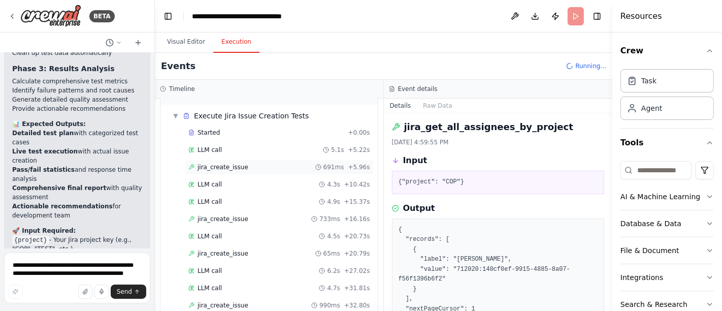
click at [226, 163] on span "jira_create_issue" at bounding box center [222, 167] width 51 height 8
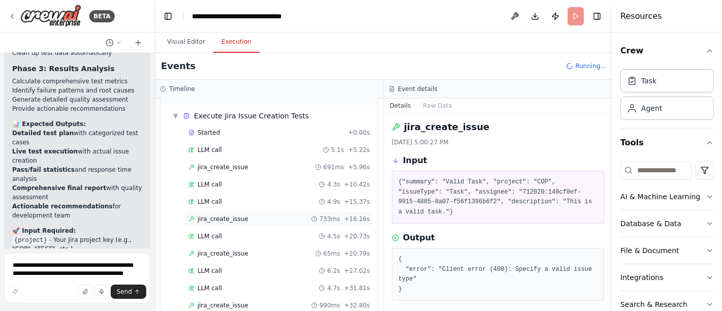
click at [218, 215] on span "jira_create_issue" at bounding box center [222, 219] width 51 height 8
click at [230, 249] on span "jira_create_issue" at bounding box center [222, 253] width 51 height 8
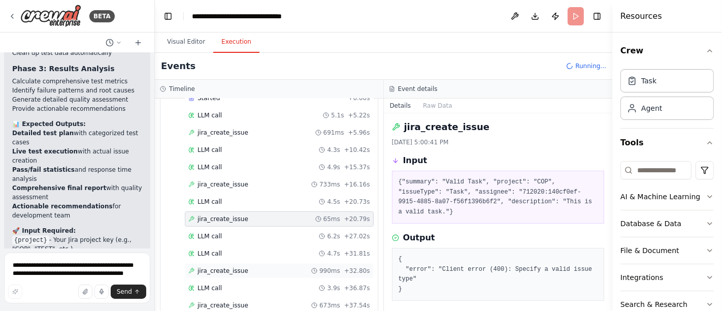
scroll to position [337, 0]
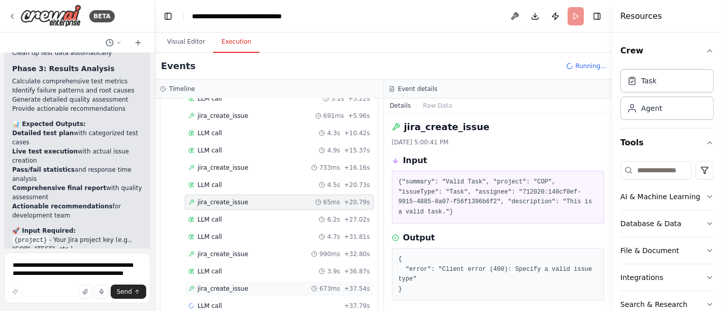
click at [229, 284] on span "jira_create_issue" at bounding box center [222, 288] width 51 height 8
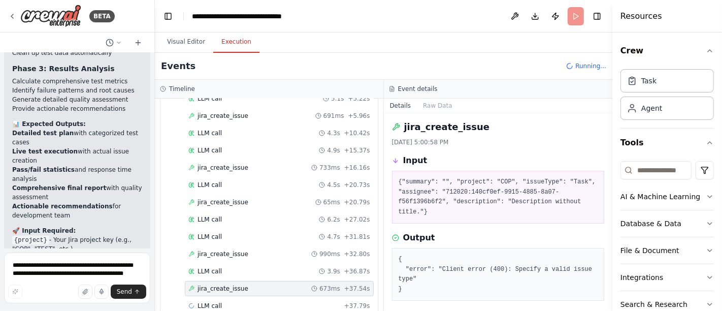
click at [183, 53] on div "Events Running..." at bounding box center [383, 66] width 457 height 27
click at [185, 46] on button "Visual Editor" at bounding box center [186, 41] width 54 height 21
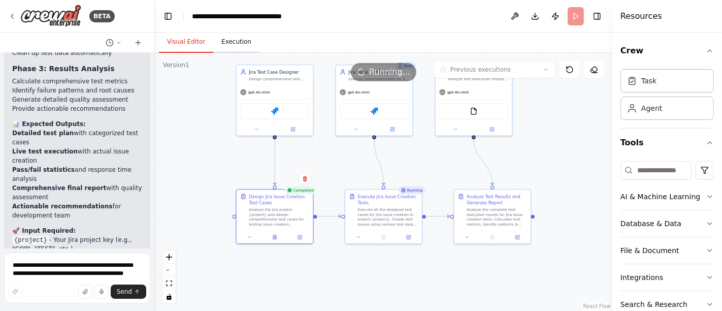
click at [235, 44] on button "Execution" at bounding box center [236, 41] width 46 height 21
click at [185, 43] on button "Visual Editor" at bounding box center [186, 41] width 54 height 21
click at [232, 40] on button "Execution" at bounding box center [236, 41] width 46 height 21
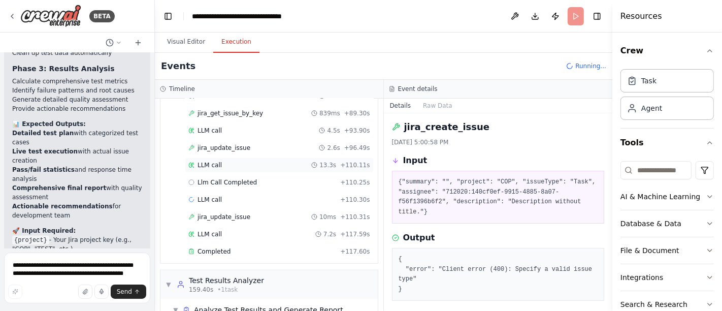
scroll to position [819, 0]
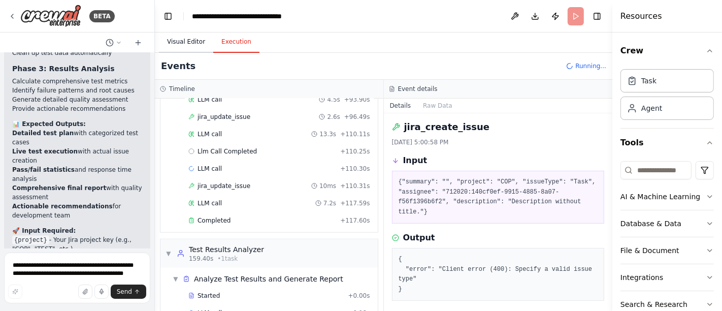
click at [189, 45] on button "Visual Editor" at bounding box center [186, 41] width 54 height 21
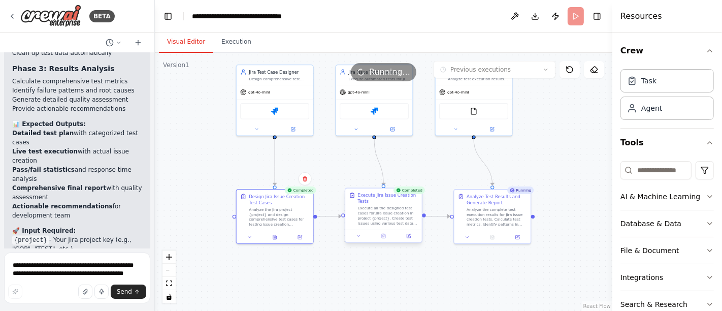
click at [387, 240] on div at bounding box center [383, 235] width 77 height 13
click at [384, 235] on icon at bounding box center [384, 236] width 4 height 4
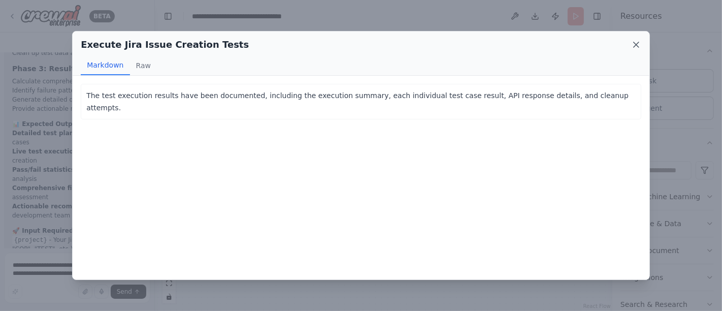
click at [633, 48] on icon at bounding box center [636, 45] width 10 height 10
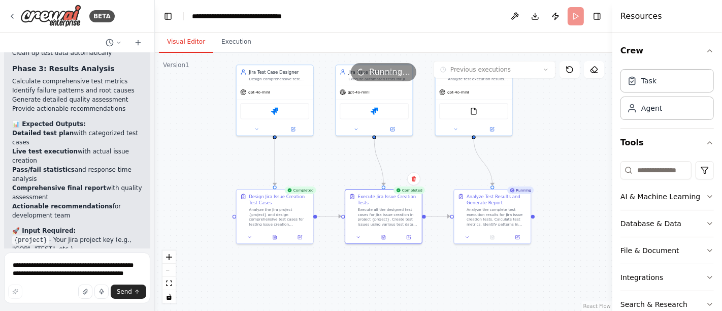
drag, startPoint x: 234, startPoint y: 43, endPoint x: 300, endPoint y: 158, distance: 133.2
click at [234, 43] on button "Execution" at bounding box center [236, 41] width 46 height 21
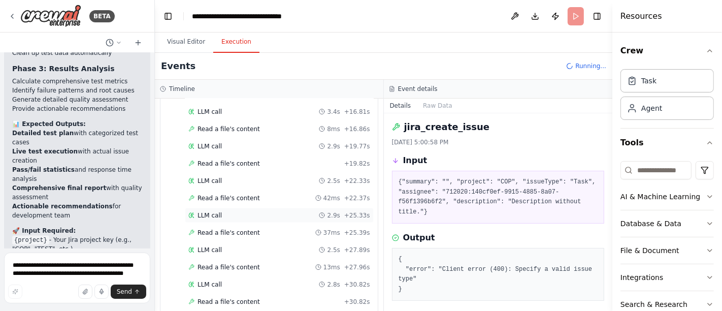
scroll to position [1203, 0]
click at [177, 42] on button "Visual Editor" at bounding box center [186, 41] width 54 height 21
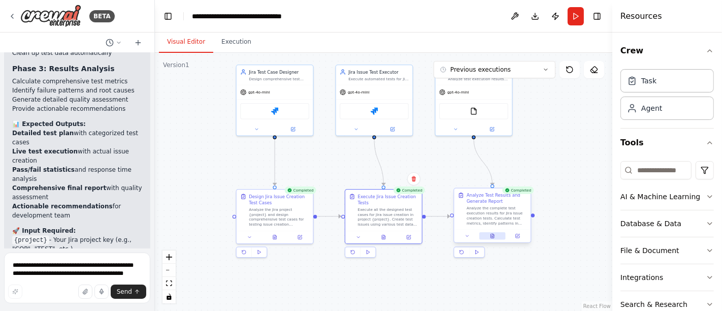
click at [491, 236] on icon at bounding box center [492, 236] width 2 height 0
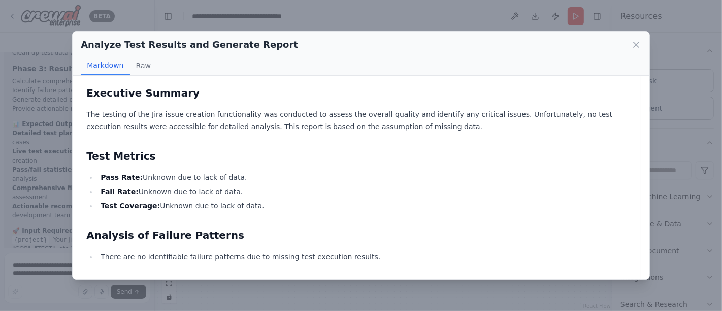
scroll to position [0, 0]
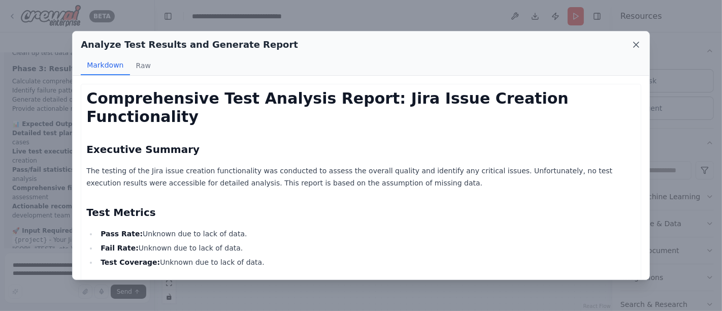
click at [637, 46] on icon at bounding box center [636, 45] width 10 height 10
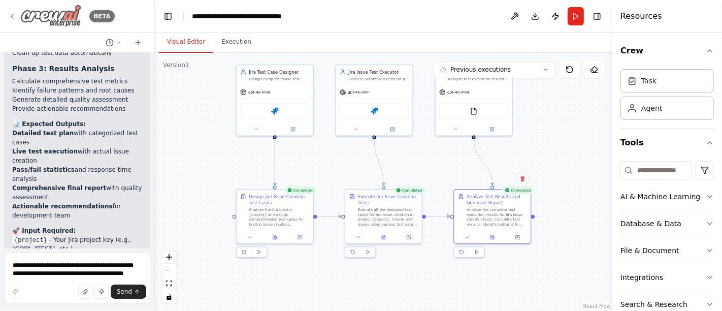
click at [13, 17] on icon at bounding box center [12, 16] width 2 height 4
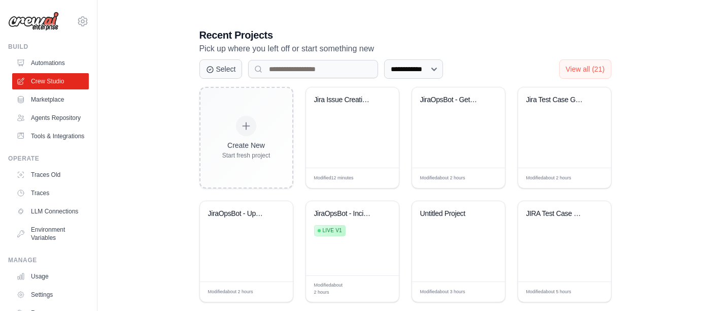
scroll to position [212, 0]
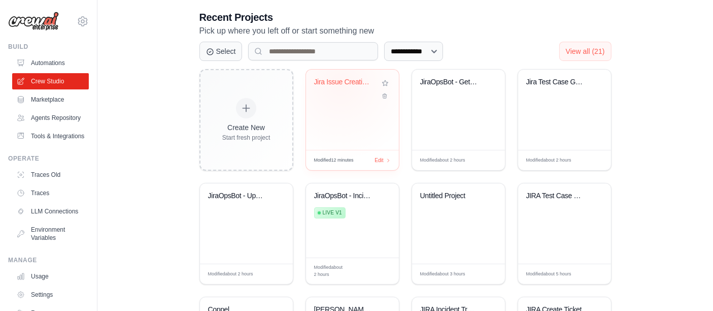
click at [341, 83] on div "Jira Issue Creation & Validation Au..." at bounding box center [344, 82] width 61 height 9
click at [358, 104] on div "Jira Issue Creation & Validation Au..." at bounding box center [352, 110] width 93 height 80
click at [457, 100] on div "JiraOpsBot - Get Data by Worktype" at bounding box center [458, 110] width 93 height 80
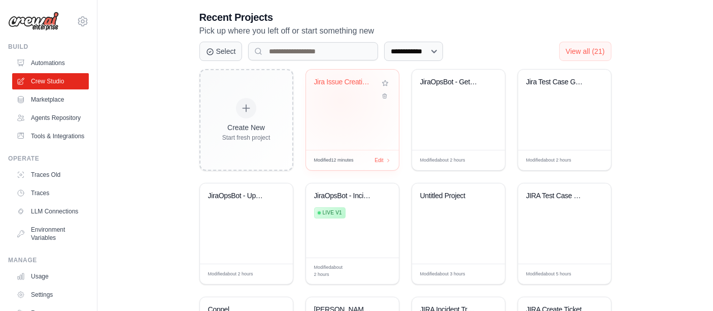
click at [341, 100] on div "Jira Issue Creation & Validation Au..." at bounding box center [352, 110] width 93 height 80
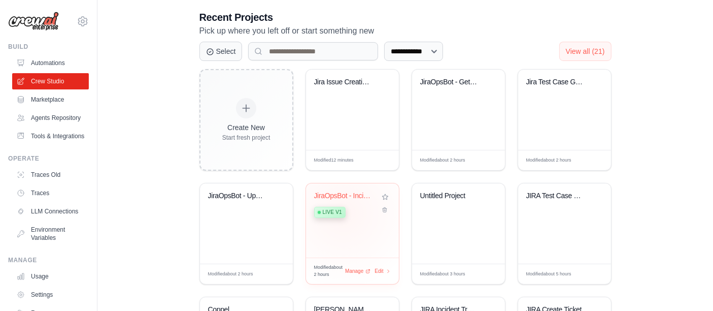
click at [344, 212] on div "Live v1" at bounding box center [329, 212] width 31 height 11
click at [362, 211] on div "Live v1" at bounding box center [344, 212] width 61 height 14
click at [348, 210] on div "Live v1" at bounding box center [344, 212] width 61 height 14
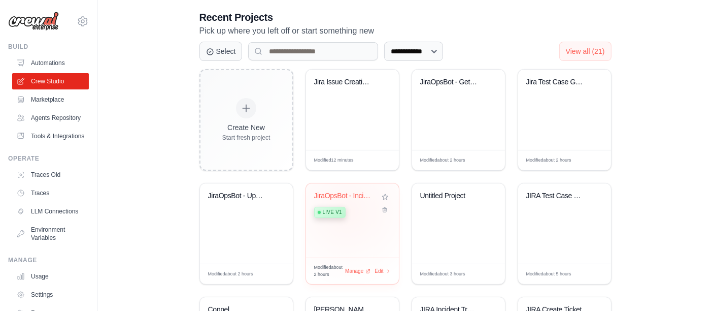
click at [348, 210] on div "Live v1" at bounding box center [344, 212] width 61 height 14
click at [241, 200] on div "JiraOpsBot - Update" at bounding box center [238, 197] width 61 height 13
click at [39, 141] on link "Tools & Integrations" at bounding box center [51, 136] width 77 height 16
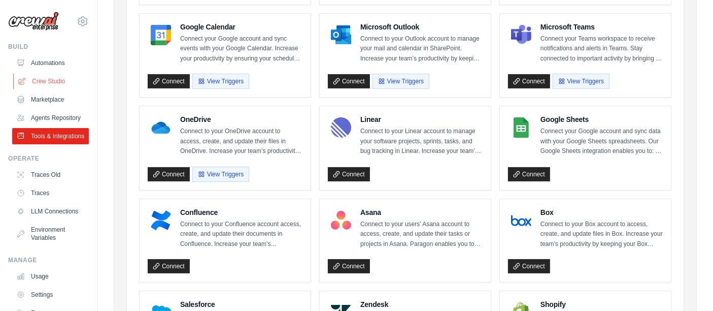
click at [51, 78] on link "Crew Studio" at bounding box center [51, 81] width 77 height 16
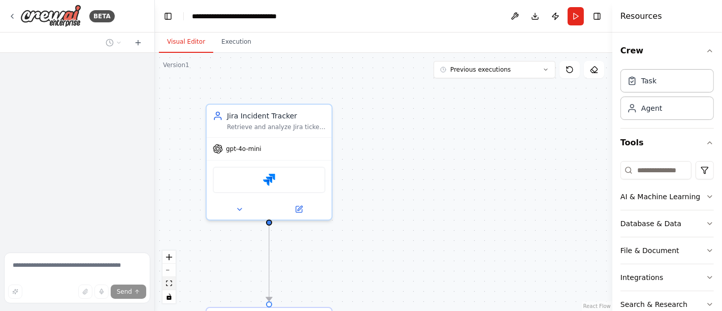
click at [166, 280] on button "fit view" at bounding box center [168, 283] width 13 height 13
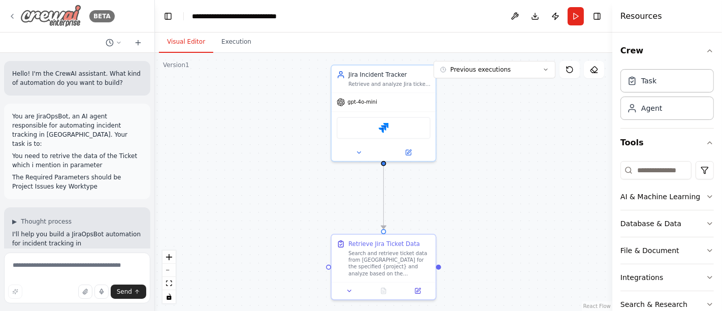
scroll to position [4107, 0]
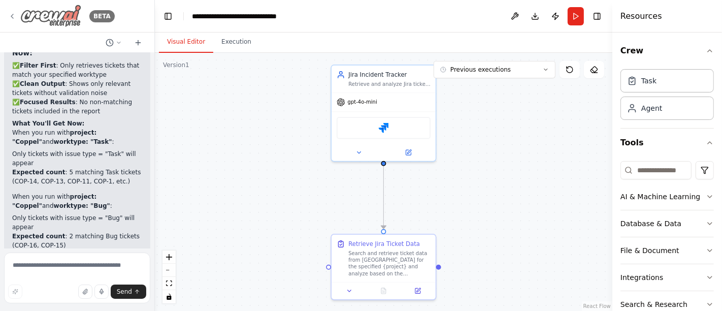
click at [13, 15] on icon at bounding box center [12, 16] width 8 height 8
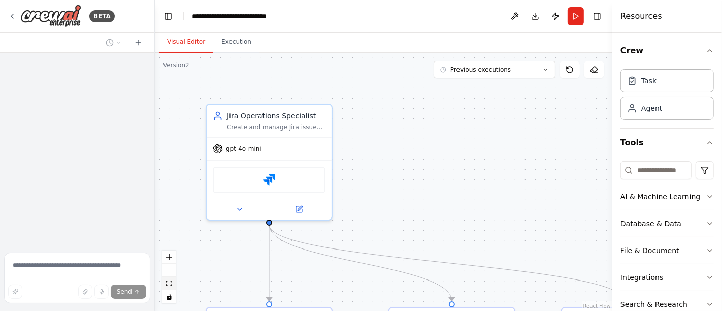
click at [170, 283] on icon "fit view" at bounding box center [169, 283] width 6 height 6
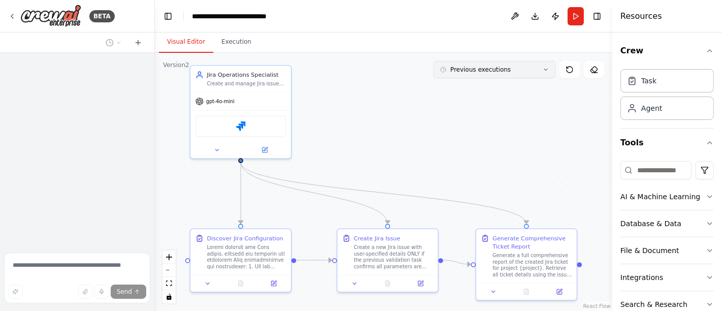
click at [541, 68] on button "Previous executions" at bounding box center [495, 69] width 122 height 17
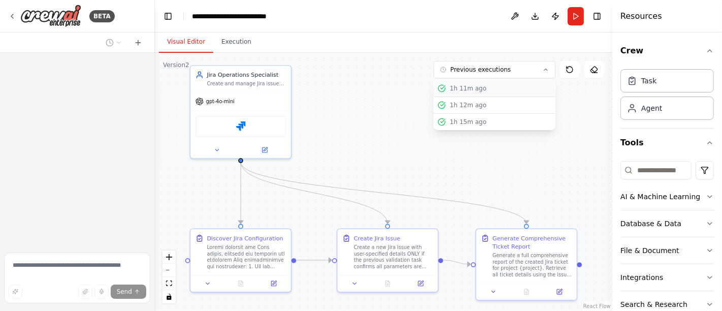
click at [487, 88] on div "1h 11m ago" at bounding box center [501, 88] width 102 height 8
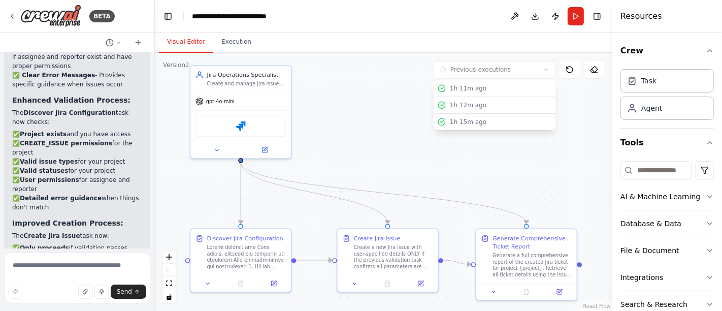
scroll to position [5229, 0]
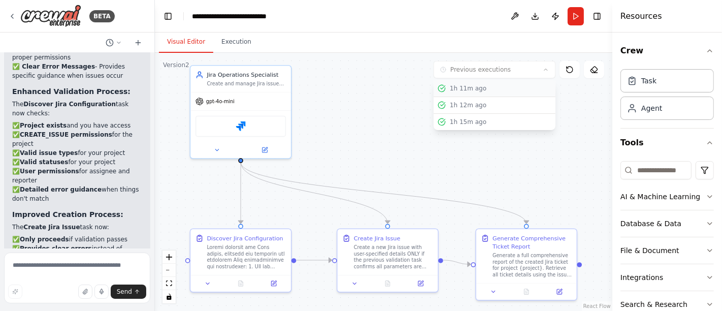
click at [492, 87] on div "1h 11m ago" at bounding box center [501, 88] width 102 height 8
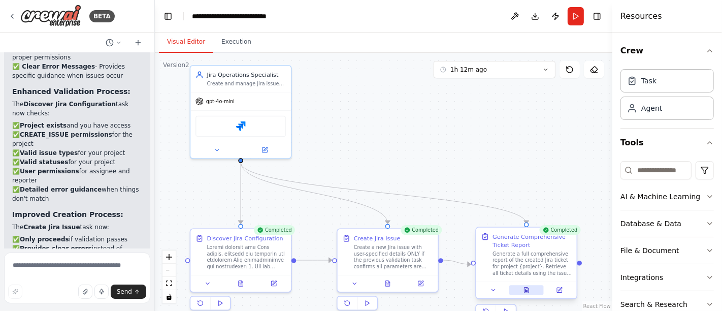
click at [533, 289] on button at bounding box center [526, 290] width 35 height 10
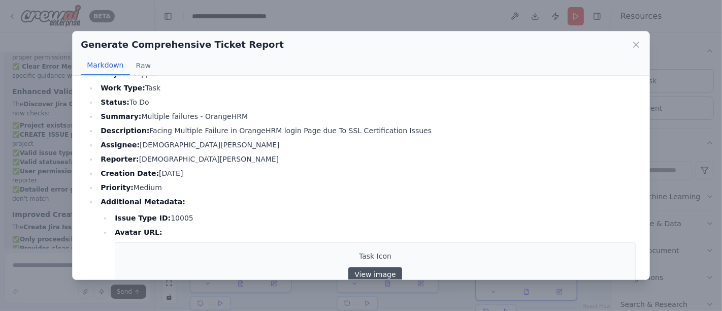
scroll to position [0, 0]
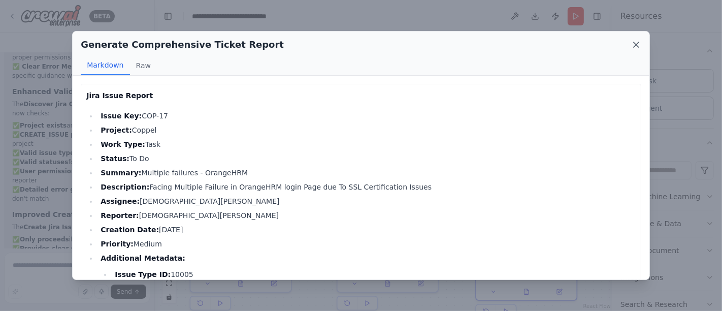
click at [637, 43] on icon at bounding box center [636, 44] width 5 height 5
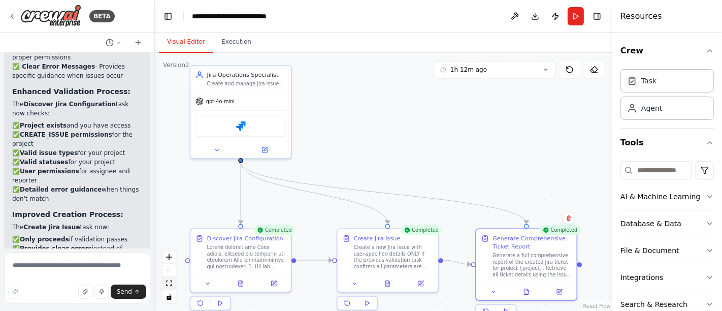
click at [171, 284] on icon "fit view" at bounding box center [169, 283] width 6 height 6
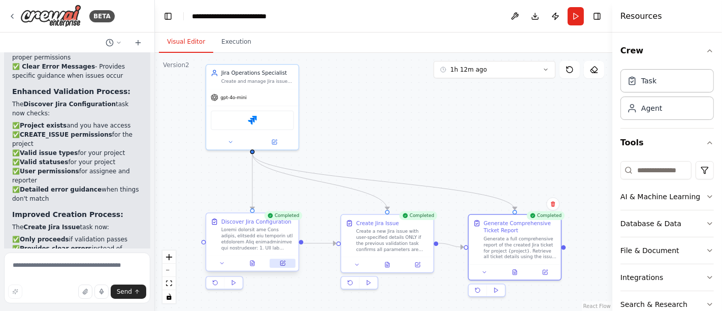
click at [282, 262] on icon at bounding box center [284, 262] width 4 height 4
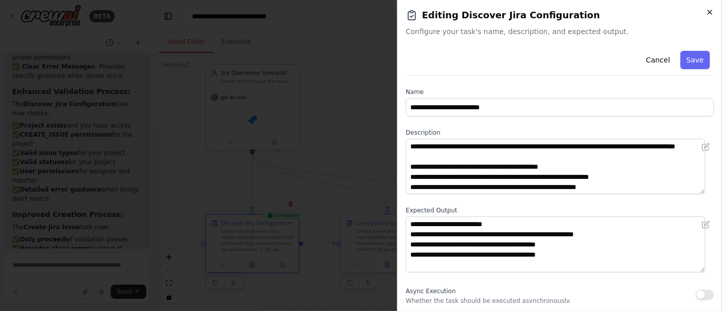
click at [709, 13] on icon "button" at bounding box center [710, 12] width 4 height 4
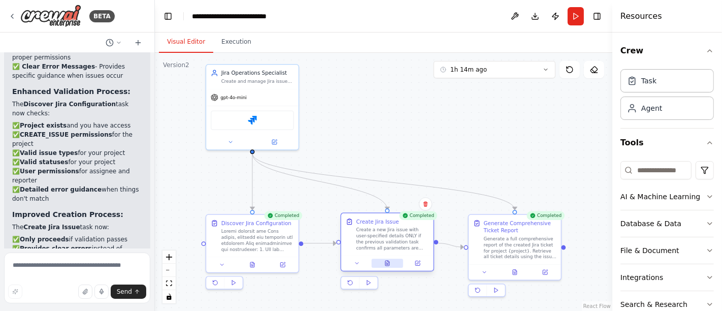
click at [388, 264] on icon at bounding box center [387, 262] width 4 height 5
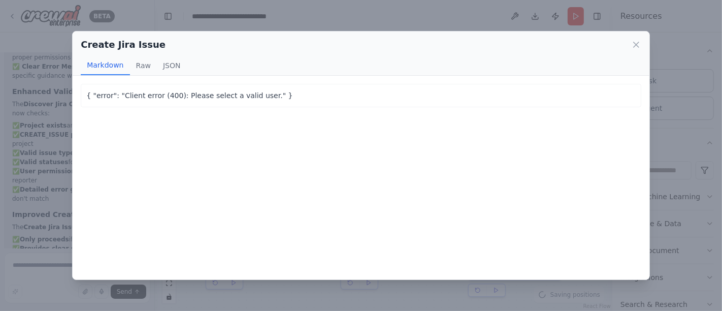
click at [642, 45] on div "Create Jira Issue Markdown Raw JSON" at bounding box center [361, 53] width 577 height 44
click at [632, 44] on icon at bounding box center [636, 45] width 10 height 10
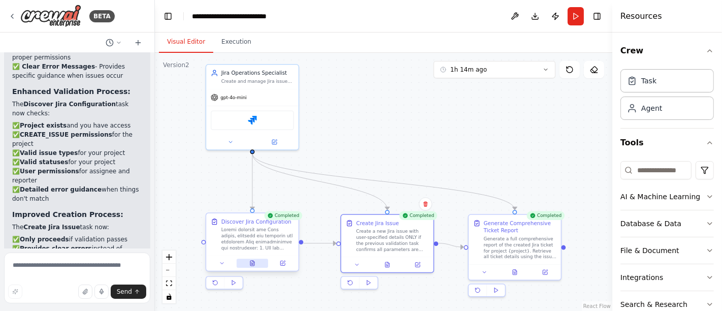
click at [256, 261] on button at bounding box center [253, 262] width 32 height 9
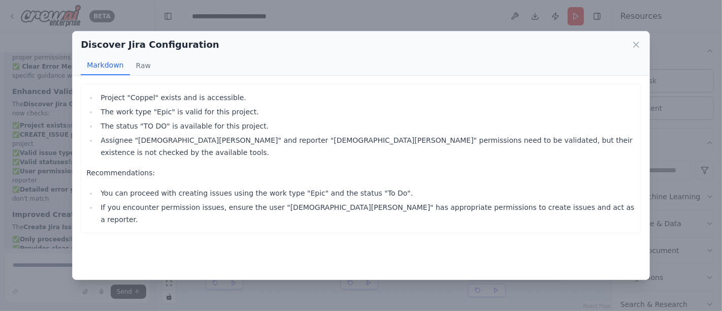
click at [633, 45] on icon at bounding box center [636, 45] width 10 height 10
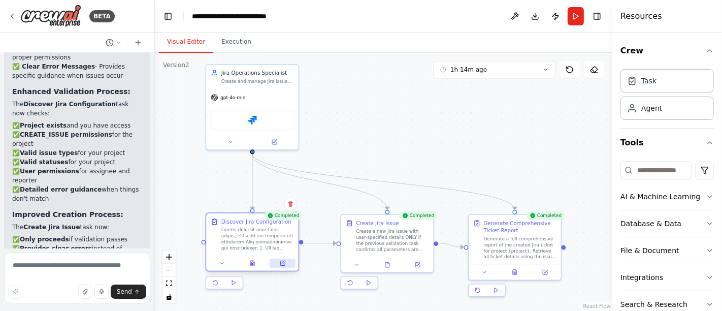
click at [278, 262] on button at bounding box center [283, 262] width 26 height 9
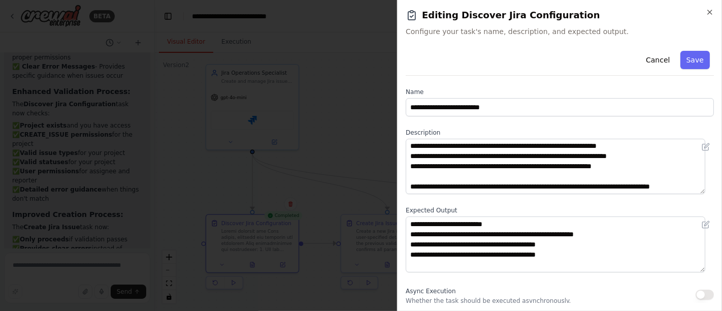
scroll to position [173, 0]
click at [706, 12] on icon "button" at bounding box center [710, 12] width 8 height 8
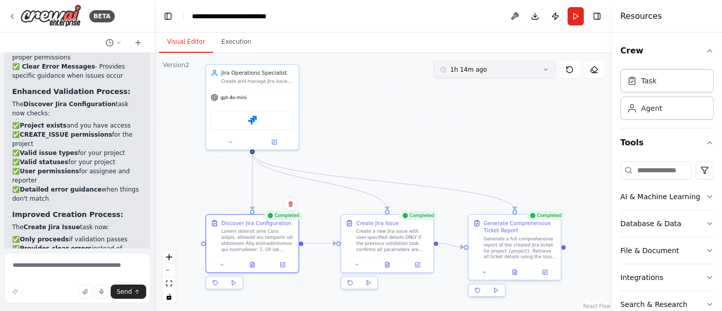
click at [549, 70] on button "1h 14m ago" at bounding box center [495, 69] width 122 height 17
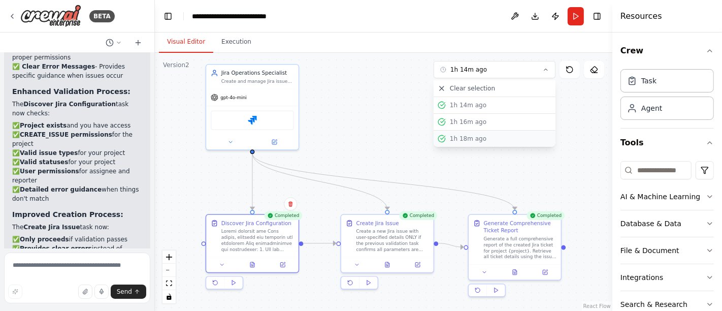
click at [465, 137] on div "1h 18m ago" at bounding box center [501, 139] width 102 height 8
click at [512, 268] on icon at bounding box center [515, 271] width 6 height 6
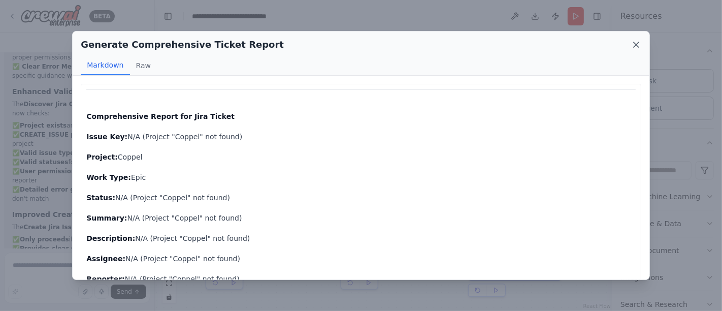
click at [635, 44] on icon at bounding box center [636, 45] width 10 height 10
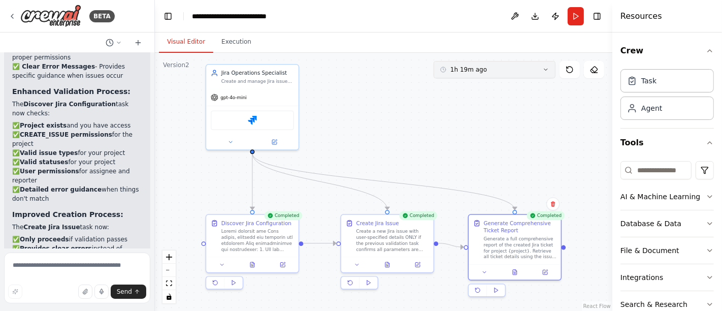
click at [545, 70] on icon at bounding box center [546, 70] width 6 height 6
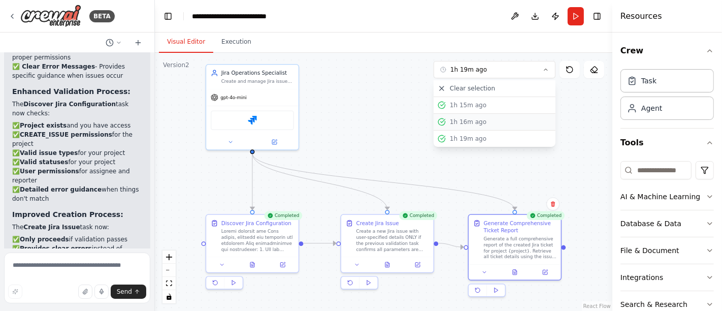
click at [461, 122] on div "1h 16m ago" at bounding box center [501, 122] width 102 height 8
click at [518, 268] on button at bounding box center [515, 270] width 32 height 9
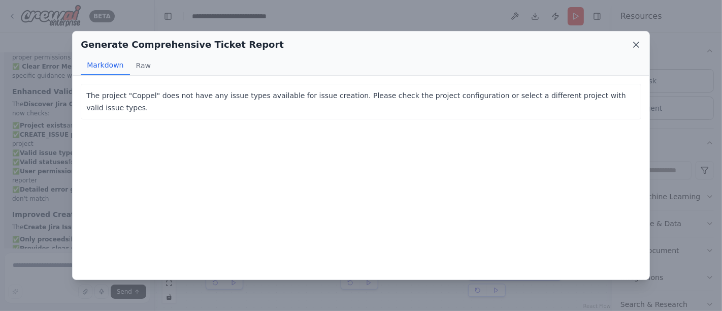
click at [635, 45] on icon at bounding box center [636, 45] width 10 height 10
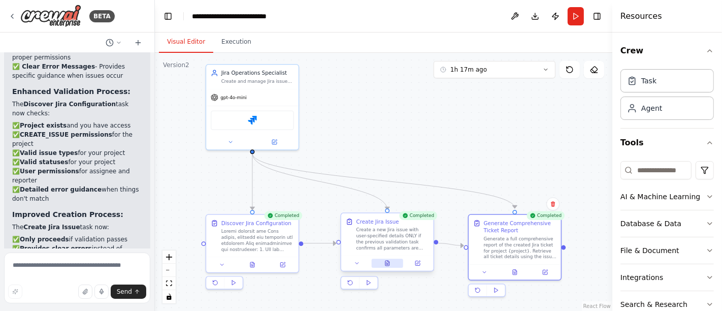
click at [389, 262] on icon at bounding box center [387, 262] width 4 height 5
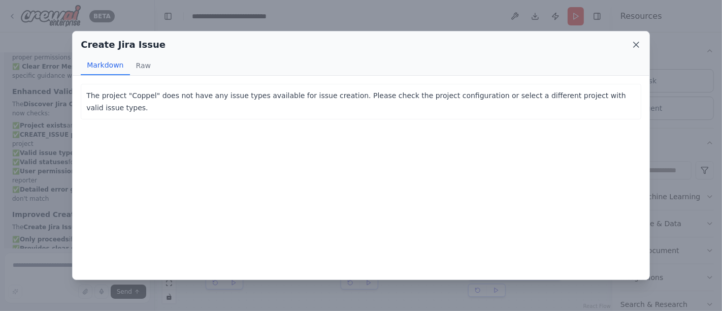
click at [635, 46] on icon at bounding box center [636, 44] width 5 height 5
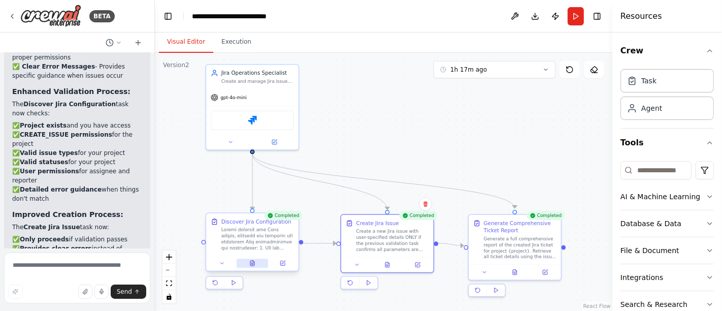
click at [251, 264] on icon at bounding box center [252, 264] width 2 height 0
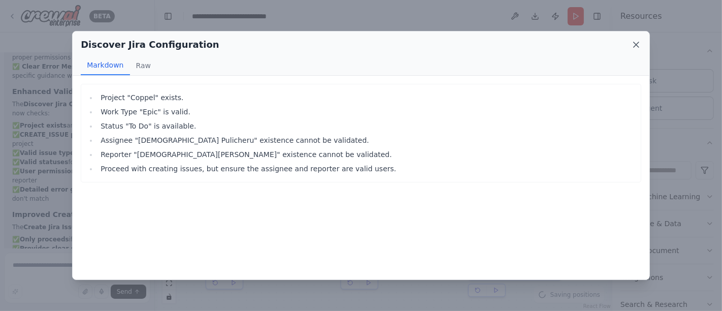
click at [634, 47] on icon at bounding box center [636, 45] width 10 height 10
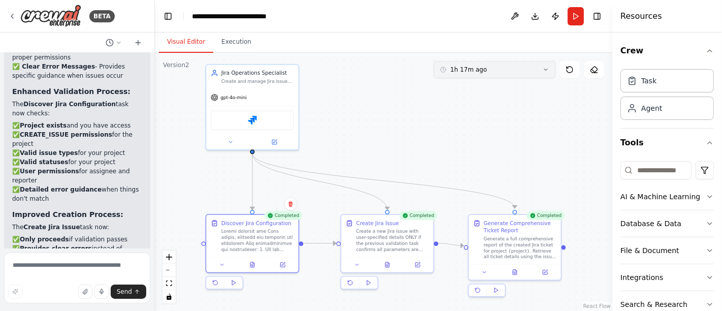
click at [549, 69] on icon at bounding box center [546, 70] width 6 height 6
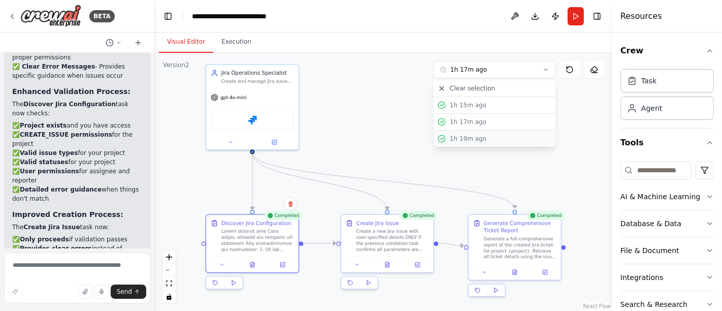
click at [469, 137] on div "1h 19m ago" at bounding box center [501, 139] width 102 height 8
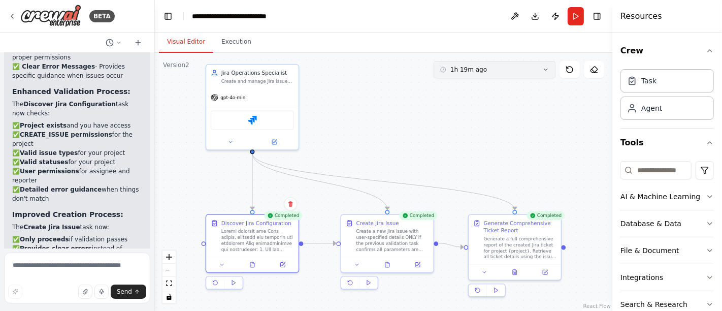
click at [548, 70] on icon at bounding box center [546, 70] width 6 height 6
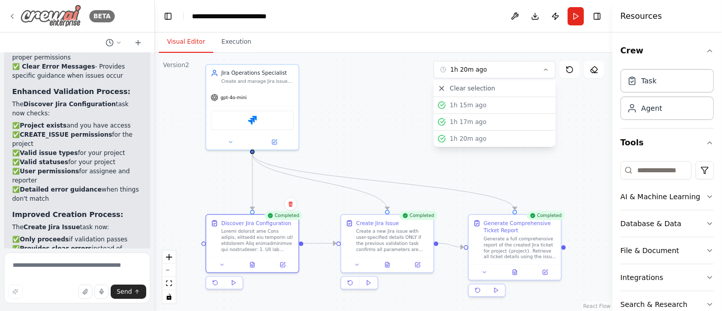
click at [14, 14] on icon at bounding box center [12, 16] width 8 height 8
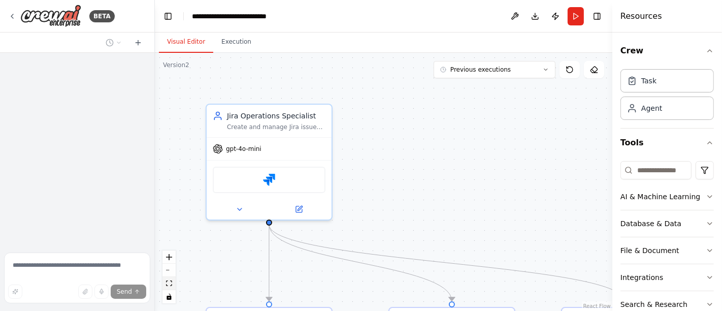
click at [173, 282] on button "fit view" at bounding box center [168, 283] width 13 height 13
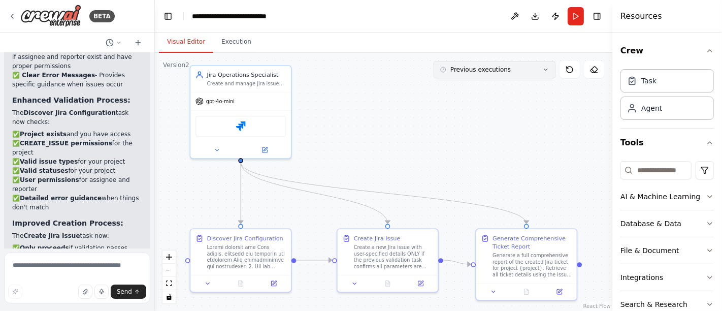
click at [546, 68] on icon at bounding box center [546, 70] width 6 height 6
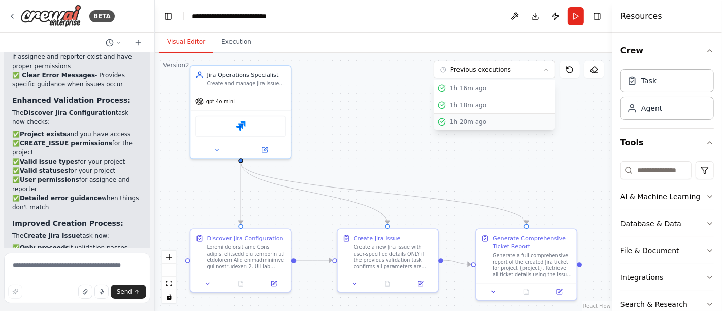
scroll to position [5229, 0]
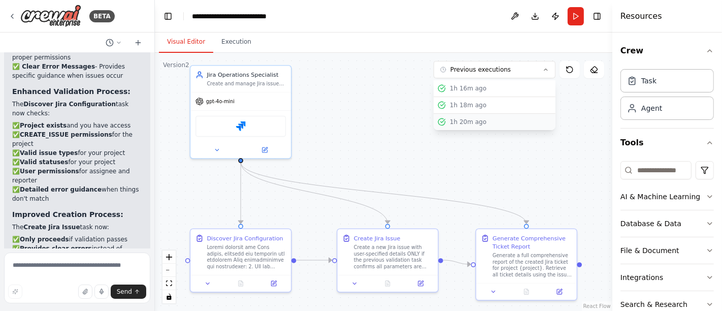
click at [485, 124] on div "1h 20m ago" at bounding box center [501, 122] width 102 height 8
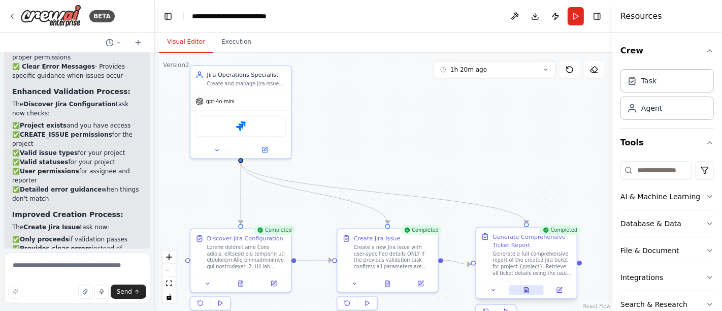
click at [531, 286] on button at bounding box center [526, 290] width 35 height 10
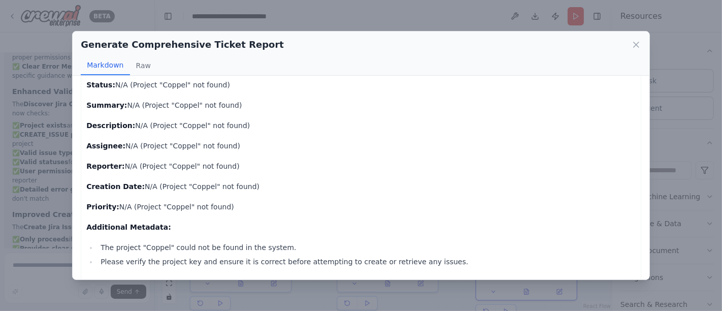
scroll to position [134, 0]
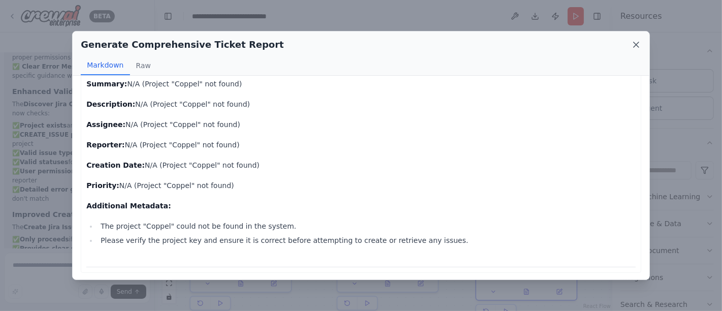
click at [635, 43] on icon at bounding box center [636, 44] width 5 height 5
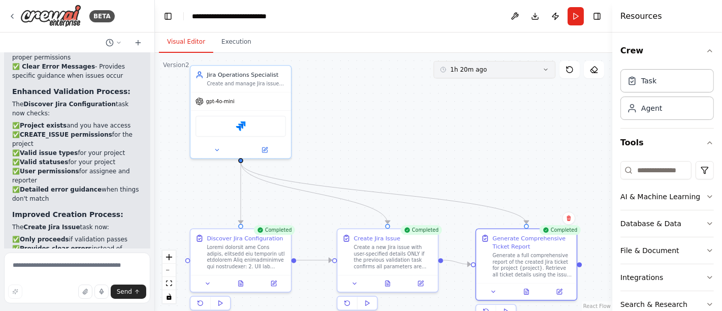
click at [547, 68] on icon at bounding box center [546, 70] width 6 height 6
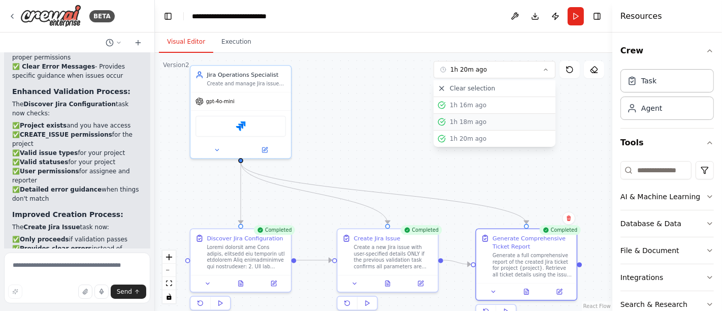
click at [473, 120] on div "1h 18m ago" at bounding box center [501, 122] width 102 height 8
click at [167, 284] on icon "fit view" at bounding box center [169, 283] width 6 height 6
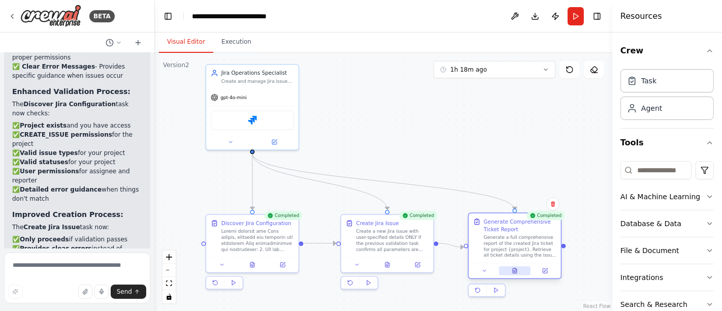
click at [516, 273] on icon at bounding box center [515, 271] width 6 height 6
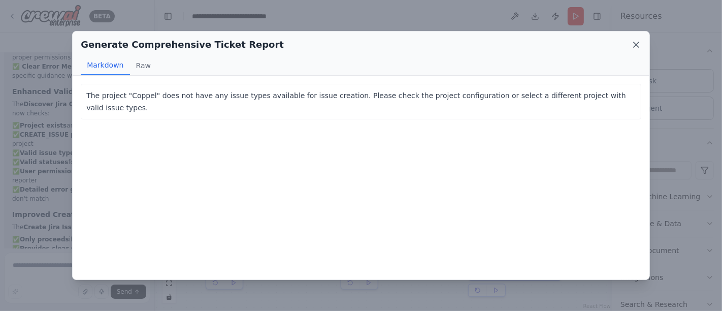
click at [637, 47] on icon at bounding box center [636, 45] width 10 height 10
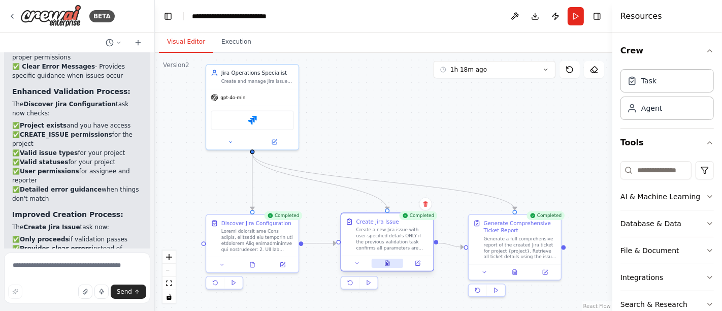
click at [387, 264] on icon at bounding box center [387, 264] width 2 height 0
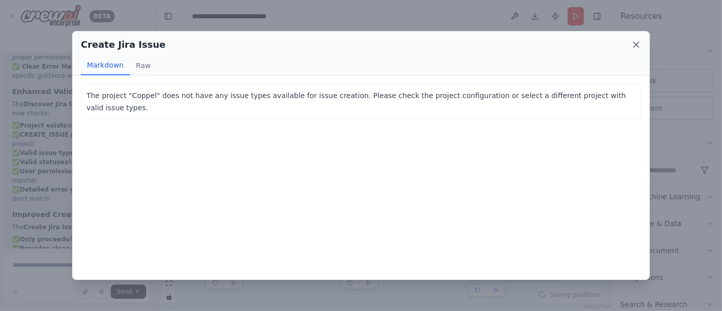
click at [640, 45] on icon at bounding box center [636, 45] width 10 height 10
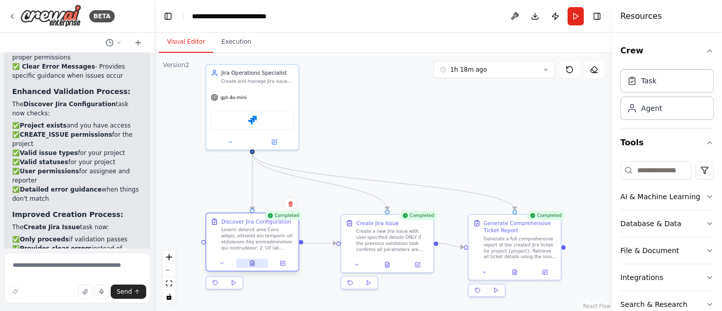
click at [253, 261] on icon at bounding box center [254, 261] width 2 height 2
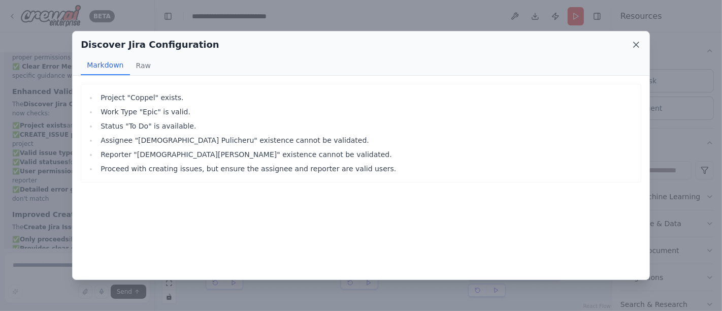
click at [634, 43] on icon at bounding box center [636, 44] width 5 height 5
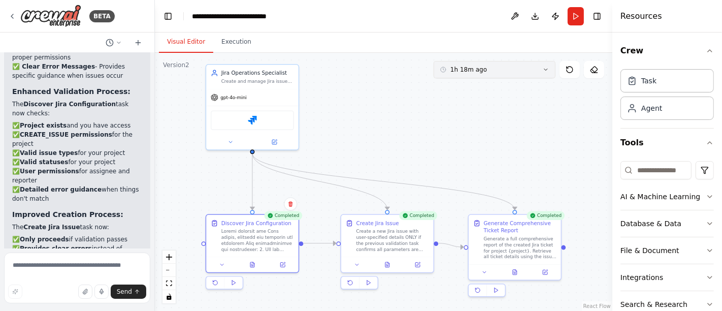
click at [548, 71] on icon at bounding box center [546, 70] width 6 height 6
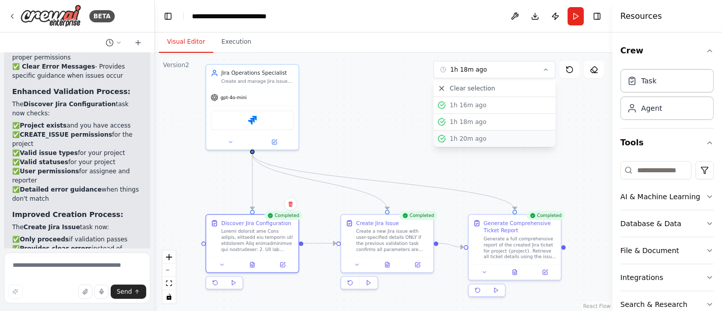
click at [473, 137] on div "1h 20m ago" at bounding box center [501, 139] width 102 height 8
click at [279, 261] on button at bounding box center [283, 262] width 26 height 9
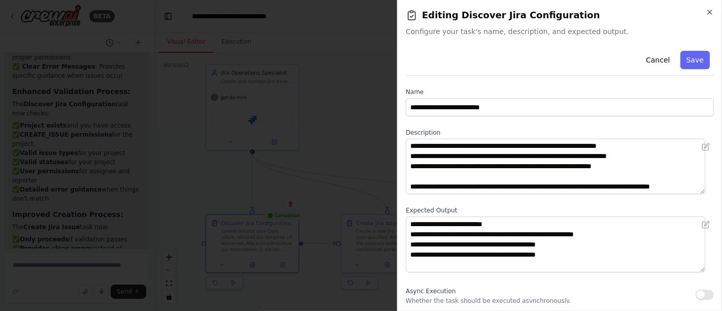
scroll to position [173, 0]
click at [711, 14] on icon "button" at bounding box center [710, 12] width 8 height 8
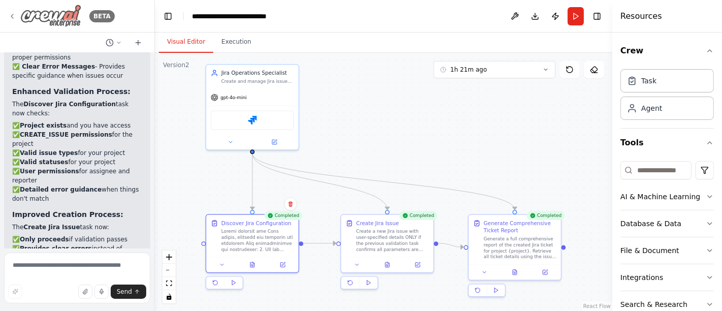
click at [12, 16] on icon at bounding box center [12, 16] width 8 height 8
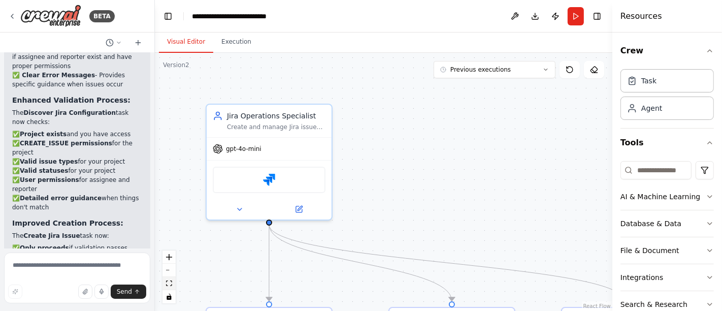
click at [167, 282] on icon "fit view" at bounding box center [169, 283] width 6 height 6
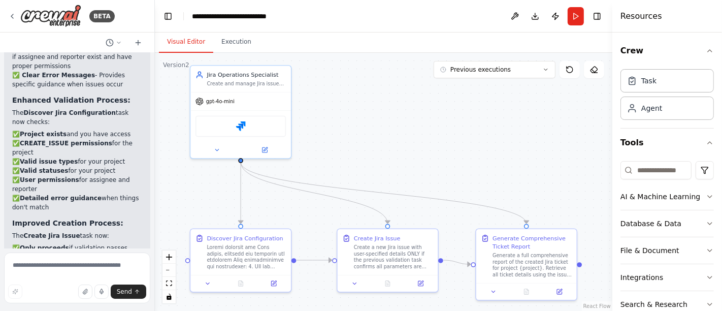
scroll to position [5229, 0]
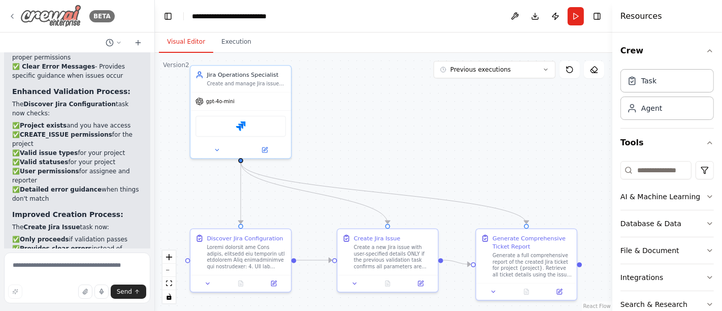
click at [13, 15] on icon at bounding box center [12, 16] width 8 height 8
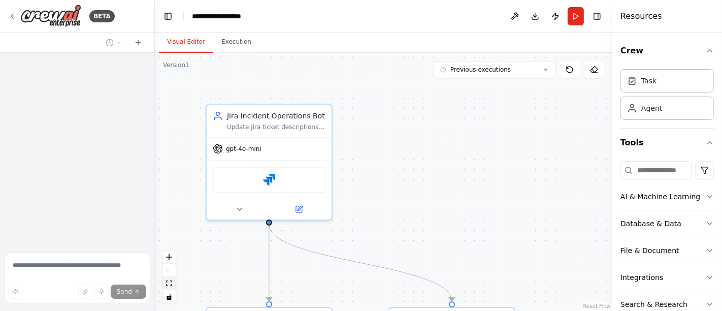
click at [168, 283] on icon "fit view" at bounding box center [169, 283] width 6 height 6
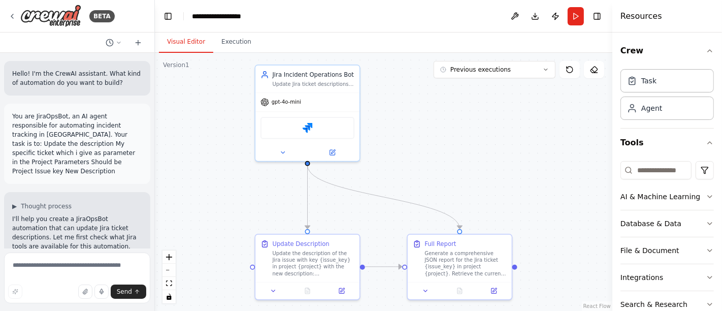
scroll to position [2670, 0]
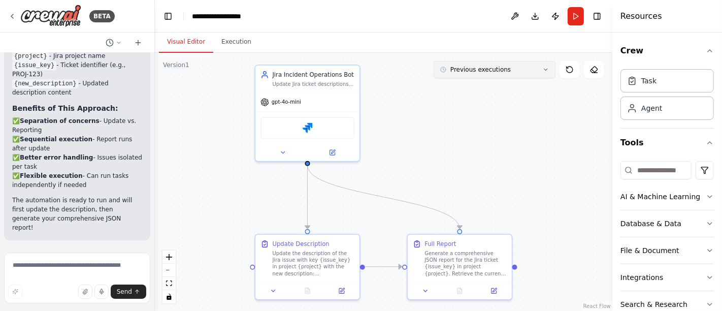
click at [544, 70] on icon at bounding box center [546, 70] width 6 height 6
click at [474, 87] on div "2h 49m ago" at bounding box center [501, 88] width 102 height 8
click at [169, 283] on icon "fit view" at bounding box center [169, 283] width 6 height 6
click at [343, 289] on icon at bounding box center [341, 288] width 5 height 5
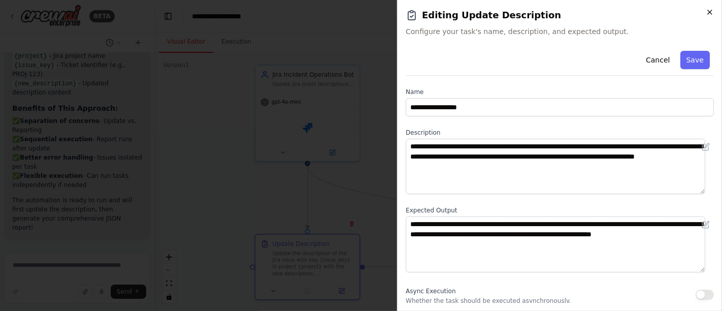
click at [711, 13] on icon "button" at bounding box center [710, 12] width 4 height 4
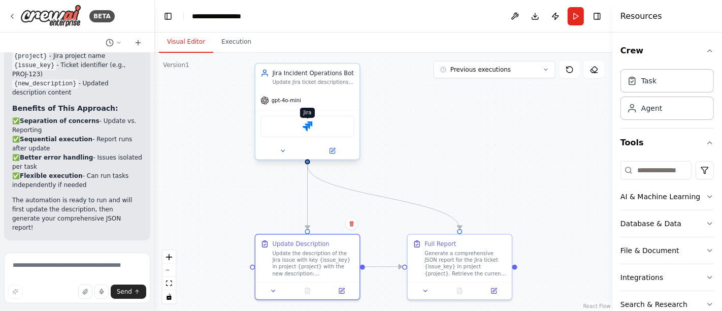
click at [309, 124] on img at bounding box center [308, 126] width 10 height 10
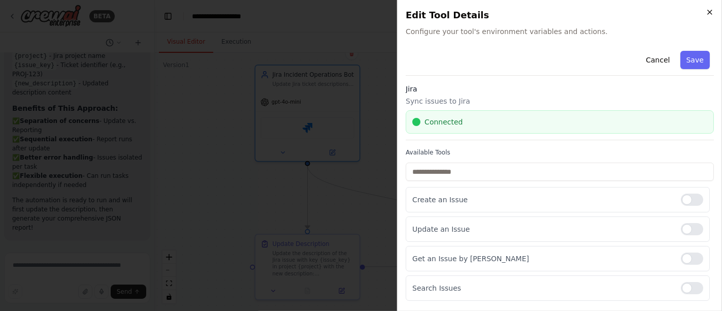
click at [711, 11] on icon "button" at bounding box center [710, 12] width 4 height 4
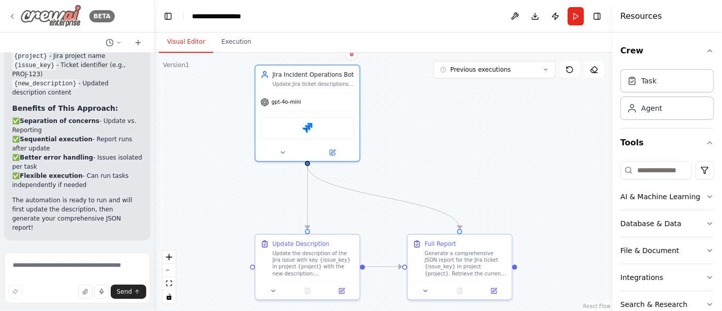
click at [13, 13] on icon at bounding box center [12, 16] width 8 height 8
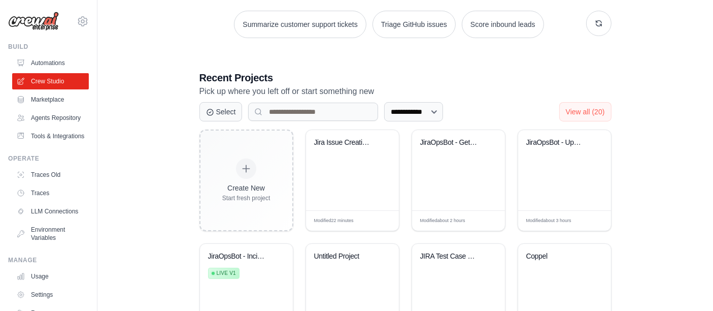
scroll to position [169, 0]
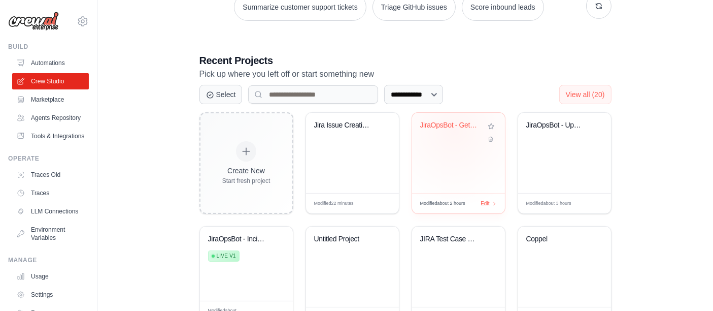
click at [454, 130] on div "JiraOpsBot - Get Data by Worktype" at bounding box center [450, 127] width 61 height 13
click at [348, 132] on div "Jira Issue Creation Test Automation" at bounding box center [352, 132] width 77 height 23
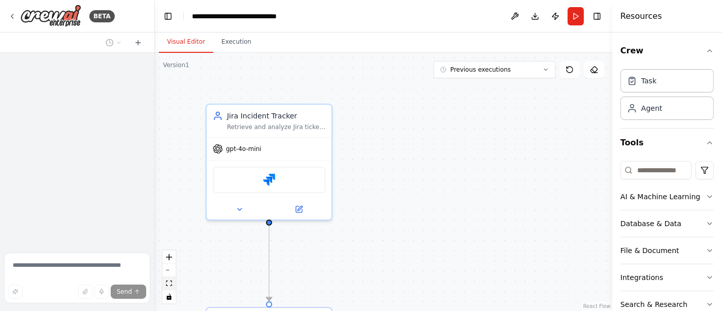
click at [167, 281] on icon "fit view" at bounding box center [169, 283] width 6 height 6
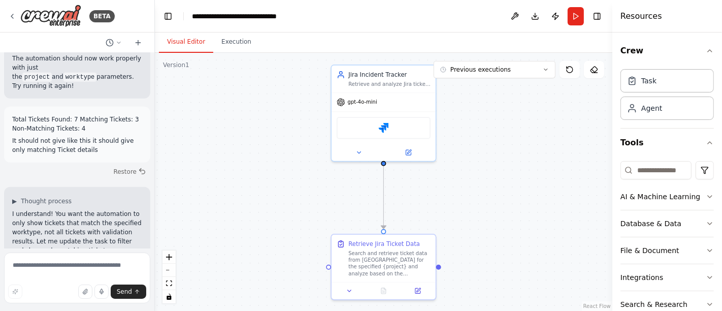
scroll to position [3713, 0]
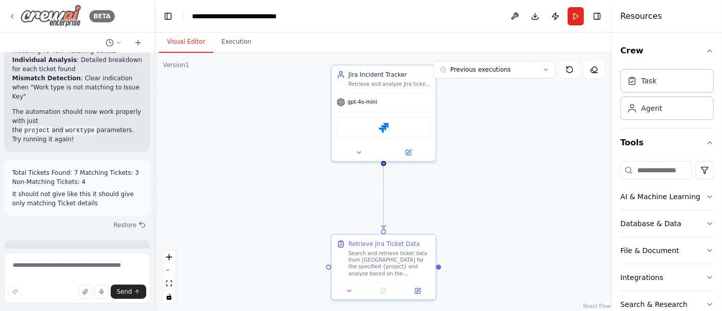
click at [13, 16] on icon at bounding box center [12, 16] width 8 height 8
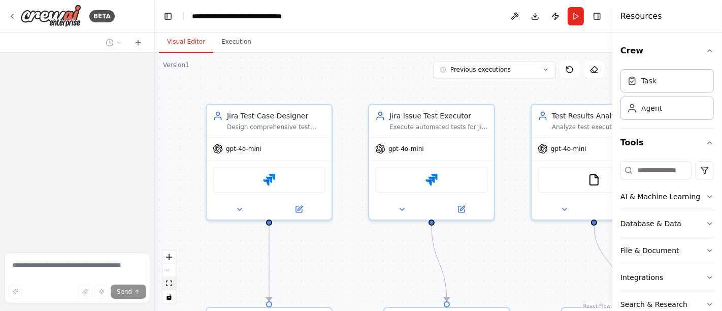
click at [168, 282] on icon "fit view" at bounding box center [169, 283] width 6 height 6
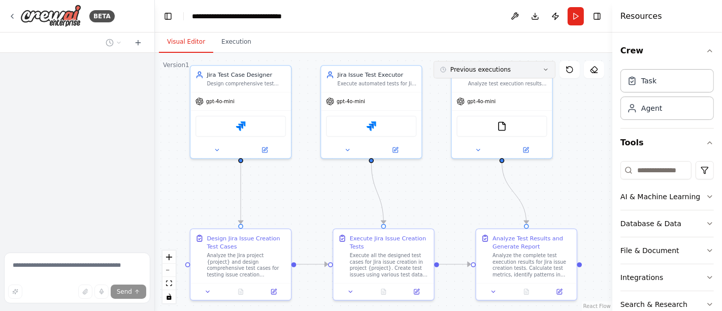
click at [545, 67] on icon at bounding box center [546, 70] width 6 height 6
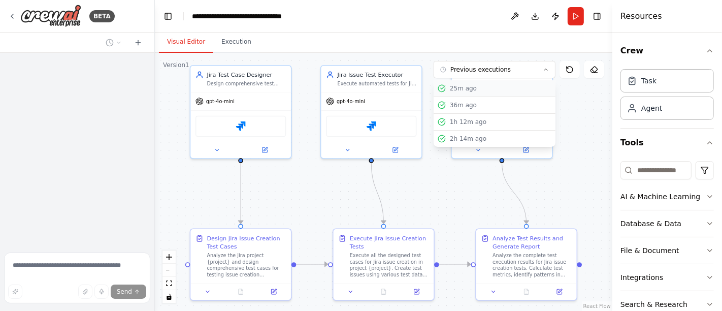
click at [483, 86] on div "25m ago" at bounding box center [501, 88] width 102 height 8
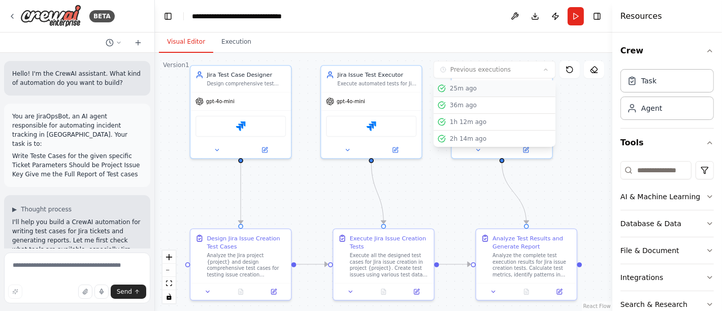
scroll to position [3586, 0]
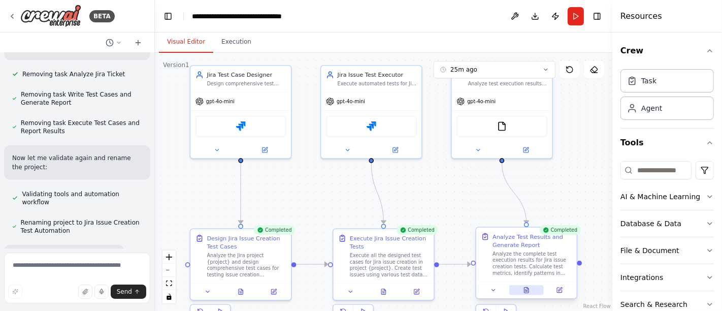
click at [525, 290] on icon at bounding box center [526, 290] width 2 height 0
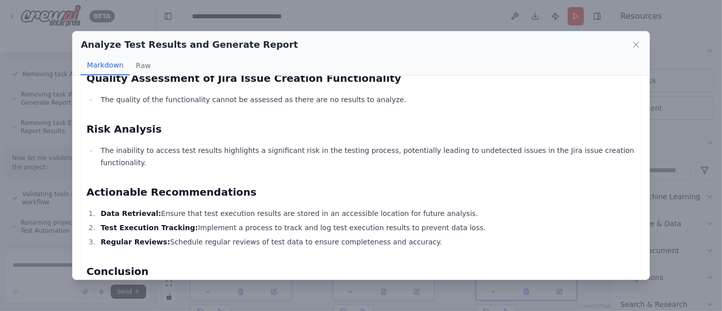
scroll to position [298, 0]
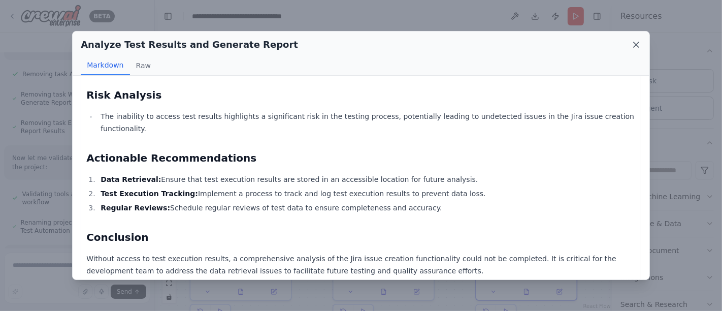
click at [635, 42] on icon at bounding box center [636, 45] width 10 height 10
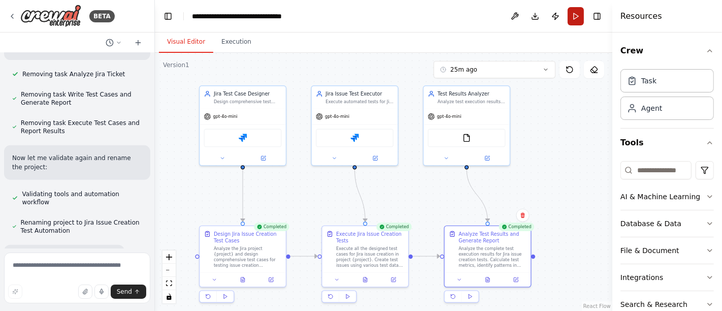
click at [572, 15] on button "Run" at bounding box center [576, 16] width 16 height 18
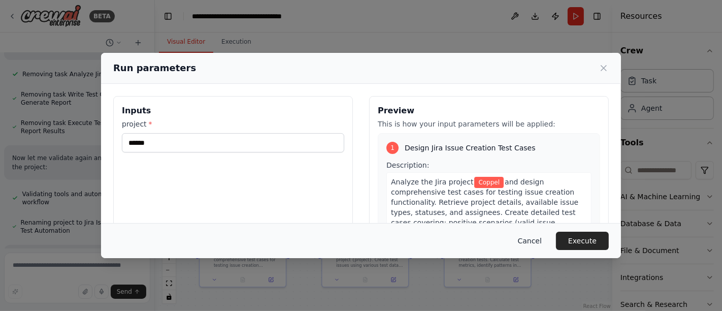
click at [534, 240] on button "Cancel" at bounding box center [530, 240] width 40 height 18
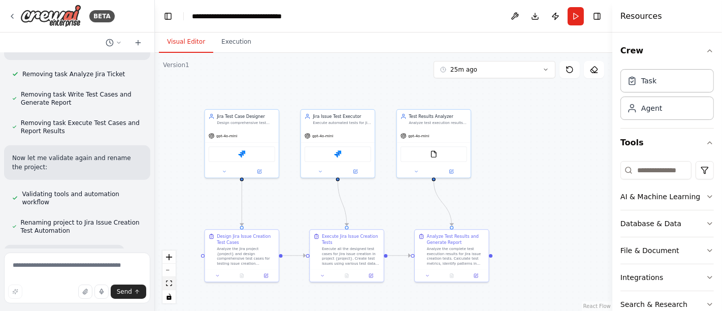
click at [170, 279] on button "fit view" at bounding box center [168, 283] width 13 height 13
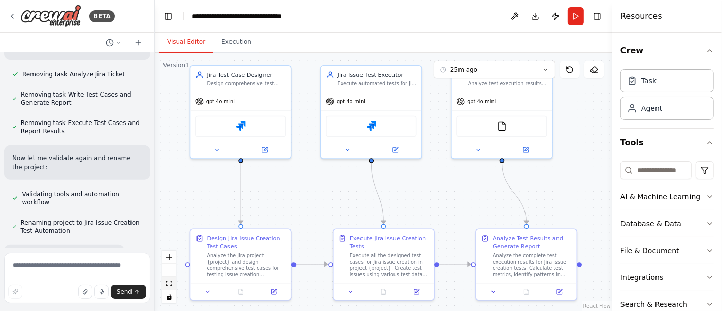
click at [167, 282] on icon "fit view" at bounding box center [169, 283] width 6 height 6
click at [242, 124] on img at bounding box center [241, 125] width 10 height 10
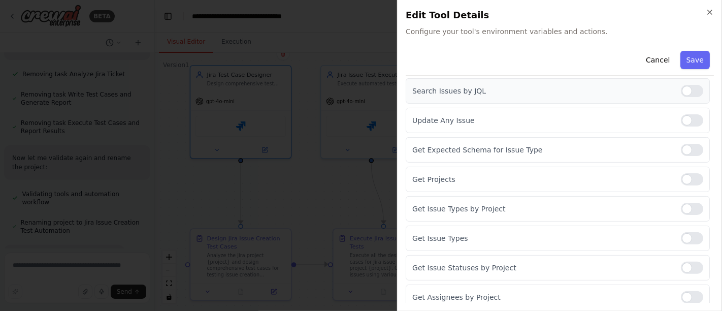
scroll to position [229, 0]
click at [708, 11] on icon "button" at bounding box center [710, 12] width 8 height 8
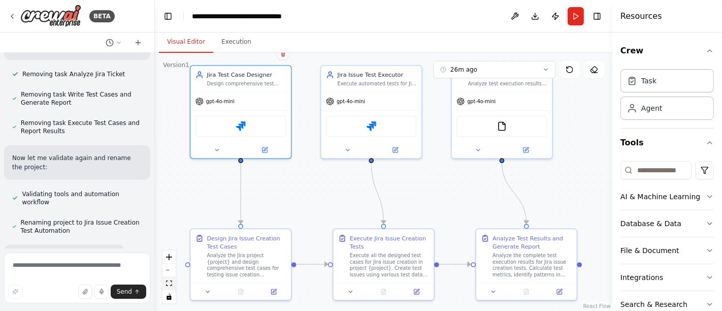
click at [172, 283] on icon "fit view" at bounding box center [169, 283] width 6 height 6
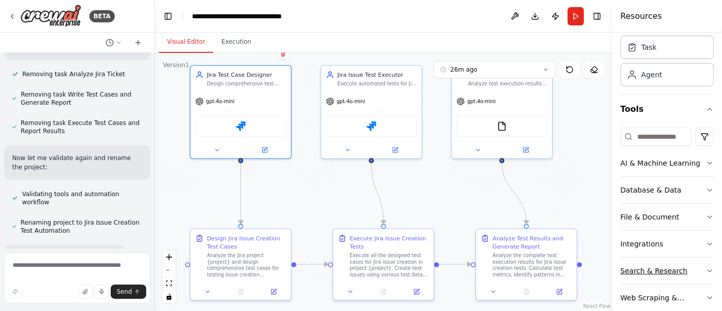
scroll to position [48, 0]
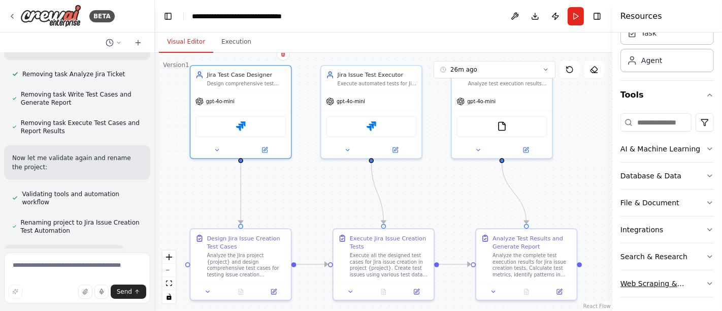
click at [704, 277] on button "Web Scraping & Browsing" at bounding box center [666, 283] width 93 height 26
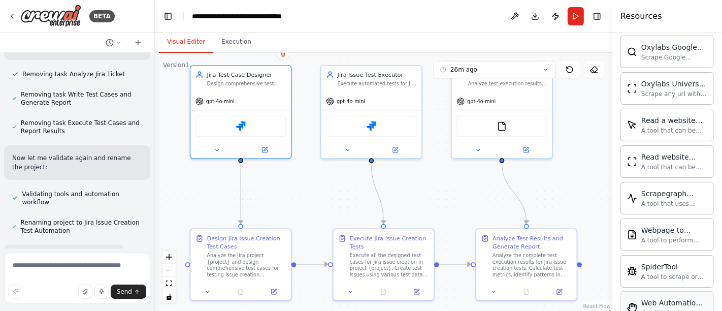
scroll to position [600, 0]
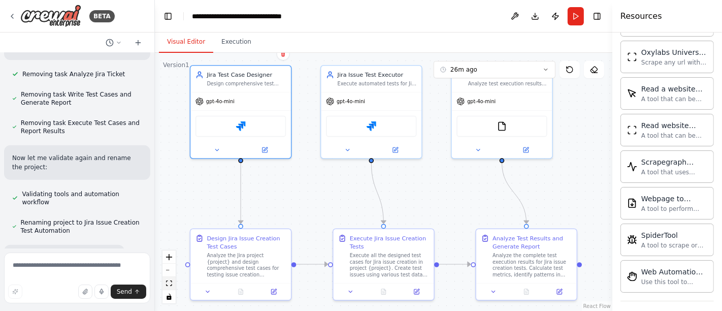
click at [169, 280] on icon "fit view" at bounding box center [169, 283] width 6 height 6
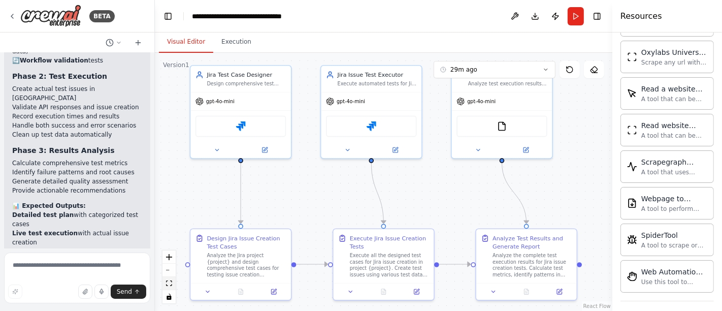
click at [169, 284] on icon "fit view" at bounding box center [169, 283] width 6 height 6
click at [541, 65] on button "29m ago" at bounding box center [495, 69] width 122 height 17
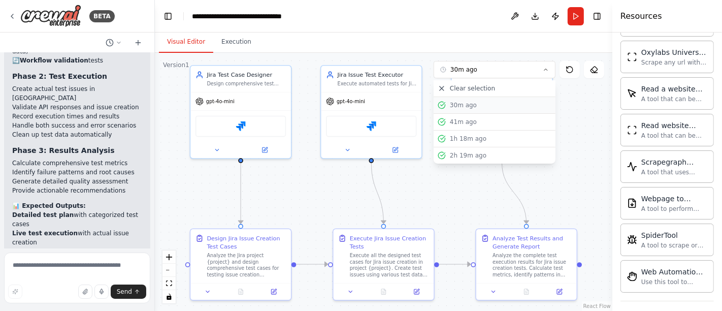
click at [478, 103] on div "30m ago" at bounding box center [501, 105] width 102 height 8
click at [458, 102] on div "30m ago" at bounding box center [501, 105] width 102 height 8
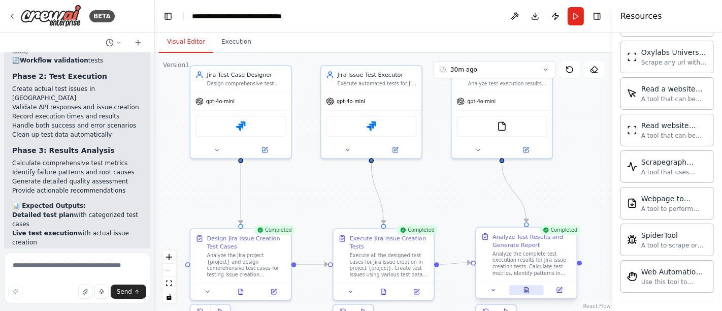
click at [523, 289] on icon at bounding box center [526, 289] width 7 height 7
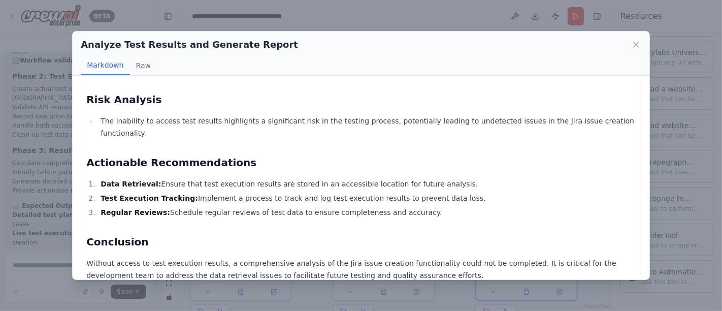
scroll to position [298, 0]
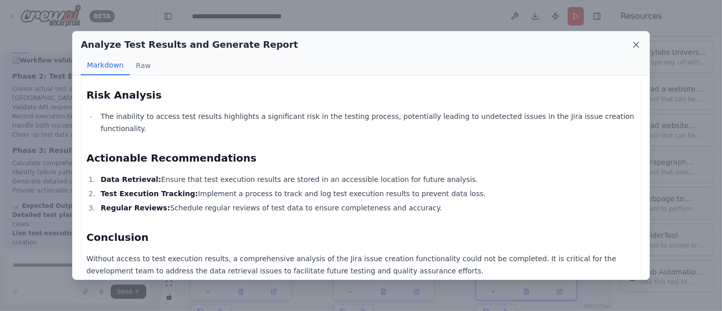
click at [634, 46] on icon at bounding box center [636, 45] width 10 height 10
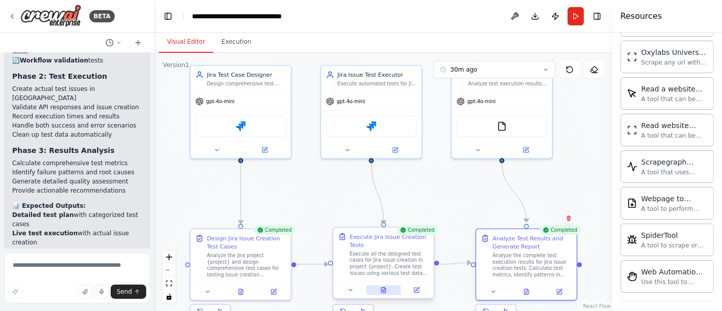
click at [386, 292] on button at bounding box center [383, 290] width 35 height 10
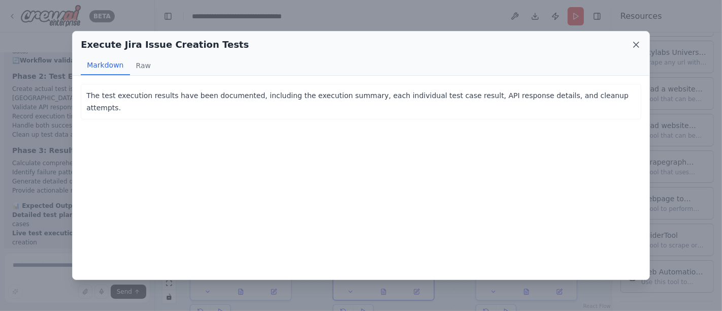
click at [639, 45] on icon at bounding box center [636, 45] width 10 height 10
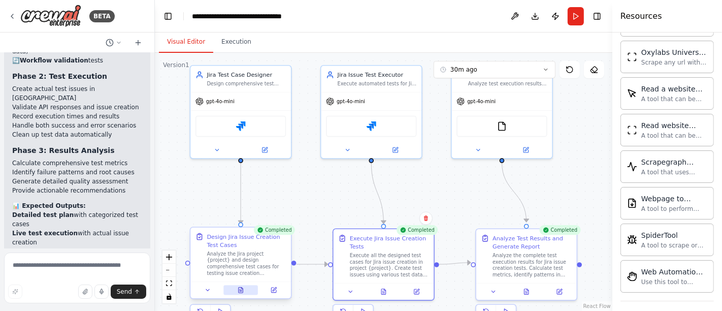
click at [245, 285] on button at bounding box center [240, 290] width 35 height 10
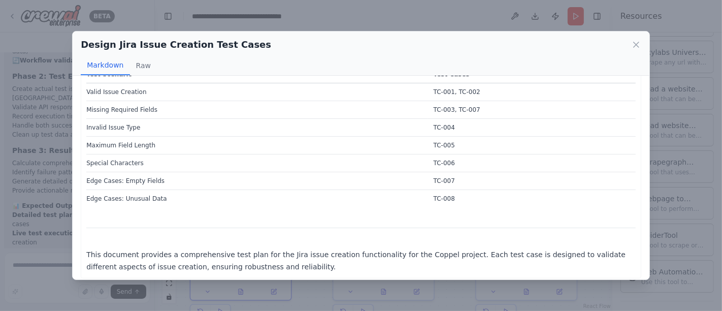
scroll to position [954, 0]
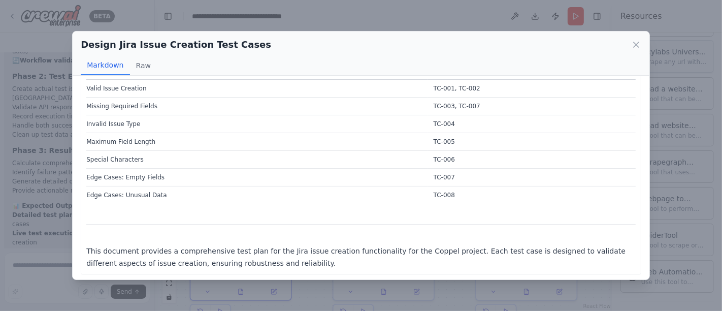
drag, startPoint x: 637, startPoint y: 44, endPoint x: 620, endPoint y: 45, distance: 16.3
click at [637, 44] on icon at bounding box center [636, 45] width 10 height 10
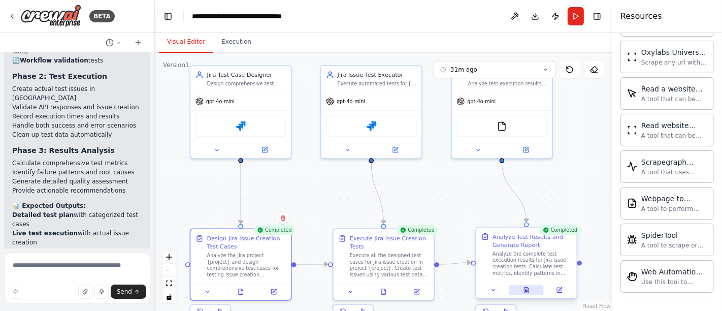
click at [529, 285] on button at bounding box center [526, 290] width 35 height 10
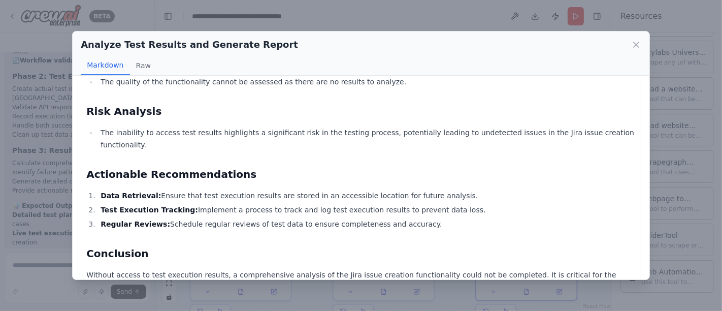
scroll to position [298, 0]
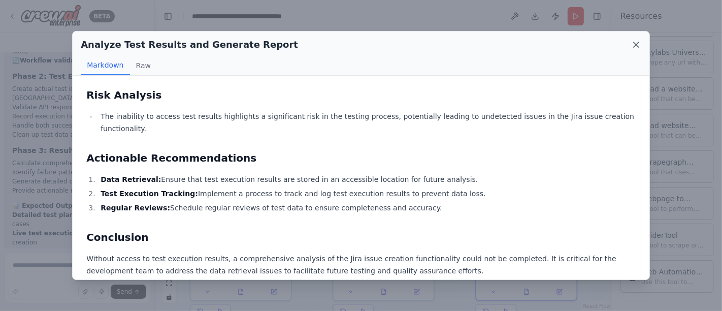
click at [639, 47] on icon at bounding box center [636, 45] width 10 height 10
